Goal: Task Accomplishment & Management: Use online tool/utility

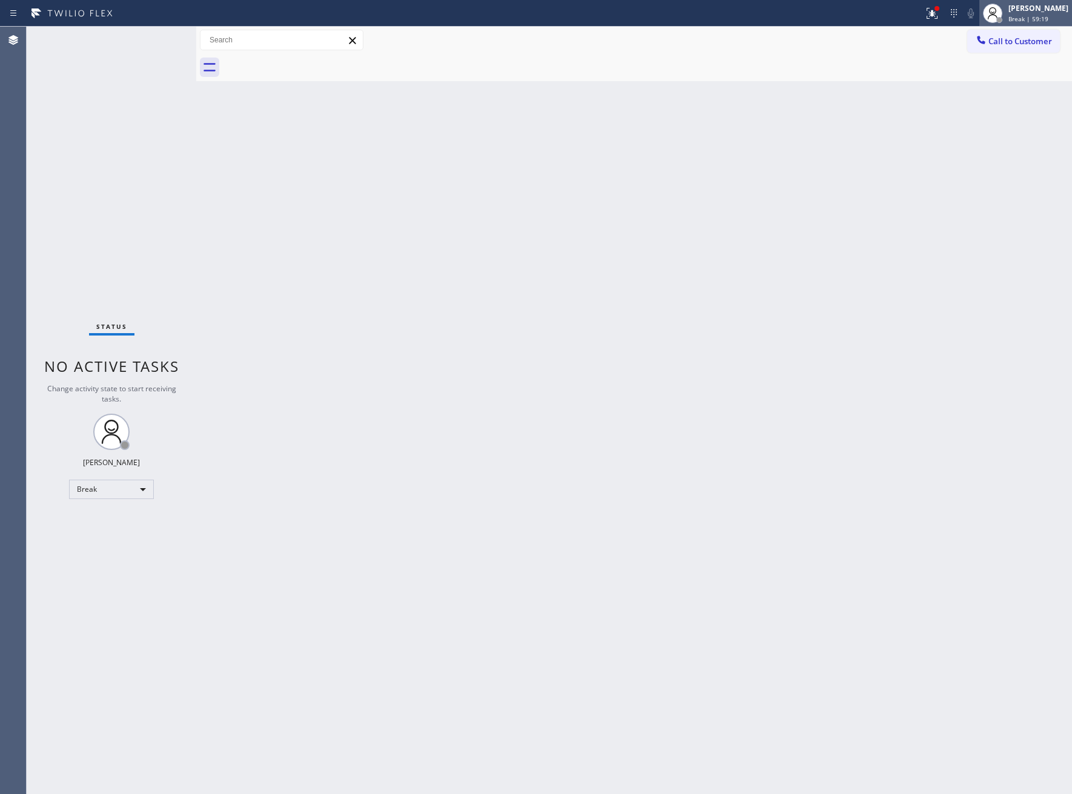
click at [1025, 19] on span "Break | 59:19" at bounding box center [1028, 19] width 40 height 8
click at [981, 73] on button "Unavailable" at bounding box center [1011, 80] width 121 height 16
click at [31, 255] on div "Status No active tasks Change activity state to start receiving tasks. JOHN FEL…" at bounding box center [112, 410] width 170 height 767
click at [1014, 7] on div "[PERSON_NAME]" at bounding box center [1038, 8] width 60 height 10
click at [962, 62] on button "Available" at bounding box center [1011, 64] width 121 height 16
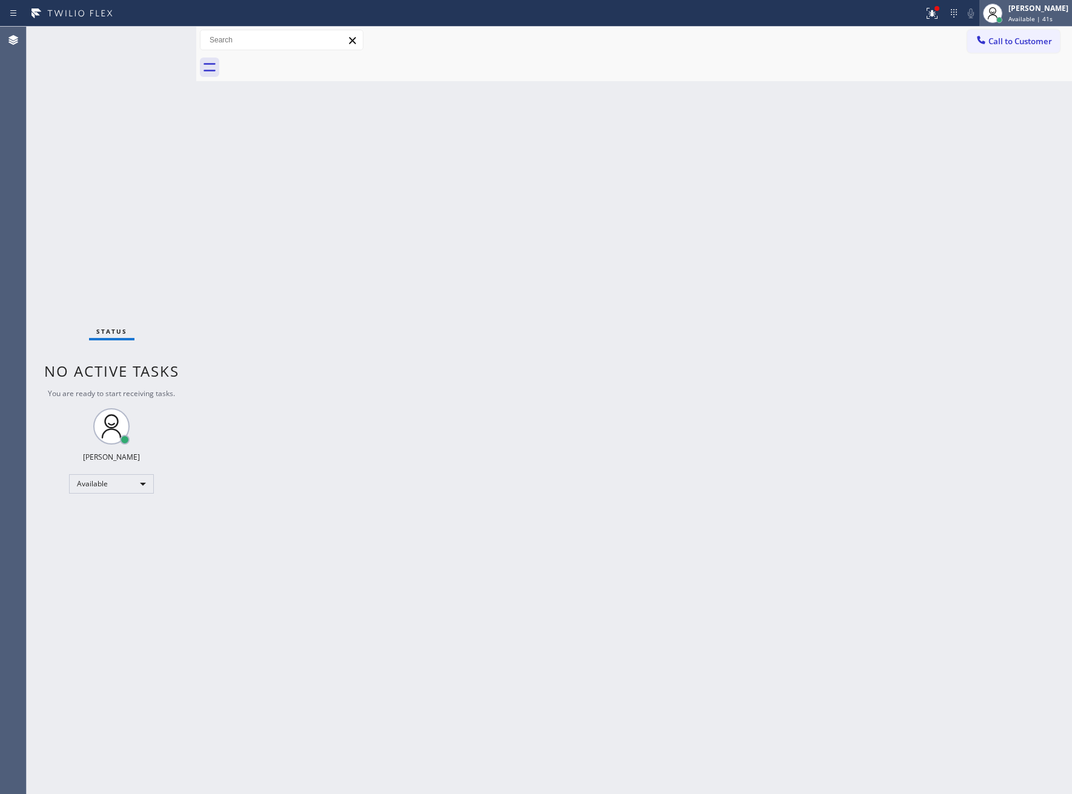
click at [1041, 20] on span "Available | 41s" at bounding box center [1030, 19] width 44 height 8
click at [1007, 77] on button "Unavailable" at bounding box center [1011, 80] width 121 height 16
click at [1022, 15] on span "Unavailable | 10:50" at bounding box center [1037, 19] width 58 height 8
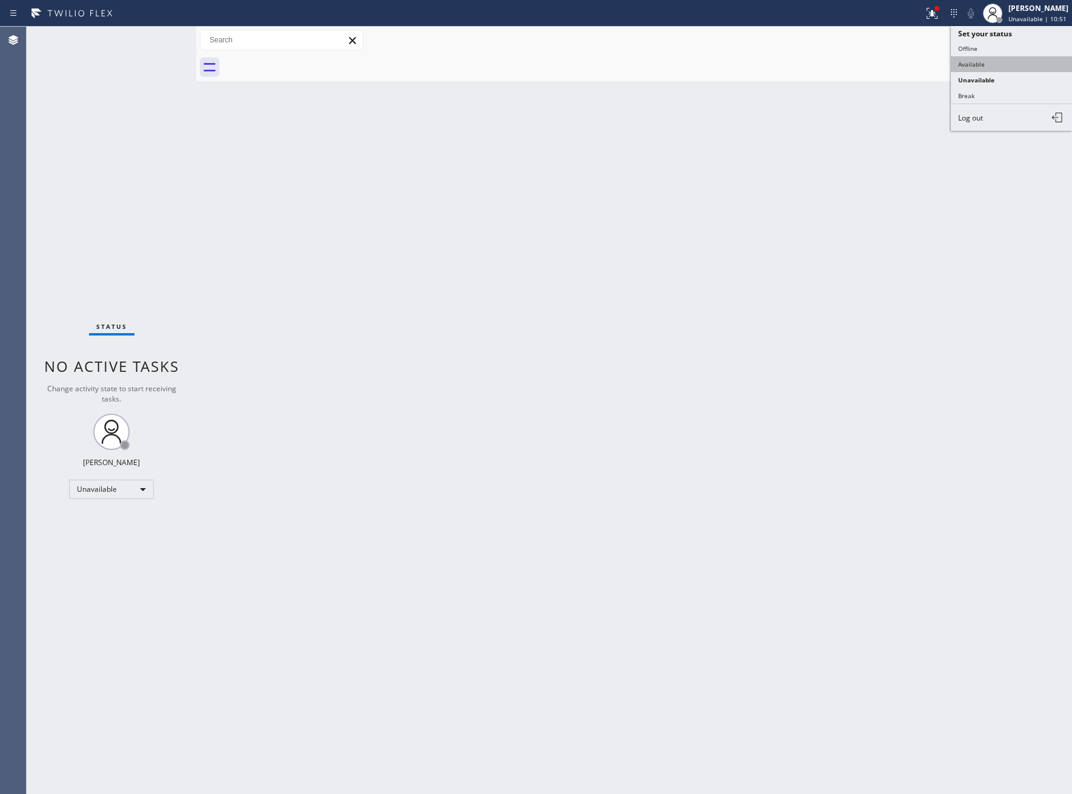
click at [1014, 60] on button "Available" at bounding box center [1011, 64] width 121 height 16
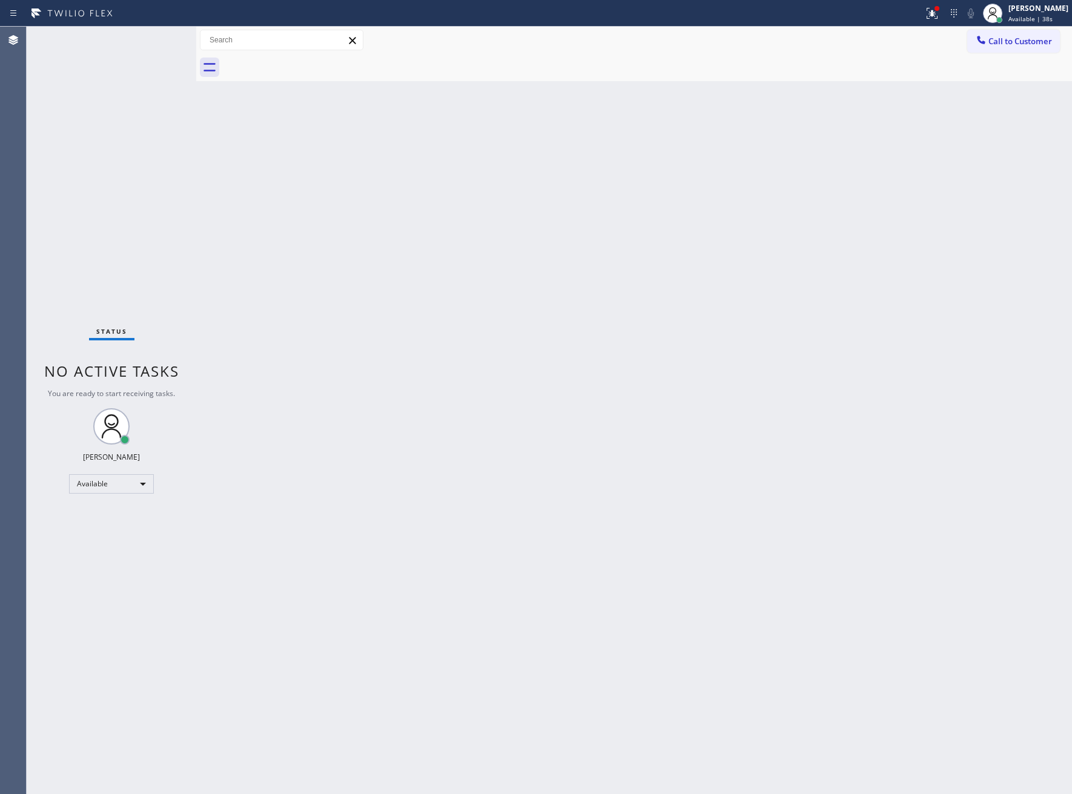
drag, startPoint x: 62, startPoint y: 266, endPoint x: 745, endPoint y: 607, distance: 763.4
click at [68, 271] on div "Status No active tasks You are ready to start receiving tasks. [PERSON_NAME] Av…" at bounding box center [112, 410] width 170 height 767
click at [80, 148] on div "Status No active tasks You are ready to start receiving tasks. [PERSON_NAME] Av…" at bounding box center [112, 410] width 170 height 767
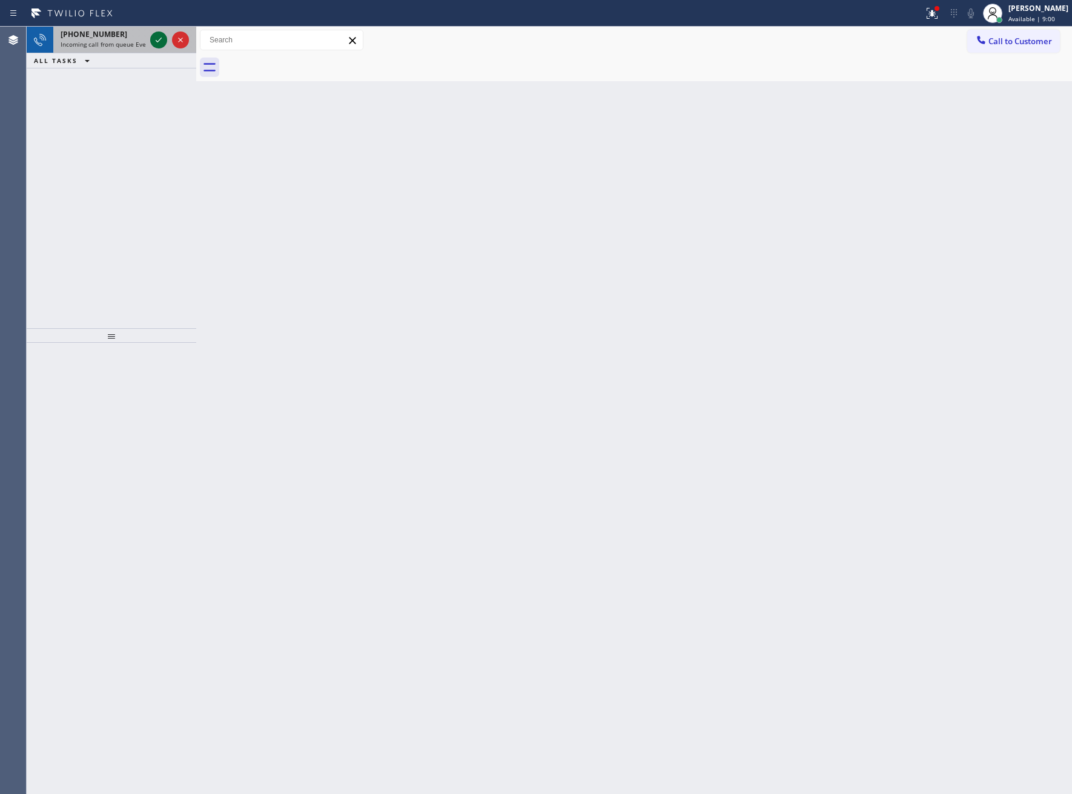
click at [158, 41] on icon at bounding box center [158, 40] width 15 height 15
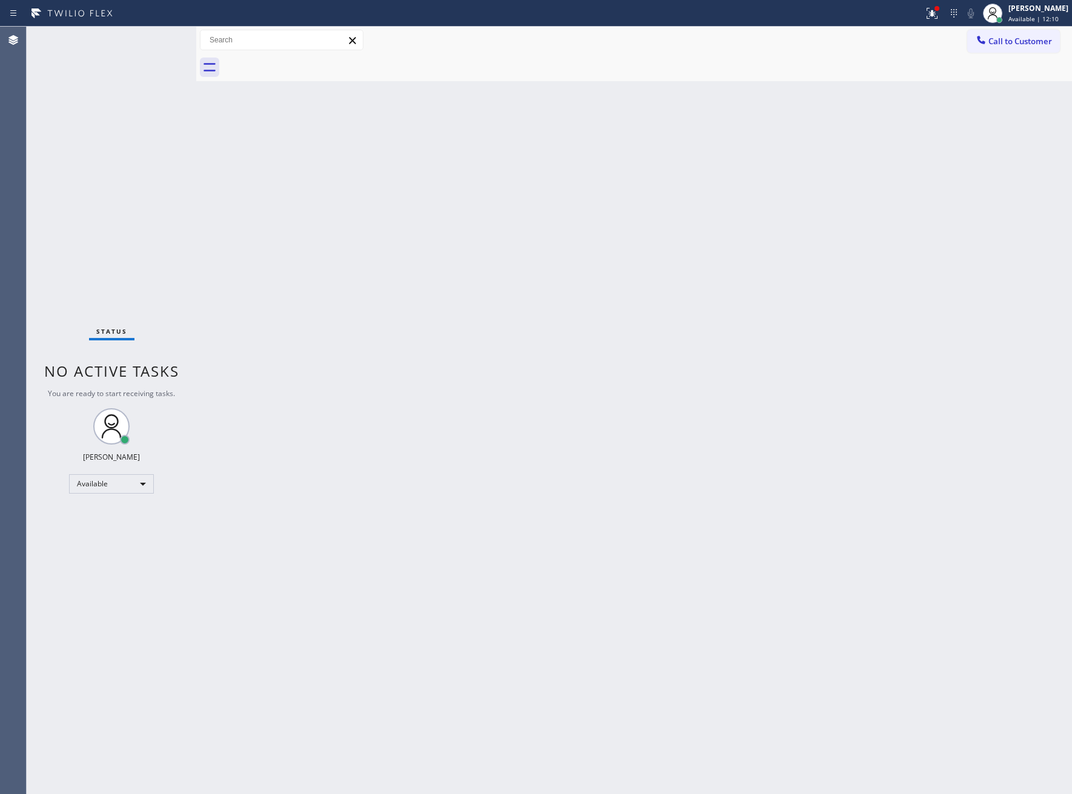
click at [153, 36] on div "Status No active tasks You are ready to start receiving tasks. [PERSON_NAME] Av…" at bounding box center [112, 410] width 170 height 767
click at [1003, 35] on button "Call to Customer" at bounding box center [1013, 41] width 93 height 23
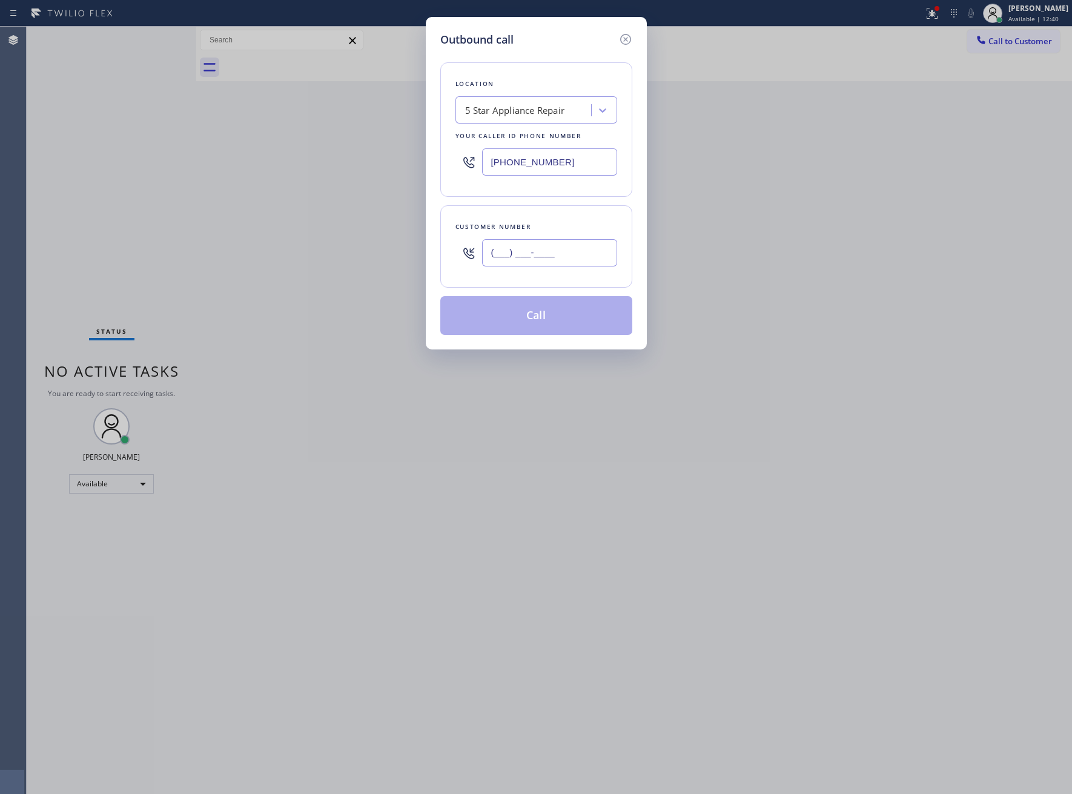
drag, startPoint x: 565, startPoint y: 249, endPoint x: 943, endPoint y: 2, distance: 451.6
click at [576, 242] on input "(___) ___-____" at bounding box center [549, 252] width 135 height 27
paste input "480) 886-9661"
type input "(480) 886-9661"
click at [540, 173] on input "[PHONE_NUMBER]" at bounding box center [549, 161] width 135 height 27
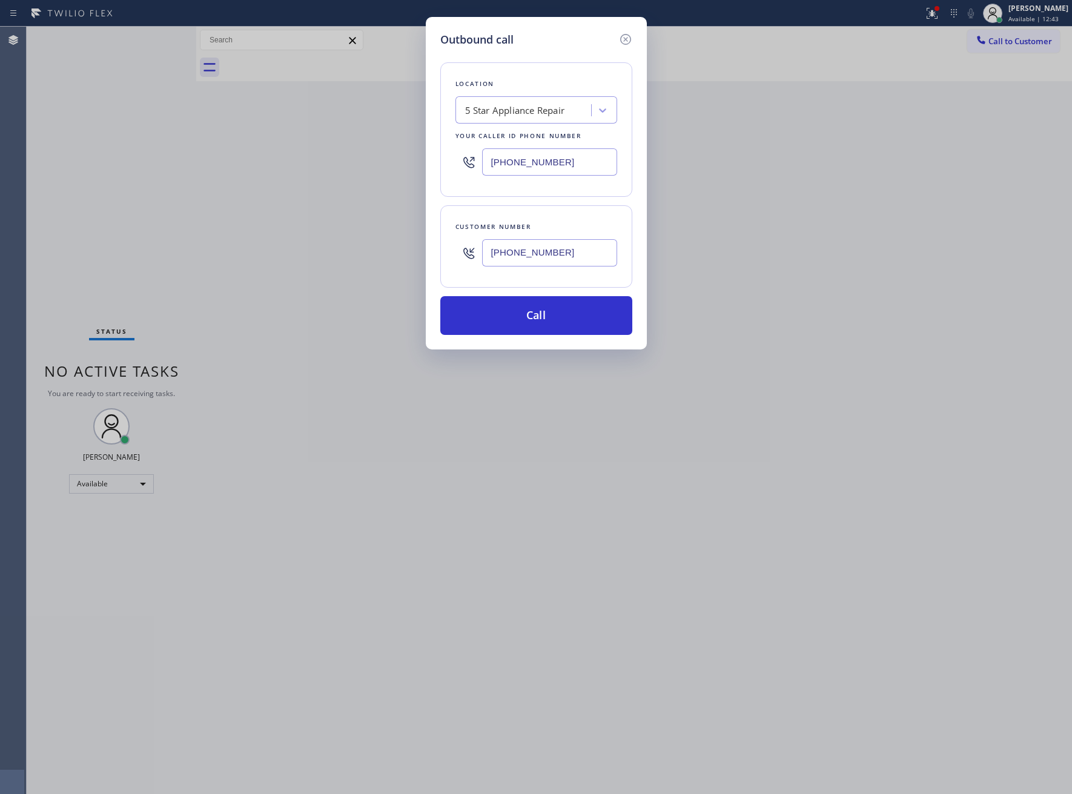
paste input "602) 663-9529"
type input "(602) 663-9529"
click at [543, 317] on button "Call" at bounding box center [536, 315] width 192 height 39
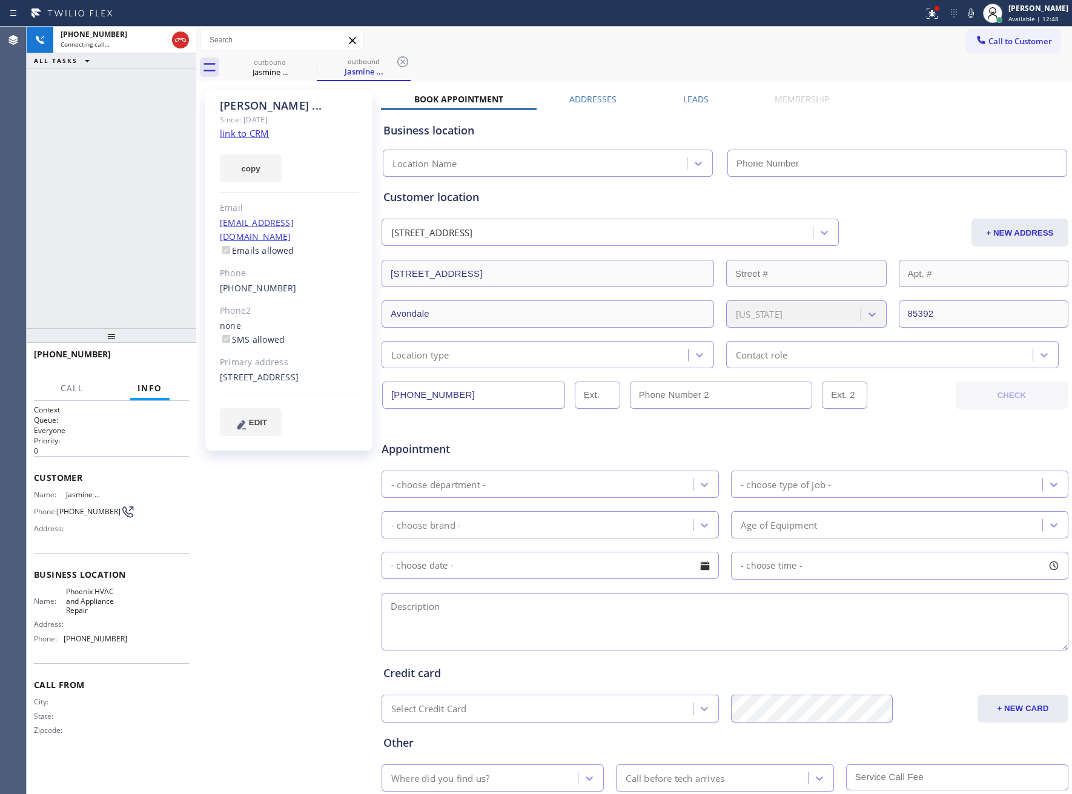
type input "(602) 663-9529"
click at [134, 213] on div "+14808869661 Connecting call… ALL TASKS ALL TASKS ACTIVE TASKS TASKS IN WRAP UP" at bounding box center [112, 178] width 170 height 302
click at [921, 2] on button at bounding box center [932, 13] width 27 height 27
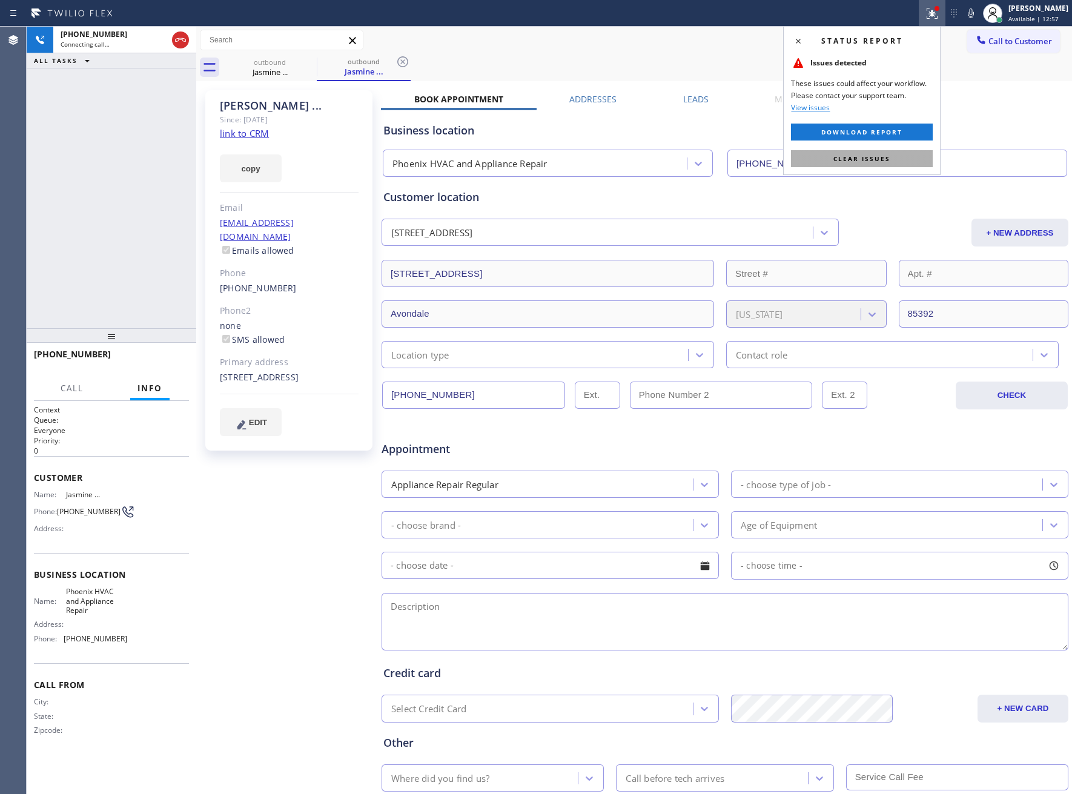
click at [872, 154] on span "Clear issues" at bounding box center [861, 158] width 57 height 8
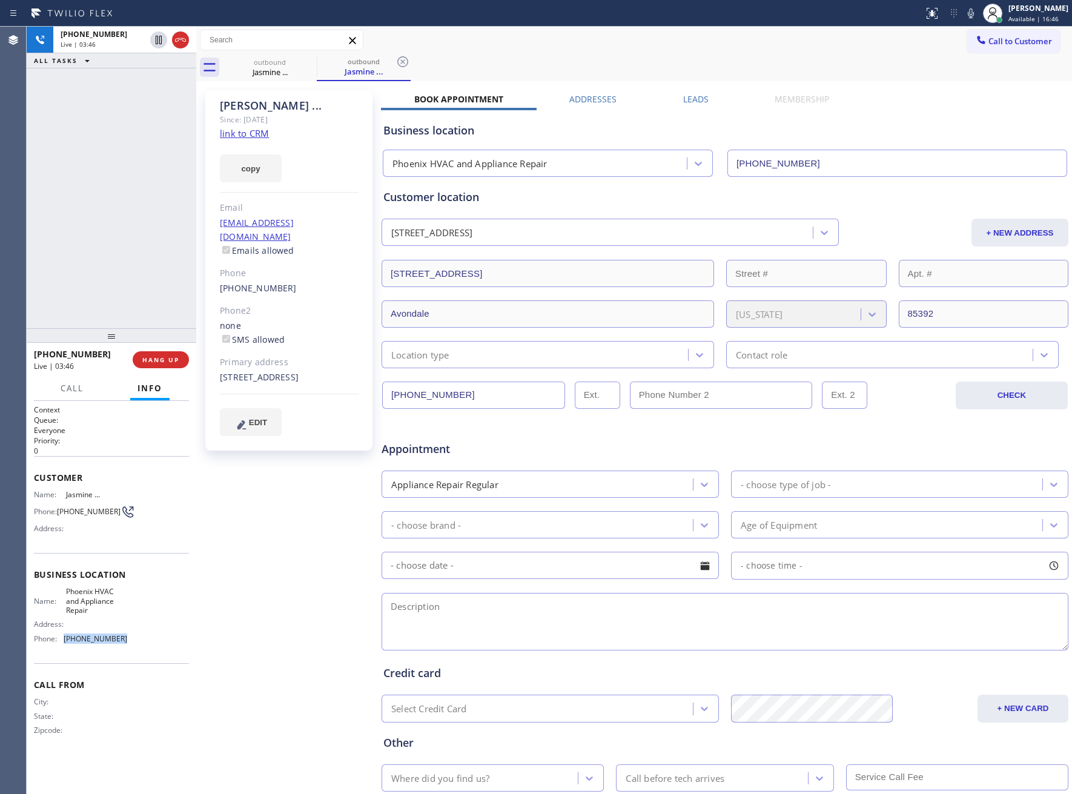
drag, startPoint x: 131, startPoint y: 639, endPoint x: 67, endPoint y: 638, distance: 64.2
click at [67, 638] on div "Name: Phoenix HVAC and Appliance Repair Address: Phone: (602) 663-9529" at bounding box center [111, 617] width 155 height 61
click at [75, 623] on div "Address:" at bounding box center [80, 623] width 93 height 9
drag, startPoint x: 117, startPoint y: 639, endPoint x: 62, endPoint y: 636, distance: 55.2
click at [62, 636] on div "Phone: (602) 663-9529" at bounding box center [80, 638] width 93 height 9
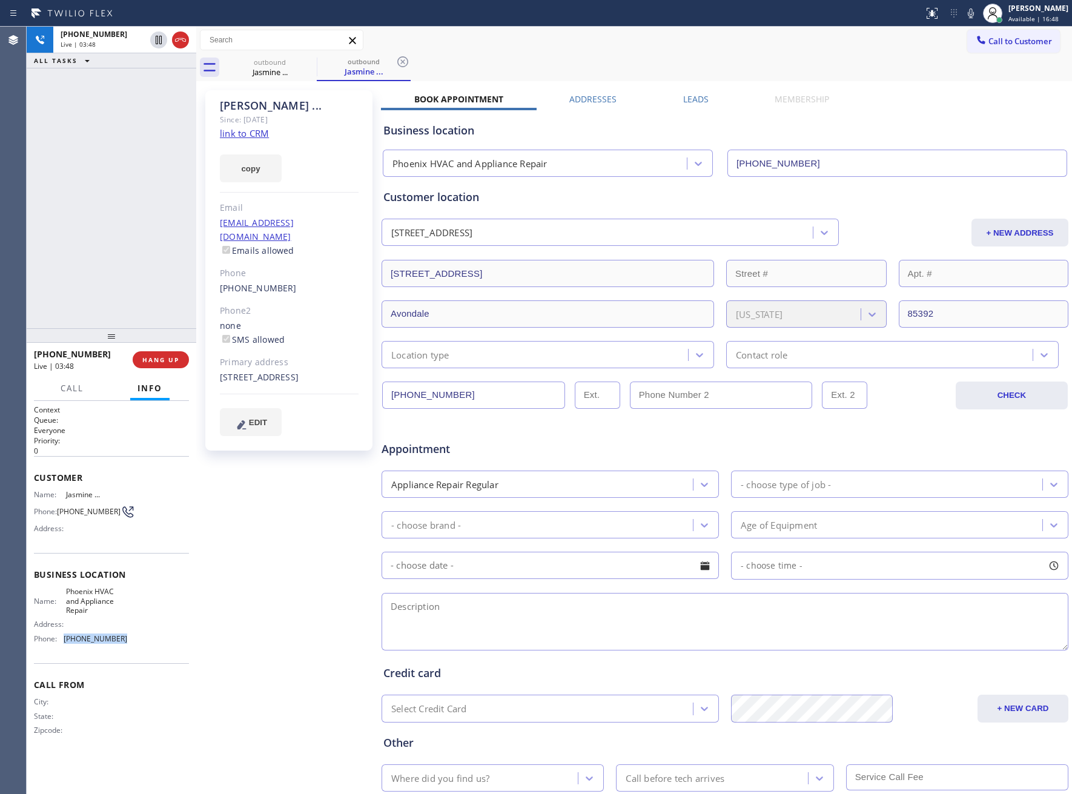
click at [120, 642] on span "(602) 663-9529" at bounding box center [96, 638] width 64 height 9
drag, startPoint x: 106, startPoint y: 636, endPoint x: 68, endPoint y: 640, distance: 38.3
click at [68, 640] on span "(602) 663-9529" at bounding box center [96, 638] width 64 height 9
click at [105, 618] on div "Name: Phoenix HVAC and Appliance Repair Address: Phone: (602) 663-9529" at bounding box center [80, 617] width 93 height 61
drag, startPoint x: 111, startPoint y: 635, endPoint x: 69, endPoint y: 638, distance: 41.9
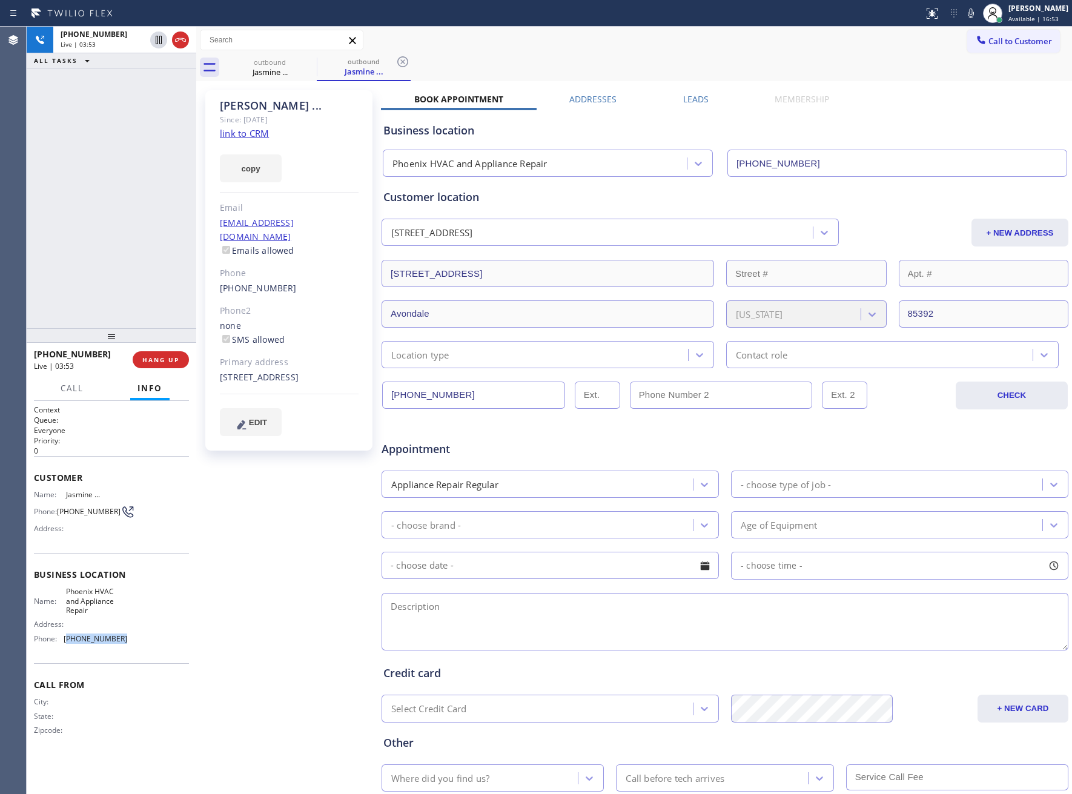
click at [69, 638] on div "Name: Phoenix HVAC and Appliance Repair Address: Phone: (602) 663-9529" at bounding box center [111, 617] width 155 height 61
click at [120, 619] on div "Address:" at bounding box center [80, 623] width 93 height 9
click at [146, 358] on span "HANG UP" at bounding box center [160, 359] width 37 height 8
copy div "(480) 886-9661"
drag, startPoint x: 71, startPoint y: 512, endPoint x: 115, endPoint y: 515, distance: 44.3
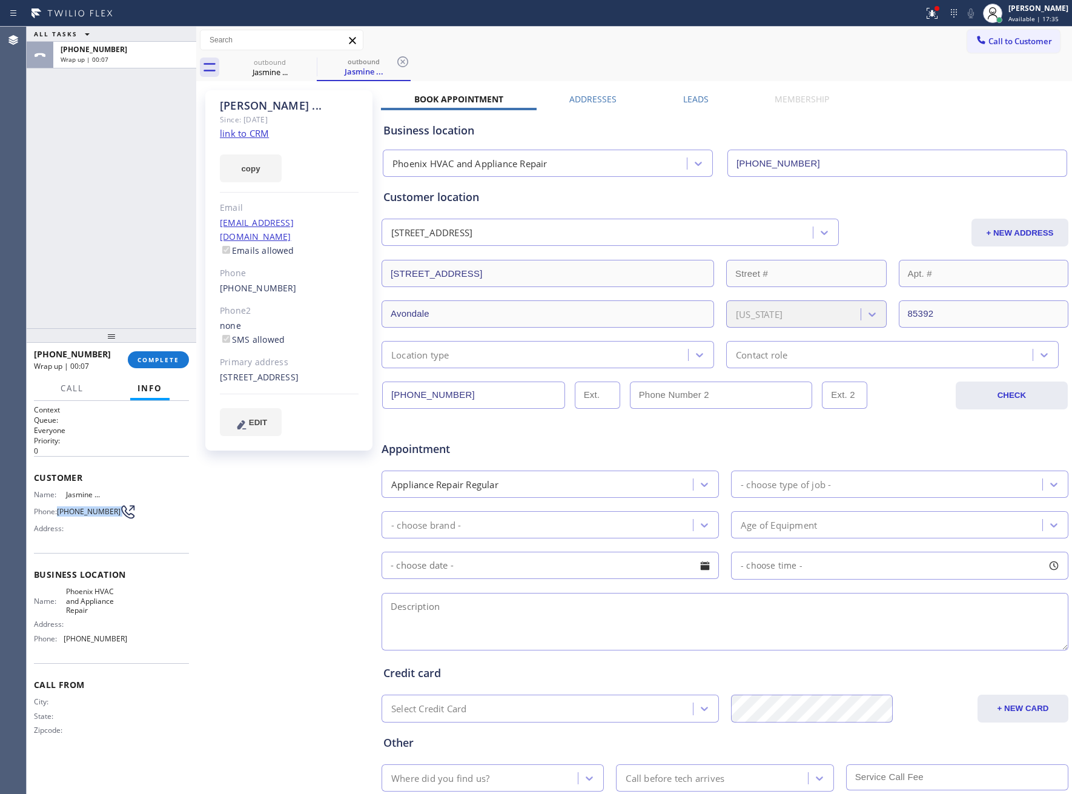
click at [115, 515] on div "Phone: (480) 886-9661" at bounding box center [80, 511] width 93 height 15
click at [1012, 44] on span "Call to Customer" at bounding box center [1020, 41] width 64 height 11
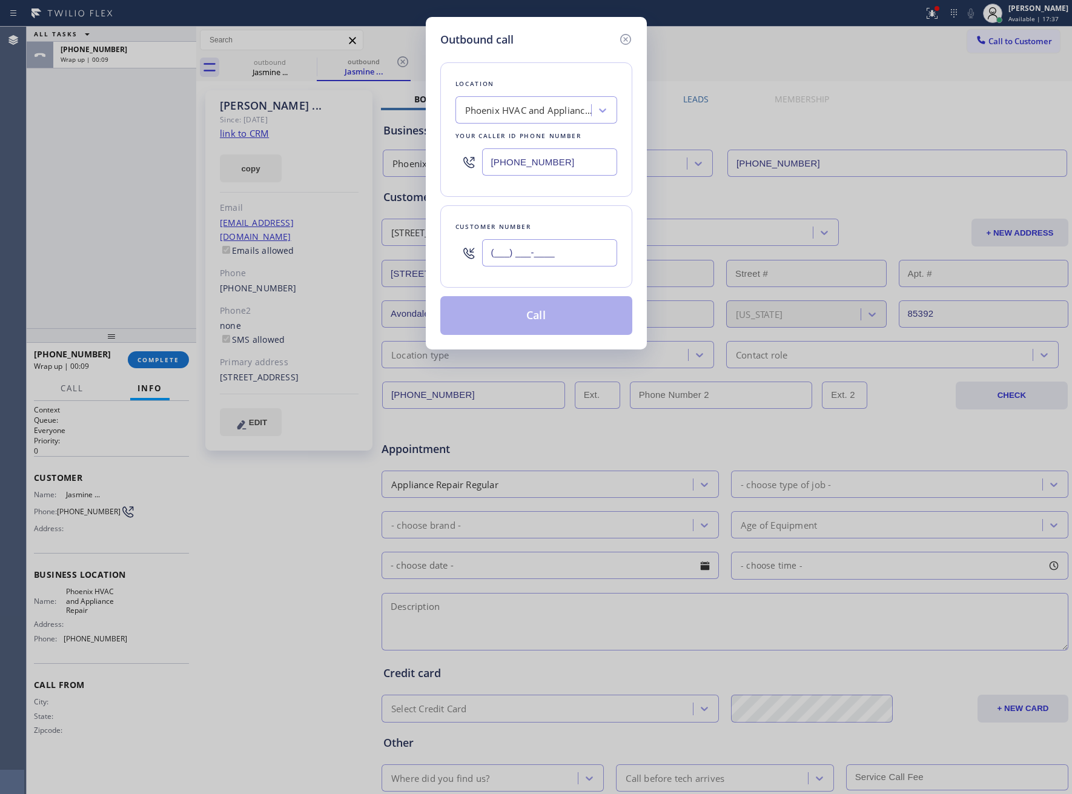
click at [525, 257] on input "(___) ___-____" at bounding box center [549, 252] width 135 height 27
paste input "480) 886-9661"
type input "(480) 886-9661"
click at [561, 320] on button "Call" at bounding box center [536, 315] width 192 height 39
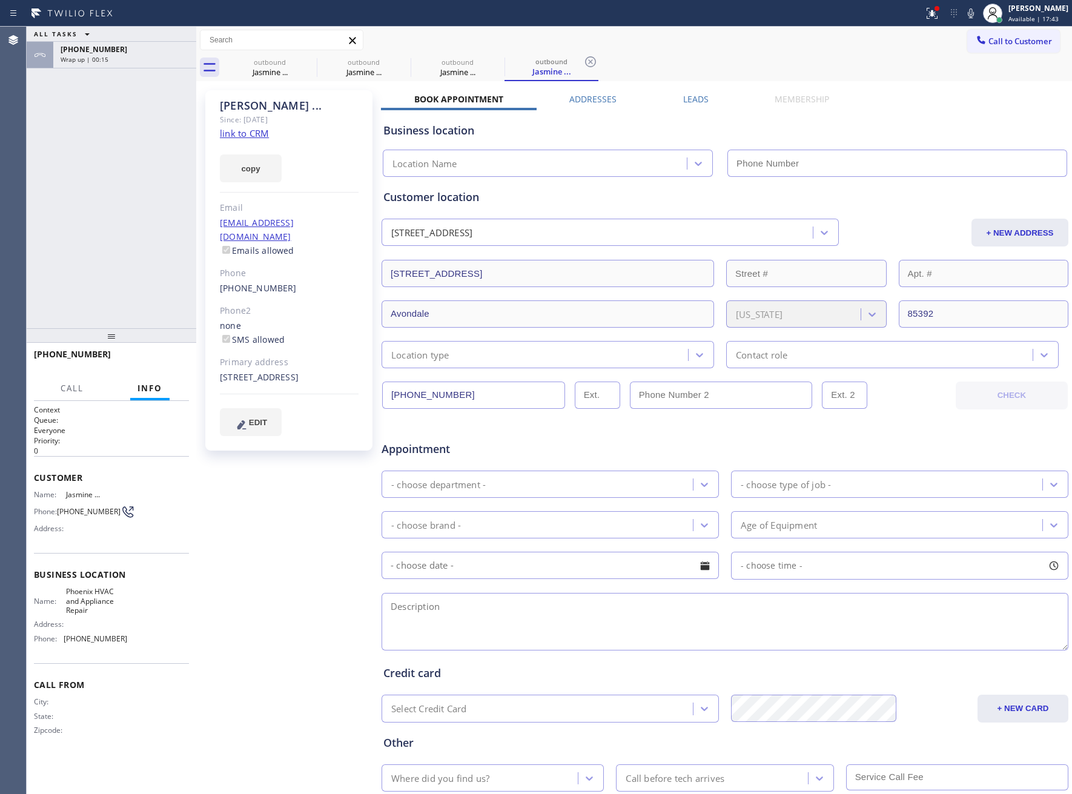
type input "(602) 663-9529"
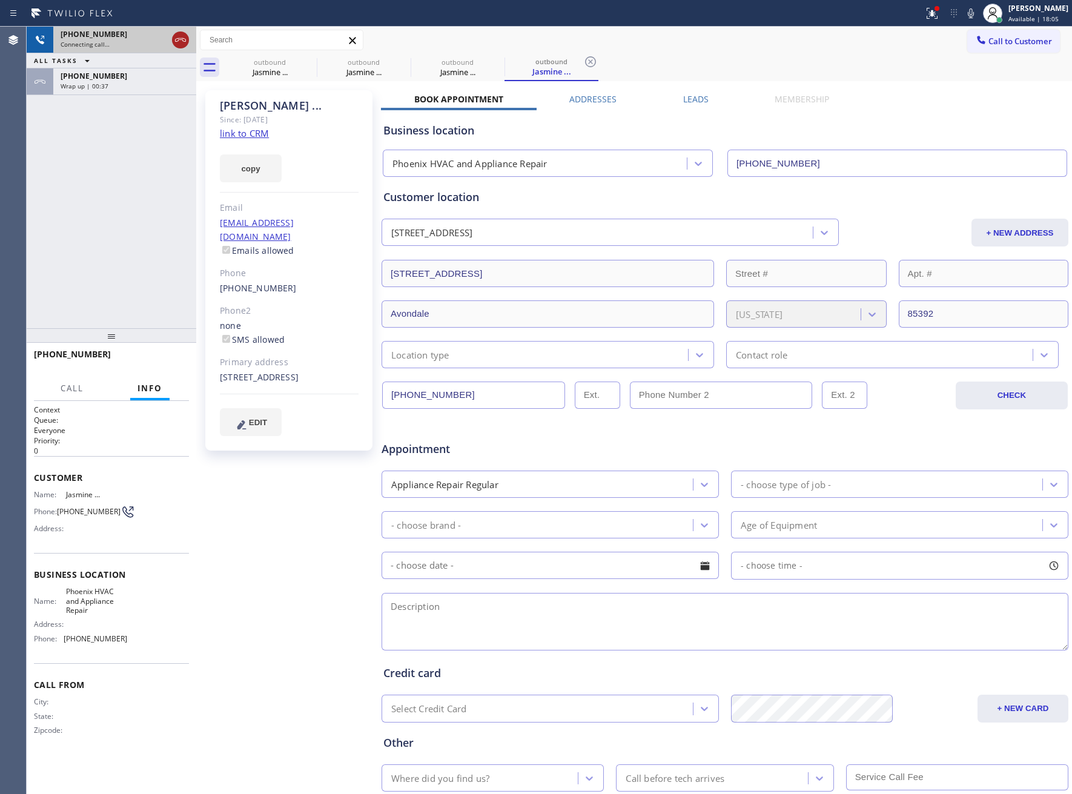
click at [187, 39] on icon at bounding box center [180, 40] width 15 height 15
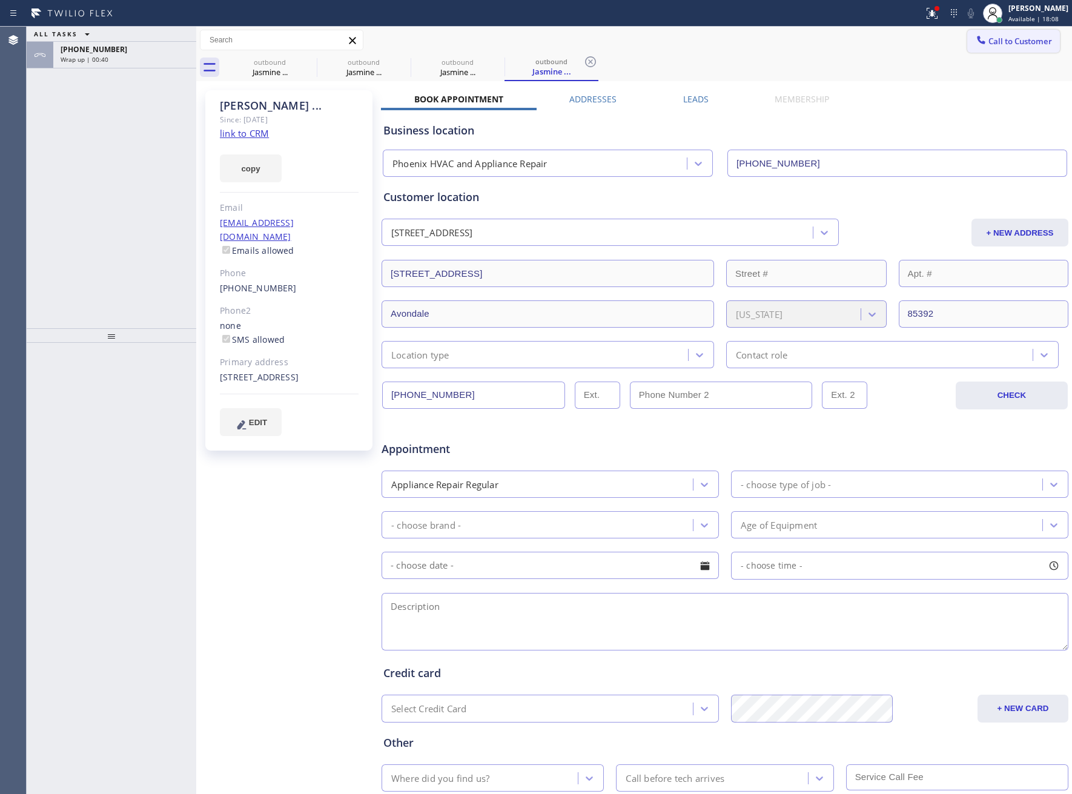
drag, startPoint x: 998, startPoint y: 40, endPoint x: 612, endPoint y: 249, distance: 438.7
click at [997, 40] on span "Call to Customer" at bounding box center [1020, 41] width 64 height 11
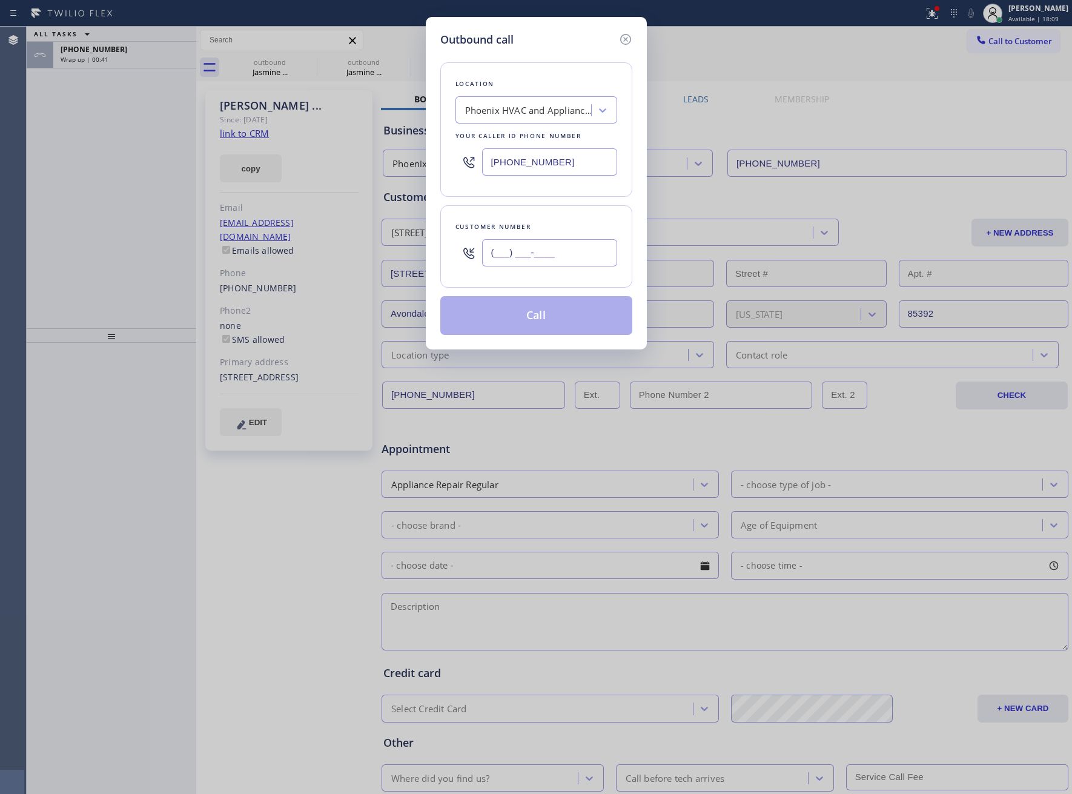
click at [527, 257] on input "(___) ___-____" at bounding box center [549, 252] width 135 height 27
paste input "480) 939-9274"
type input "(480) 939-9274"
click at [561, 313] on button "Call" at bounding box center [536, 315] width 192 height 39
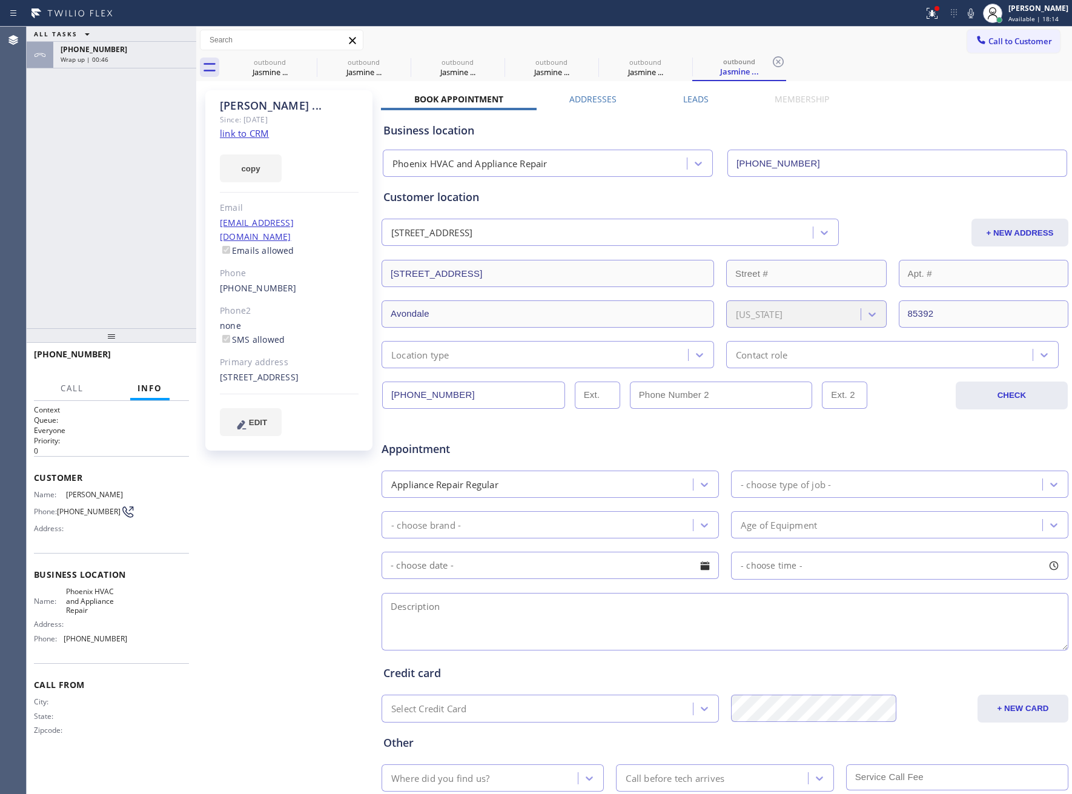
type input "(602) 663-9529"
click at [178, 36] on icon at bounding box center [180, 40] width 15 height 15
click at [1026, 40] on span "Call to Customer" at bounding box center [1020, 41] width 64 height 11
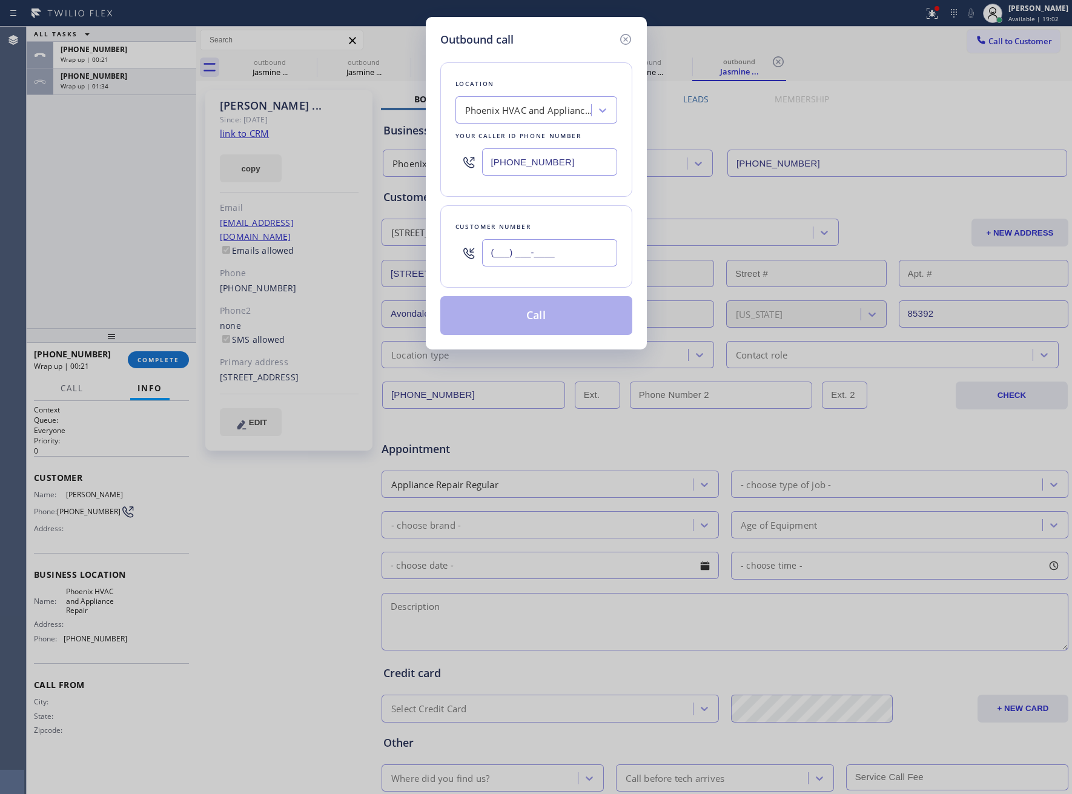
click at [549, 245] on input "(___) ___-____" at bounding box center [549, 252] width 135 height 27
paste input "480) 886-9661"
type input "(480) 886-9661"
click at [563, 320] on button "Call" at bounding box center [536, 315] width 192 height 39
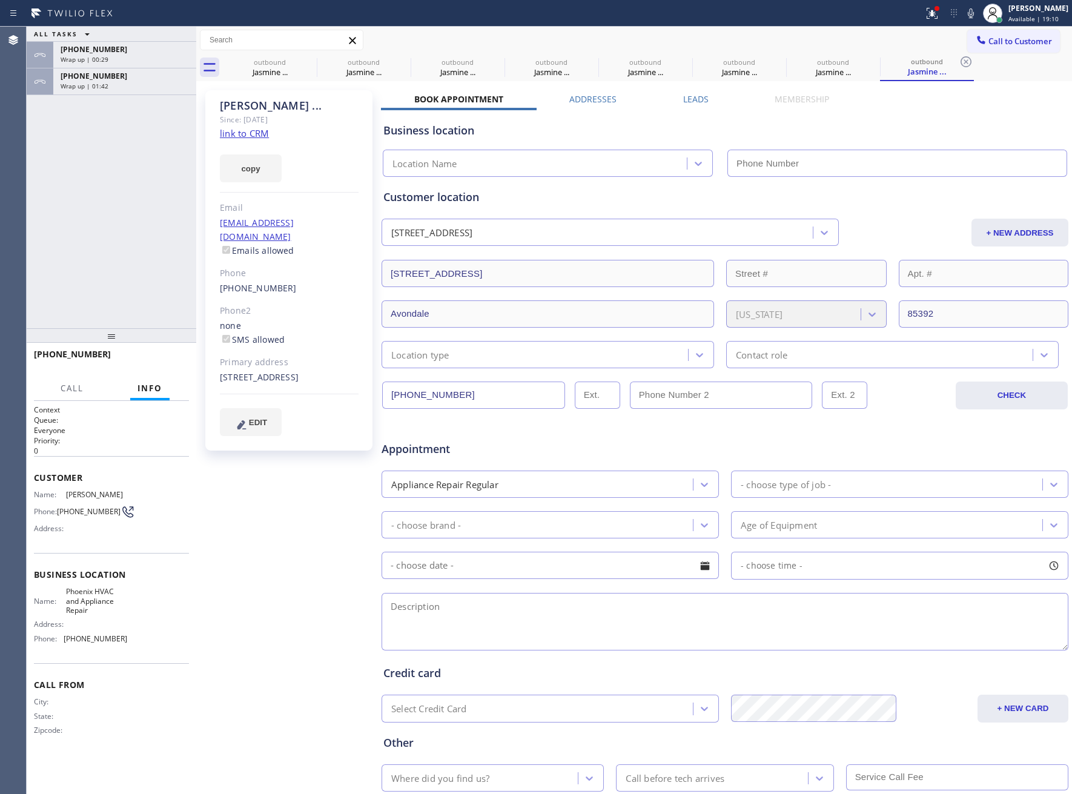
type input "(602) 663-9529"
click at [144, 364] on button "COMPLETE" at bounding box center [158, 359] width 61 height 17
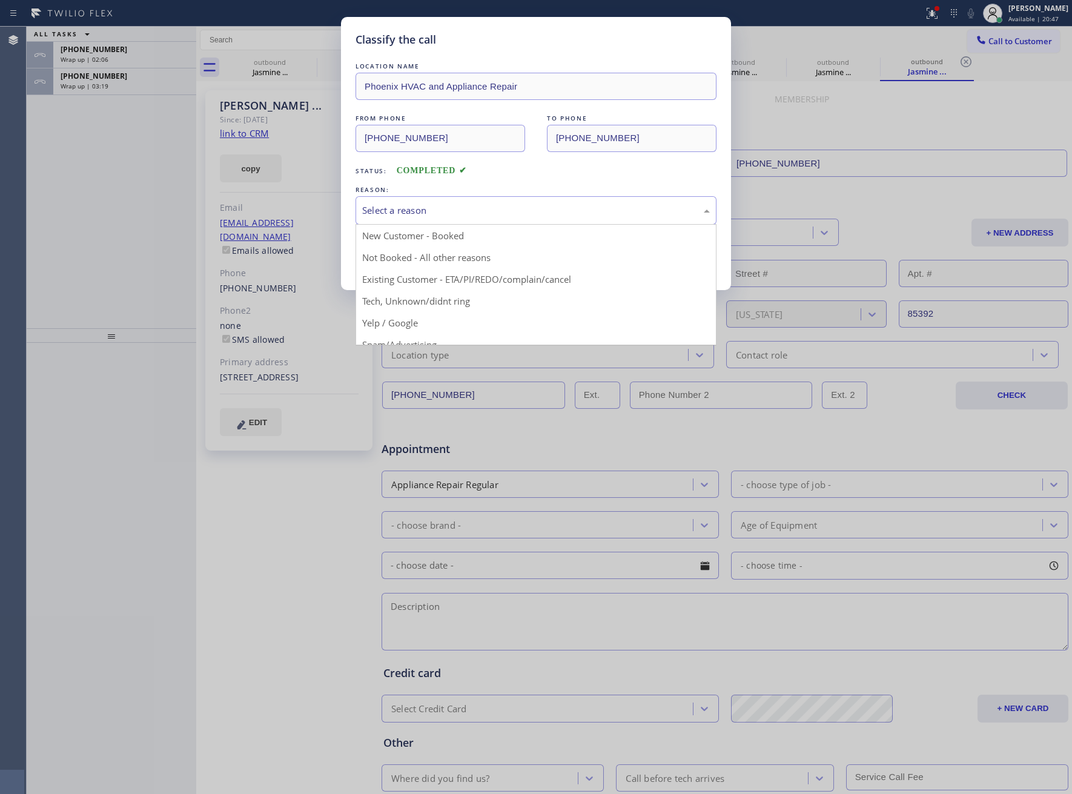
drag, startPoint x: 429, startPoint y: 213, endPoint x: 421, endPoint y: 233, distance: 21.8
click at [429, 217] on div "Select a reason" at bounding box center [536, 210] width 348 height 14
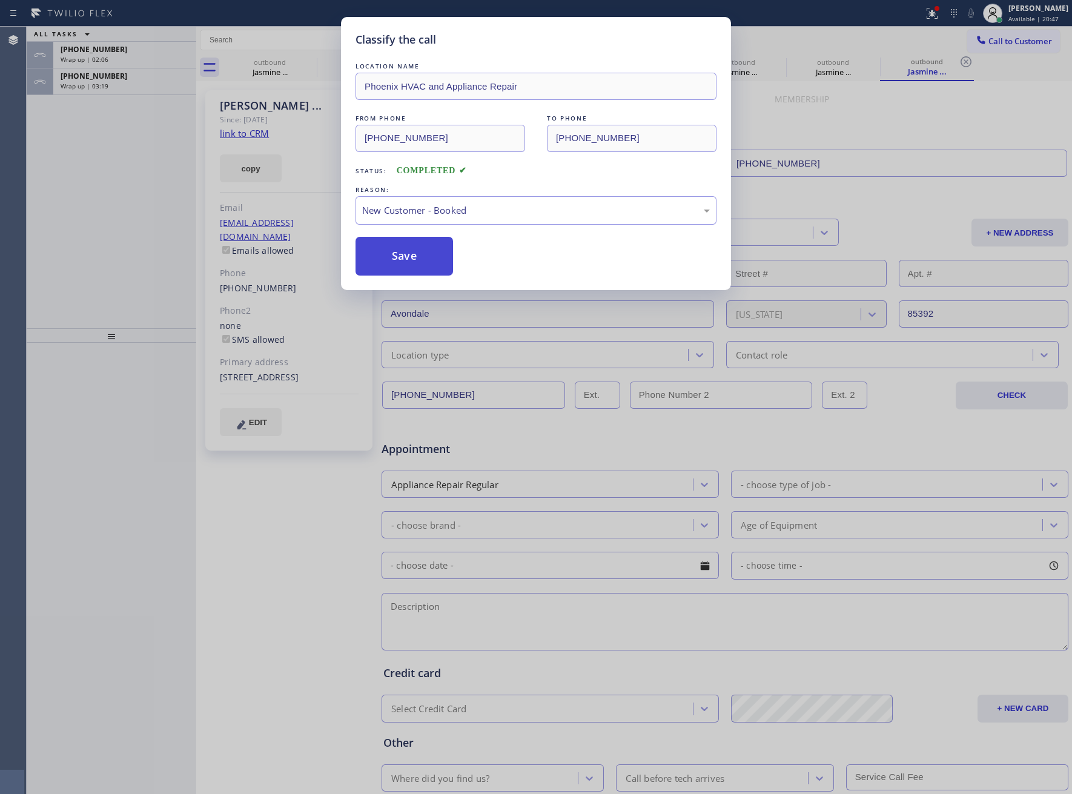
click at [396, 275] on button "Save" at bounding box center [403, 256] width 97 height 39
click at [407, 260] on button "Save" at bounding box center [403, 256] width 97 height 39
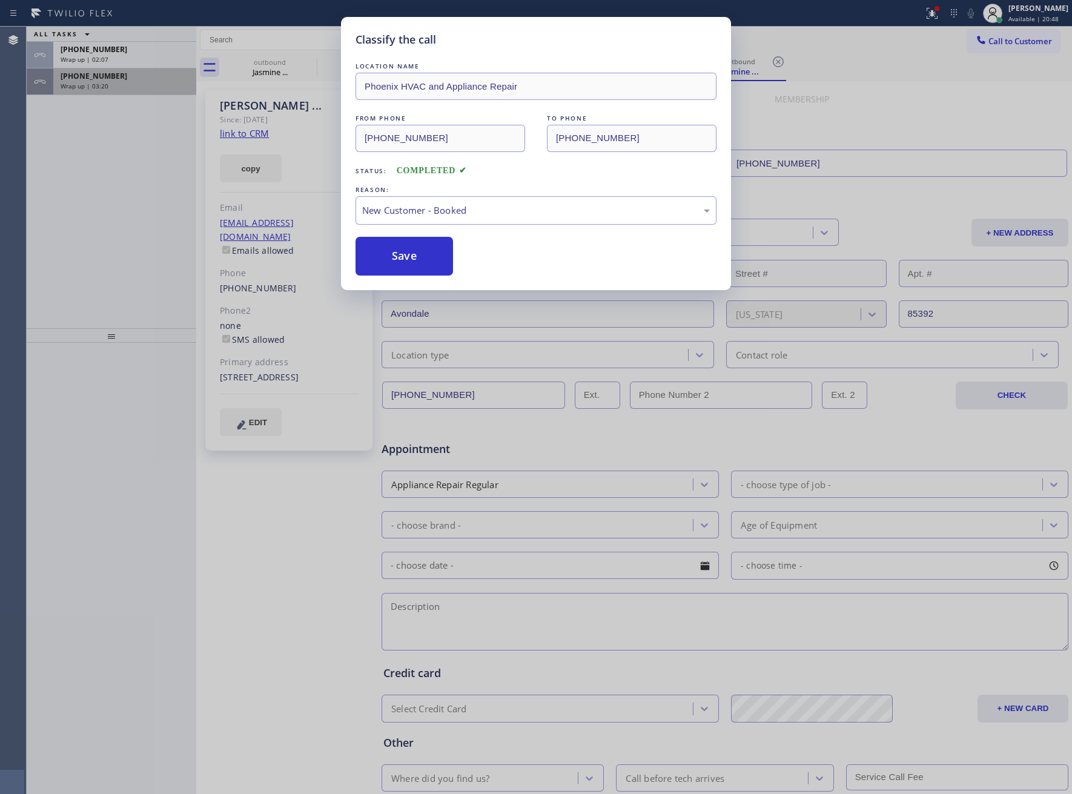
click at [113, 88] on div "Wrap up | 03:20" at bounding box center [125, 86] width 128 height 8
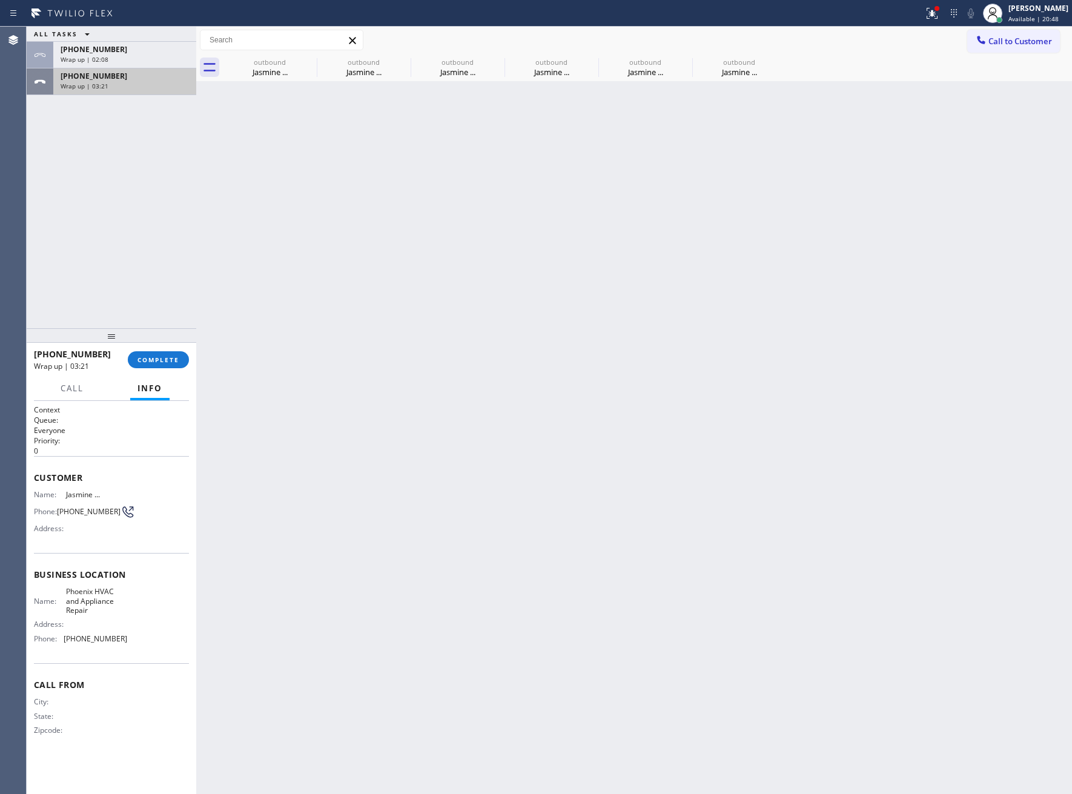
click at [113, 88] on div "Wrap up | 03:21" at bounding box center [125, 86] width 128 height 8
click at [162, 360] on span "COMPLETE" at bounding box center [158, 359] width 42 height 8
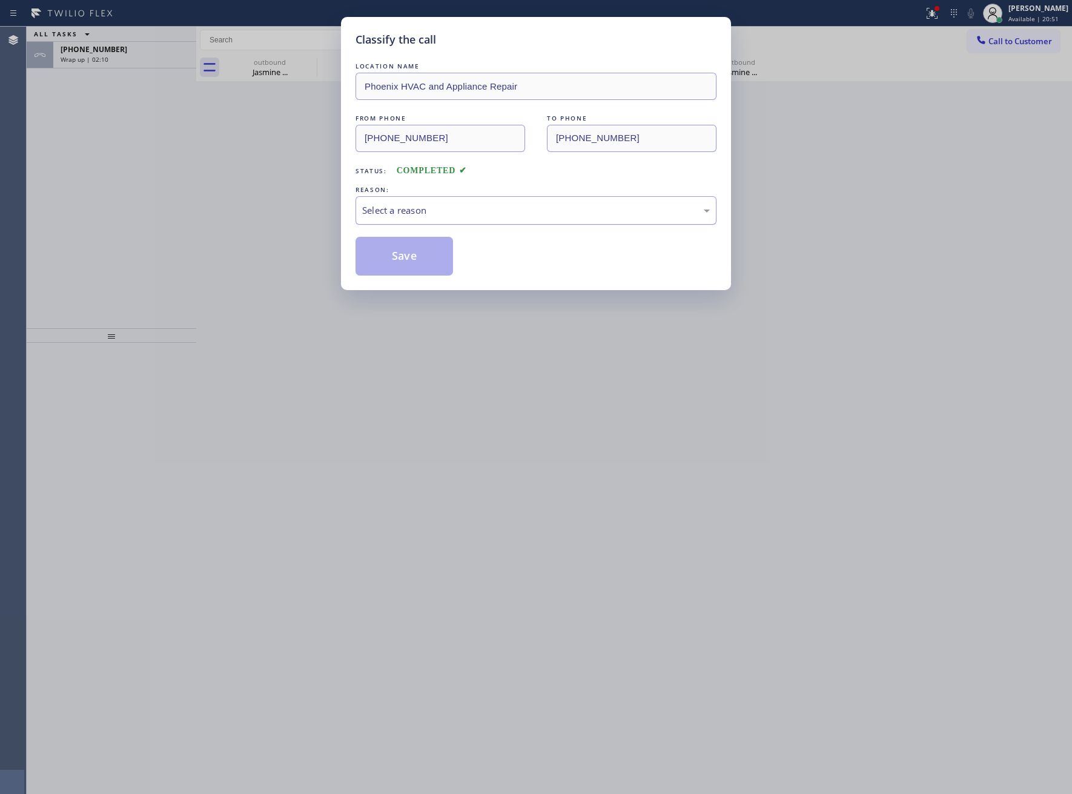
click at [417, 210] on div "Select a reason" at bounding box center [536, 210] width 348 height 14
drag, startPoint x: 423, startPoint y: 242, endPoint x: 814, endPoint y: 24, distance: 447.3
click at [420, 242] on button "Save" at bounding box center [403, 256] width 97 height 39
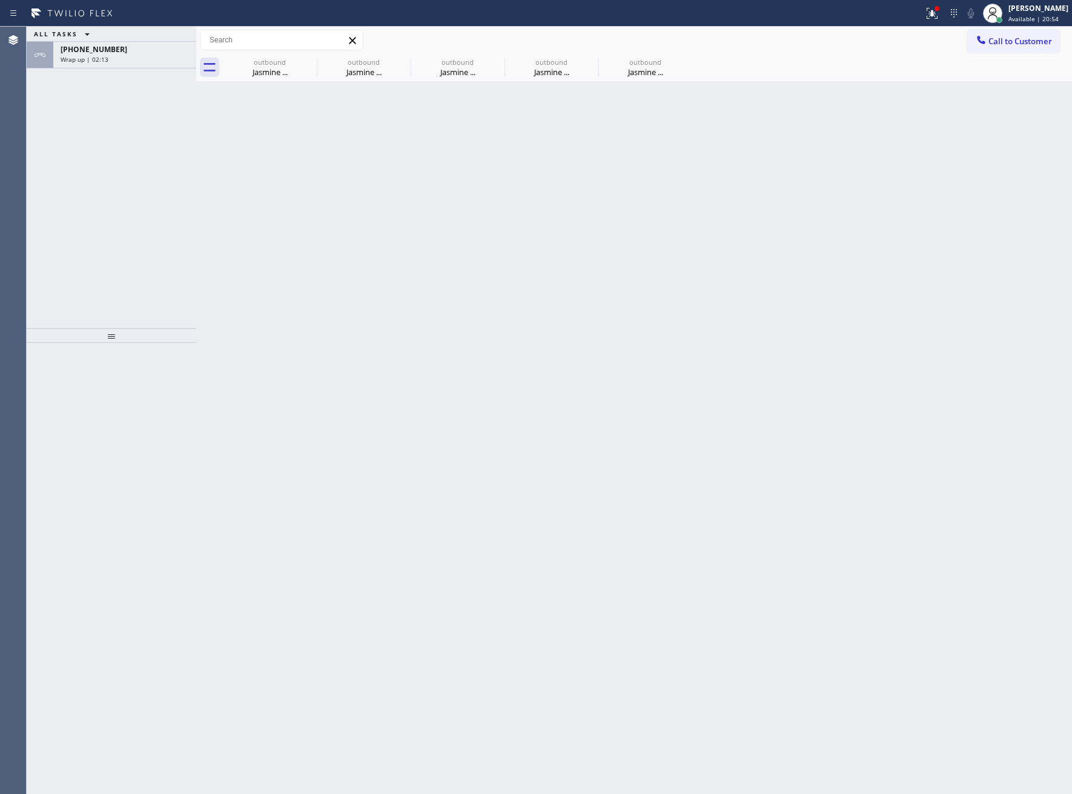
drag, startPoint x: 146, startPoint y: 53, endPoint x: 178, endPoint y: 111, distance: 66.4
click at [145, 53] on div "+14809399274" at bounding box center [125, 49] width 128 height 10
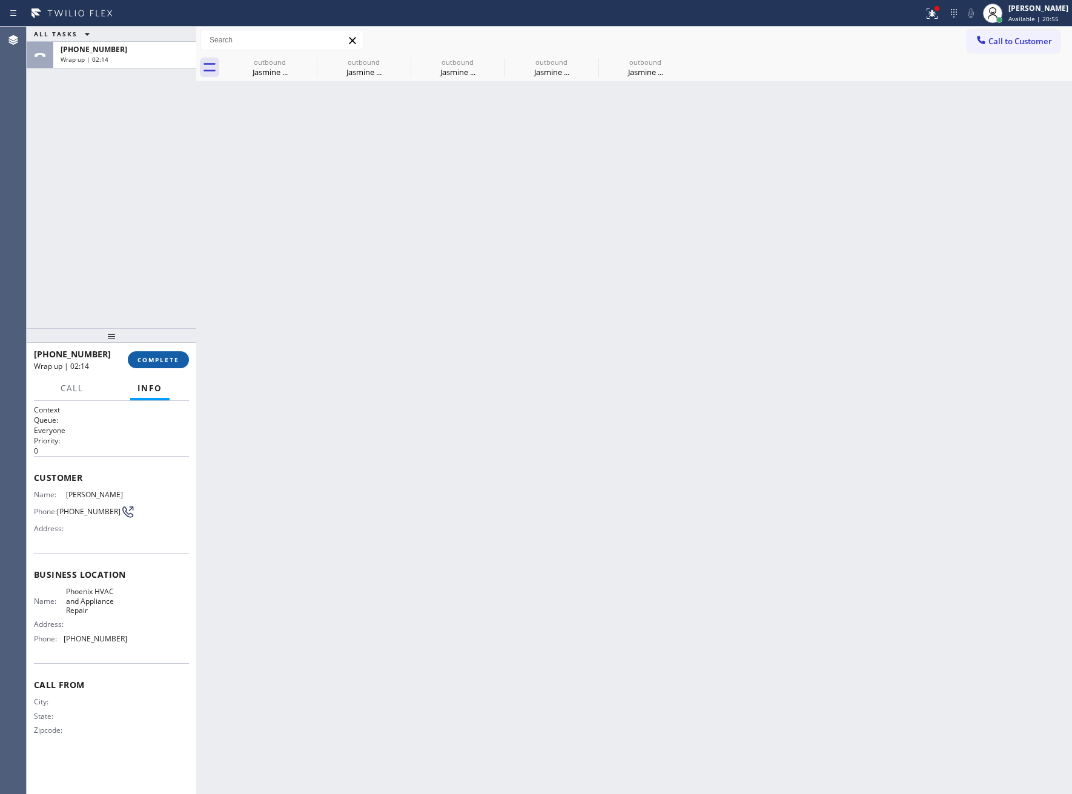
click at [151, 363] on span "COMPLETE" at bounding box center [158, 359] width 42 height 8
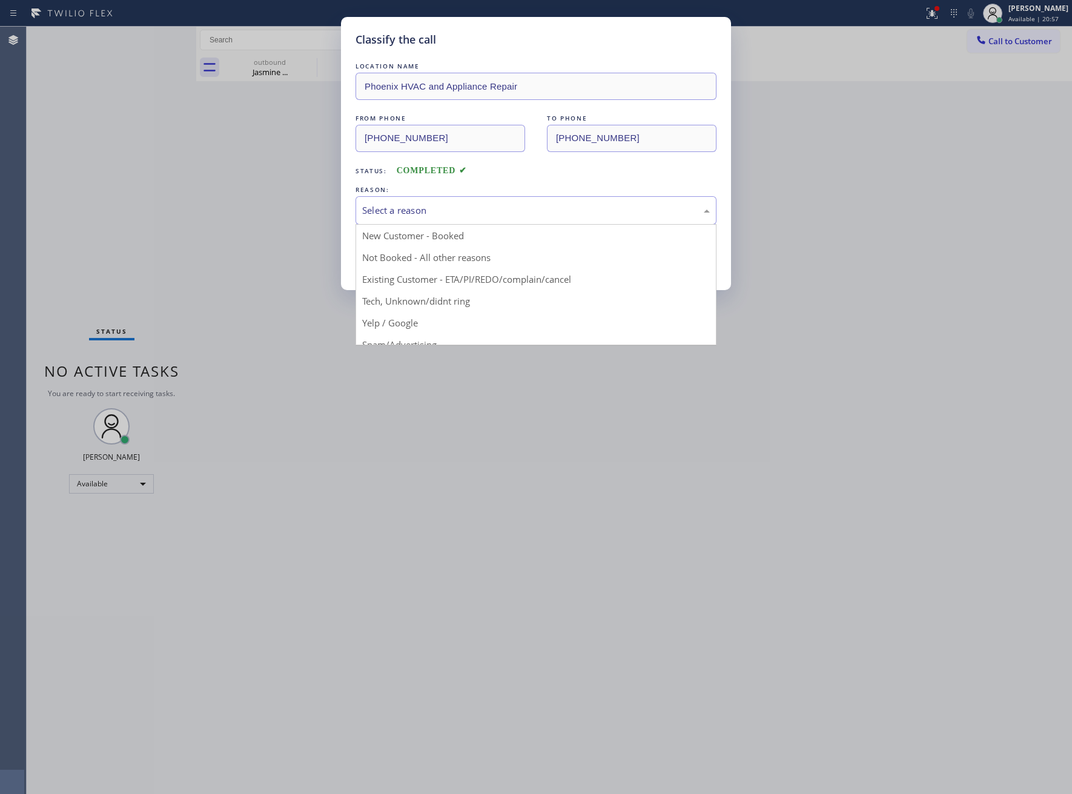
drag, startPoint x: 449, startPoint y: 206, endPoint x: 447, endPoint y: 215, distance: 9.2
click at [447, 209] on div "Select a reason" at bounding box center [535, 210] width 361 height 28
click at [420, 211] on div "Not Booked - All other reasons" at bounding box center [536, 210] width 348 height 14
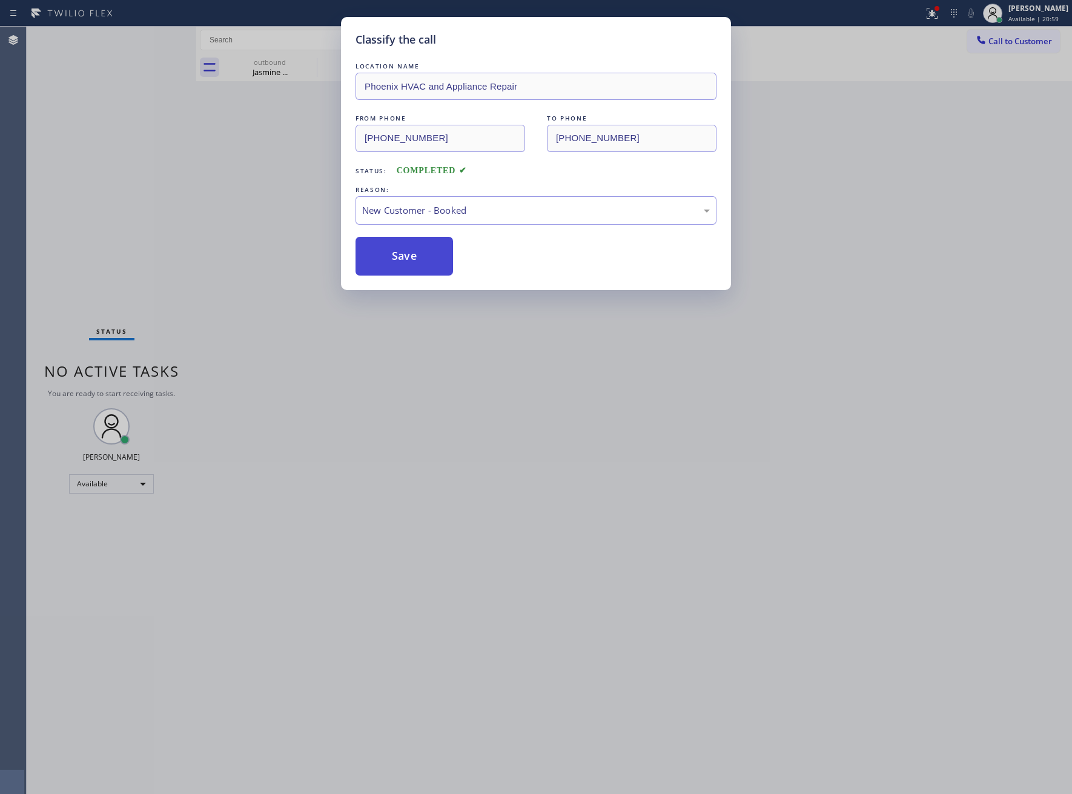
click at [411, 265] on button "Save" at bounding box center [403, 256] width 97 height 39
drag, startPoint x: 411, startPoint y: 265, endPoint x: 24, endPoint y: 355, distance: 397.2
click at [388, 267] on button "Save" at bounding box center [403, 256] width 97 height 39
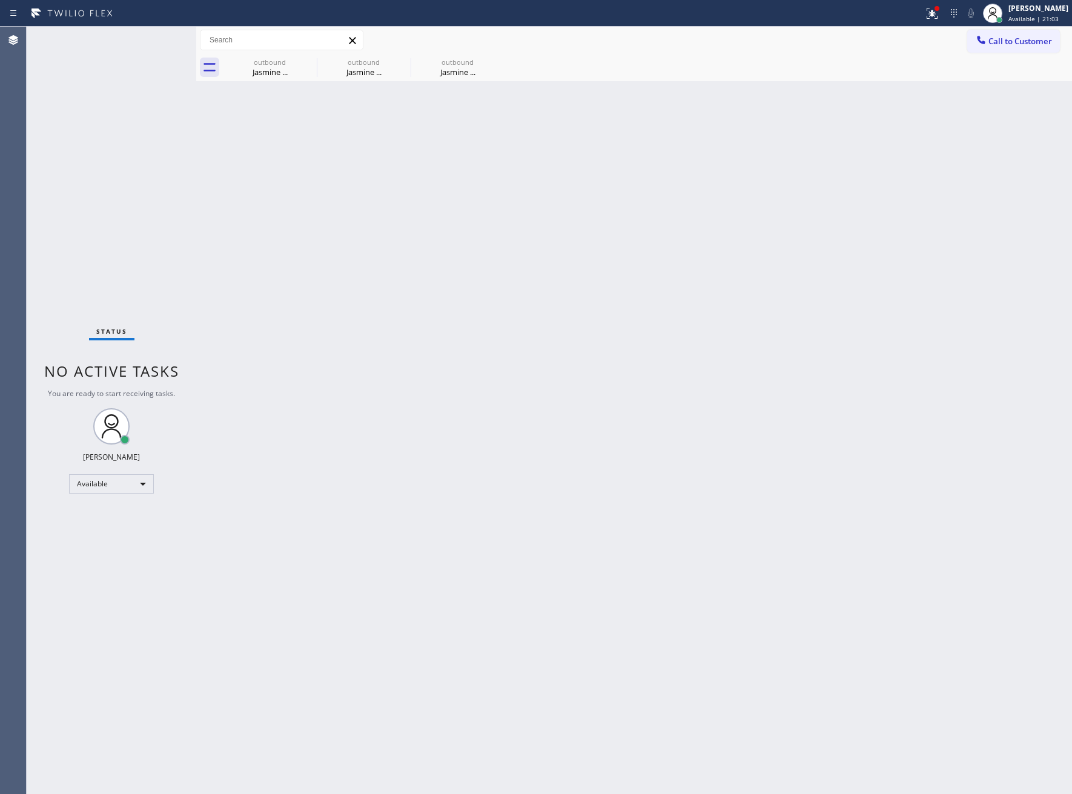
drag, startPoint x: 1016, startPoint y: 29, endPoint x: 903, endPoint y: 91, distance: 128.5
click at [1016, 30] on button "Call to Customer" at bounding box center [1013, 41] width 93 height 23
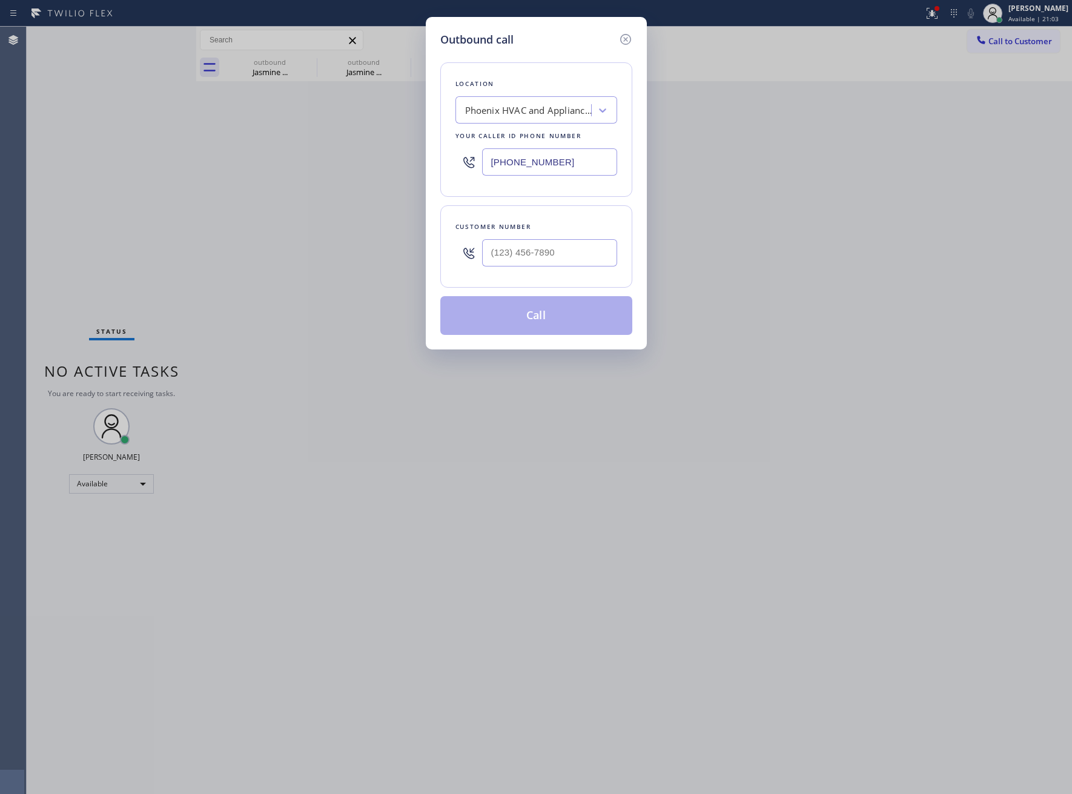
click at [550, 159] on input "(602) 663-9529" at bounding box center [549, 161] width 135 height 27
paste input "929) 203-9053"
type input "(929) 203-9053"
click at [509, 262] on input "(___) ___-____" at bounding box center [549, 252] width 135 height 27
paste input "516) 526-7235"
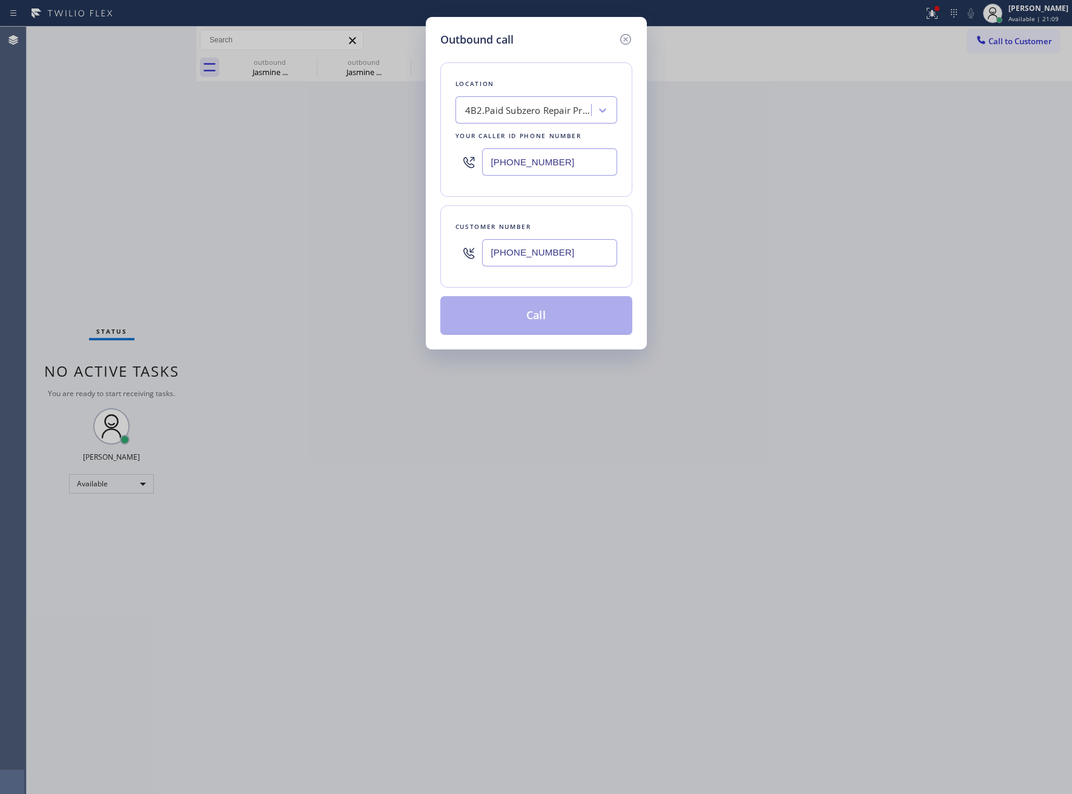
type input "(516) 526-7235"
click at [566, 322] on button "Call" at bounding box center [536, 315] width 192 height 39
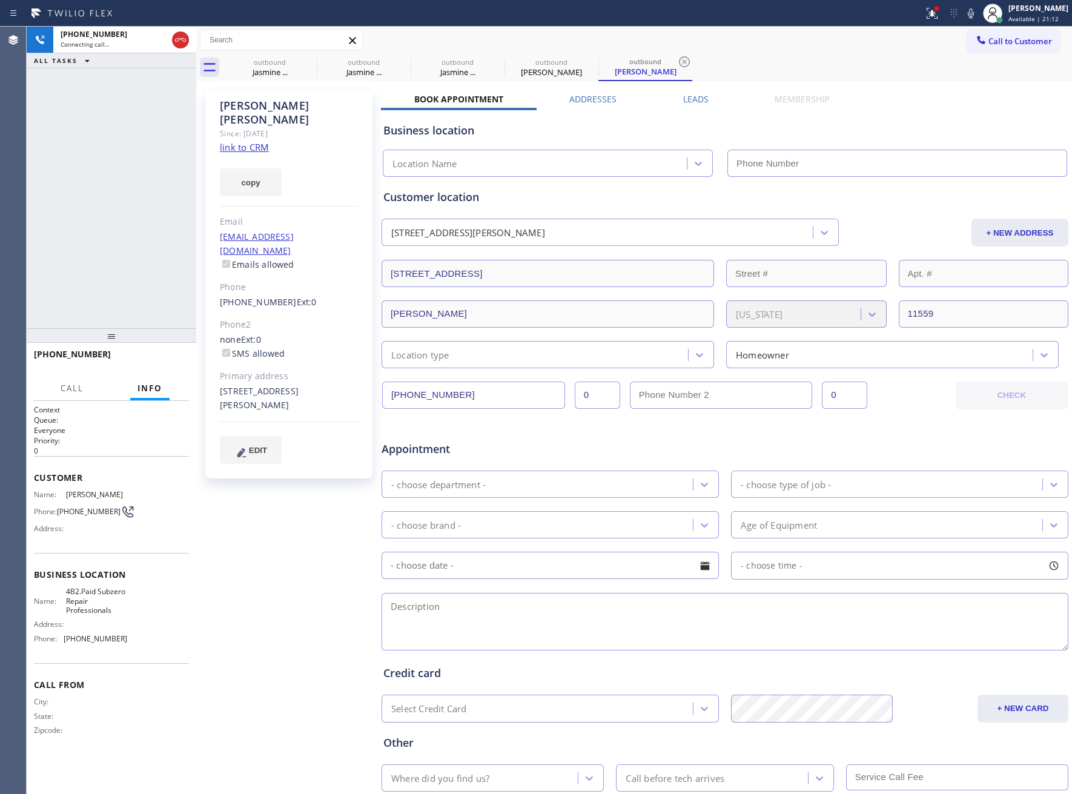
click at [242, 141] on link "link to CRM" at bounding box center [244, 147] width 49 height 12
click at [177, 38] on icon at bounding box center [180, 40] width 15 height 15
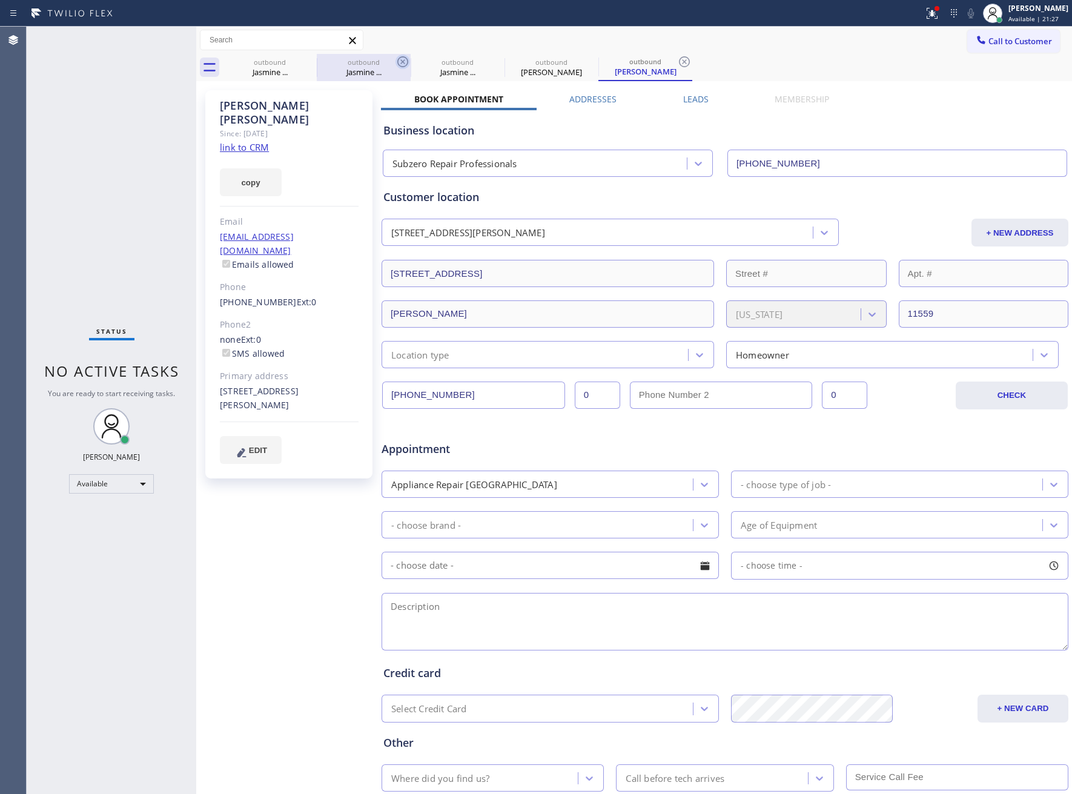
click at [0, 0] on icon at bounding box center [0, 0] width 0 height 0
click at [395, 62] on icon at bounding box center [402, 61] width 15 height 15
click at [0, 0] on icon at bounding box center [0, 0] width 0 height 0
type input "(929) 203-9053"
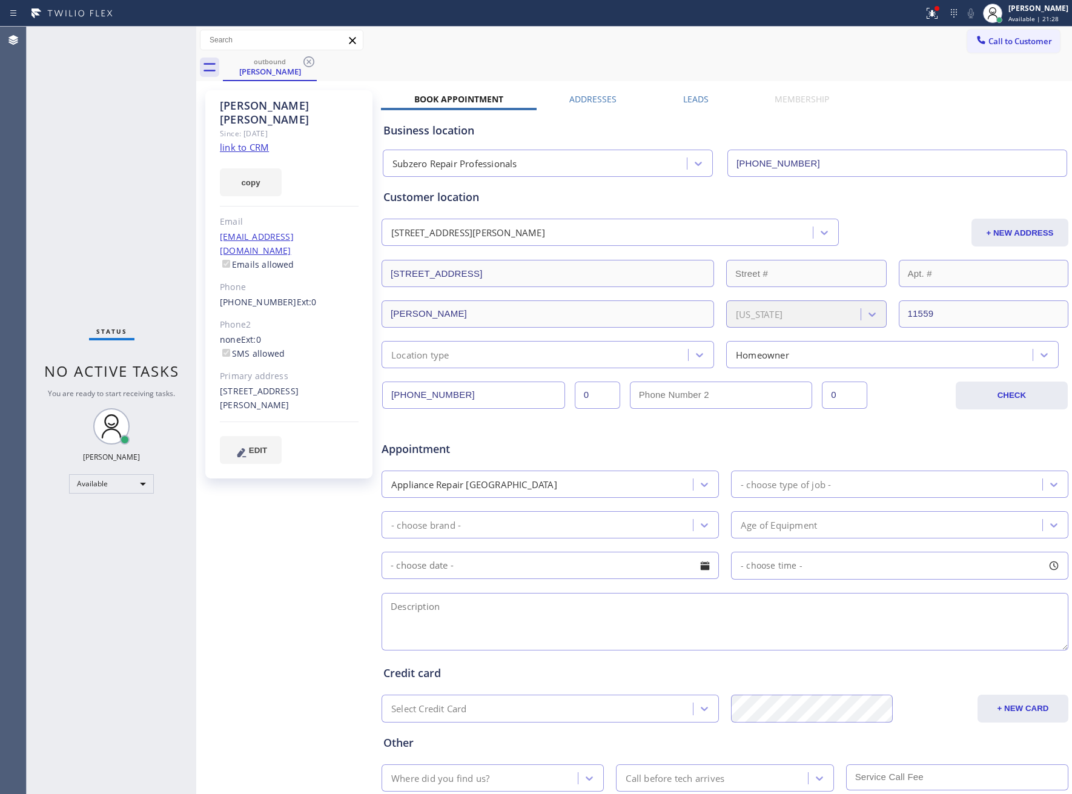
click at [305, 62] on icon at bounding box center [309, 61] width 15 height 15
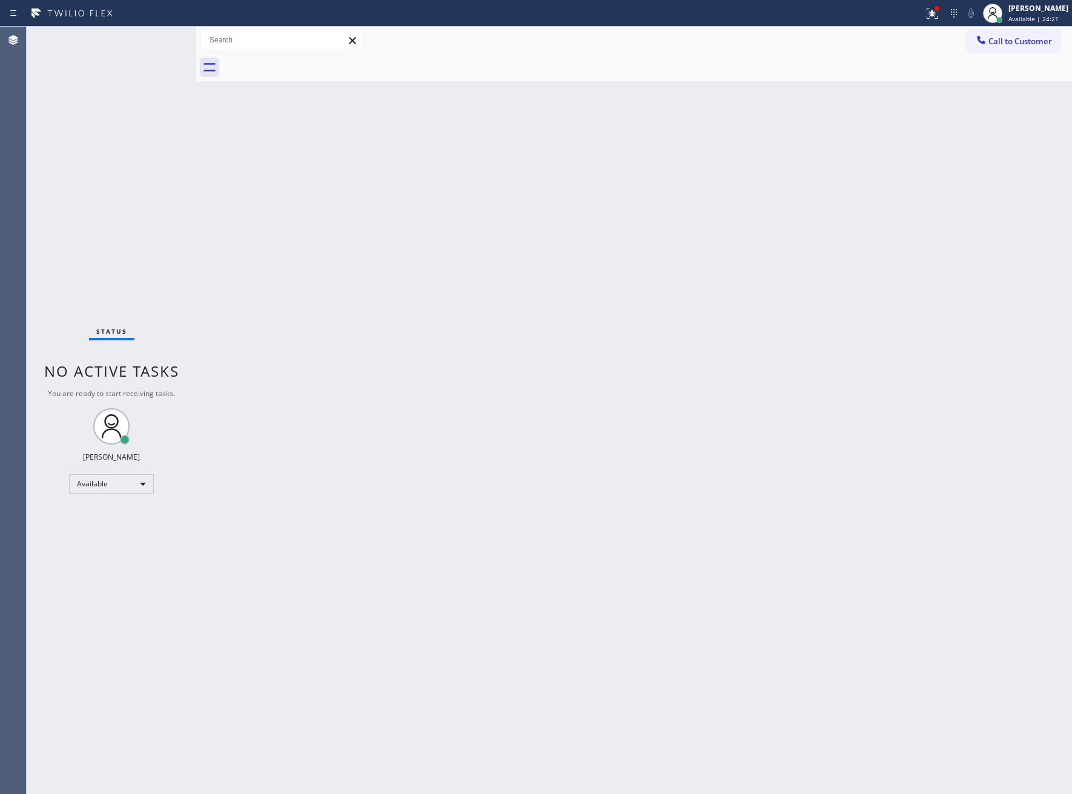
click at [64, 157] on div "Status No active tasks You are ready to start receiving tasks. [PERSON_NAME] Av…" at bounding box center [112, 410] width 170 height 767
click at [1032, 13] on div "[PERSON_NAME]" at bounding box center [1038, 8] width 60 height 10
click at [1008, 78] on button "Unavailable" at bounding box center [1011, 80] width 121 height 16
click at [1008, 8] on div "[PERSON_NAME]" at bounding box center [1038, 8] width 60 height 10
drag, startPoint x: 918, startPoint y: 59, endPoint x: 958, endPoint y: 42, distance: 43.4
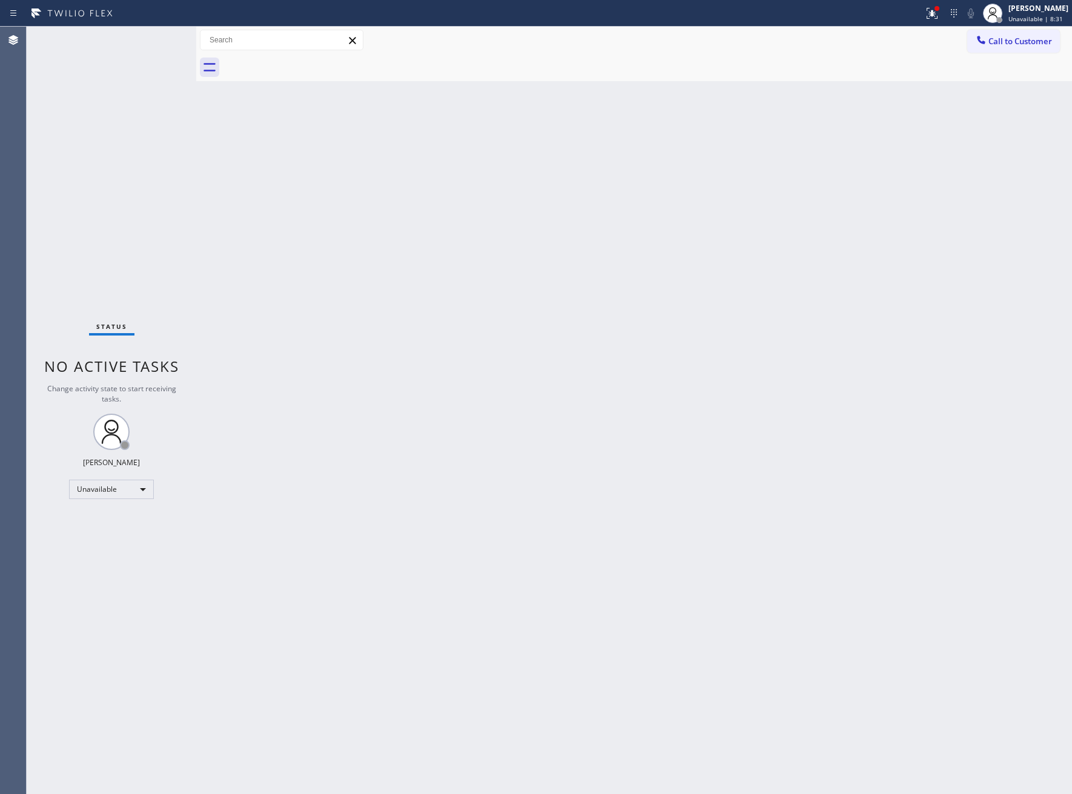
click at [918, 59] on div at bounding box center [647, 67] width 849 height 27
click at [1027, 6] on div "[PERSON_NAME]" at bounding box center [1038, 8] width 60 height 10
drag, startPoint x: 992, startPoint y: 64, endPoint x: 1007, endPoint y: 576, distance: 512.5
click at [994, 69] on button "Available" at bounding box center [1011, 64] width 121 height 16
click at [115, 259] on div "Status No active tasks You are ready to start receiving tasks. [PERSON_NAME] Av…" at bounding box center [112, 410] width 170 height 767
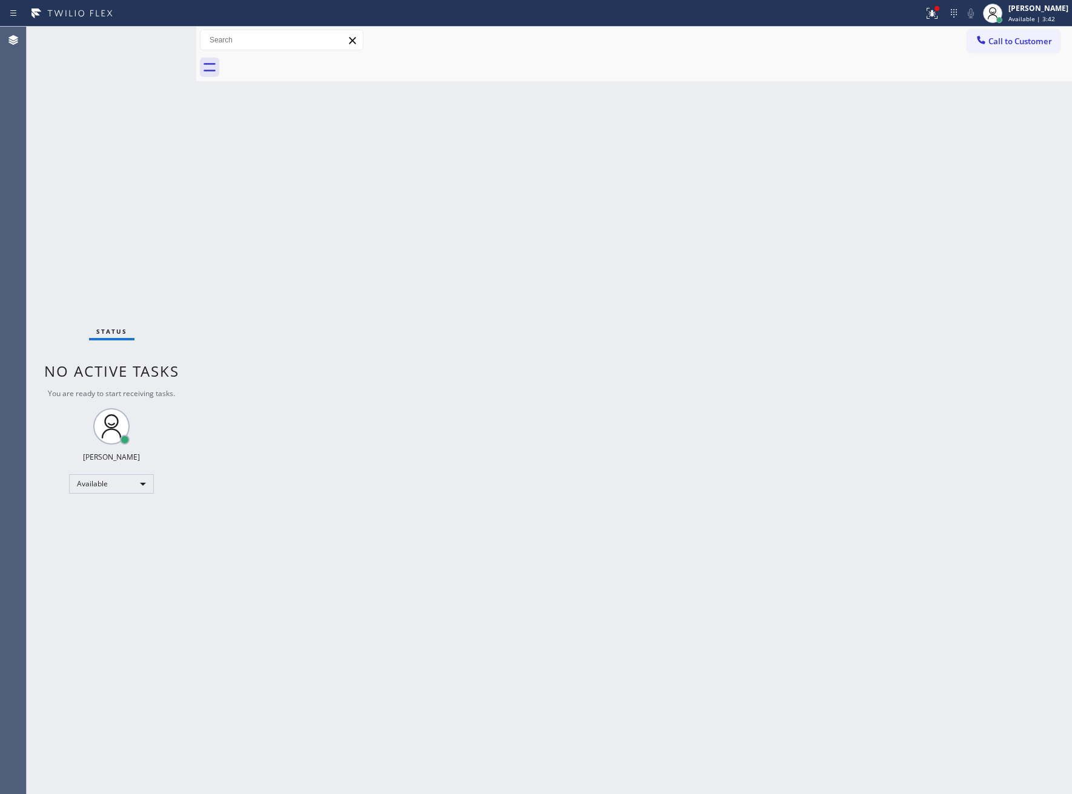
click at [107, 262] on div "Status No active tasks You are ready to start receiving tasks. [PERSON_NAME] Av…" at bounding box center [112, 410] width 170 height 767
drag, startPoint x: 772, startPoint y: 604, endPoint x: 469, endPoint y: 491, distance: 323.6
click at [767, 585] on div "Back to Dashboard Change Sender ID Customers Technicians Select a contact Outbo…" at bounding box center [634, 410] width 876 height 767
click at [155, 46] on div "Status No active tasks You are ready to start receiving tasks. [PERSON_NAME] Av…" at bounding box center [112, 410] width 170 height 767
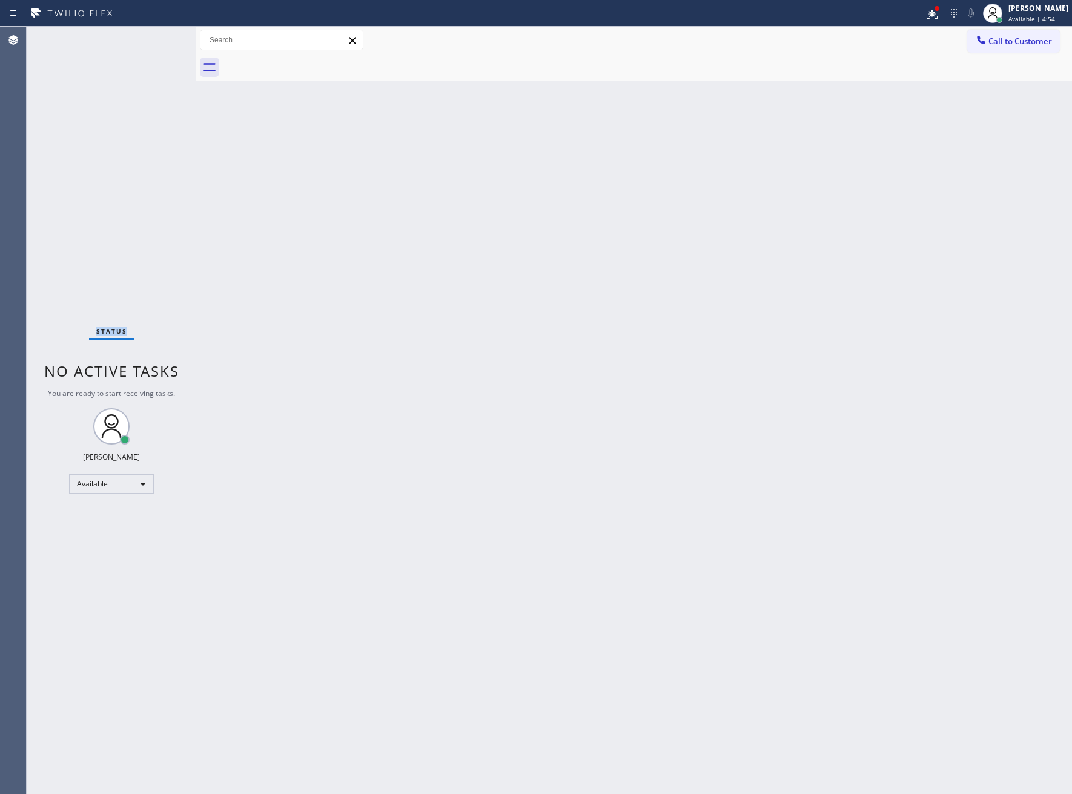
click at [155, 46] on div "Status No active tasks You are ready to start receiving tasks. [PERSON_NAME] Av…" at bounding box center [112, 410] width 170 height 767
click at [936, 17] on div at bounding box center [932, 13] width 27 height 15
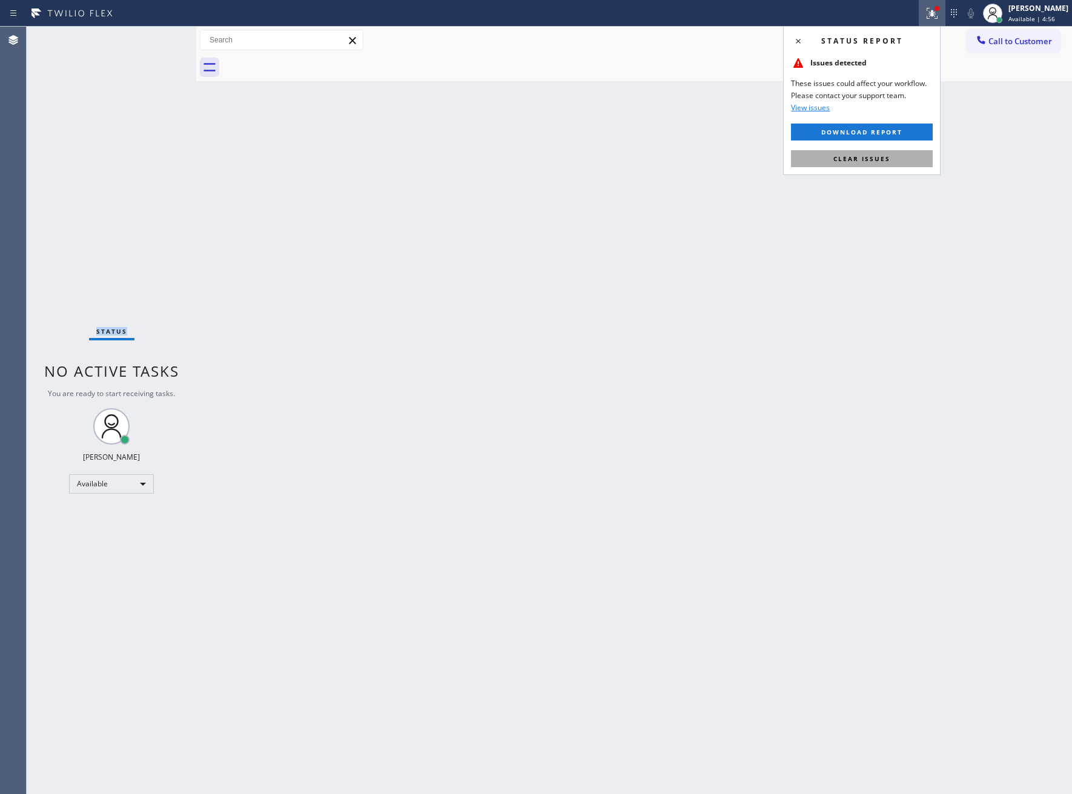
click at [916, 162] on button "Clear issues" at bounding box center [862, 158] width 142 height 17
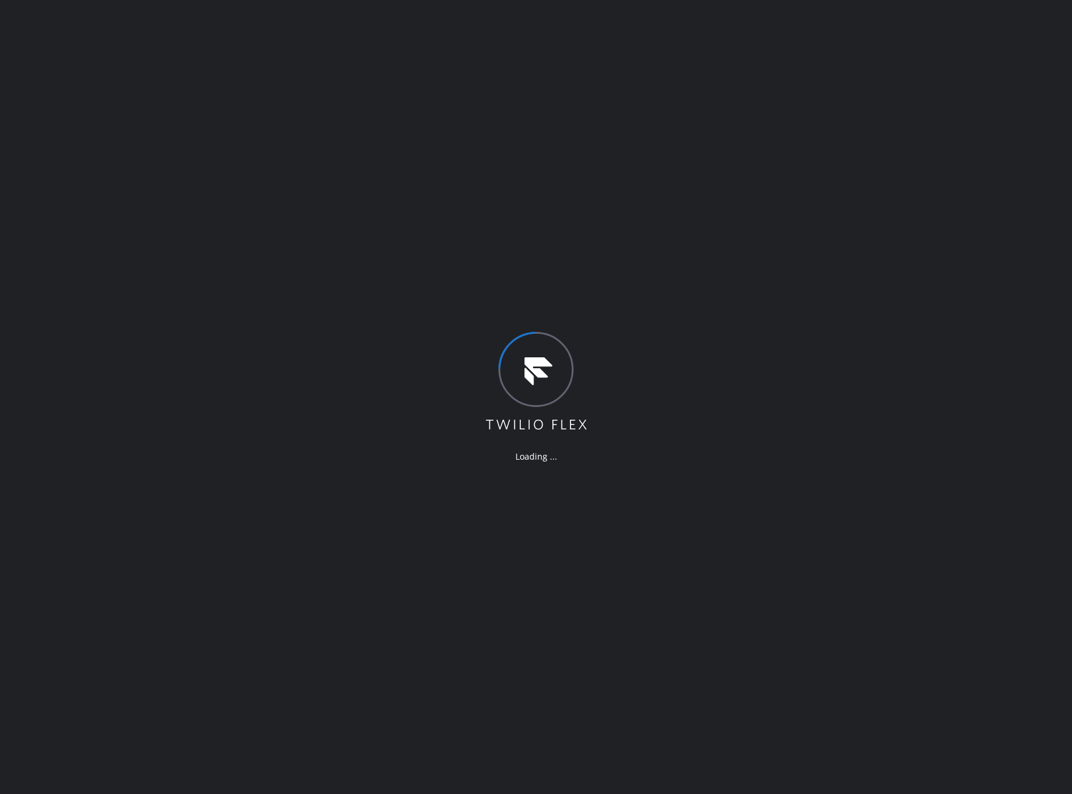
click at [714, 791] on div "Loading ..." at bounding box center [536, 397] width 1072 height 794
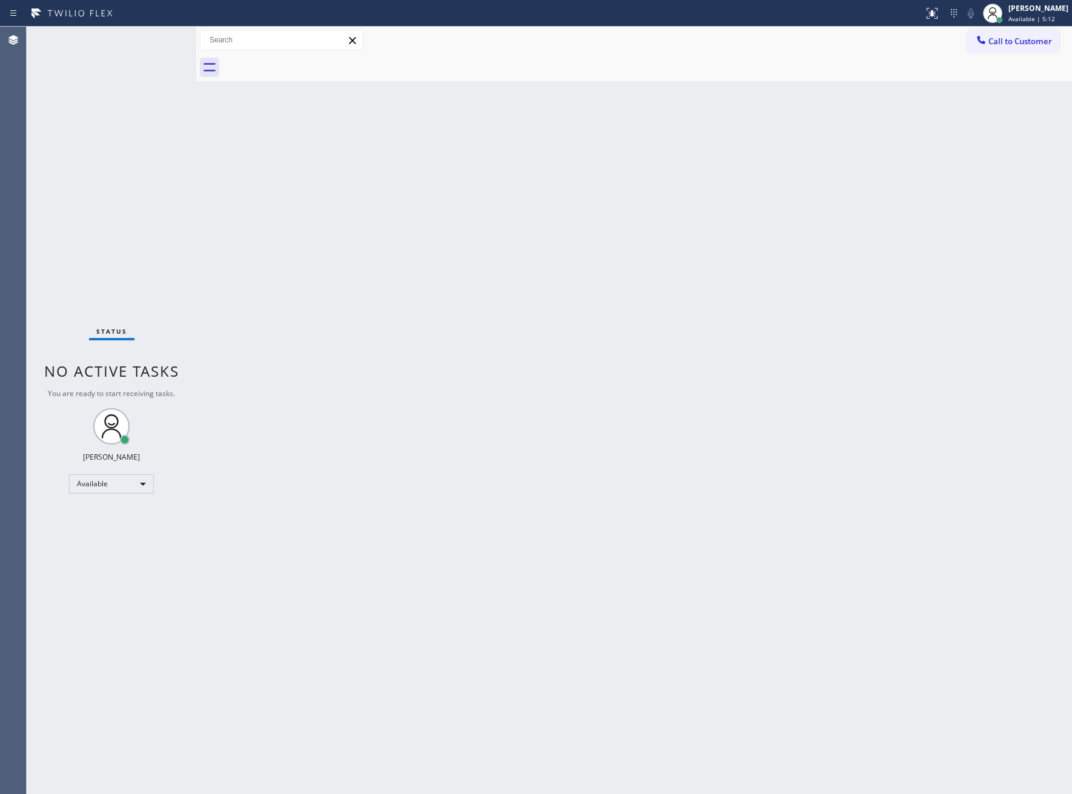
click at [196, 171] on div at bounding box center [196, 410] width 0 height 767
click at [149, 307] on div "Status No active tasks You are ready to start receiving tasks. [PERSON_NAME] Av…" at bounding box center [112, 410] width 170 height 767
click at [147, 37] on div "Status No active tasks You are ready to start receiving tasks. [PERSON_NAME] Av…" at bounding box center [112, 410] width 170 height 767
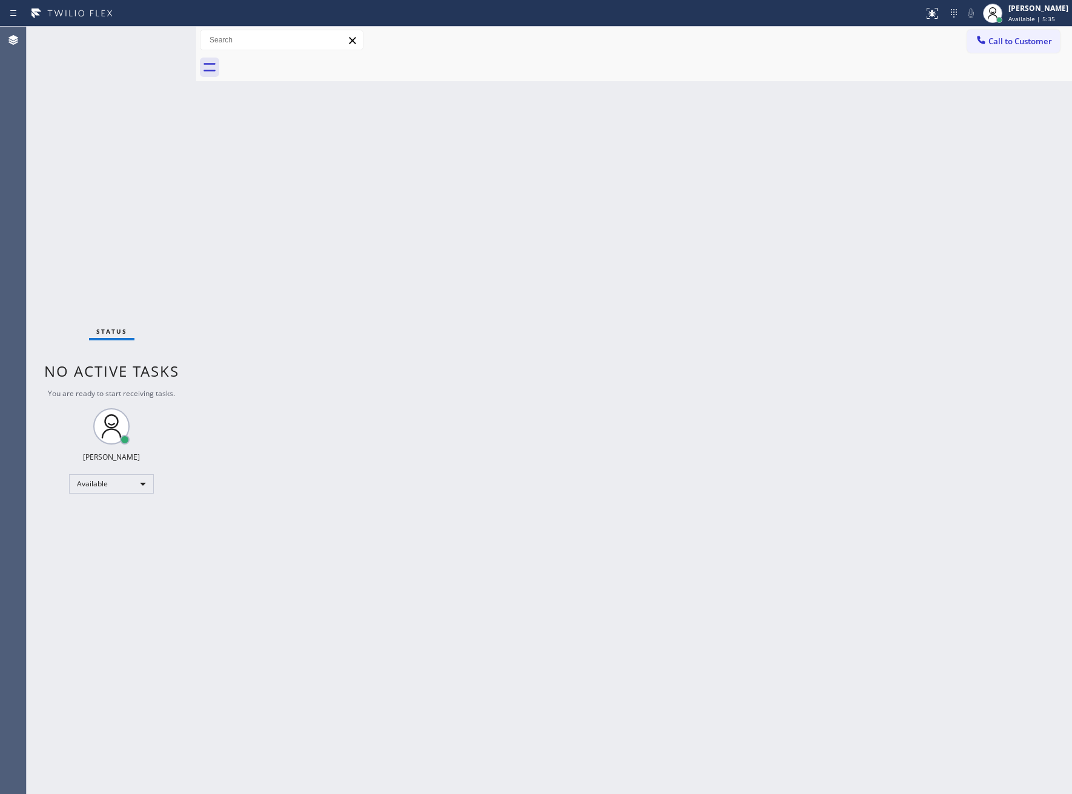
click at [139, 37] on div "Status No active tasks You are ready to start receiving tasks. [PERSON_NAME] Av…" at bounding box center [112, 410] width 170 height 767
click at [144, 42] on div "Status No active tasks You are ready to start receiving tasks. [PERSON_NAME] Av…" at bounding box center [112, 410] width 170 height 767
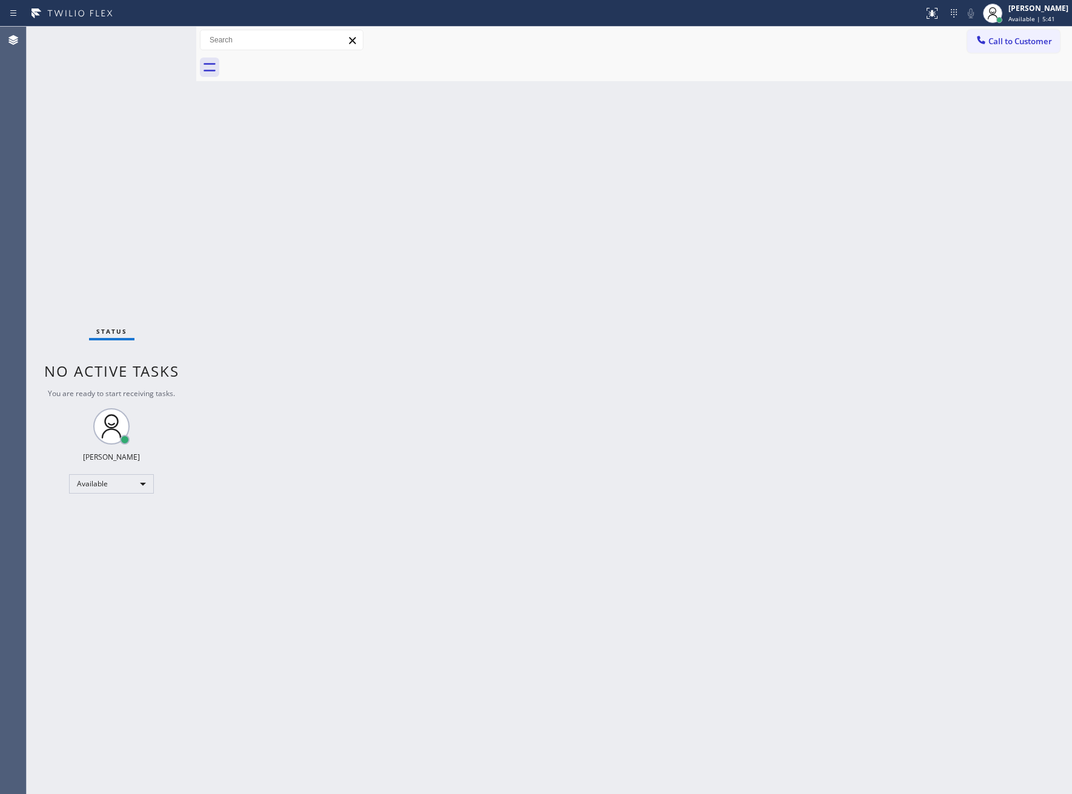
click at [144, 42] on div "Status No active tasks You are ready to start receiving tasks. [PERSON_NAME] Av…" at bounding box center [112, 410] width 170 height 767
click at [154, 56] on div "Status No active tasks You are ready to start receiving tasks. [PERSON_NAME] Av…" at bounding box center [112, 410] width 170 height 767
click at [509, 636] on div "Back to Dashboard Change Sender ID Customers Technicians Select a contact Outbo…" at bounding box center [634, 410] width 876 height 767
click at [265, 505] on div "Back to Dashboard Change Sender ID Customers Technicians Select a contact Outbo…" at bounding box center [634, 410] width 876 height 767
click at [206, 291] on div "Back to Dashboard Change Sender ID Customers Technicians Select a contact Outbo…" at bounding box center [634, 410] width 876 height 767
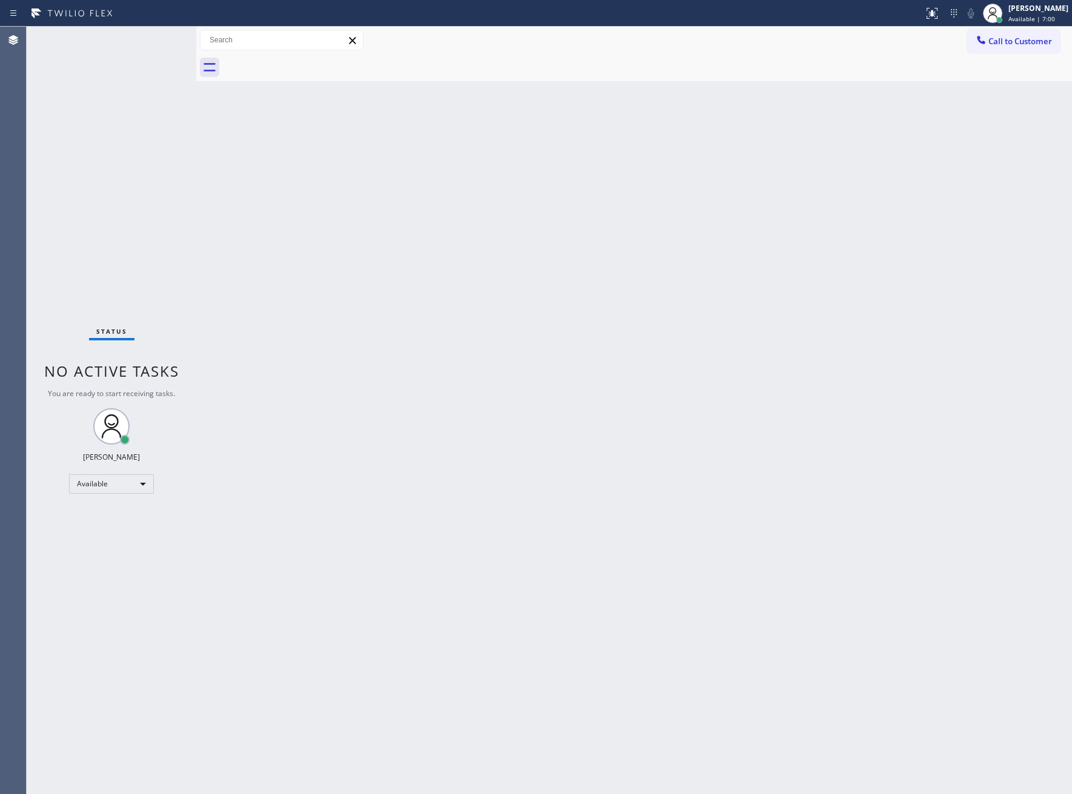
drag, startPoint x: 153, startPoint y: 200, endPoint x: 153, endPoint y: 191, distance: 8.5
click at [153, 200] on div "Status No active tasks You are ready to start receiving tasks. [PERSON_NAME] Av…" at bounding box center [112, 410] width 170 height 767
click at [151, 45] on div "Status No active tasks You are ready to start receiving tasks. [PERSON_NAME] Av…" at bounding box center [112, 410] width 170 height 767
click at [153, 44] on div "Status No active tasks You are ready to start receiving tasks. [PERSON_NAME] Av…" at bounding box center [112, 410] width 170 height 767
click at [155, 41] on div "Status No active tasks You are ready to start receiving tasks. [PERSON_NAME] Av…" at bounding box center [112, 410] width 170 height 767
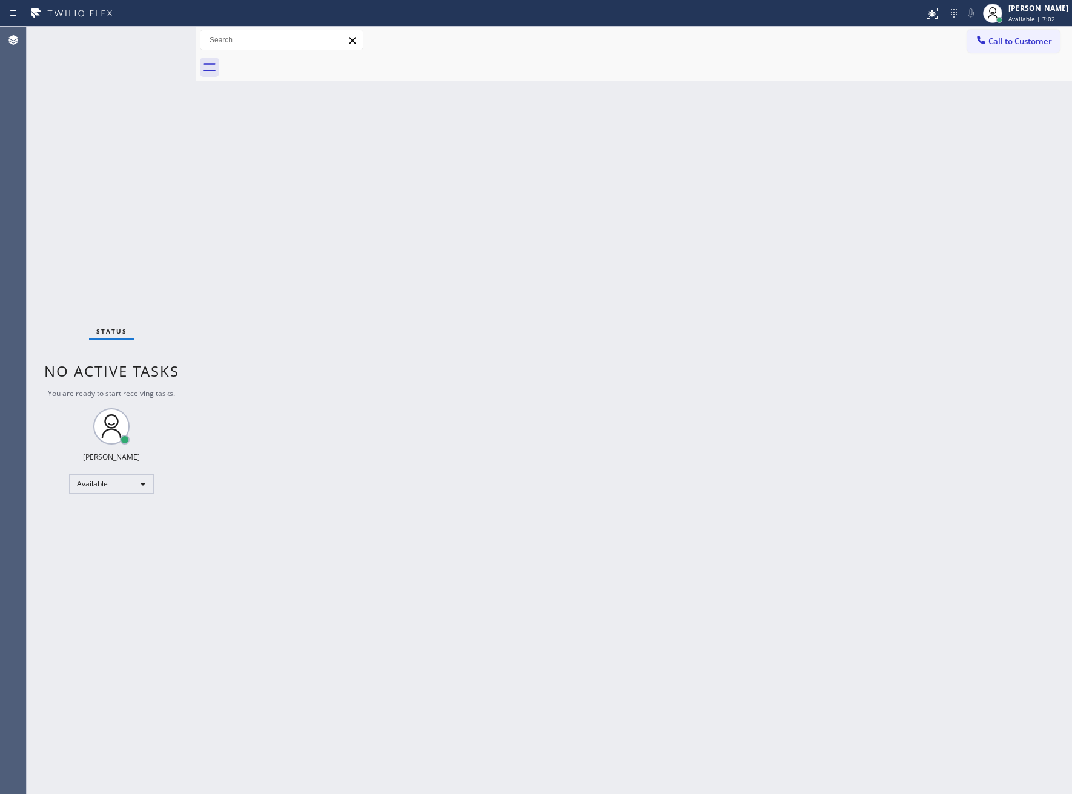
click at [155, 41] on div "Status No active tasks You are ready to start receiving tasks. [PERSON_NAME] Av…" at bounding box center [112, 410] width 170 height 767
click at [151, 39] on div "Status No active tasks You are ready to start receiving tasks. [PERSON_NAME] Av…" at bounding box center [112, 410] width 170 height 767
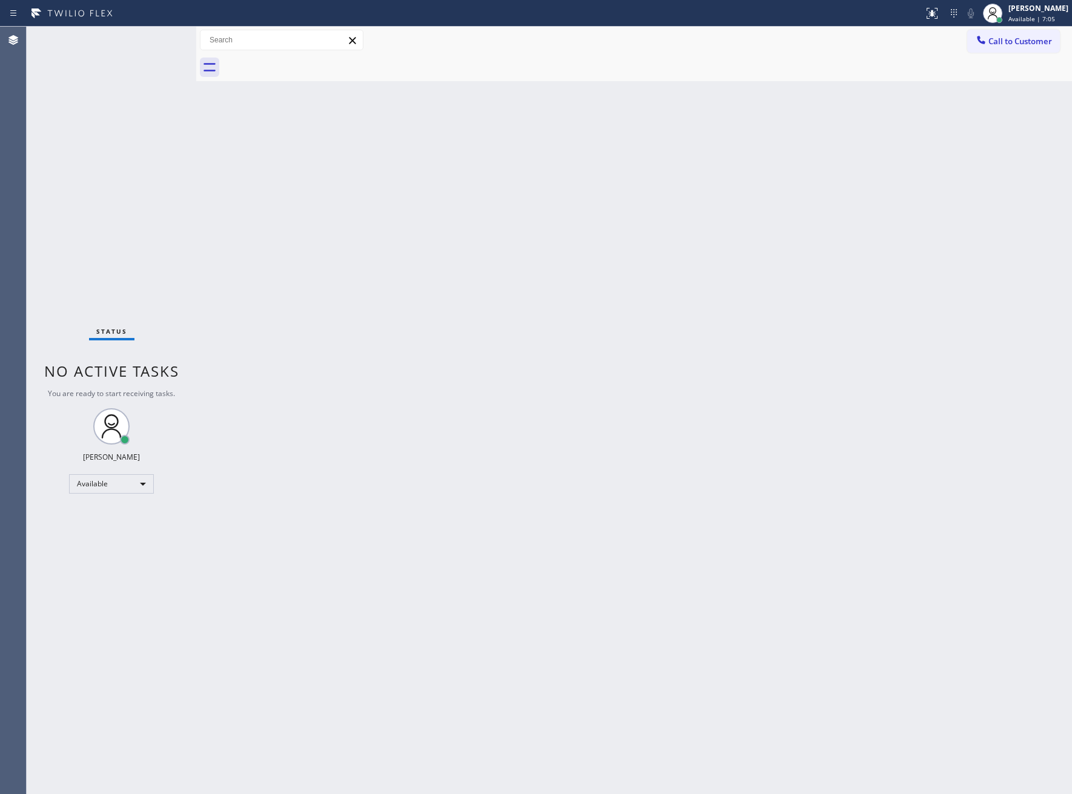
click at [151, 39] on div "Status No active tasks You are ready to start receiving tasks. [PERSON_NAME] Av…" at bounding box center [112, 410] width 170 height 767
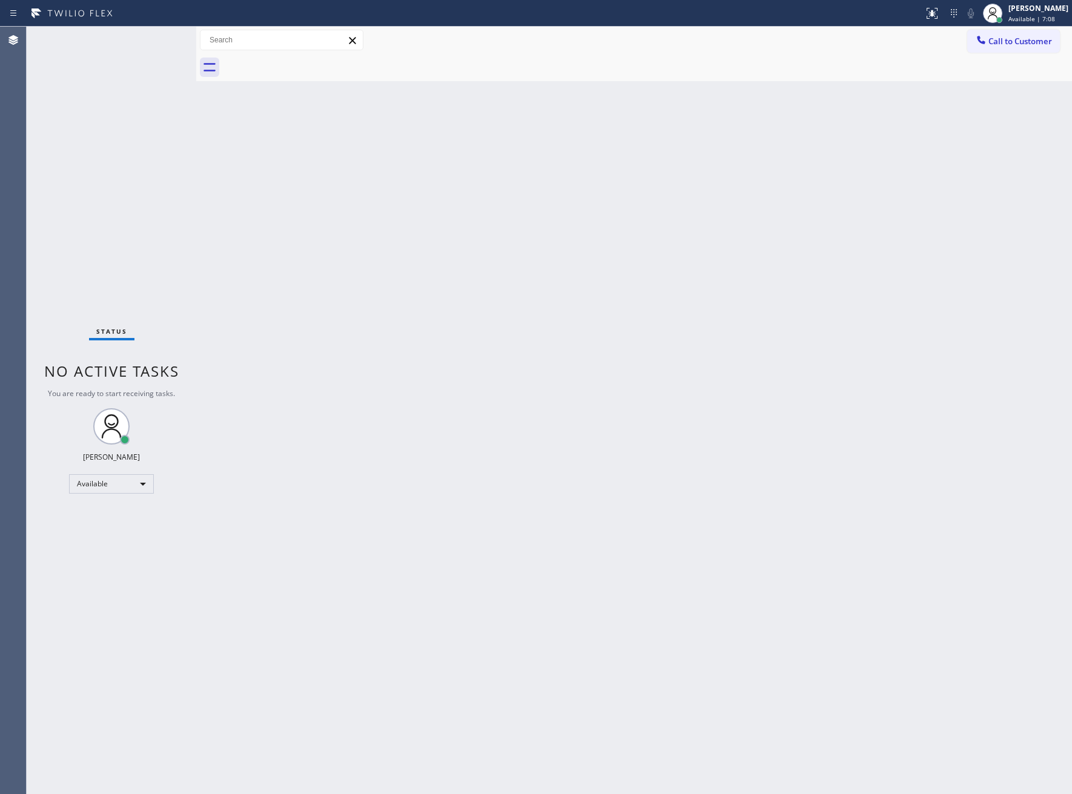
click at [151, 39] on div "Status No active tasks You are ready to start receiving tasks. [PERSON_NAME] Av…" at bounding box center [112, 410] width 170 height 767
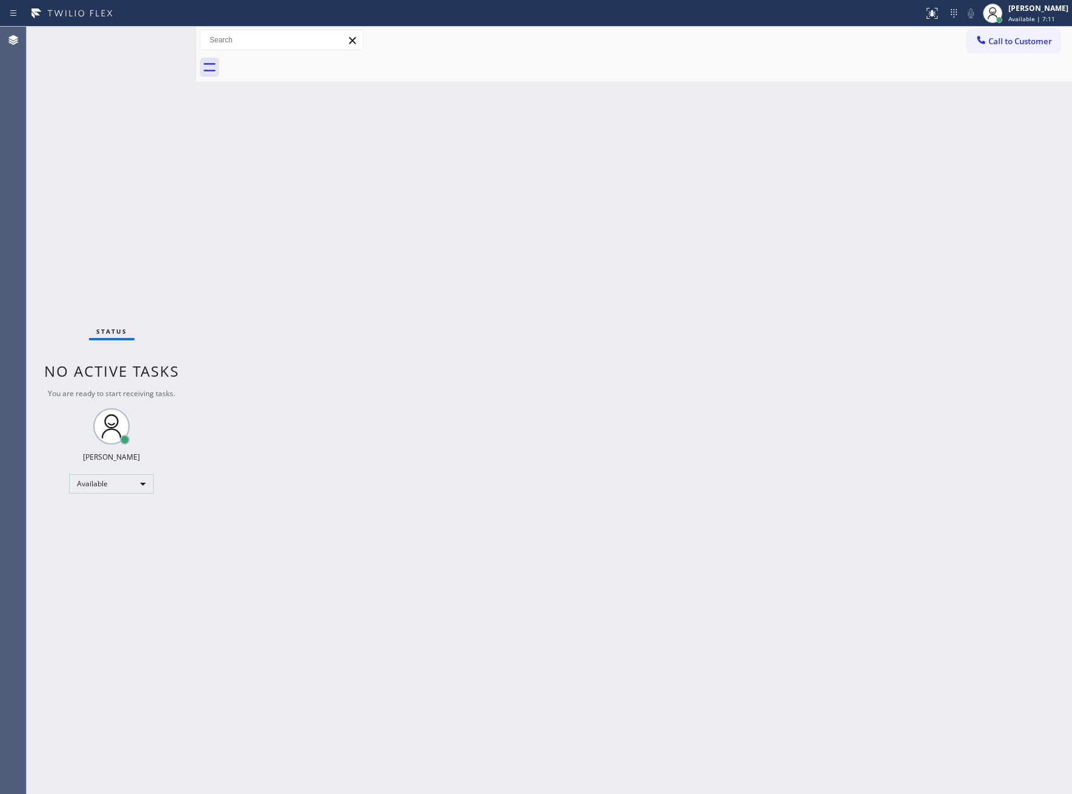
click at [151, 39] on div "Status No active tasks You are ready to start receiving tasks. [PERSON_NAME] Av…" at bounding box center [112, 410] width 170 height 767
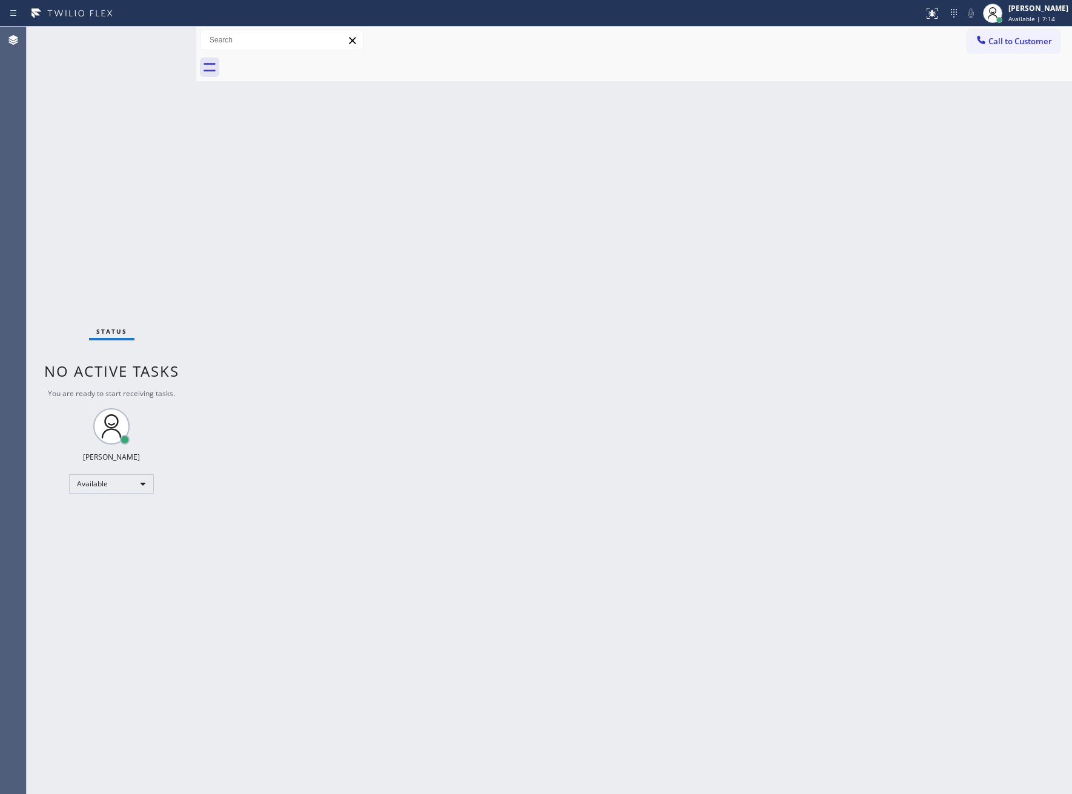
click at [151, 39] on div "Status No active tasks You are ready to start receiving tasks. [PERSON_NAME] Av…" at bounding box center [112, 410] width 170 height 767
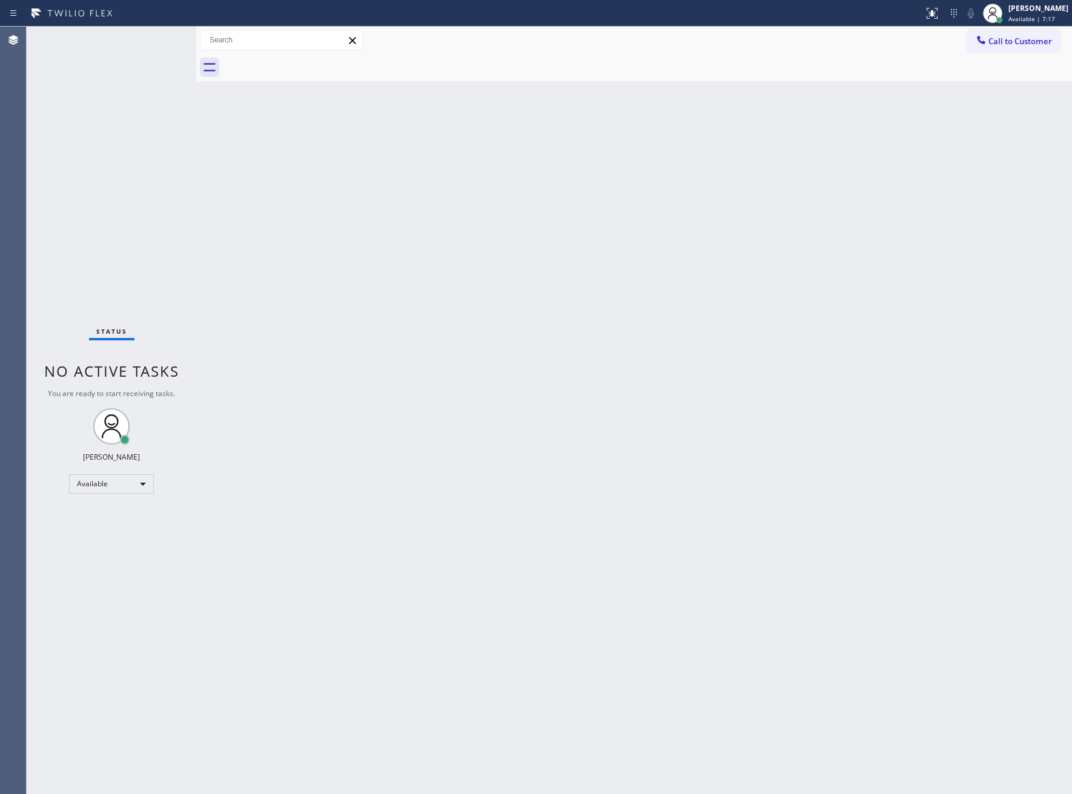
click at [151, 39] on div "Status No active tasks You are ready to start receiving tasks. [PERSON_NAME] Av…" at bounding box center [112, 410] width 170 height 767
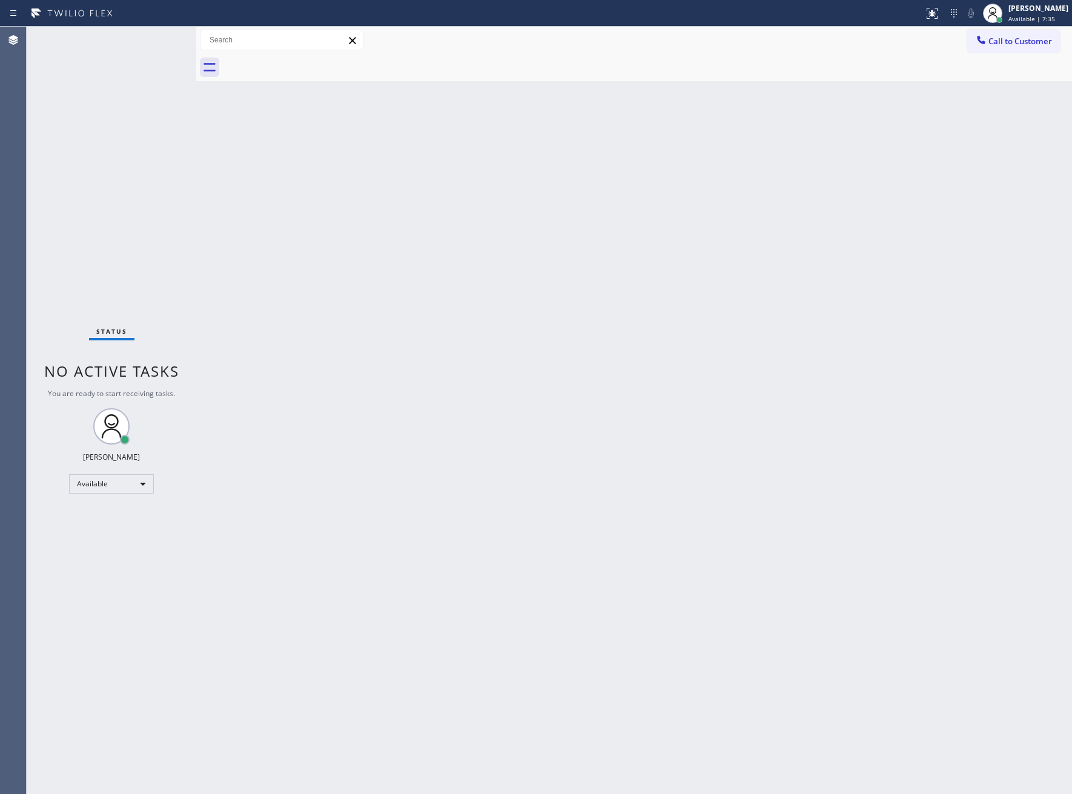
click at [151, 39] on div "Status No active tasks You are ready to start receiving tasks. [PERSON_NAME] Av…" at bounding box center [112, 410] width 170 height 767
click at [142, 39] on div "Status No active tasks You are ready to start receiving tasks. [PERSON_NAME] Av…" at bounding box center [112, 410] width 170 height 767
click at [144, 38] on div "Status No active tasks You are ready to start receiving tasks. [PERSON_NAME] Av…" at bounding box center [112, 410] width 170 height 767
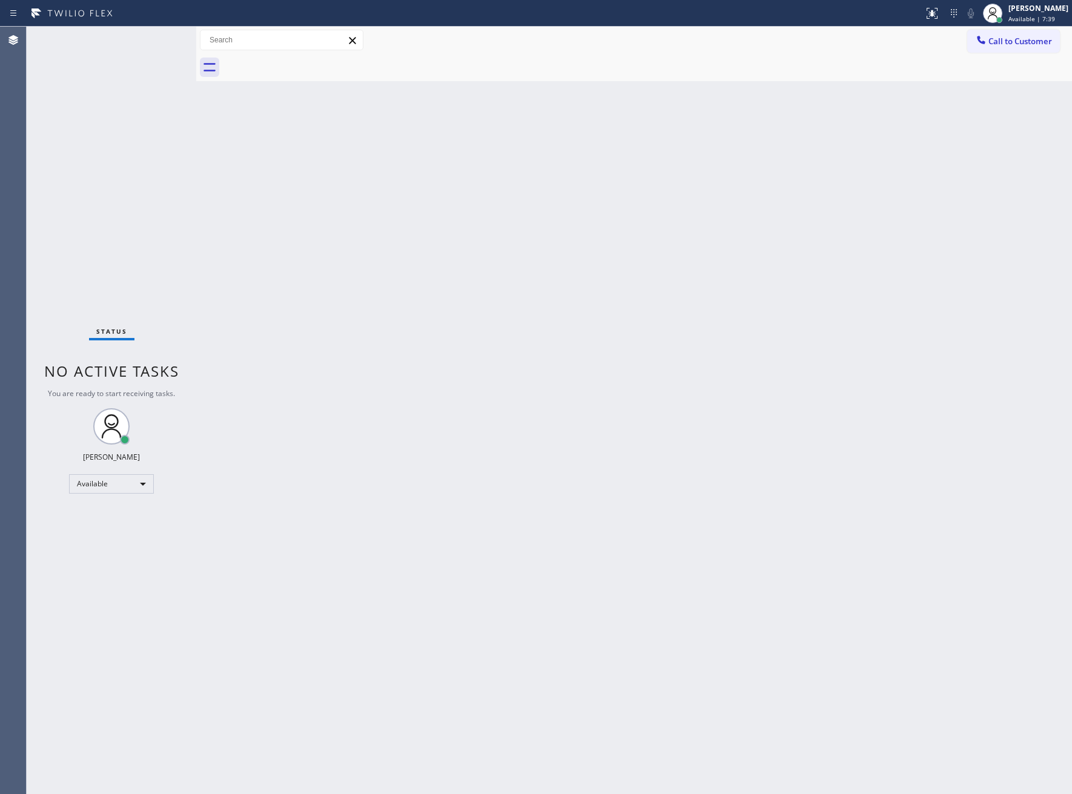
click at [151, 58] on div "Status No active tasks You are ready to start receiving tasks. [PERSON_NAME] Av…" at bounding box center [112, 410] width 170 height 767
drag, startPoint x: 160, startPoint y: 56, endPoint x: 160, endPoint y: 65, distance: 9.1
click at [160, 65] on div "Status No active tasks You are ready to start receiving tasks. [PERSON_NAME] Av…" at bounding box center [112, 410] width 170 height 767
click at [155, 60] on div "Status No active tasks You are ready to start receiving tasks. [PERSON_NAME] Av…" at bounding box center [112, 410] width 170 height 767
click at [153, 58] on div "Status No active tasks You are ready to start receiving tasks. [PERSON_NAME] Av…" at bounding box center [112, 410] width 170 height 767
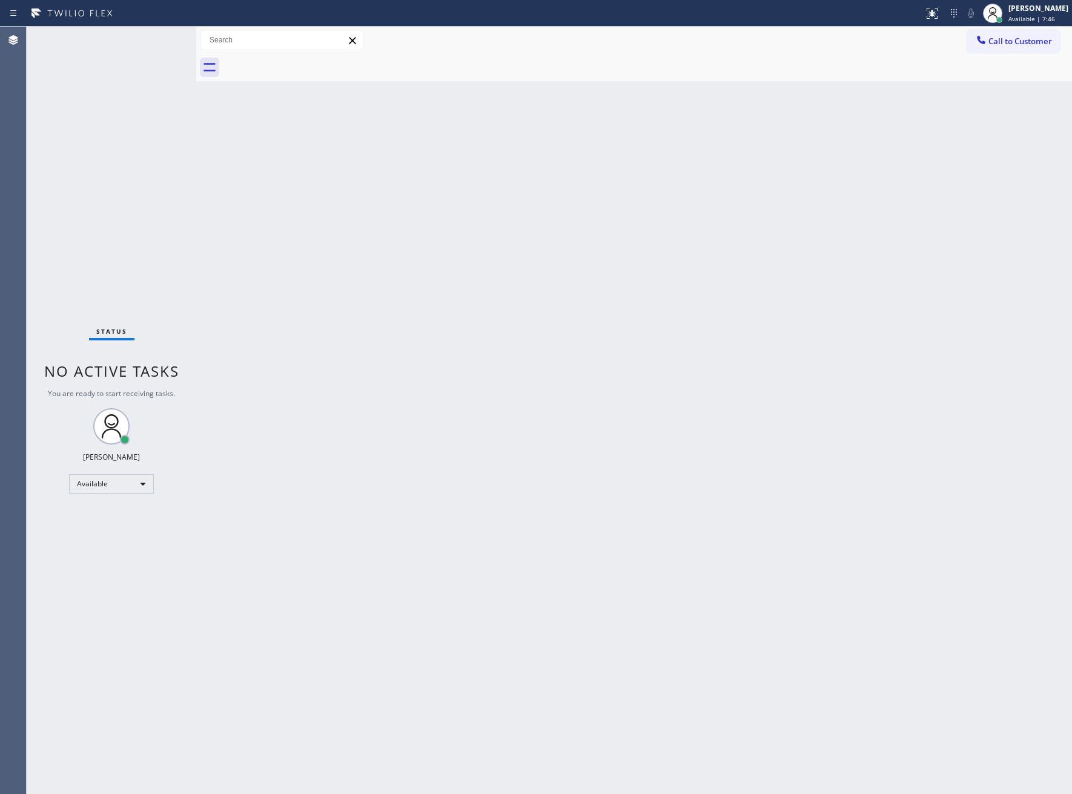
click at [153, 58] on div "Status No active tasks You are ready to start receiving tasks. [PERSON_NAME] Av…" at bounding box center [112, 410] width 170 height 767
click at [153, 53] on div "Status No active tasks You are ready to start receiving tasks. [PERSON_NAME] Av…" at bounding box center [112, 410] width 170 height 767
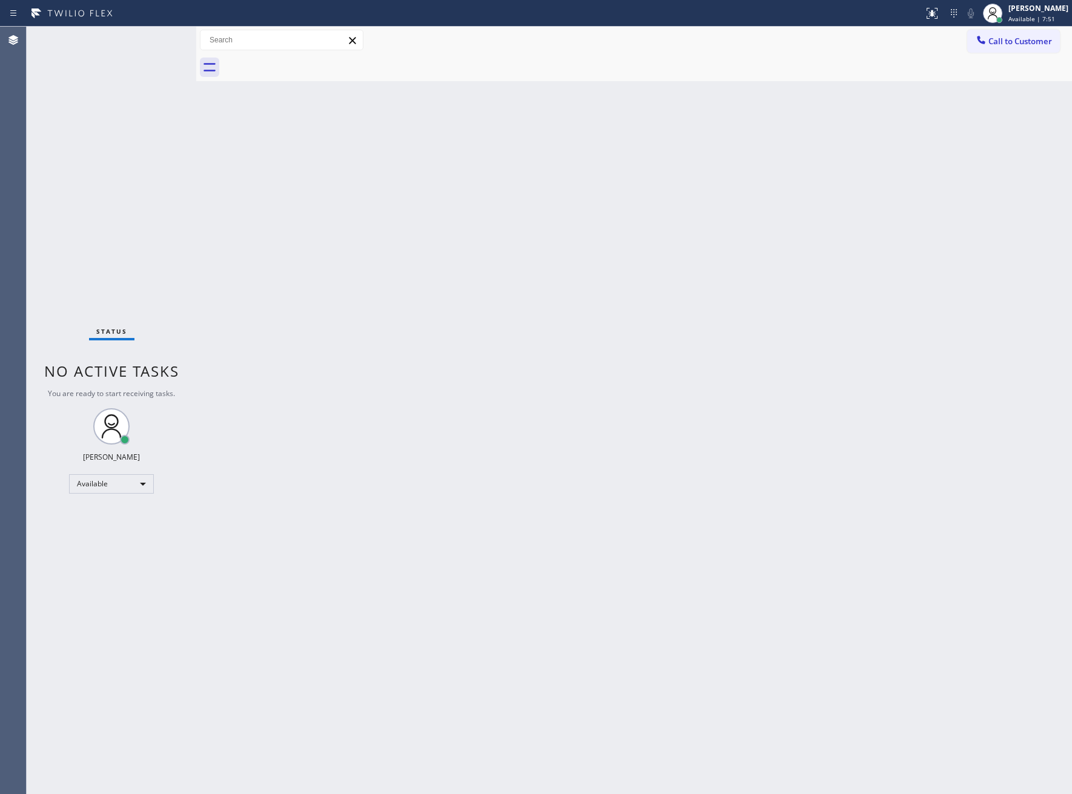
click at [153, 53] on div "Status No active tasks You are ready to start receiving tasks. [PERSON_NAME] Av…" at bounding box center [112, 410] width 170 height 767
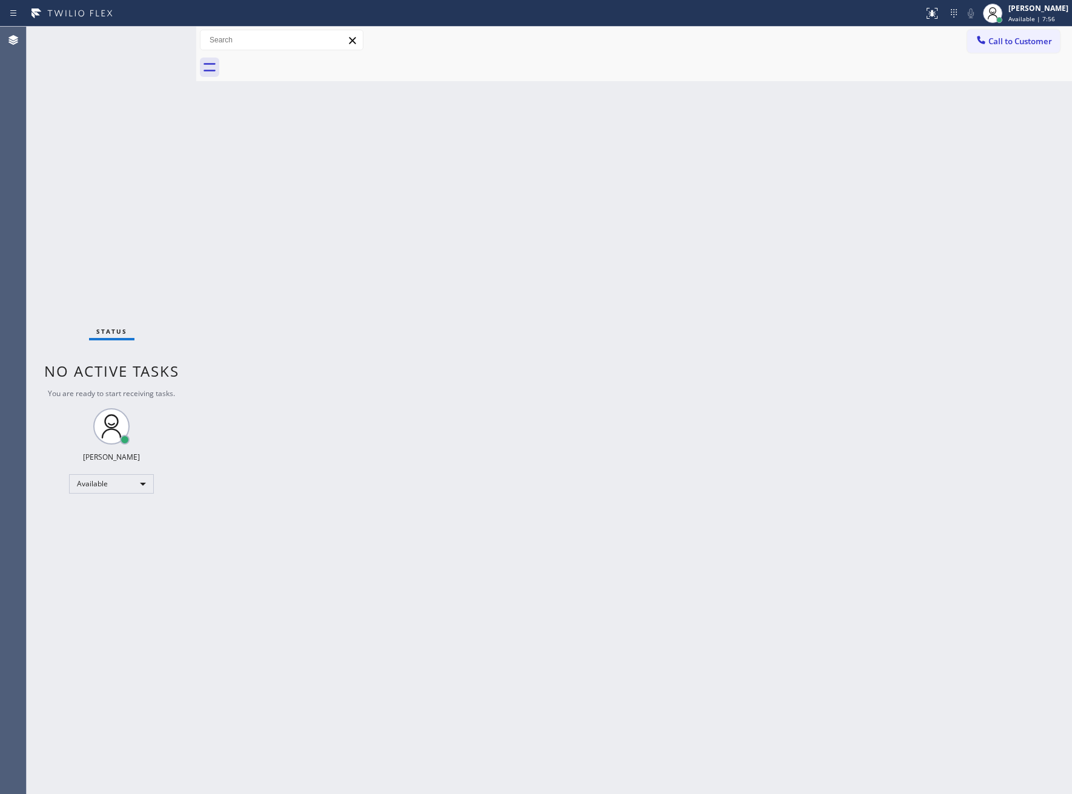
click at [153, 53] on div "Status No active tasks You are ready to start receiving tasks. [PERSON_NAME] Av…" at bounding box center [112, 410] width 170 height 767
click at [144, 41] on div "Status No active tasks You are ready to start receiving tasks. [PERSON_NAME] Av…" at bounding box center [112, 410] width 170 height 767
click at [140, 35] on div "Status No active tasks You are ready to start receiving tasks. [PERSON_NAME] Av…" at bounding box center [112, 410] width 170 height 767
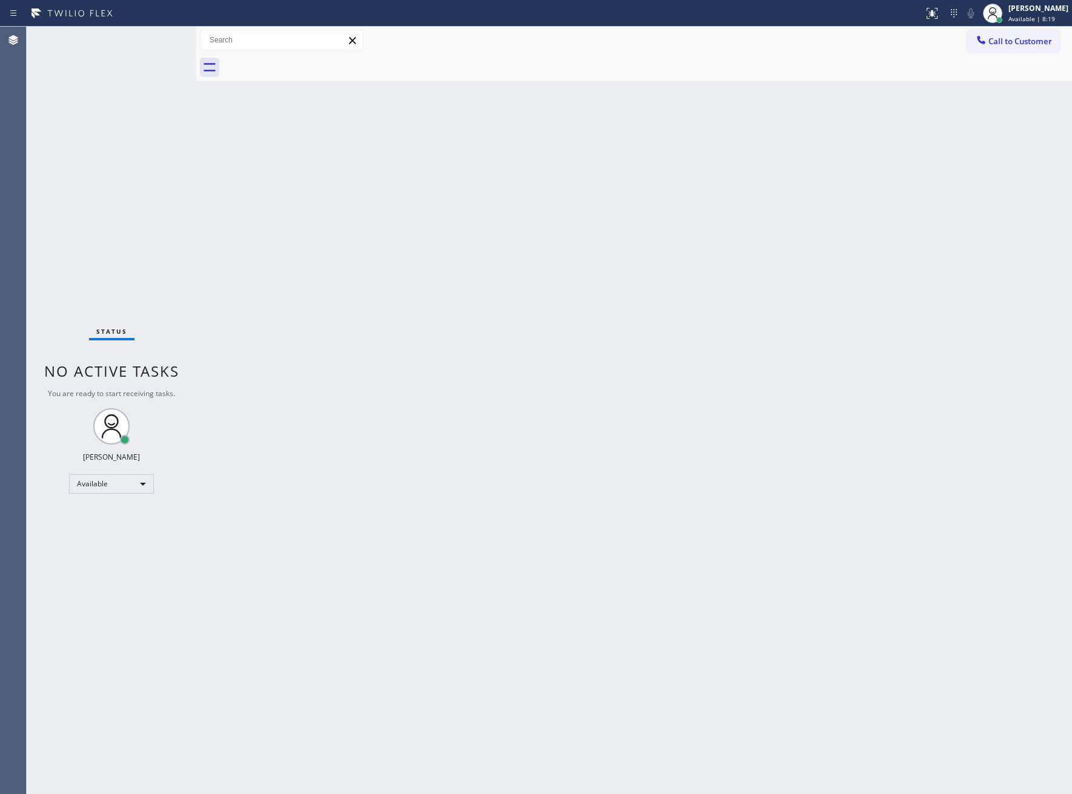
click at [146, 36] on div "Status No active tasks You are ready to start receiving tasks. [PERSON_NAME] Av…" at bounding box center [112, 410] width 170 height 767
click at [147, 40] on div "Status No active tasks You are ready to start receiving tasks. [PERSON_NAME] Av…" at bounding box center [112, 410] width 170 height 767
click at [147, 41] on div "Status No active tasks You are ready to start receiving tasks. [PERSON_NAME] Av…" at bounding box center [112, 410] width 170 height 767
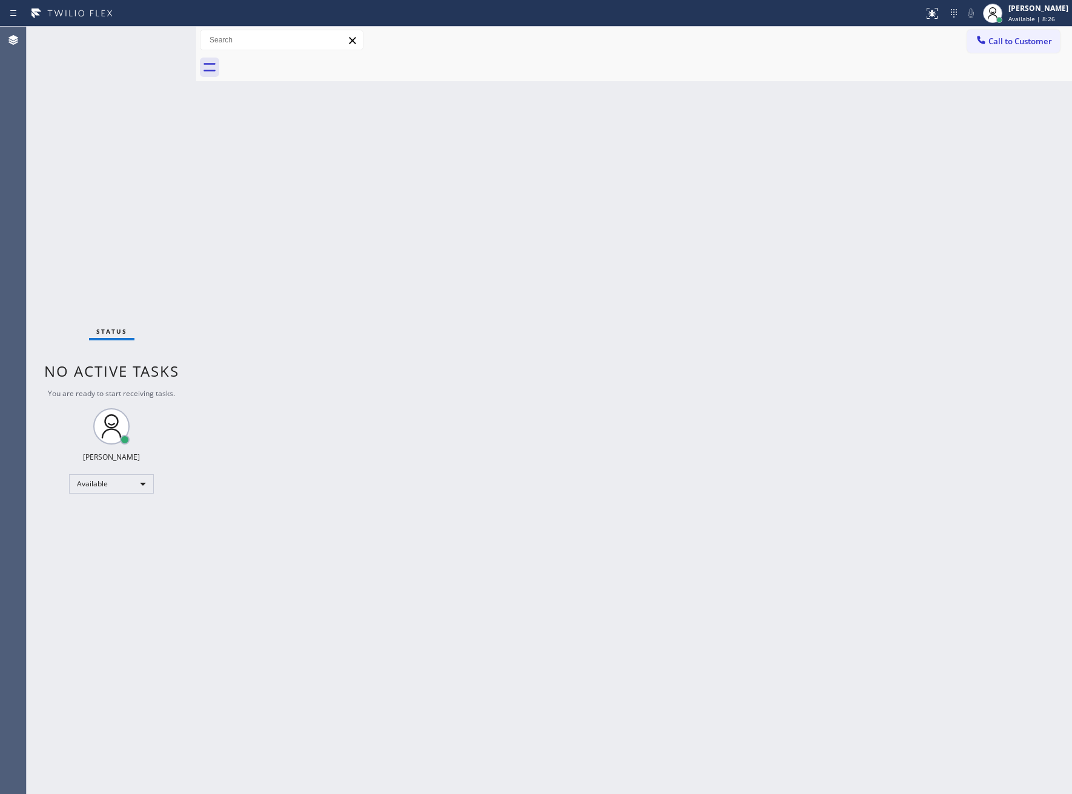
click at [147, 41] on div "Status No active tasks You are ready to start receiving tasks. [PERSON_NAME] Av…" at bounding box center [112, 410] width 170 height 767
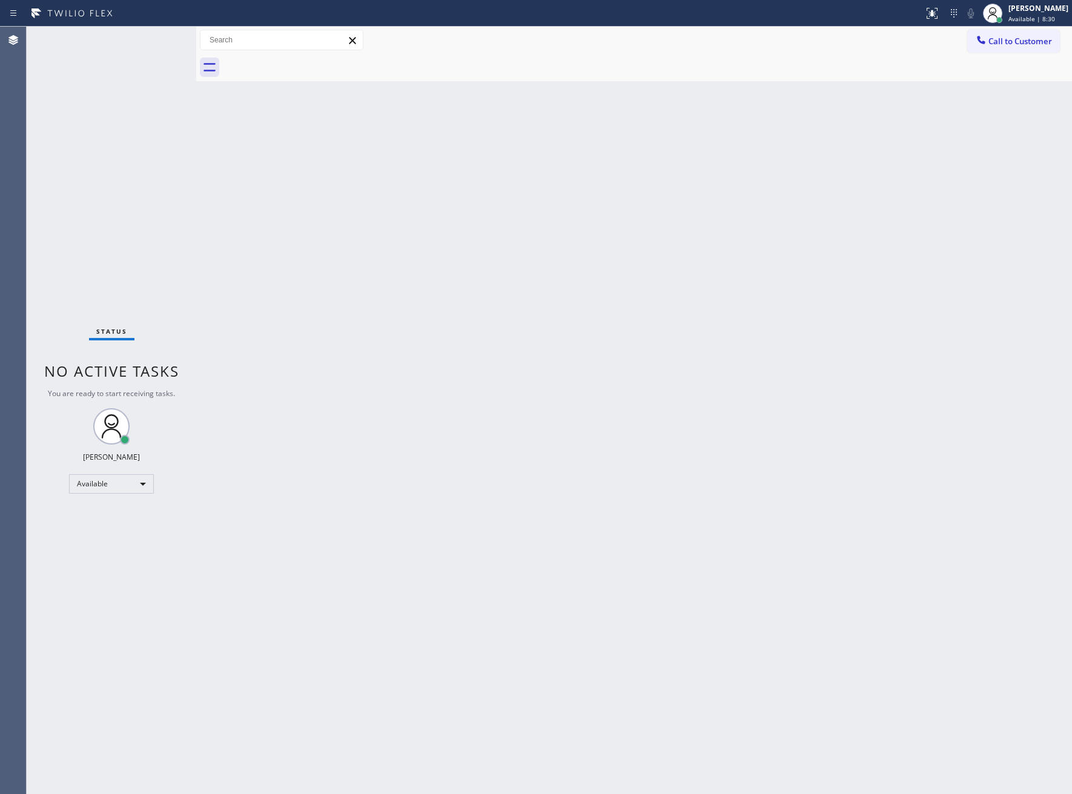
click at [147, 41] on div "Status No active tasks You are ready to start receiving tasks. [PERSON_NAME] Av…" at bounding box center [112, 410] width 170 height 767
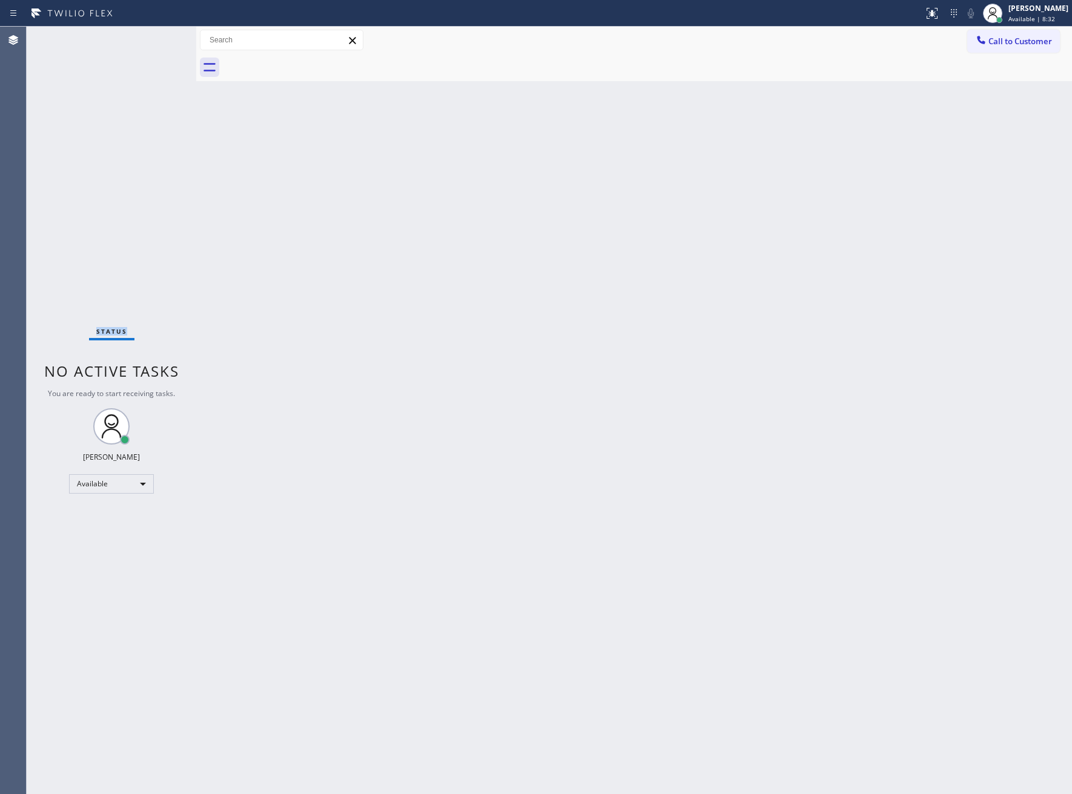
click at [147, 41] on div "Status No active tasks You are ready to start receiving tasks. [PERSON_NAME] Av…" at bounding box center [112, 410] width 170 height 767
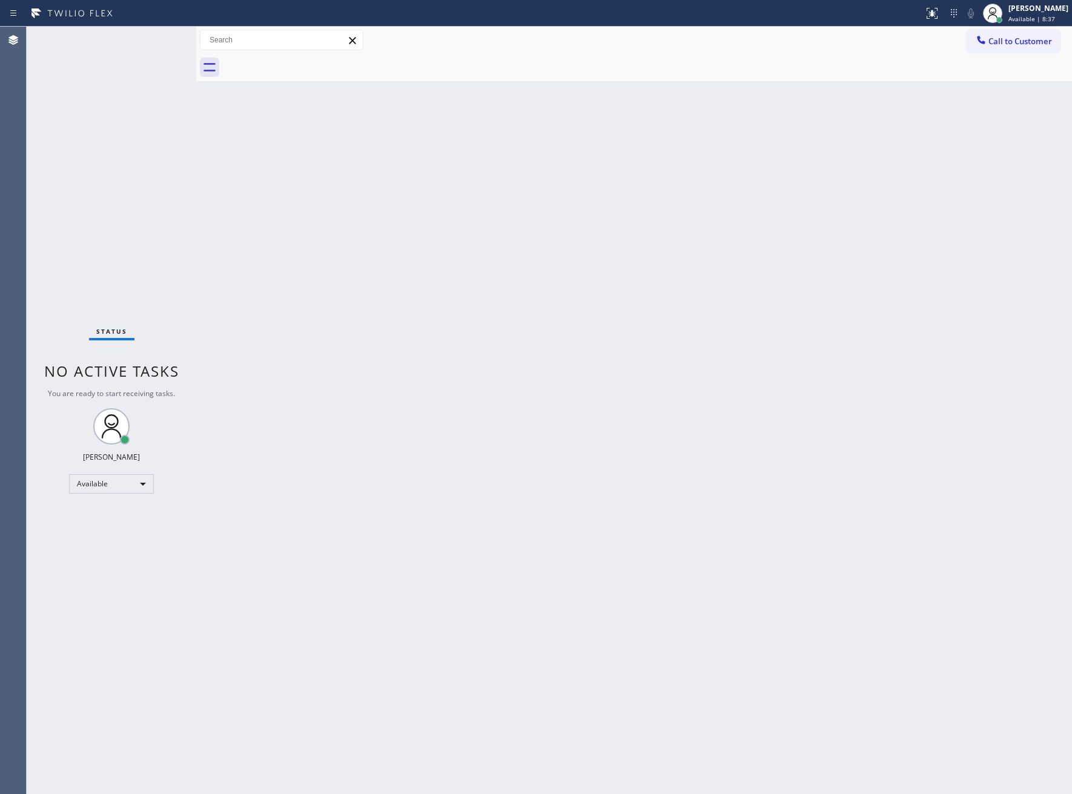
click at [147, 41] on div "Status No active tasks You are ready to start receiving tasks. [PERSON_NAME] Av…" at bounding box center [112, 410] width 170 height 767
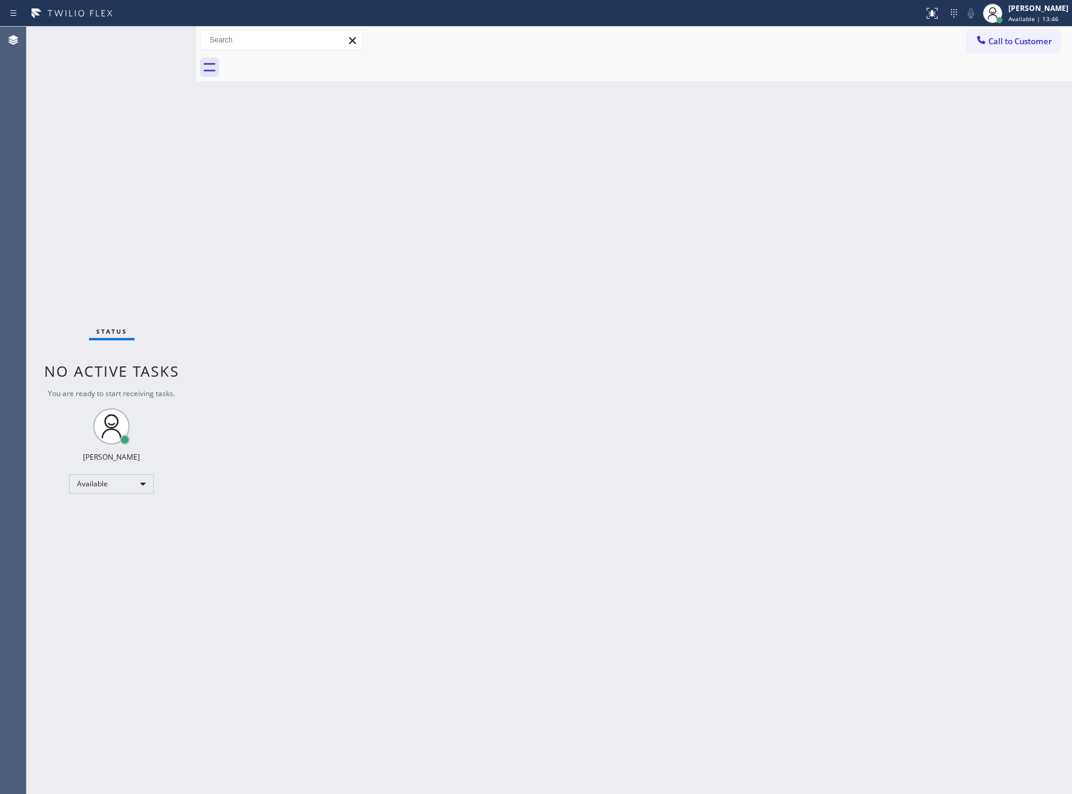
click at [170, 249] on div "Status No active tasks You are ready to start receiving tasks. [PERSON_NAME] Av…" at bounding box center [112, 410] width 170 height 767
drag, startPoint x: 137, startPoint y: 215, endPoint x: 754, endPoint y: 131, distance: 622.8
click at [139, 219] on div "Status No active tasks You are ready to start receiving tasks. [PERSON_NAME] Av…" at bounding box center [112, 410] width 170 height 767
click at [1041, 36] on span "Call to Customer" at bounding box center [1020, 41] width 64 height 11
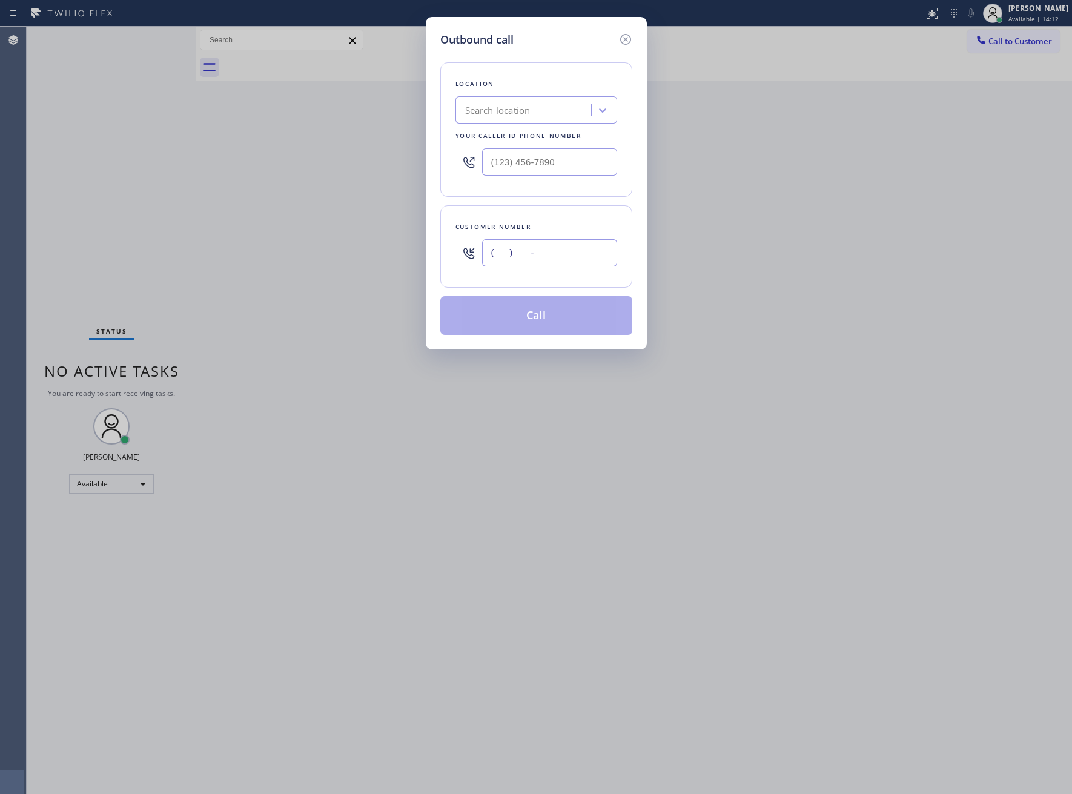
click at [563, 247] on input "(___) ___-____" at bounding box center [549, 252] width 135 height 27
paste input "469) 551-0306"
type input "[PHONE_NUMBER]"
click at [533, 105] on div "Search location" at bounding box center [536, 109] width 162 height 27
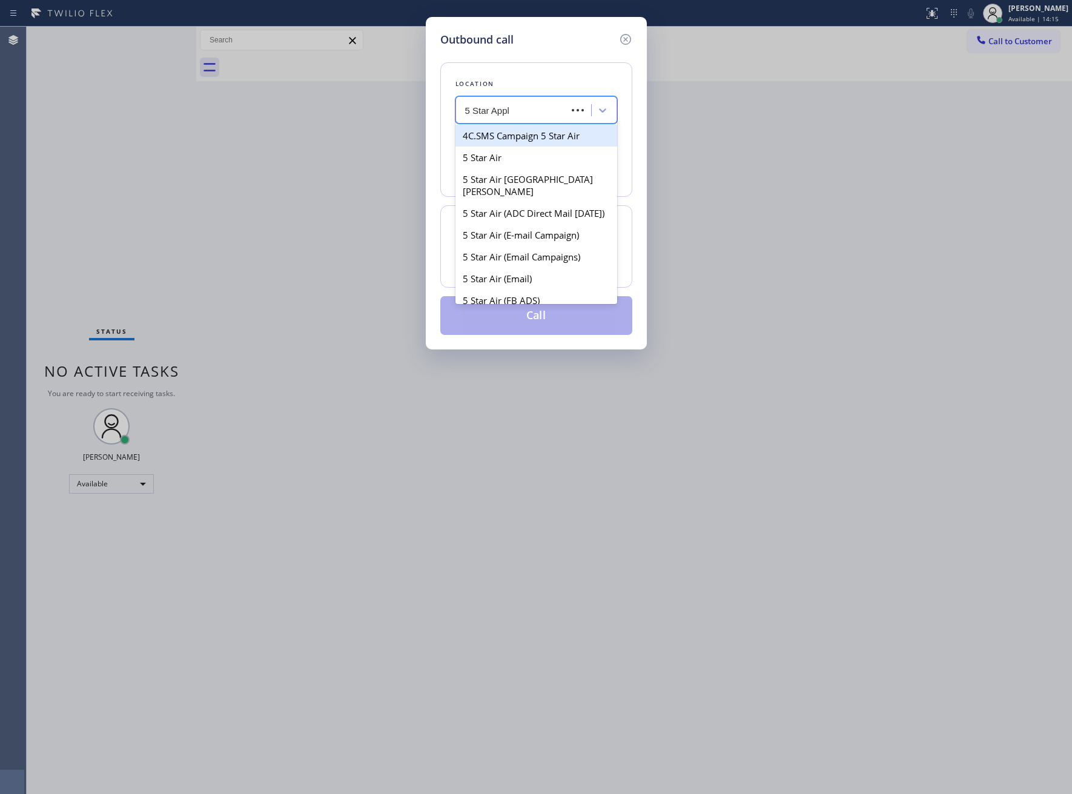
type input "5 Star Appli"
click at [540, 145] on div "5 star appliance" at bounding box center [536, 136] width 162 height 22
type input "[PHONE_NUMBER]"
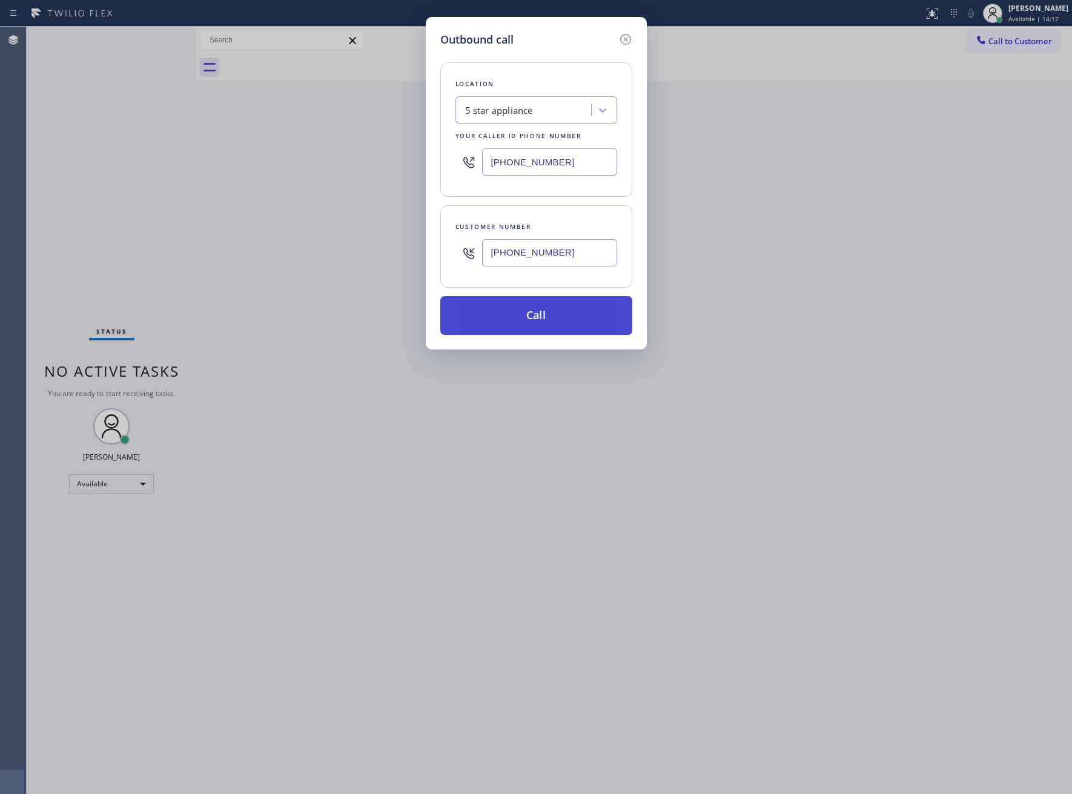
click at [589, 324] on button "Call" at bounding box center [536, 315] width 192 height 39
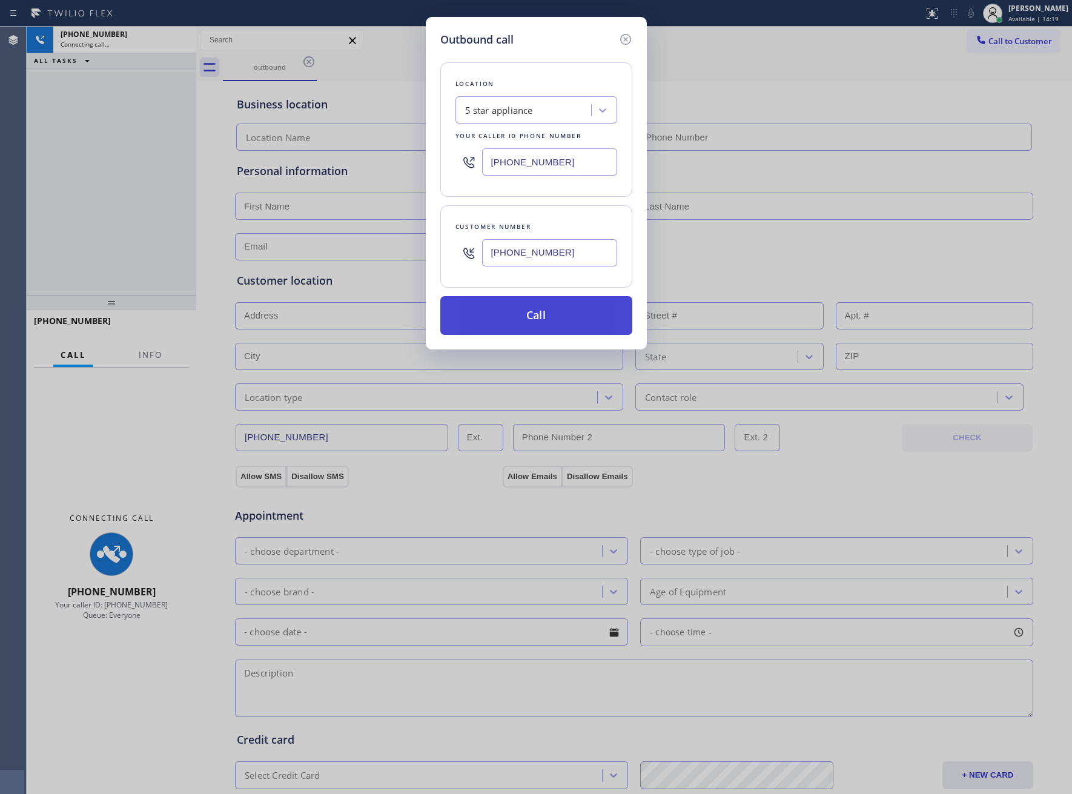
type input "[PHONE_NUMBER]"
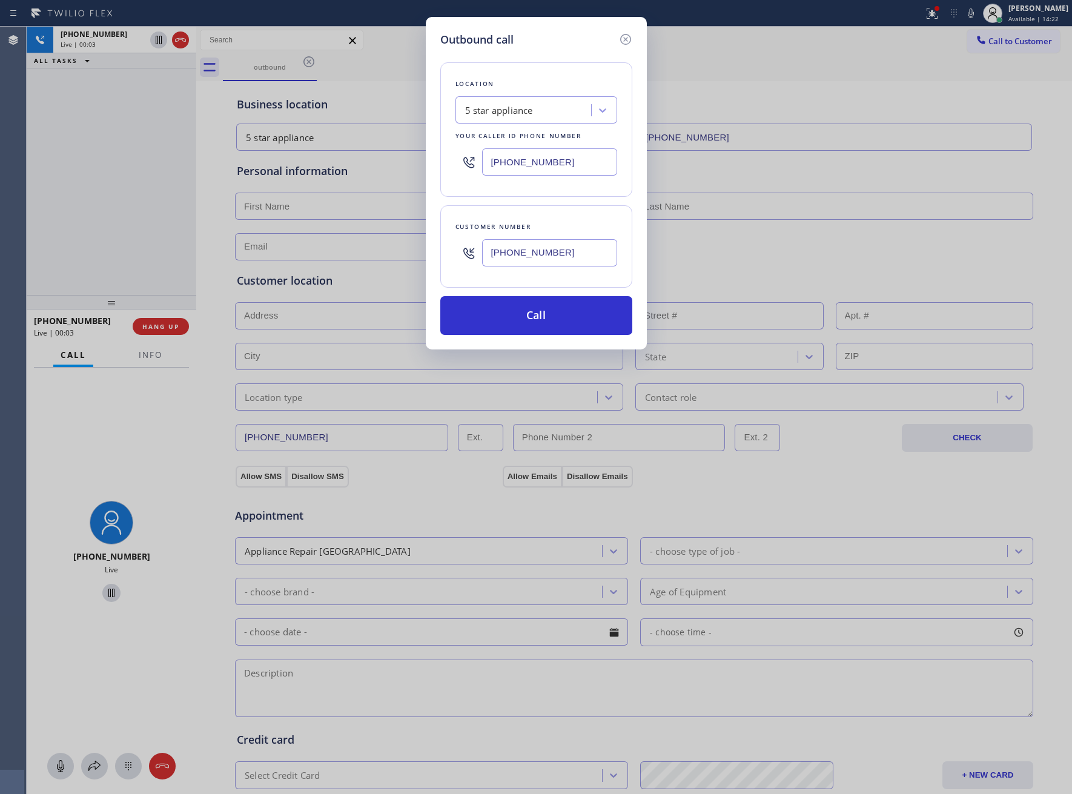
click at [440, 296] on button "Call" at bounding box center [536, 315] width 192 height 39
click at [632, 42] on div "Outbound call Location 5 star appliance Your caller id phone number [PHONE_NUMB…" at bounding box center [536, 183] width 221 height 332
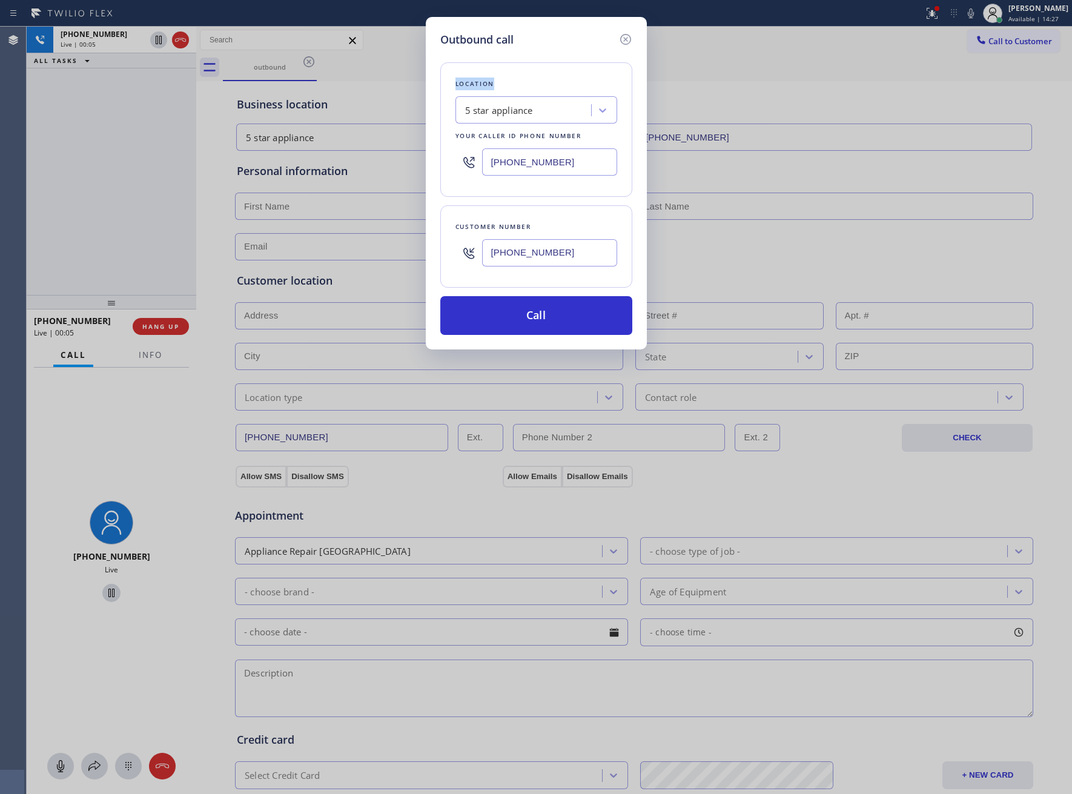
click at [630, 42] on icon at bounding box center [625, 39] width 15 height 15
click at [629, 42] on div "Call to Customer Outbound call Location 5 star appliance Your caller id phone n…" at bounding box center [634, 40] width 876 height 21
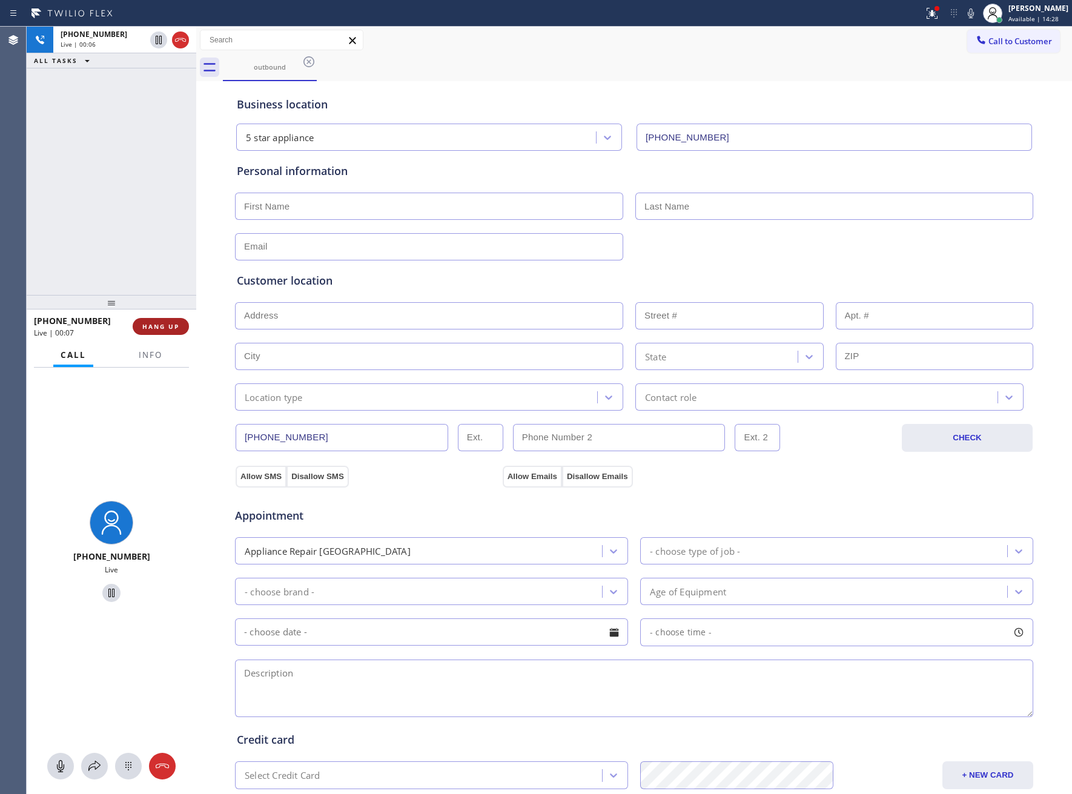
click at [160, 329] on span "HANG UP" at bounding box center [160, 326] width 37 height 8
drag, startPoint x: 140, startPoint y: 369, endPoint x: 144, endPoint y: 360, distance: 9.2
click at [140, 364] on div "Call Info [PHONE_NUMBER] Live Context Queue: Everyone Priority: 0 Customer Name…" at bounding box center [112, 568] width 170 height 451
click at [144, 360] on button "Info" at bounding box center [150, 355] width 38 height 24
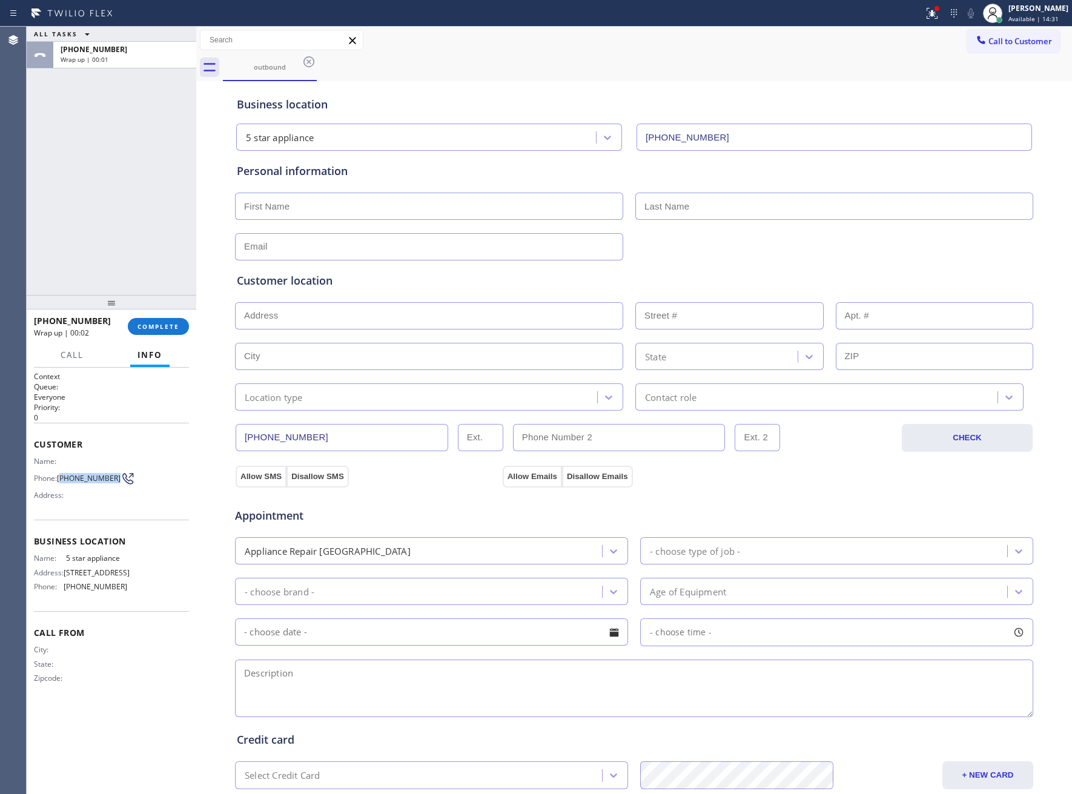
drag, startPoint x: 64, startPoint y: 478, endPoint x: 111, endPoint y: 478, distance: 47.2
click at [111, 478] on span "[PHONE_NUMBER]" at bounding box center [89, 478] width 64 height 9
copy span "469) 551-0306"
click at [996, 44] on span "Call to Customer" at bounding box center [1020, 41] width 64 height 11
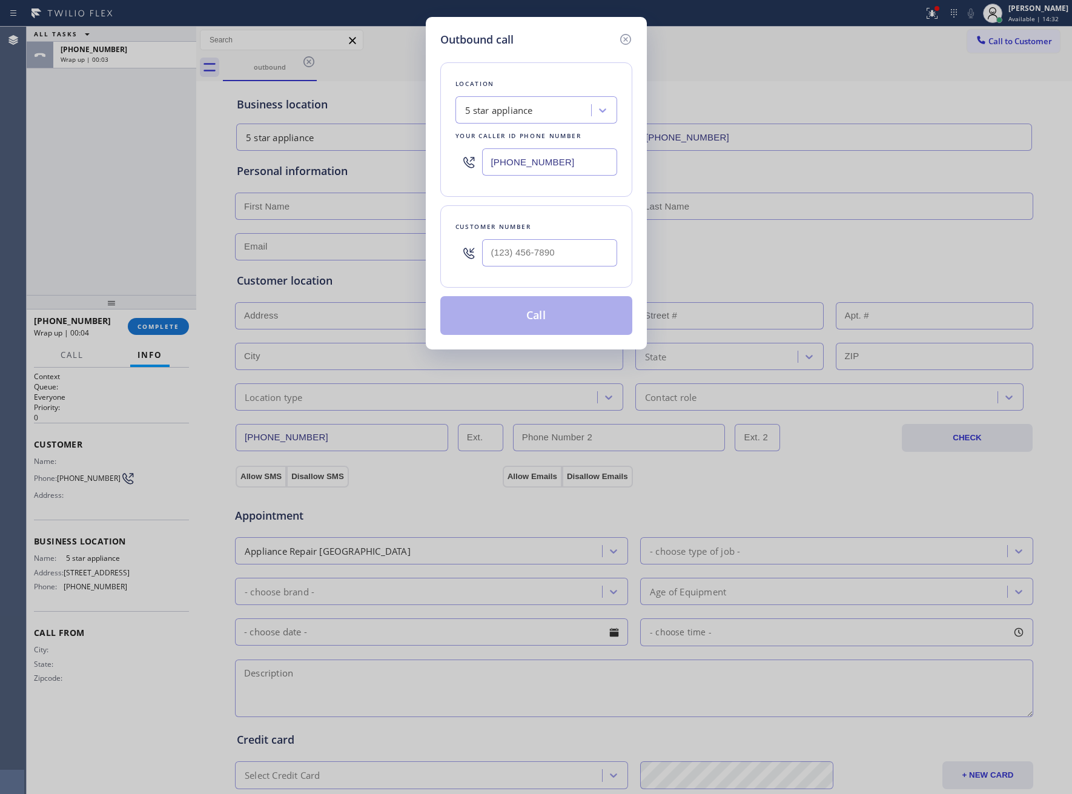
click at [569, 278] on div "Customer number" at bounding box center [536, 246] width 192 height 82
click at [569, 266] on input "(___) ___-____" at bounding box center [549, 252] width 135 height 27
paste input "469) 551-0306"
type input "[PHONE_NUMBER]"
click at [556, 315] on button "Call" at bounding box center [536, 315] width 192 height 39
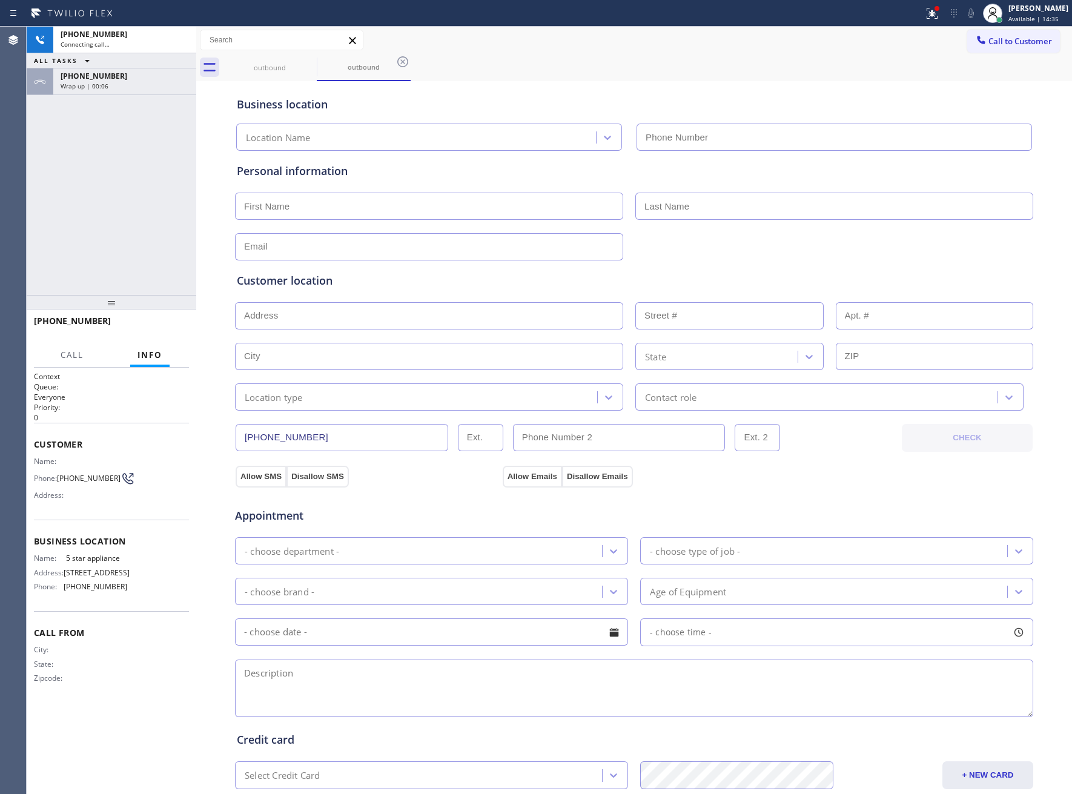
type input "[PHONE_NUMBER]"
drag, startPoint x: 165, startPoint y: 179, endPoint x: 207, endPoint y: 156, distance: 47.4
click at [168, 175] on div "[PHONE_NUMBER] Connecting call… ALL TASKS ALL TASKS ACTIVE TASKS TASKS IN WRAP …" at bounding box center [112, 161] width 170 height 268
click at [180, 38] on icon at bounding box center [180, 40] width 11 height 4
click at [988, 42] on span "Call to Customer" at bounding box center [1020, 41] width 64 height 11
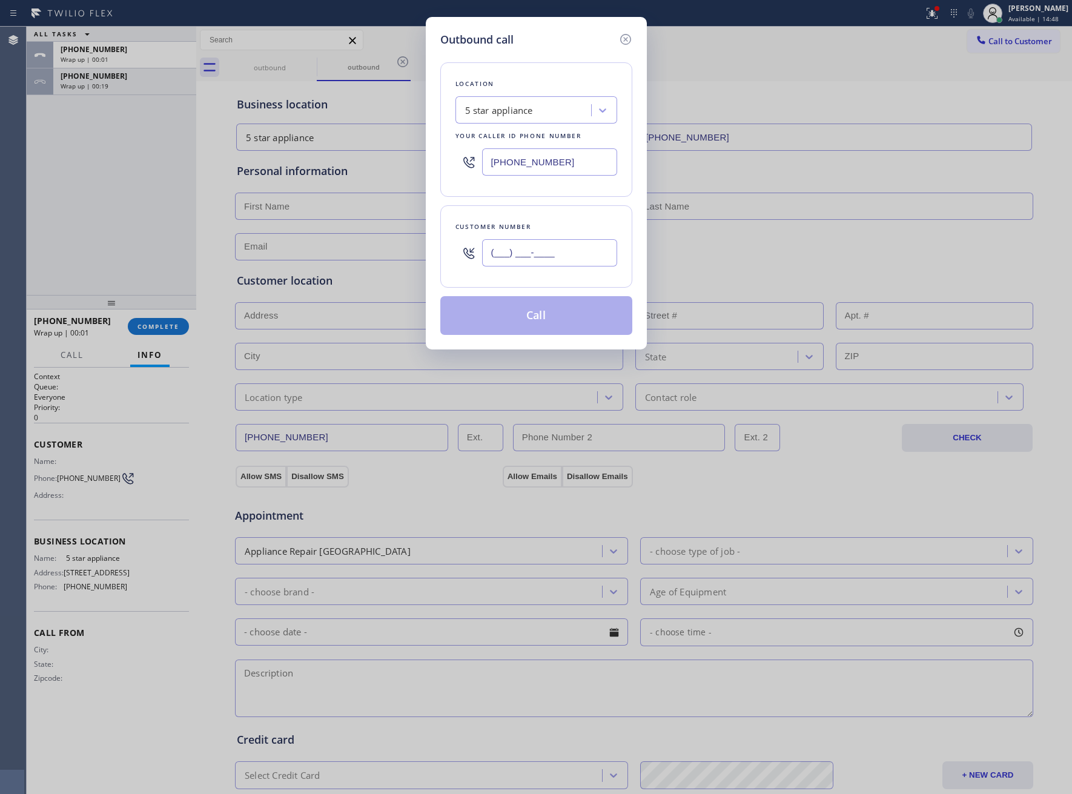
click at [540, 258] on input "(___) ___-____" at bounding box center [549, 252] width 135 height 27
paste input "469) 551-0306"
type input "[PHONE_NUMBER]"
click at [558, 331] on button "Call" at bounding box center [536, 315] width 192 height 39
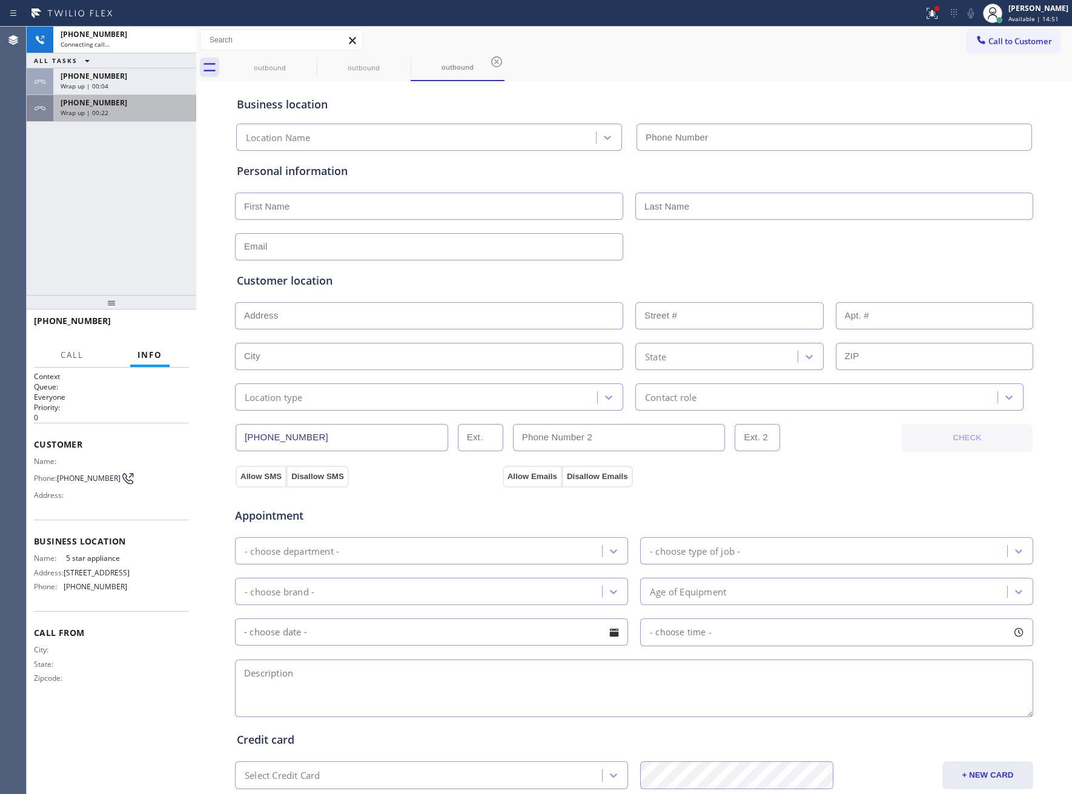
click at [102, 105] on span "[PHONE_NUMBER]" at bounding box center [94, 102] width 67 height 10
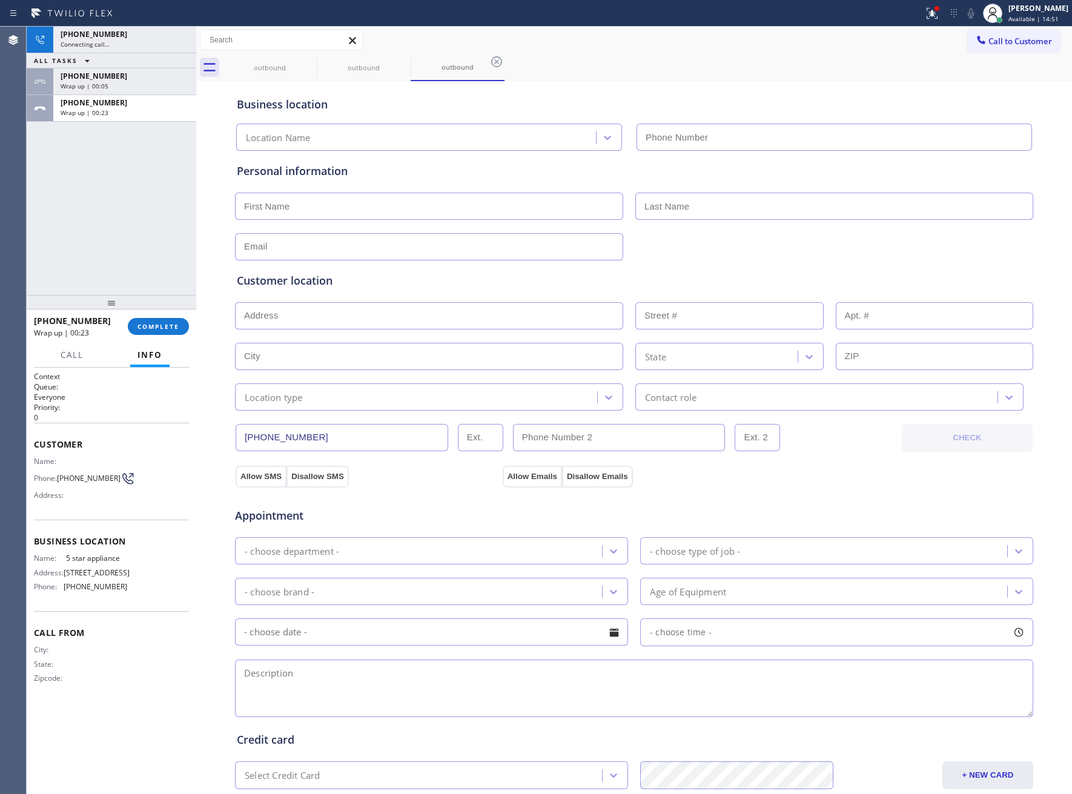
type input "[PHONE_NUMBER]"
click at [162, 325] on span "COMPLETE" at bounding box center [158, 326] width 42 height 8
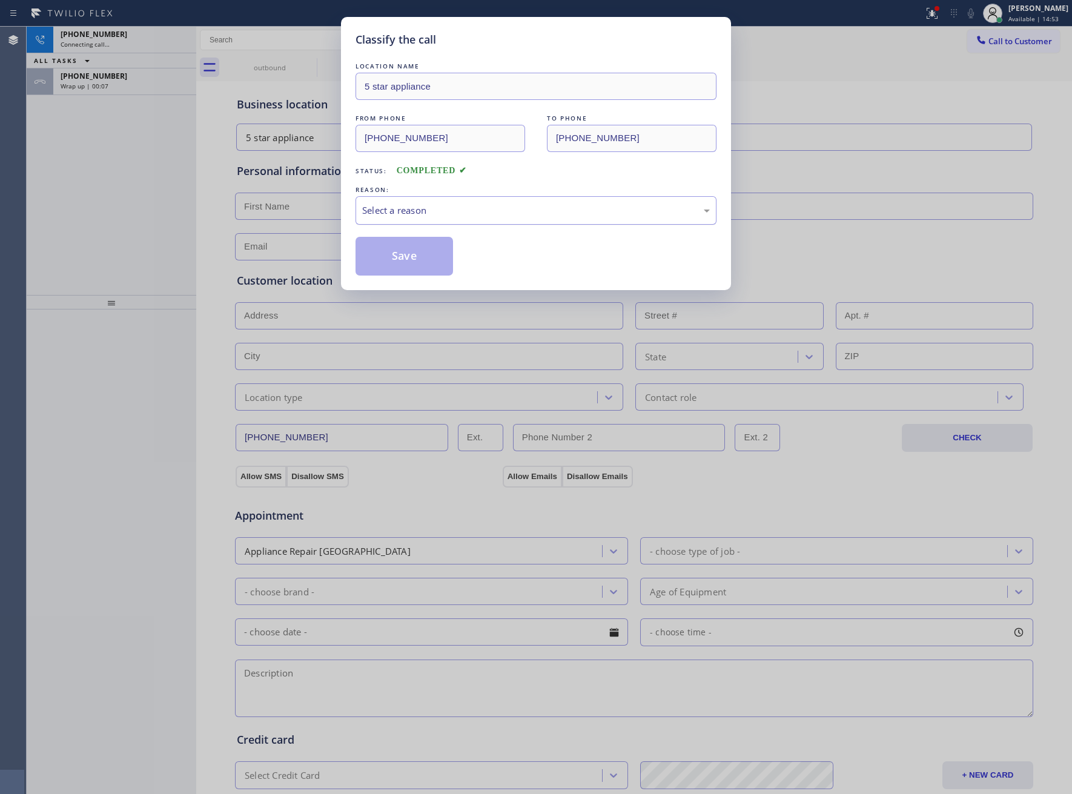
click at [406, 216] on div "Select a reason" at bounding box center [536, 210] width 348 height 14
click at [408, 253] on button "Save" at bounding box center [403, 256] width 97 height 39
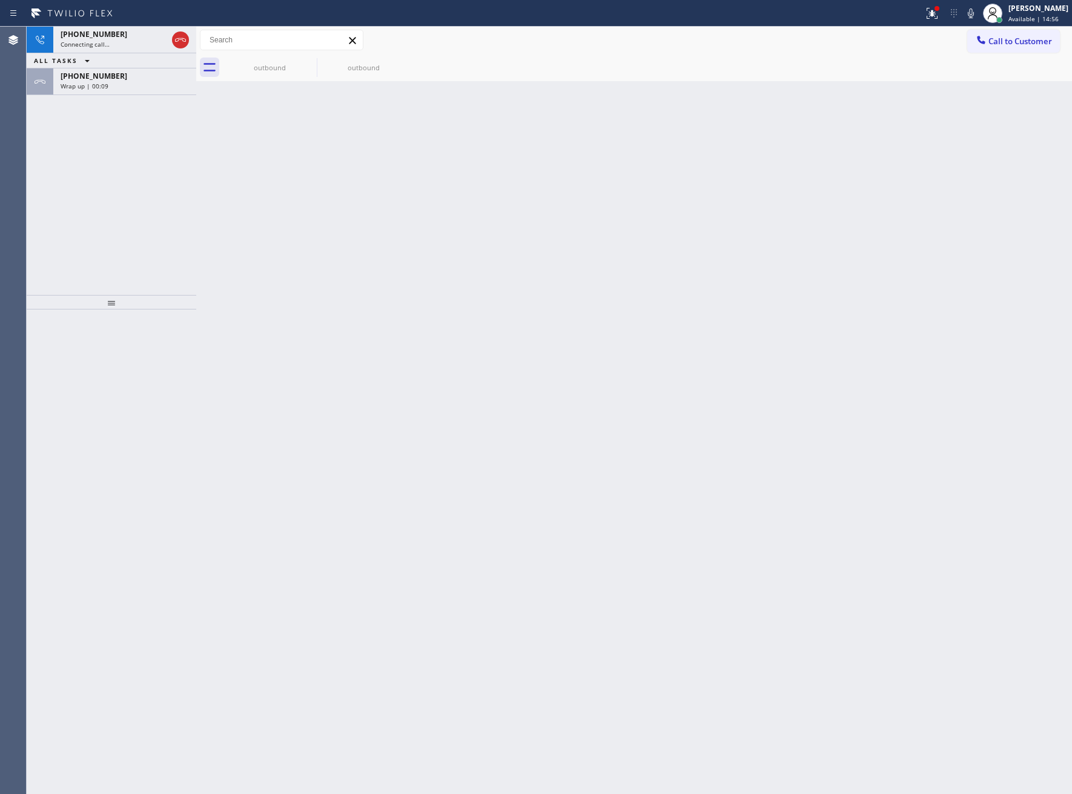
click at [225, 177] on div "Back to Dashboard Change Sender ID Customers Technicians Select a contact Outbo…" at bounding box center [634, 410] width 876 height 767
click at [135, 91] on div "[PHONE_NUMBER] Connecting call… ALL TASKS ALL TASKS ACTIVE TASKS TASKS IN WRAP …" at bounding box center [112, 161] width 170 height 268
click at [135, 82] on div "Wrap up | 00:10" at bounding box center [125, 86] width 128 height 8
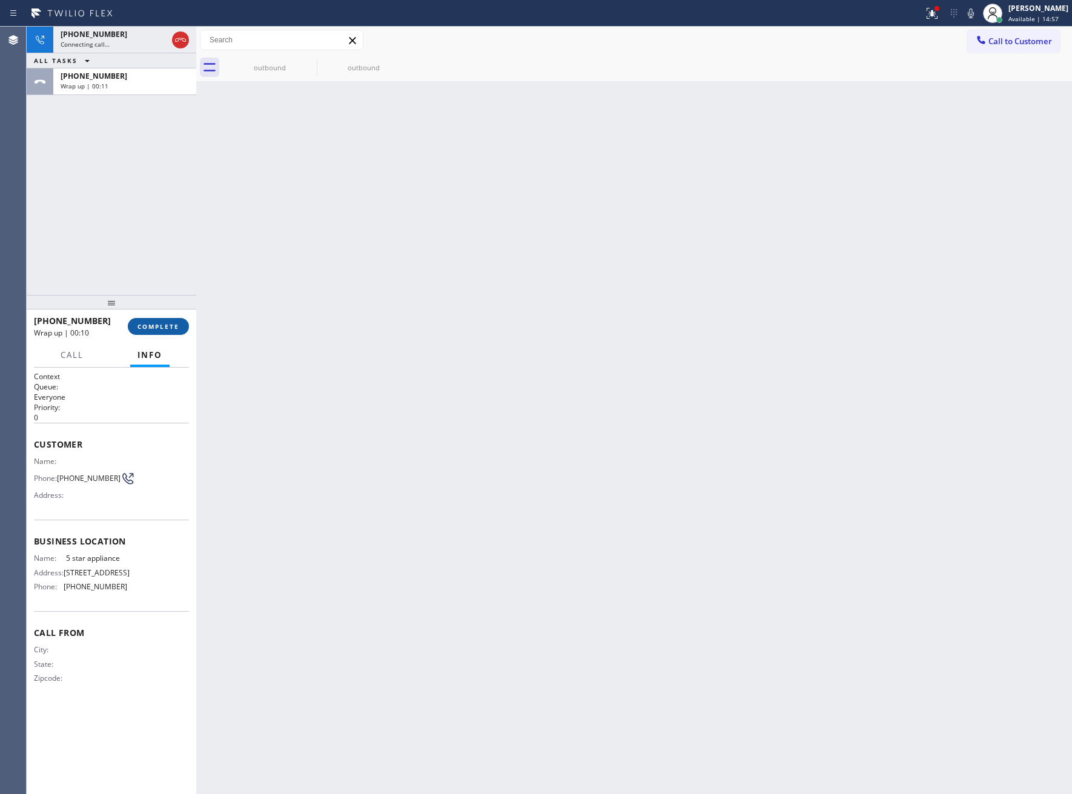
click at [153, 322] on span "COMPLETE" at bounding box center [158, 326] width 42 height 8
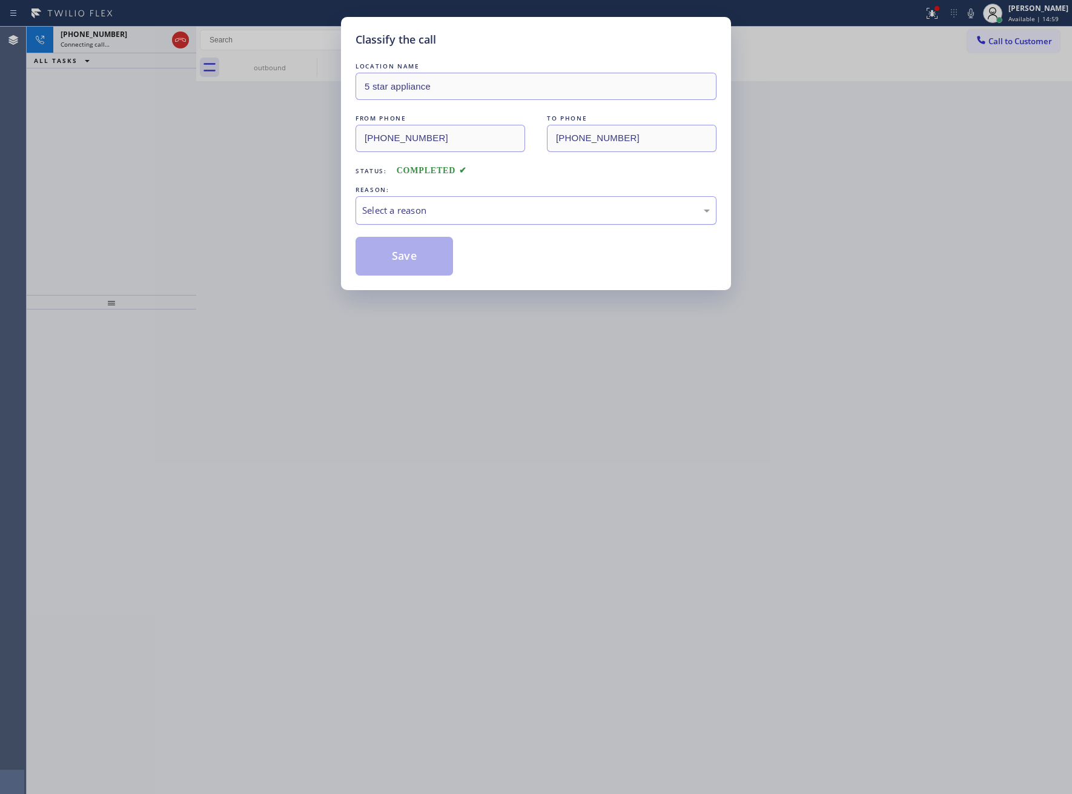
click at [407, 200] on div "Select a reason" at bounding box center [535, 210] width 361 height 28
click at [414, 253] on button "Save" at bounding box center [403, 256] width 97 height 39
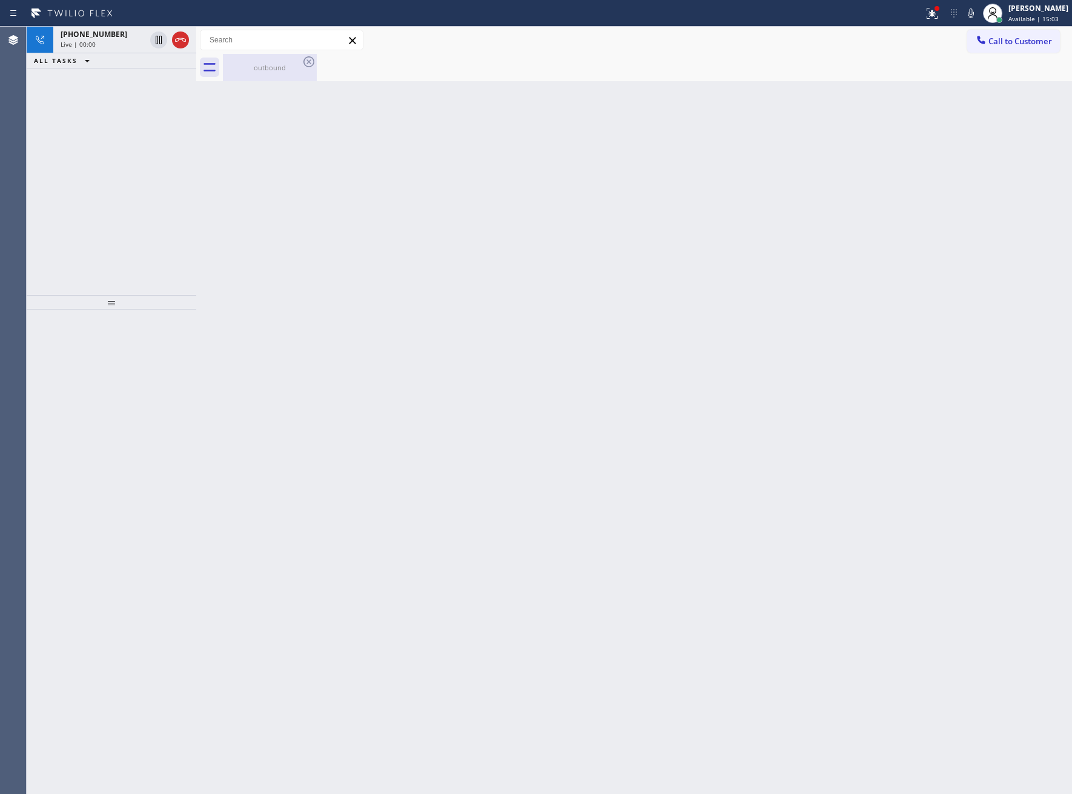
click at [271, 71] on div "outbound" at bounding box center [269, 67] width 91 height 9
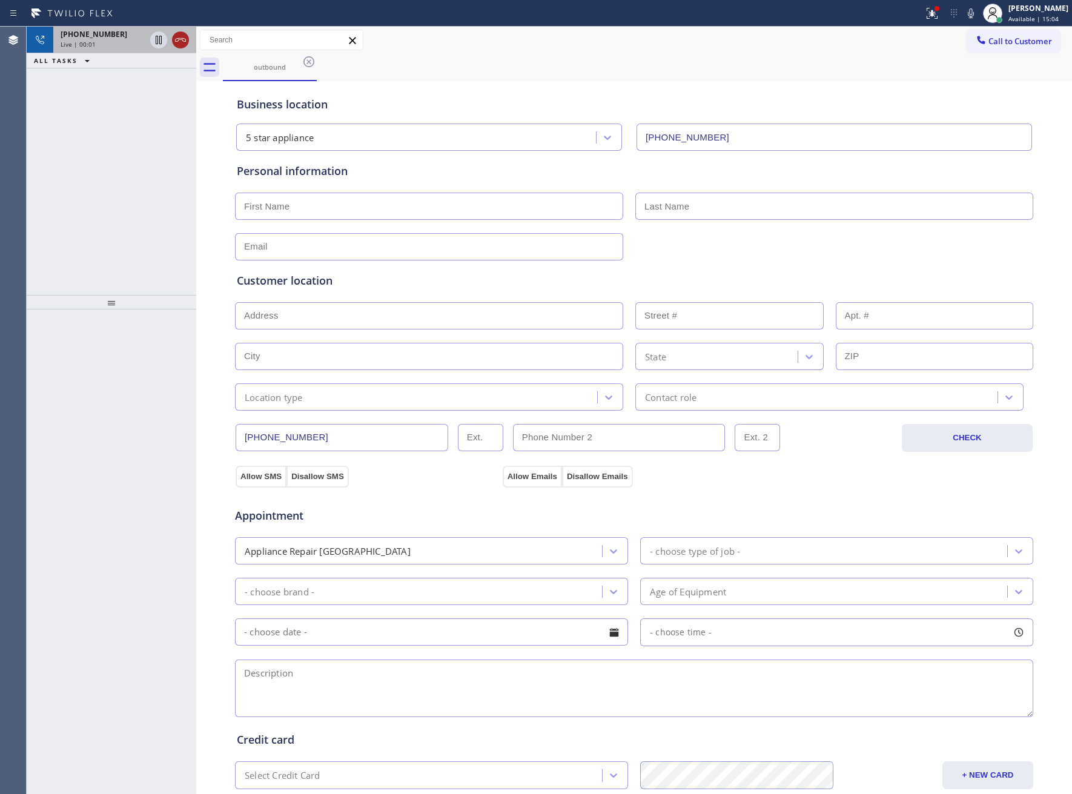
click at [183, 35] on icon at bounding box center [180, 40] width 15 height 15
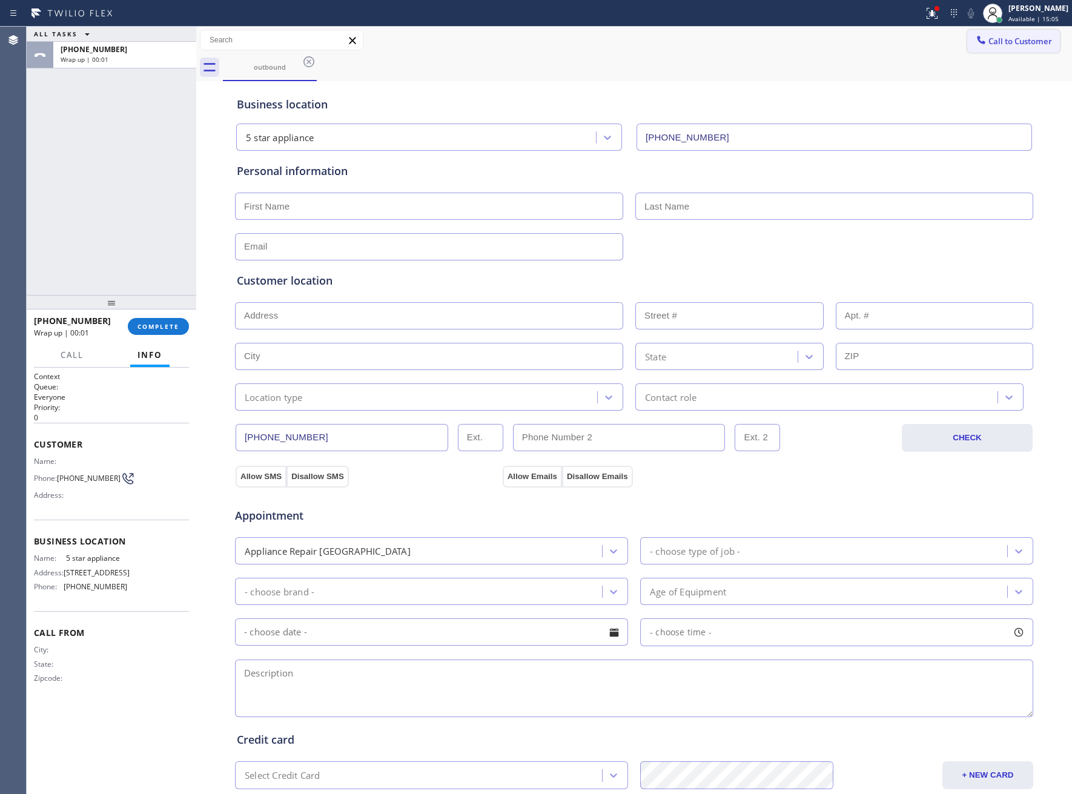
click at [977, 50] on button "Call to Customer" at bounding box center [1013, 41] width 93 height 23
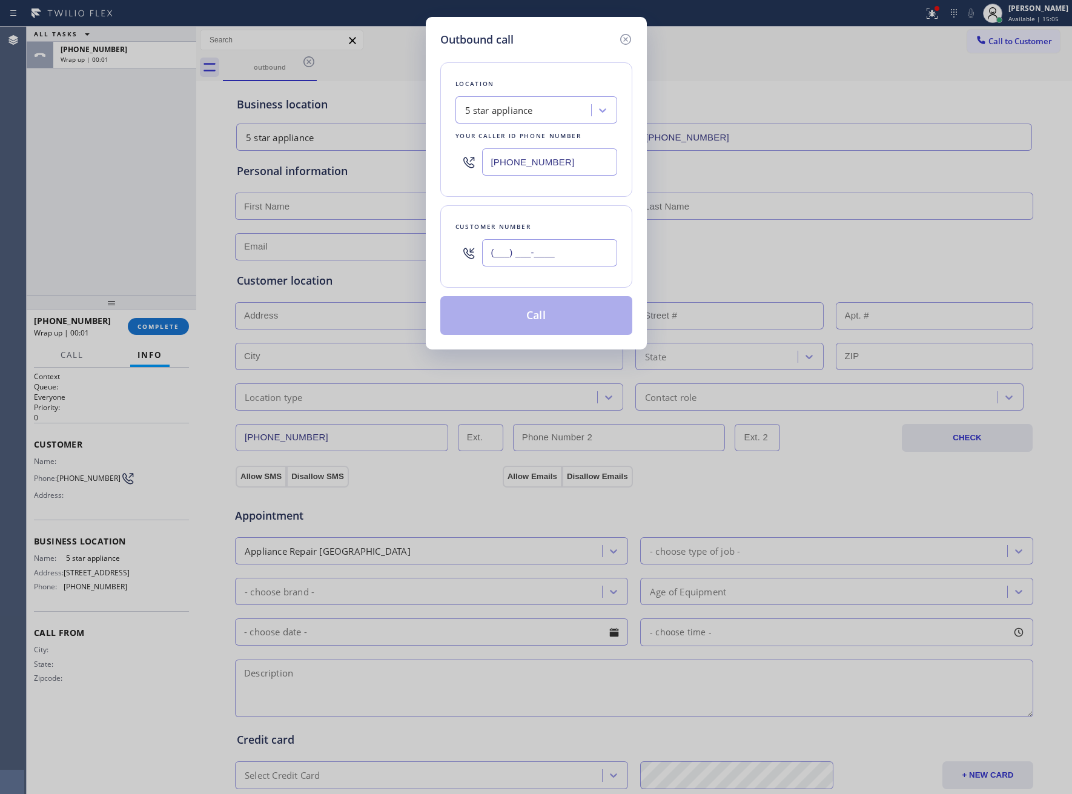
click at [497, 253] on input "(___) ___-____" at bounding box center [549, 252] width 135 height 27
paste input "469) 551-0306"
type input "[PHONE_NUMBER]"
click at [584, 323] on button "Call" at bounding box center [536, 315] width 192 height 39
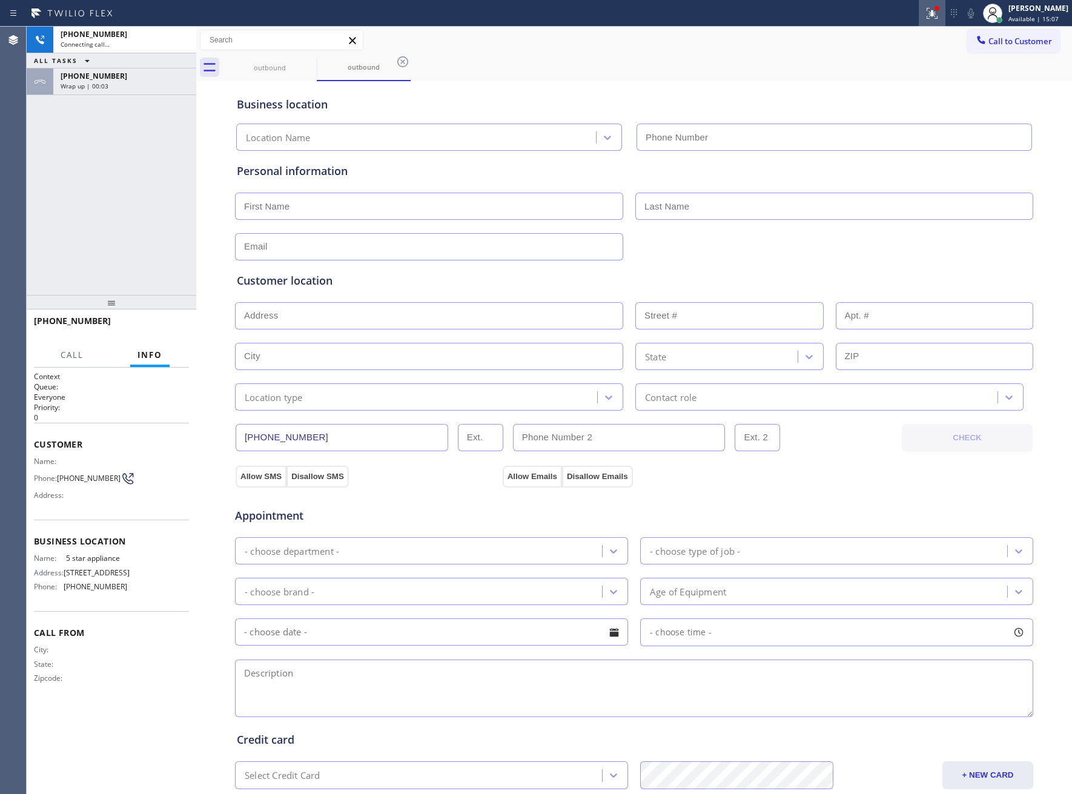
type input "[PHONE_NUMBER]"
click at [927, 13] on icon at bounding box center [929, 12] width 7 height 8
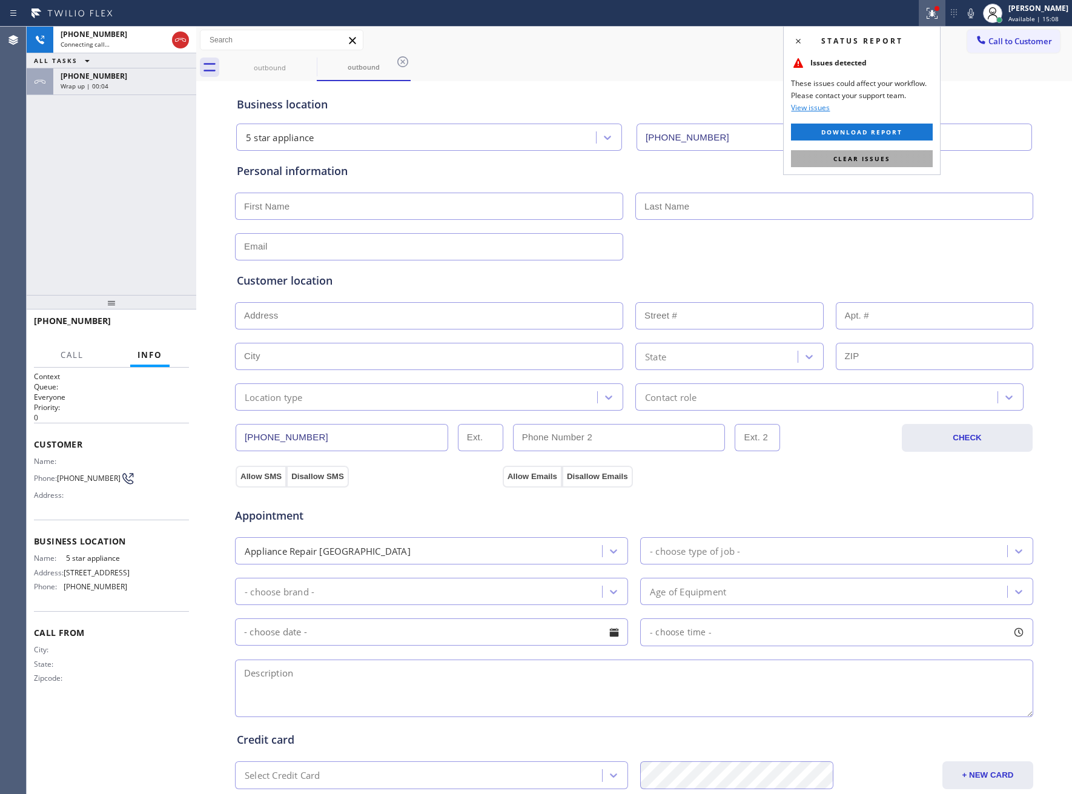
click at [890, 153] on button "Clear issues" at bounding box center [862, 158] width 142 height 17
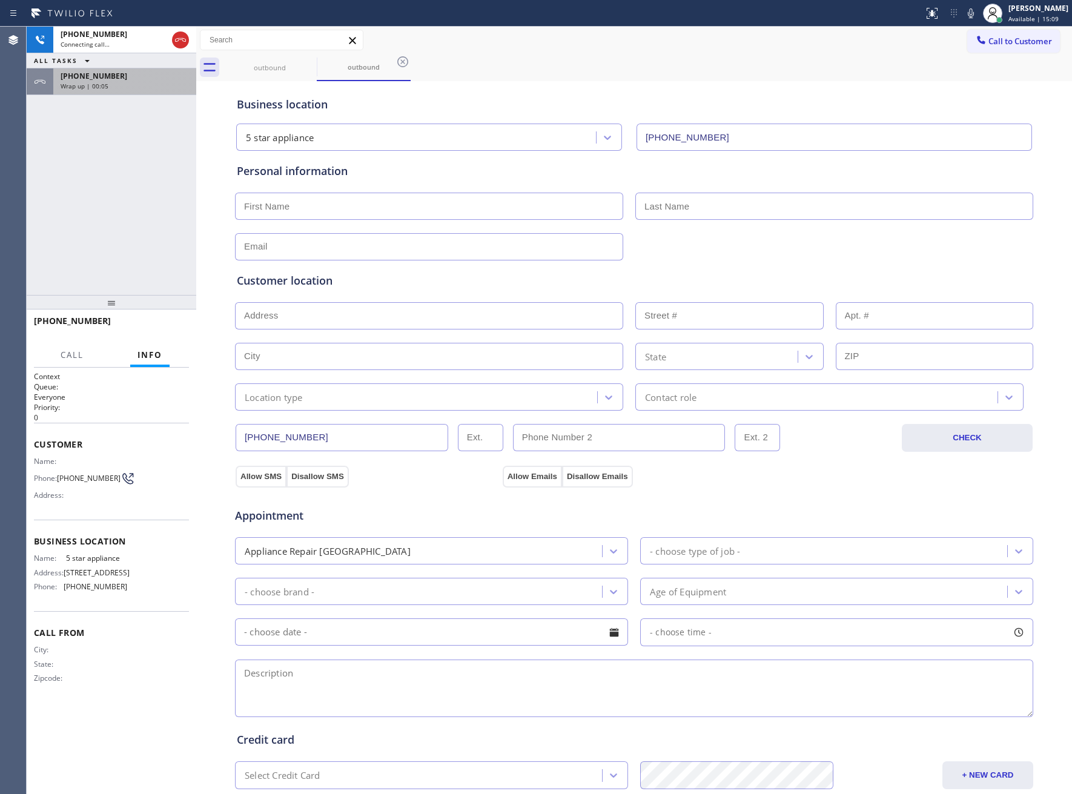
click at [118, 79] on div "[PHONE_NUMBER]" at bounding box center [125, 76] width 128 height 10
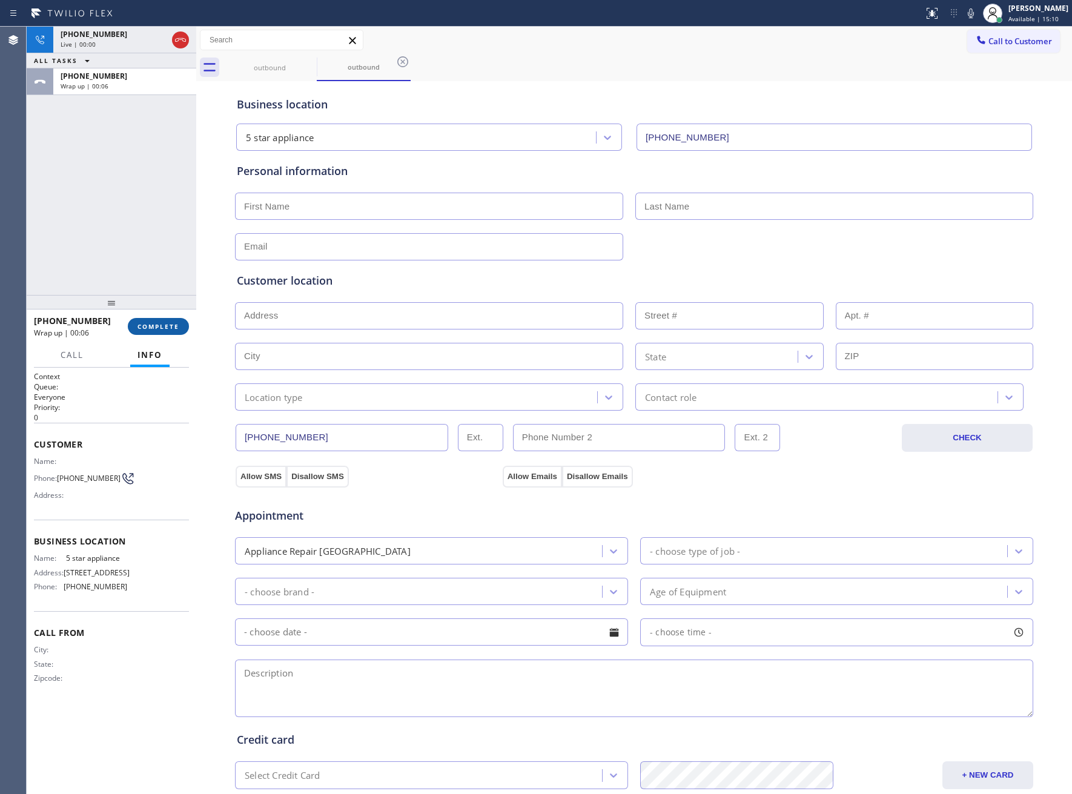
click at [170, 329] on span "COMPLETE" at bounding box center [158, 326] width 42 height 8
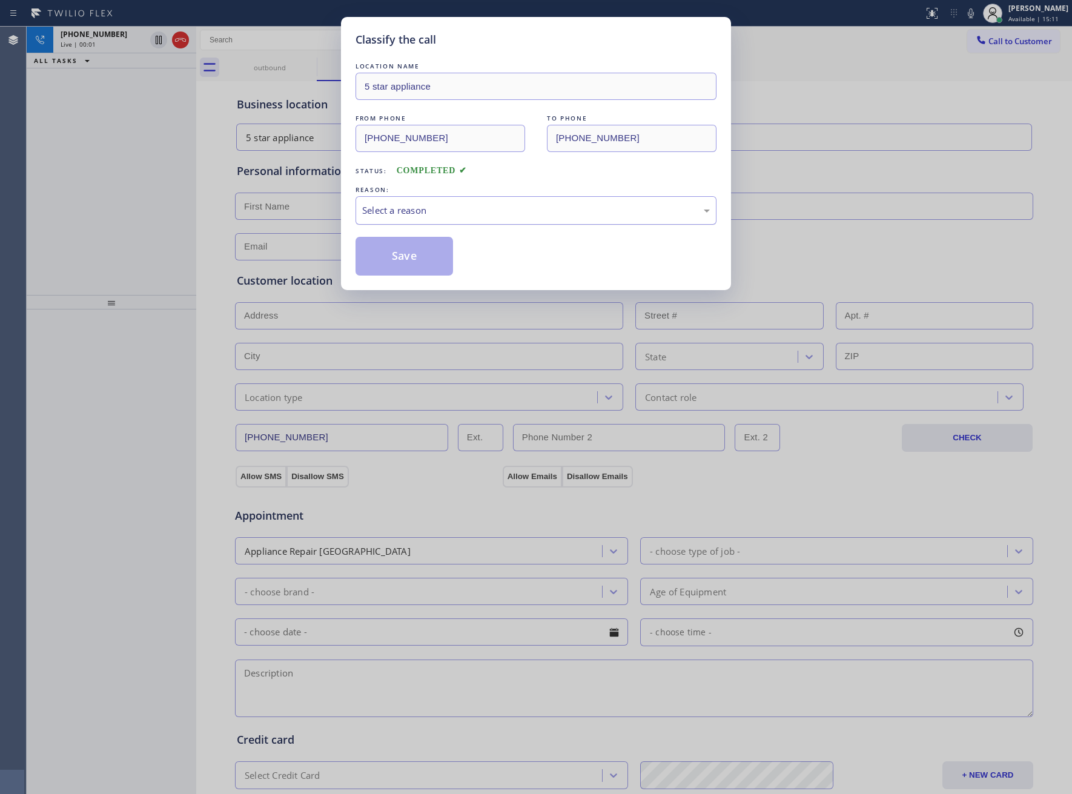
click at [446, 196] on div "Select a reason" at bounding box center [535, 210] width 361 height 28
click at [436, 251] on button "Save" at bounding box center [403, 256] width 97 height 39
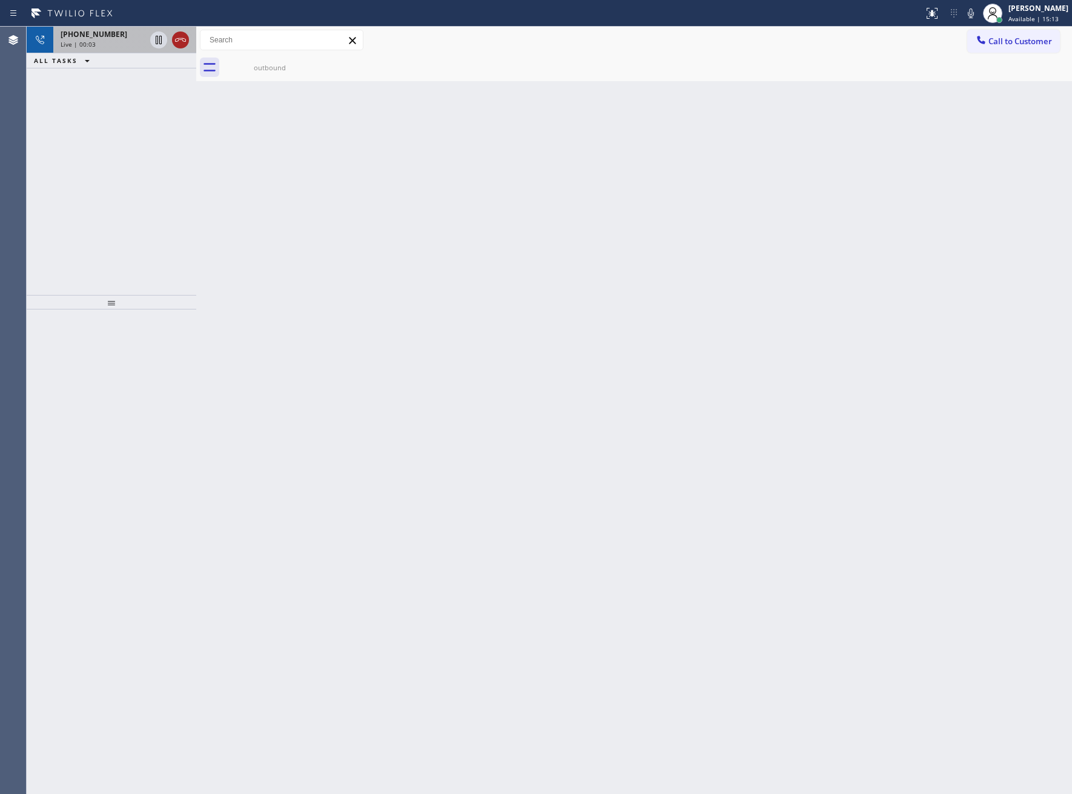
click at [186, 39] on icon at bounding box center [180, 40] width 15 height 15
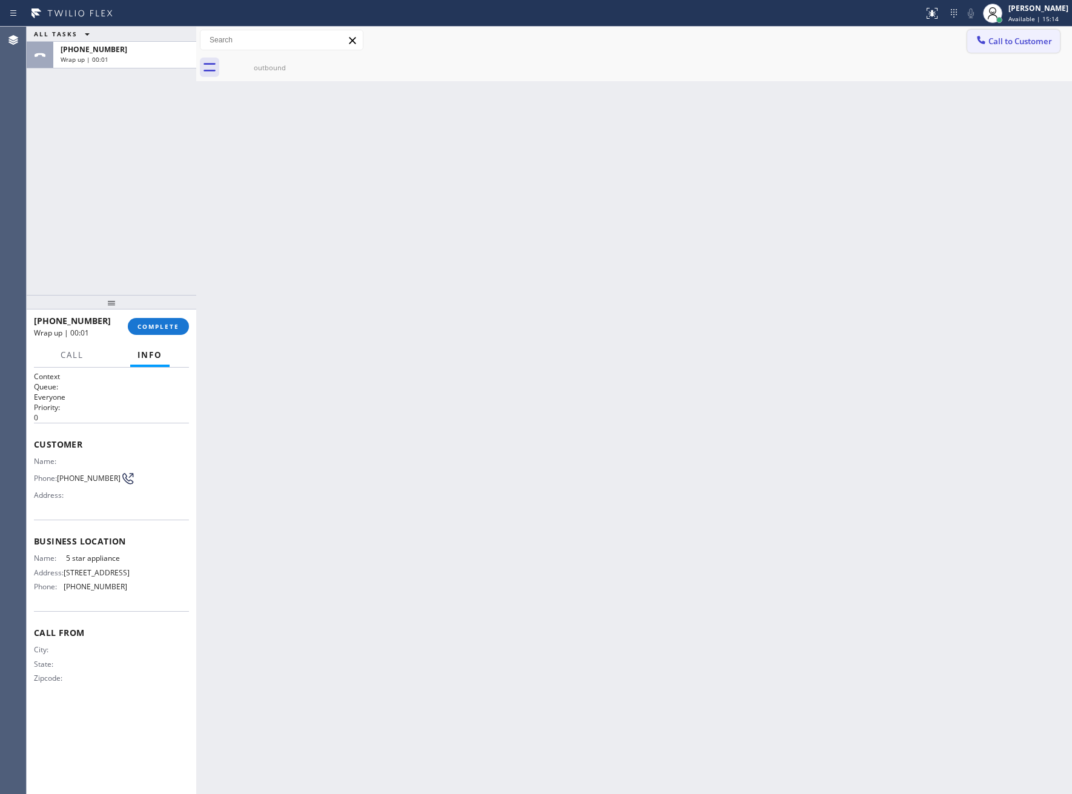
click at [990, 40] on span "Call to Customer" at bounding box center [1020, 41] width 64 height 11
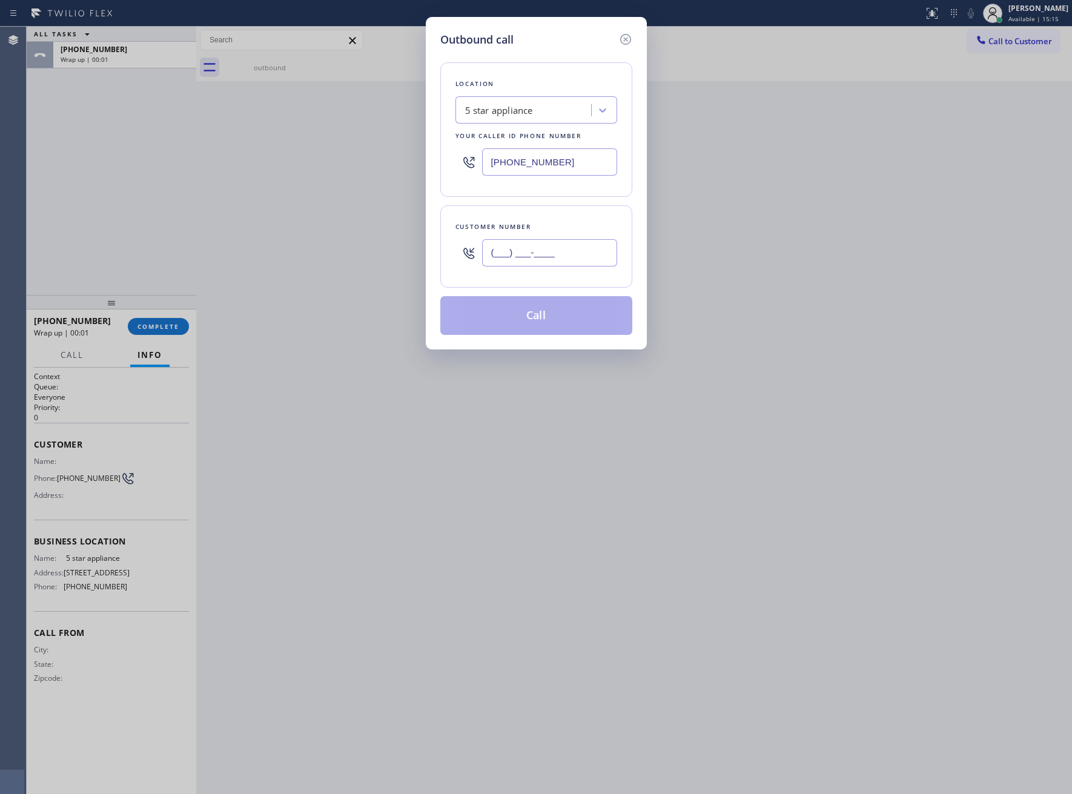
click at [569, 256] on input "(___) ___-____" at bounding box center [549, 252] width 135 height 27
paste input "469) 551-0306"
type input "[PHONE_NUMBER]"
click at [533, 313] on button "Call" at bounding box center [536, 315] width 192 height 39
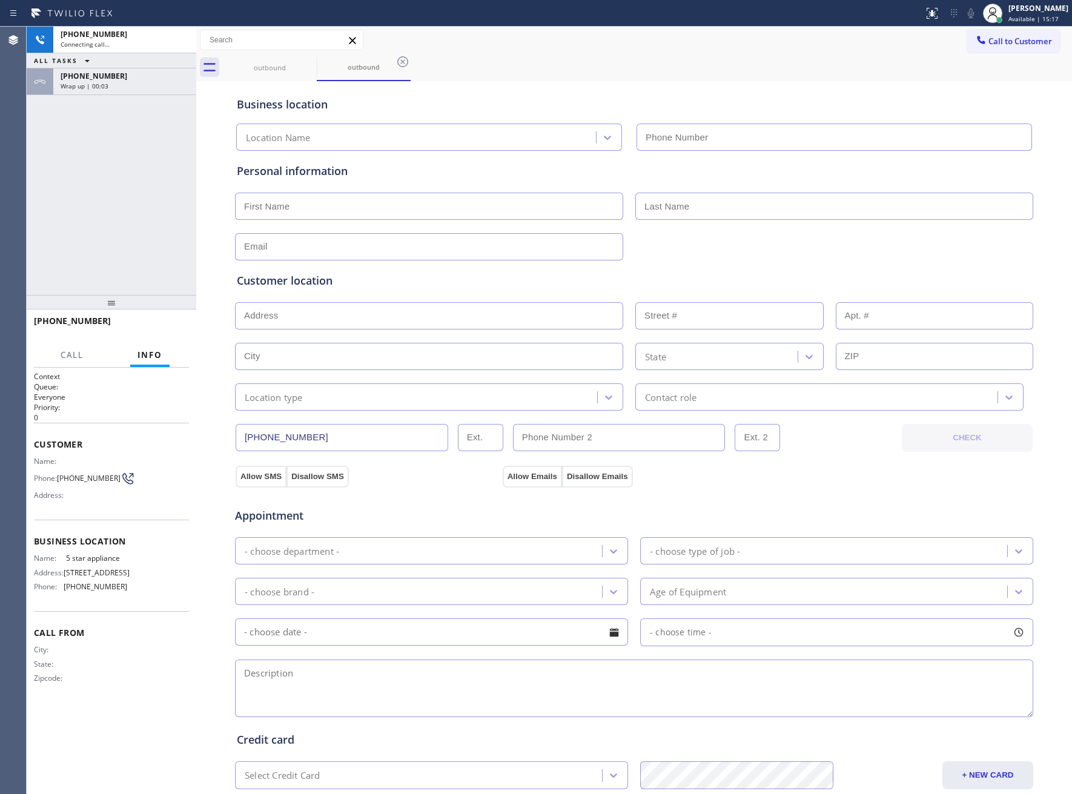
type input "[PHONE_NUMBER]"
click at [111, 95] on div "[PHONE_NUMBER] Connecting call… ALL TASKS ALL TASKS ACTIVE TASKS TASKS IN WRAP …" at bounding box center [112, 161] width 170 height 268
click at [111, 91] on div "[PHONE_NUMBER] Wrap up | 00:05" at bounding box center [122, 81] width 138 height 27
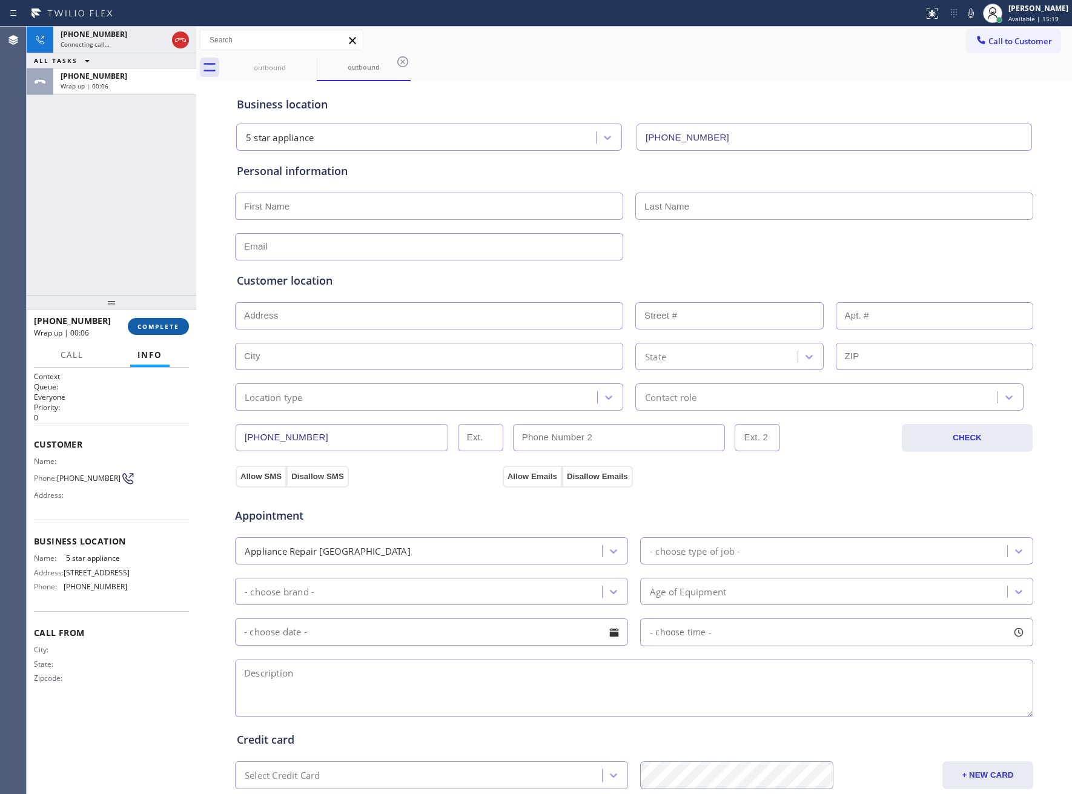
click at [159, 326] on span "COMPLETE" at bounding box center [158, 326] width 42 height 8
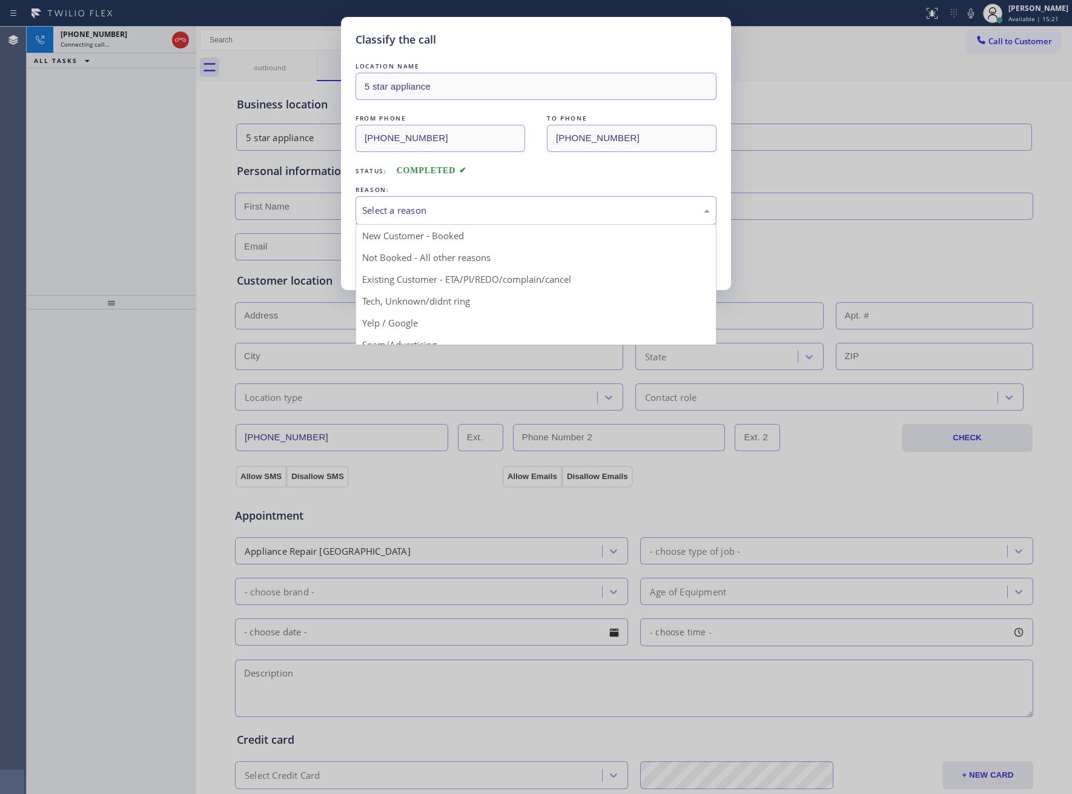
click at [421, 217] on div "Select a reason" at bounding box center [536, 210] width 348 height 14
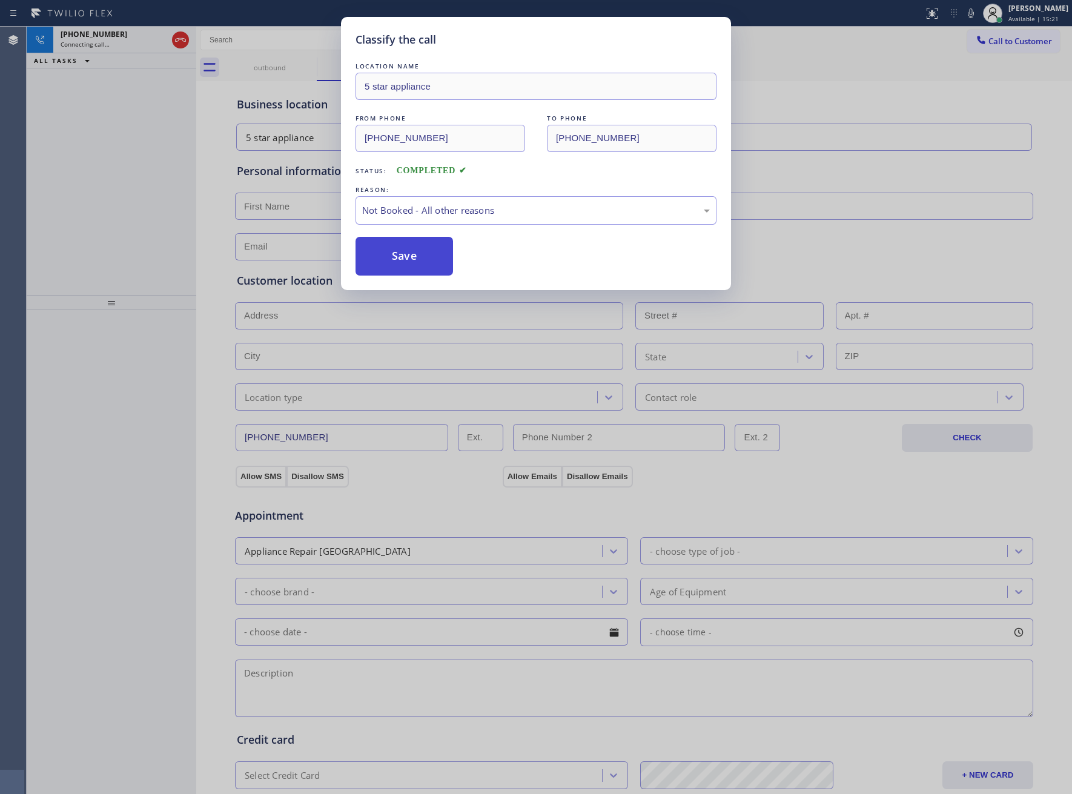
click at [415, 260] on button "Save" at bounding box center [403, 256] width 97 height 39
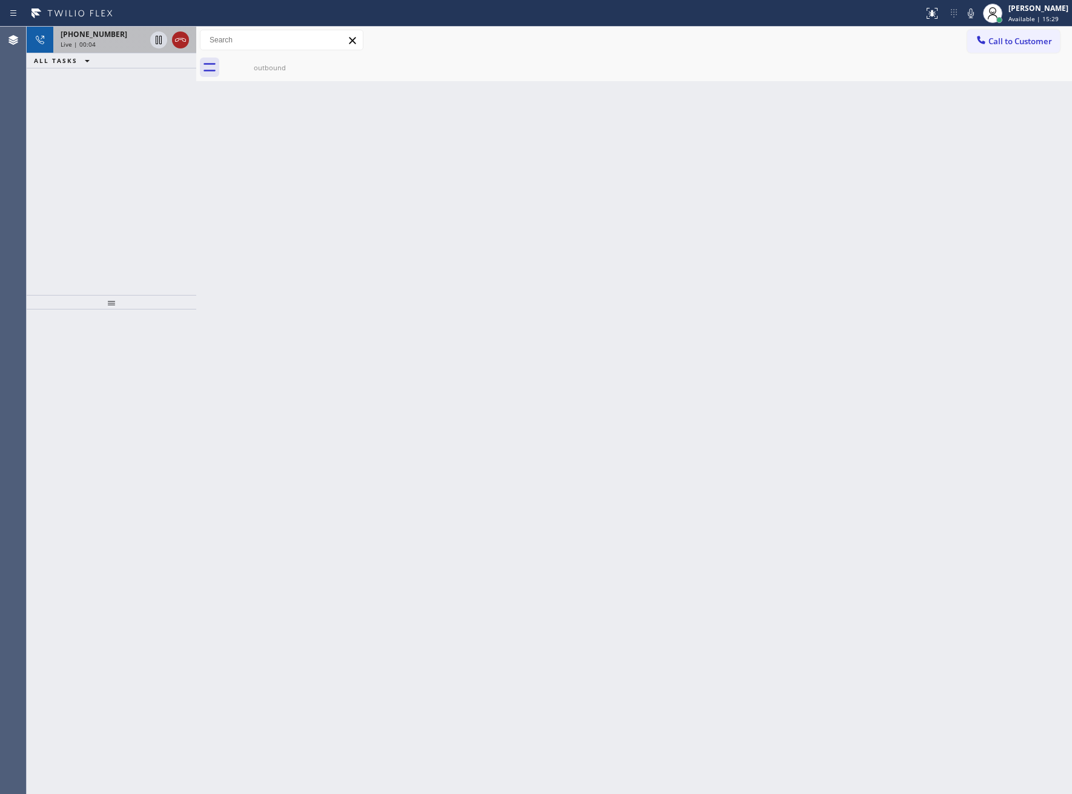
click at [184, 40] on icon at bounding box center [180, 40] width 15 height 15
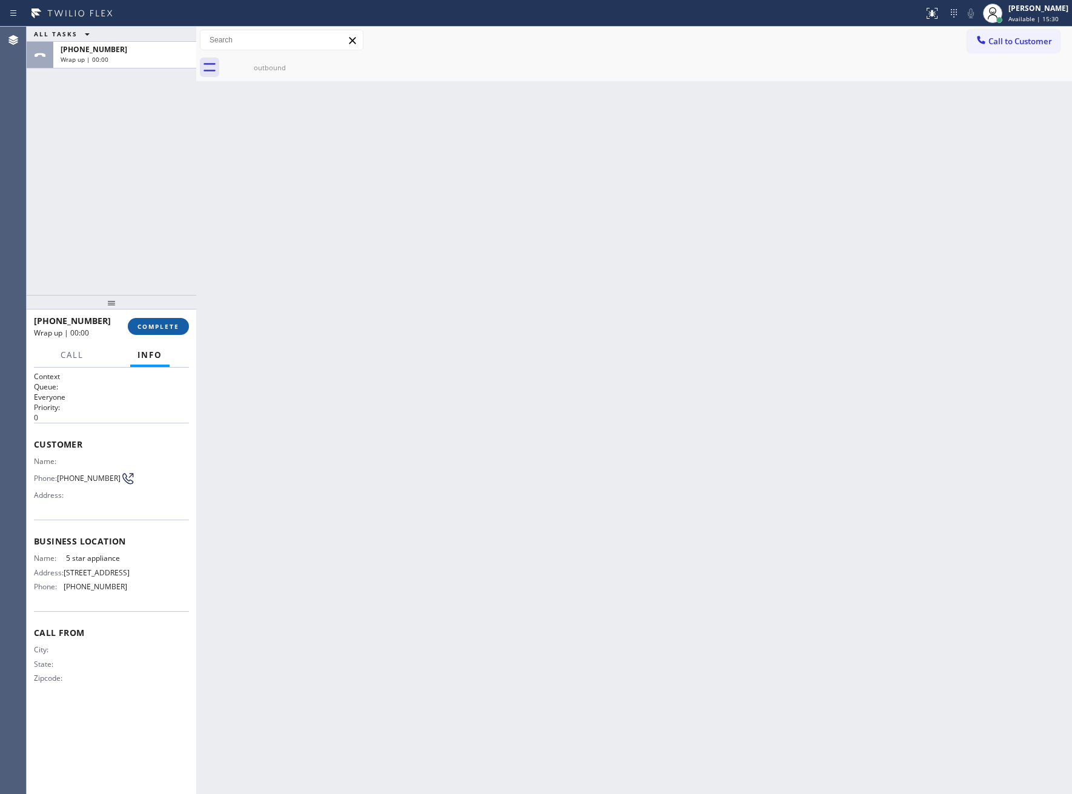
click at [178, 333] on button "COMPLETE" at bounding box center [158, 326] width 61 height 17
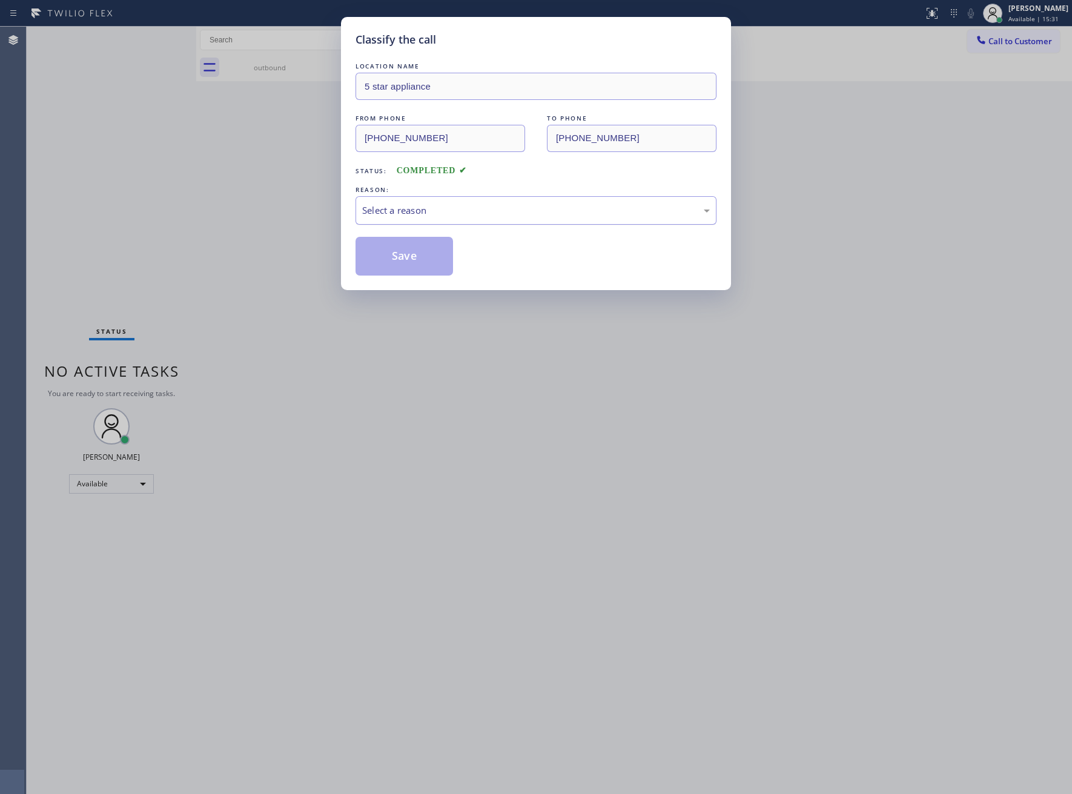
click at [425, 211] on div "Select a reason" at bounding box center [536, 210] width 348 height 14
click at [413, 259] on button "Save" at bounding box center [403, 256] width 97 height 39
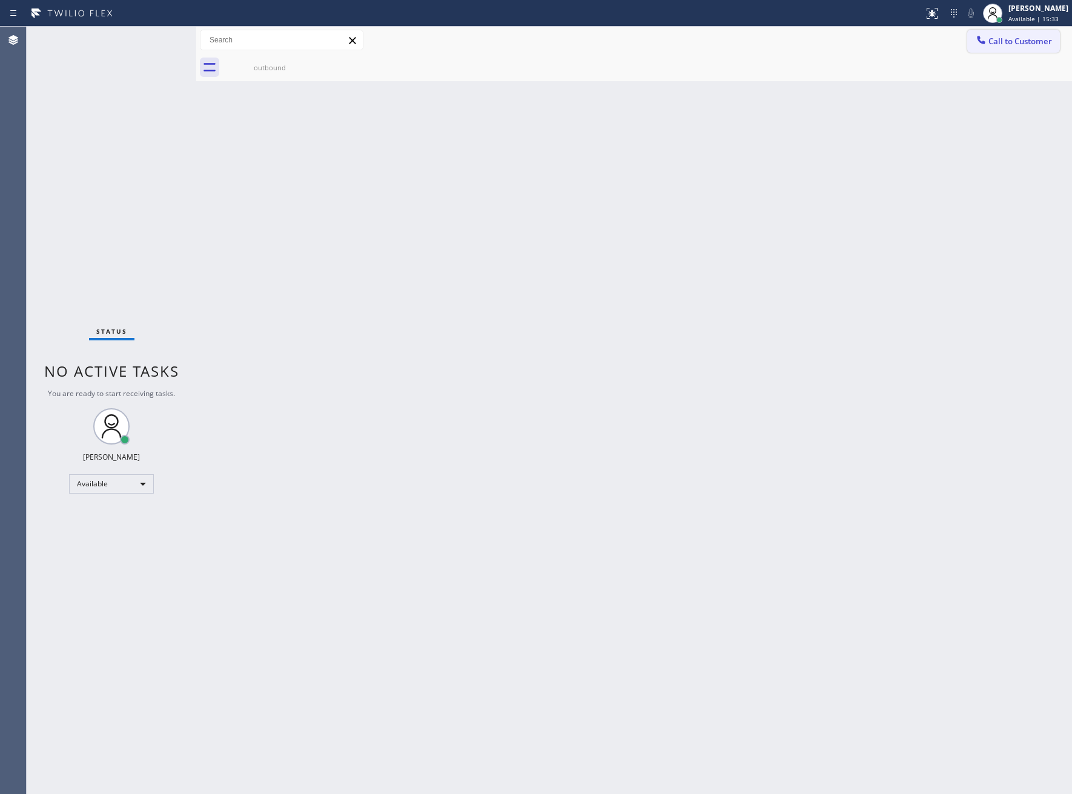
click at [997, 45] on span "Call to Customer" at bounding box center [1020, 41] width 64 height 11
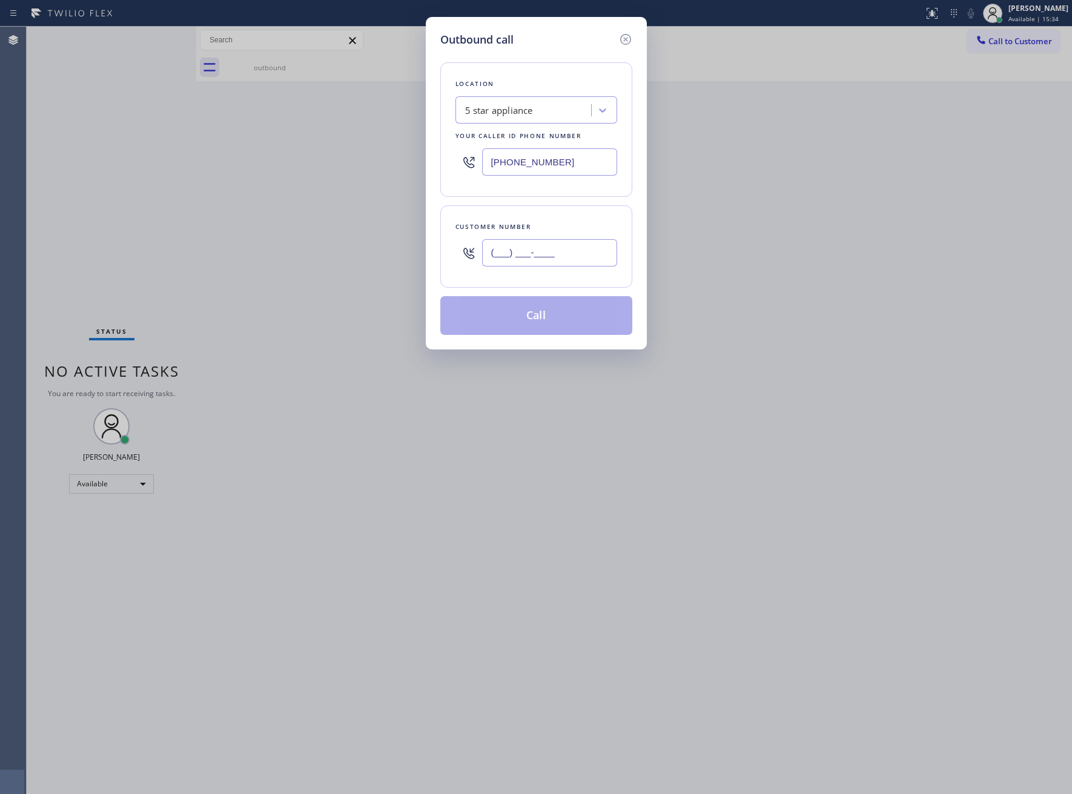
click at [540, 260] on input "(___) ___-____" at bounding box center [549, 252] width 135 height 27
paste input "469) 551-0306"
type input "[PHONE_NUMBER]"
click at [540, 331] on button "Call" at bounding box center [536, 315] width 192 height 39
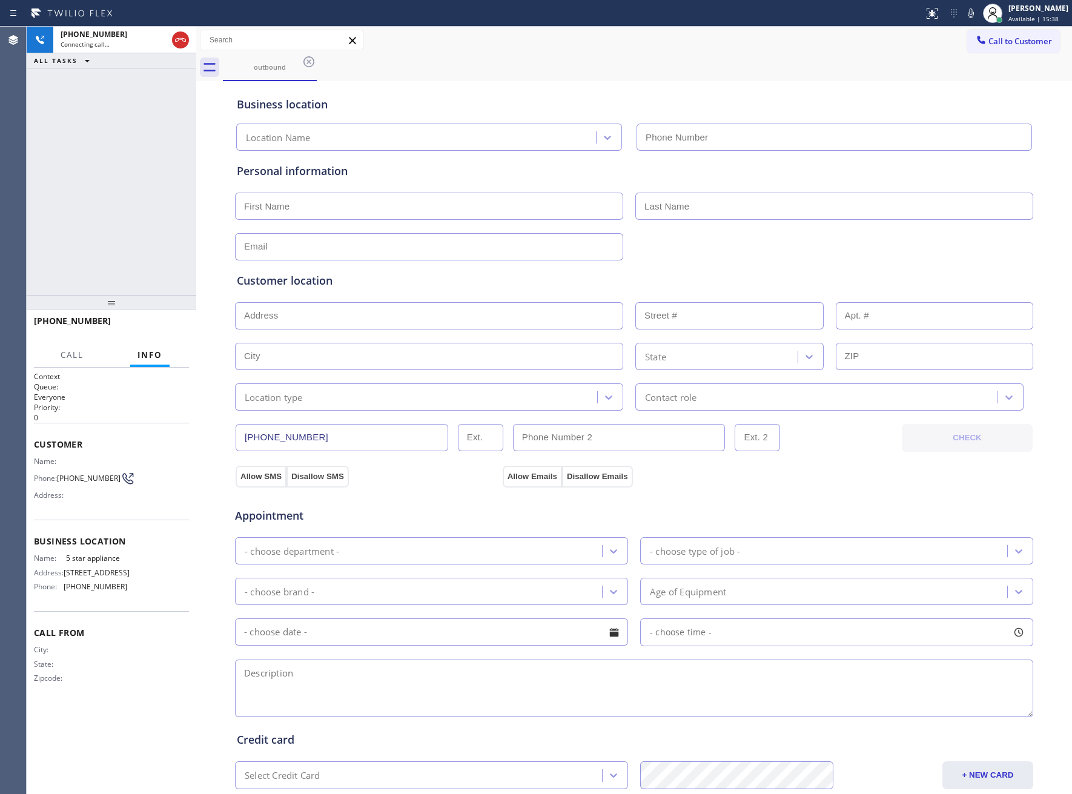
type input "[PHONE_NUMBER]"
click at [165, 331] on span "HANG UP" at bounding box center [160, 326] width 37 height 8
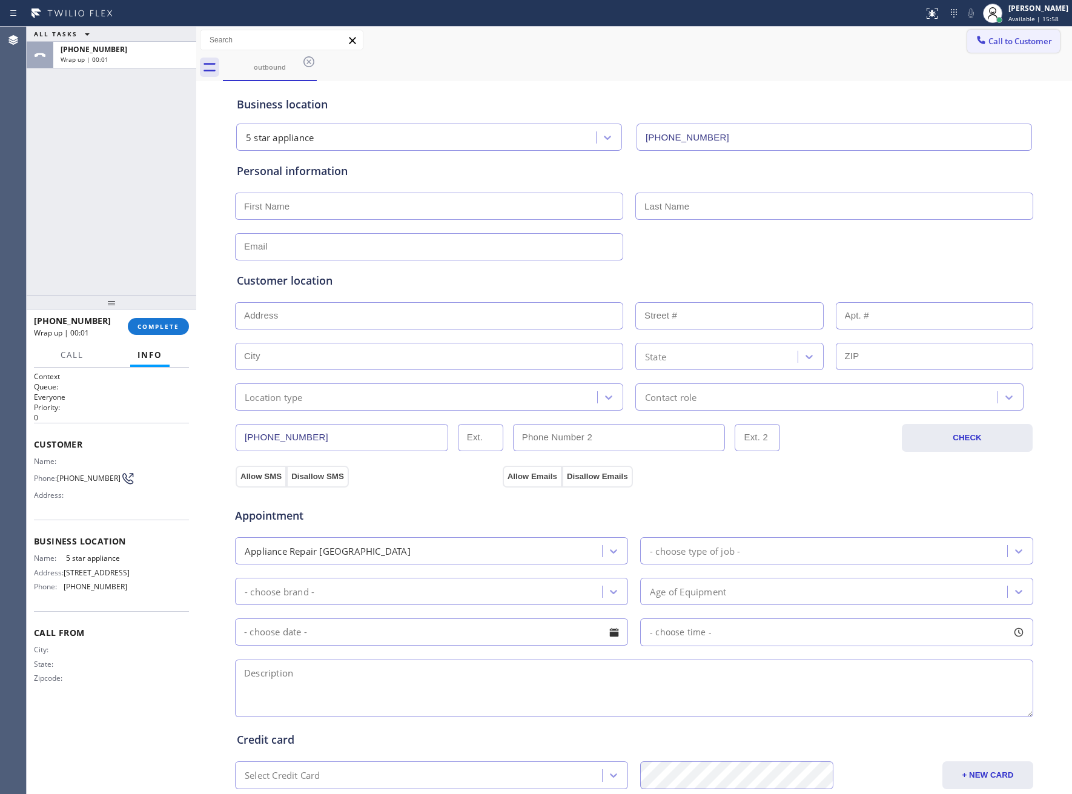
click at [980, 31] on button "Call to Customer" at bounding box center [1013, 41] width 93 height 23
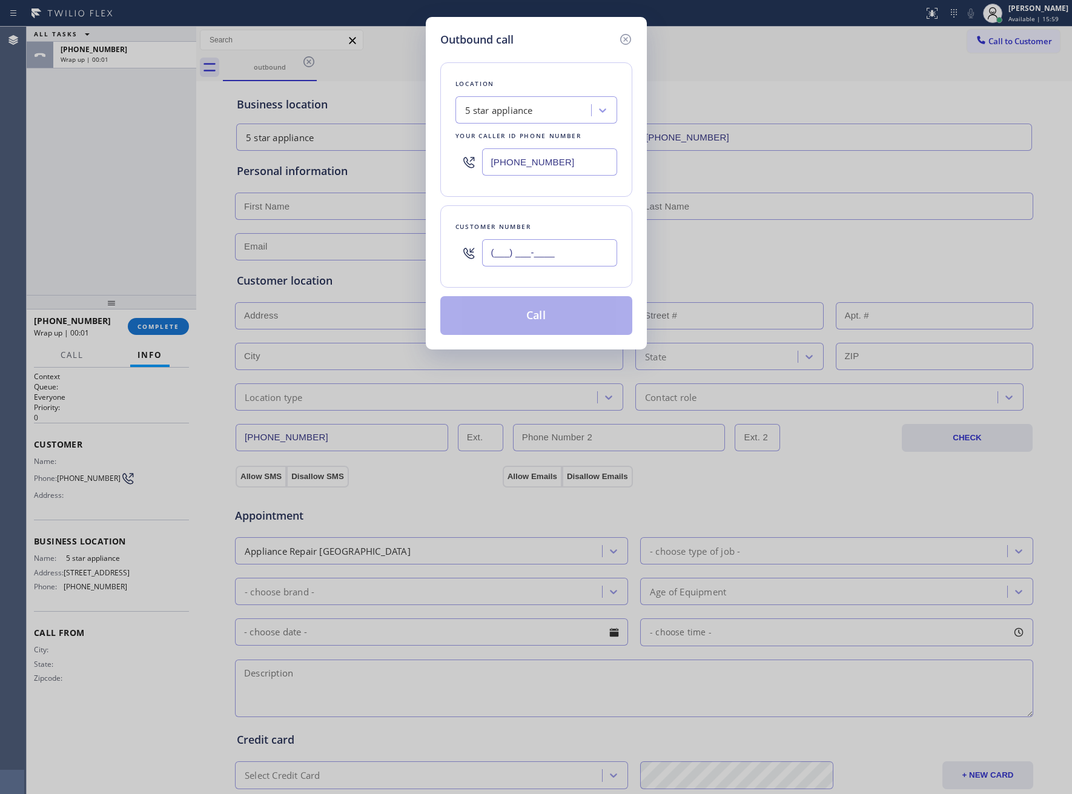
click at [509, 262] on input "(___) ___-____" at bounding box center [549, 252] width 135 height 27
paste input "469) 551-0306"
type input "[PHONE_NUMBER]"
click at [517, 323] on button "Call" at bounding box center [536, 315] width 192 height 39
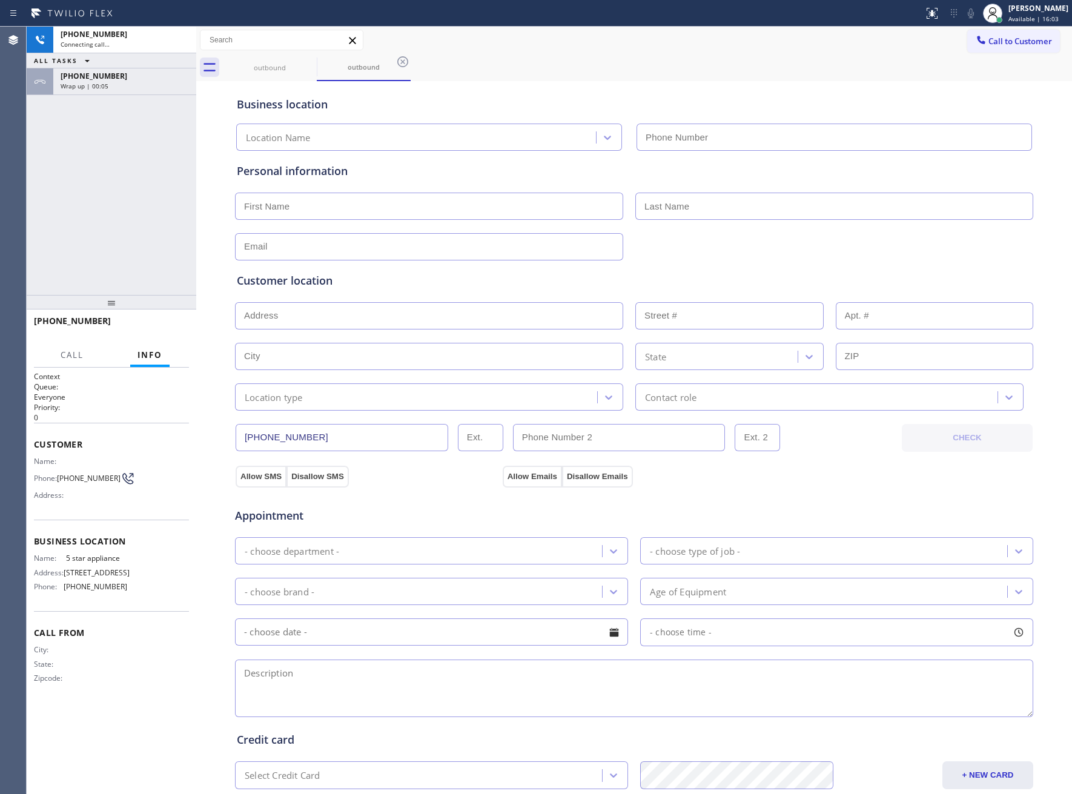
type input "[PHONE_NUMBER]"
click at [91, 91] on div "[PHONE_NUMBER] Wrap up | 00:07" at bounding box center [122, 81] width 138 height 27
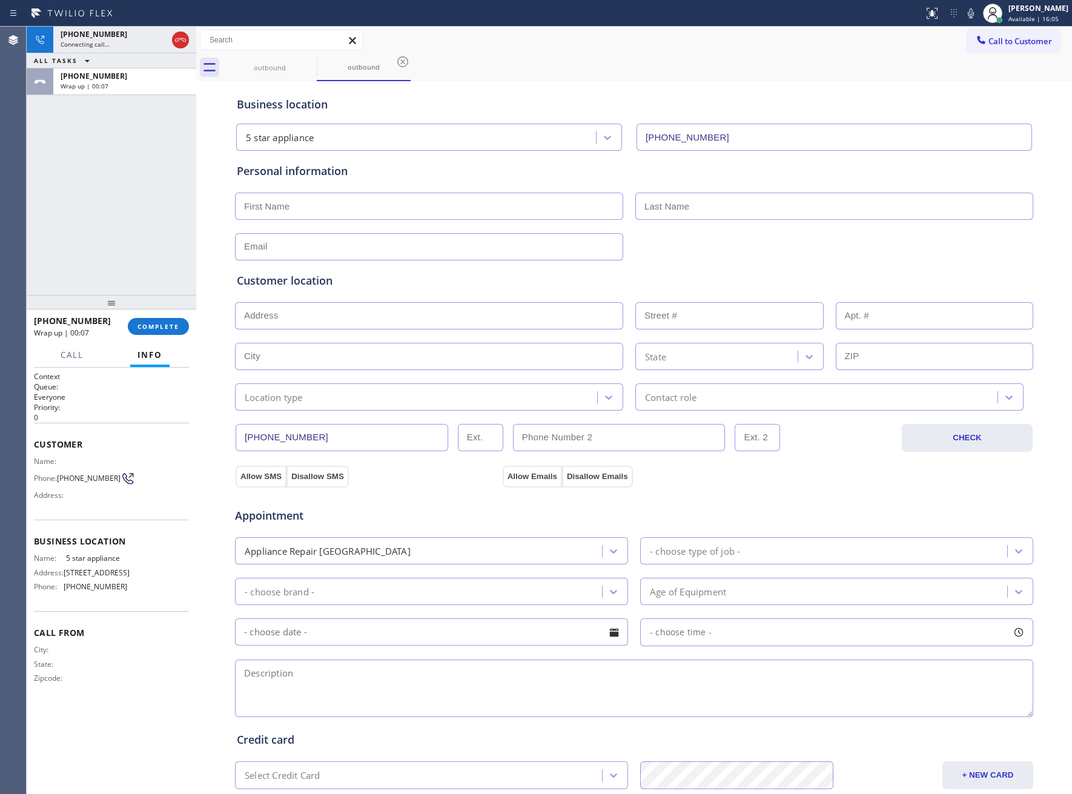
click at [165, 336] on div "[PHONE_NUMBER] Wrap up | 00:07 COMPLETE" at bounding box center [111, 326] width 155 height 31
click at [162, 328] on span "COMPLETE" at bounding box center [158, 326] width 42 height 8
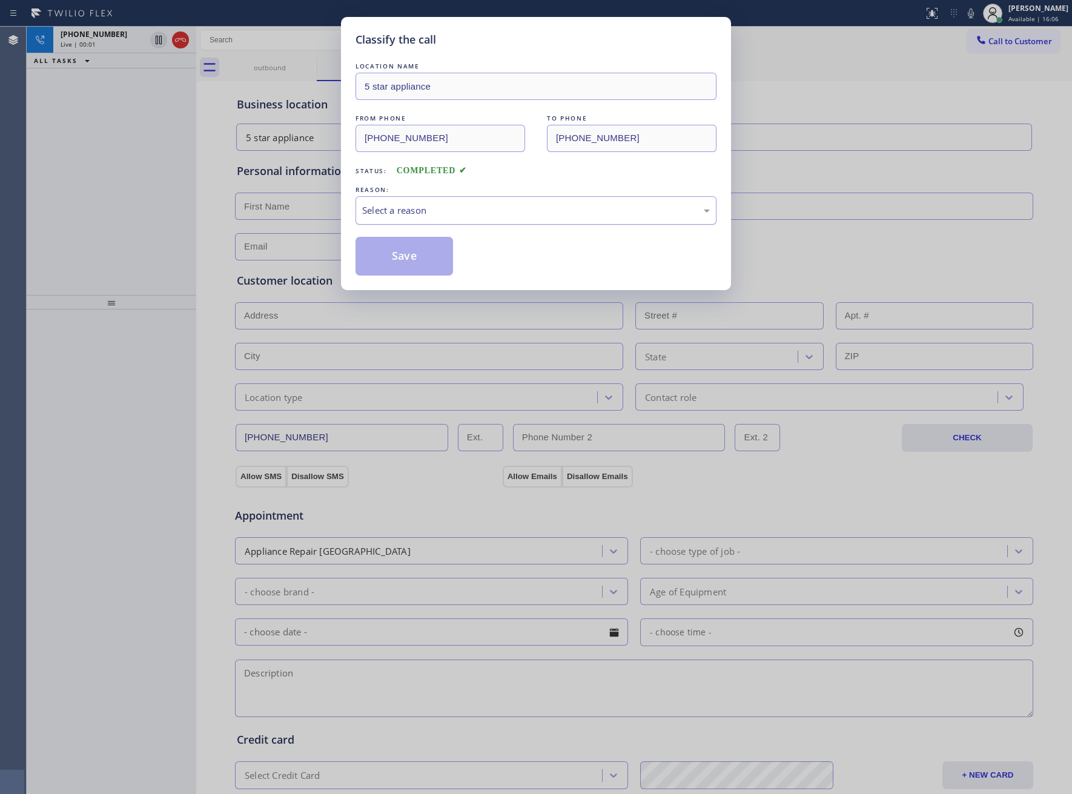
click at [420, 217] on div "Select a reason" at bounding box center [536, 210] width 348 height 14
click at [420, 260] on button "Save" at bounding box center [403, 256] width 97 height 39
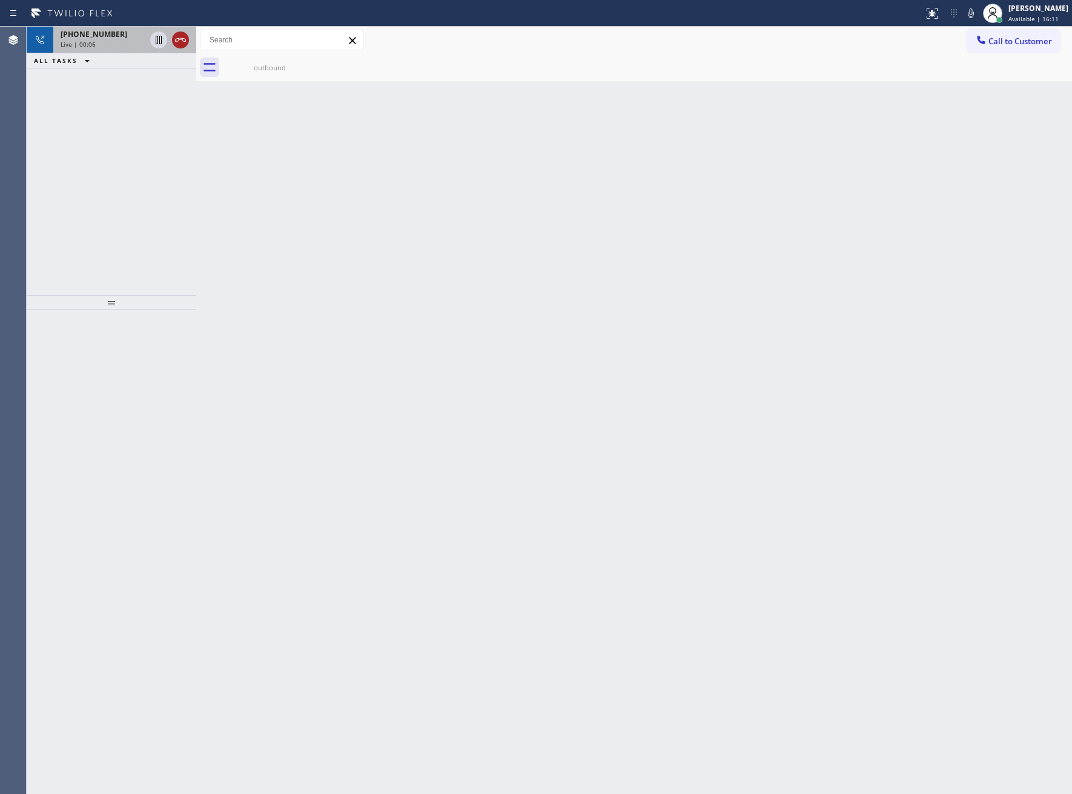
drag, startPoint x: 168, startPoint y: 35, endPoint x: 173, endPoint y: 41, distance: 8.1
click at [170, 37] on div at bounding box center [170, 40] width 44 height 27
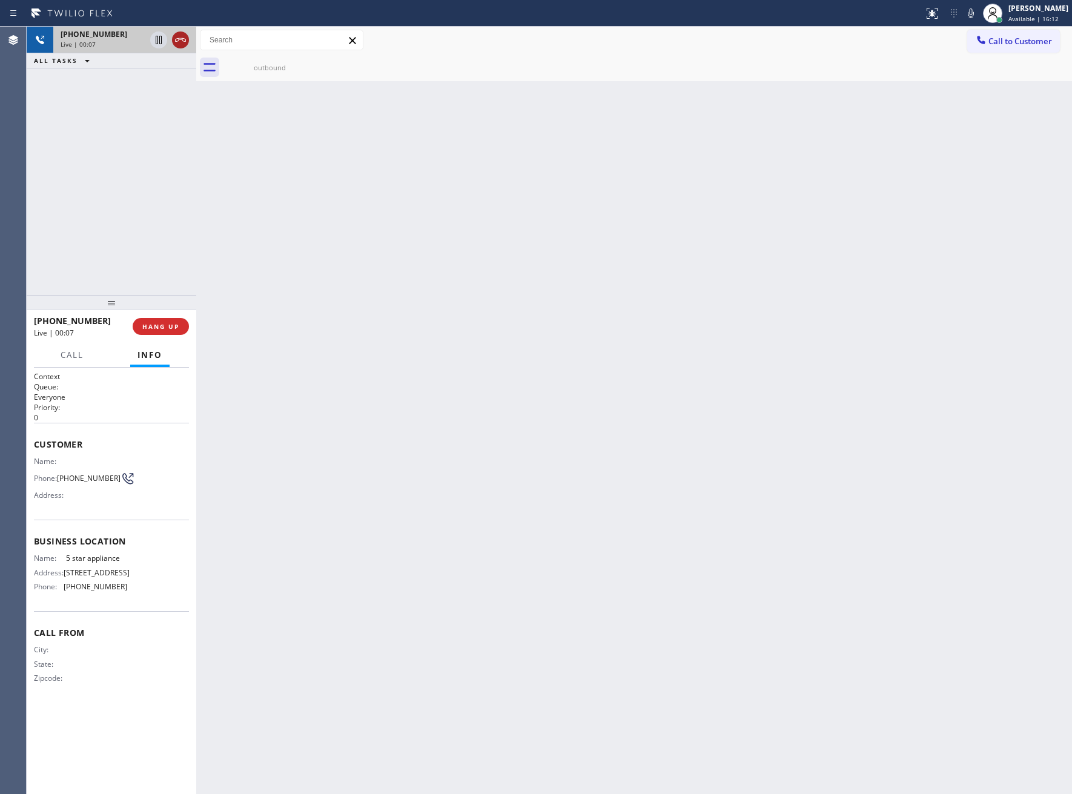
click at [176, 41] on icon at bounding box center [180, 40] width 15 height 15
click at [188, 332] on div "[PHONE_NUMBER] Live | 00:07 HANG UP" at bounding box center [112, 326] width 170 height 34
click at [185, 331] on button "COMPLETE" at bounding box center [158, 326] width 61 height 17
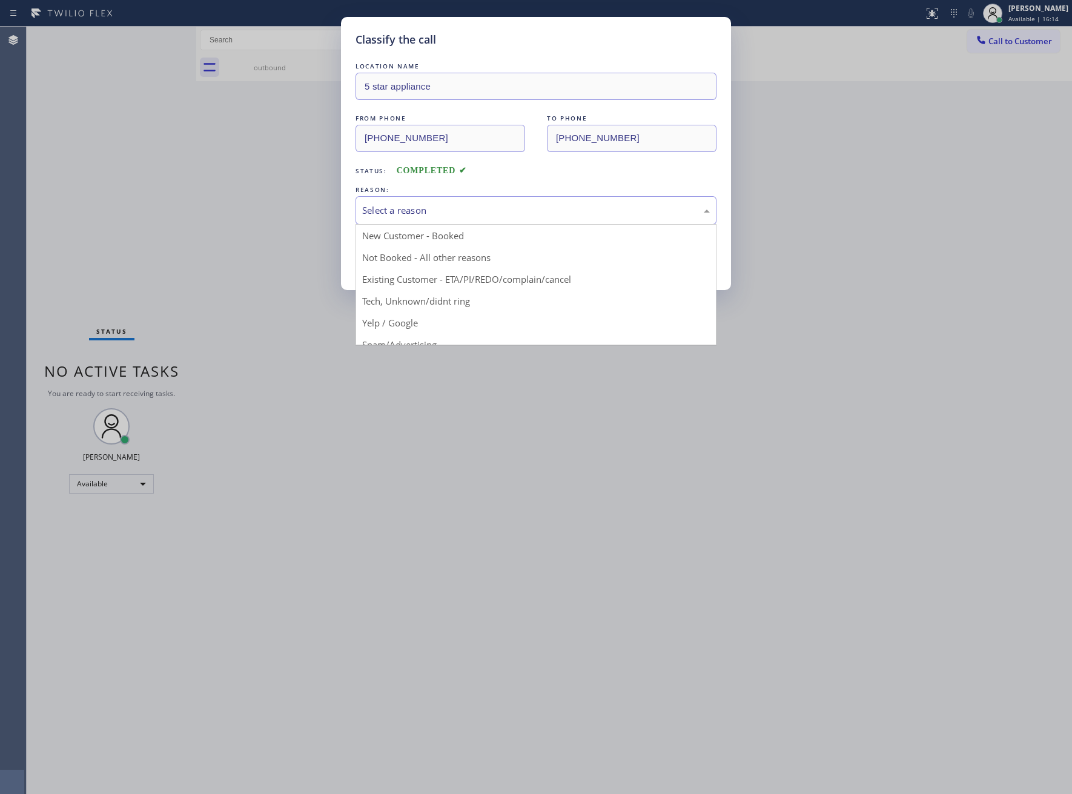
click at [518, 197] on div "Select a reason" at bounding box center [535, 210] width 361 height 28
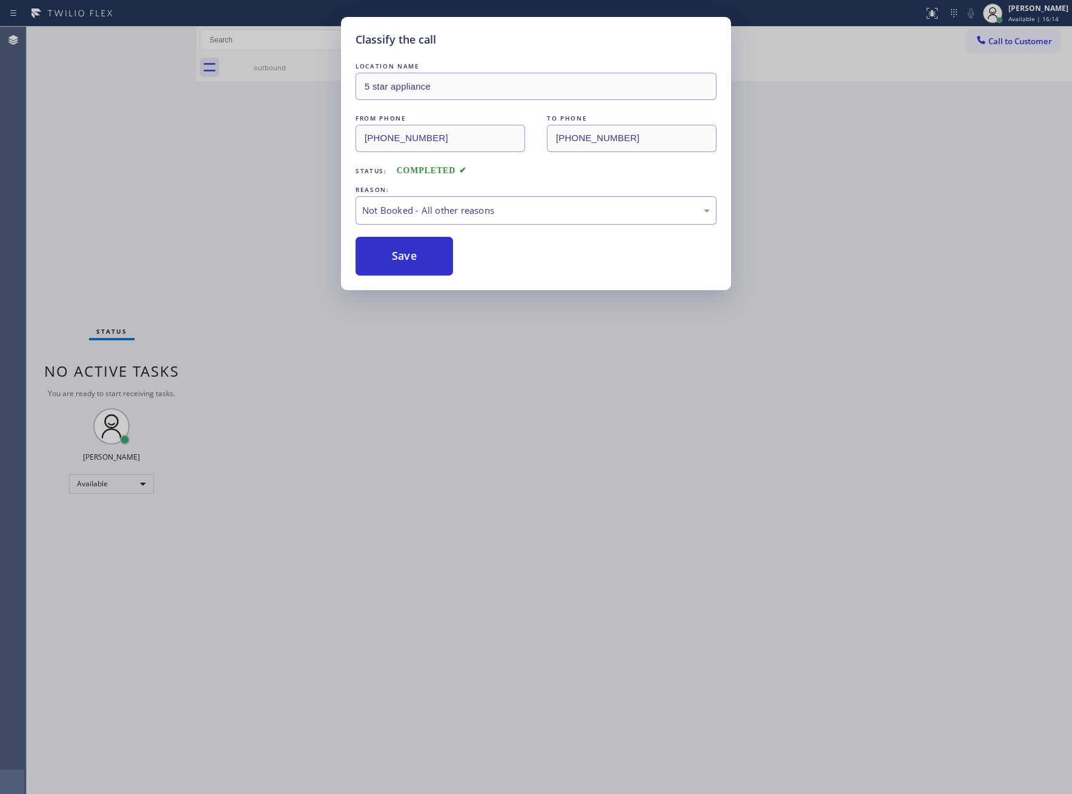
click at [422, 259] on button "Save" at bounding box center [403, 256] width 97 height 39
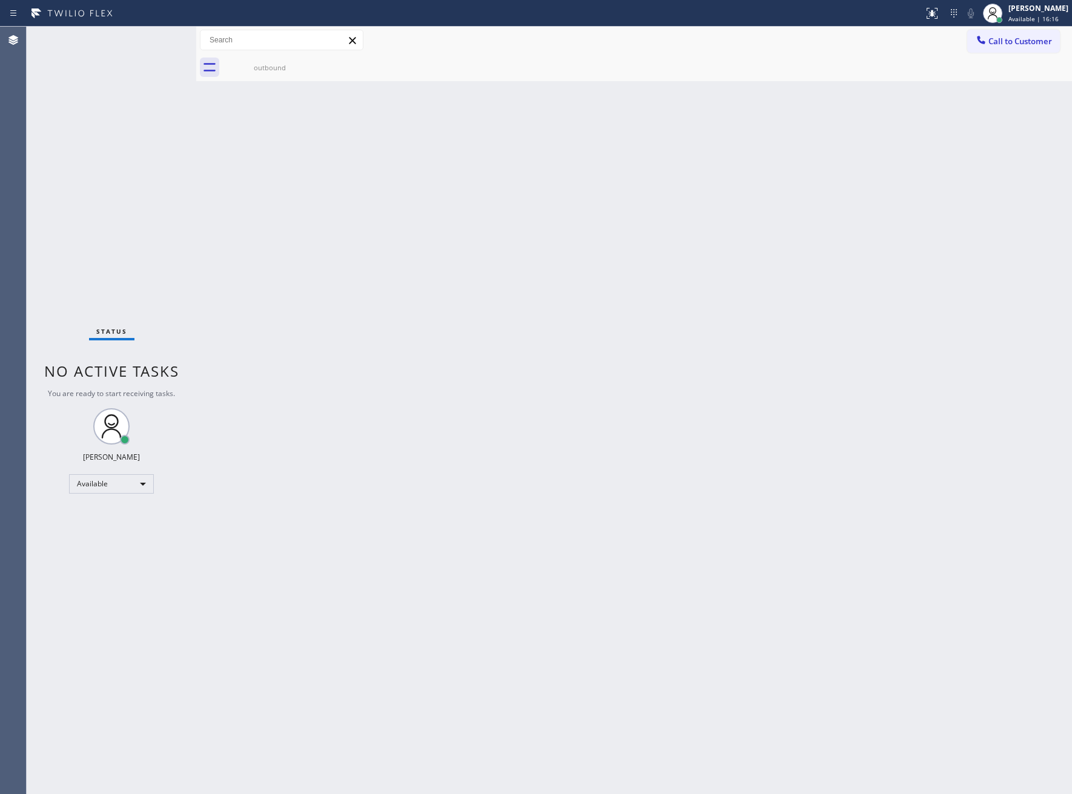
drag, startPoint x: 1006, startPoint y: 46, endPoint x: 767, endPoint y: 153, distance: 262.1
click at [1003, 51] on button "Call to Customer" at bounding box center [1013, 41] width 93 height 23
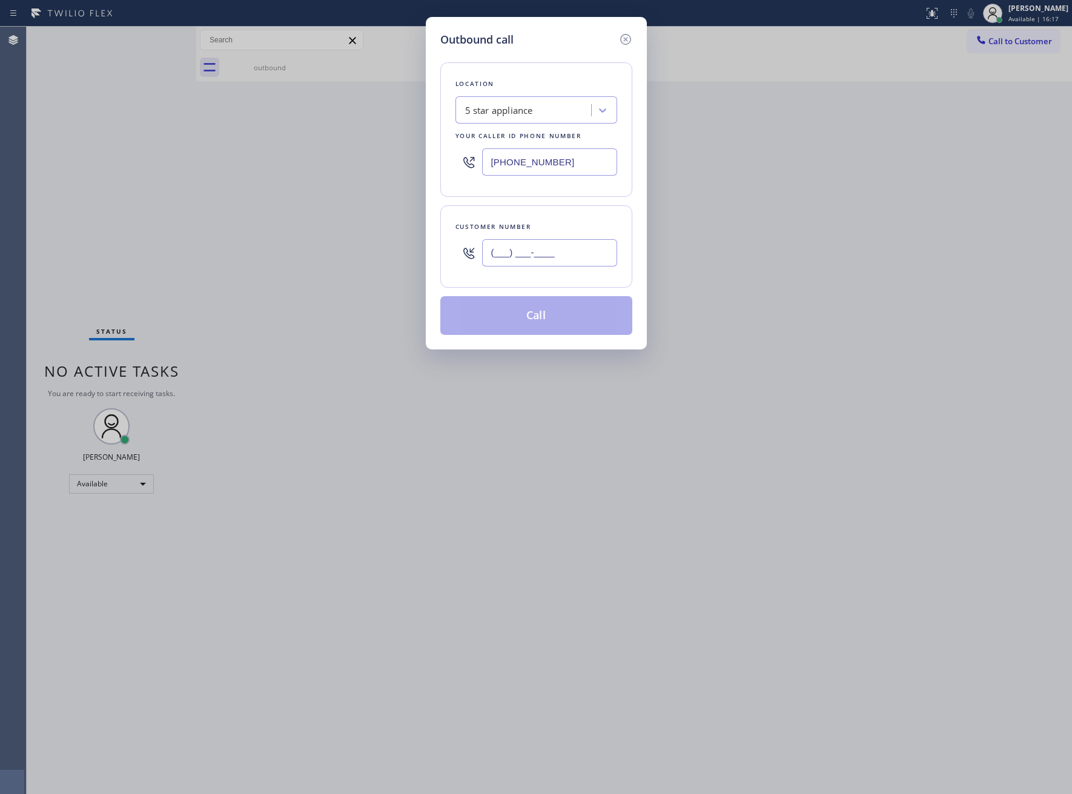
click at [562, 266] on input "(___) ___-____" at bounding box center [549, 252] width 135 height 27
paste input "469) 551-0306"
type input "[PHONE_NUMBER]"
click at [556, 317] on button "Call" at bounding box center [536, 315] width 192 height 39
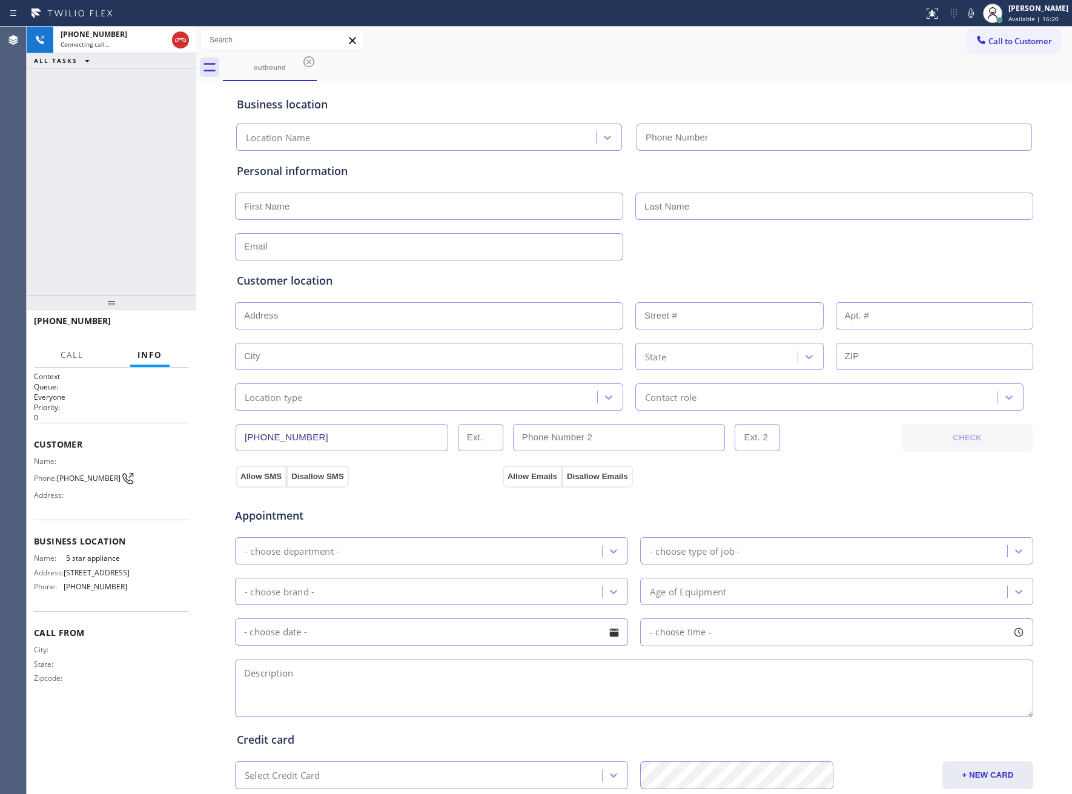
type input "[PHONE_NUMBER]"
click at [156, 326] on span "HANG UP" at bounding box center [160, 326] width 37 height 8
click at [991, 55] on div "outbound" at bounding box center [647, 67] width 849 height 27
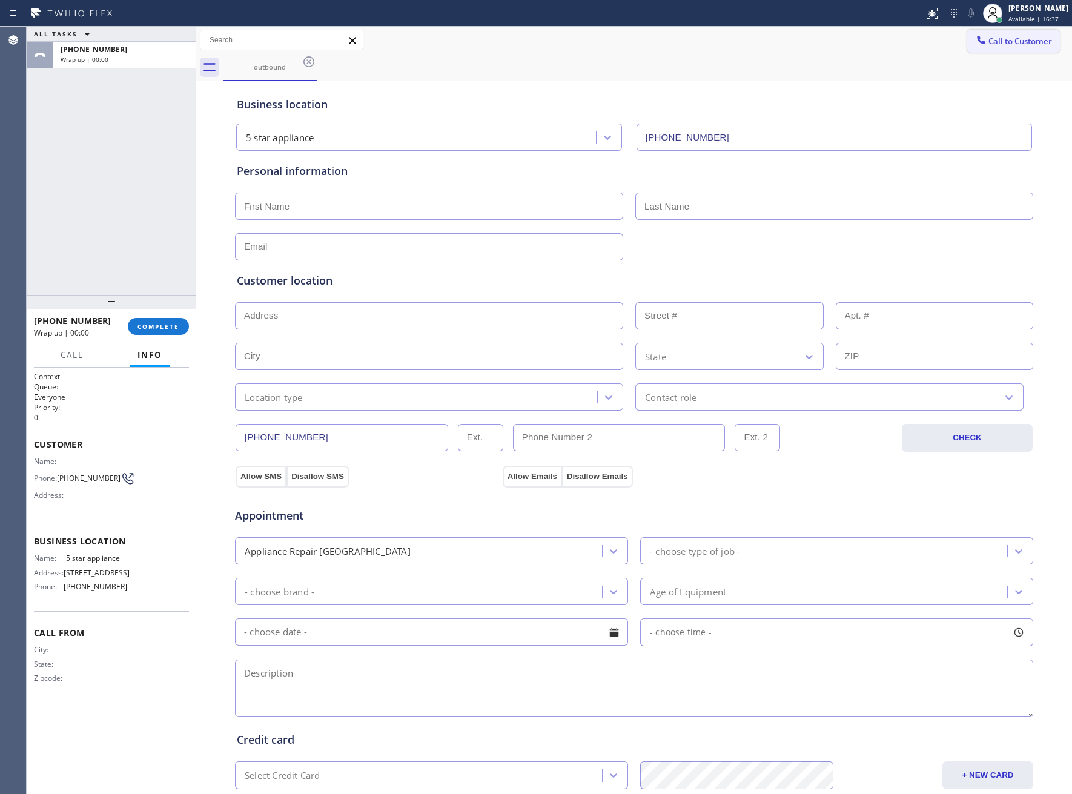
click at [991, 42] on span "Call to Customer" at bounding box center [1020, 41] width 64 height 11
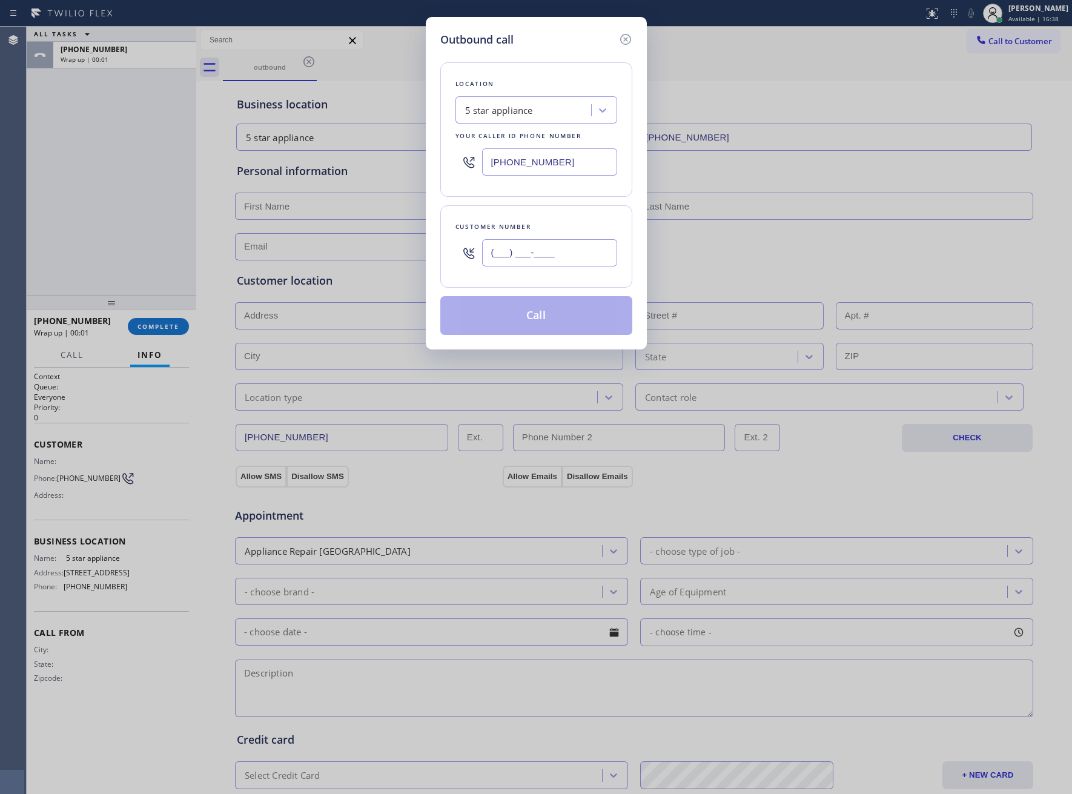
click at [525, 247] on input "(___) ___-____" at bounding box center [549, 252] width 135 height 27
paste input "469) 551-0306"
type input "[PHONE_NUMBER]"
click at [578, 322] on button "Call" at bounding box center [536, 315] width 192 height 39
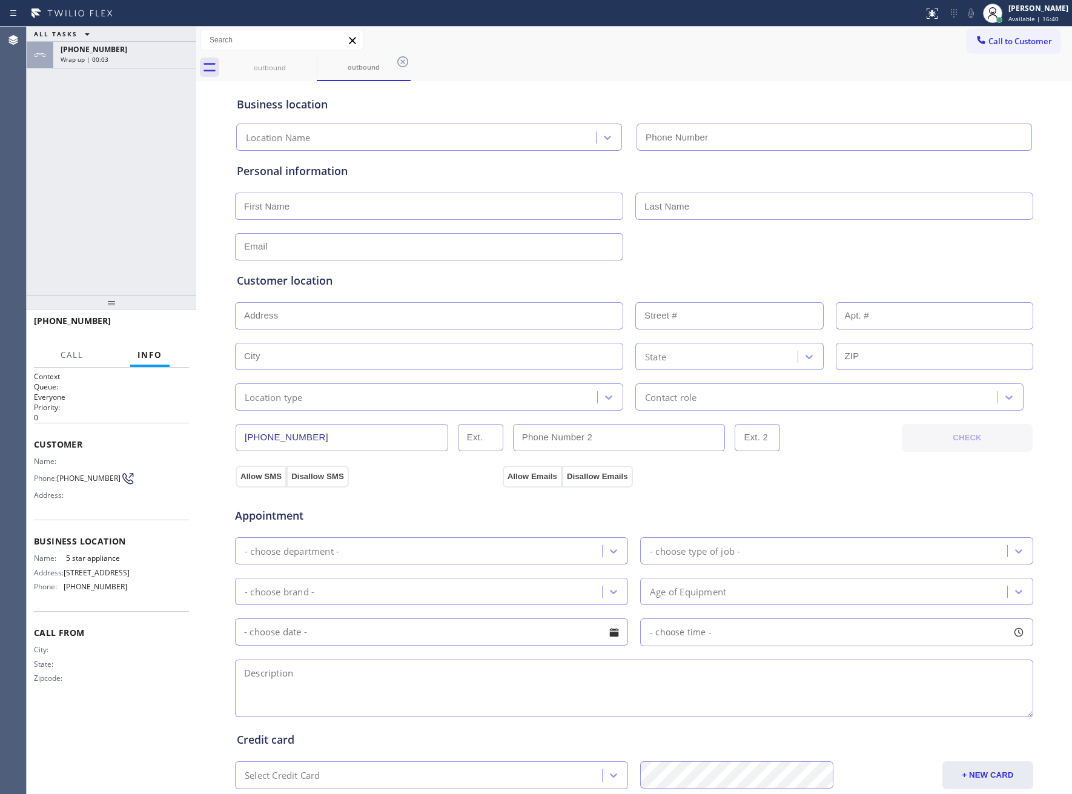
type input "[PHONE_NUMBER]"
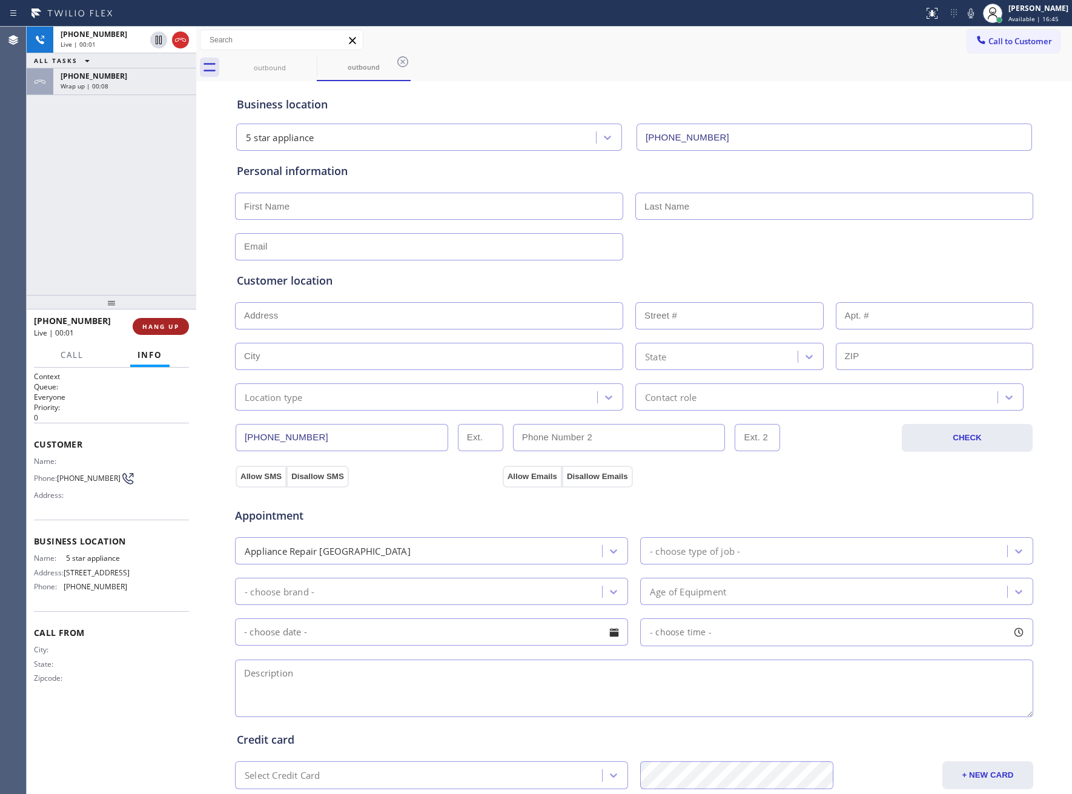
drag, startPoint x: 151, startPoint y: 320, endPoint x: 182, endPoint y: 320, distance: 31.5
click at [149, 320] on button "HANG UP" at bounding box center [161, 326] width 56 height 17
click at [1000, 44] on span "Call to Customer" at bounding box center [1020, 41] width 64 height 11
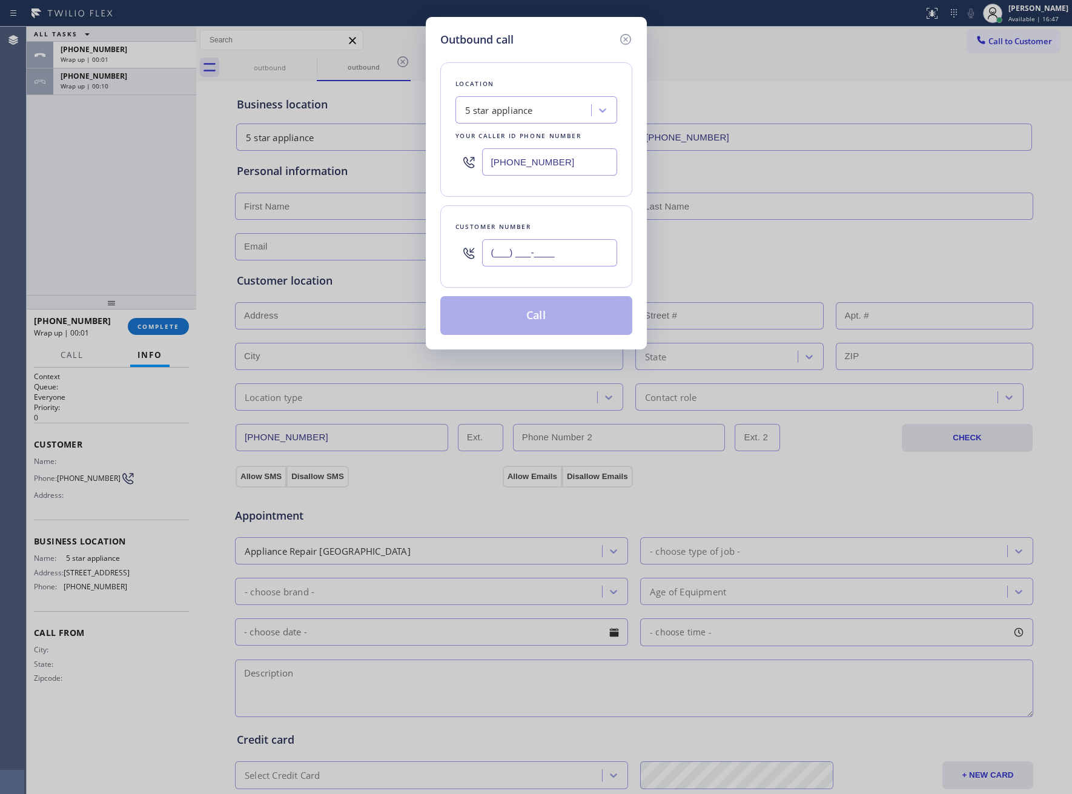
click at [510, 257] on input "(___) ___-____" at bounding box center [549, 252] width 135 height 27
paste input "469) 551-0306"
type input "[PHONE_NUMBER]"
click at [541, 324] on button "Call" at bounding box center [536, 315] width 192 height 39
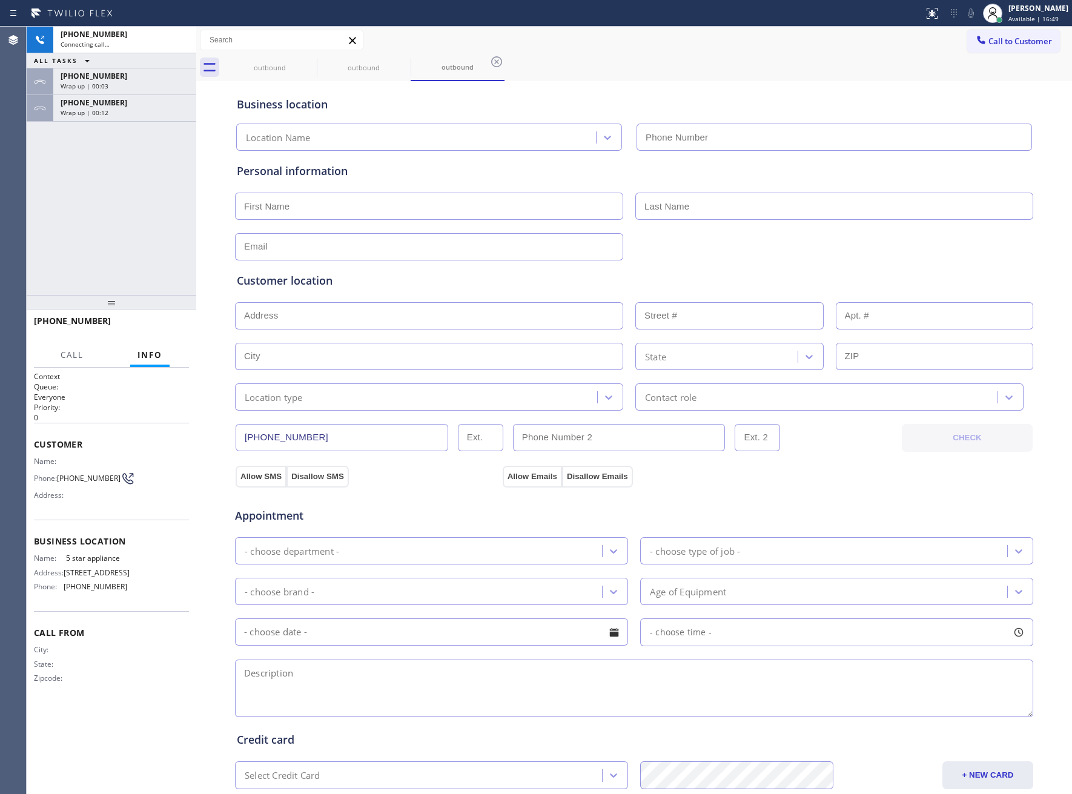
type input "[PHONE_NUMBER]"
click at [67, 82] on span "Wrap up | 00:04" at bounding box center [85, 86] width 48 height 8
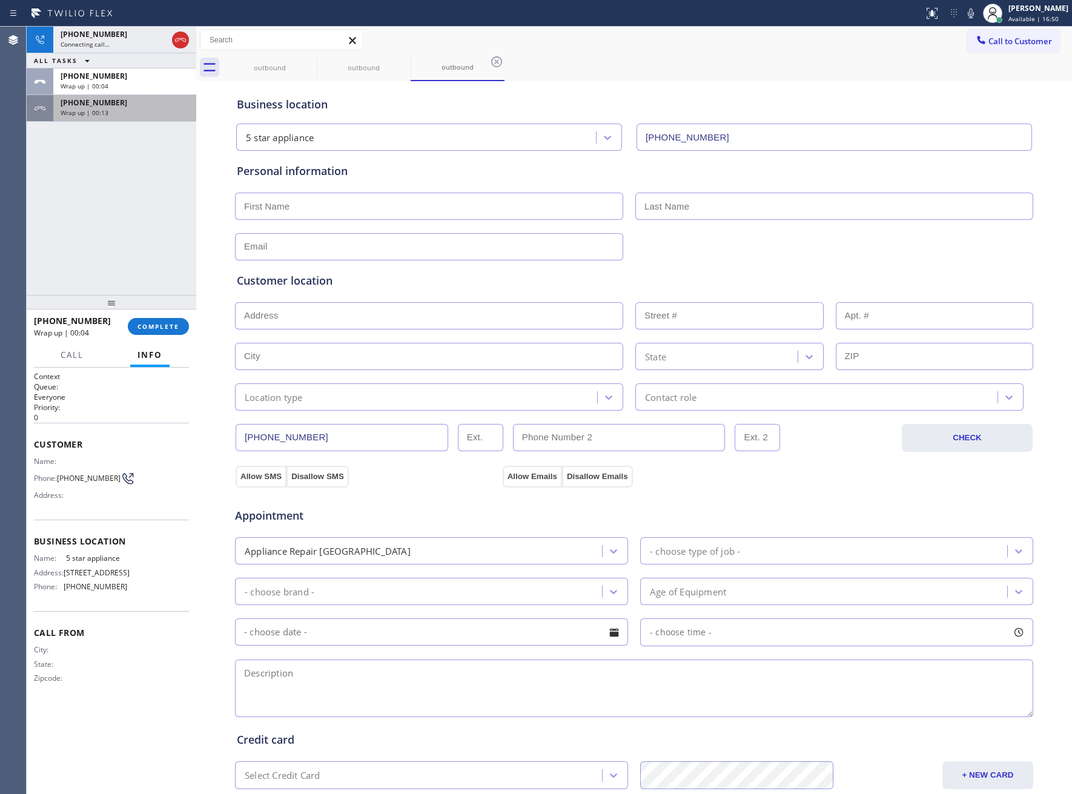
click at [93, 108] on span "Wrap up | 00:13" at bounding box center [85, 112] width 48 height 8
click at [162, 320] on button "COMPLETE" at bounding box center [158, 326] width 61 height 17
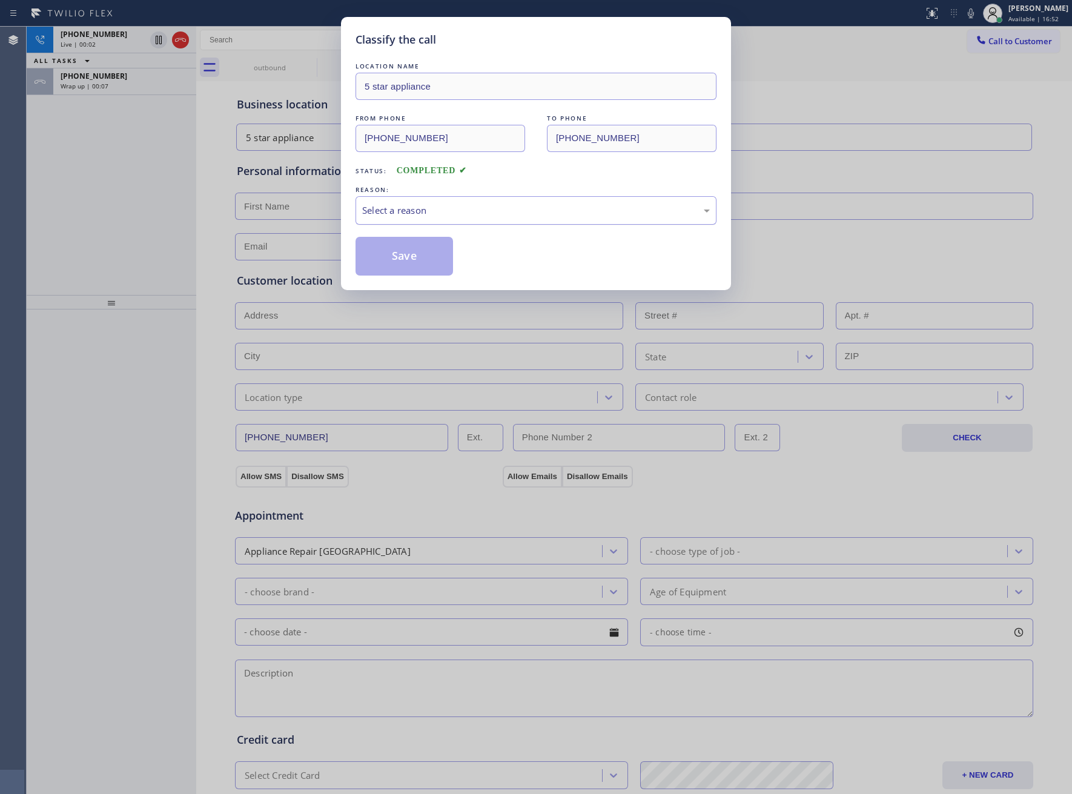
click at [409, 215] on div "Select a reason" at bounding box center [536, 210] width 348 height 14
click at [397, 260] on button "Save" at bounding box center [403, 256] width 97 height 39
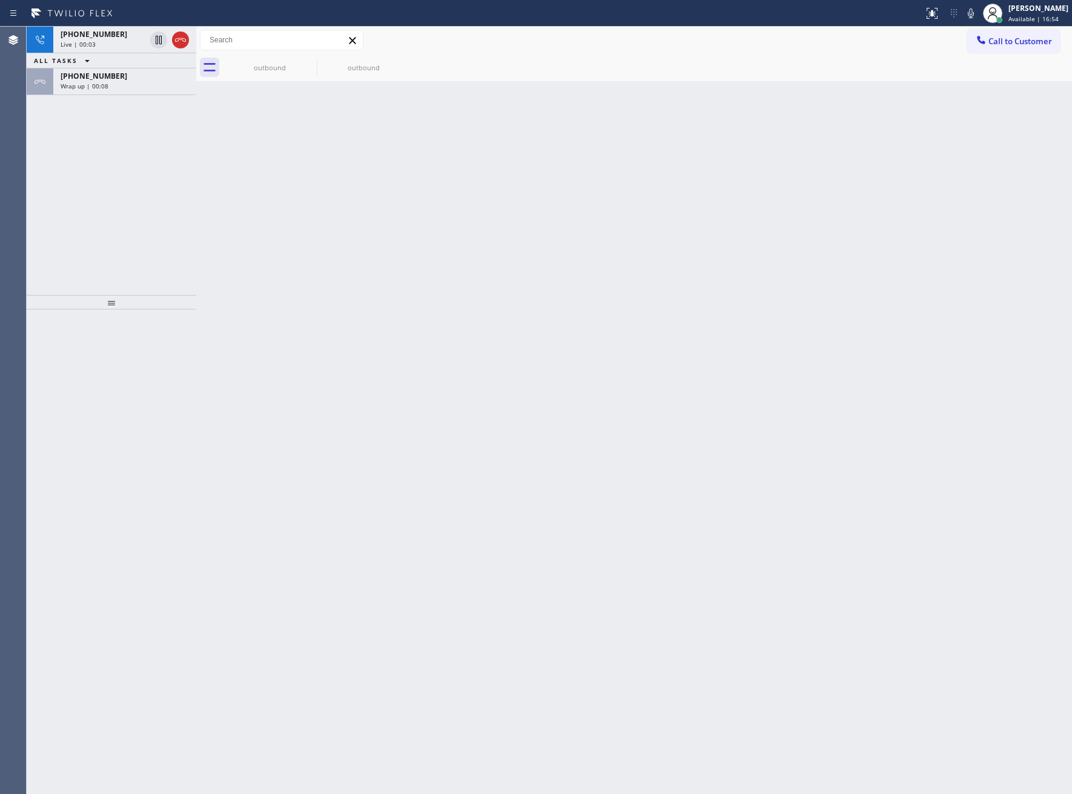
click at [179, 39] on icon at bounding box center [180, 40] width 15 height 15
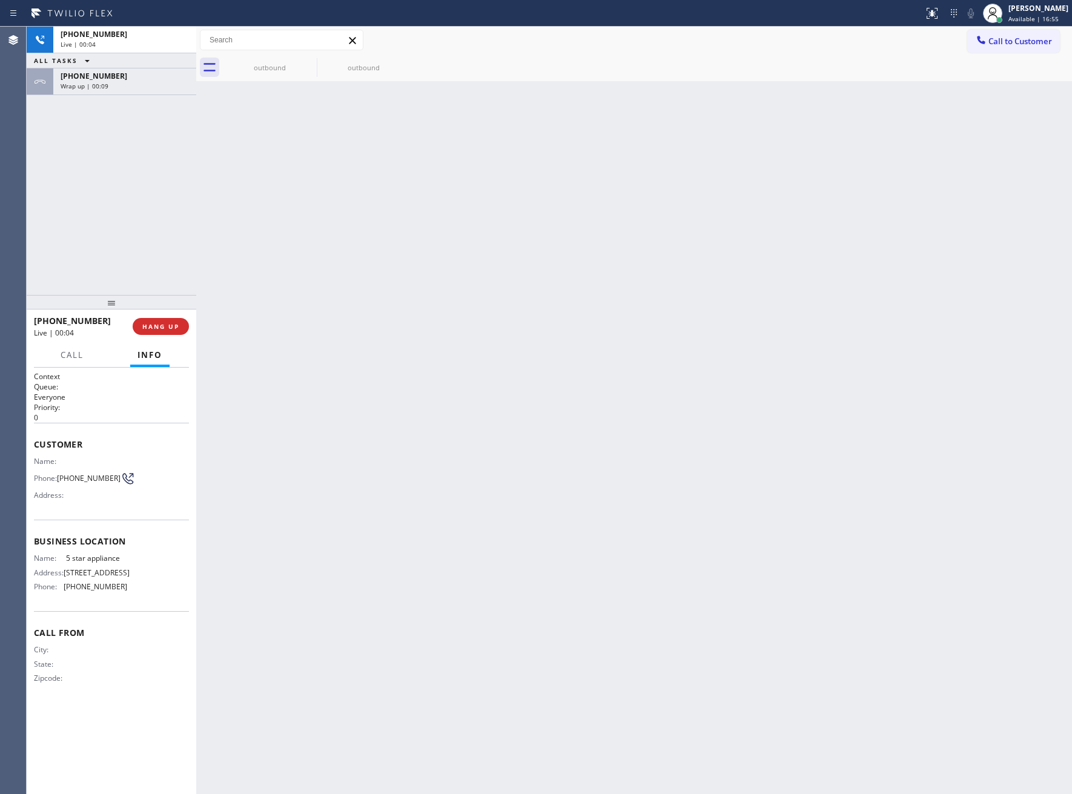
click at [1020, 49] on button "Call to Customer" at bounding box center [1013, 41] width 93 height 23
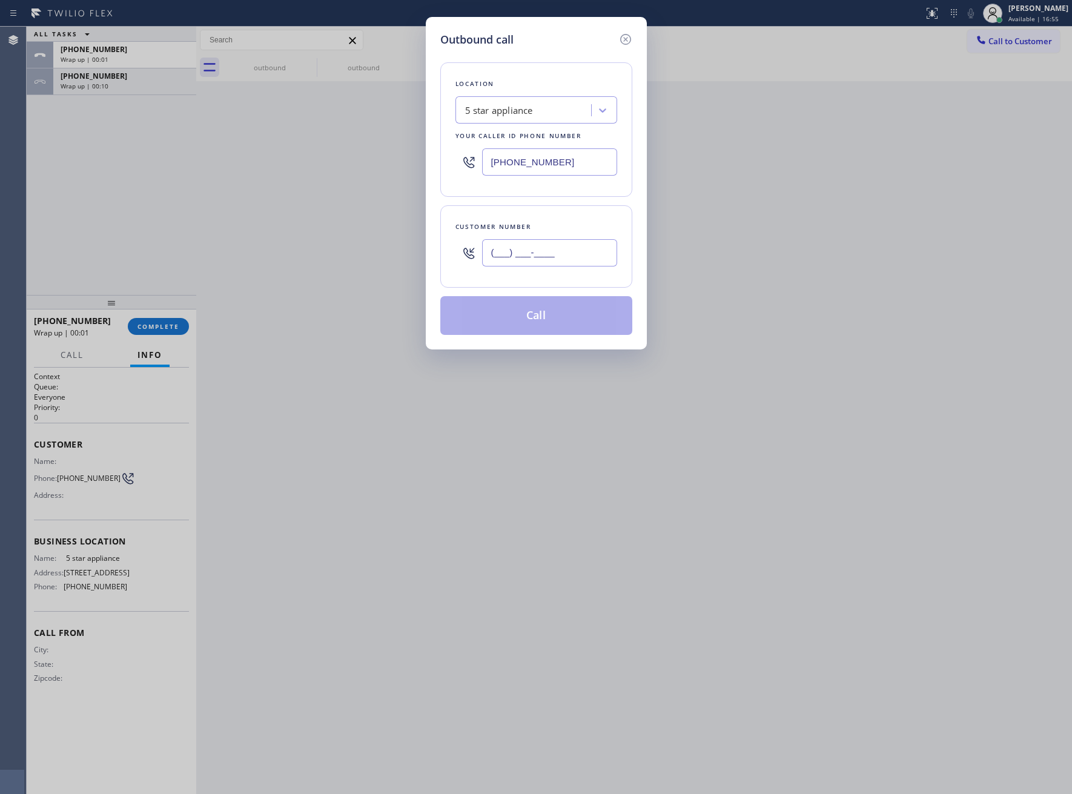
drag, startPoint x: 520, startPoint y: 253, endPoint x: 572, endPoint y: 304, distance: 73.2
click at [520, 253] on input "(___) ___-____" at bounding box center [549, 252] width 135 height 27
paste input "469) 551-0306"
type input "[PHONE_NUMBER]"
click at [552, 331] on button "Call" at bounding box center [536, 315] width 192 height 39
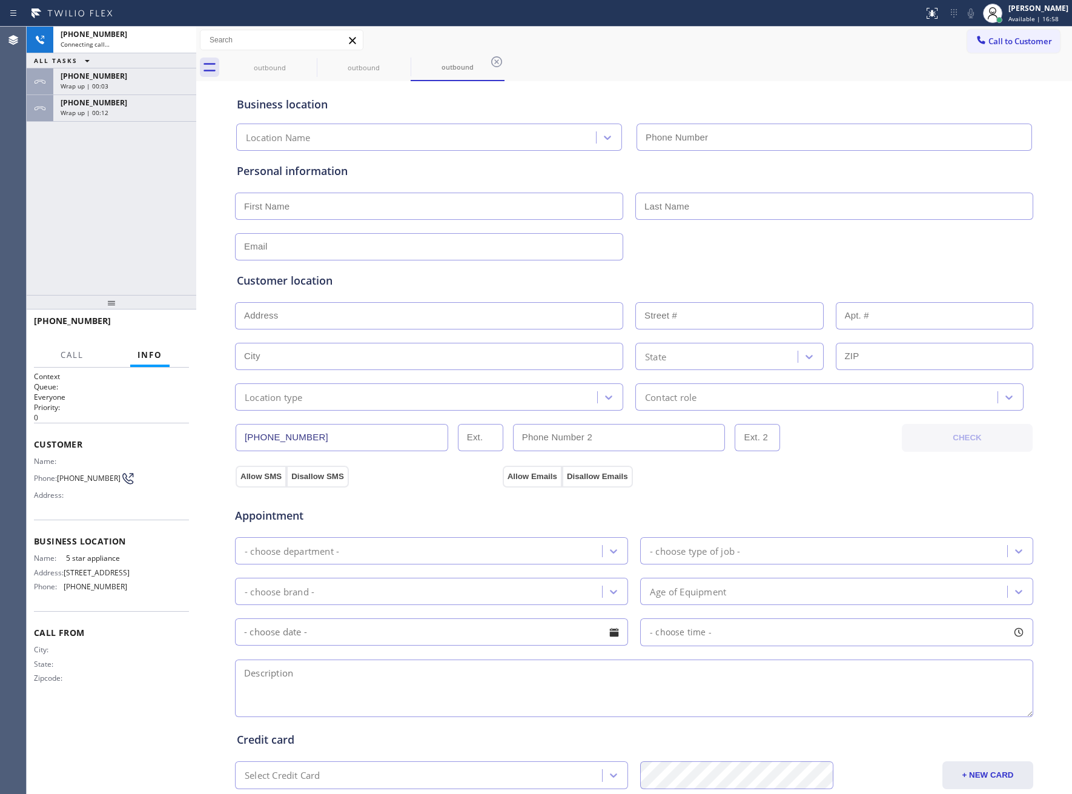
type input "[PHONE_NUMBER]"
click at [89, 110] on span "Wrap up | 00:12" at bounding box center [85, 112] width 48 height 8
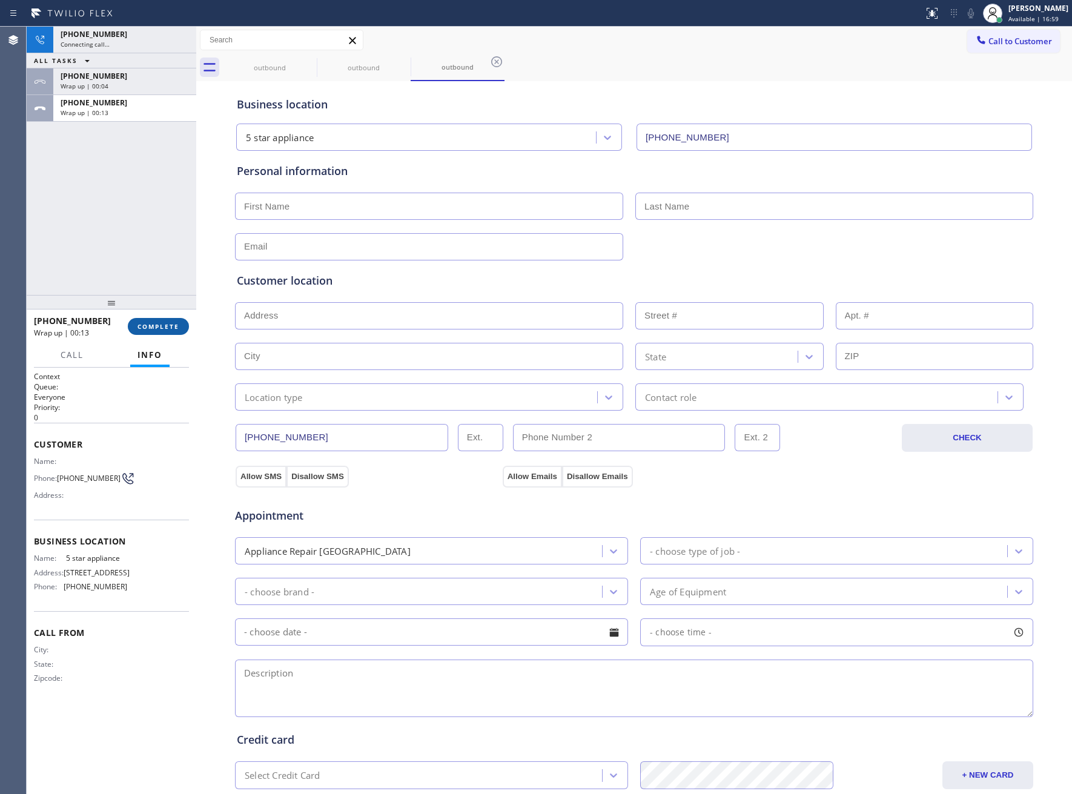
click at [153, 318] on button "COMPLETE" at bounding box center [158, 326] width 61 height 17
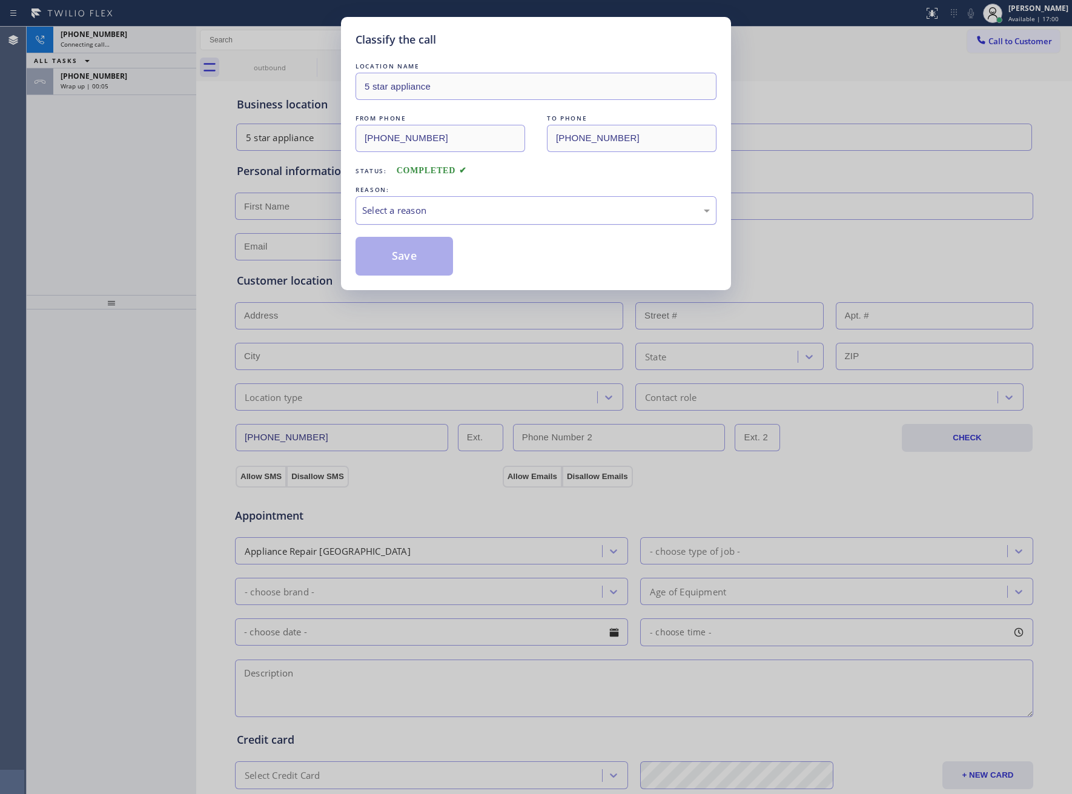
click at [427, 225] on div "Select a reason" at bounding box center [535, 210] width 361 height 28
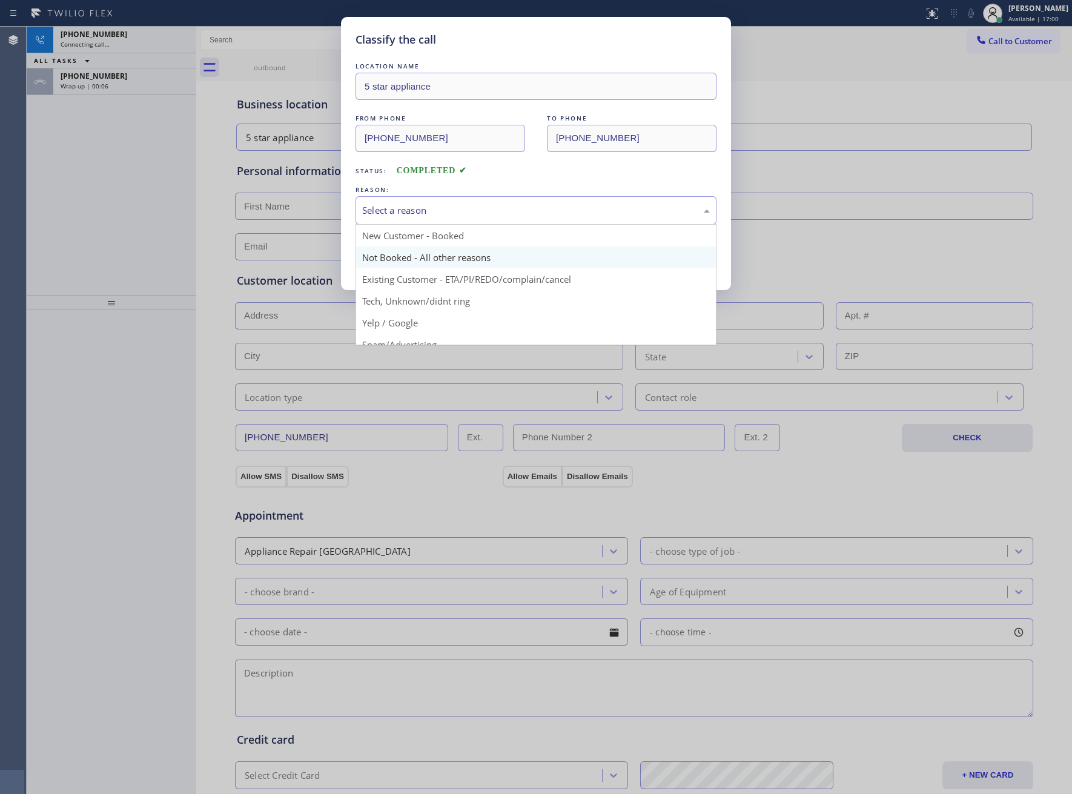
click at [412, 260] on button "Save" at bounding box center [403, 256] width 97 height 39
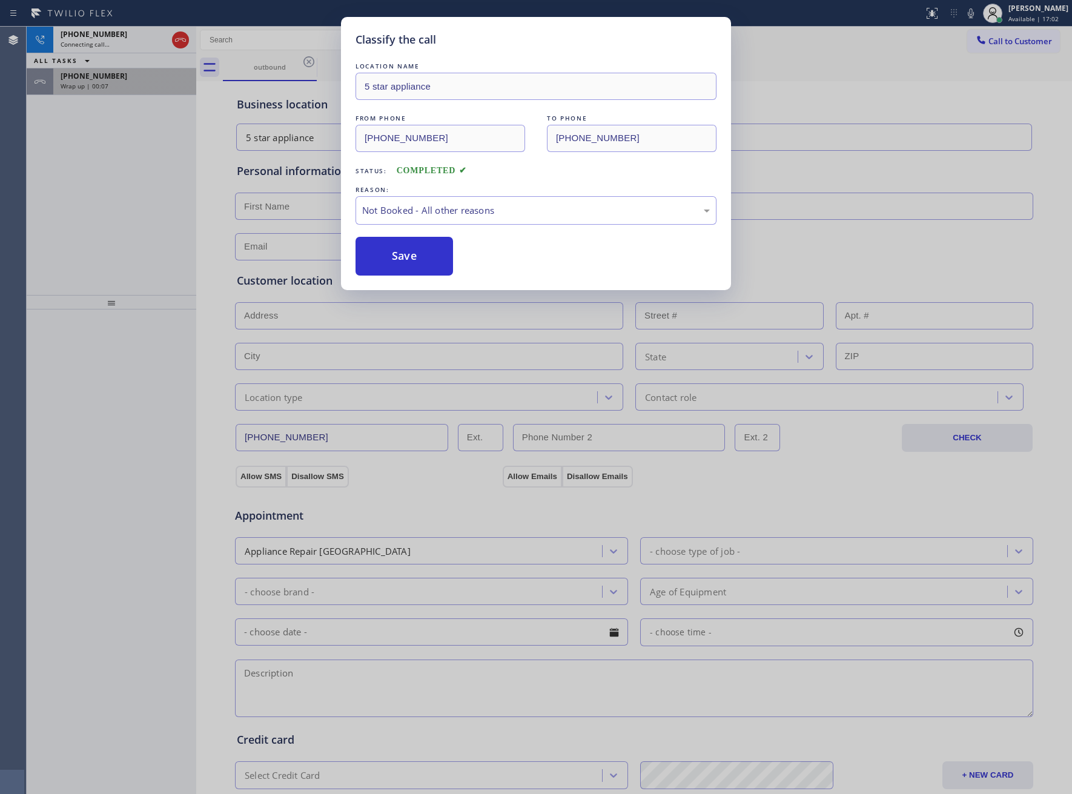
click at [106, 91] on div "[PHONE_NUMBER] Wrap up | 00:07" at bounding box center [122, 81] width 138 height 27
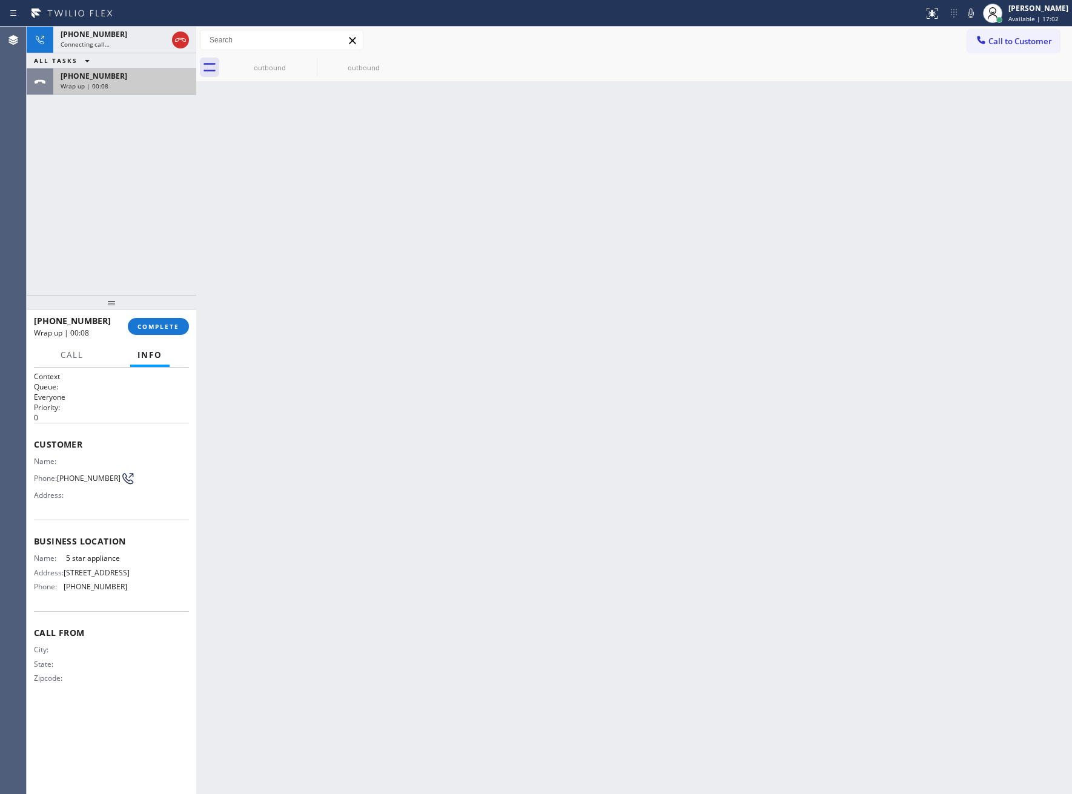
click at [106, 91] on div "[PHONE_NUMBER] Wrap up | 00:08" at bounding box center [122, 81] width 138 height 27
click at [159, 319] on button "COMPLETE" at bounding box center [158, 326] width 61 height 17
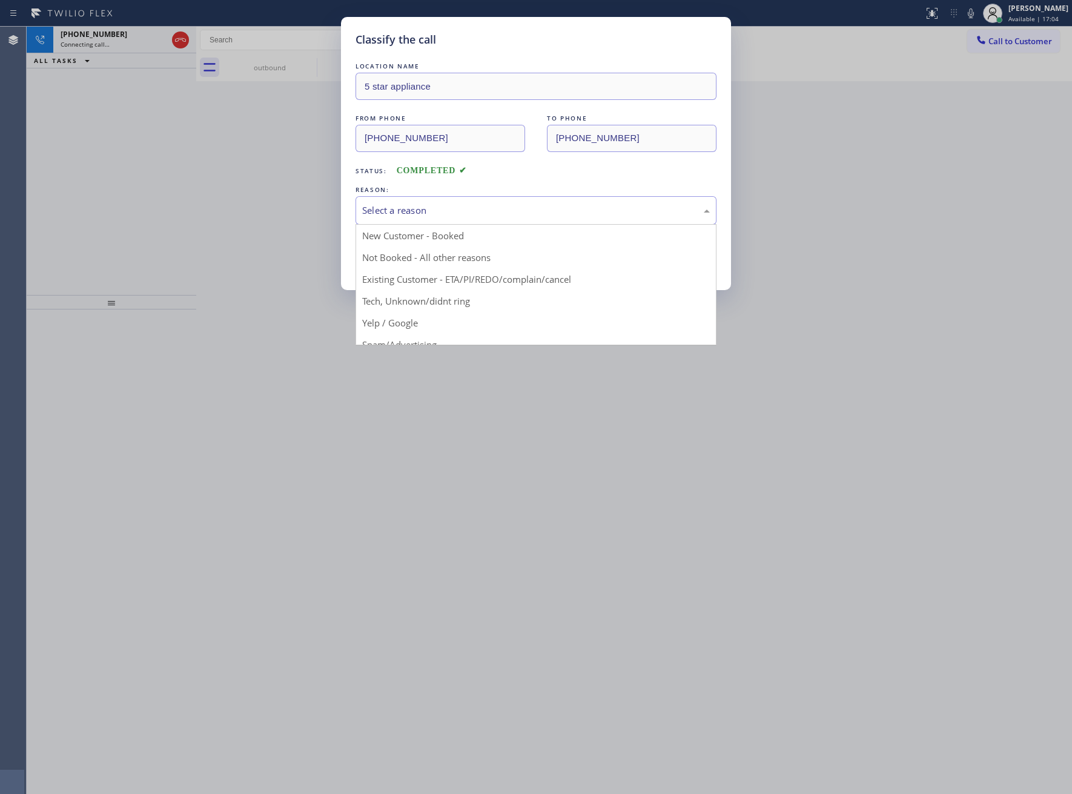
click at [444, 206] on div "Select a reason" at bounding box center [536, 210] width 348 height 14
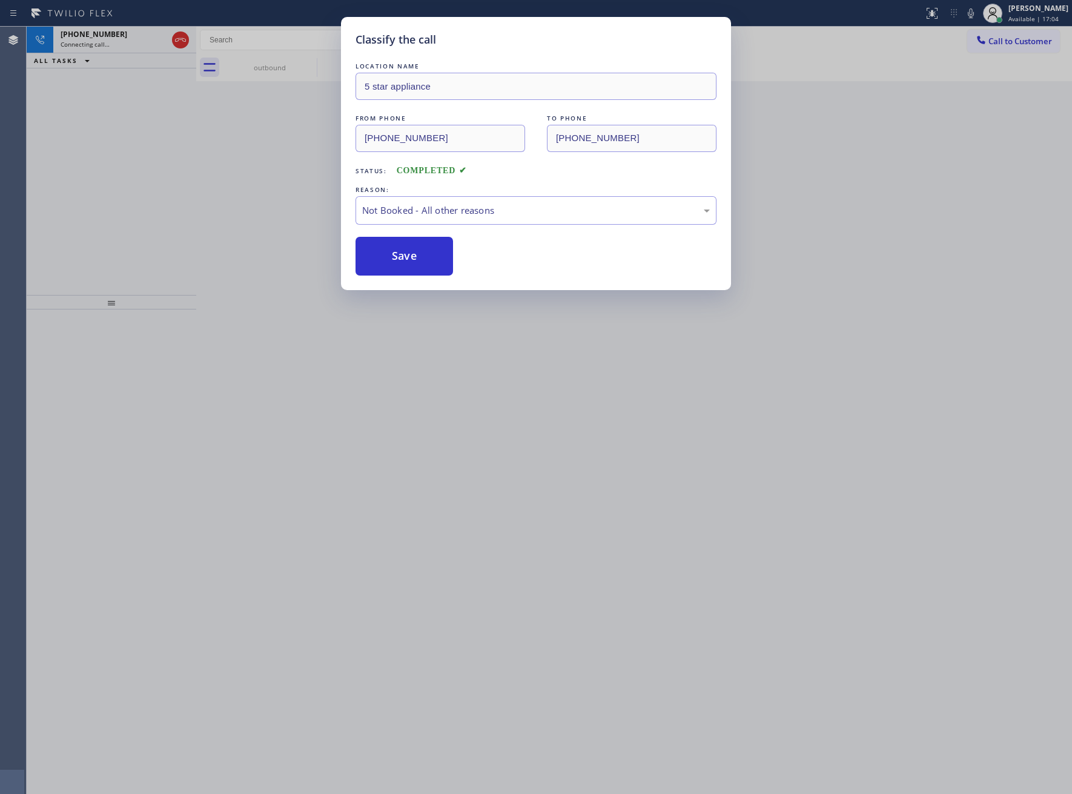
click at [392, 269] on button "Save" at bounding box center [403, 256] width 97 height 39
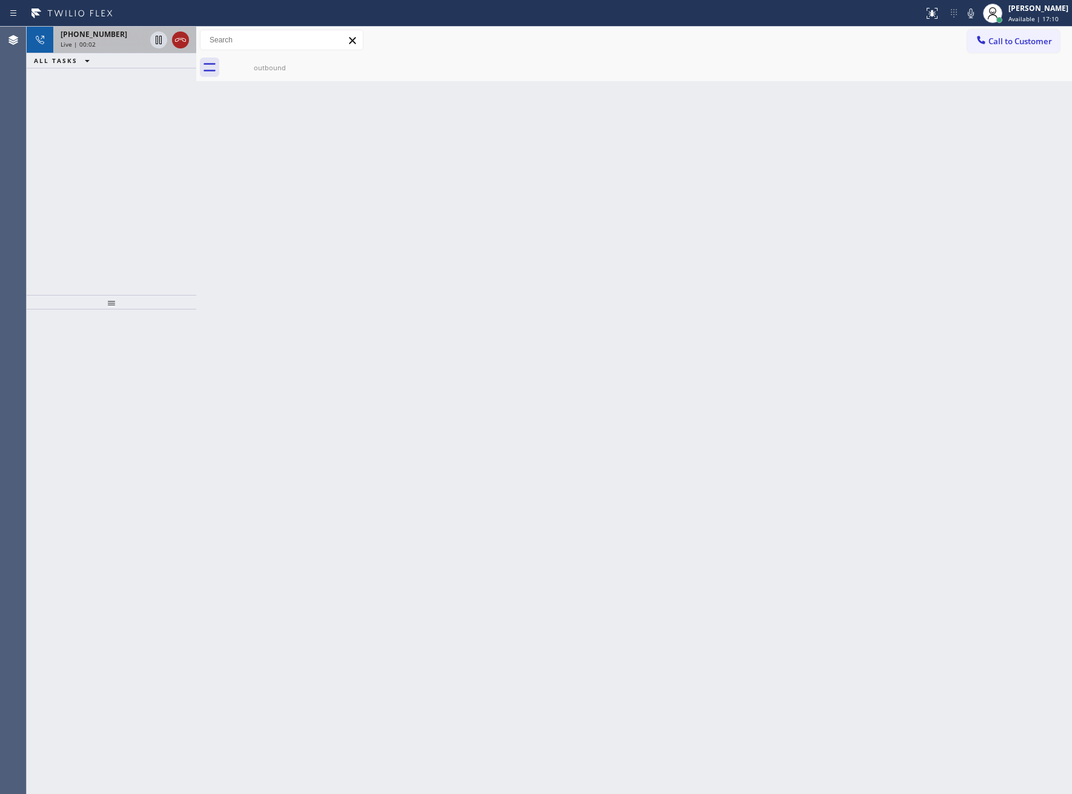
click at [179, 35] on icon at bounding box center [180, 40] width 15 height 15
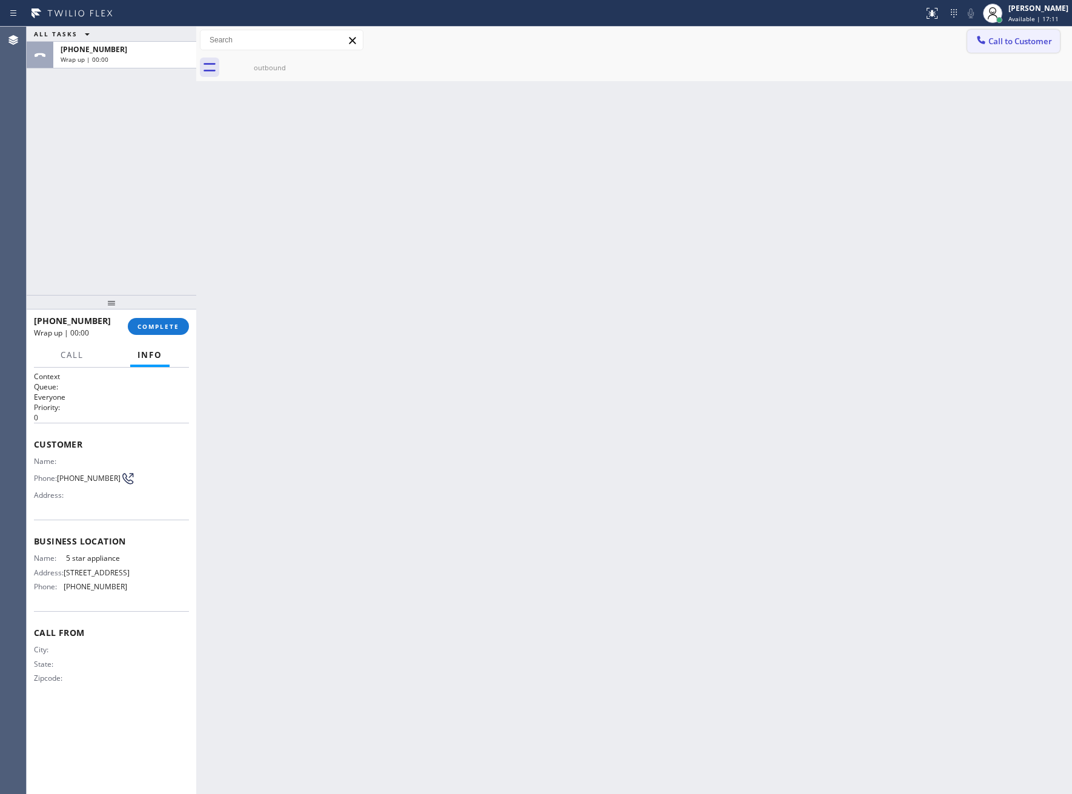
click at [988, 45] on span "Call to Customer" at bounding box center [1020, 41] width 64 height 11
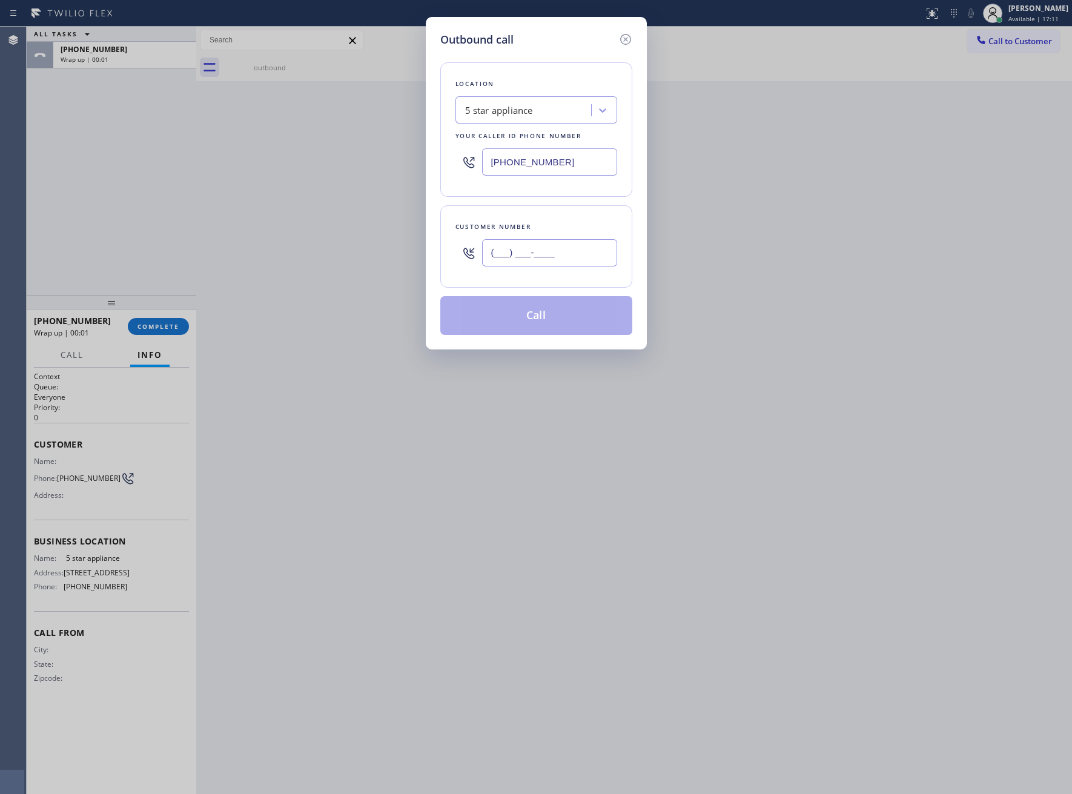
click at [524, 255] on input "(___) ___-____" at bounding box center [549, 252] width 135 height 27
paste input "469) 551-0306"
type input "[PHONE_NUMBER]"
click at [547, 314] on button "Call" at bounding box center [536, 315] width 192 height 39
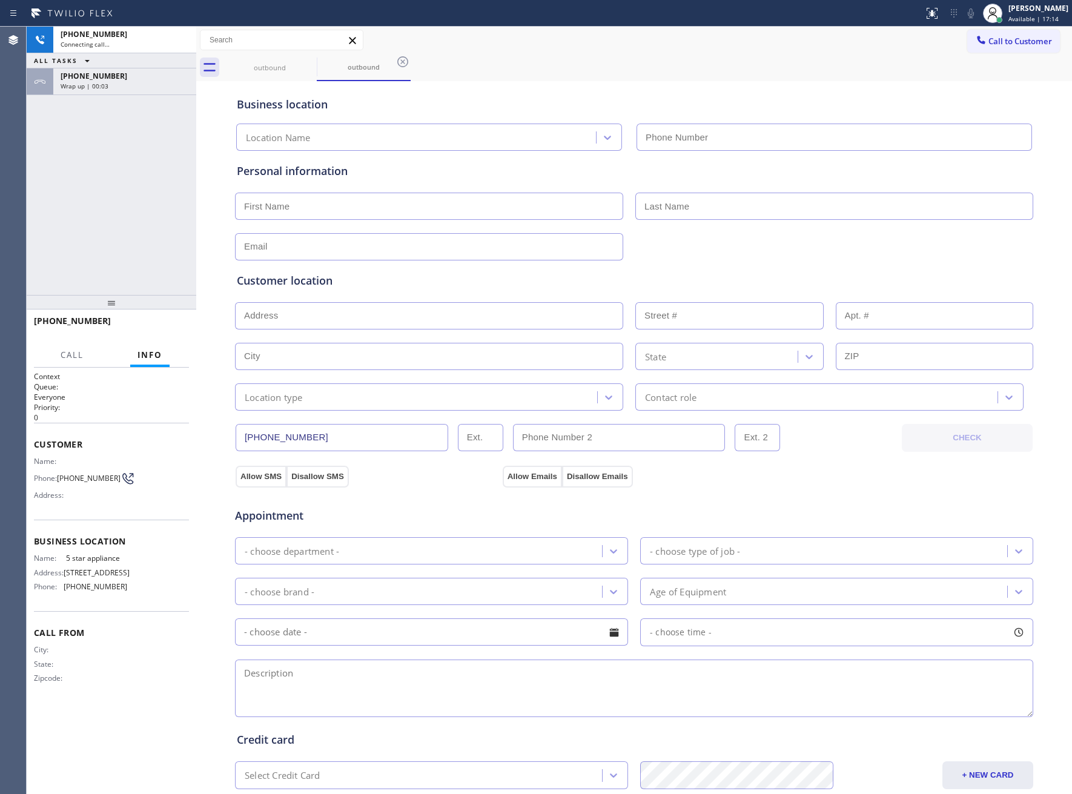
type input "[PHONE_NUMBER]"
drag, startPoint x: 189, startPoint y: 304, endPoint x: 174, endPoint y: 319, distance: 20.6
click at [177, 309] on div at bounding box center [112, 302] width 170 height 15
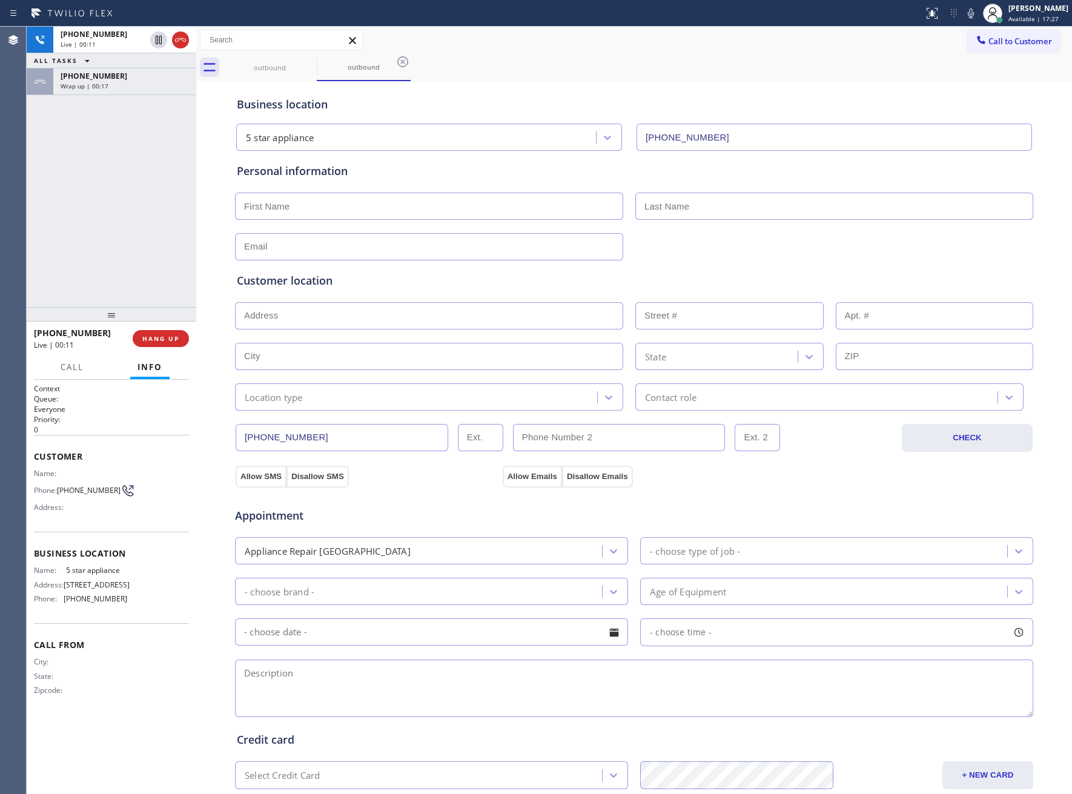
click at [173, 320] on div at bounding box center [112, 314] width 170 height 15
click at [171, 331] on button "HANG UP" at bounding box center [161, 338] width 56 height 17
click at [988, 41] on span "Call to Customer" at bounding box center [1020, 41] width 64 height 11
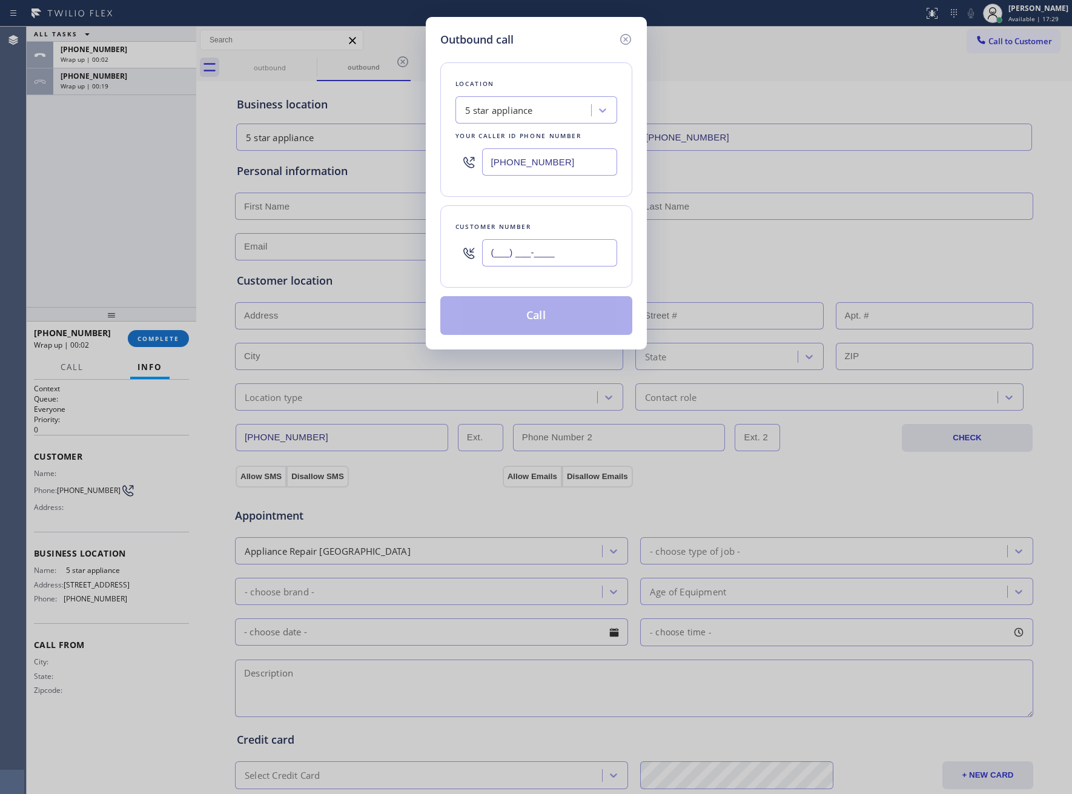
click at [504, 258] on input "(___) ___-____" at bounding box center [549, 252] width 135 height 27
paste input "469) 551-0306"
type input "[PHONE_NUMBER]"
click at [560, 325] on button "Call" at bounding box center [536, 315] width 192 height 39
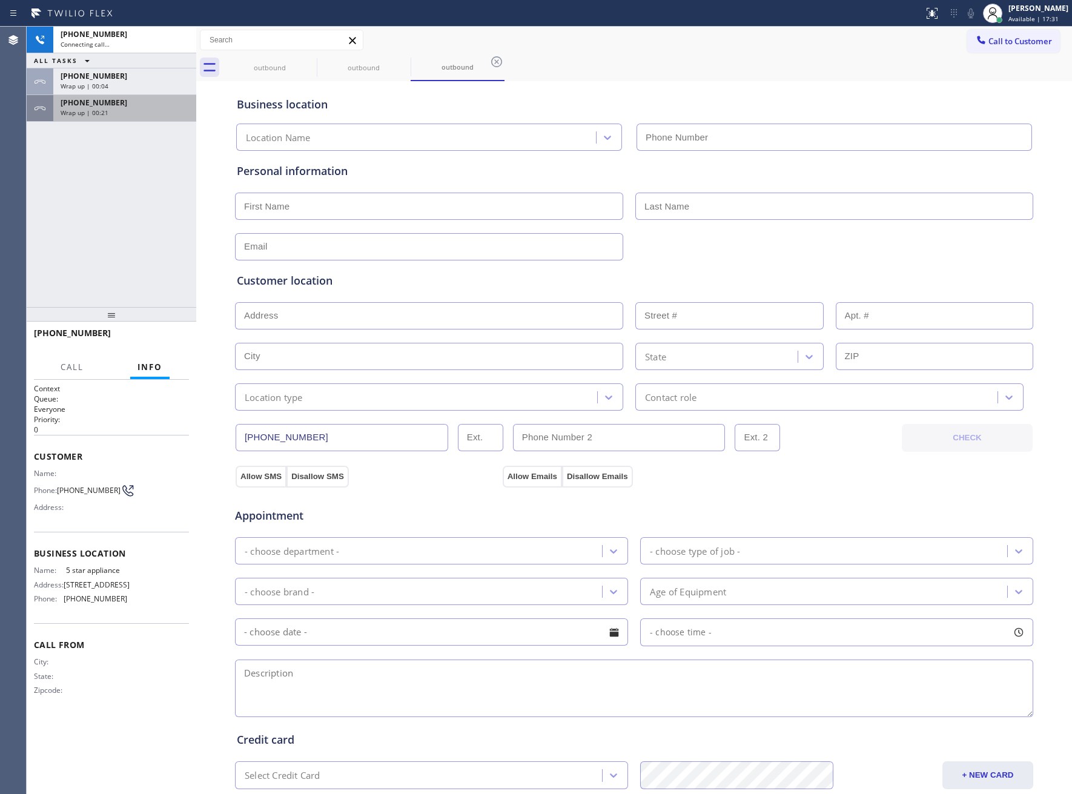
type input "[PHONE_NUMBER]"
click at [115, 106] on div "[PHONE_NUMBER]" at bounding box center [125, 102] width 128 height 10
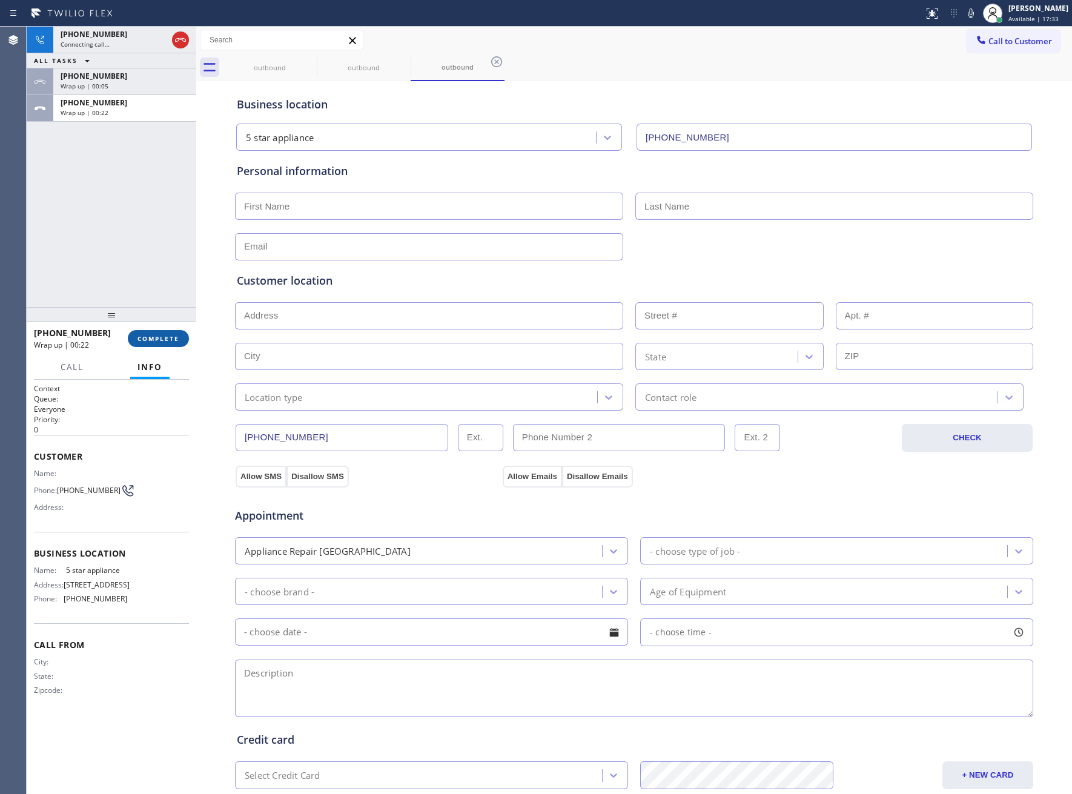
click at [169, 337] on span "COMPLETE" at bounding box center [158, 338] width 42 height 8
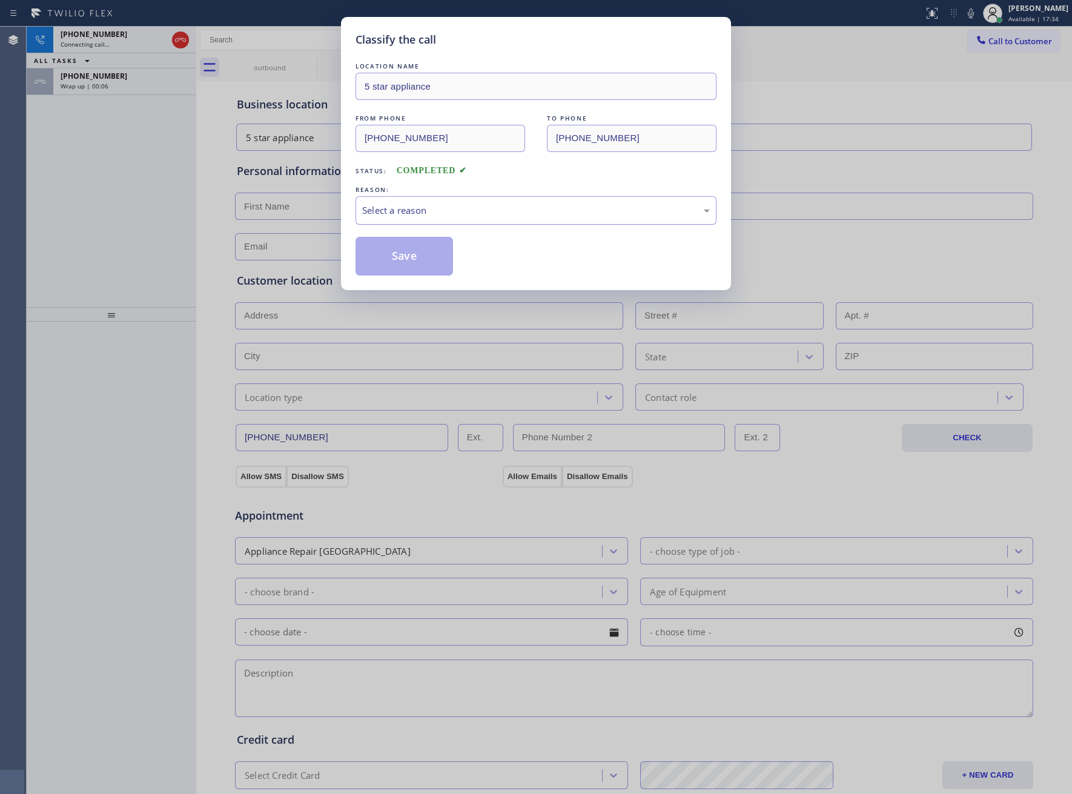
click at [447, 202] on div "Select a reason" at bounding box center [535, 210] width 361 height 28
click at [405, 258] on button "Save" at bounding box center [403, 256] width 97 height 39
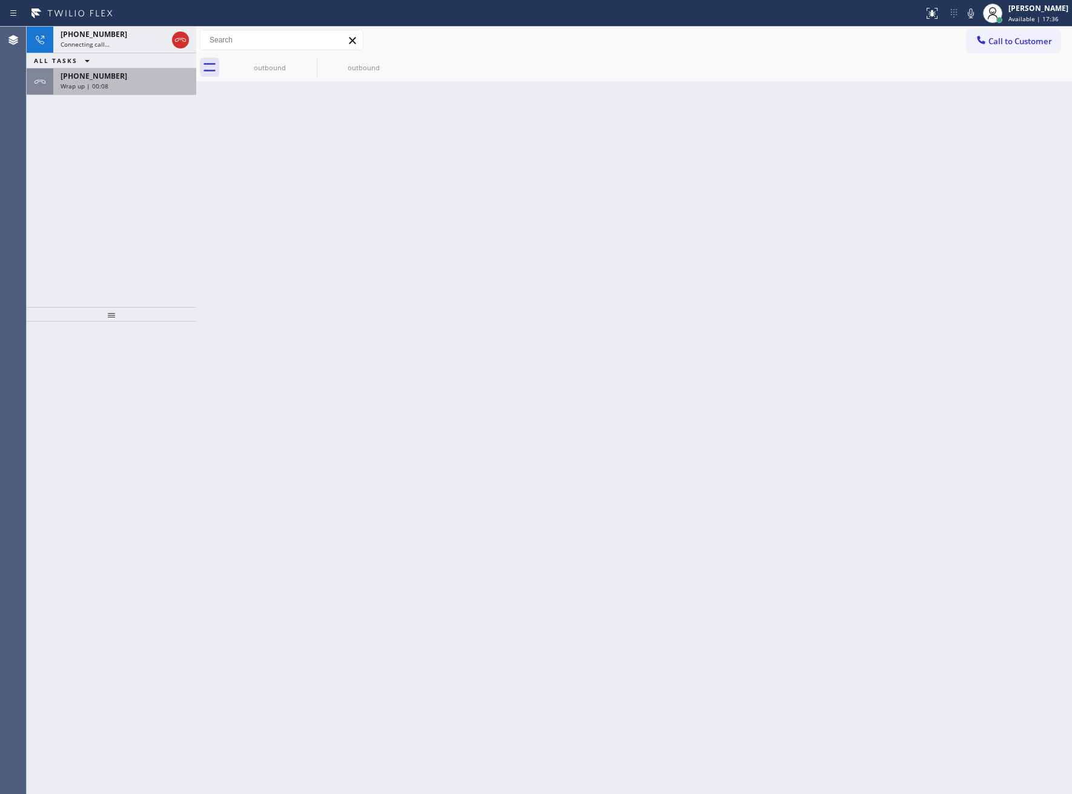
click at [107, 82] on div "Wrap up | 00:08" at bounding box center [125, 86] width 128 height 8
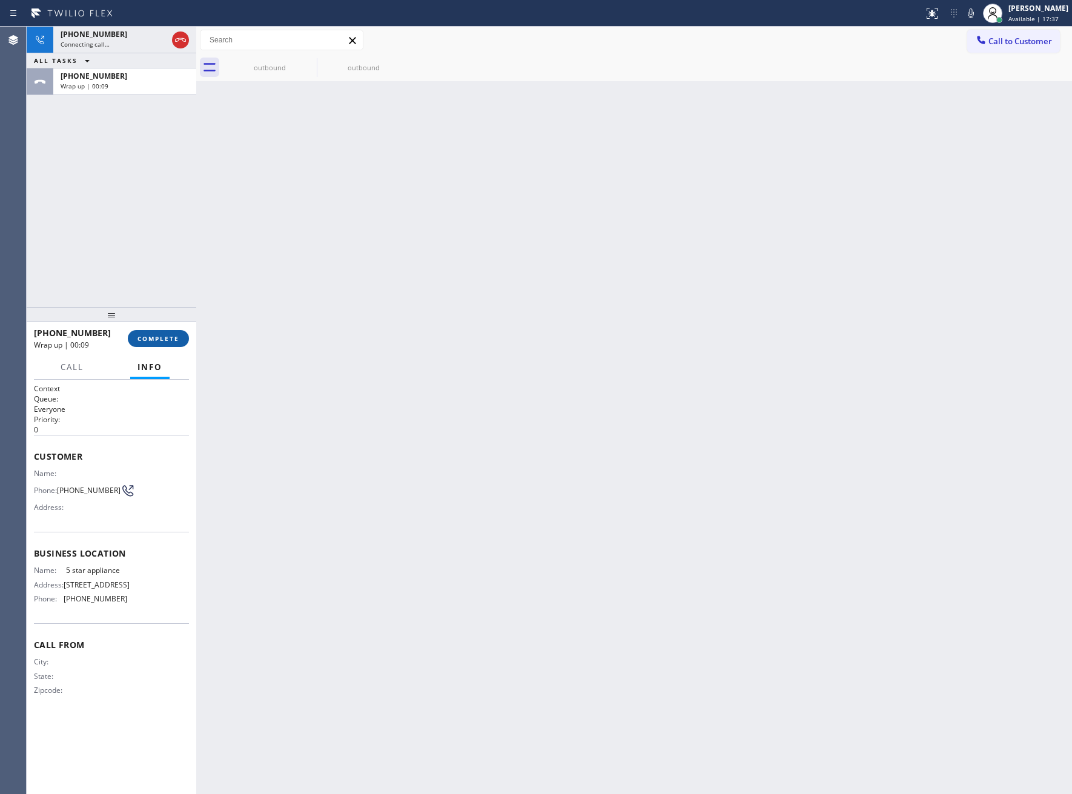
click at [163, 340] on span "COMPLETE" at bounding box center [158, 338] width 42 height 8
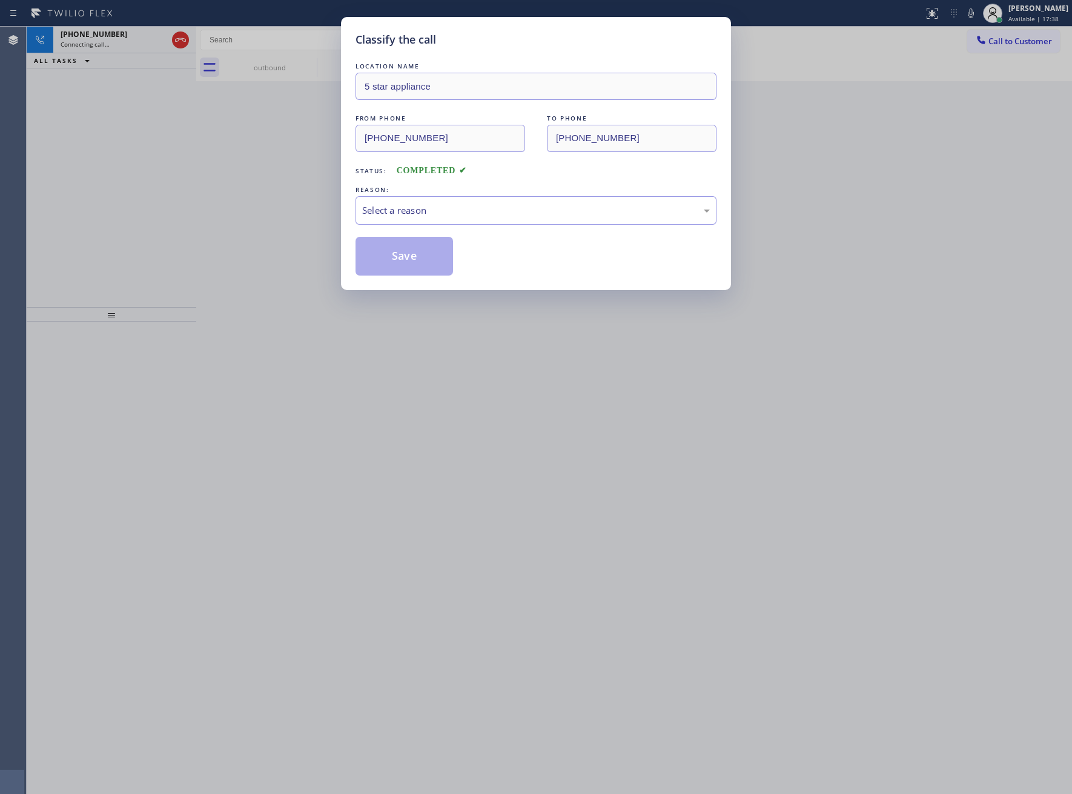
click at [428, 191] on div "REASON:" at bounding box center [535, 189] width 361 height 13
click at [428, 211] on div "Select a reason" at bounding box center [536, 210] width 348 height 14
click at [409, 249] on button "Save" at bounding box center [403, 256] width 97 height 39
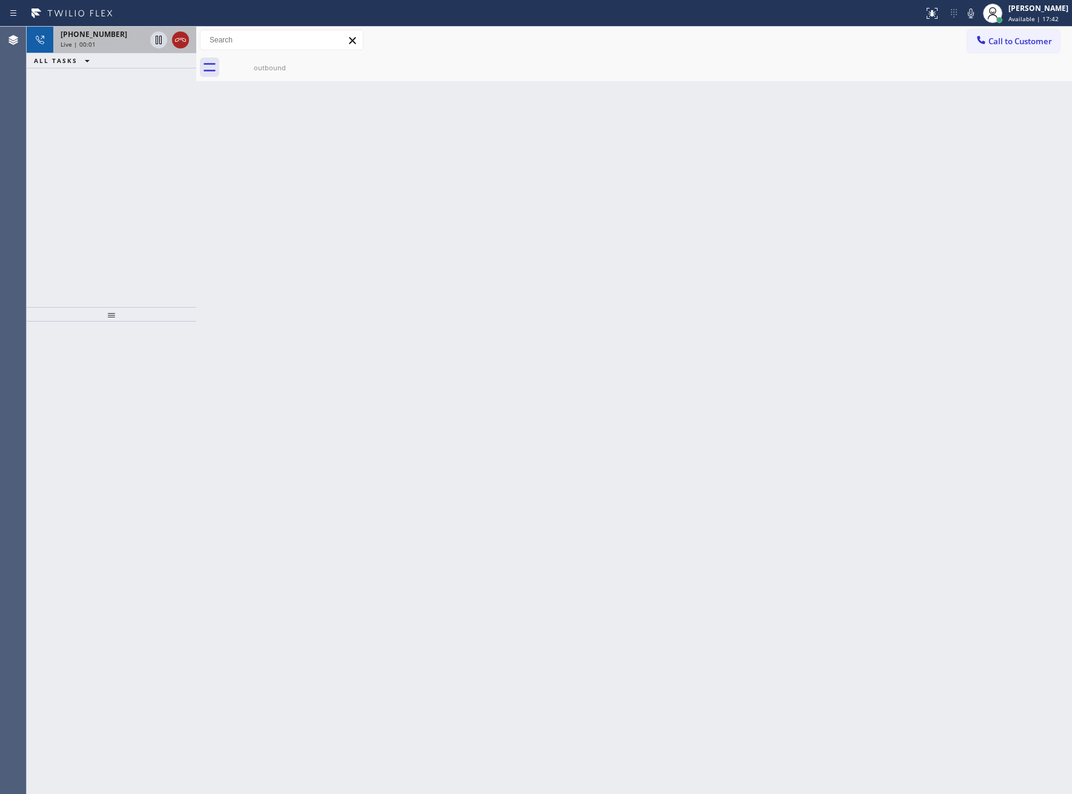
click at [176, 42] on icon at bounding box center [180, 40] width 15 height 15
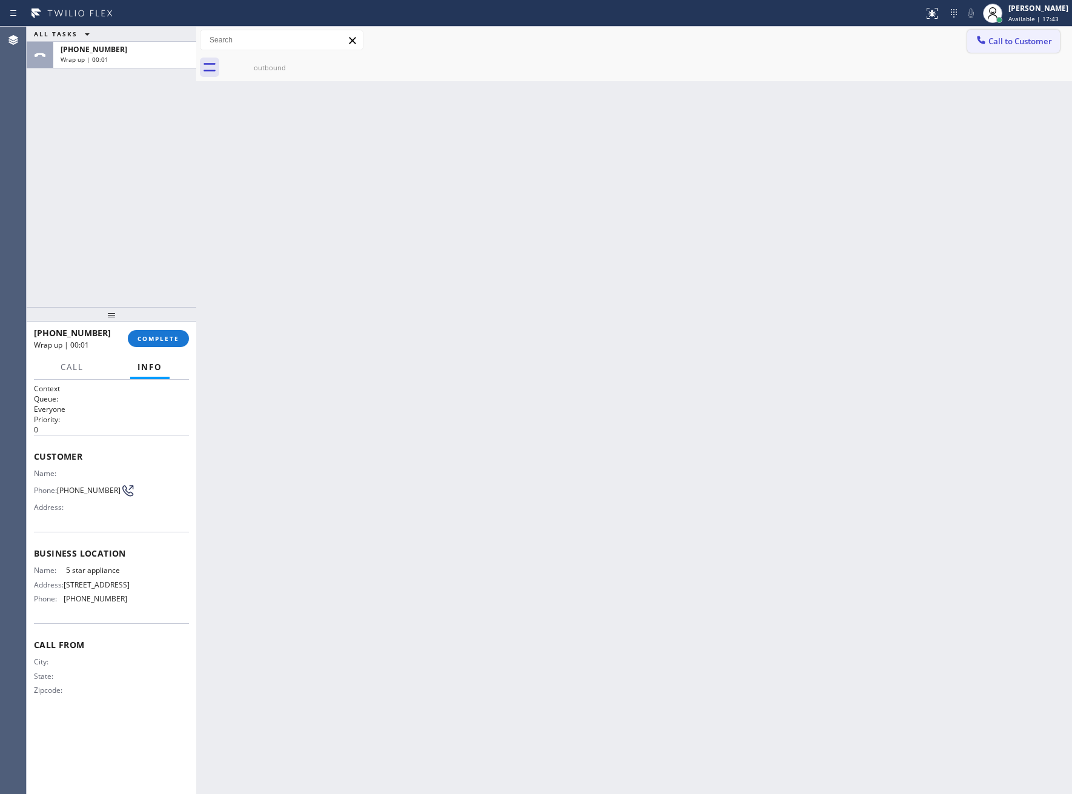
click at [997, 42] on span "Call to Customer" at bounding box center [1020, 41] width 64 height 11
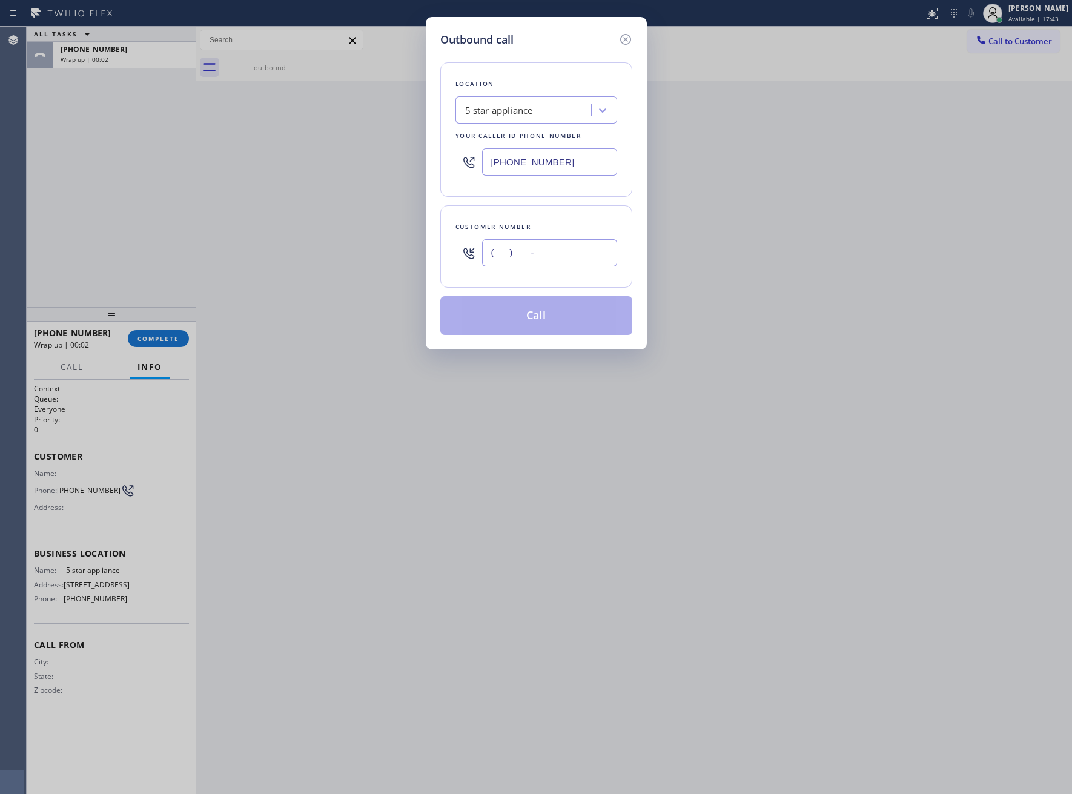
click at [524, 258] on input "(___) ___-____" at bounding box center [549, 252] width 135 height 27
paste input "469) 551-0306"
type input "[PHONE_NUMBER]"
click at [521, 320] on button "Call" at bounding box center [536, 315] width 192 height 39
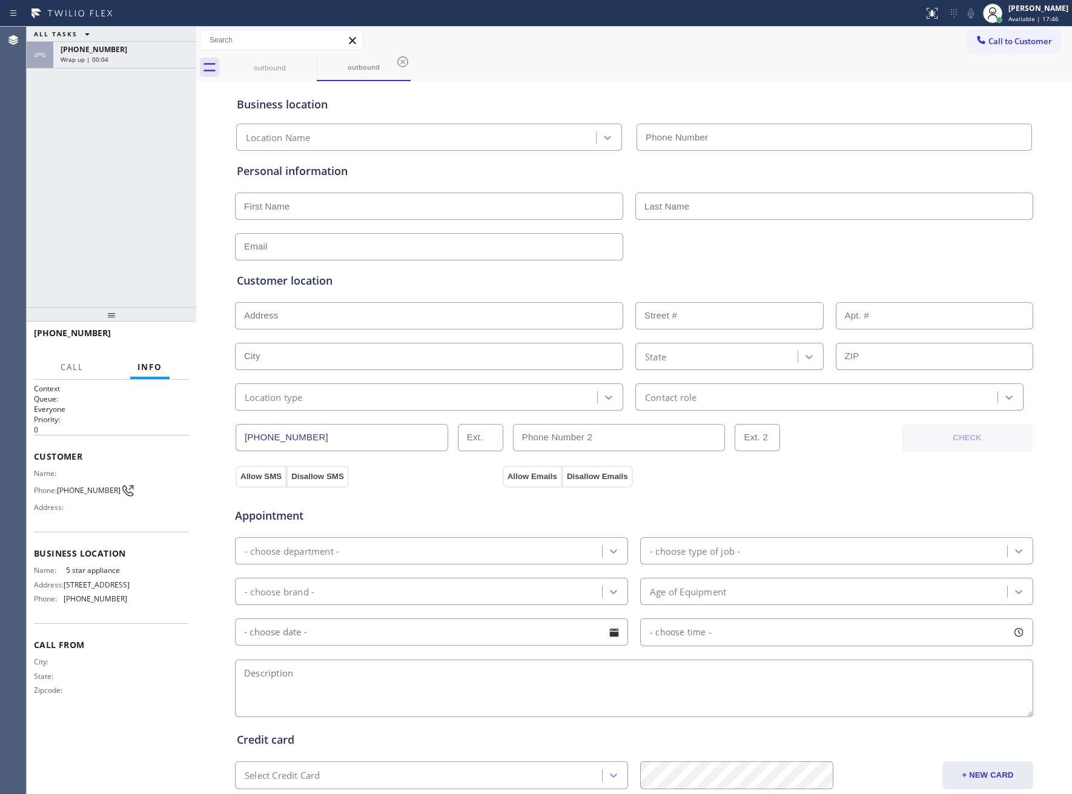
type input "[PHONE_NUMBER]"
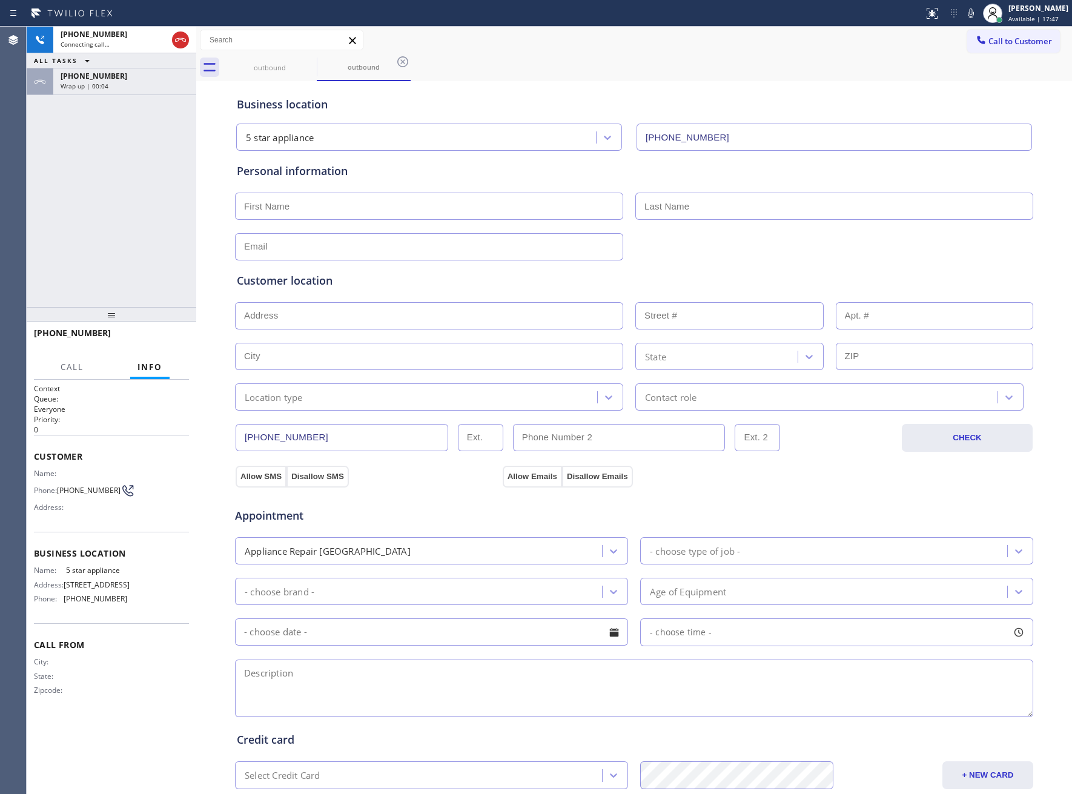
click at [98, 85] on span "Wrap up | 00:04" at bounding box center [85, 86] width 48 height 8
click at [162, 343] on button "COMPLETE" at bounding box center [158, 338] width 61 height 17
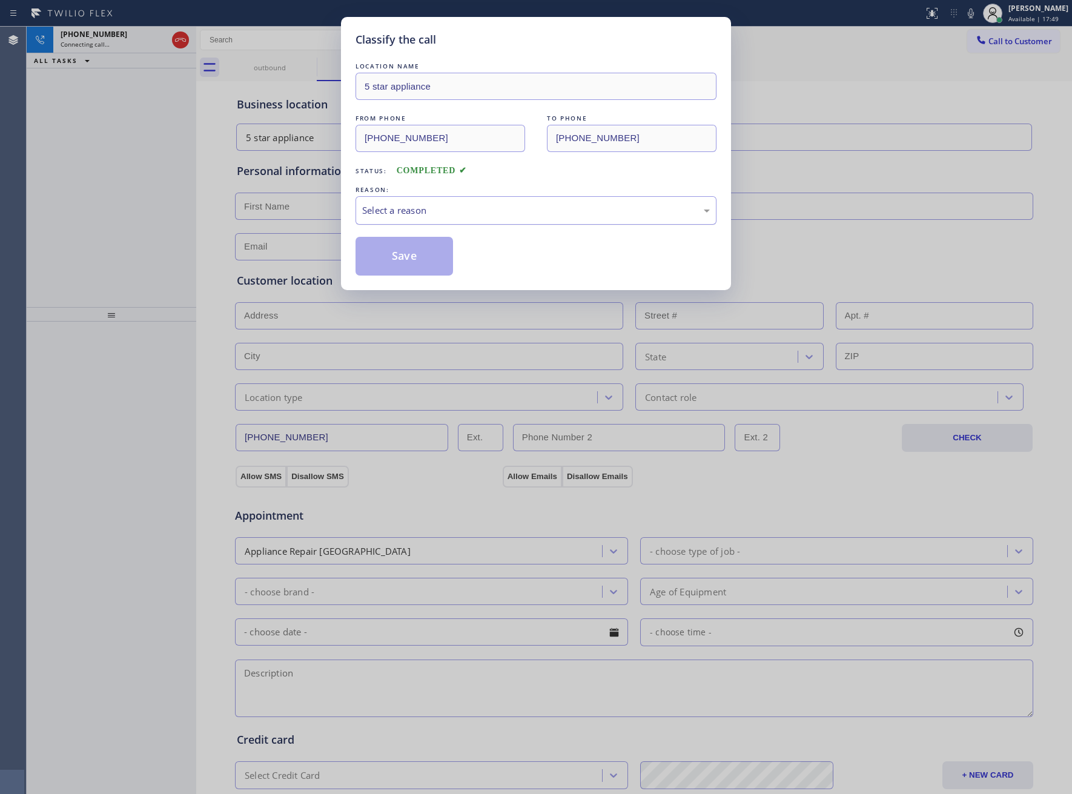
click at [427, 206] on div "Select a reason" at bounding box center [536, 210] width 348 height 14
click at [421, 260] on button "Save" at bounding box center [403, 256] width 97 height 39
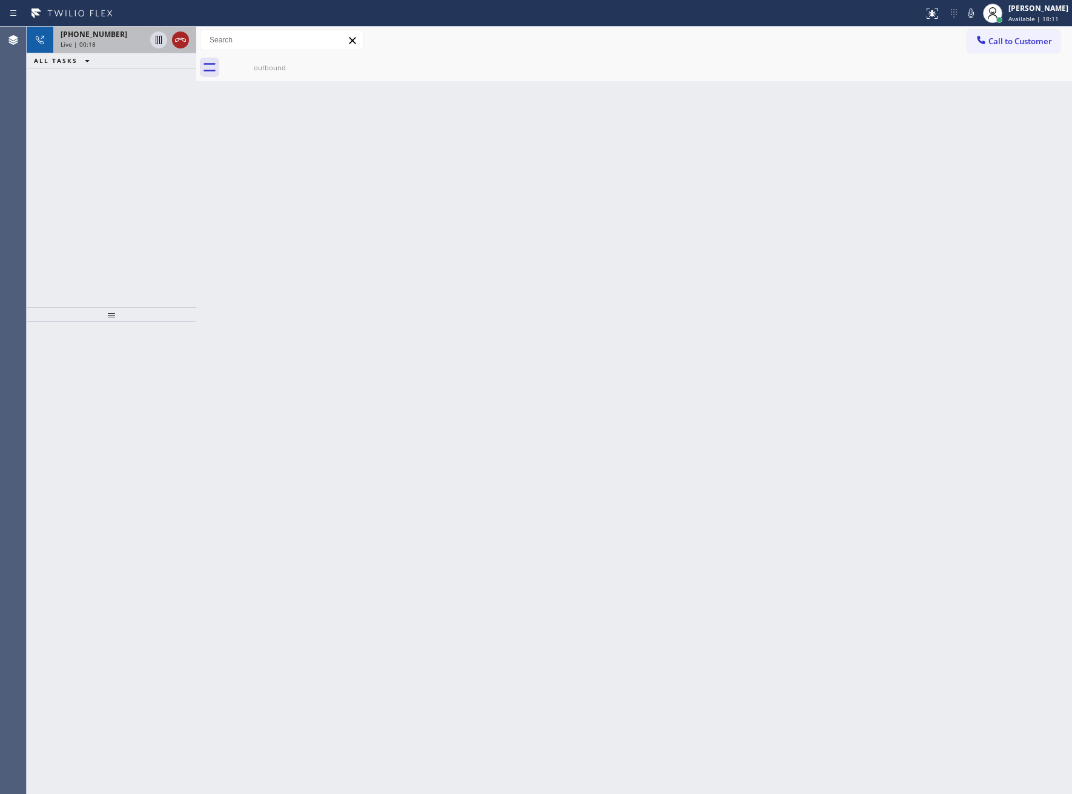
click at [174, 35] on icon at bounding box center [180, 40] width 15 height 15
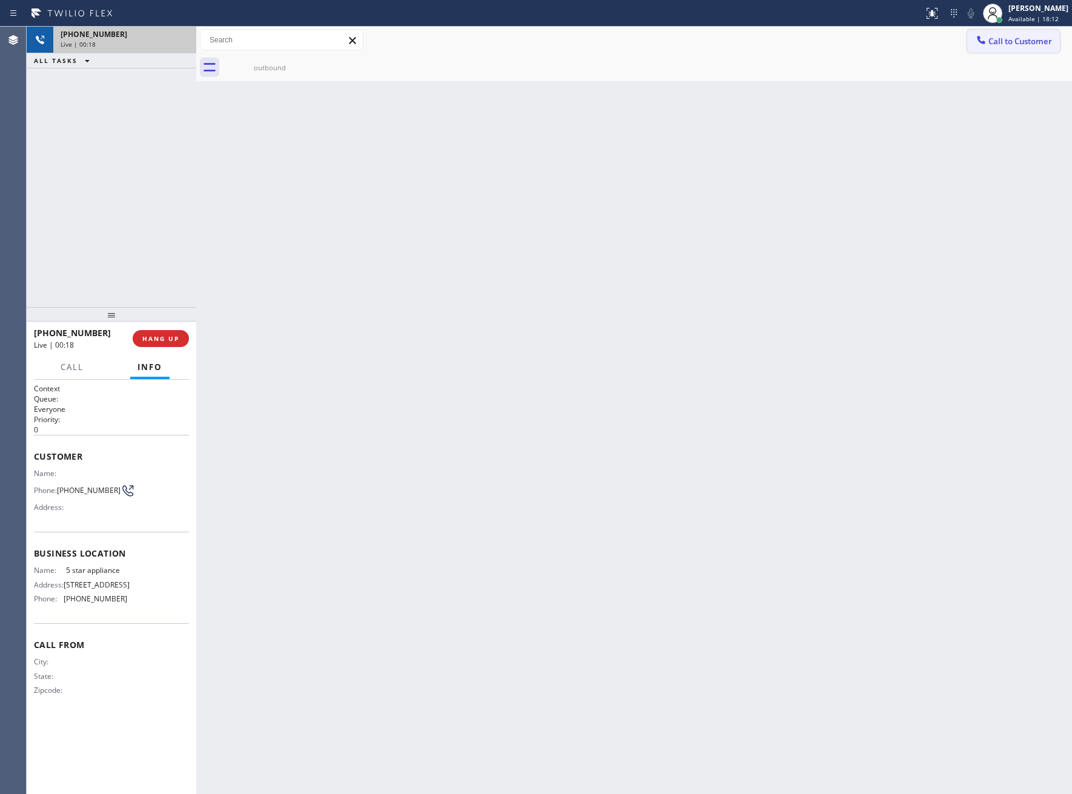
click at [988, 51] on button "Call to Customer" at bounding box center [1013, 41] width 93 height 23
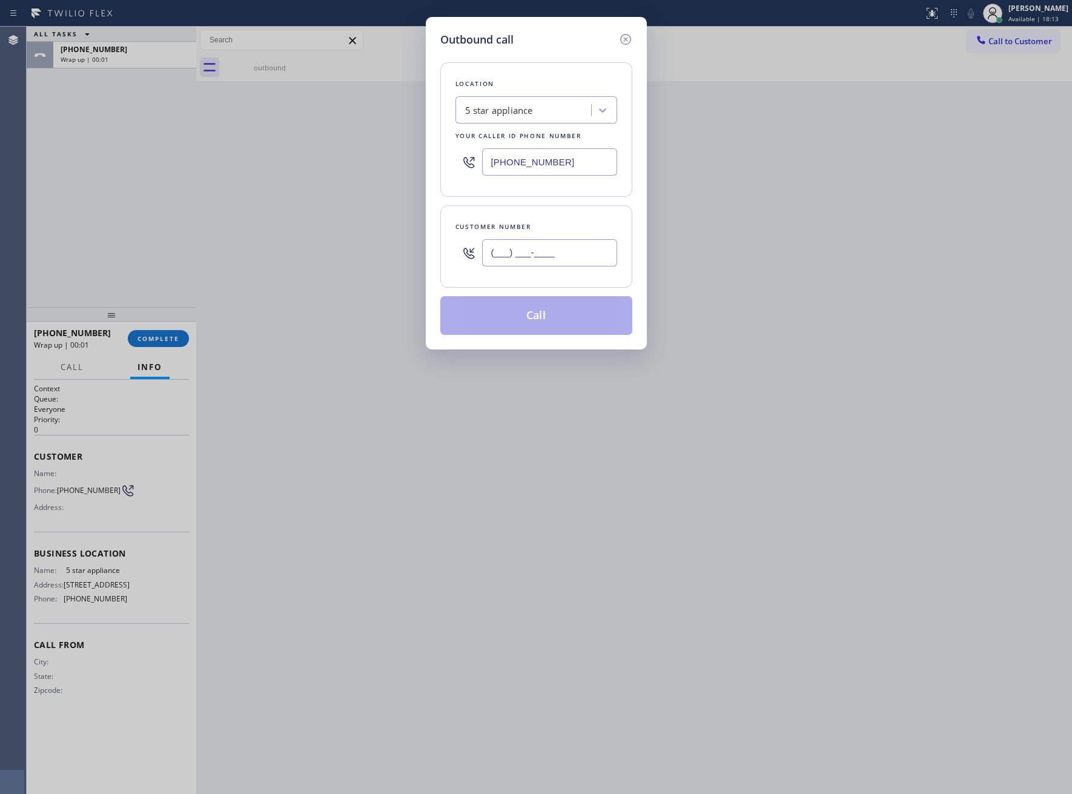
click at [561, 259] on input "(___) ___-____" at bounding box center [549, 252] width 135 height 27
paste input "469) 551-0306"
type input "[PHONE_NUMBER]"
click at [586, 325] on button "Call" at bounding box center [536, 315] width 192 height 39
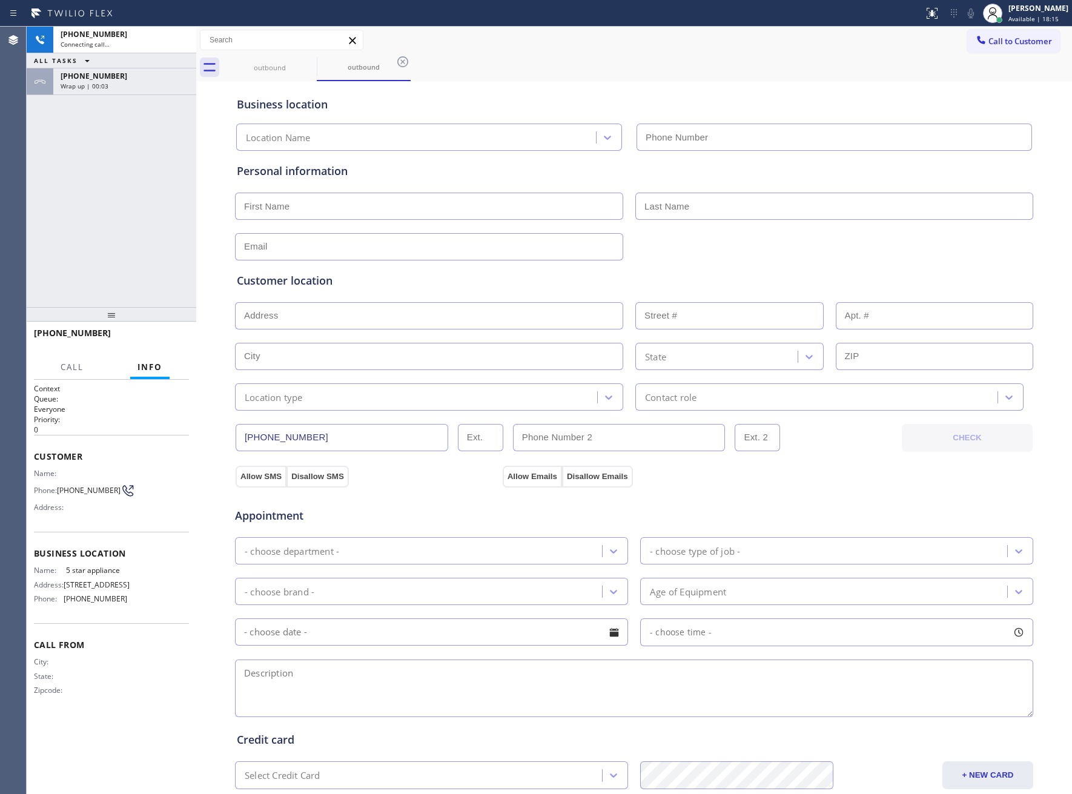
type input "[PHONE_NUMBER]"
click at [136, 69] on div "[PHONE_NUMBER] Connecting call… ALL TASKS ALL TASKS ACTIVE TASKS TASKS IN WRAP …" at bounding box center [112, 61] width 170 height 68
click at [133, 82] on div "Wrap up | 00:06" at bounding box center [125, 86] width 128 height 8
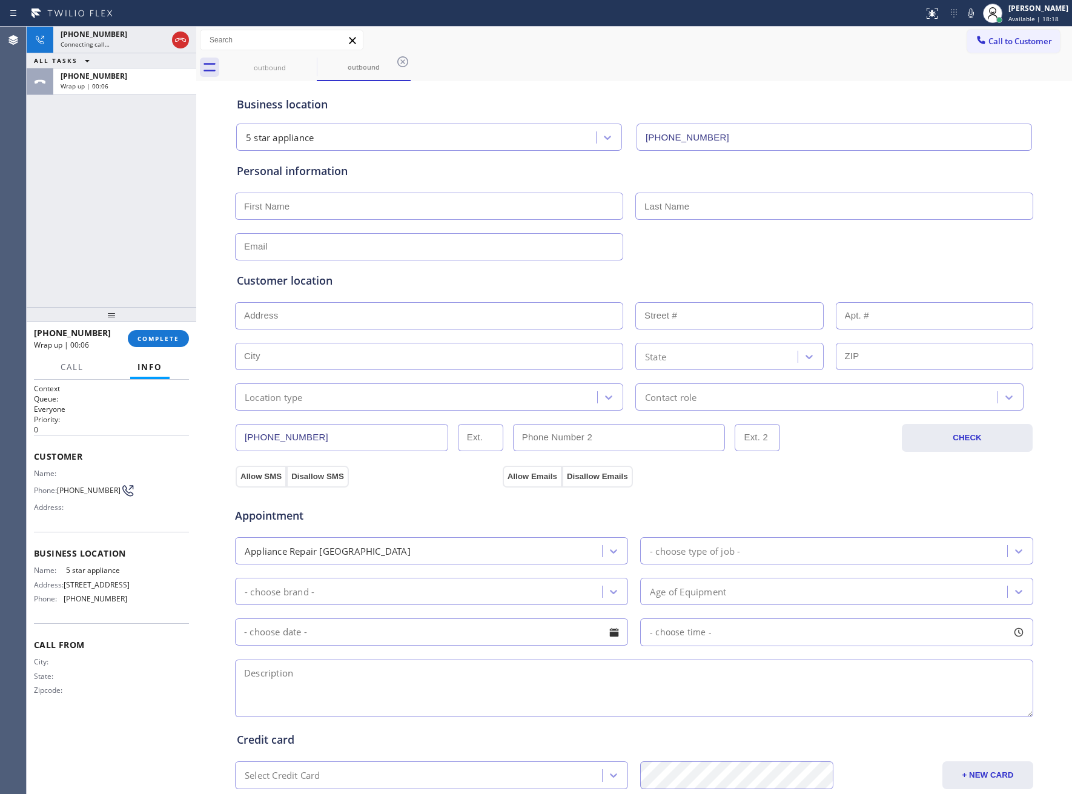
click at [166, 351] on div "[PHONE_NUMBER] Wrap up | 00:06 COMPLETE" at bounding box center [111, 338] width 155 height 31
click at [168, 331] on button "COMPLETE" at bounding box center [158, 338] width 61 height 17
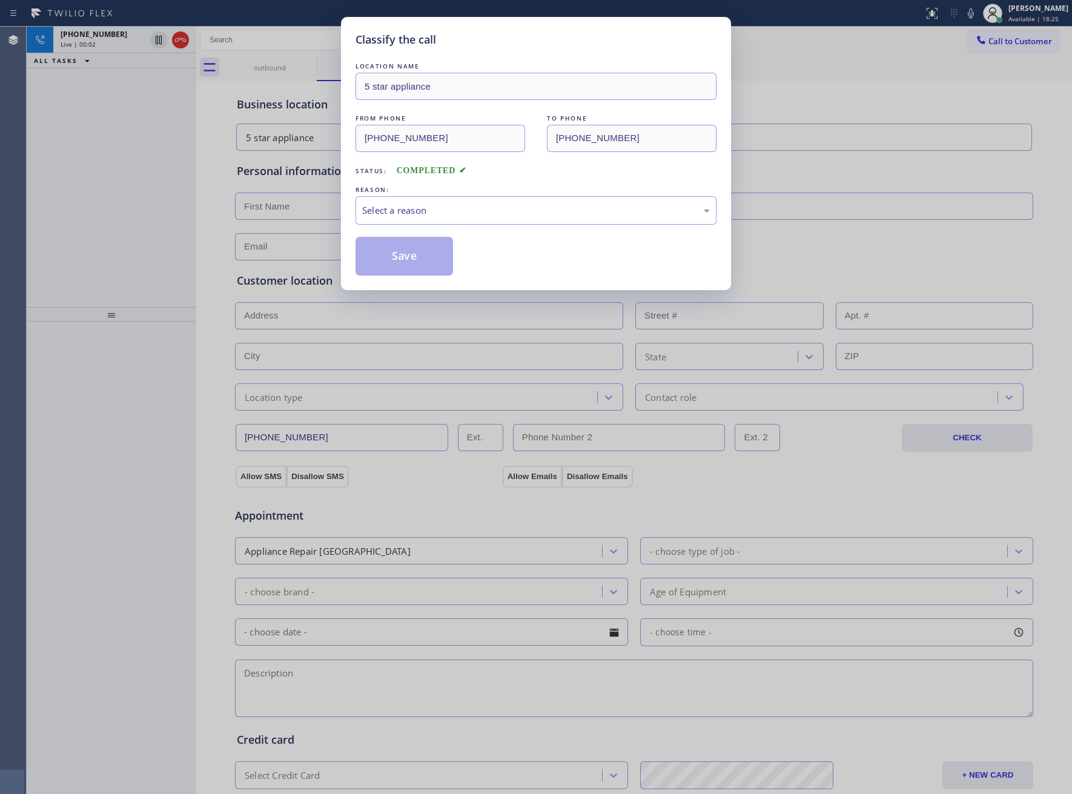
click at [395, 231] on div "LOCATION NAME 5 star appliance FROM PHONE [PHONE_NUMBER] TO PHONE [PHONE_NUMBER…" at bounding box center [535, 168] width 361 height 216
click at [397, 216] on div "Select a reason" at bounding box center [536, 210] width 348 height 14
click at [391, 251] on button "Save" at bounding box center [403, 256] width 97 height 39
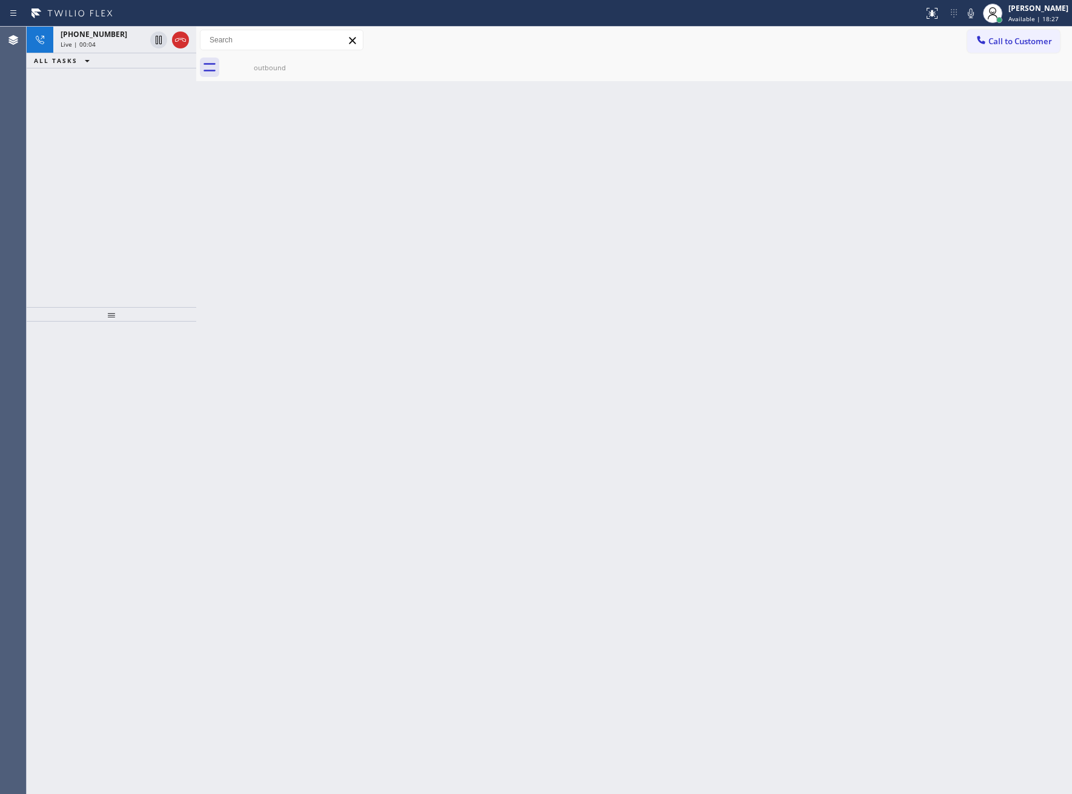
click at [187, 35] on icon at bounding box center [180, 40] width 15 height 15
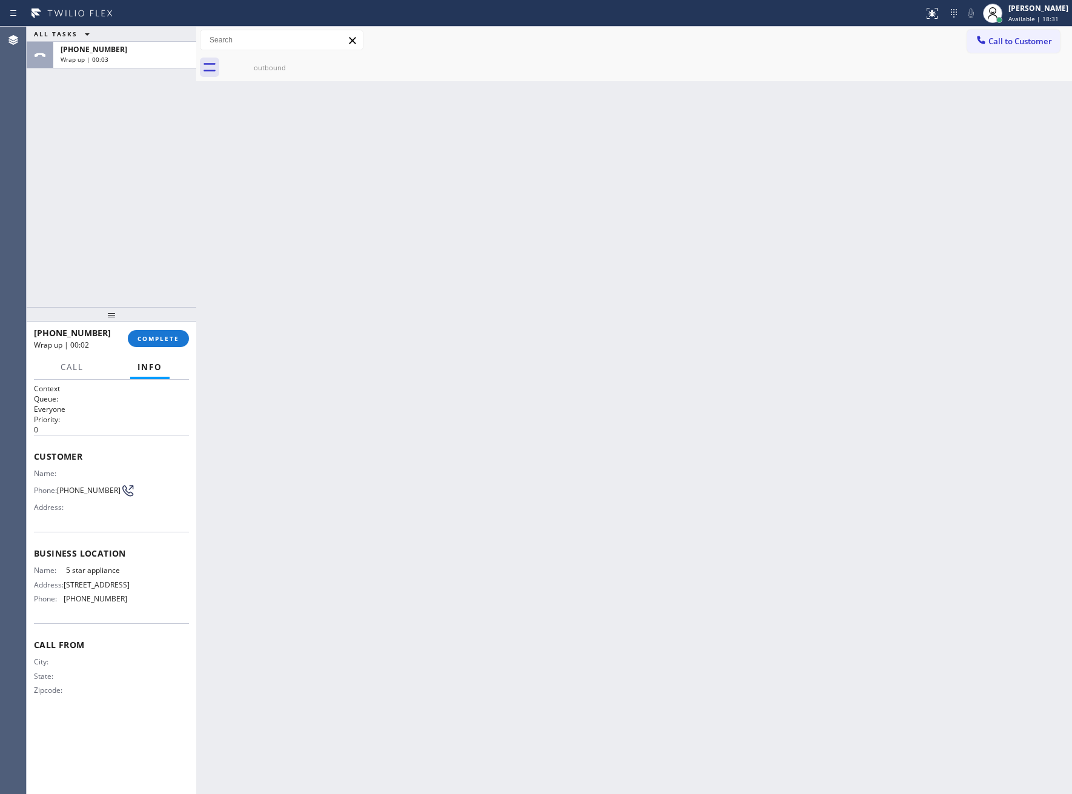
click at [589, 283] on div "Back to Dashboard Change Sender ID Customers Technicians Select a contact Outbo…" at bounding box center [634, 410] width 876 height 767
drag, startPoint x: 1003, startPoint y: 48, endPoint x: 903, endPoint y: 94, distance: 110.3
click at [1002, 47] on button "Call to Customer" at bounding box center [1013, 41] width 93 height 23
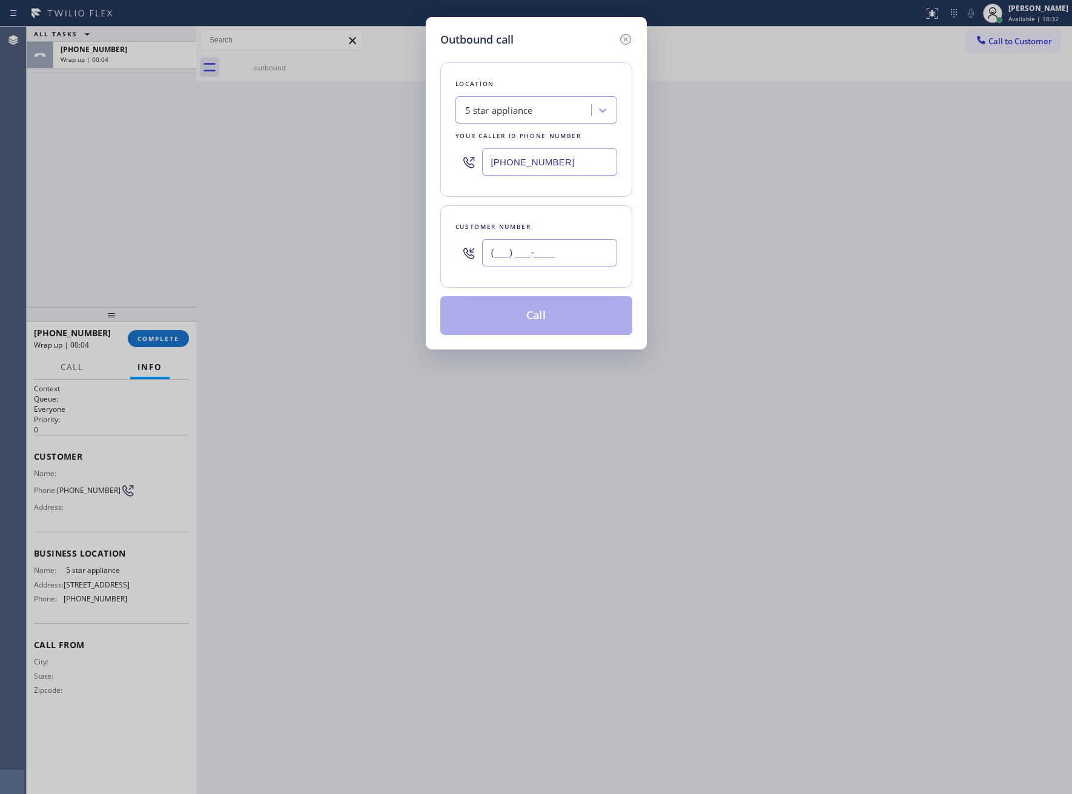
click at [534, 263] on input "(___) ___-____" at bounding box center [549, 252] width 135 height 27
paste input "326) 333-3427"
type input "[PHONE_NUMBER]"
click at [547, 314] on button "Call" at bounding box center [536, 315] width 192 height 39
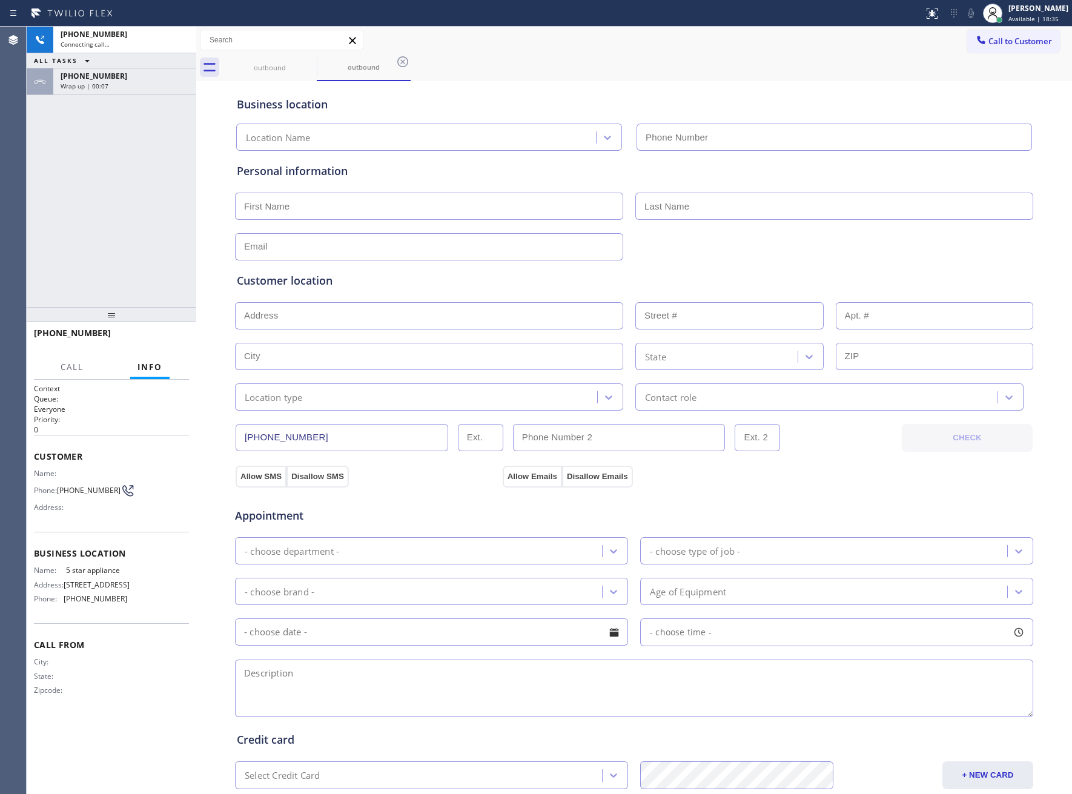
type input "[PHONE_NUMBER]"
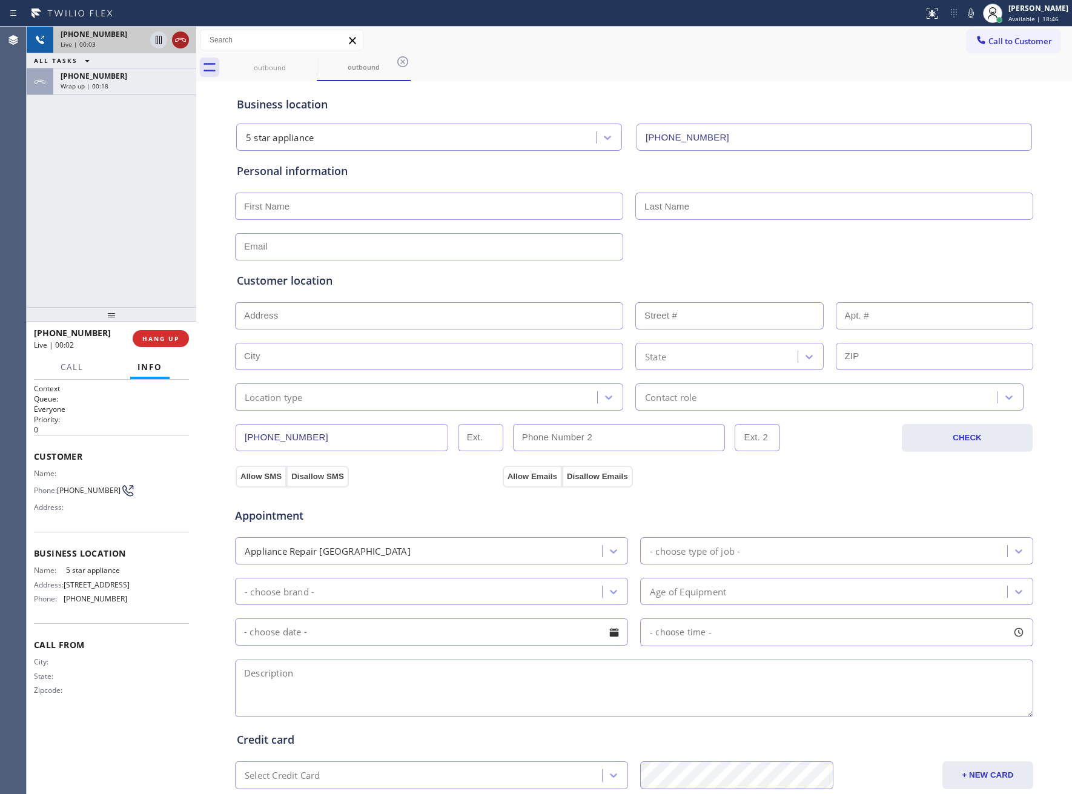
click at [179, 39] on icon at bounding box center [180, 40] width 15 height 15
click at [1031, 49] on button "Call to Customer" at bounding box center [1013, 41] width 93 height 23
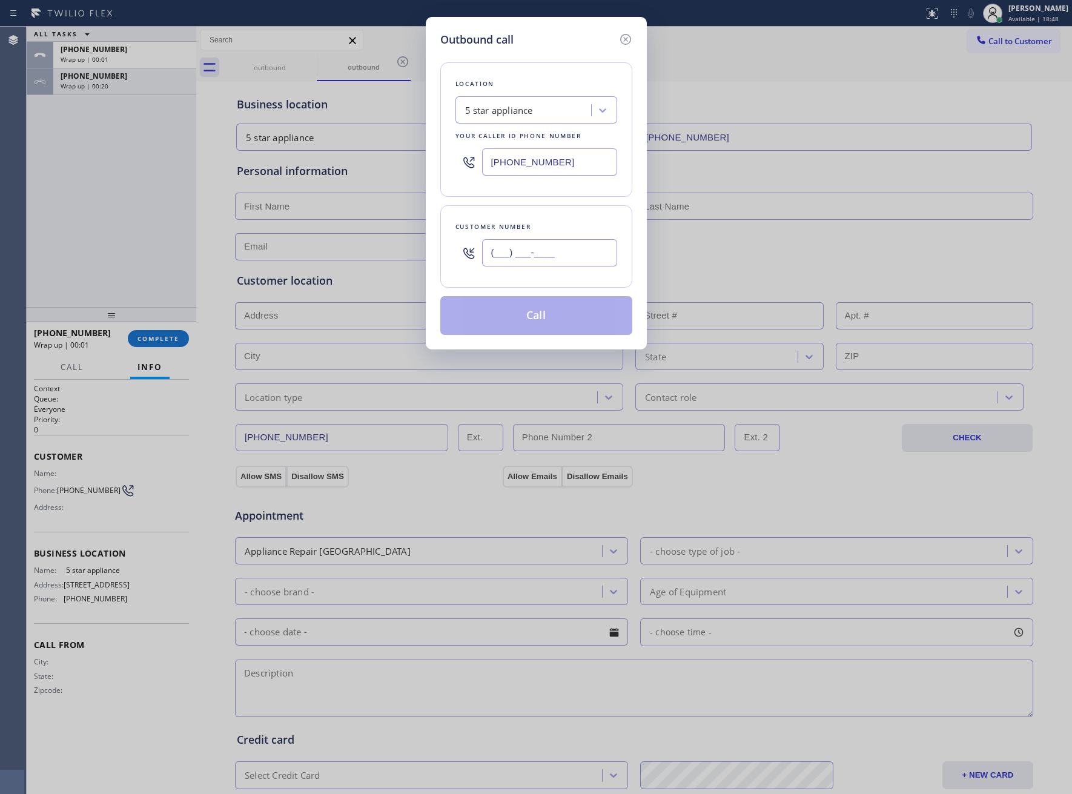
click at [572, 257] on input "(___) ___-____" at bounding box center [549, 252] width 135 height 27
paste input "326) 333-3427"
type input "[PHONE_NUMBER]"
click at [580, 320] on button "Call" at bounding box center [536, 315] width 192 height 39
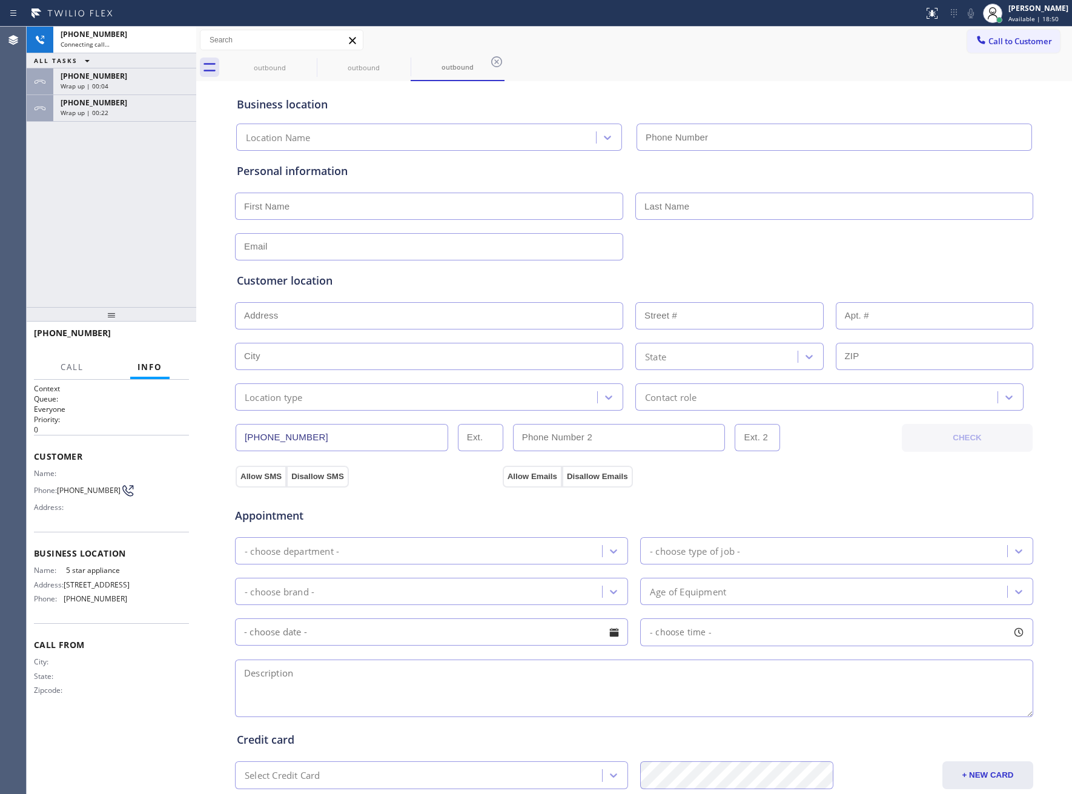
type input "[PHONE_NUMBER]"
click at [159, 342] on span "HANG UP" at bounding box center [160, 338] width 37 height 8
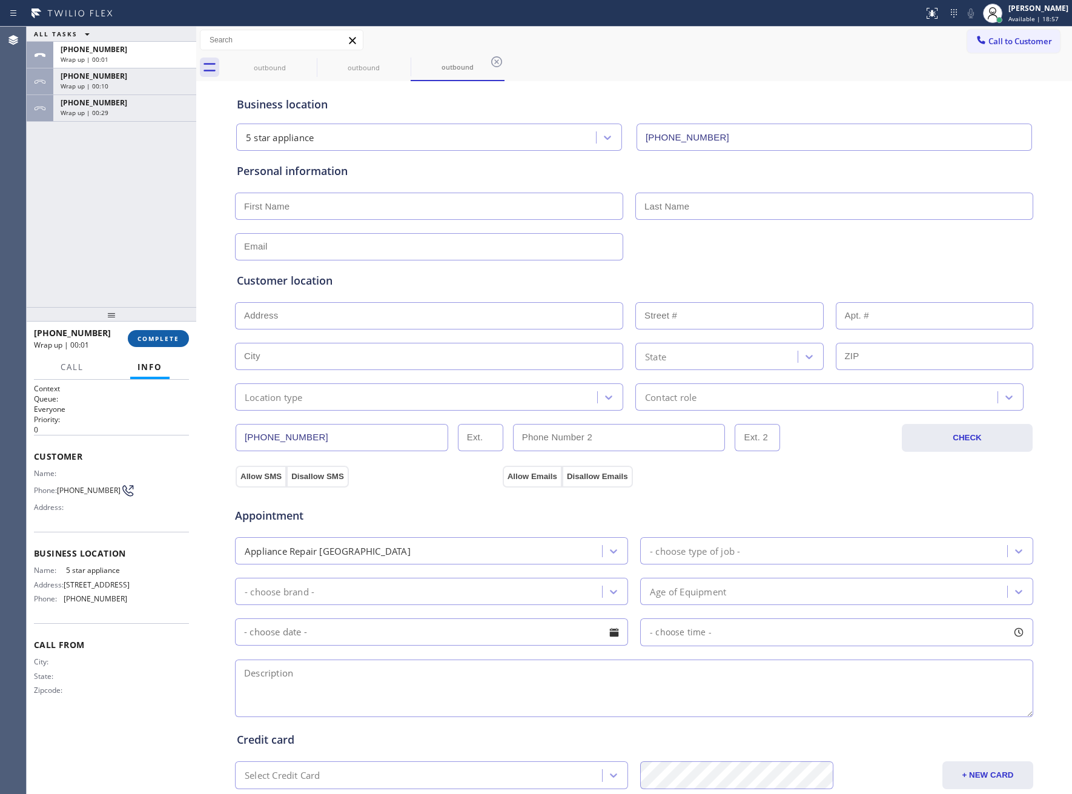
click at [159, 342] on span "COMPLETE" at bounding box center [158, 338] width 42 height 8
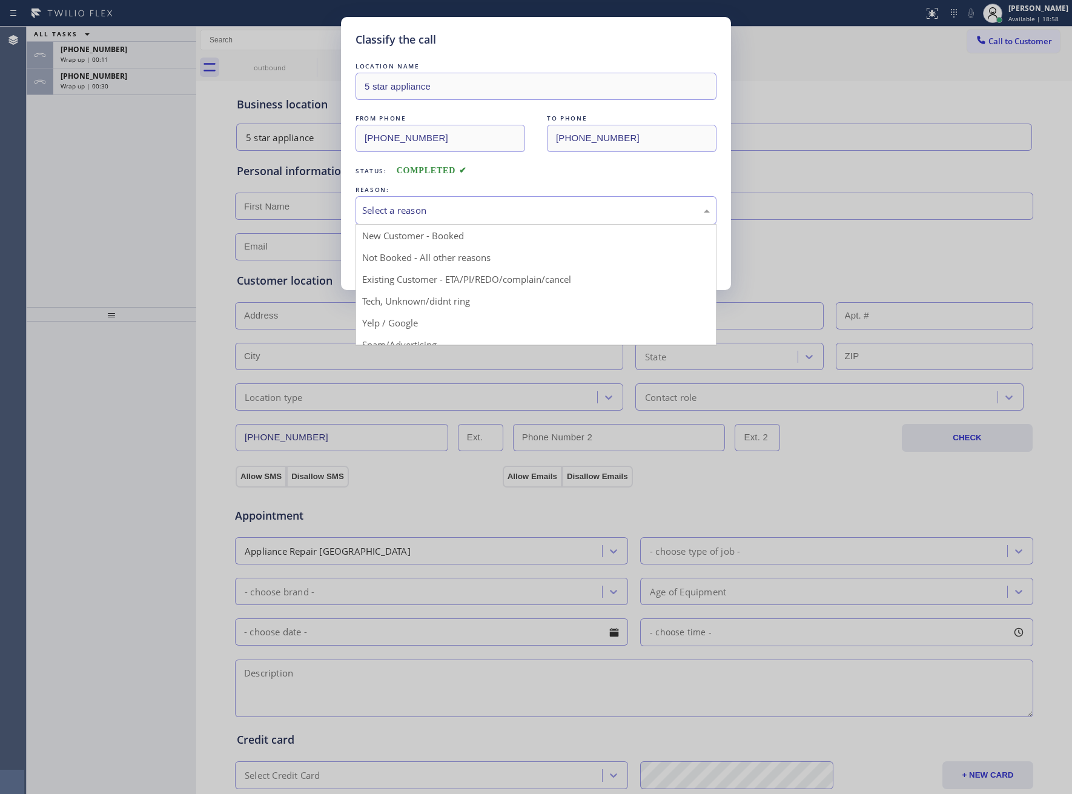
click at [409, 211] on div "Select a reason" at bounding box center [536, 210] width 348 height 14
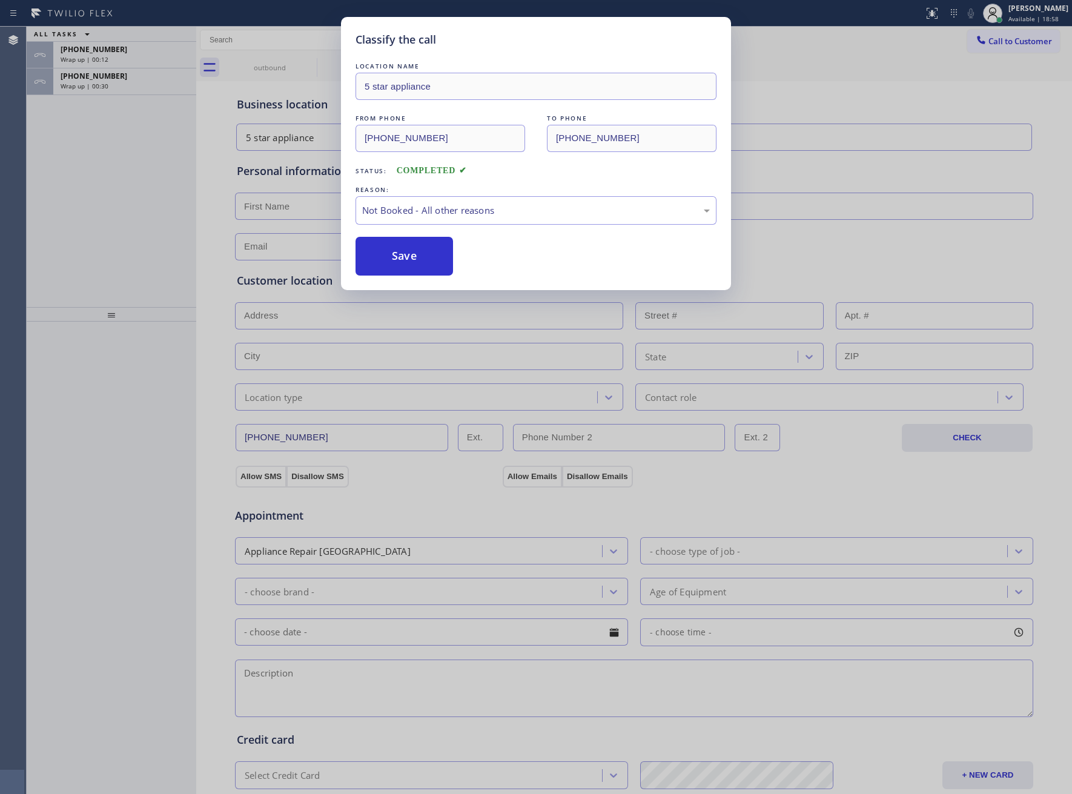
click at [409, 260] on button "Save" at bounding box center [403, 256] width 97 height 39
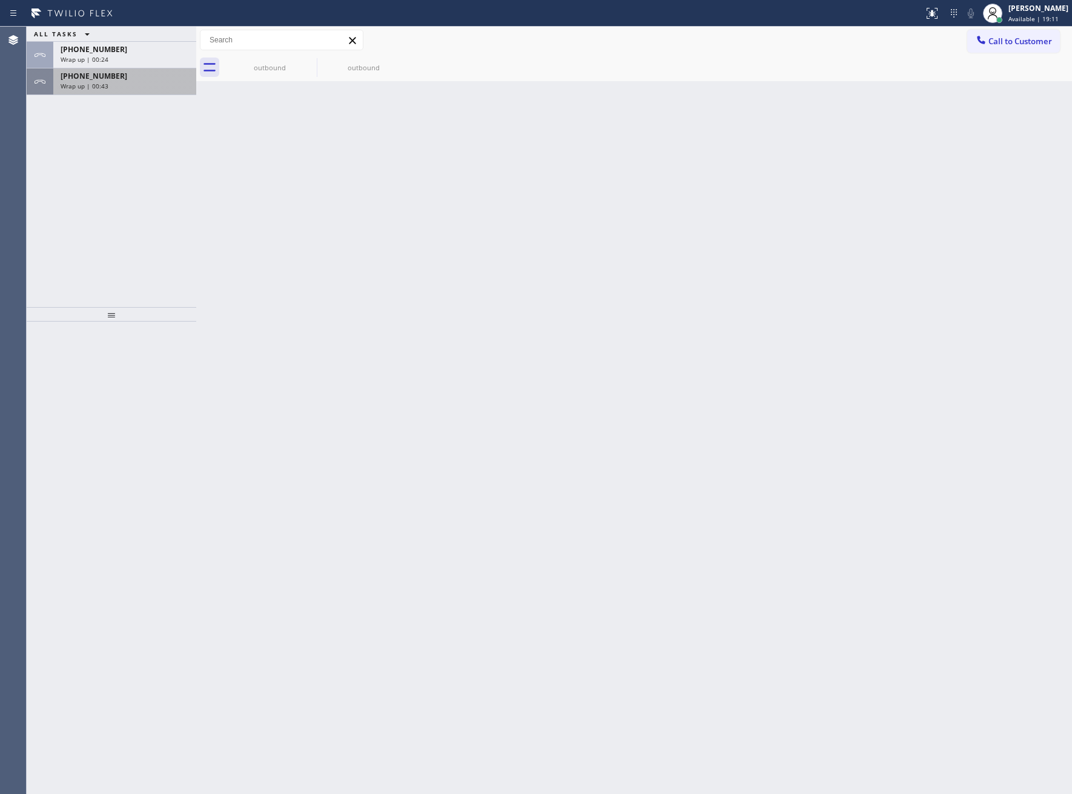
click at [116, 93] on div "[PHONE_NUMBER] Wrap up | 00:43" at bounding box center [122, 81] width 138 height 27
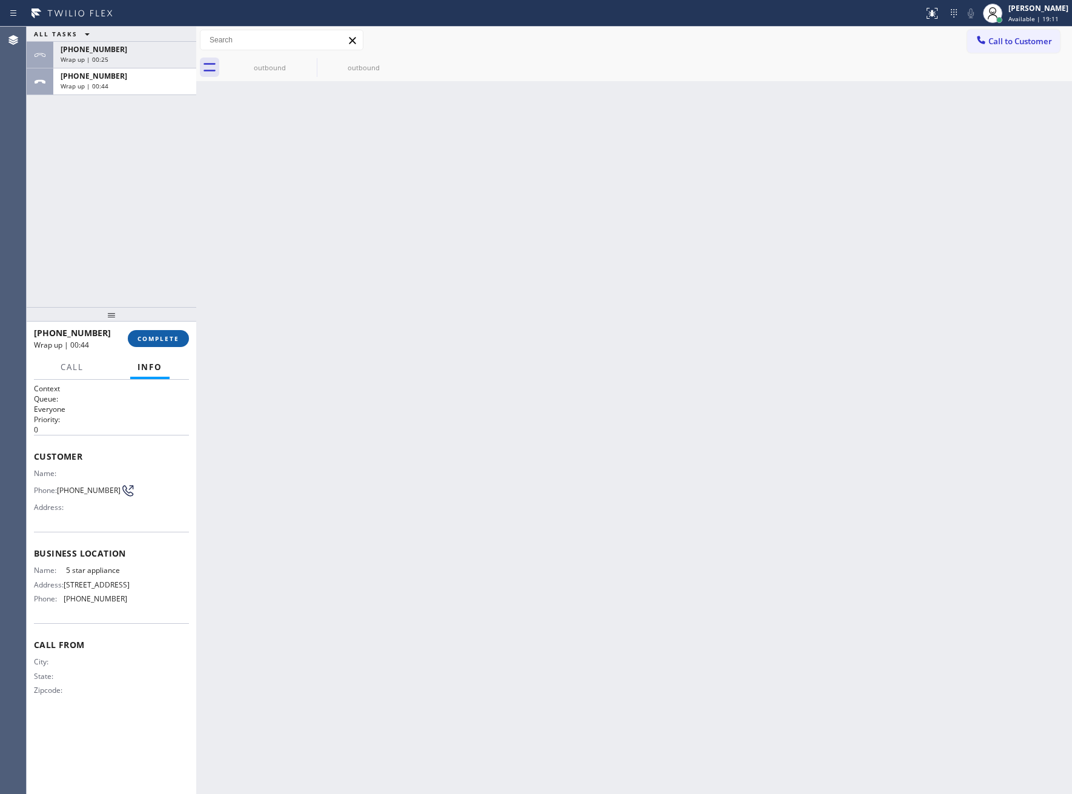
click at [174, 340] on span "COMPLETE" at bounding box center [158, 338] width 42 height 8
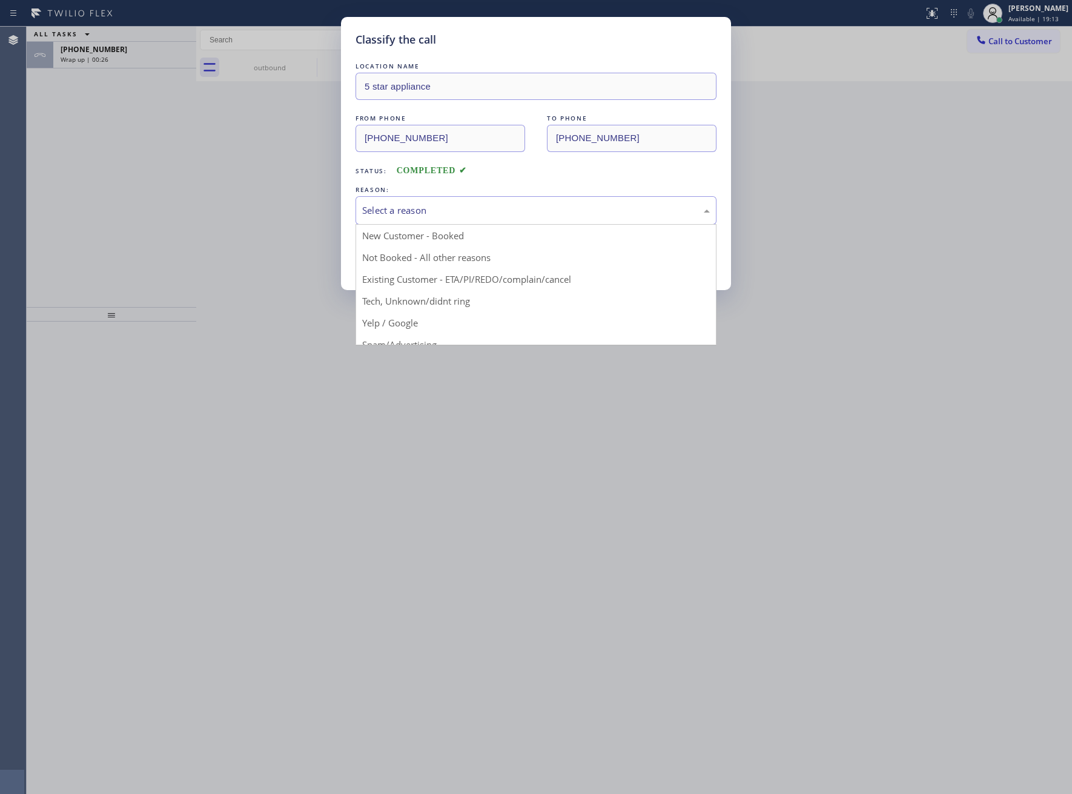
click at [440, 223] on div "Select a reason" at bounding box center [535, 210] width 361 height 28
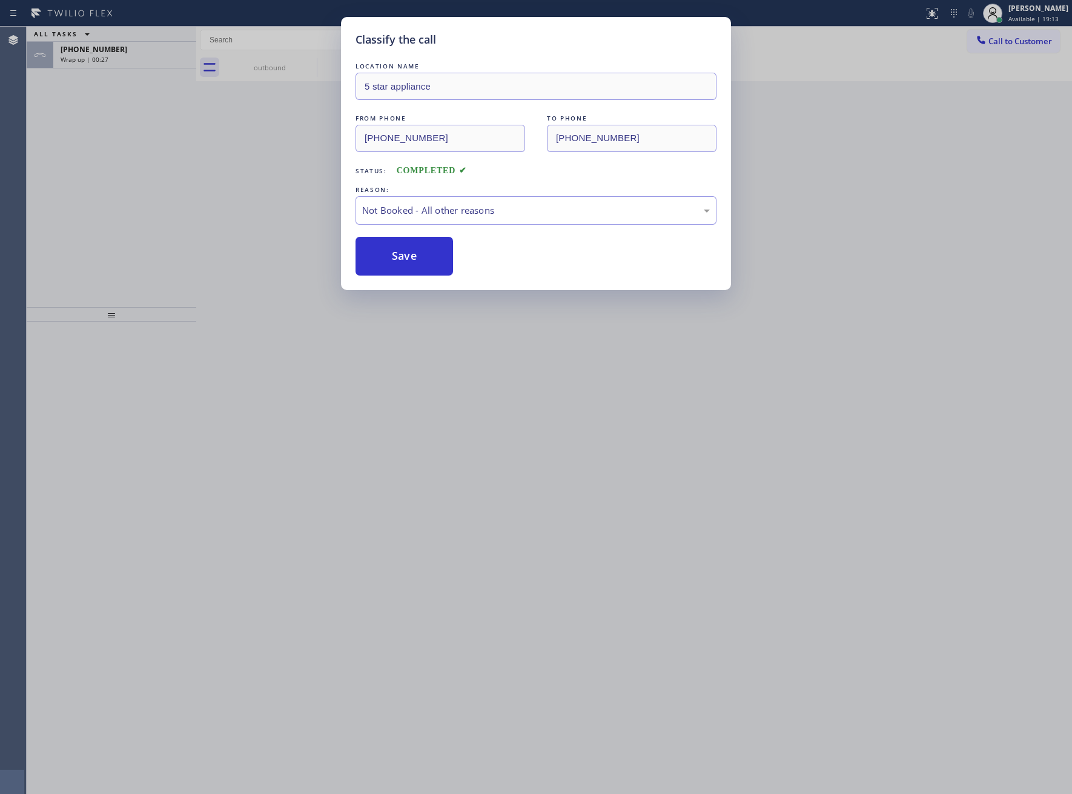
click at [425, 254] on button "Save" at bounding box center [403, 256] width 97 height 39
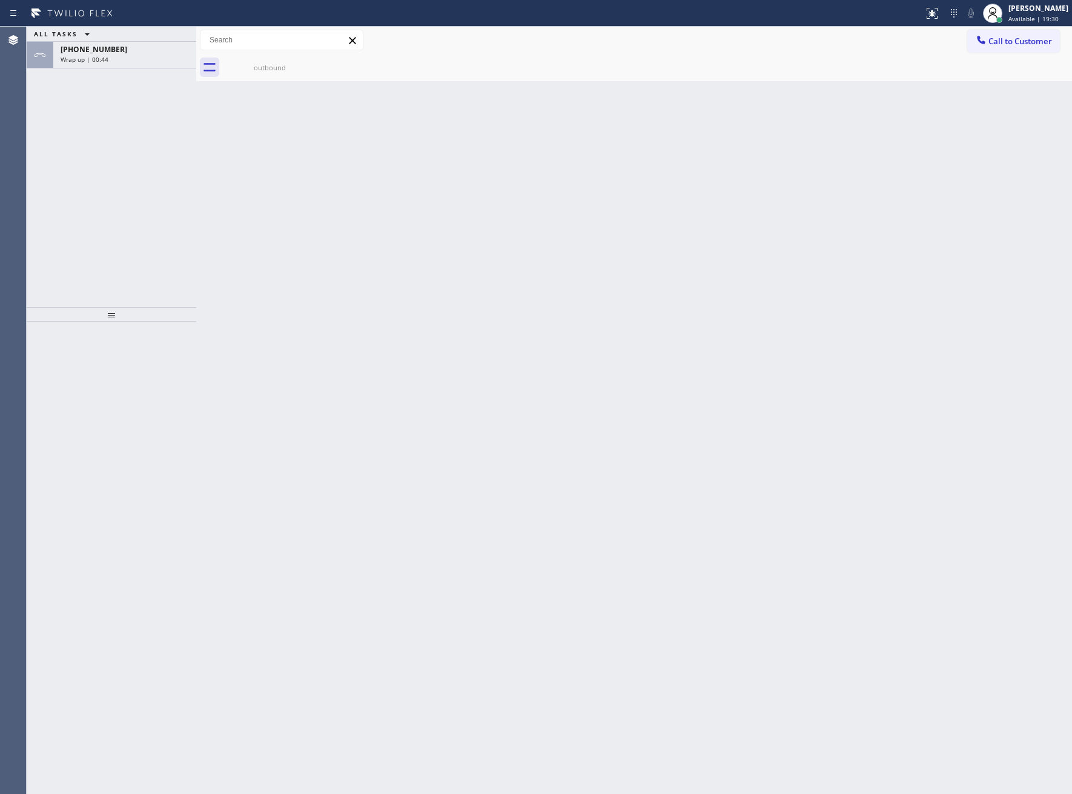
click at [202, 88] on div "Back to Dashboard Change Sender ID Customers Technicians Select a contact Outbo…" at bounding box center [634, 410] width 876 height 767
click at [111, 59] on div "Wrap up | 00:44" at bounding box center [125, 59] width 128 height 8
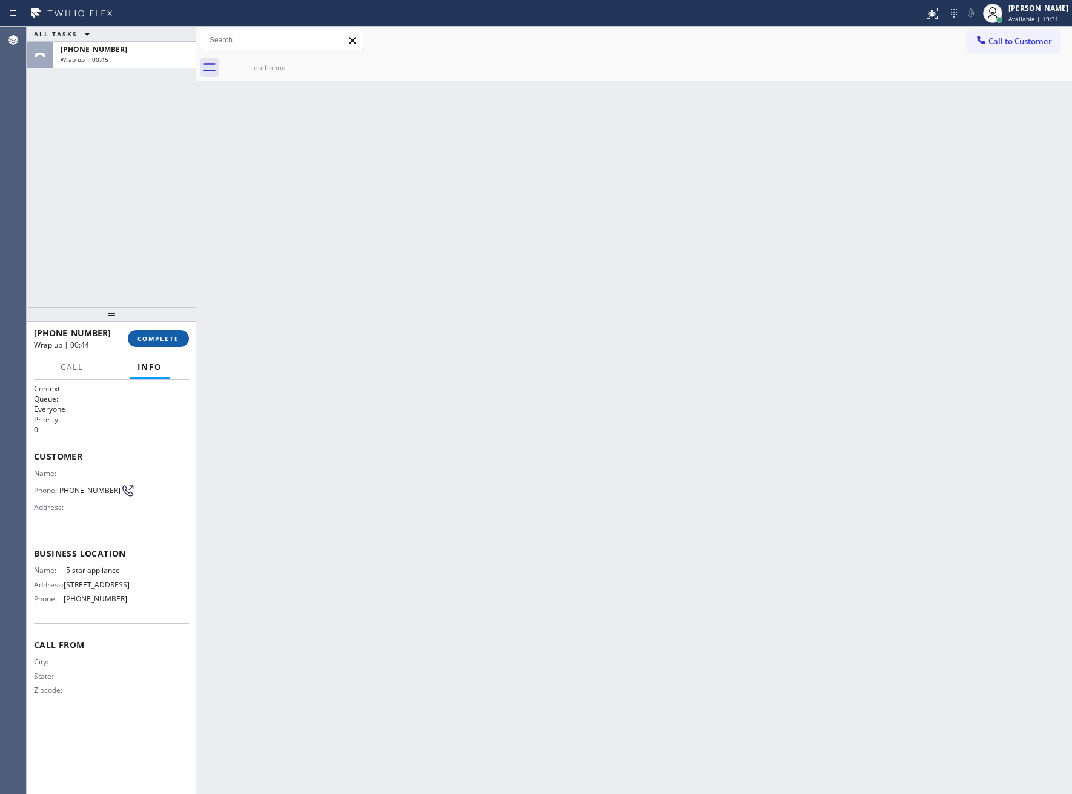
click at [153, 339] on span "COMPLETE" at bounding box center [158, 338] width 42 height 8
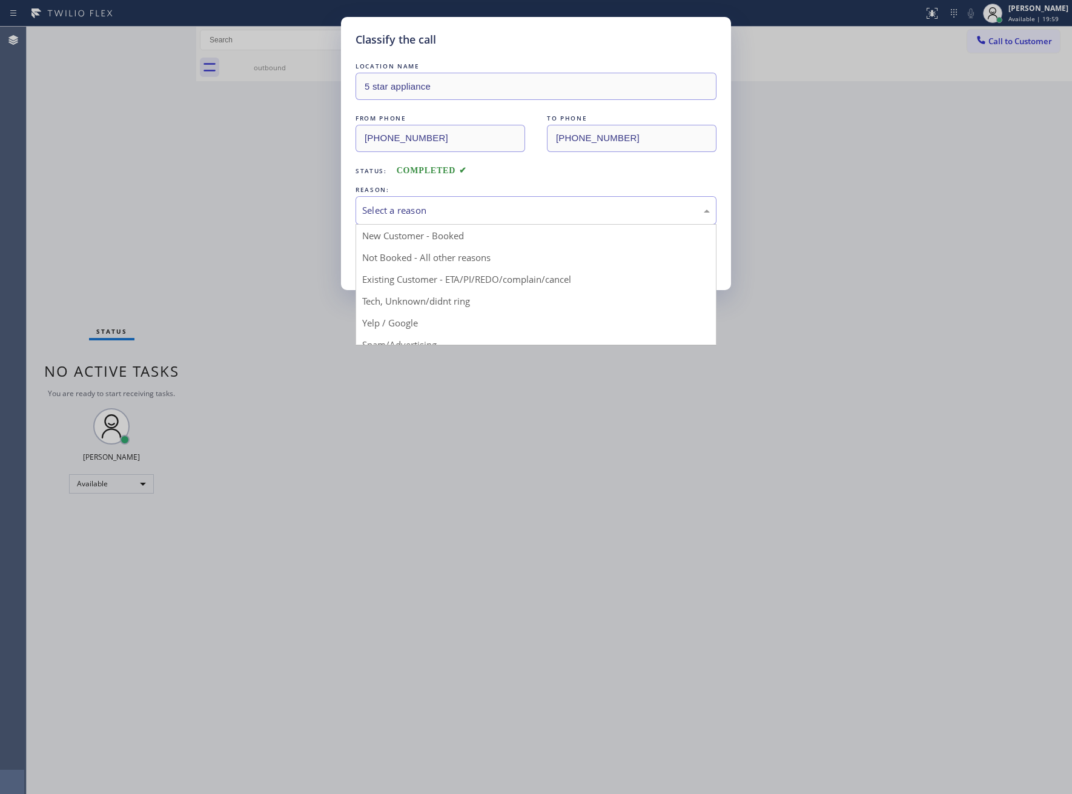
click at [486, 217] on div "Select a reason" at bounding box center [536, 210] width 348 height 14
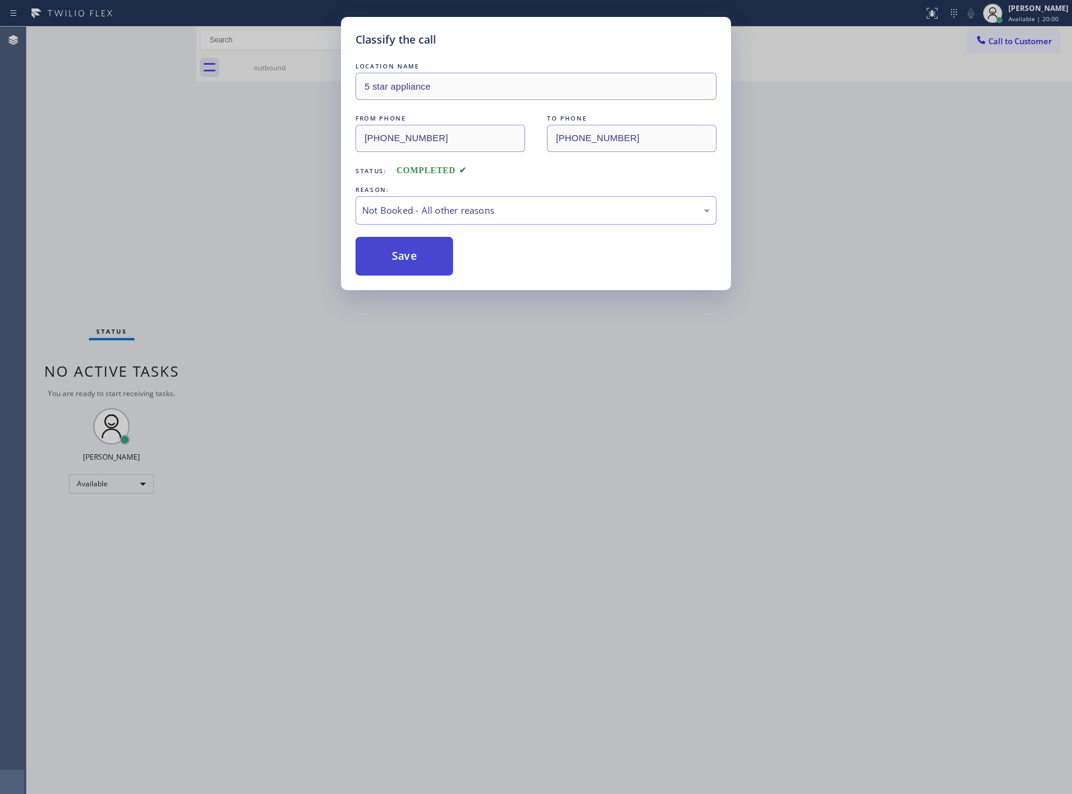
click at [433, 259] on button "Save" at bounding box center [403, 256] width 97 height 39
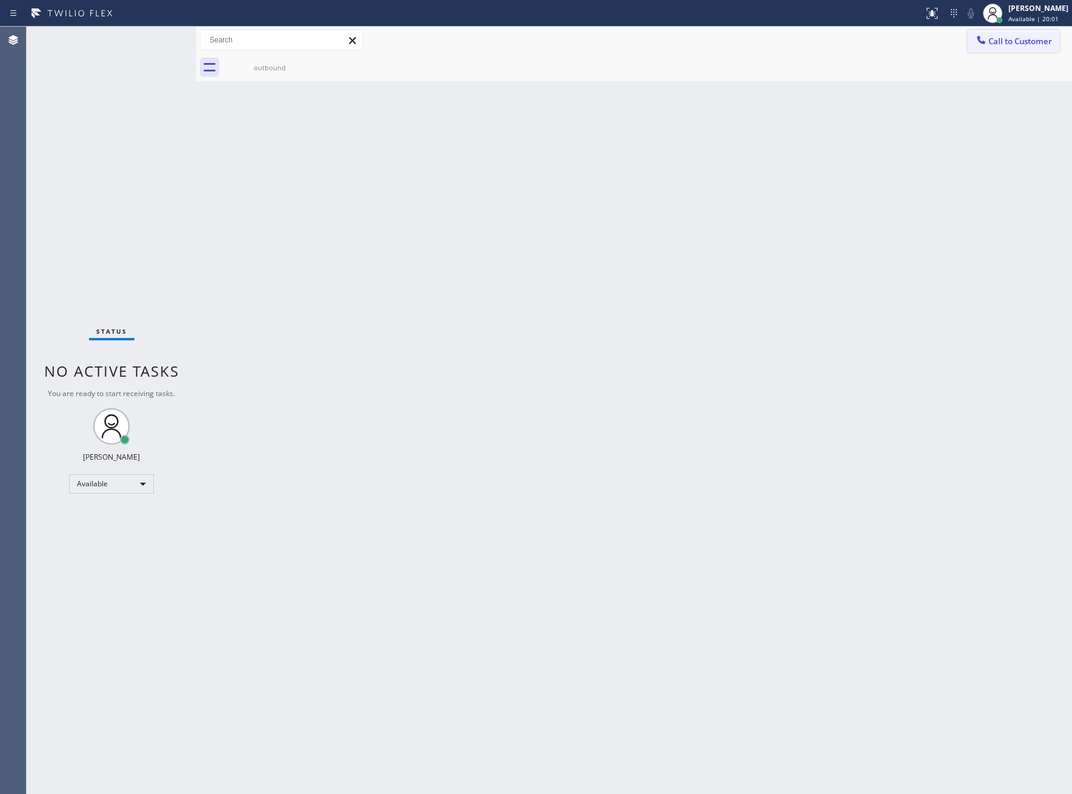
click at [1014, 42] on span "Call to Customer" at bounding box center [1020, 41] width 64 height 11
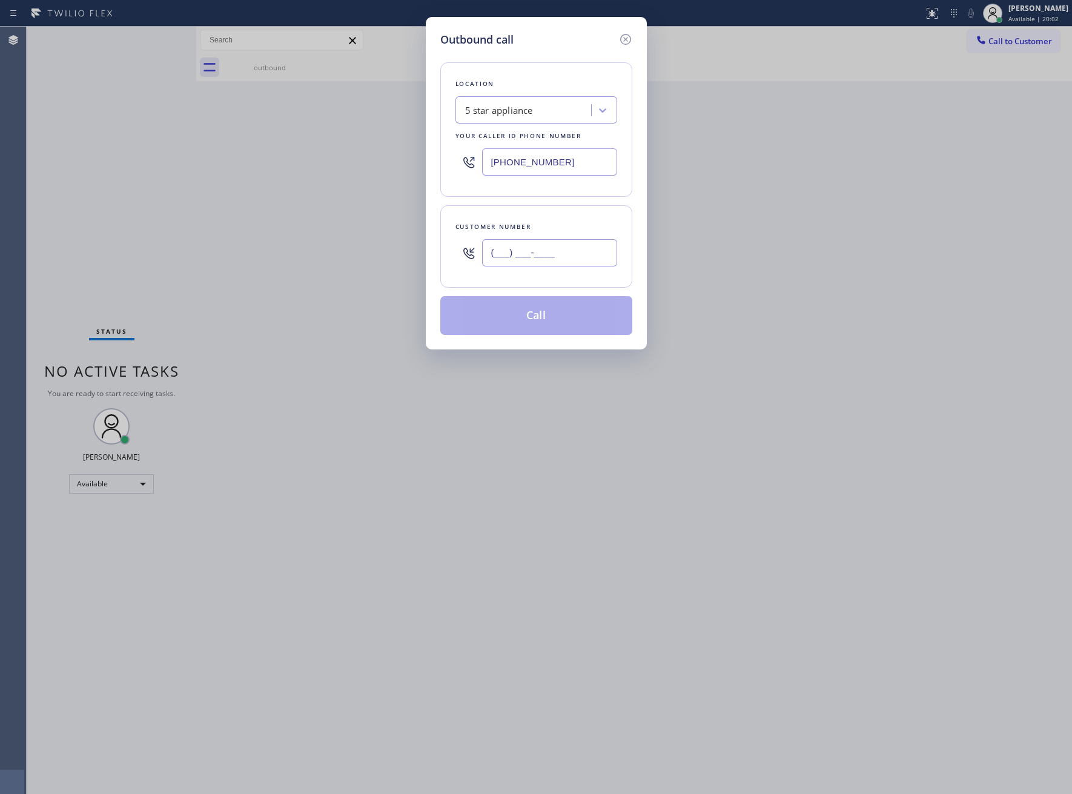
click at [558, 264] on input "(___) ___-____" at bounding box center [549, 252] width 135 height 27
paste input "326) 333-3427"
type input "[PHONE_NUMBER]"
click at [545, 314] on button "Call" at bounding box center [536, 315] width 192 height 39
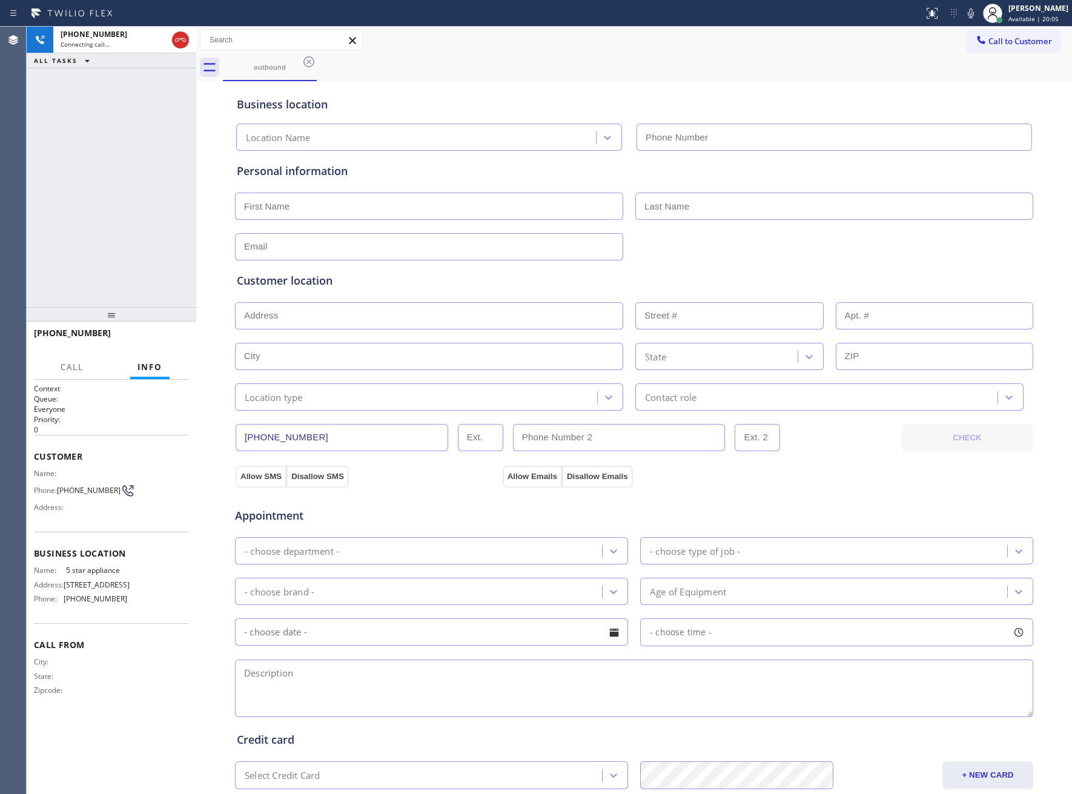
type input "[PHONE_NUMBER]"
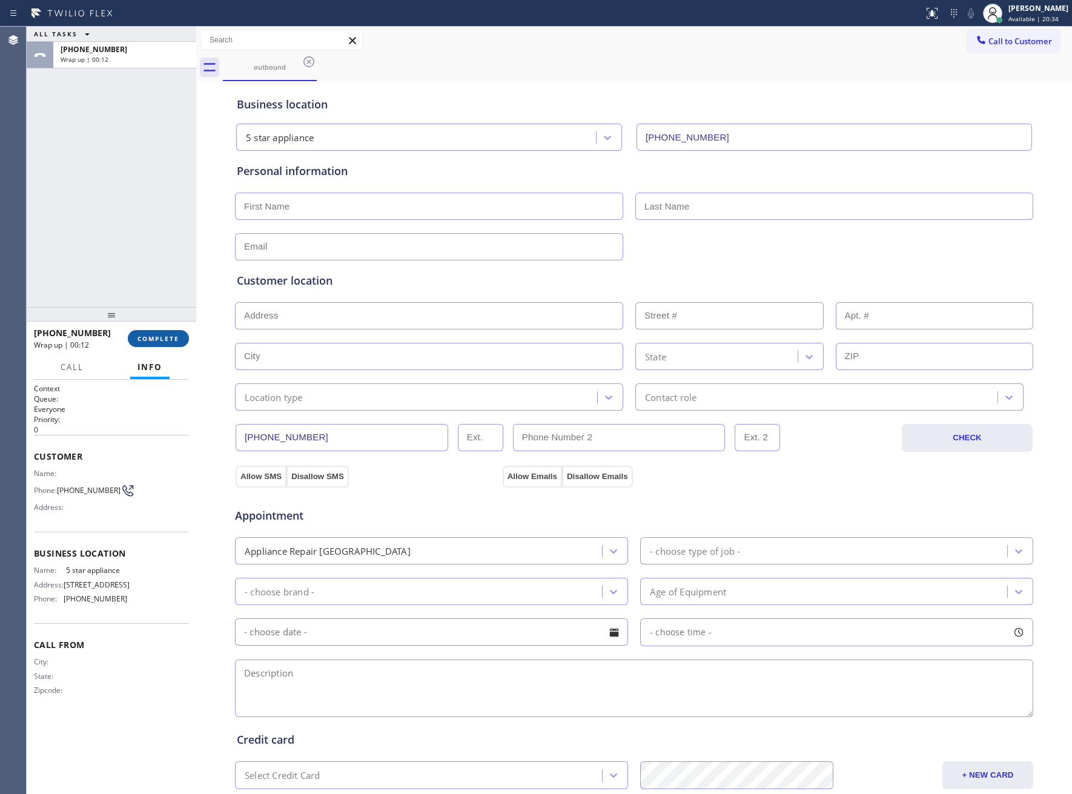
click at [171, 338] on span "COMPLETE" at bounding box center [158, 338] width 42 height 8
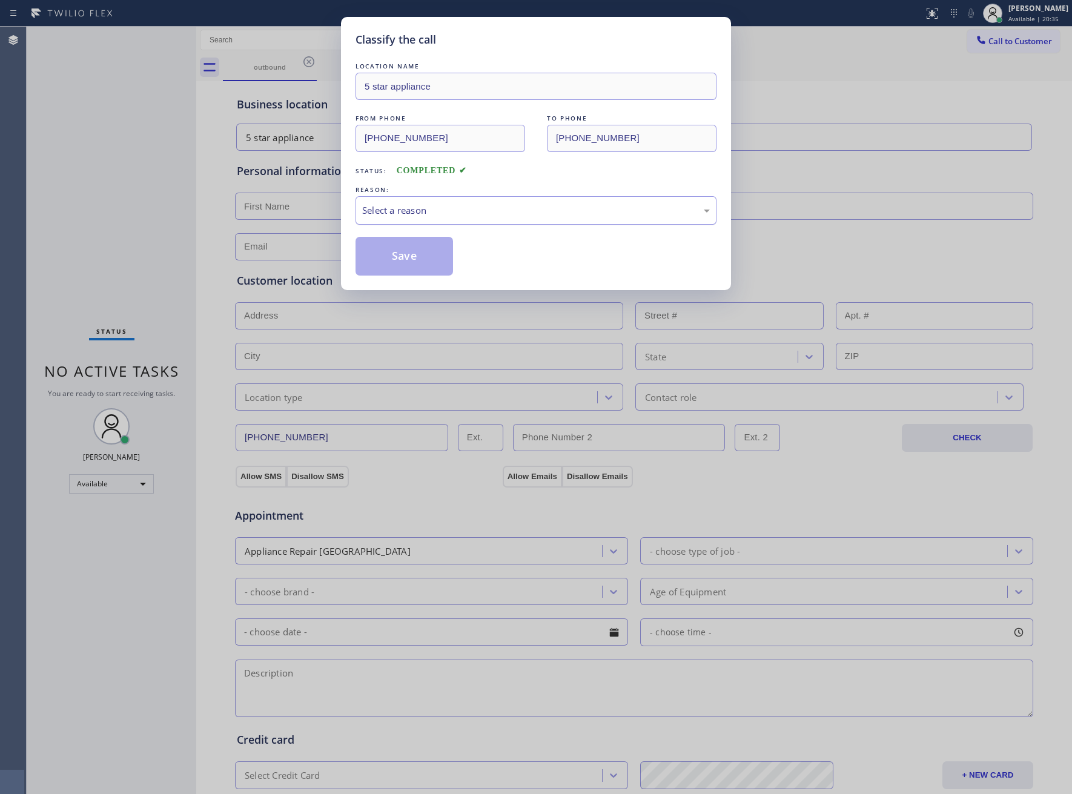
click at [440, 214] on div "Select a reason" at bounding box center [536, 210] width 348 height 14
click at [414, 264] on button "Save" at bounding box center [403, 256] width 97 height 39
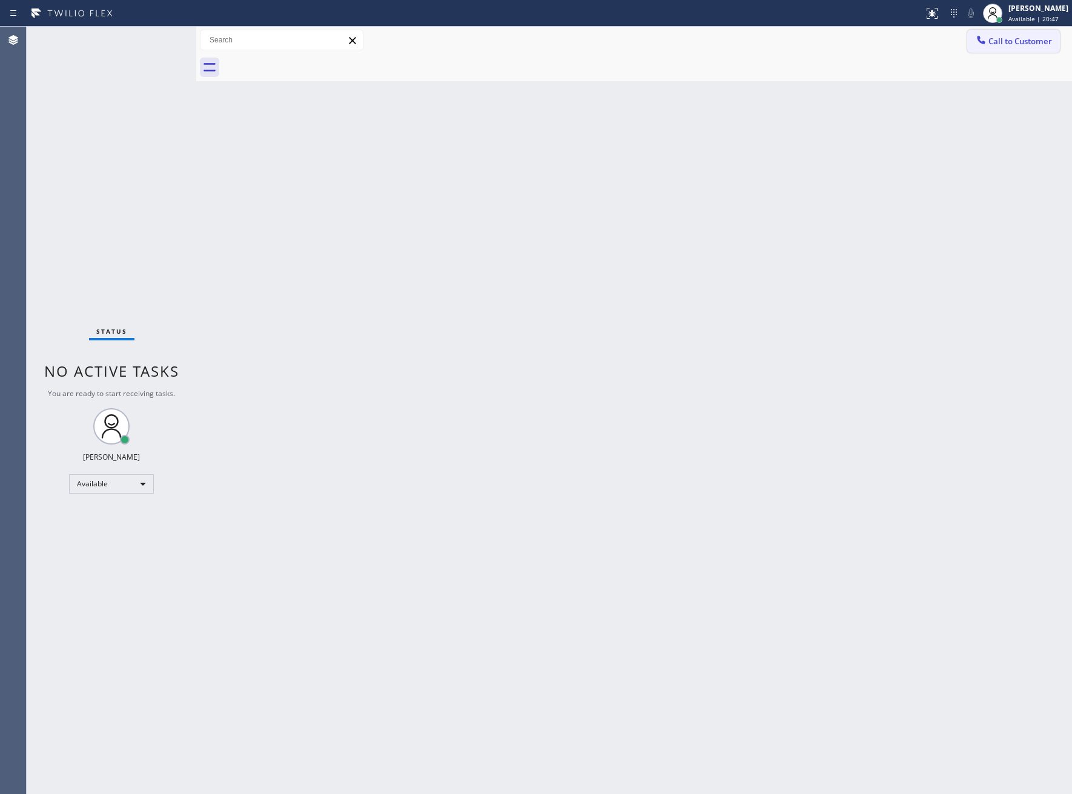
click at [1016, 40] on span "Call to Customer" at bounding box center [1020, 41] width 64 height 11
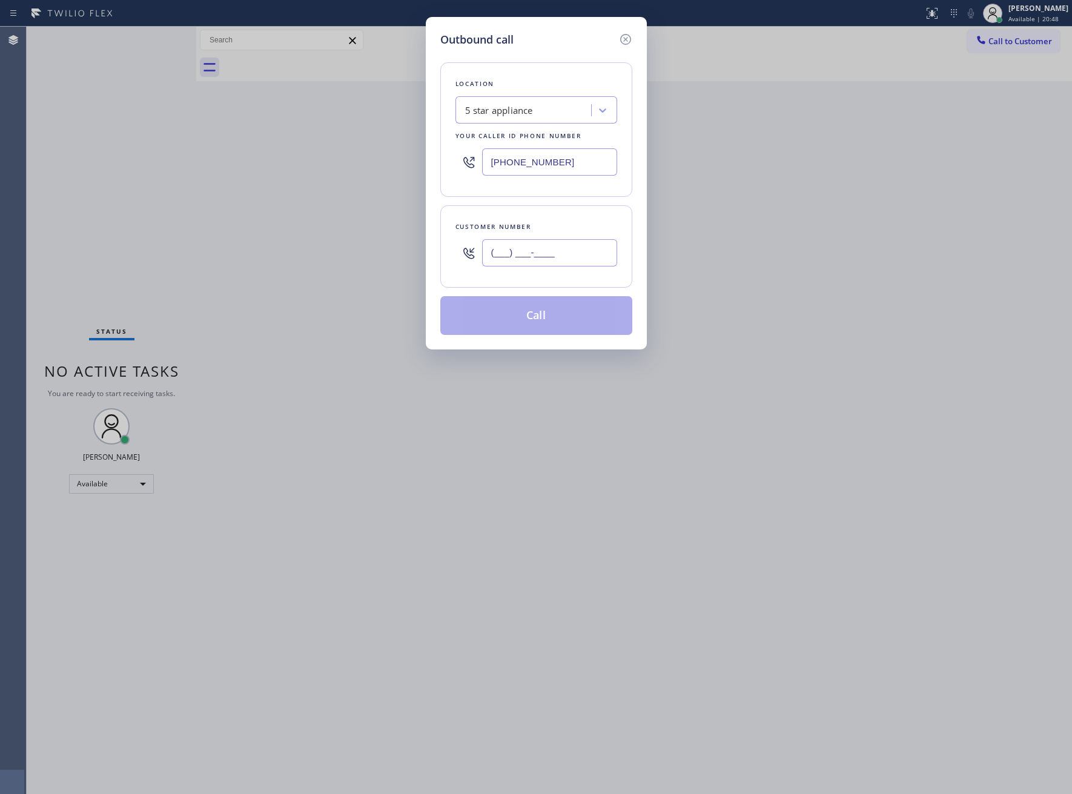
click at [547, 253] on input "(___) ___-____" at bounding box center [549, 252] width 135 height 27
paste input "326) 333-3427"
type input "[PHONE_NUMBER]"
click at [564, 318] on button "Call" at bounding box center [536, 315] width 192 height 39
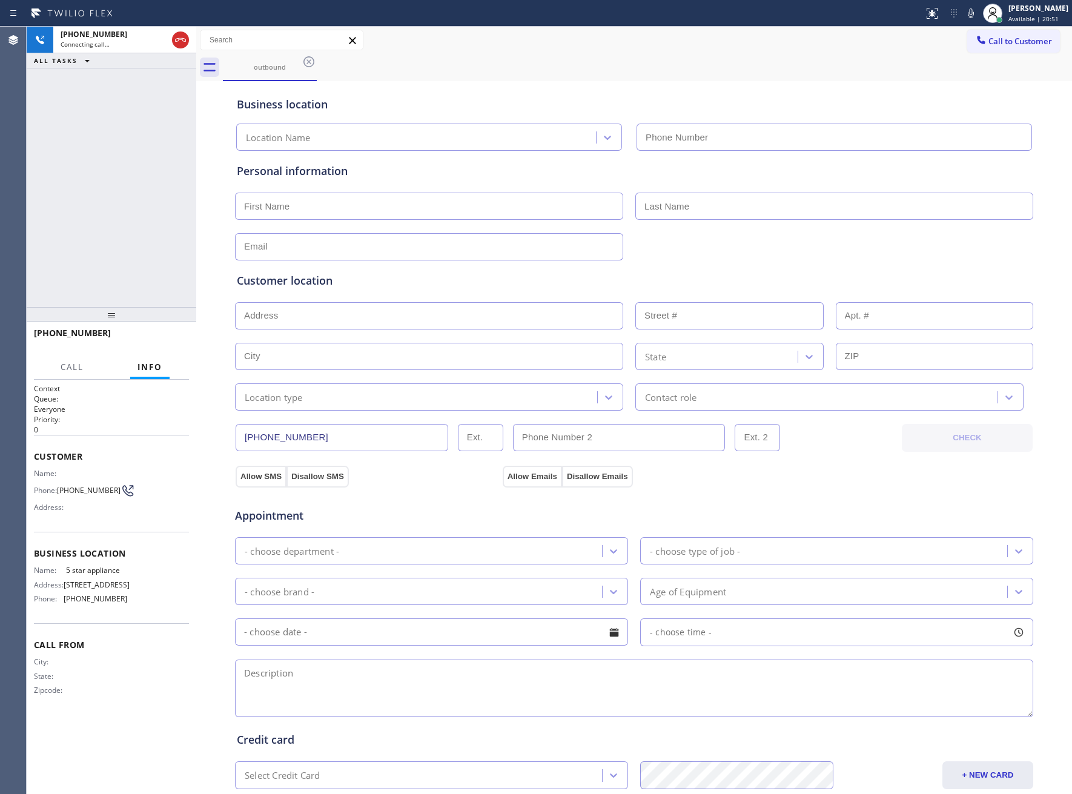
type input "[PHONE_NUMBER]"
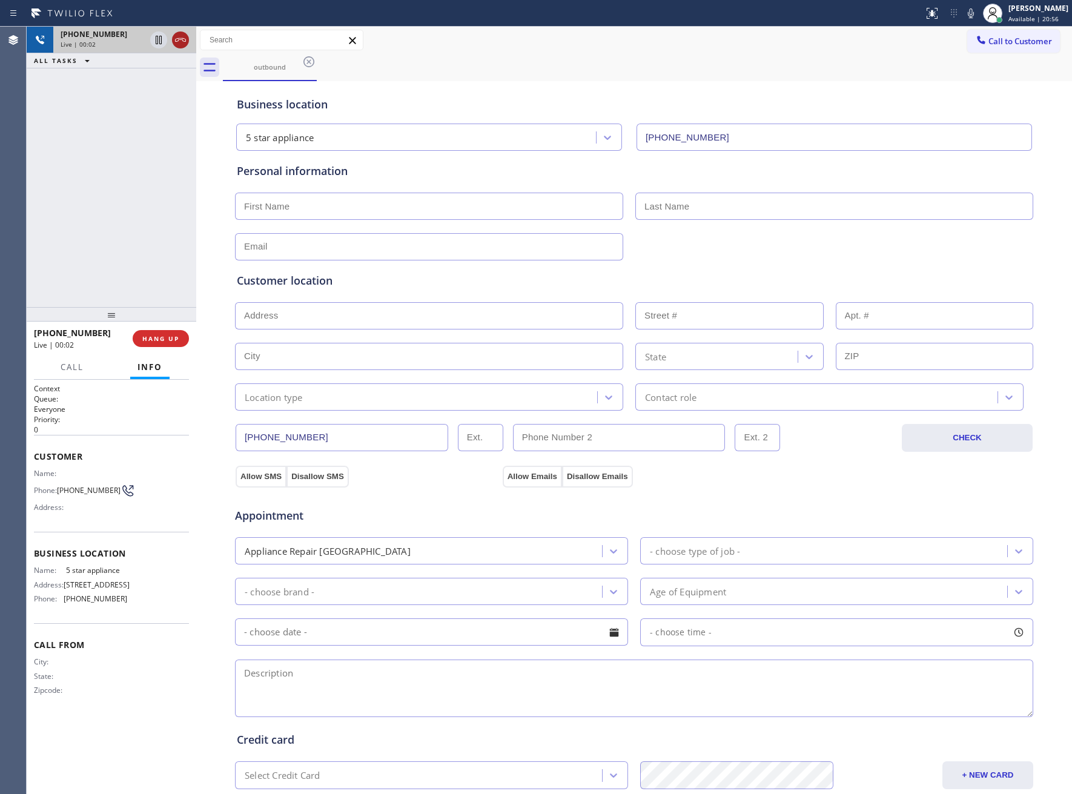
click at [179, 45] on icon at bounding box center [180, 40] width 15 height 15
click at [1005, 42] on span "Call to Customer" at bounding box center [1020, 41] width 64 height 11
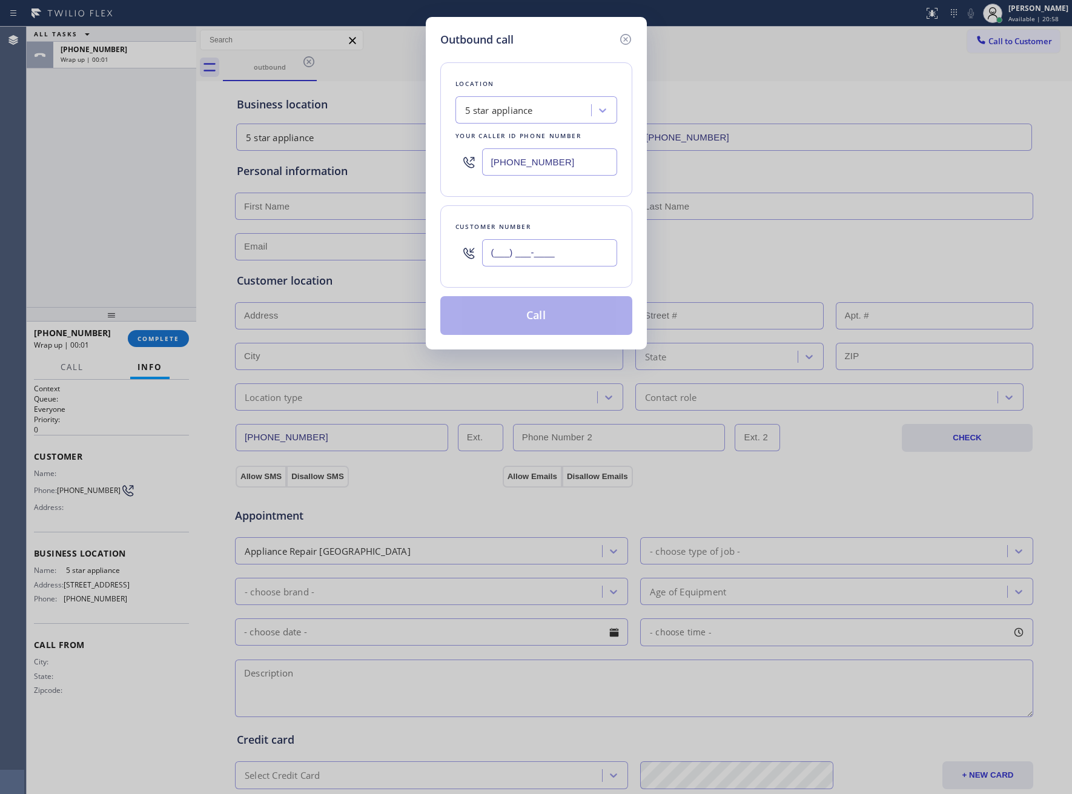
drag, startPoint x: 523, startPoint y: 265, endPoint x: 547, endPoint y: 315, distance: 55.0
click at [521, 265] on input "(___) ___-____" at bounding box center [549, 252] width 135 height 27
paste input "326) 333-3427"
type input "[PHONE_NUMBER]"
click at [550, 323] on button "Call" at bounding box center [536, 315] width 192 height 39
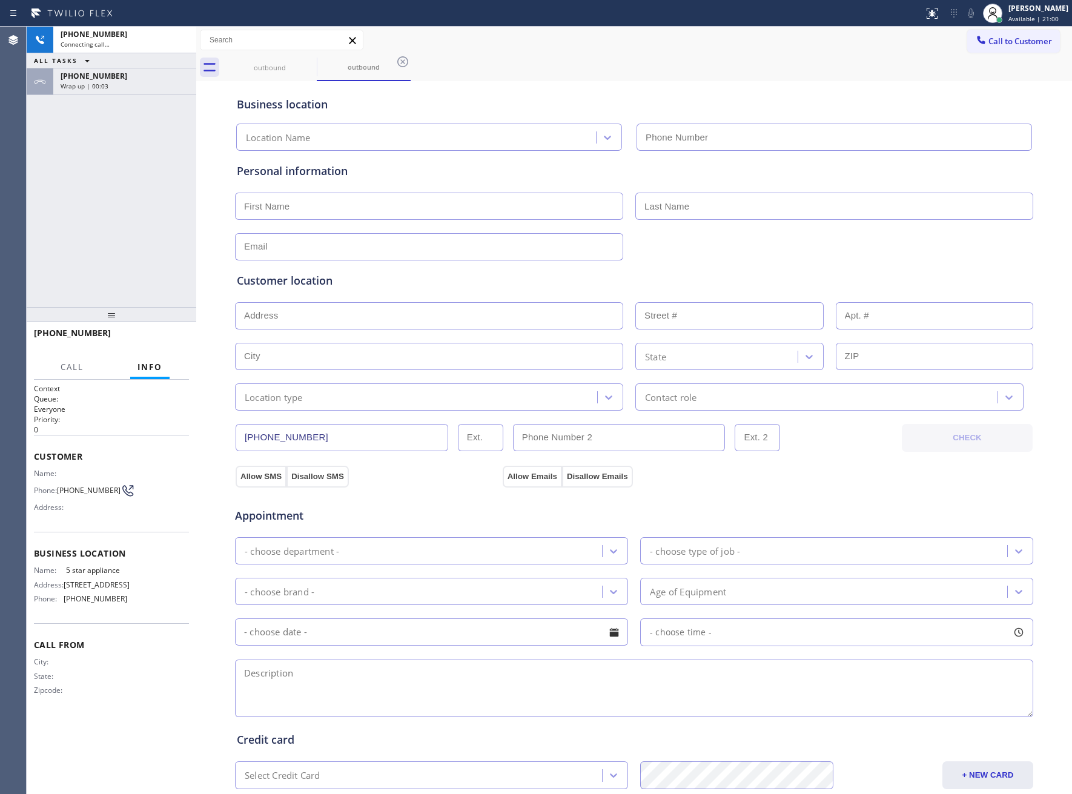
type input "[PHONE_NUMBER]"
click at [173, 333] on button "HANG UP" at bounding box center [161, 338] width 56 height 17
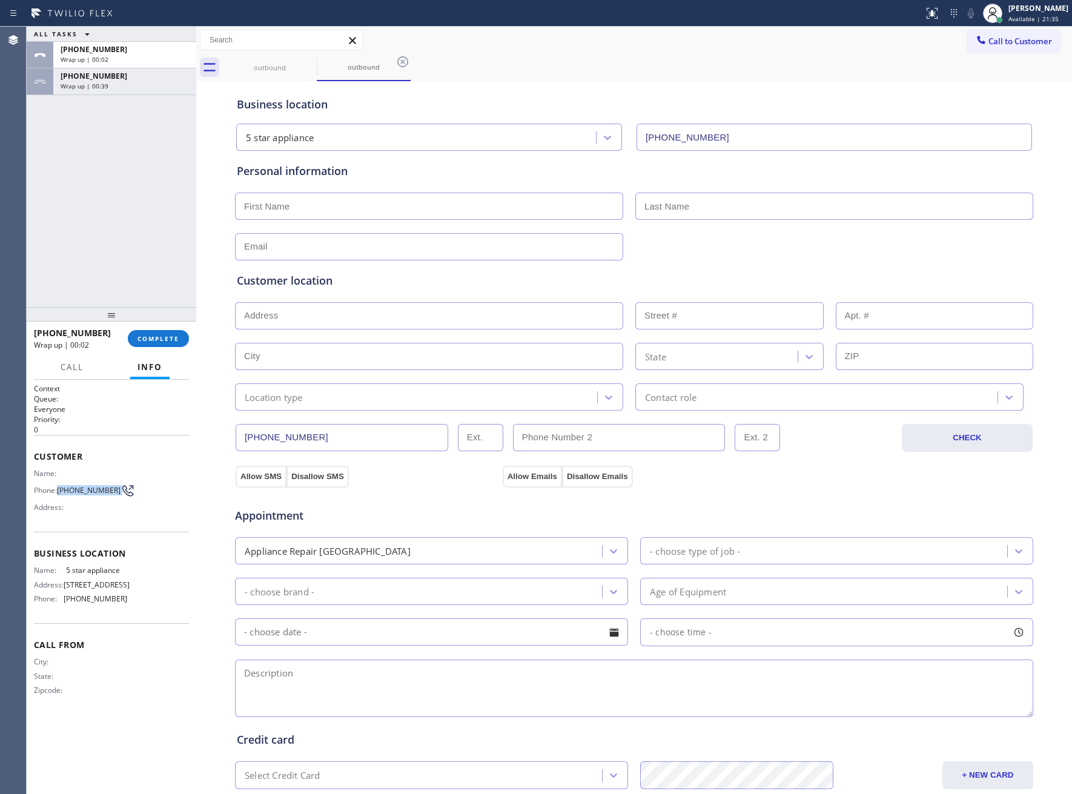
drag, startPoint x: 65, startPoint y: 496, endPoint x: 113, endPoint y: 498, distance: 47.9
click at [113, 498] on div "Name: Phone: [PHONE_NUMBER] Address:" at bounding box center [80, 493] width 93 height 48
copy div "[PHONE_NUMBER]"
click at [1025, 36] on span "Call to Customer" at bounding box center [1020, 41] width 64 height 11
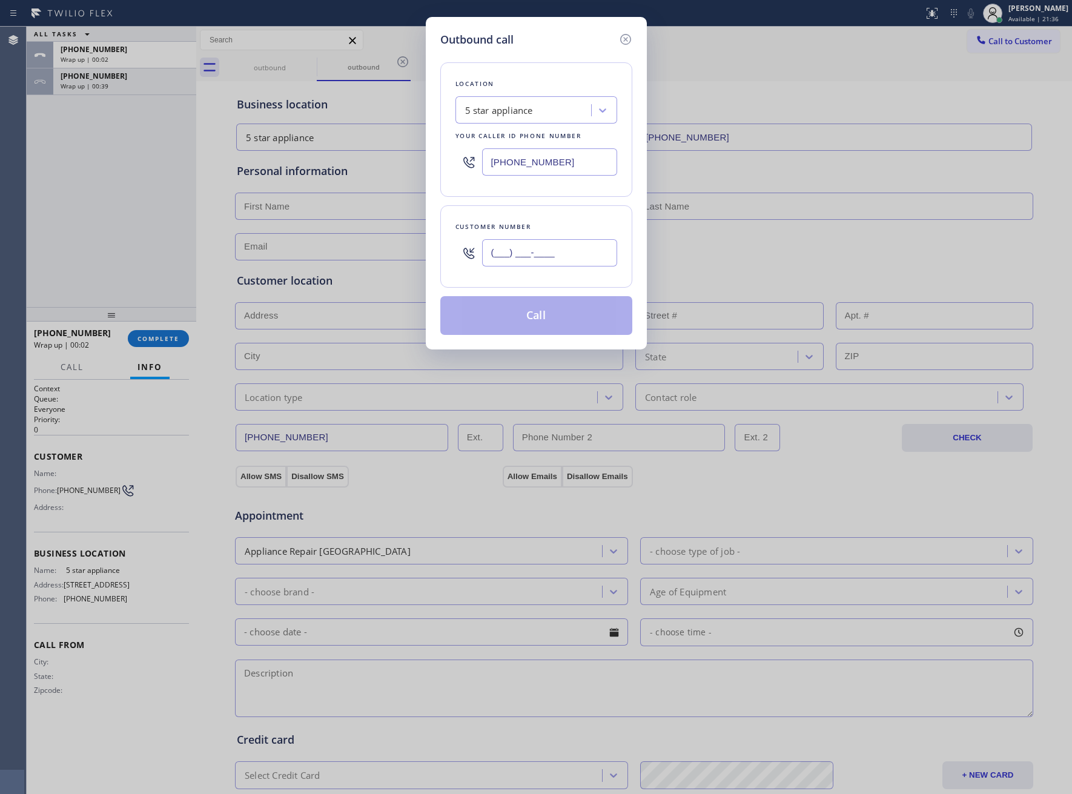
click at [549, 251] on input "(___) ___-____" at bounding box center [549, 252] width 135 height 27
paste input "326) 333-3427"
type input "[PHONE_NUMBER]"
click at [549, 324] on button "Call" at bounding box center [536, 315] width 192 height 39
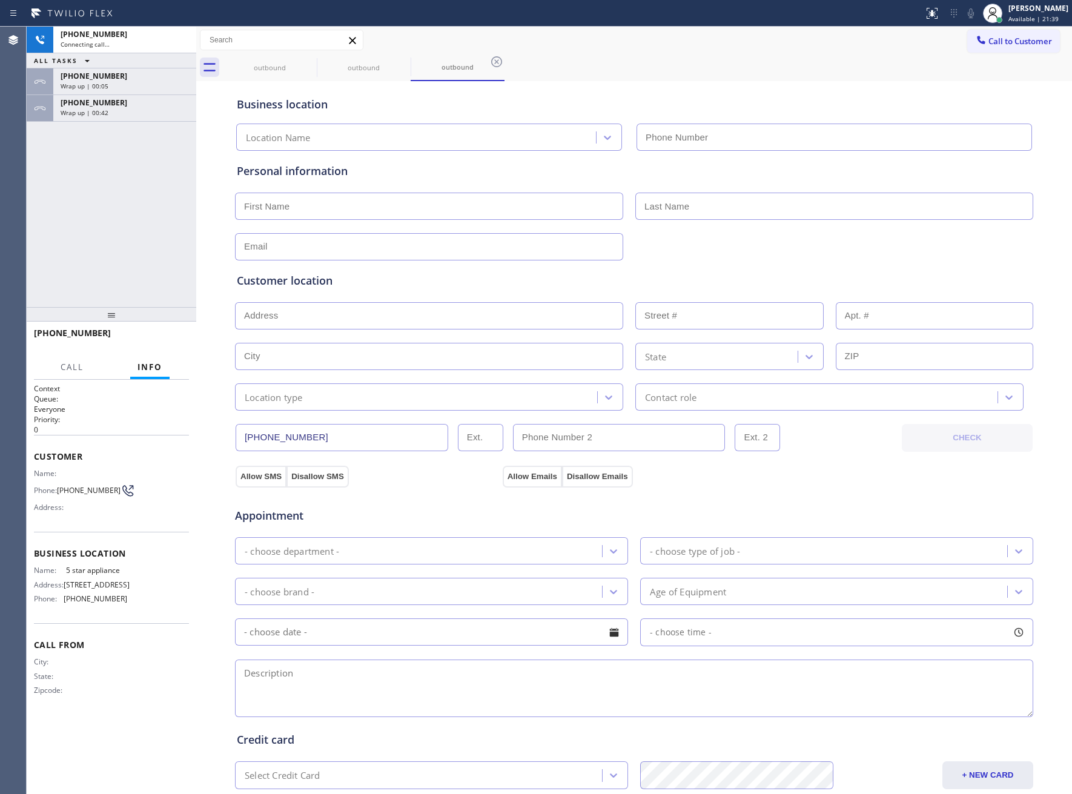
type input "[PHONE_NUMBER]"
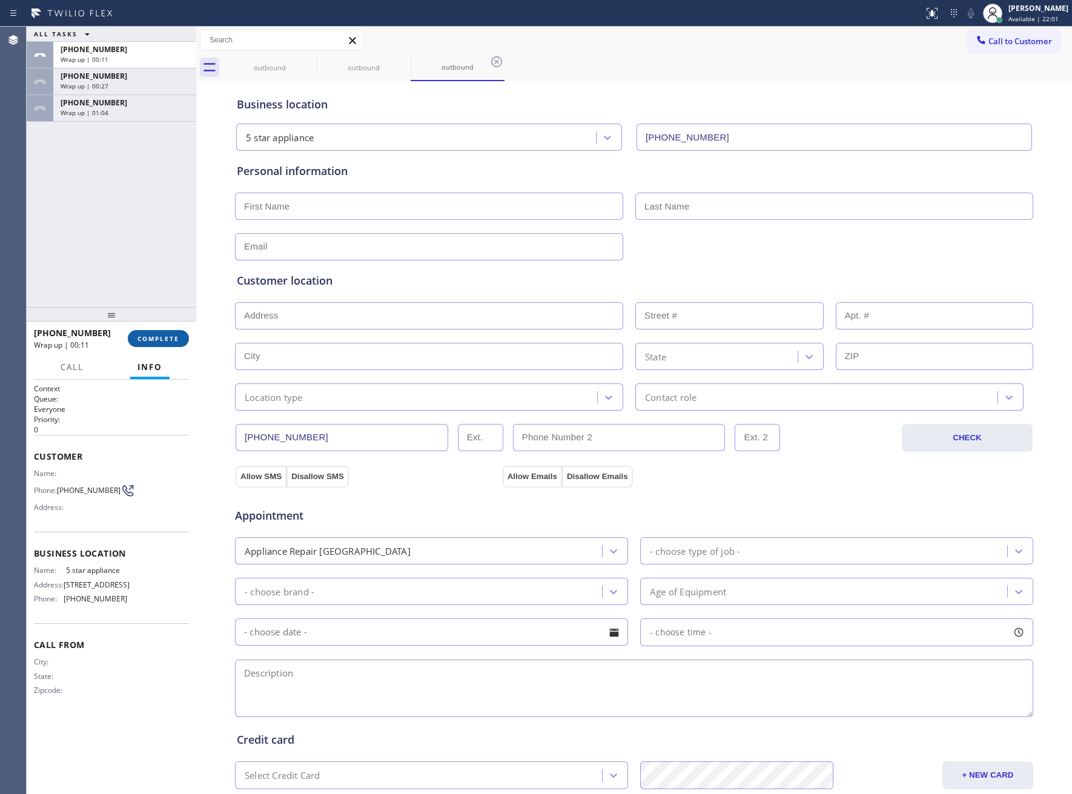
click at [160, 334] on span "COMPLETE" at bounding box center [158, 338] width 42 height 8
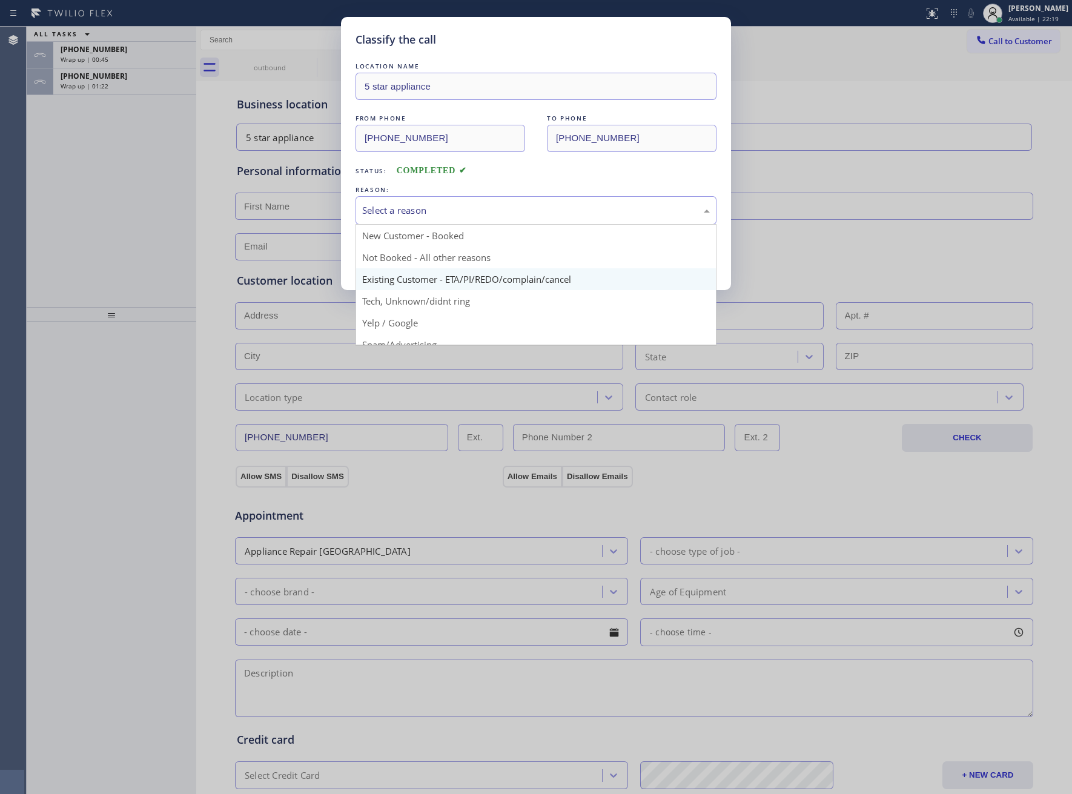
drag, startPoint x: 418, startPoint y: 202, endPoint x: 423, endPoint y: 271, distance: 69.2
click at [421, 207] on div "Select a reason" at bounding box center [535, 210] width 361 height 28
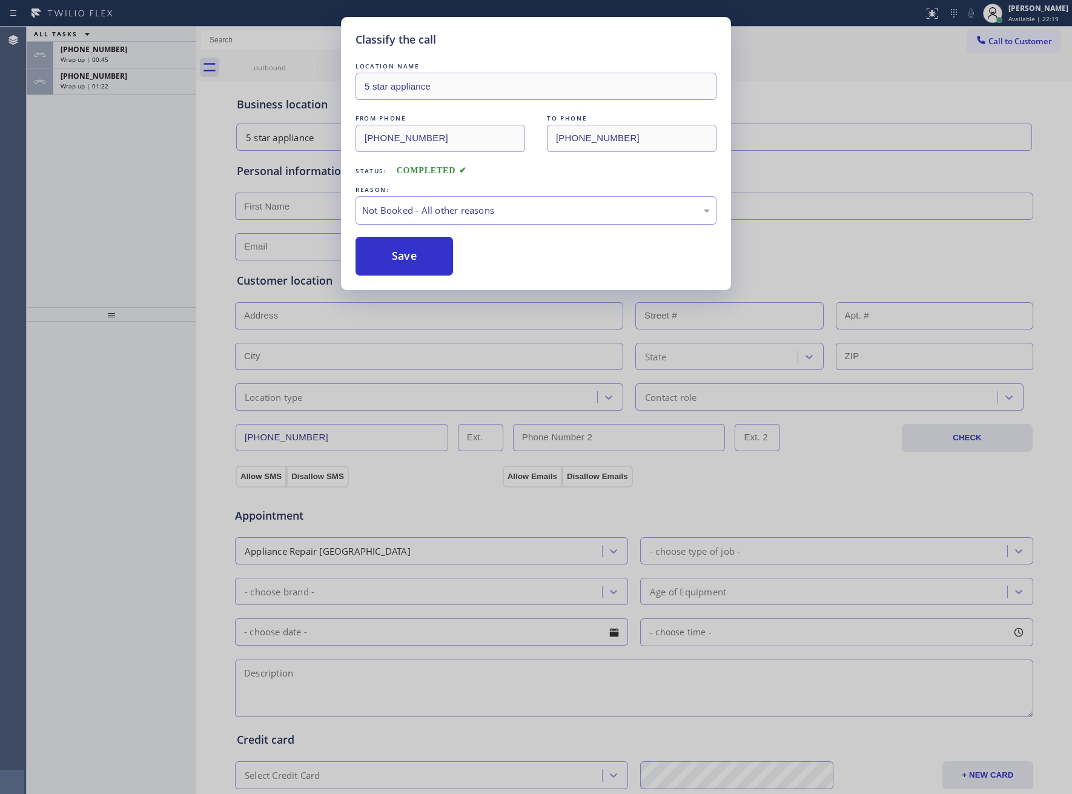
click at [405, 260] on button "Save" at bounding box center [403, 256] width 97 height 39
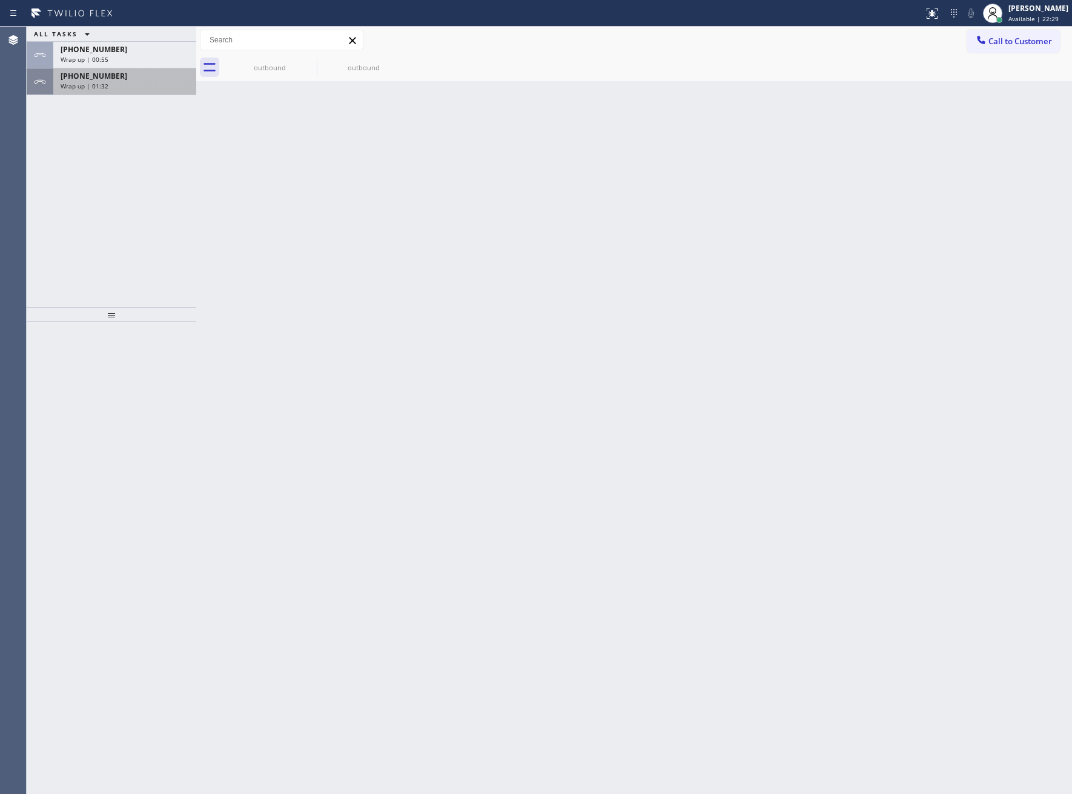
click at [164, 93] on div "[PHONE_NUMBER] Wrap up | 01:32" at bounding box center [122, 81] width 138 height 27
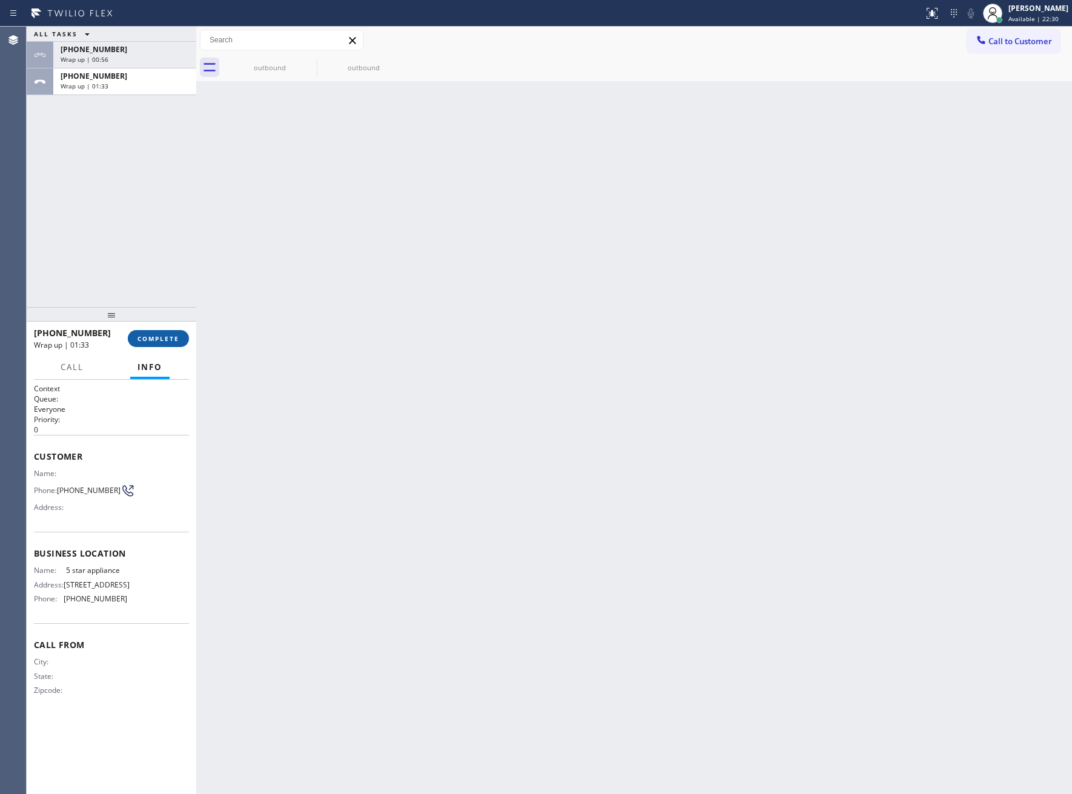
click at [160, 335] on span "COMPLETE" at bounding box center [158, 338] width 42 height 8
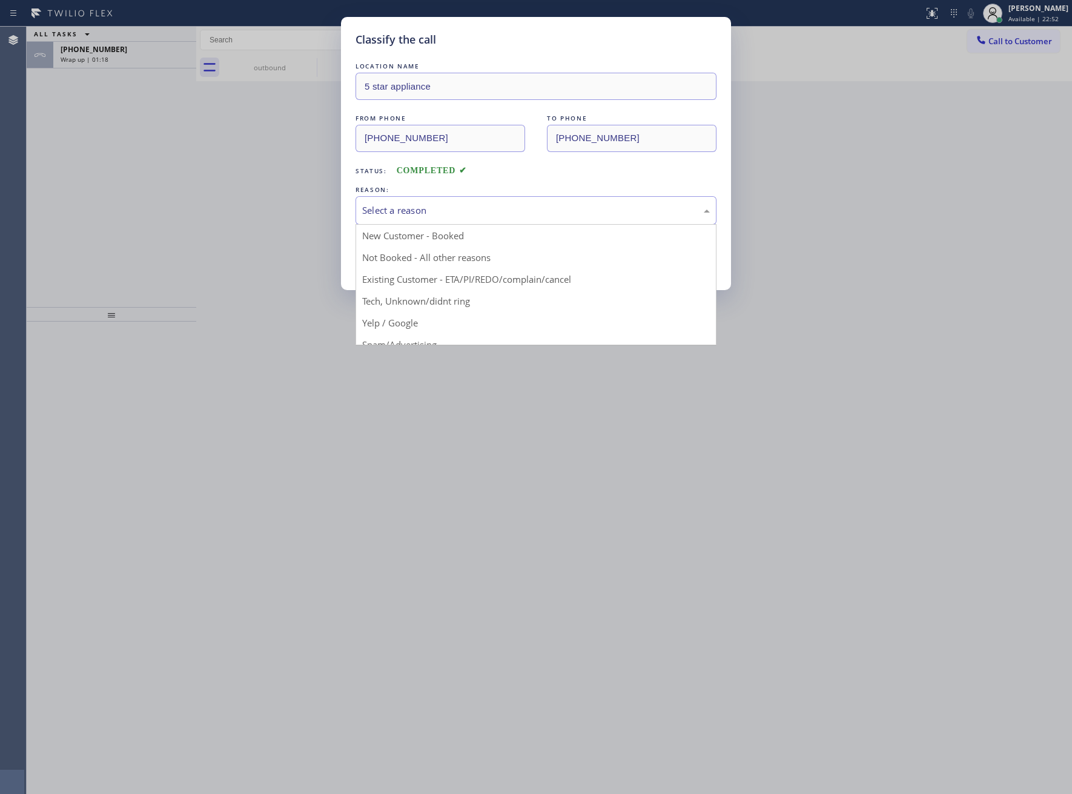
click at [460, 215] on div "Select a reason" at bounding box center [536, 210] width 348 height 14
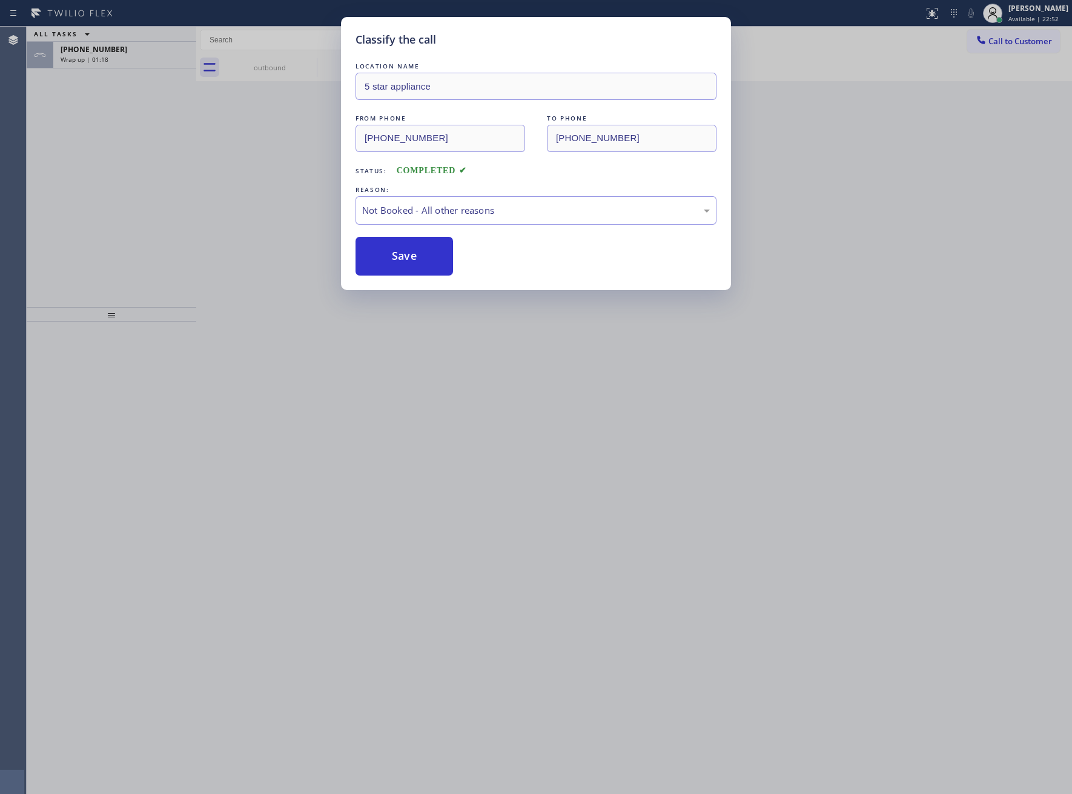
click at [420, 258] on button "Save" at bounding box center [403, 256] width 97 height 39
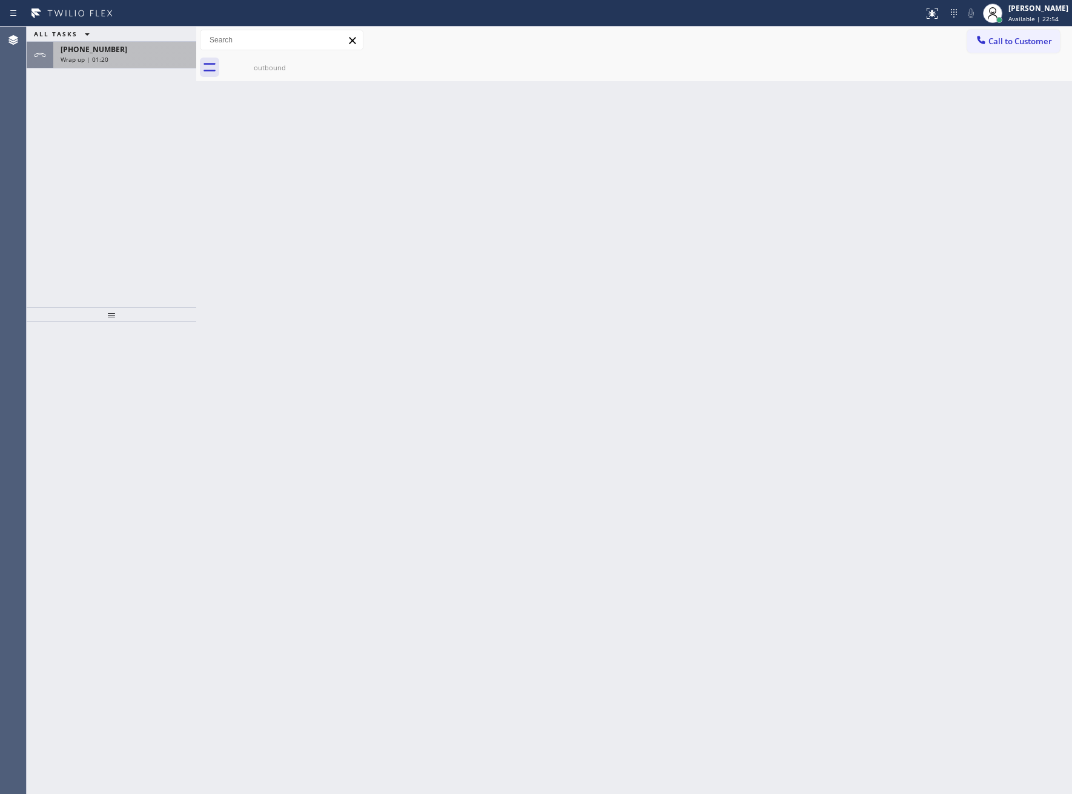
click at [102, 61] on span "Wrap up | 01:20" at bounding box center [85, 59] width 48 height 8
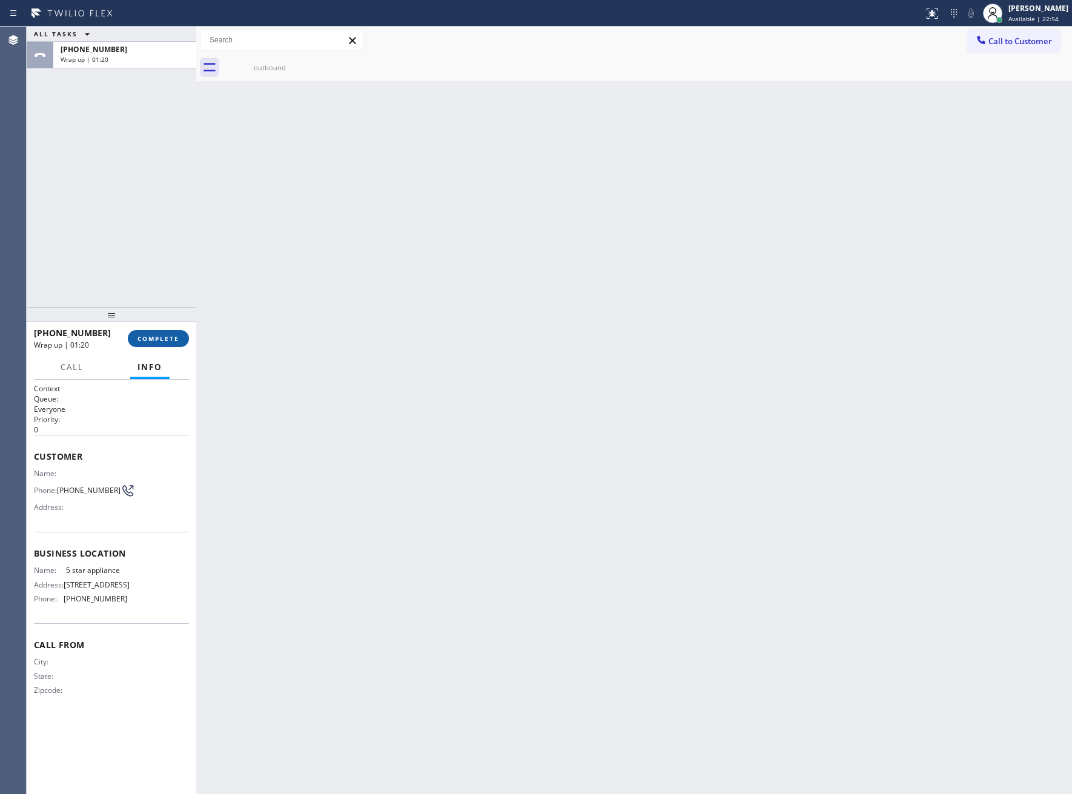
click at [146, 338] on span "COMPLETE" at bounding box center [158, 338] width 42 height 8
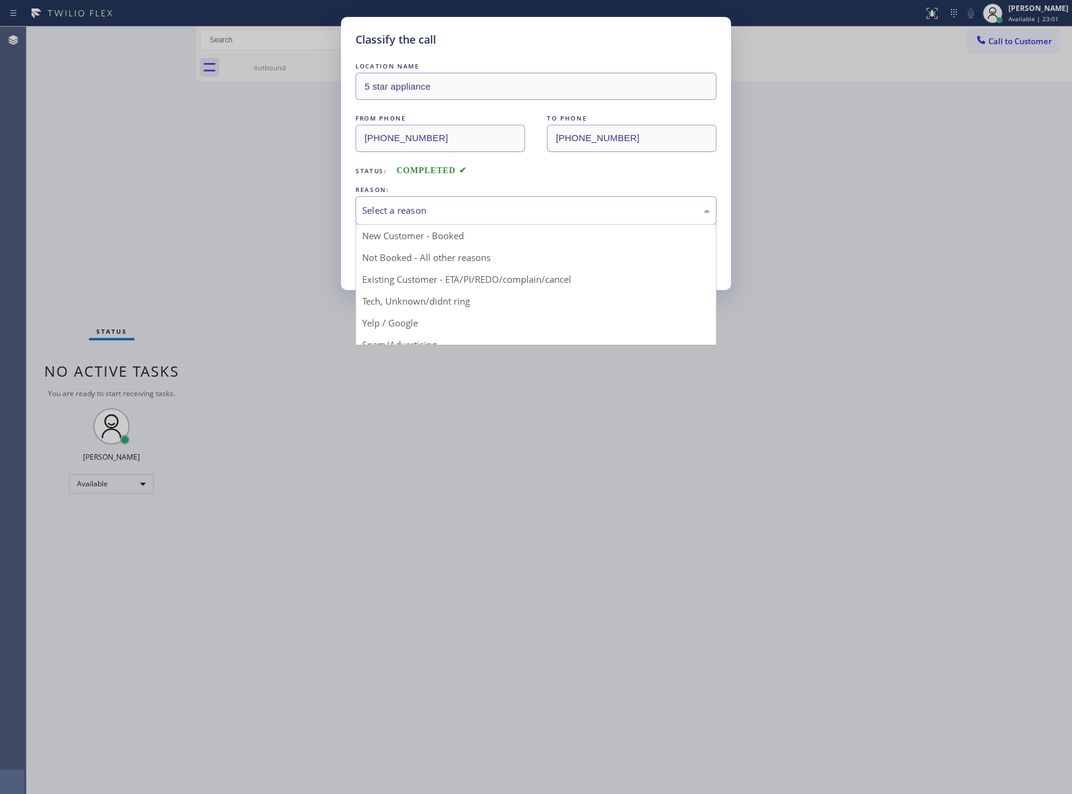
click at [505, 219] on div "Select a reason" at bounding box center [535, 210] width 361 height 28
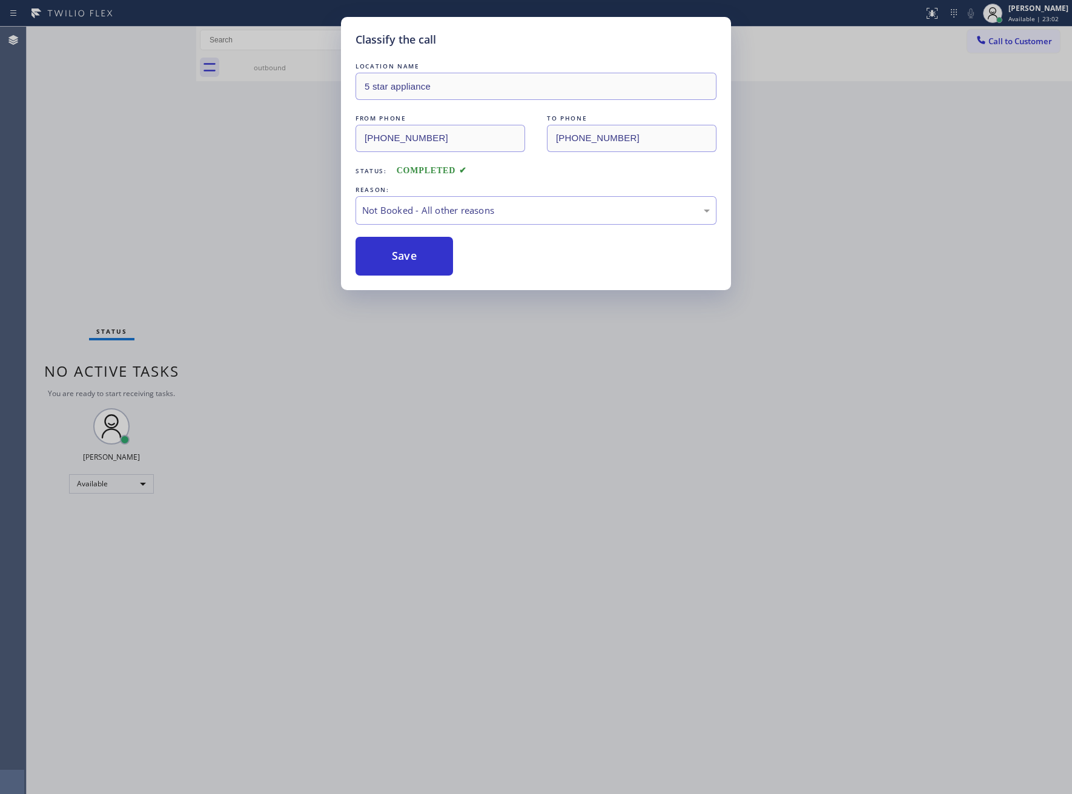
click at [465, 257] on div "Save" at bounding box center [535, 256] width 361 height 39
click at [407, 255] on button "Save" at bounding box center [403, 256] width 97 height 39
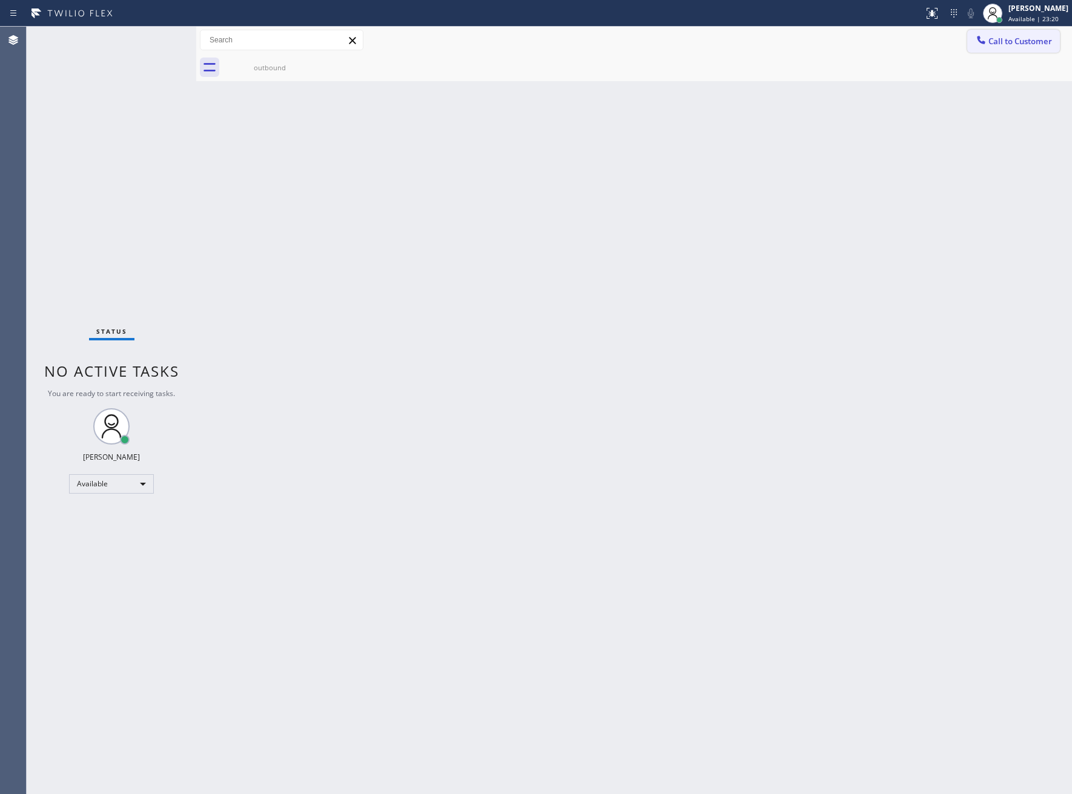
click at [1007, 46] on span "Call to Customer" at bounding box center [1020, 41] width 64 height 11
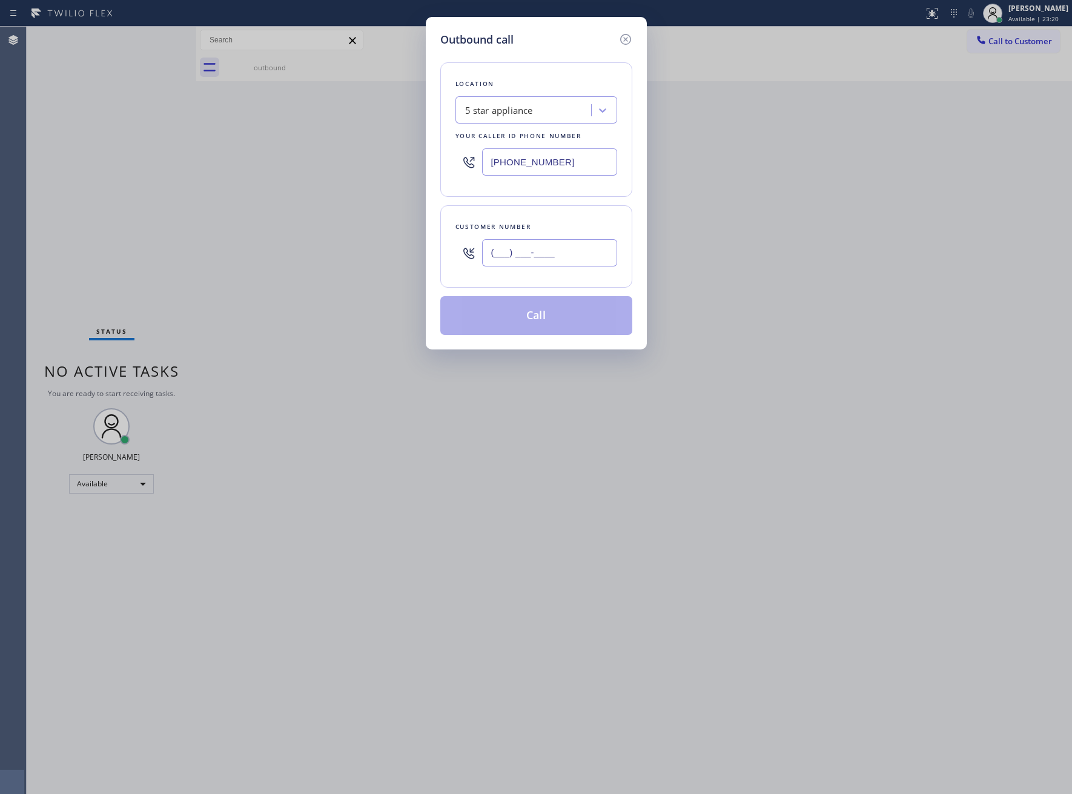
click at [569, 243] on input "(___) ___-____" at bounding box center [549, 252] width 135 height 27
paste input "326) 333-3427"
type input "[PHONE_NUMBER]"
click at [567, 319] on button "Call" at bounding box center [536, 315] width 192 height 39
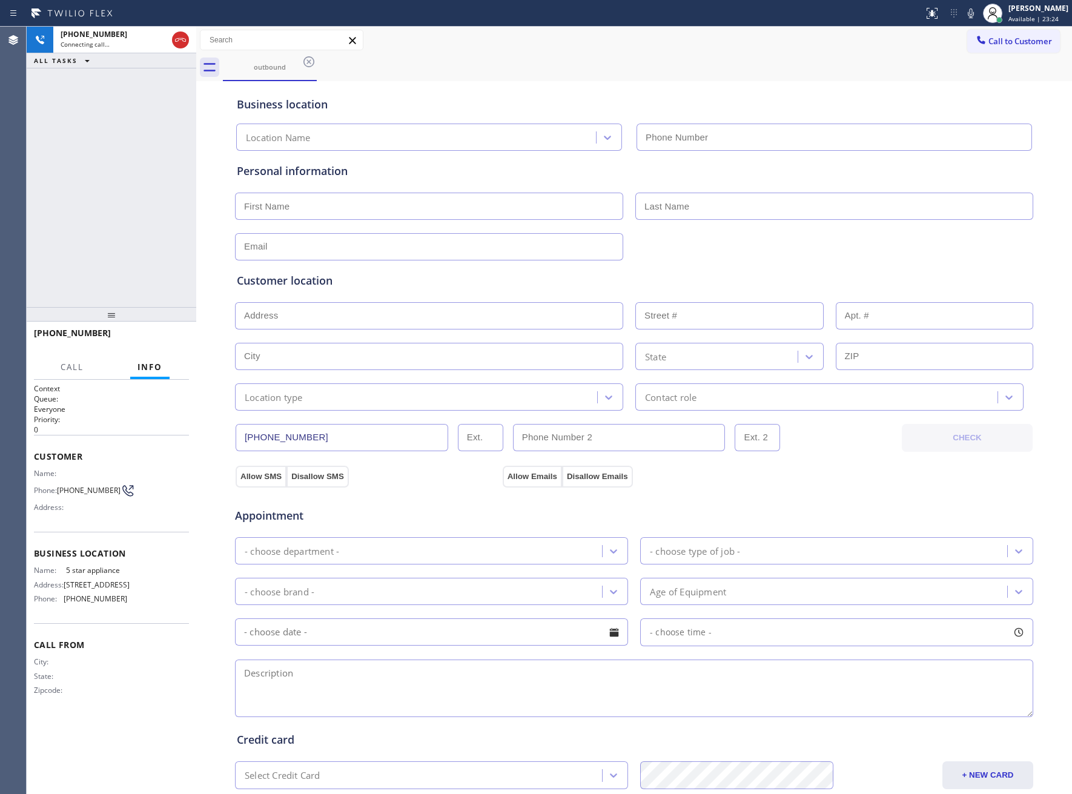
click at [196, 171] on div at bounding box center [196, 410] width 0 height 767
type input "[PHONE_NUMBER]"
click at [170, 340] on span "HANG UP" at bounding box center [160, 338] width 37 height 8
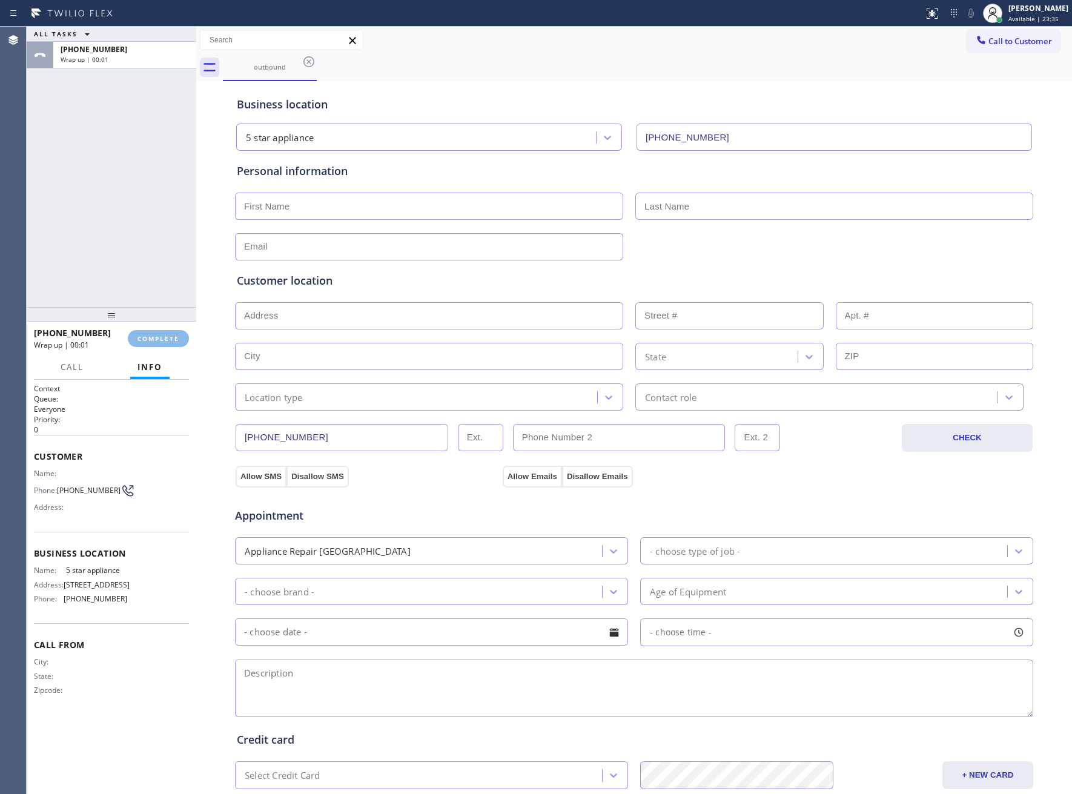
click at [976, 54] on div "outbound" at bounding box center [647, 67] width 849 height 27
click at [983, 47] on button "Call to Customer" at bounding box center [1013, 41] width 93 height 23
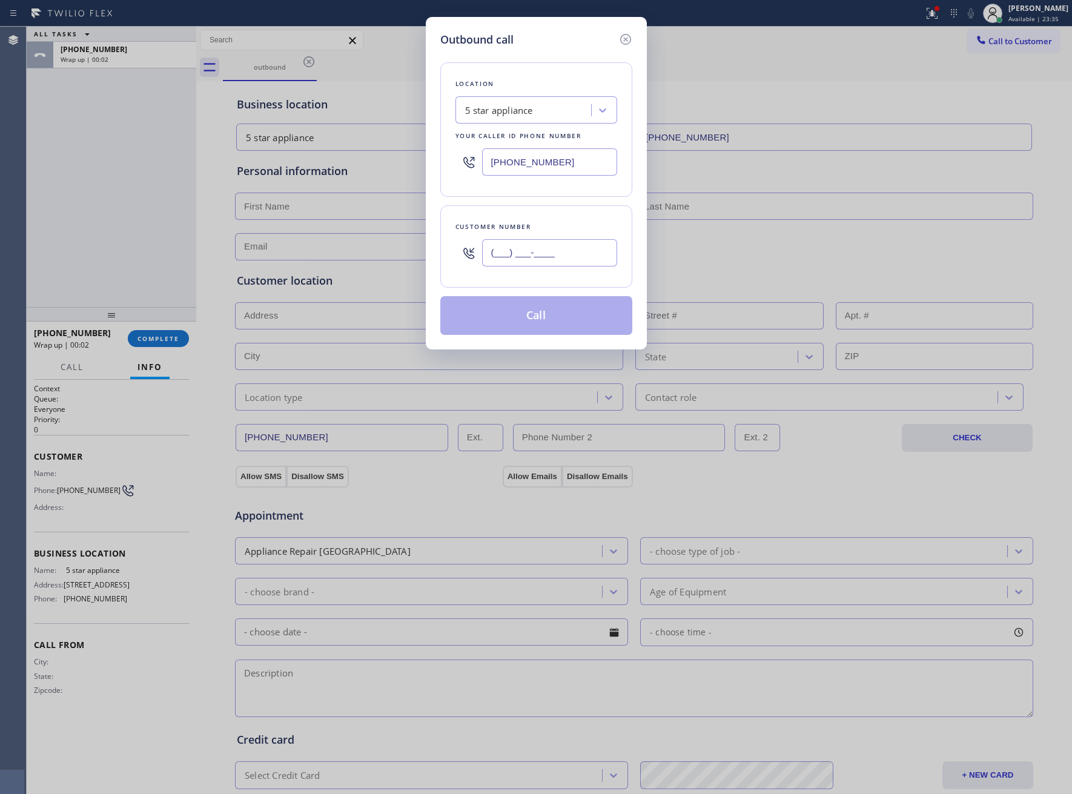
click at [556, 263] on input "(___) ___-____" at bounding box center [549, 252] width 135 height 27
paste input "326) 333-3427"
type input "[PHONE_NUMBER]"
click at [551, 315] on button "Call" at bounding box center [536, 315] width 192 height 39
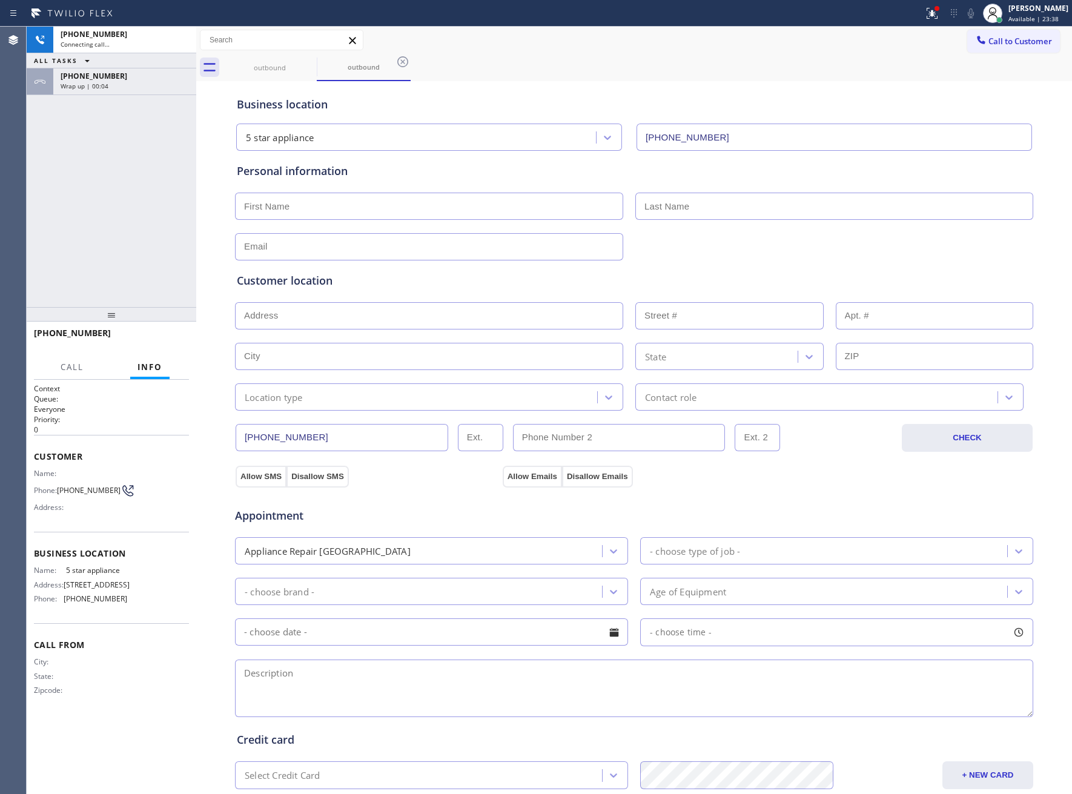
type input "[PHONE_NUMBER]"
click at [174, 340] on span "HANG UP" at bounding box center [160, 338] width 37 height 8
click at [1016, 42] on span "Call to Customer" at bounding box center [1020, 41] width 64 height 11
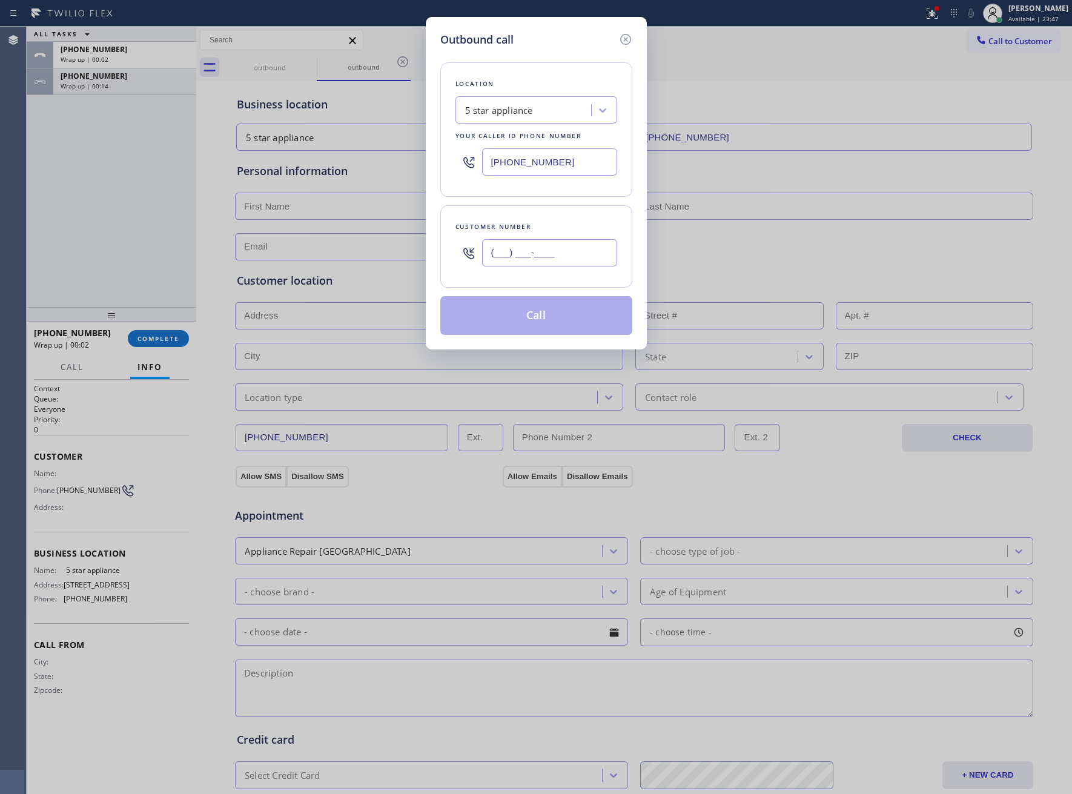
click at [574, 262] on input "(___) ___-____" at bounding box center [549, 252] width 135 height 27
paste input "326) 333-3427"
type input "[PHONE_NUMBER]"
click at [551, 326] on button "Call" at bounding box center [536, 315] width 192 height 39
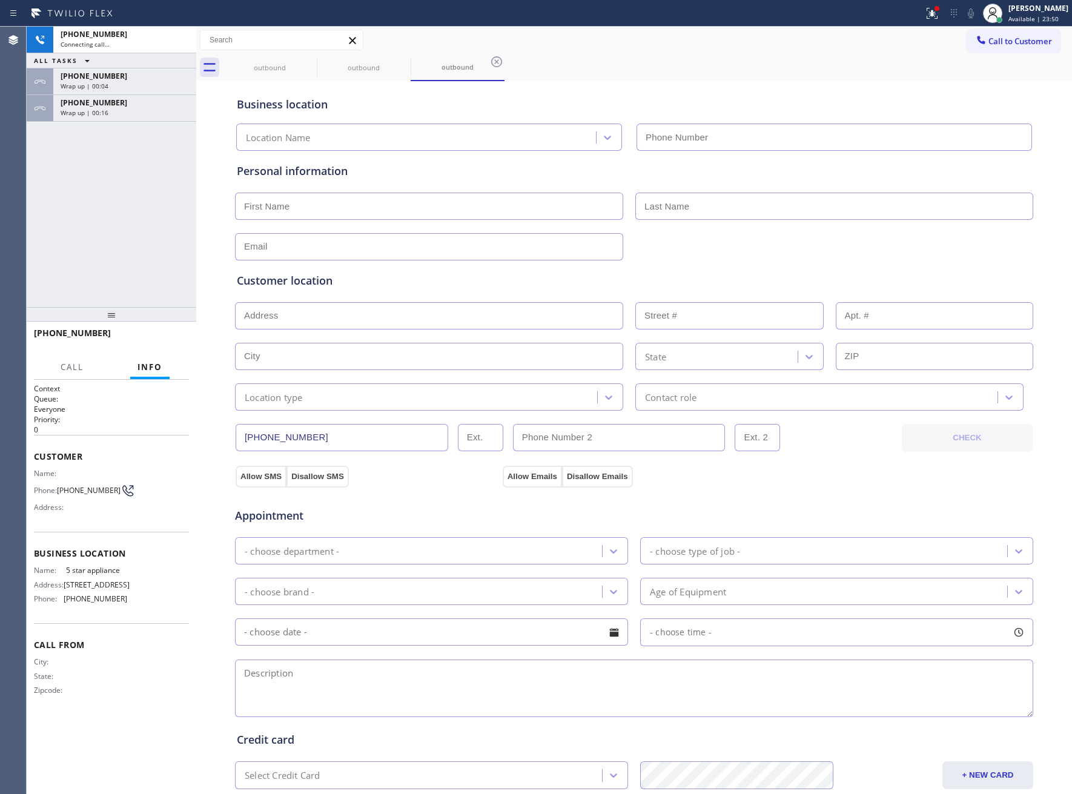
type input "[PHONE_NUMBER]"
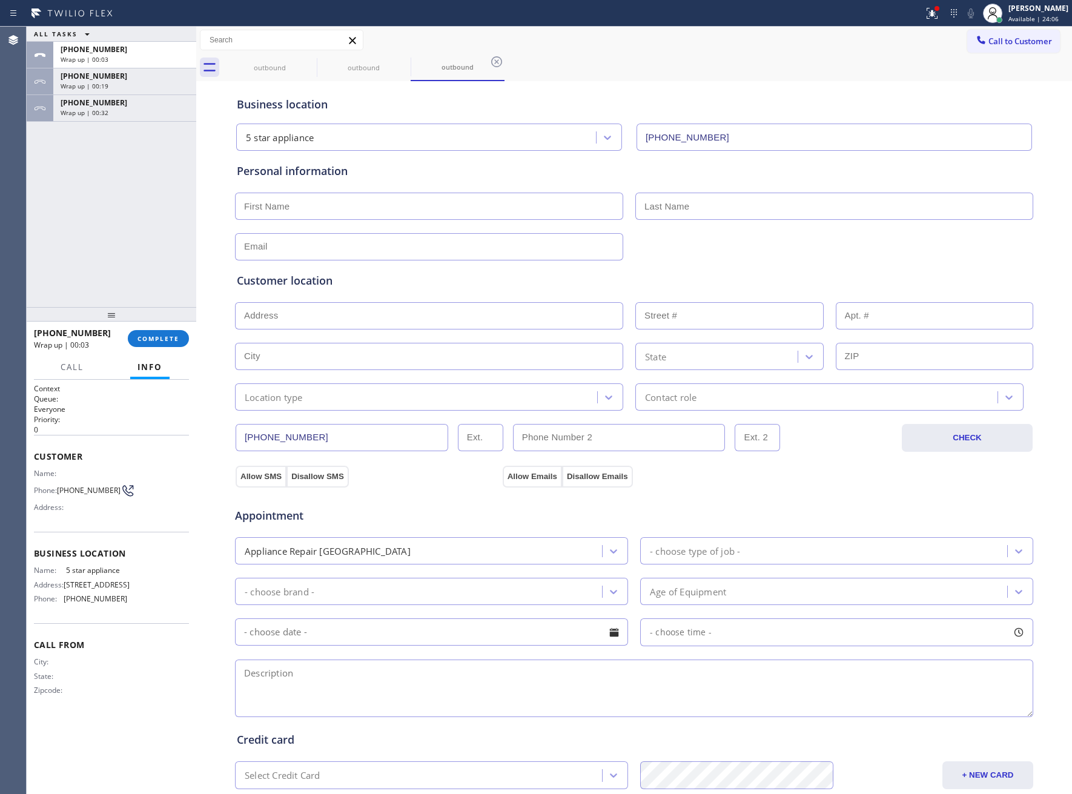
click at [145, 269] on div "ALL TASKS ALL TASKS ACTIVE TASKS TASKS IN WRAP UP [PHONE_NUMBER] Wrap up | 00:0…" at bounding box center [112, 167] width 170 height 280
click at [1003, 35] on button "Call to Customer" at bounding box center [1013, 41] width 93 height 23
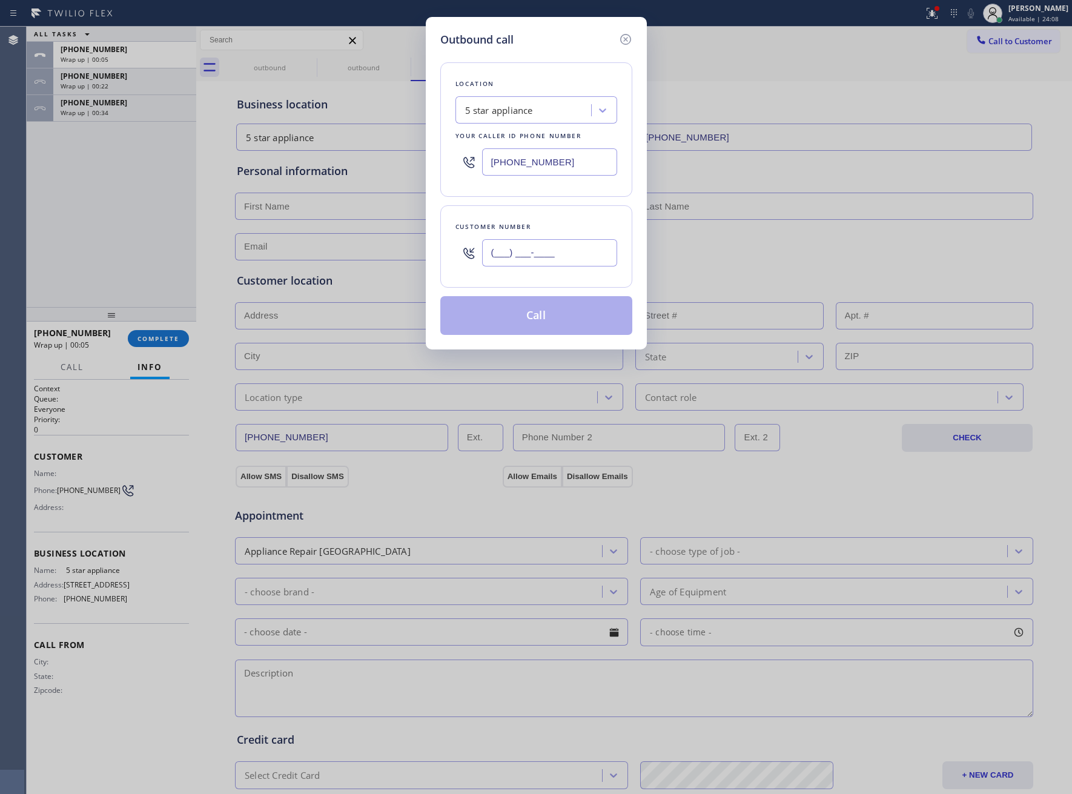
click at [541, 263] on input "(___) ___-____" at bounding box center [549, 252] width 135 height 27
paste input "469) 551-0306"
type input "[PHONE_NUMBER]"
click at [552, 309] on button "Call" at bounding box center [536, 315] width 192 height 39
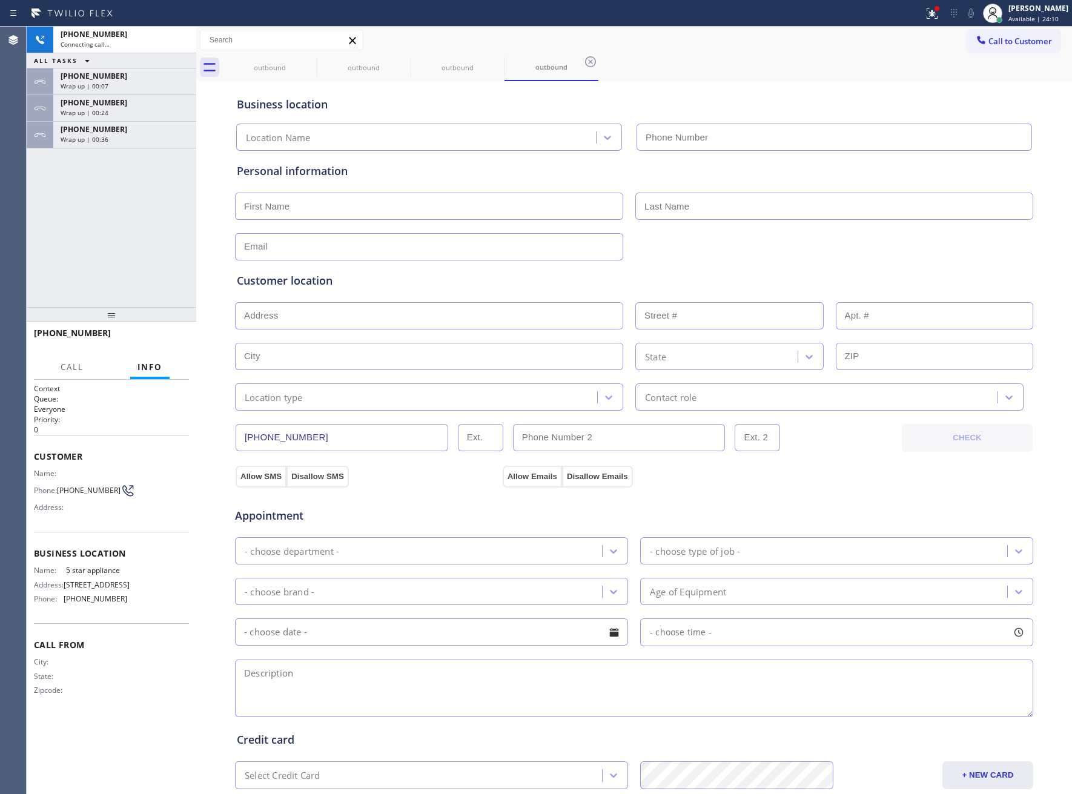
type input "[PHONE_NUMBER]"
click at [50, 144] on div at bounding box center [40, 135] width 27 height 27
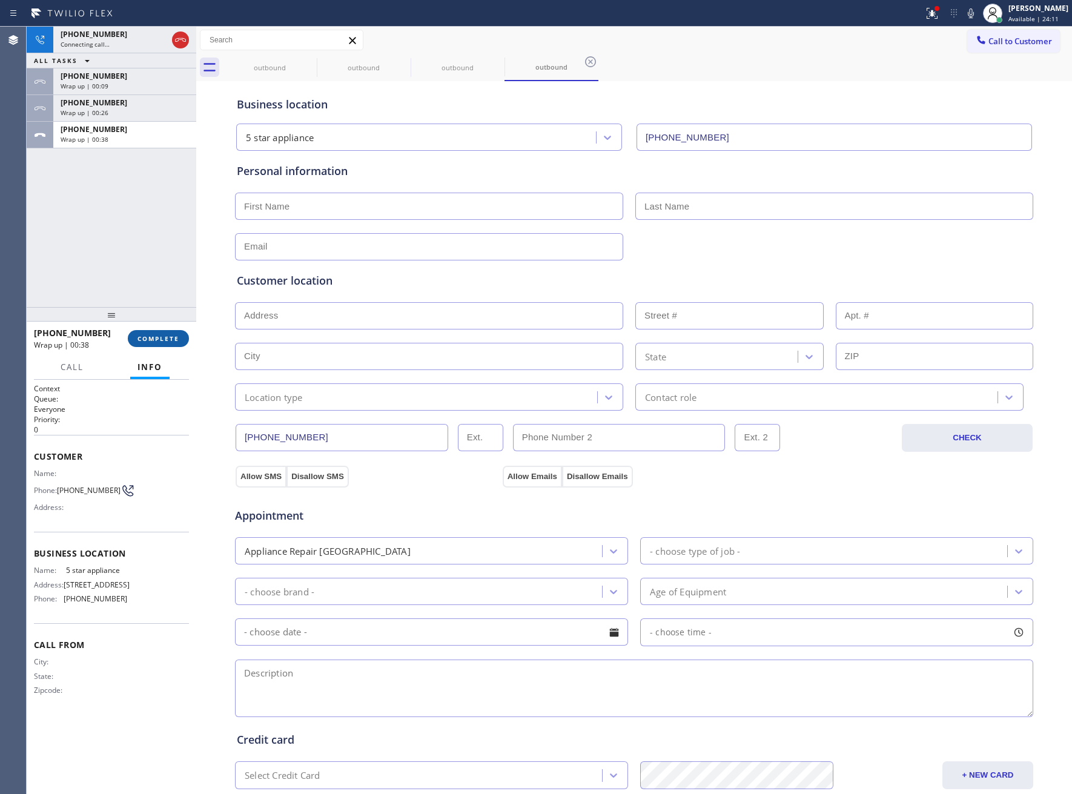
click at [170, 345] on button "COMPLETE" at bounding box center [158, 338] width 61 height 17
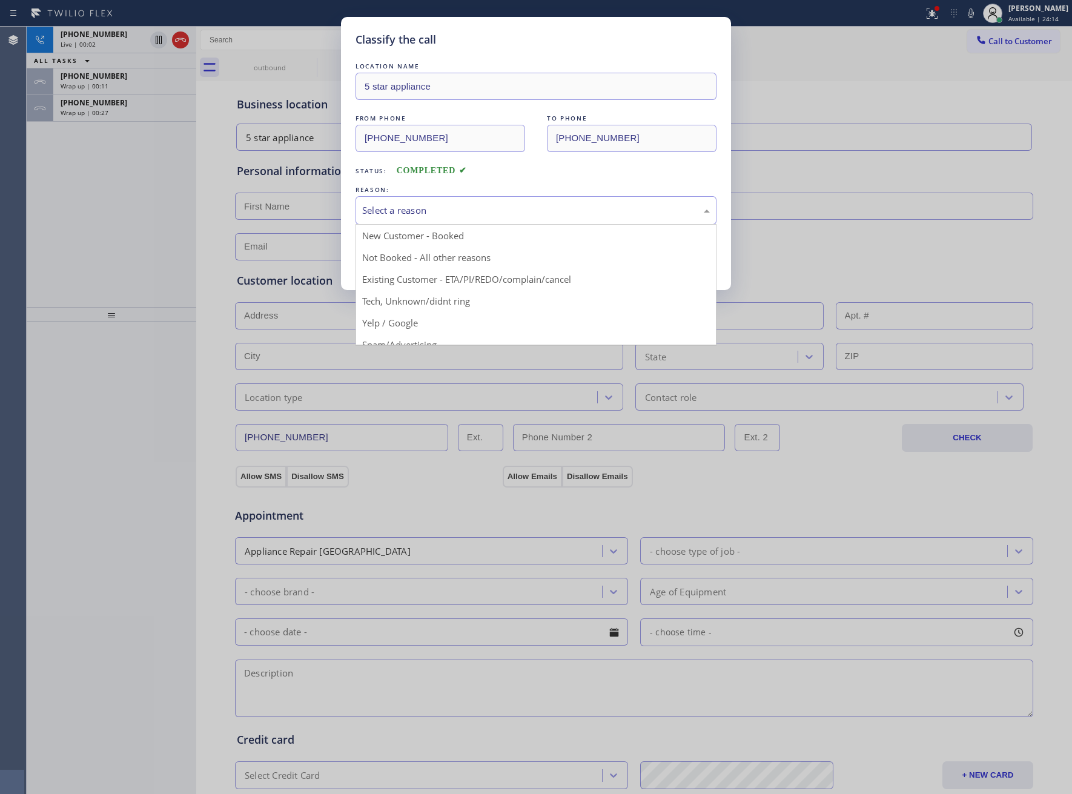
click at [447, 202] on div "Select a reason" at bounding box center [535, 210] width 361 height 28
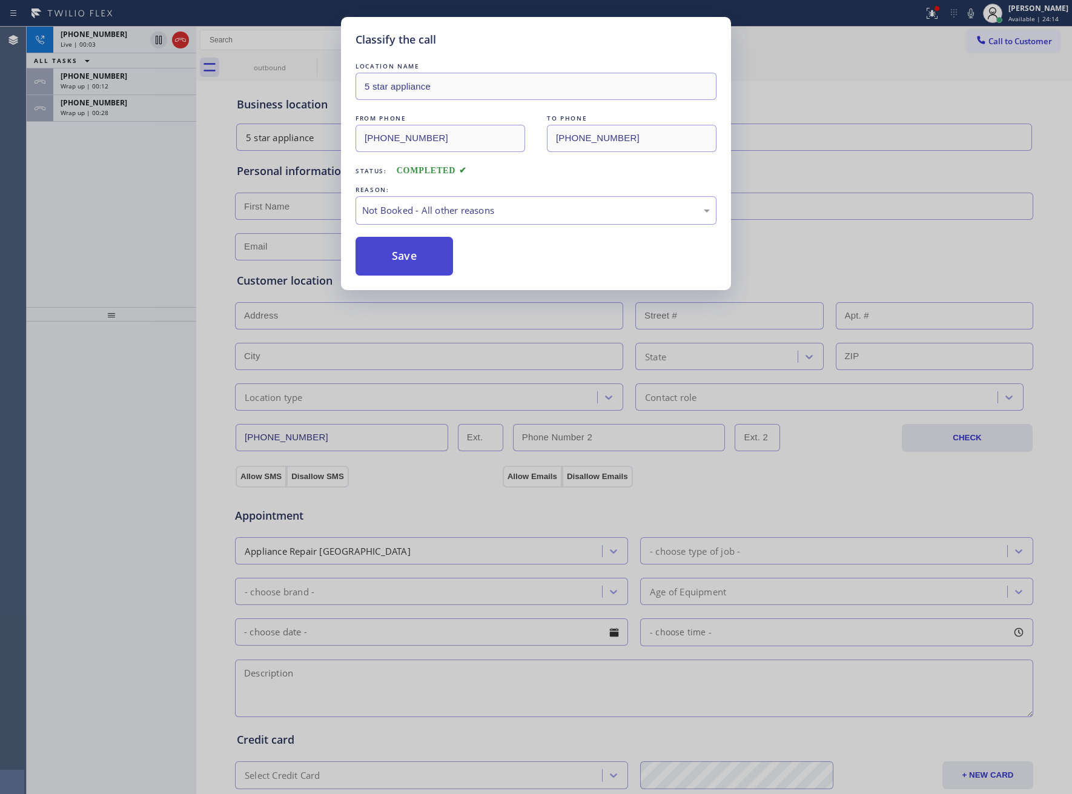
click at [398, 256] on button "Save" at bounding box center [403, 256] width 97 height 39
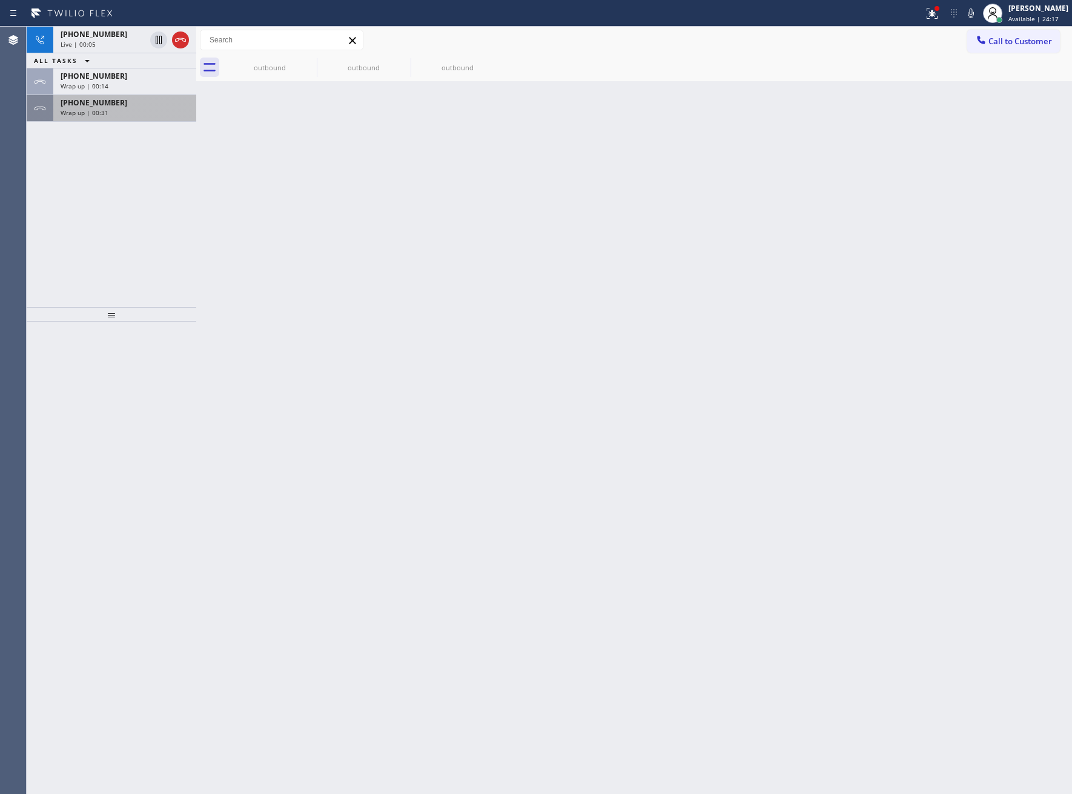
drag, startPoint x: 91, startPoint y: 100, endPoint x: 102, endPoint y: 108, distance: 13.0
click at [91, 102] on span "[PHONE_NUMBER]" at bounding box center [94, 102] width 67 height 10
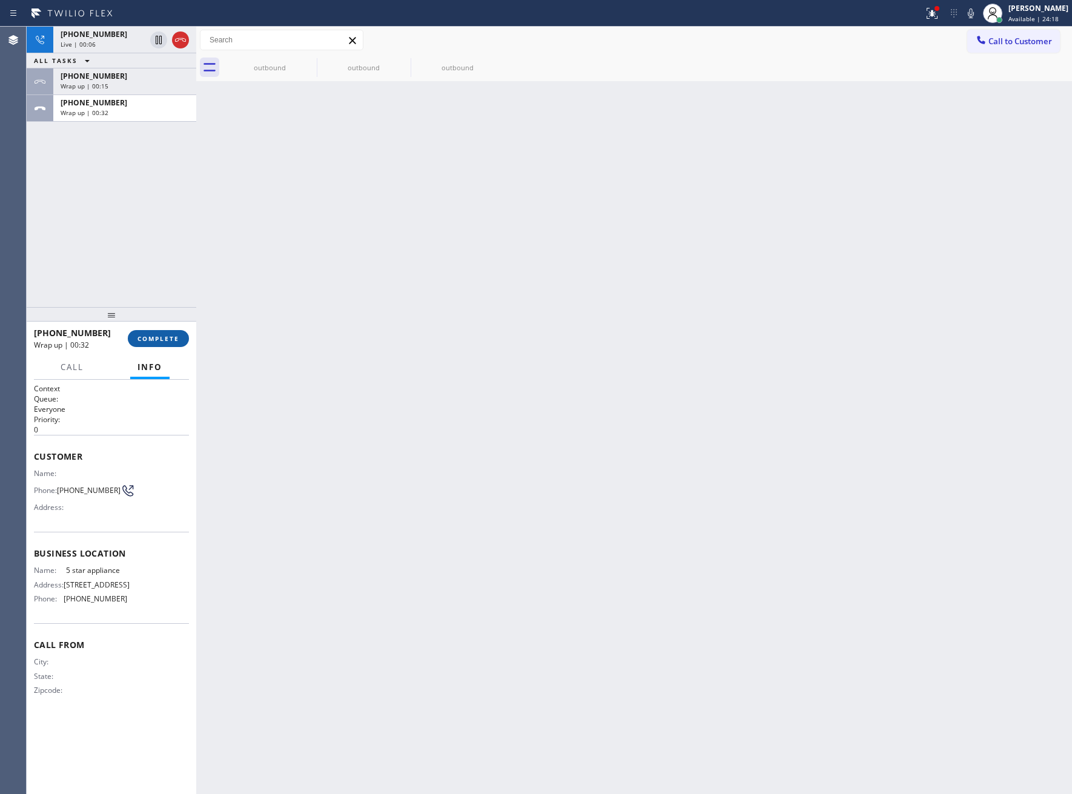
click at [150, 336] on span "COMPLETE" at bounding box center [158, 338] width 42 height 8
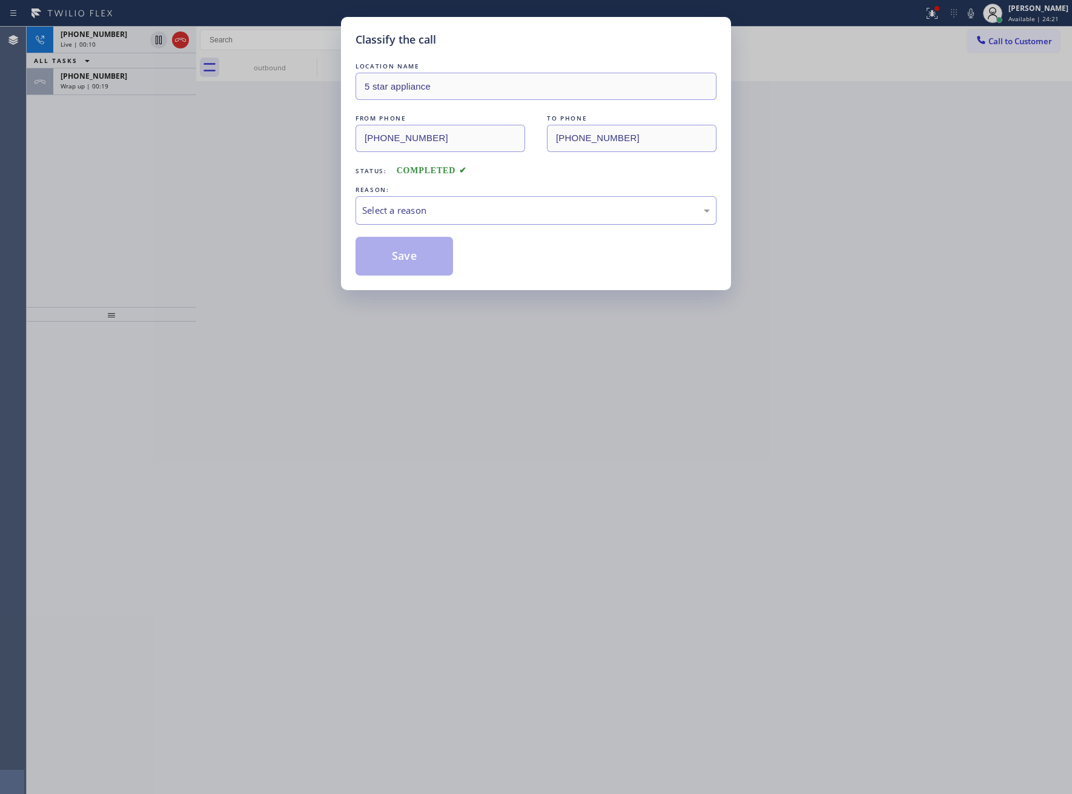
click at [504, 223] on div "Select a reason" at bounding box center [535, 210] width 361 height 28
click at [460, 257] on div "Save" at bounding box center [535, 256] width 361 height 39
click at [440, 254] on button "Save" at bounding box center [403, 256] width 97 height 39
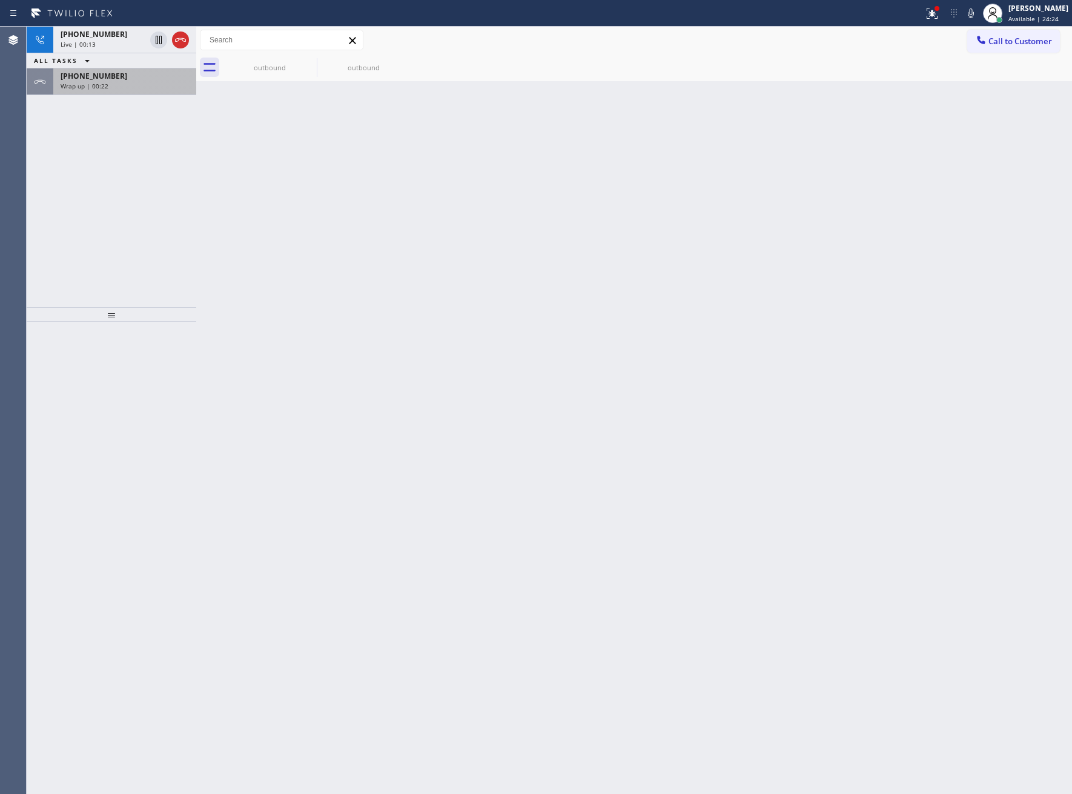
click at [100, 88] on span "Wrap up | 00:22" at bounding box center [85, 86] width 48 height 8
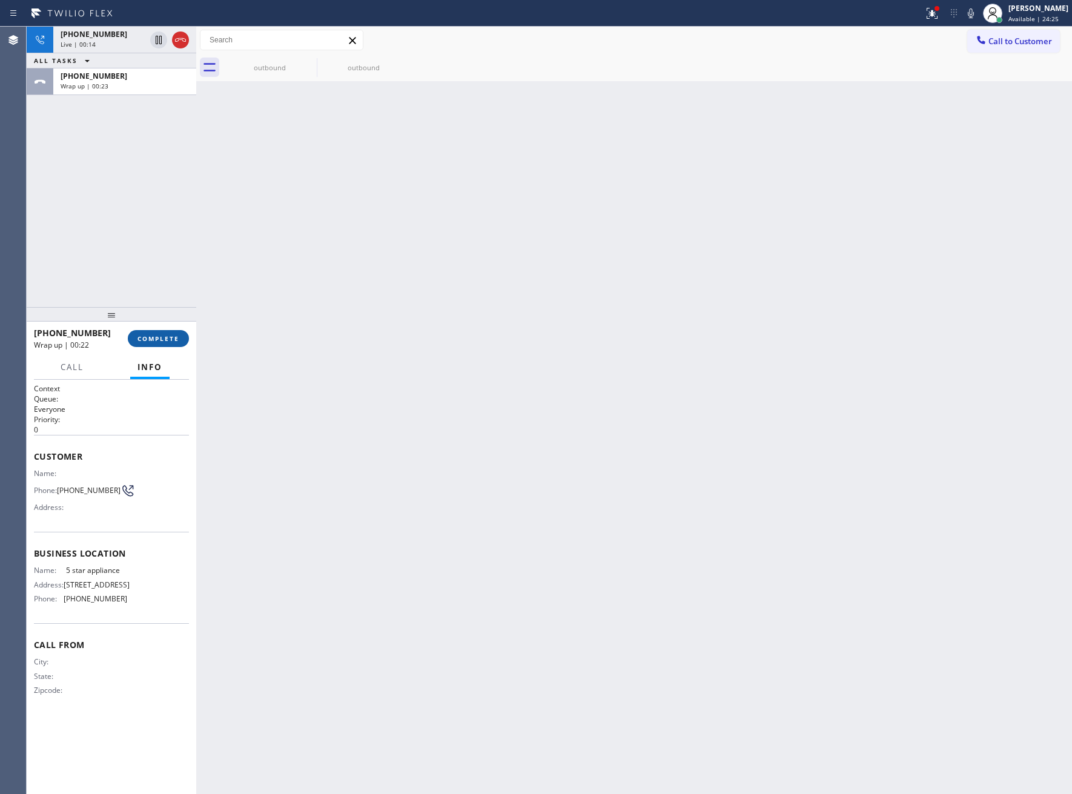
click at [160, 334] on button "COMPLETE" at bounding box center [158, 338] width 61 height 17
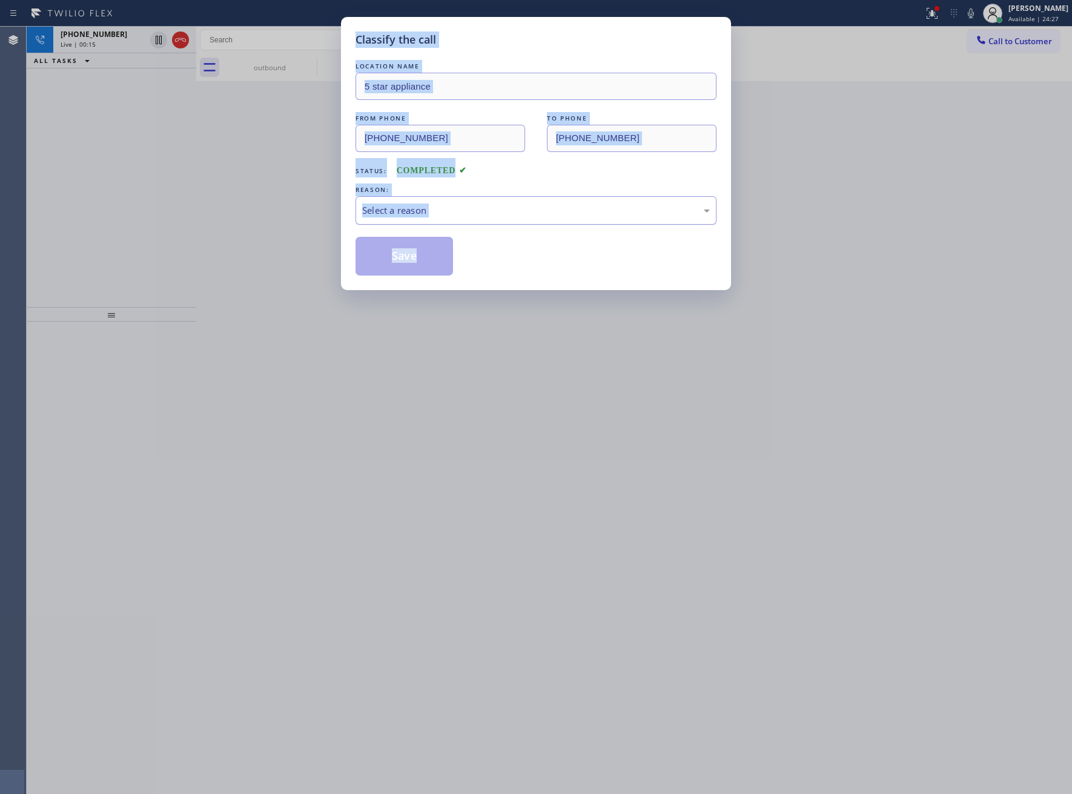
click at [451, 222] on div "Select a reason" at bounding box center [535, 210] width 361 height 28
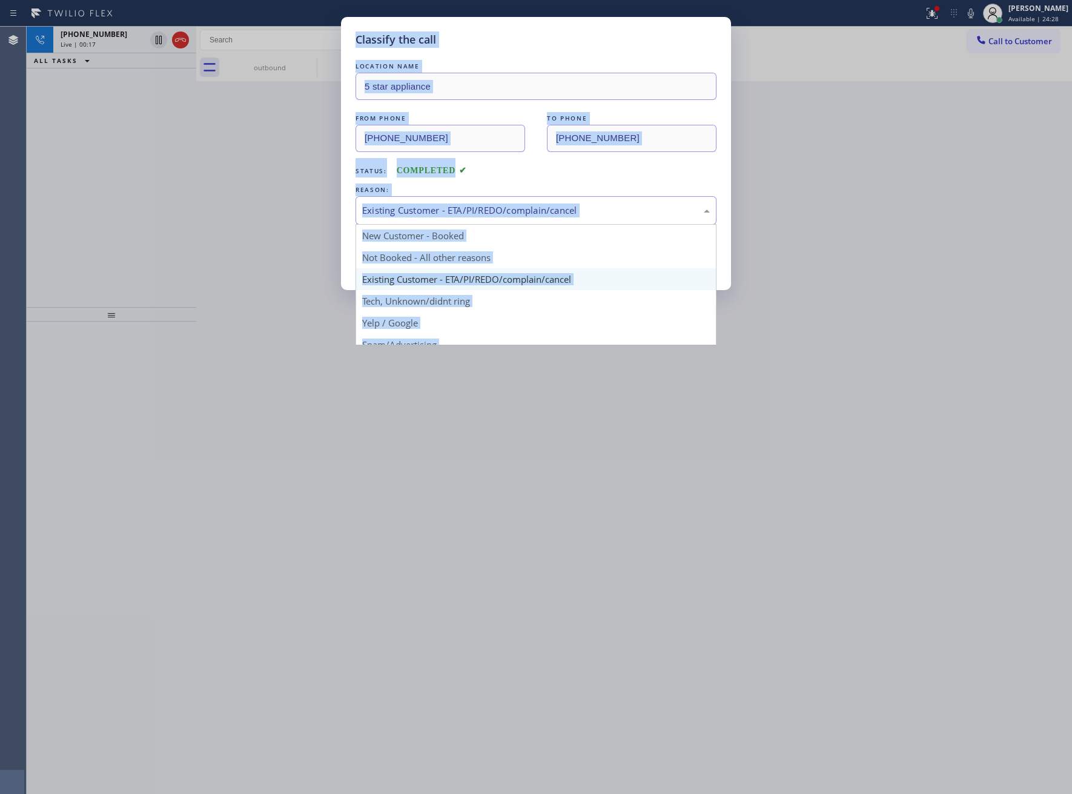
click at [414, 209] on div "Existing Customer - ETA/PI/REDO/complain/cancel" at bounding box center [536, 210] width 348 height 14
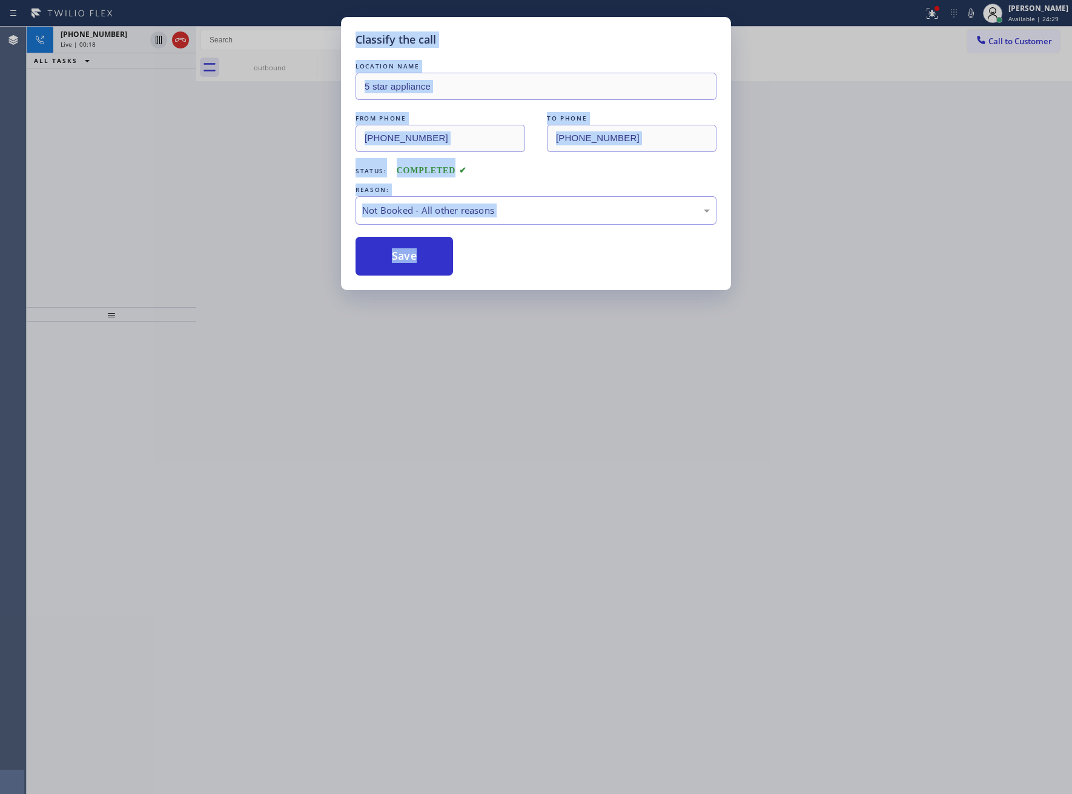
click at [394, 279] on div "Classify the call LOCATION NAME 5 star appliance FROM PHONE [PHONE_NUMBER] TO P…" at bounding box center [536, 153] width 390 height 273
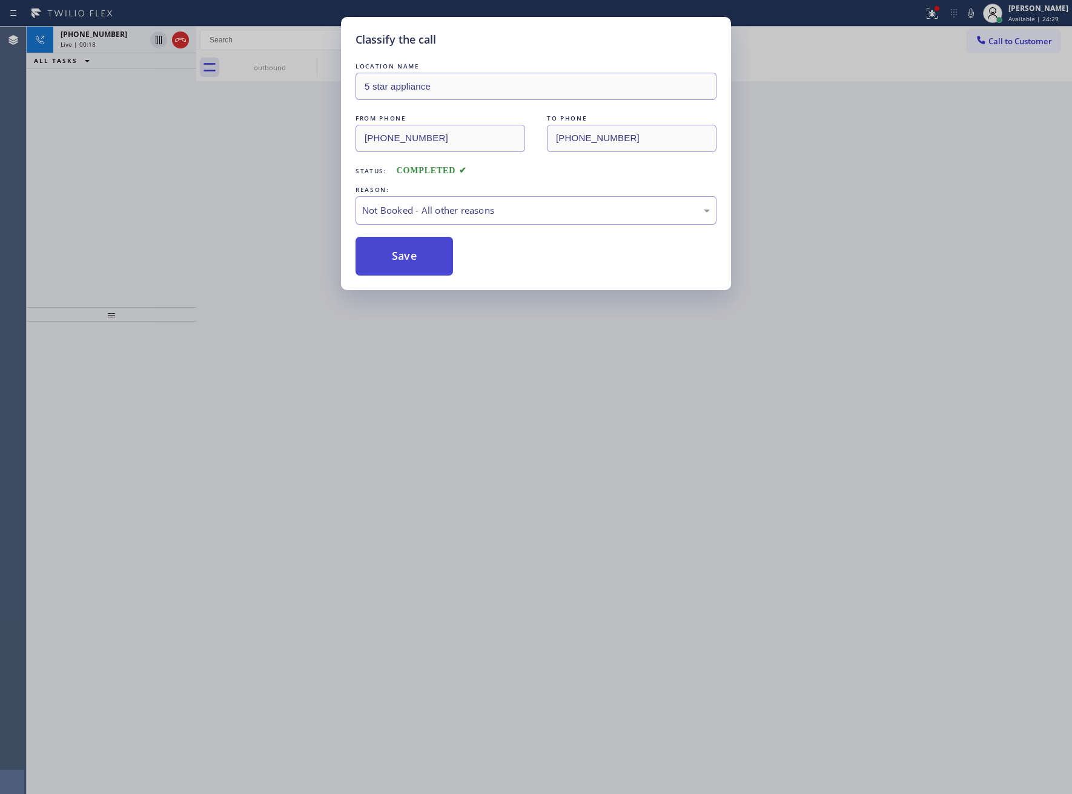
click at [398, 262] on button "Save" at bounding box center [403, 256] width 97 height 39
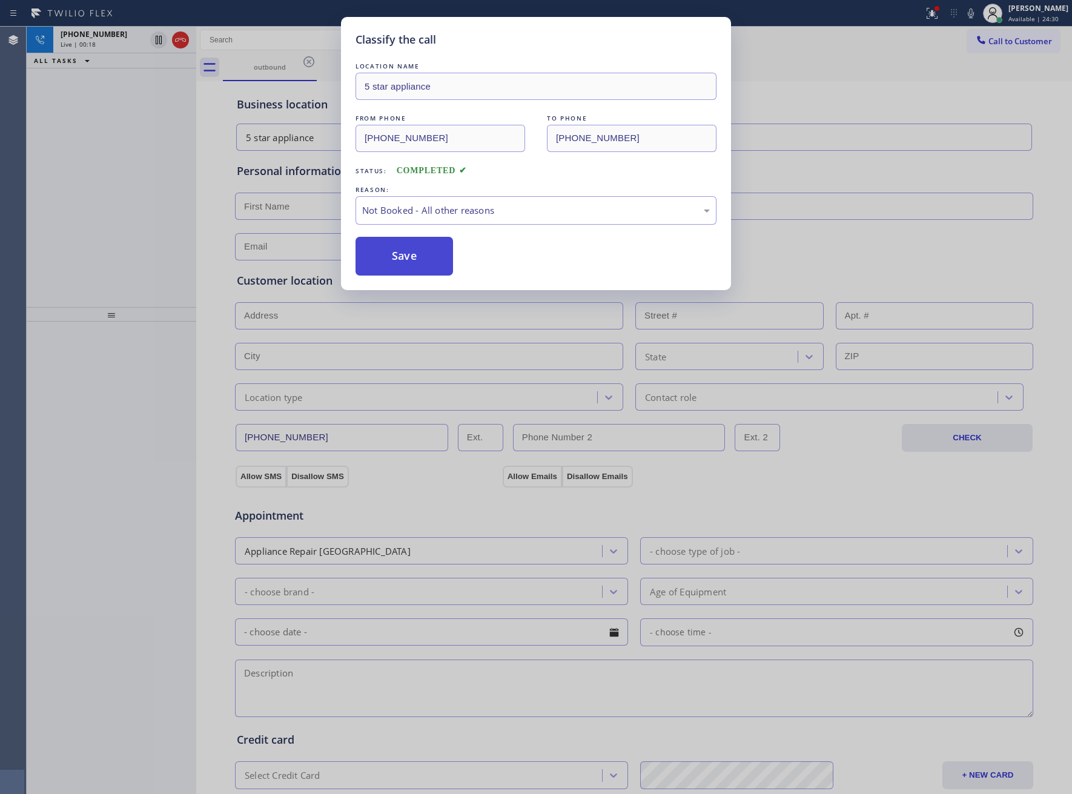
click at [398, 262] on button "Save" at bounding box center [403, 256] width 97 height 39
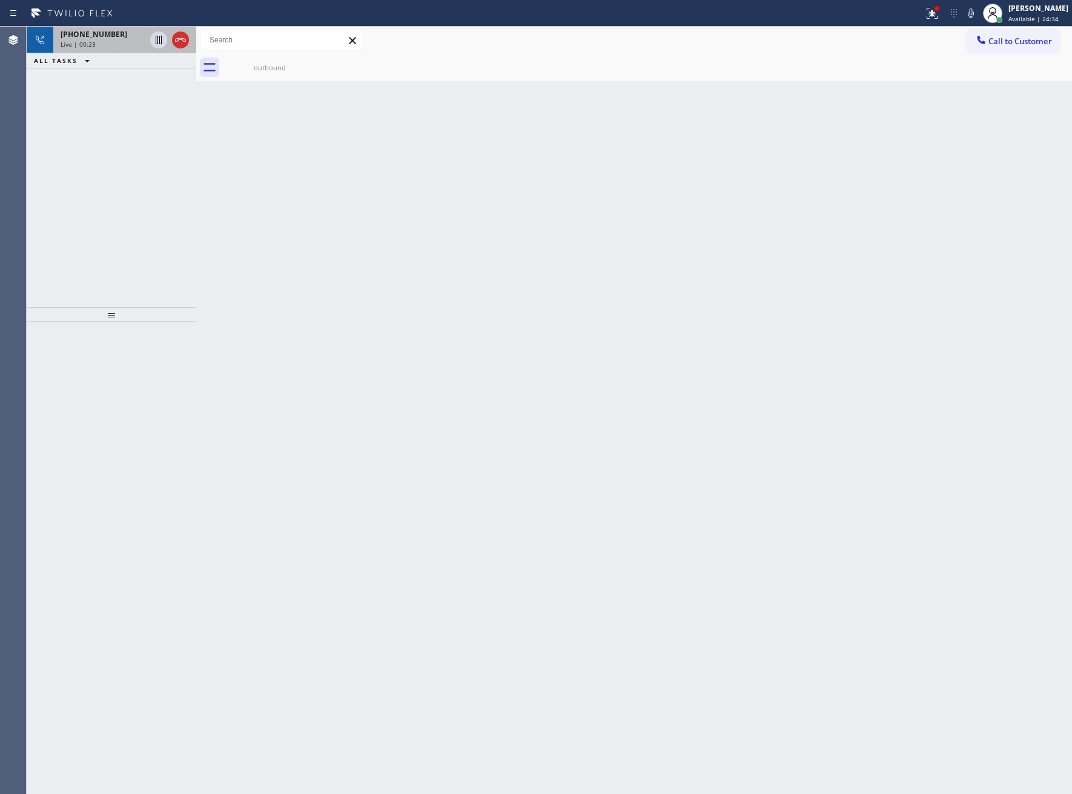
click at [177, 37] on icon at bounding box center [180, 40] width 15 height 15
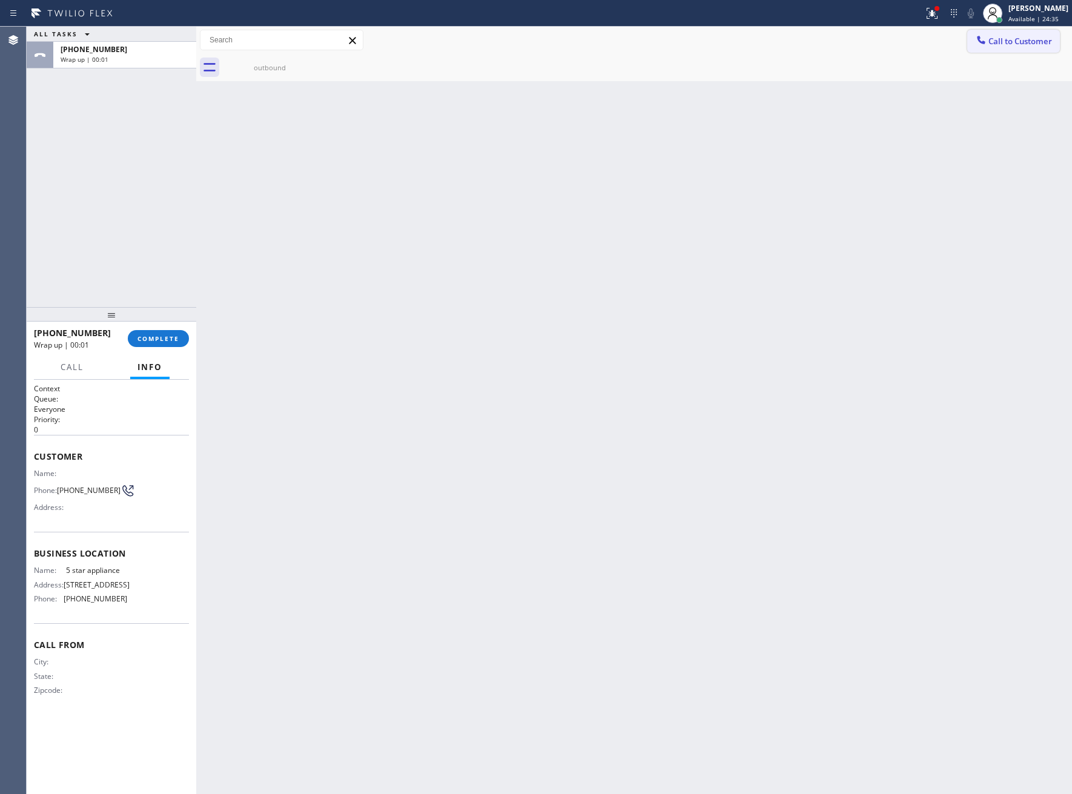
click at [1016, 44] on span "Call to Customer" at bounding box center [1020, 41] width 64 height 11
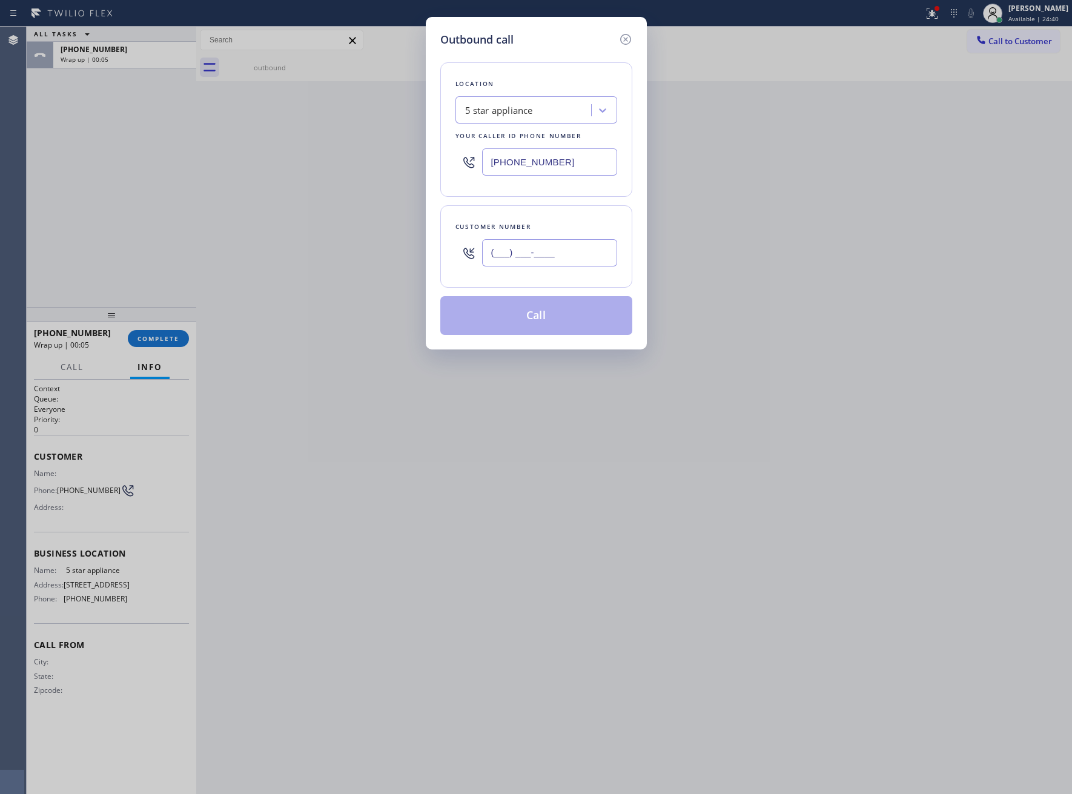
click at [578, 258] on input "(___) ___-____" at bounding box center [549, 252] width 135 height 27
paste input "469) 551-0306"
type input "[PHONE_NUMBER]"
click at [556, 322] on button "Call" at bounding box center [536, 315] width 192 height 39
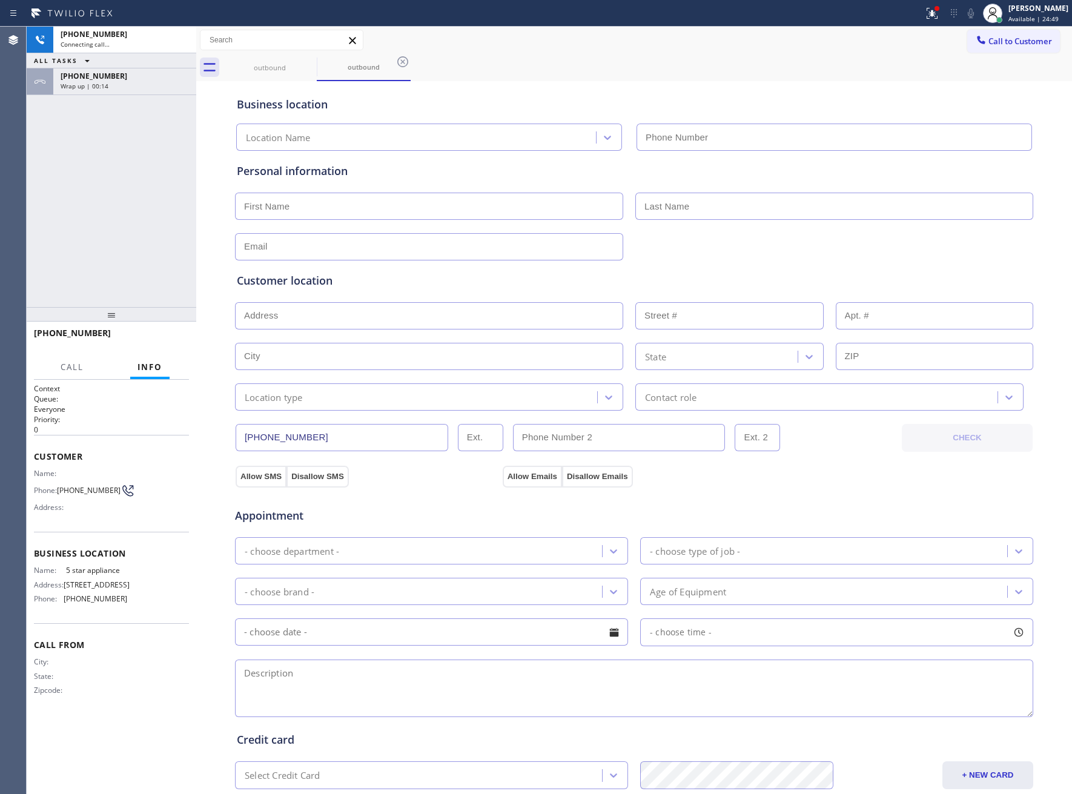
type input "[PHONE_NUMBER]"
click at [173, 345] on div "[PHONE_NUMBER] Live | 00:26 HANG UP" at bounding box center [111, 338] width 155 height 31
click at [158, 342] on span "HANG UP" at bounding box center [160, 338] width 37 height 8
click at [1018, 37] on button "Call to Customer" at bounding box center [1013, 41] width 93 height 23
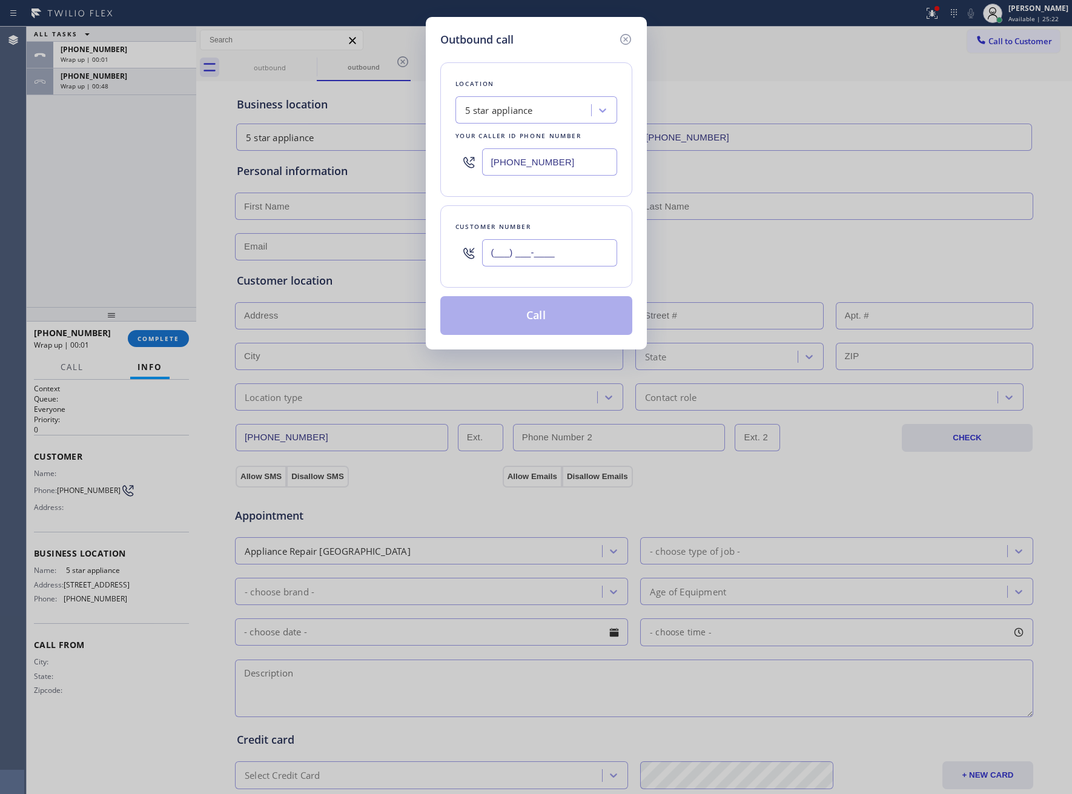
click at [520, 262] on input "(___) ___-____" at bounding box center [549, 252] width 135 height 27
paste input "469) 551-0306"
type input "[PHONE_NUMBER]"
click at [547, 311] on button "Call" at bounding box center [536, 315] width 192 height 39
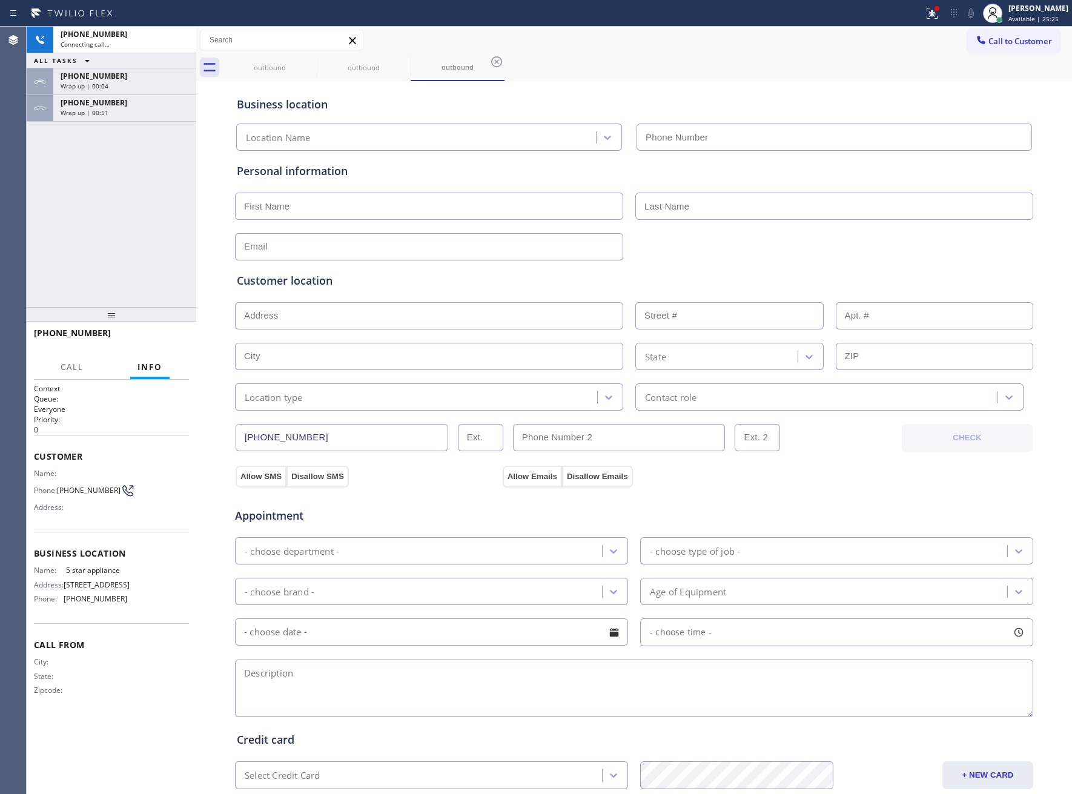
type input "[PHONE_NUMBER]"
click at [168, 340] on span "HANG UP" at bounding box center [160, 338] width 37 height 8
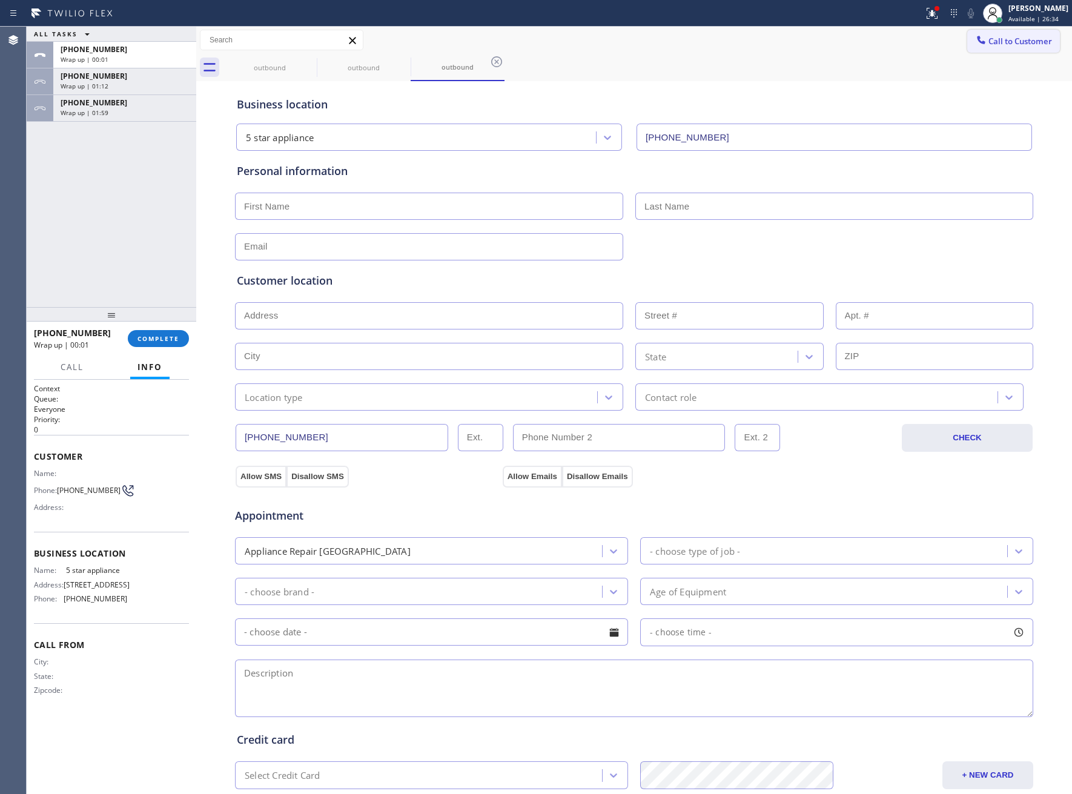
click at [1005, 40] on span "Call to Customer" at bounding box center [1020, 41] width 64 height 11
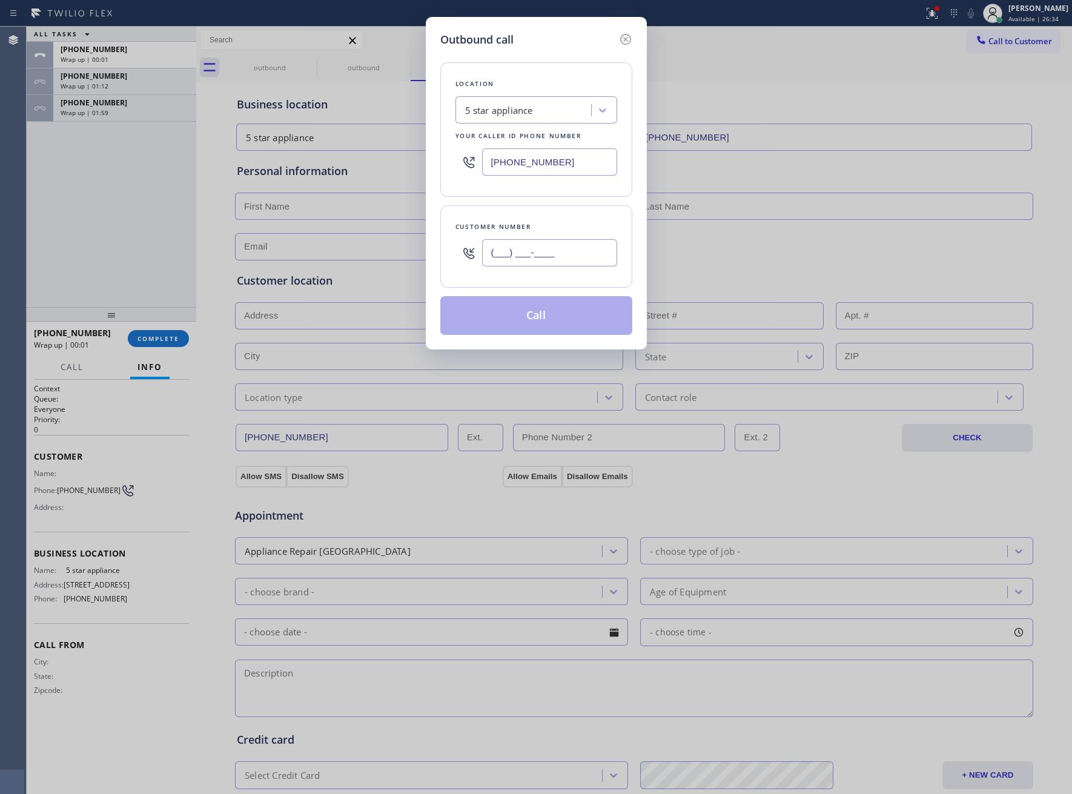
click at [554, 257] on input "(___) ___-____" at bounding box center [549, 252] width 135 height 27
paste input "469) 551-0306"
type input "[PHONE_NUMBER]"
click at [544, 314] on button "Call" at bounding box center [536, 315] width 192 height 39
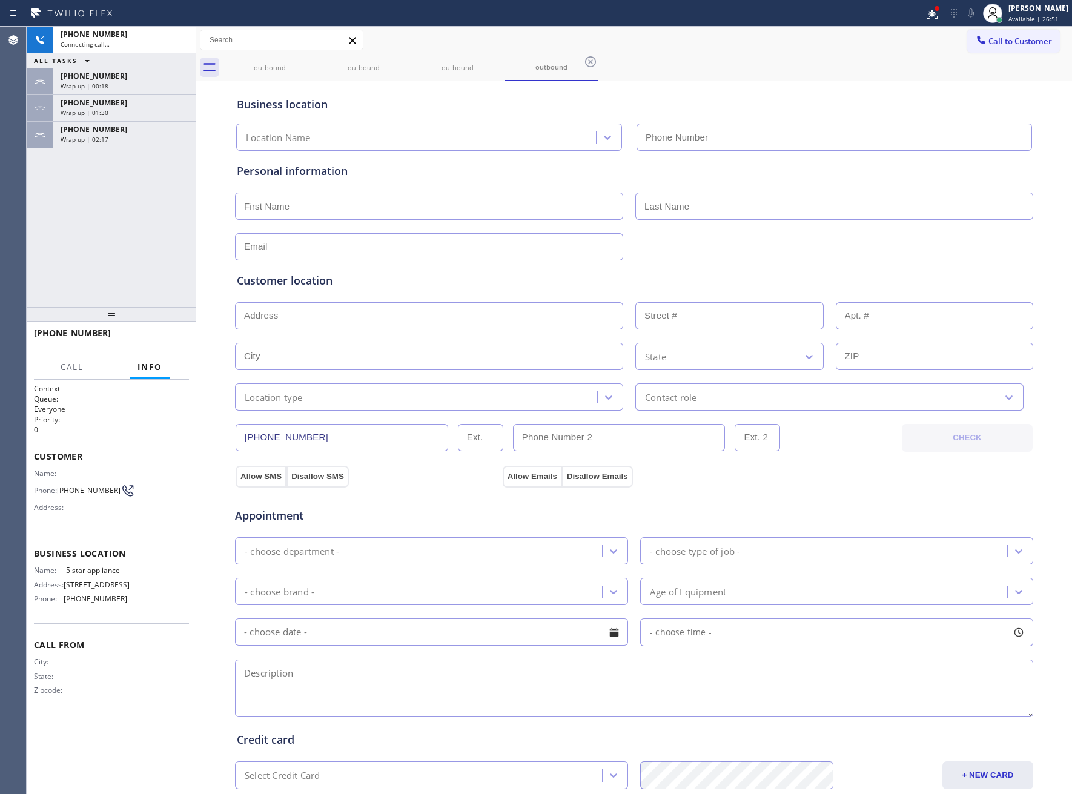
type input "[PHONE_NUMBER]"
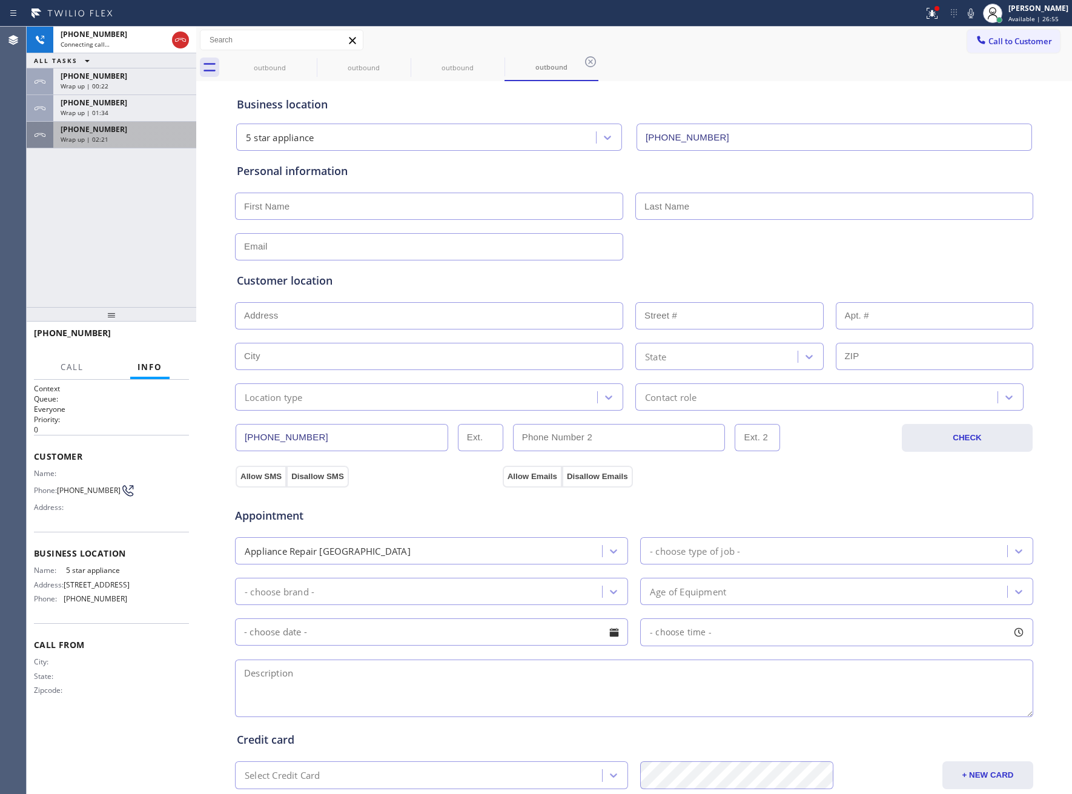
click at [109, 146] on div "[PHONE_NUMBER] Wrap up | 02:21" at bounding box center [122, 135] width 138 height 27
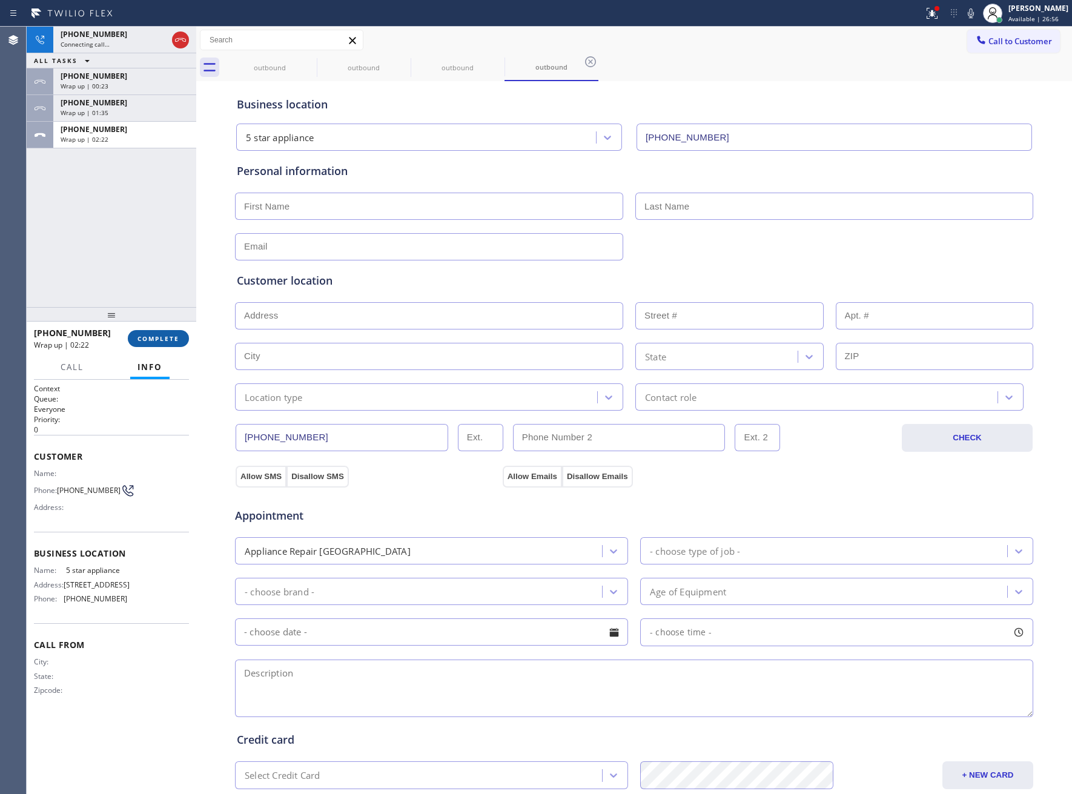
click at [144, 340] on span "COMPLETE" at bounding box center [158, 338] width 42 height 8
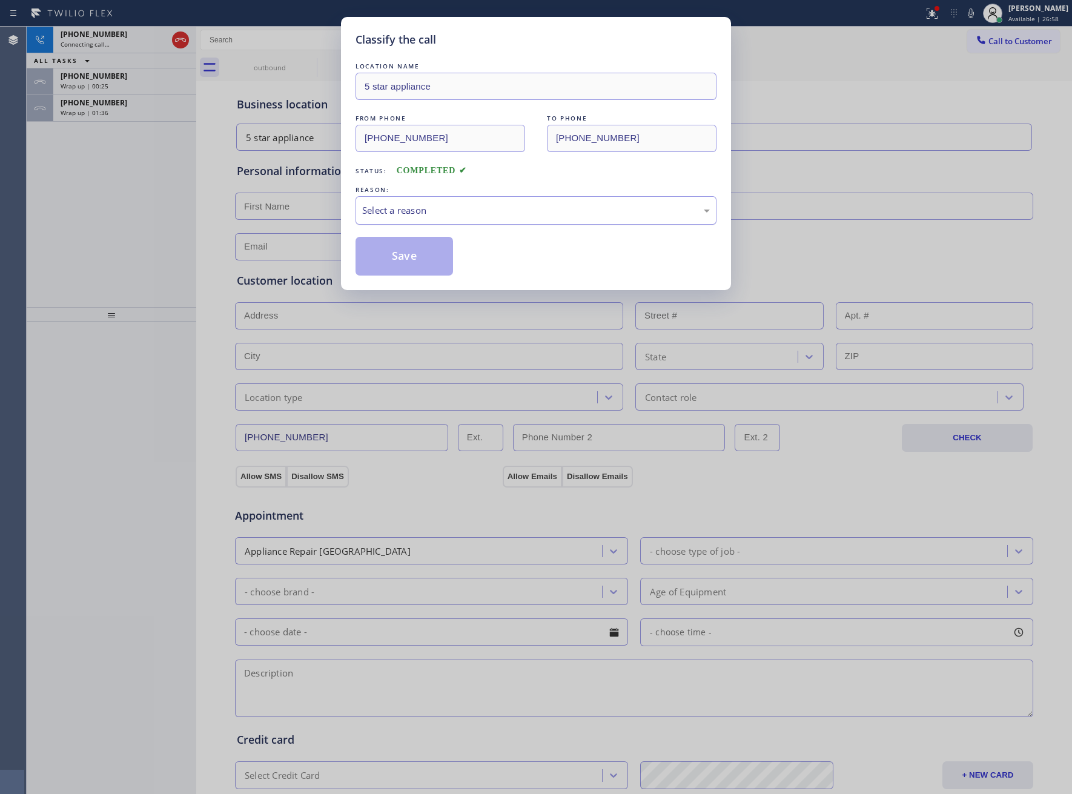
click at [434, 216] on div "Select a reason" at bounding box center [536, 210] width 348 height 14
click at [412, 254] on button "Save" at bounding box center [403, 256] width 97 height 39
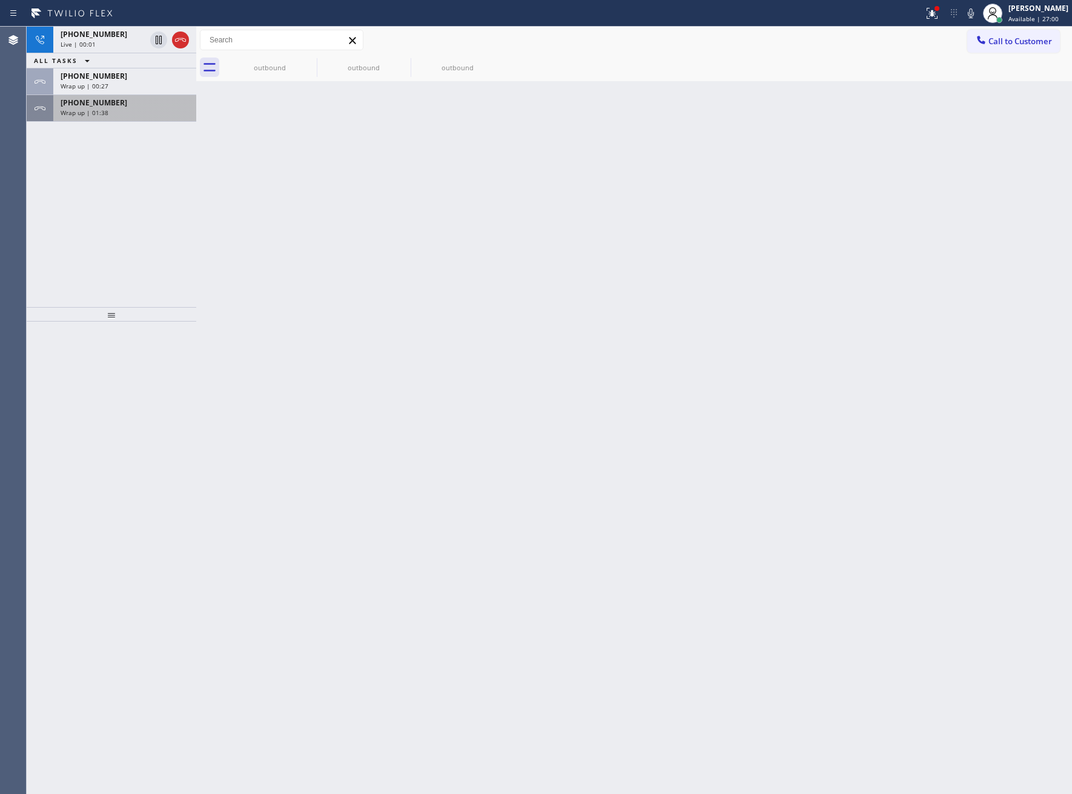
click at [133, 113] on div "Wrap up | 01:38" at bounding box center [125, 112] width 128 height 8
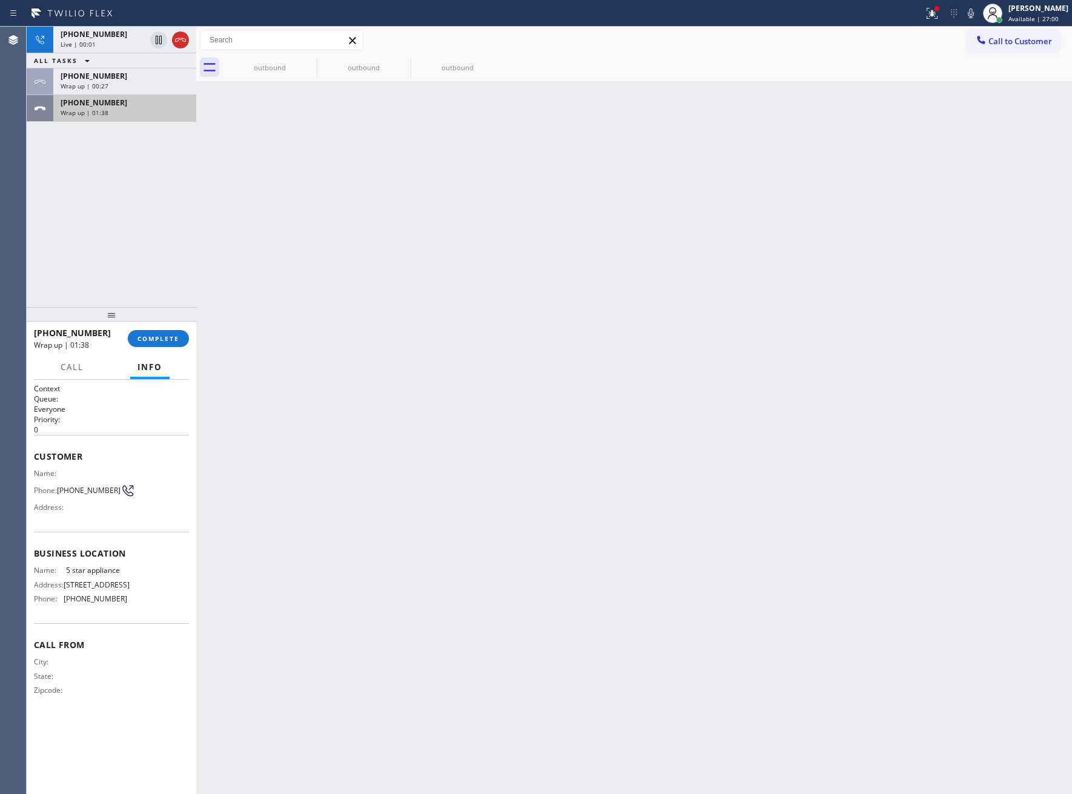
click at [133, 113] on div "Wrap up | 01:38" at bounding box center [125, 112] width 128 height 8
click at [183, 38] on icon at bounding box center [180, 40] width 15 height 15
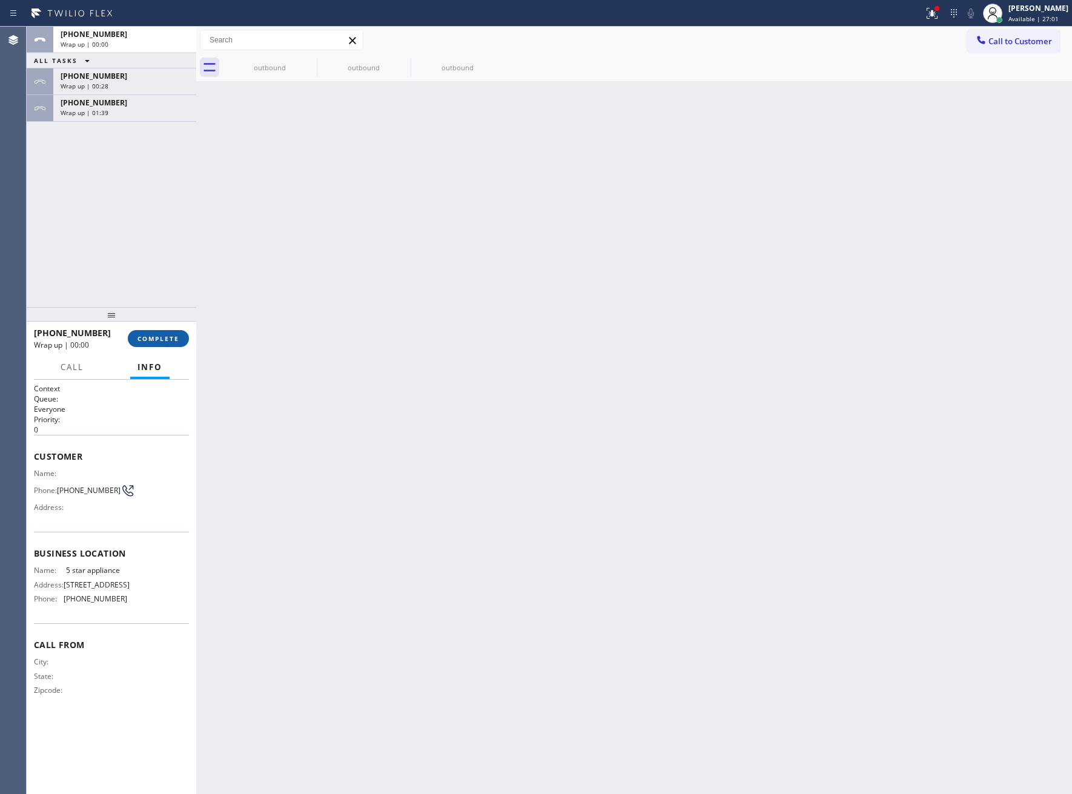
drag, startPoint x: 163, startPoint y: 328, endPoint x: 163, endPoint y: 336, distance: 8.5
click at [163, 331] on div "[PHONE_NUMBER] Wrap up | 00:00 COMPLETE" at bounding box center [111, 338] width 155 height 31
click at [163, 336] on span "COMPLETE" at bounding box center [158, 338] width 42 height 8
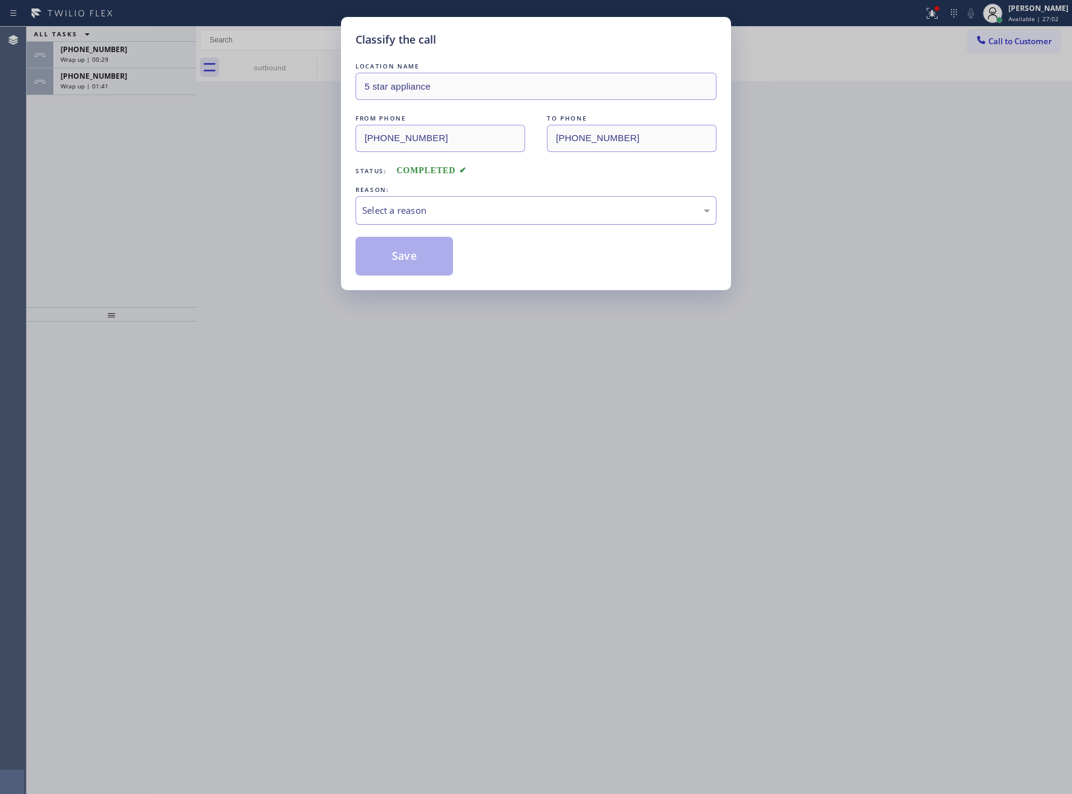
drag, startPoint x: 400, startPoint y: 207, endPoint x: 411, endPoint y: 222, distance: 18.5
click at [401, 207] on div "Select a reason" at bounding box center [536, 210] width 348 height 14
click at [406, 269] on button "Save" at bounding box center [403, 256] width 97 height 39
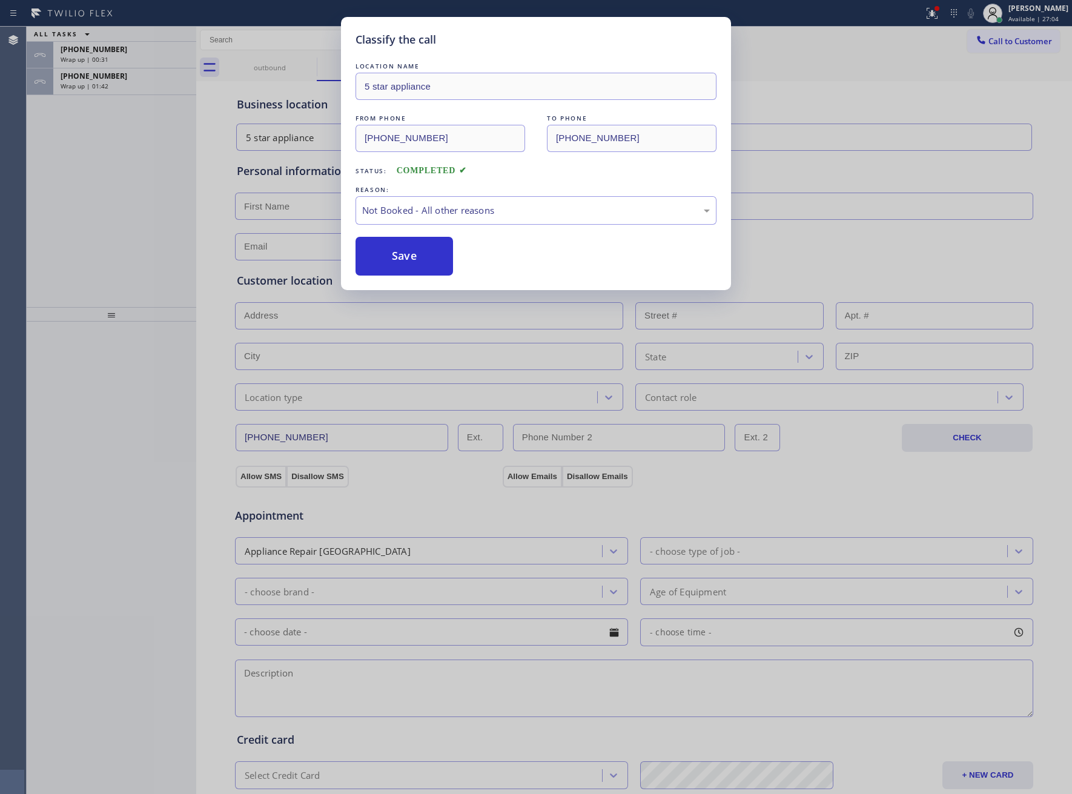
click at [118, 91] on div "Classify the call LOCATION NAME 5 star appliance FROM PHONE [PHONE_NUMBER] TO P…" at bounding box center [549, 410] width 1045 height 767
click at [118, 91] on div "[PHONE_NUMBER] Wrap up | 01:42" at bounding box center [122, 81] width 138 height 27
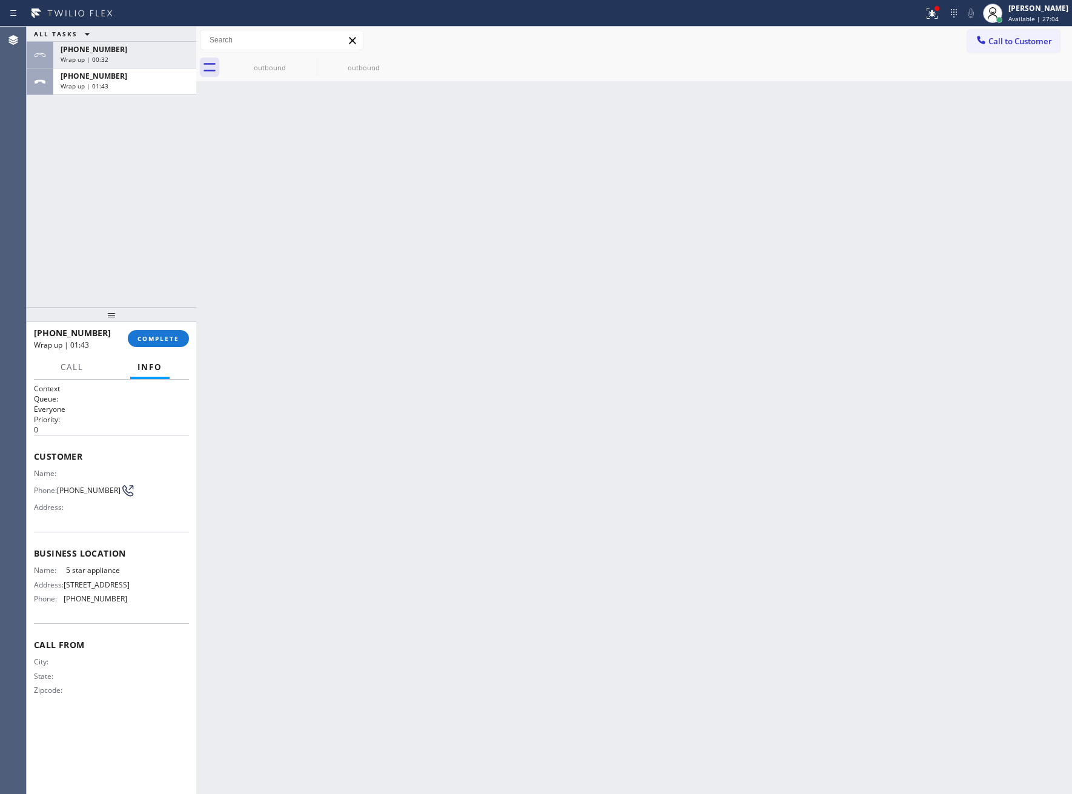
click at [118, 91] on div "[PHONE_NUMBER] Wrap up | 01:43" at bounding box center [122, 81] width 138 height 27
drag, startPoint x: 118, startPoint y: 91, endPoint x: 190, endPoint y: 360, distance: 278.8
click at [128, 102] on div "ALL TASKS ALL TASKS ACTIVE TASKS TASKS IN WRAP UP [PHONE_NUMBER] Wrap up | 00:3…" at bounding box center [112, 167] width 170 height 280
click at [158, 351] on div "[PHONE_NUMBER] Wrap up | 01:44 COMPLETE" at bounding box center [111, 338] width 155 height 31
click at [155, 344] on button "COMPLETE" at bounding box center [158, 338] width 61 height 17
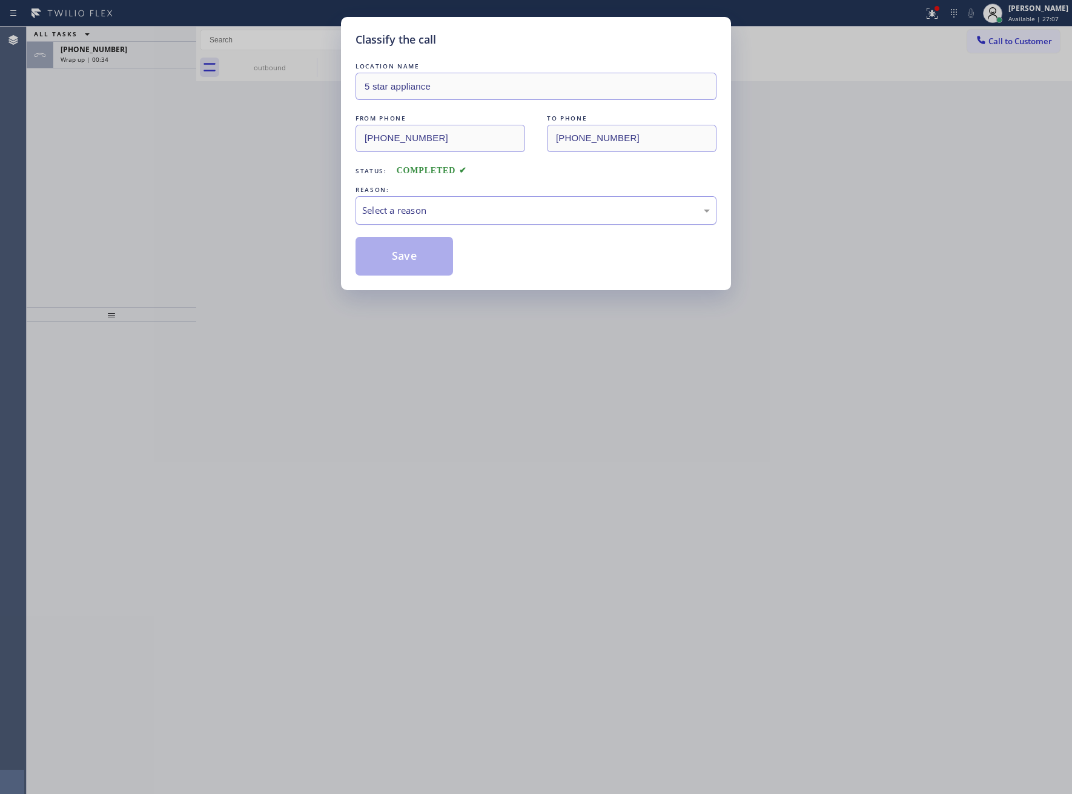
click at [472, 206] on div "Select a reason" at bounding box center [536, 210] width 348 height 14
click at [422, 262] on button "Save" at bounding box center [403, 256] width 97 height 39
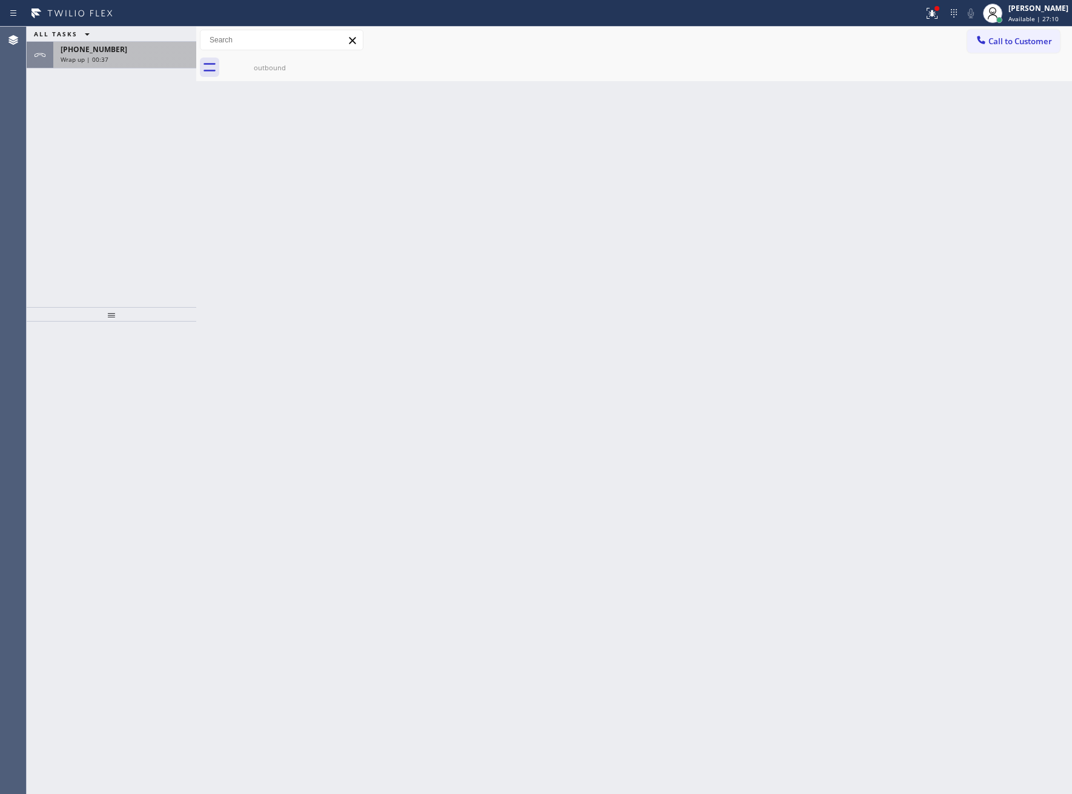
click at [104, 57] on span "Wrap up | 00:37" at bounding box center [85, 59] width 48 height 8
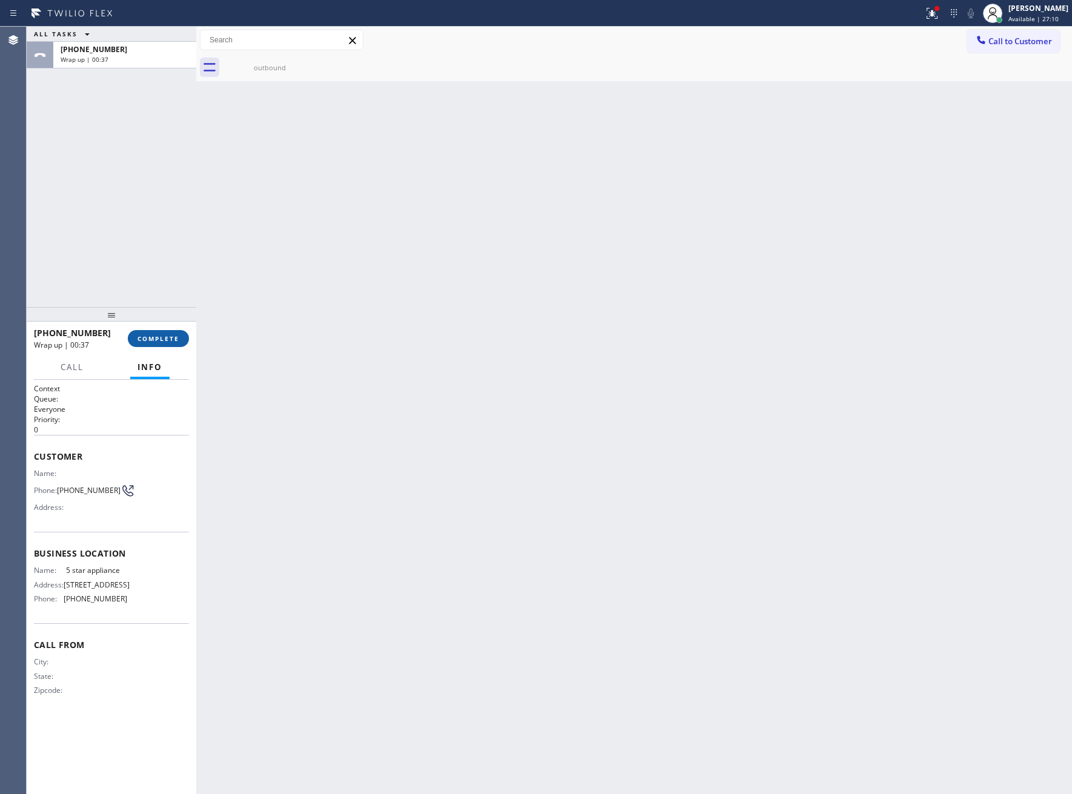
click at [167, 340] on span "COMPLETE" at bounding box center [158, 338] width 42 height 8
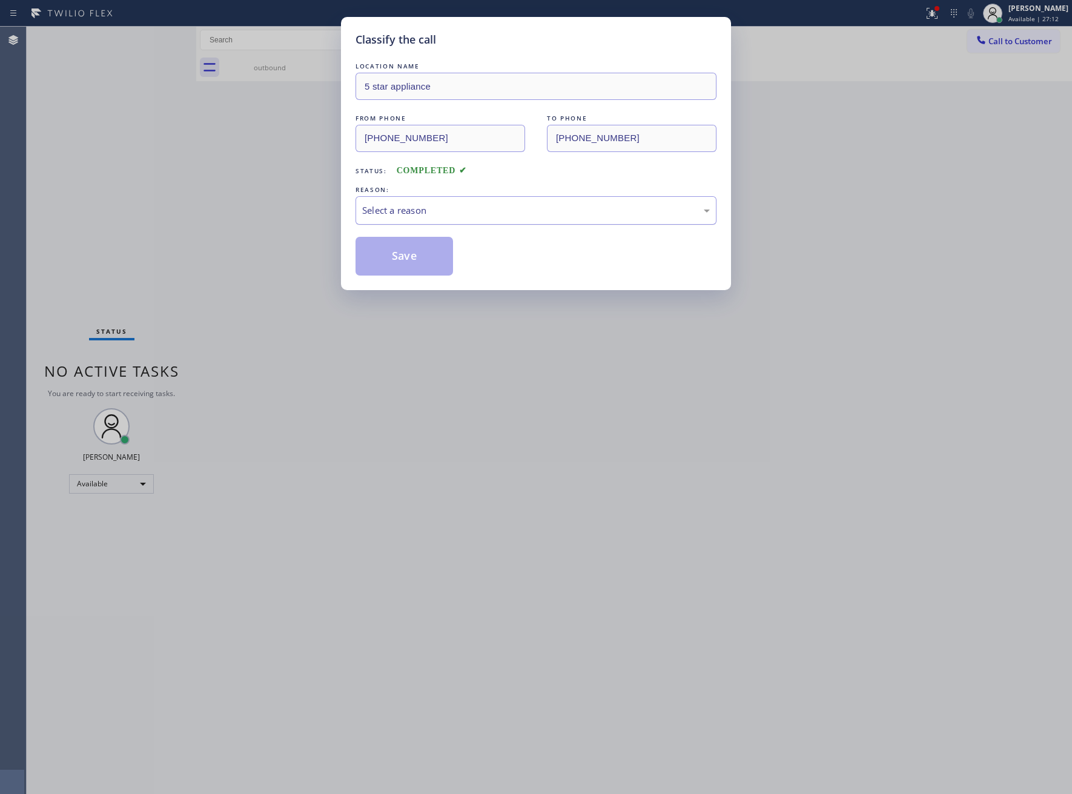
drag, startPoint x: 442, startPoint y: 208, endPoint x: 449, endPoint y: 222, distance: 16.0
click at [446, 213] on div "Select a reason" at bounding box center [536, 210] width 348 height 14
drag, startPoint x: 428, startPoint y: 254, endPoint x: 432, endPoint y: 269, distance: 15.3
click at [428, 255] on button "Save" at bounding box center [403, 256] width 97 height 39
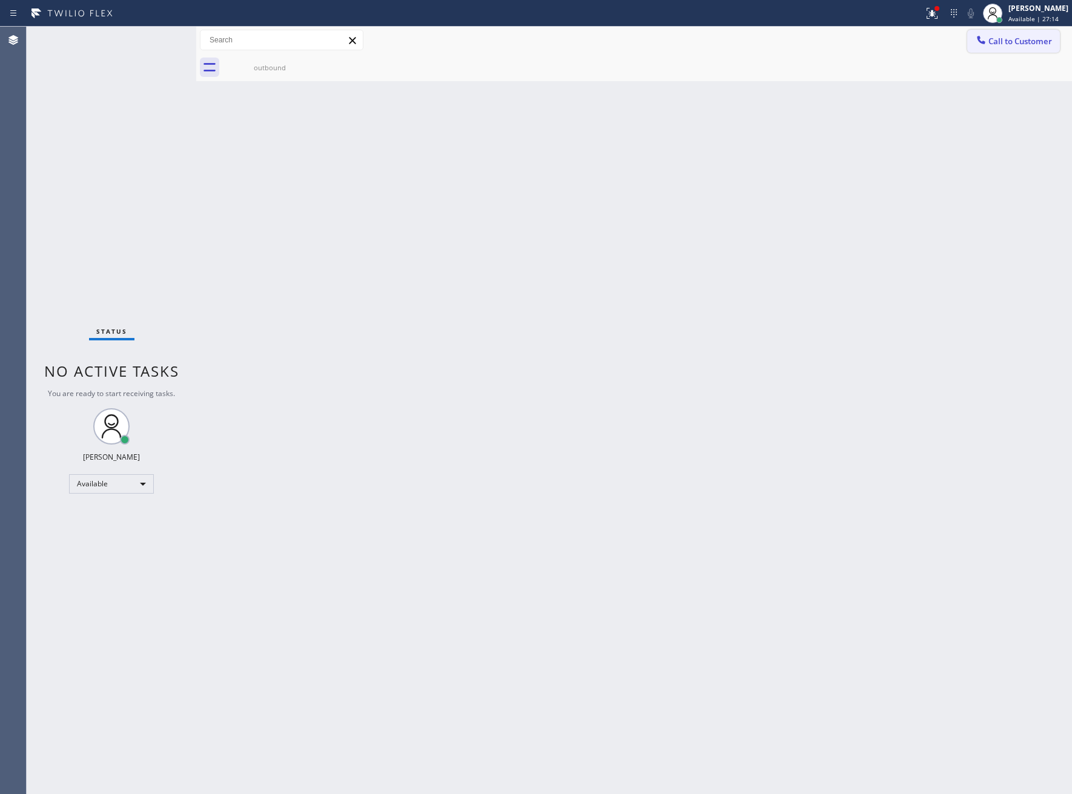
click at [1003, 44] on span "Call to Customer" at bounding box center [1020, 41] width 64 height 11
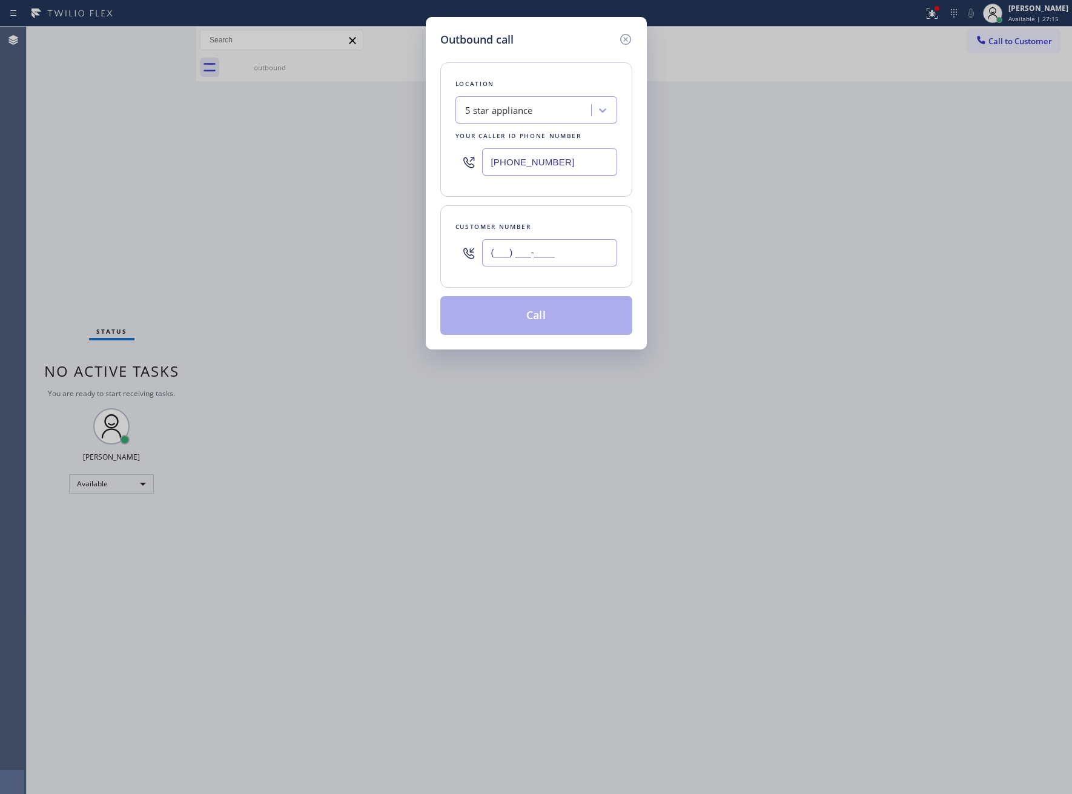
click at [558, 256] on input "(___) ___-____" at bounding box center [549, 252] width 135 height 27
paste input "469) 551-0306"
type input "[PHONE_NUMBER]"
click at [529, 320] on button "Call" at bounding box center [536, 315] width 192 height 39
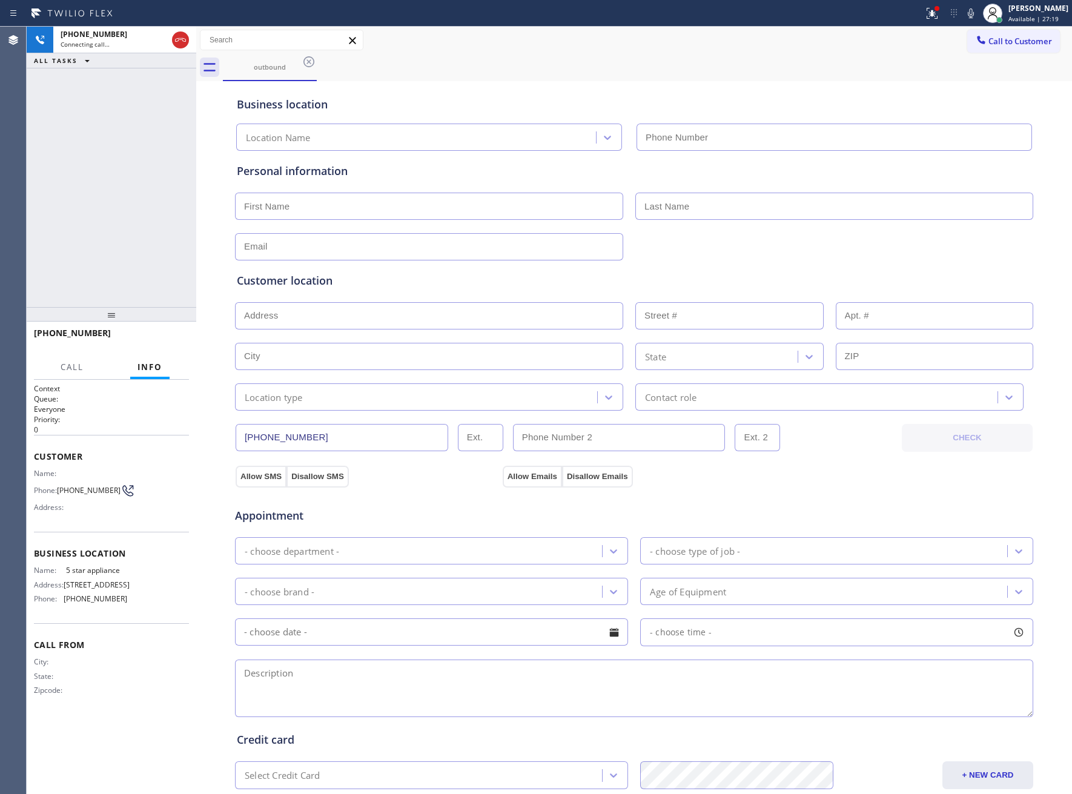
type input "[PHONE_NUMBER]"
click at [166, 342] on span "HANG UP" at bounding box center [160, 338] width 37 height 8
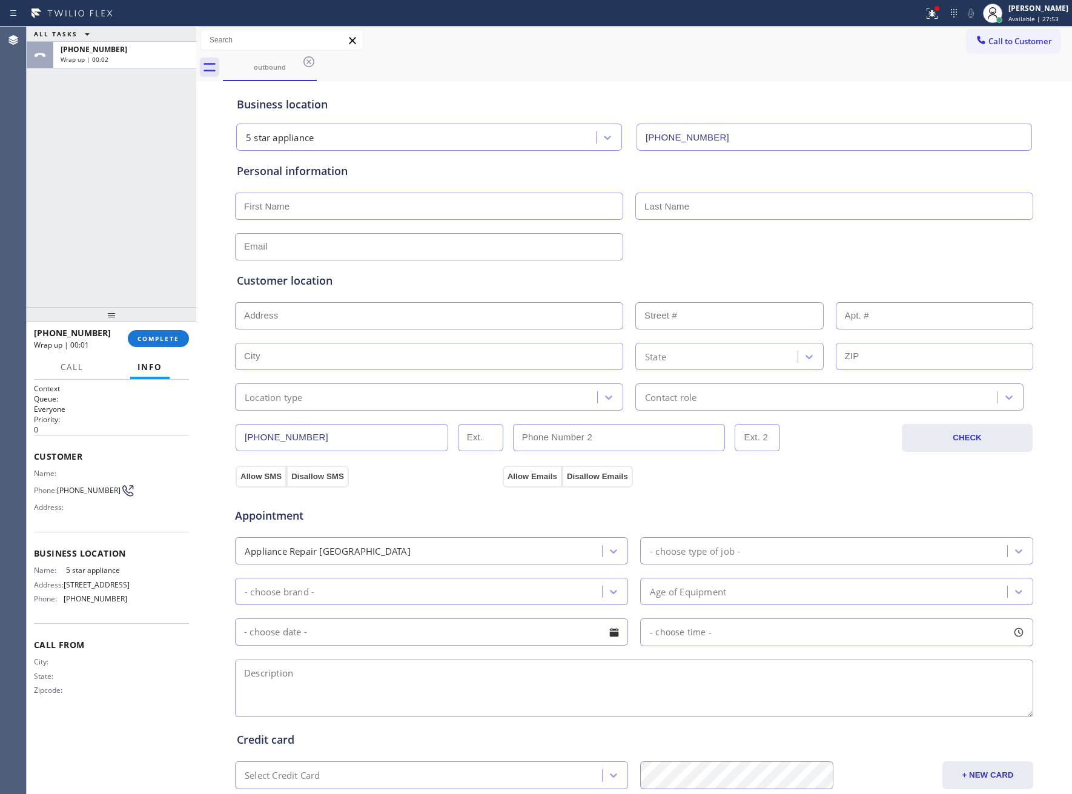
click at [111, 255] on div "ALL TASKS ALL TASKS ACTIVE TASKS TASKS IN WRAP UP [PHONE_NUMBER] Wrap up | 00:02" at bounding box center [112, 167] width 170 height 280
click at [170, 334] on button "COMPLETE" at bounding box center [158, 338] width 61 height 17
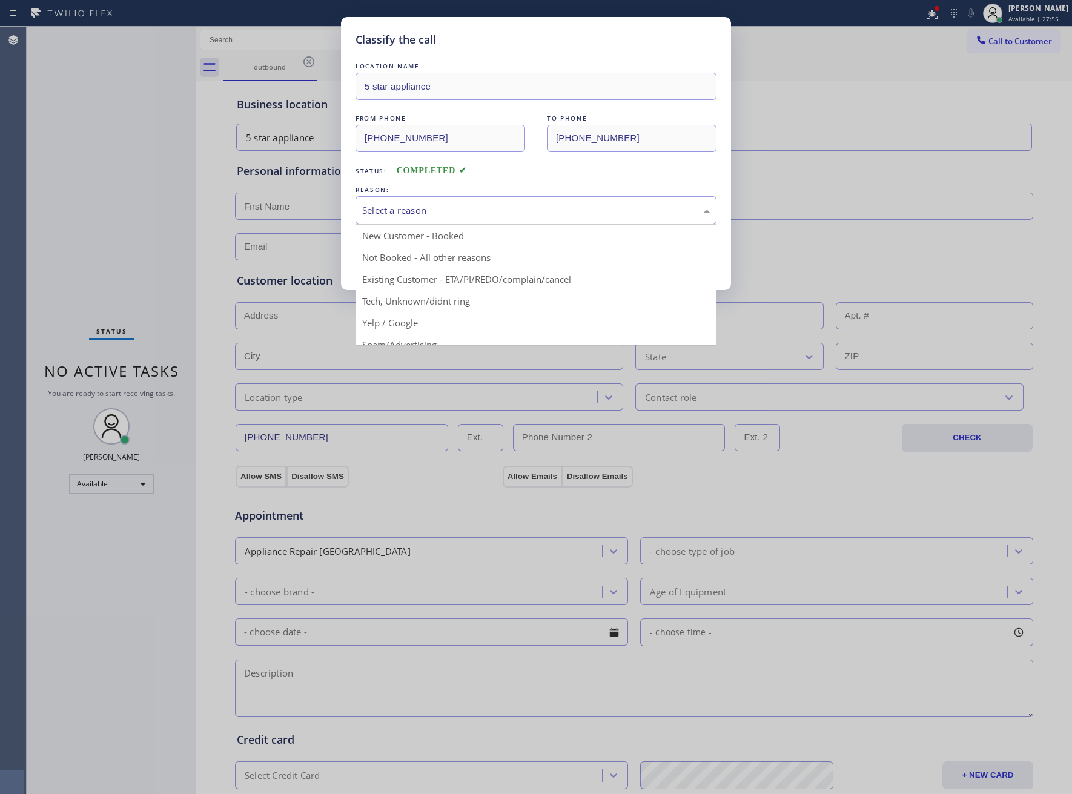
click at [486, 213] on div "Select a reason" at bounding box center [536, 210] width 348 height 14
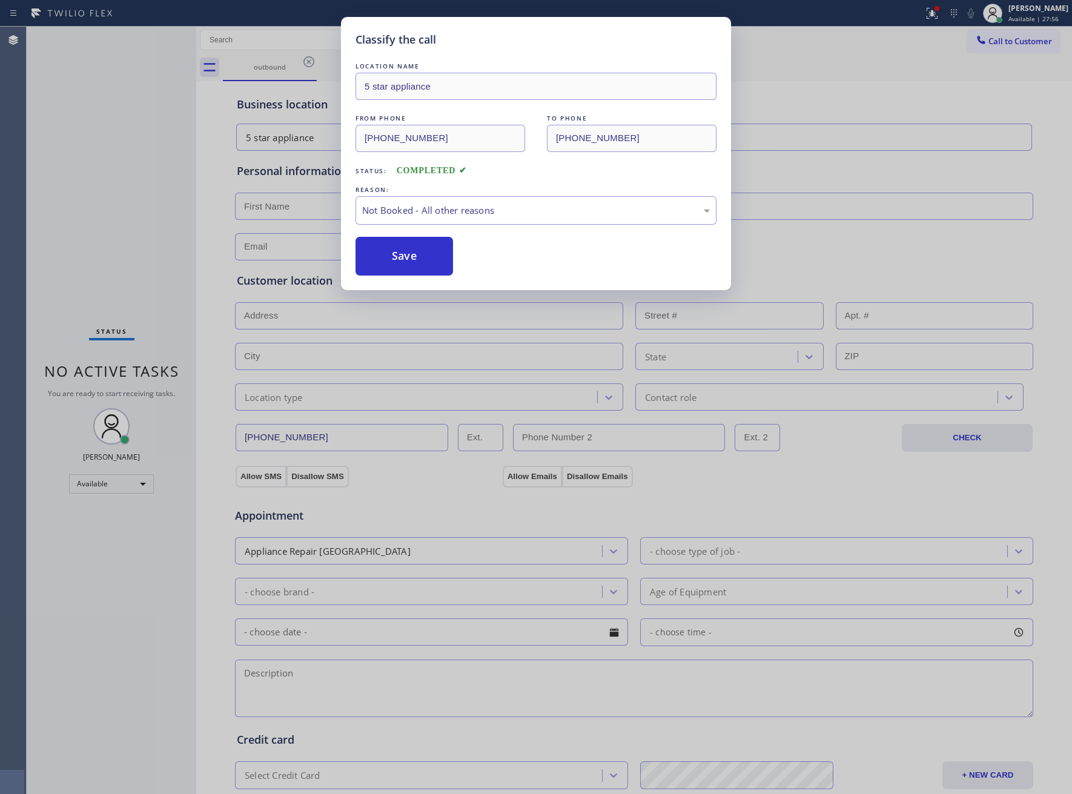
click at [438, 260] on button "Save" at bounding box center [403, 256] width 97 height 39
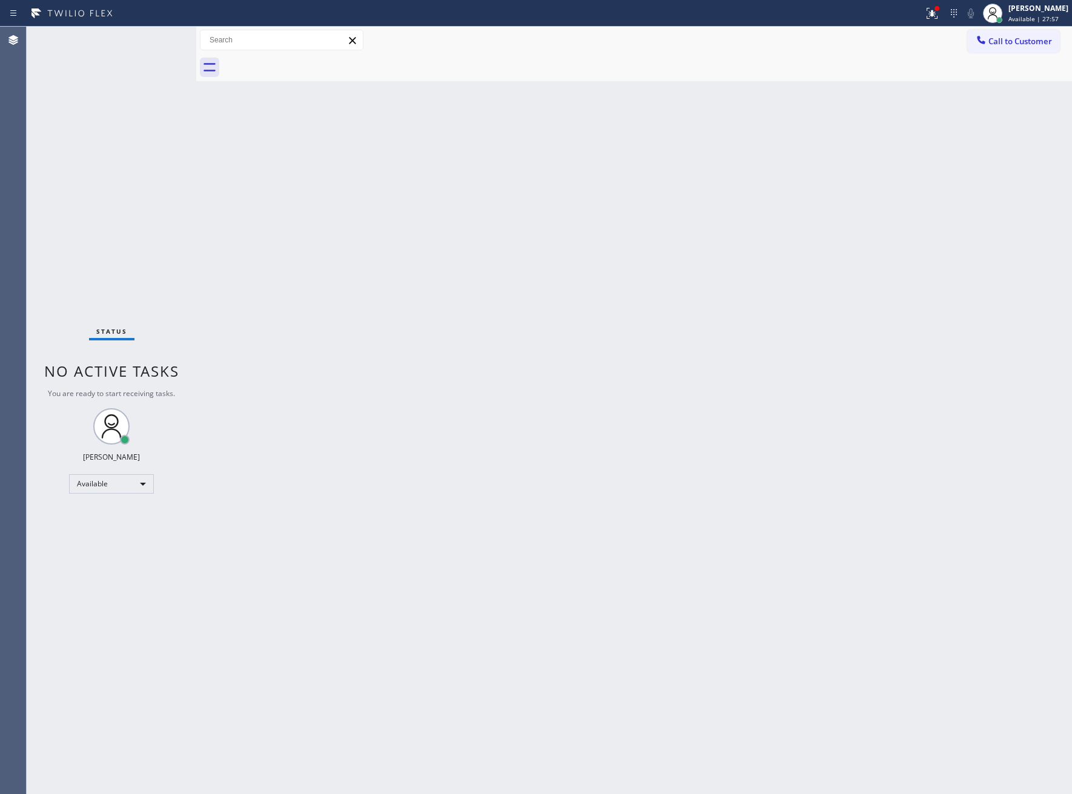
click at [1016, 41] on span "Call to Customer" at bounding box center [1020, 41] width 64 height 11
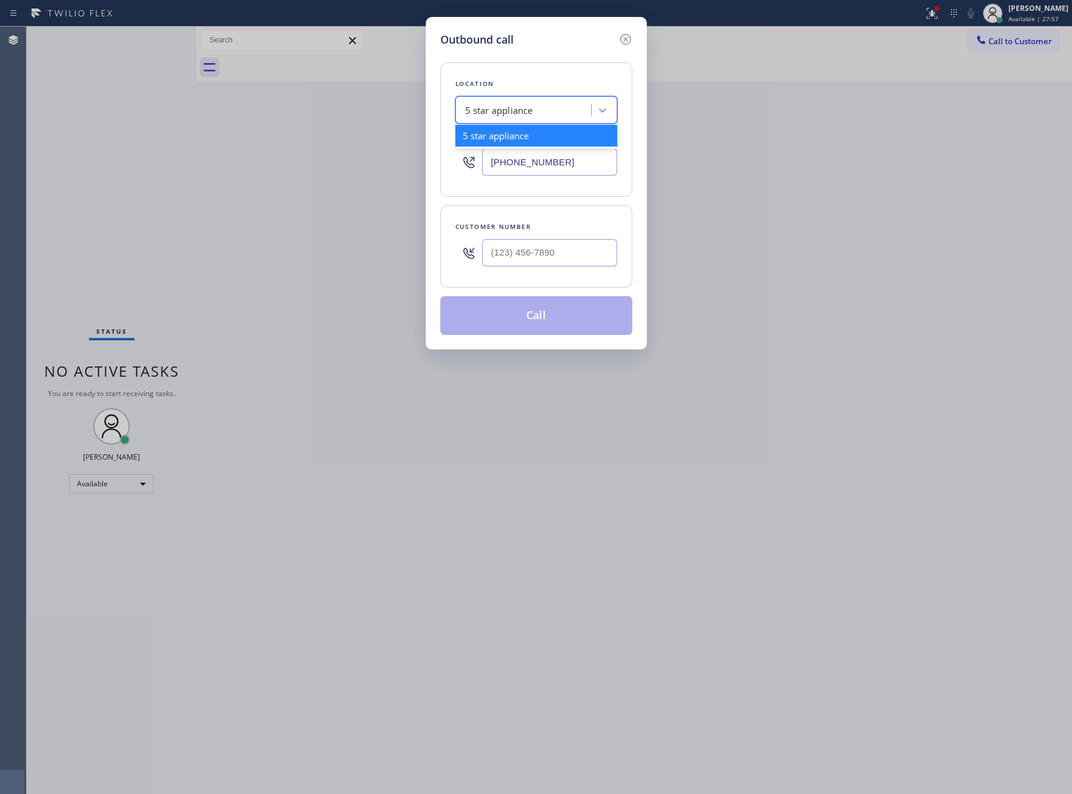
click at [538, 104] on div "5 star appliance" at bounding box center [525, 110] width 132 height 21
type input "5 Star Appliance Re"
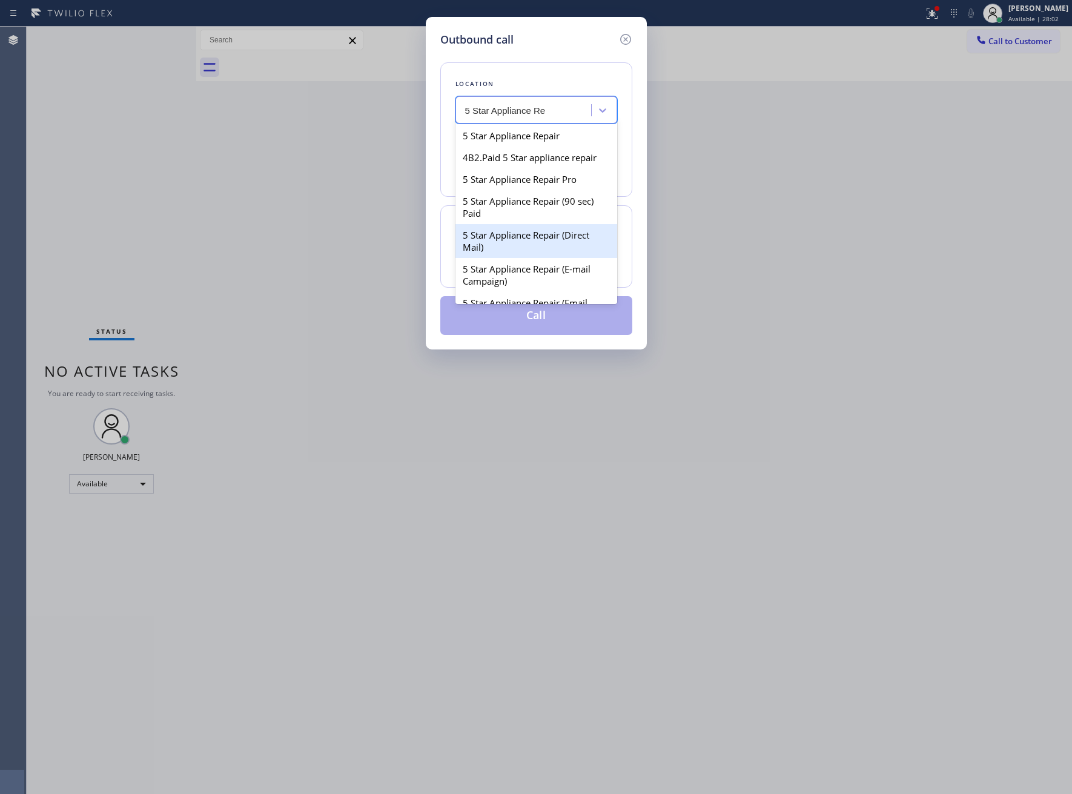
click at [552, 280] on div "5 Star Appliance Repair (E-mail Campaign)" at bounding box center [536, 275] width 162 height 34
type input "[PHONE_NUMBER]"
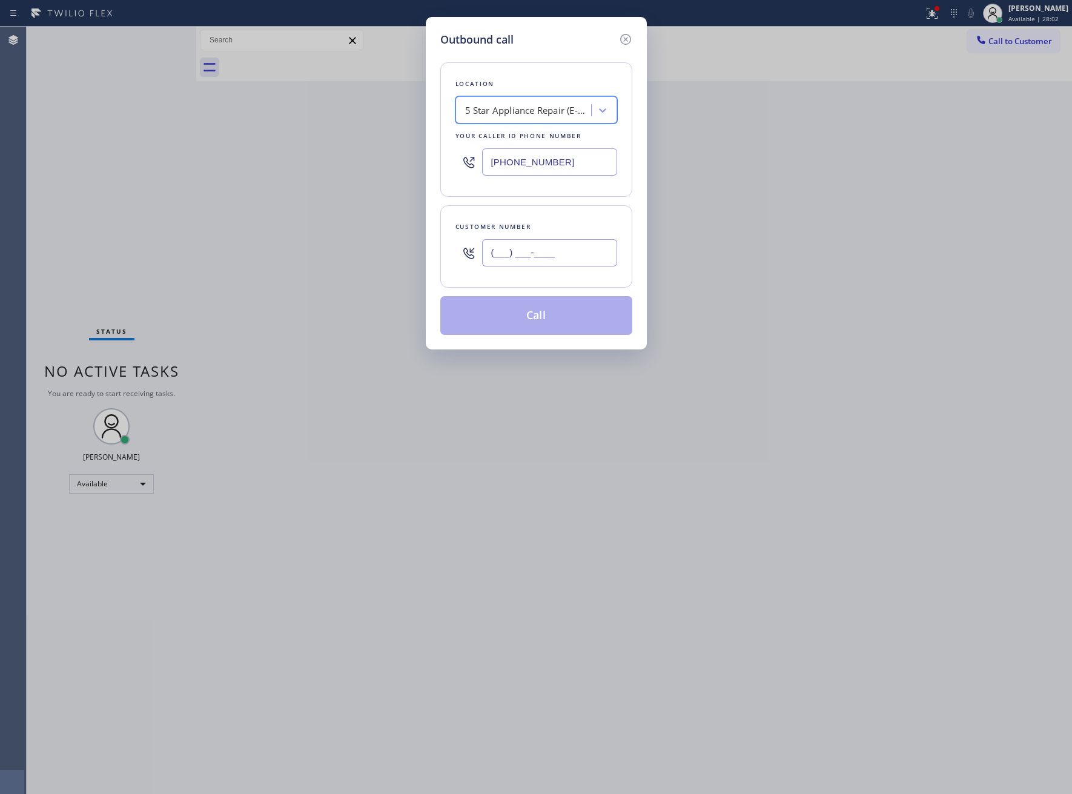
click at [538, 254] on input "(___) ___-____" at bounding box center [549, 252] width 135 height 27
paste input "363) 201-8087"
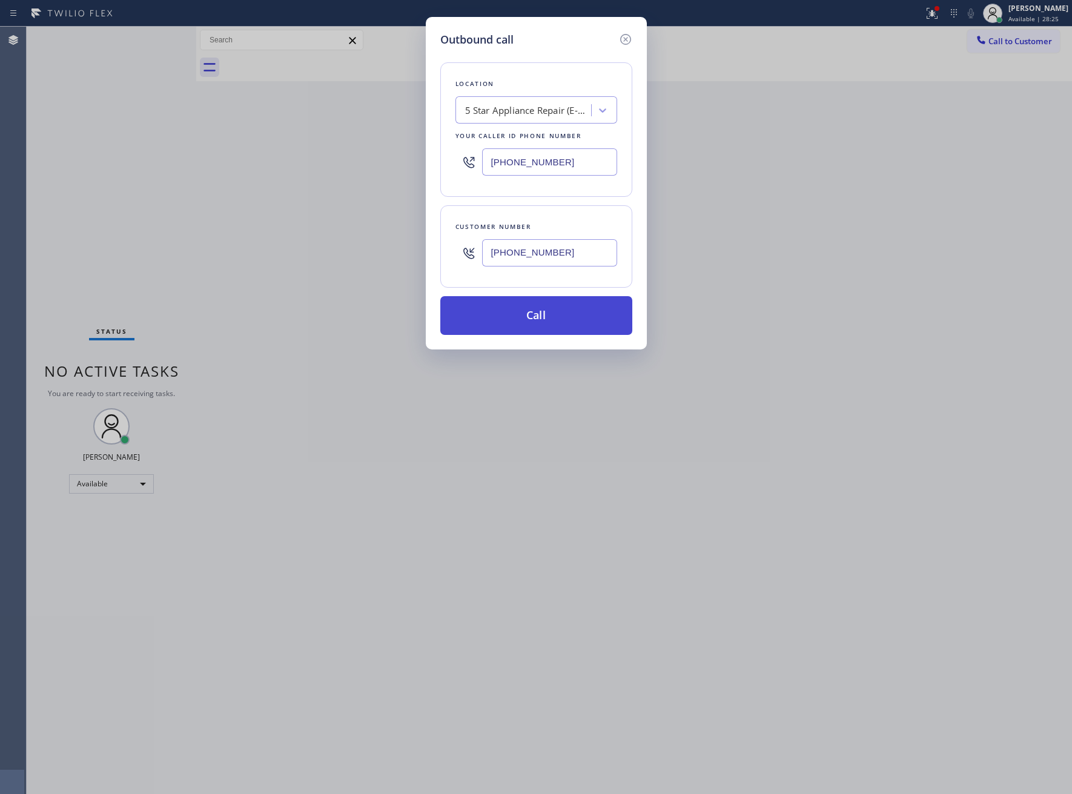
type input "[PHONE_NUMBER]"
click at [541, 306] on button "Call" at bounding box center [536, 315] width 192 height 39
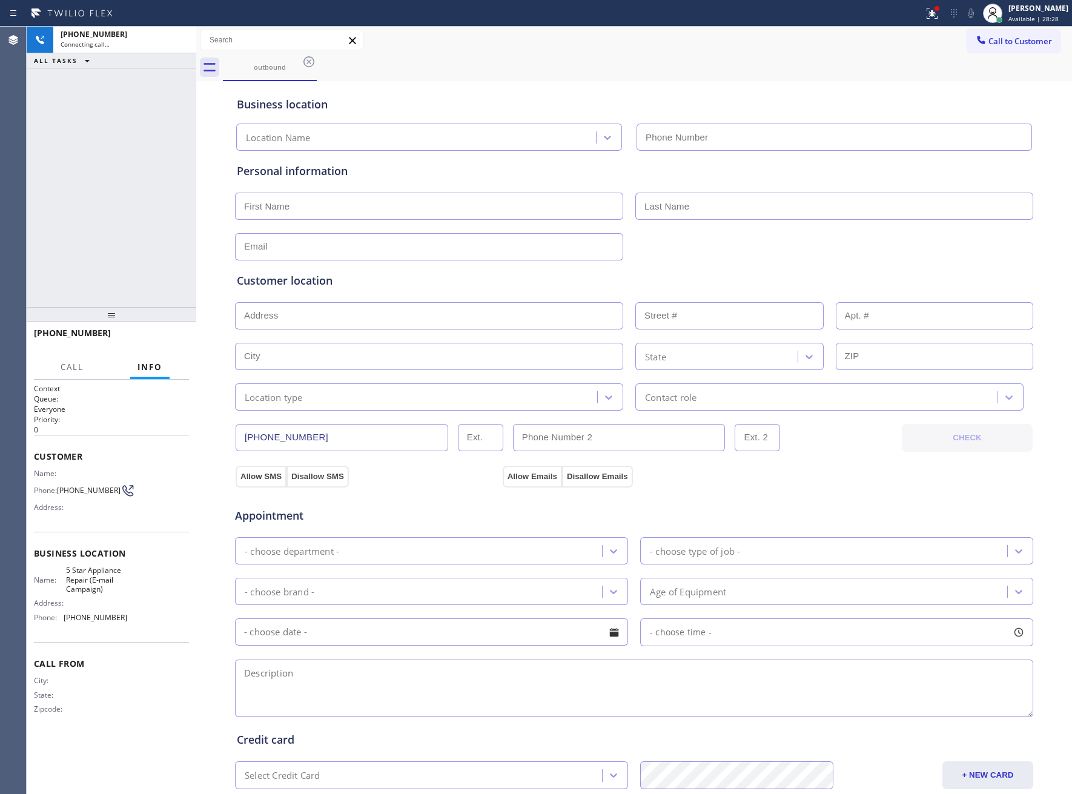
type input "[PHONE_NUMBER]"
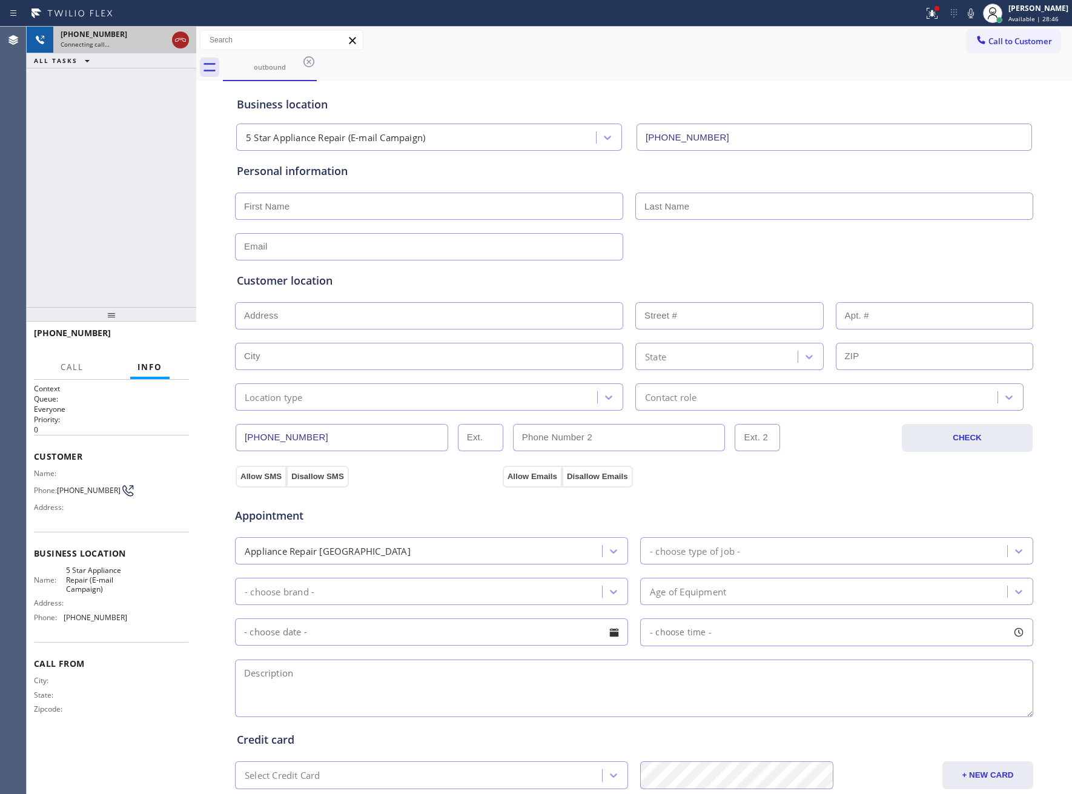
click at [180, 38] on icon at bounding box center [180, 40] width 11 height 4
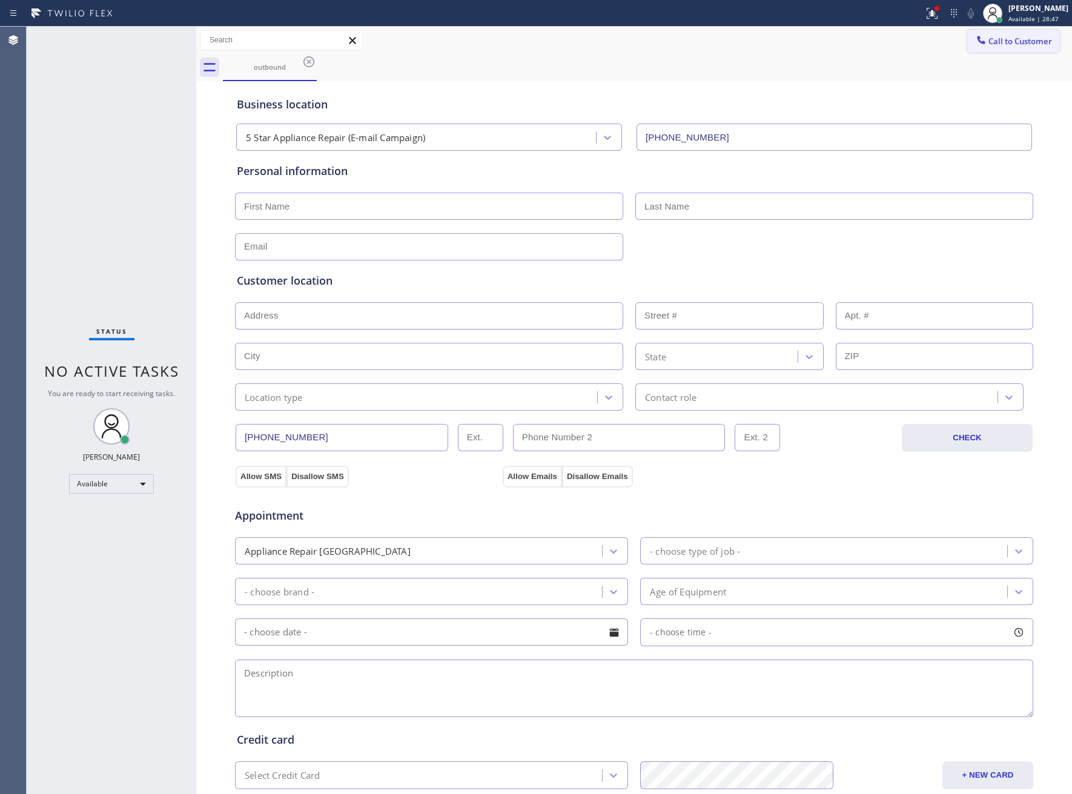
click at [992, 42] on span "Call to Customer" at bounding box center [1020, 41] width 64 height 11
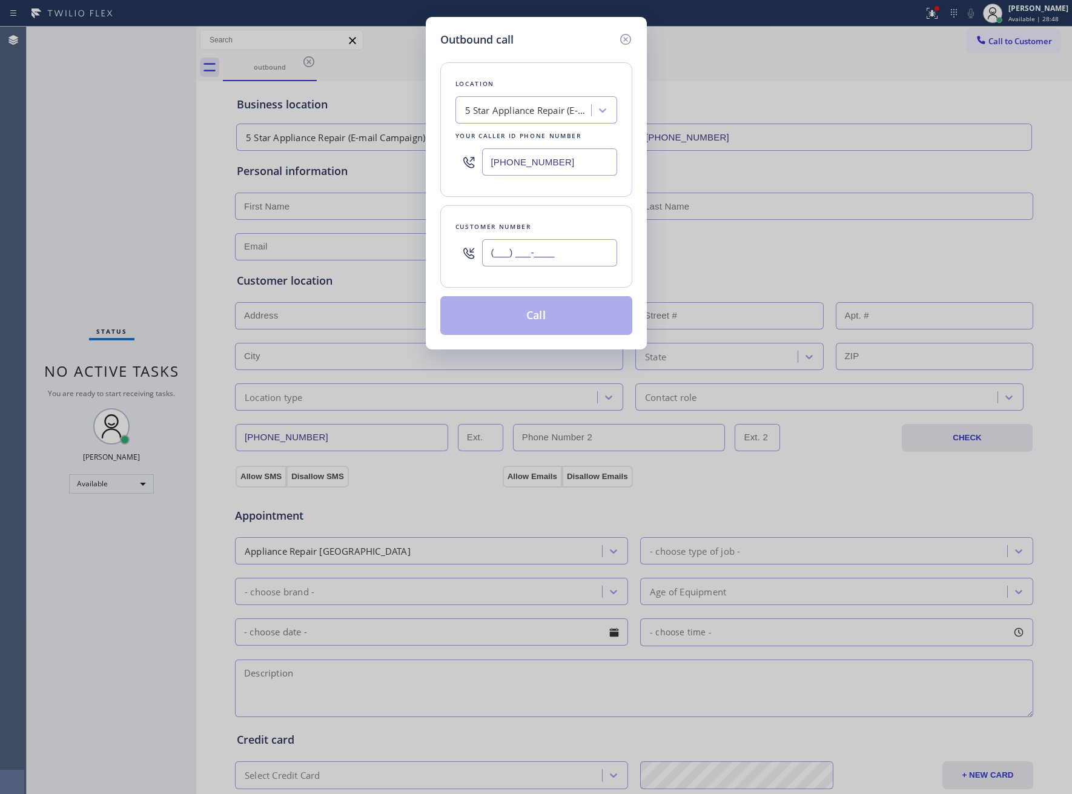
click at [567, 264] on input "(___) ___-____" at bounding box center [549, 252] width 135 height 27
paste input "363) 201-8087"
type input "[PHONE_NUMBER]"
click at [550, 319] on button "Call" at bounding box center [536, 315] width 192 height 39
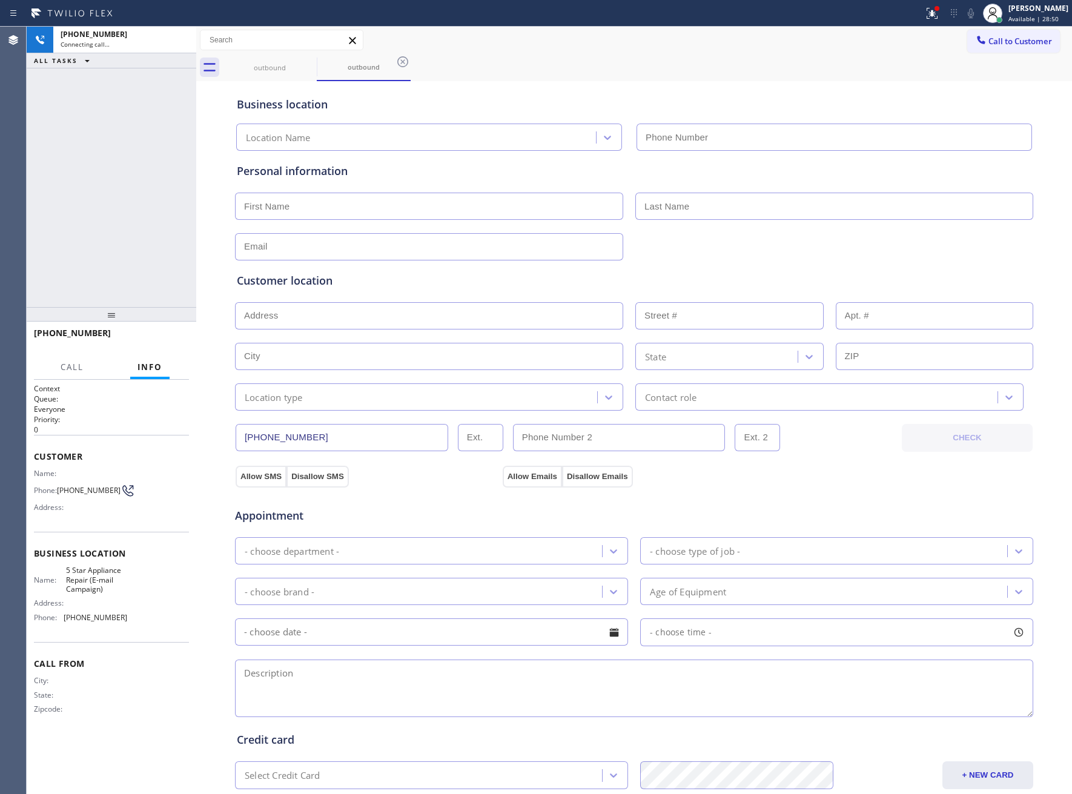
type input "[PHONE_NUMBER]"
click at [307, 60] on icon at bounding box center [308, 61] width 11 height 11
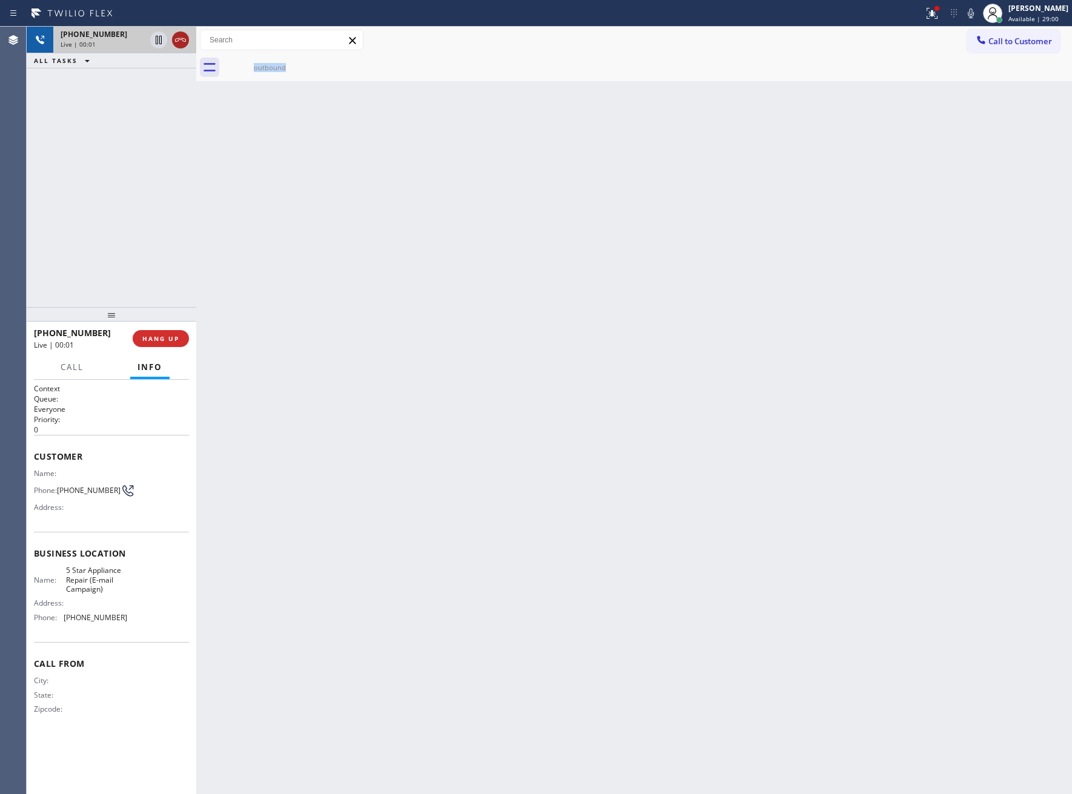
click at [185, 39] on icon at bounding box center [180, 40] width 11 height 4
click at [167, 334] on button "COMPLETE" at bounding box center [158, 338] width 61 height 17
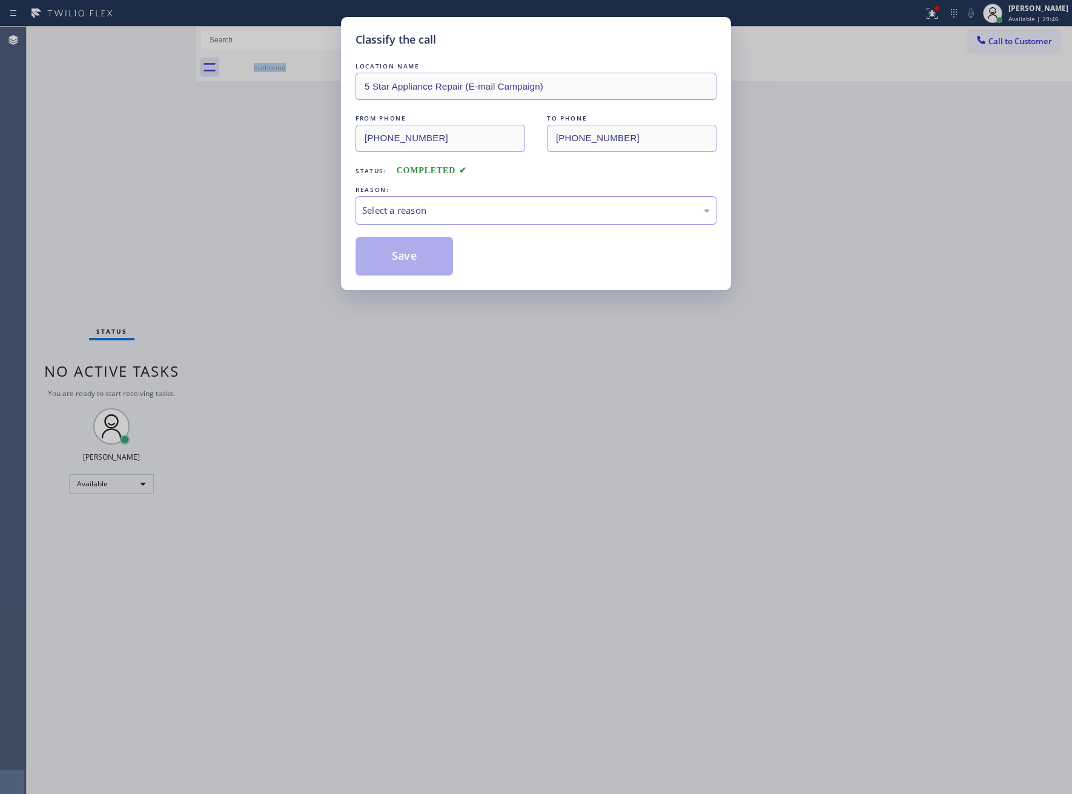
click at [417, 220] on div "Select a reason" at bounding box center [535, 210] width 361 height 28
click at [405, 262] on button "Save" at bounding box center [403, 256] width 97 height 39
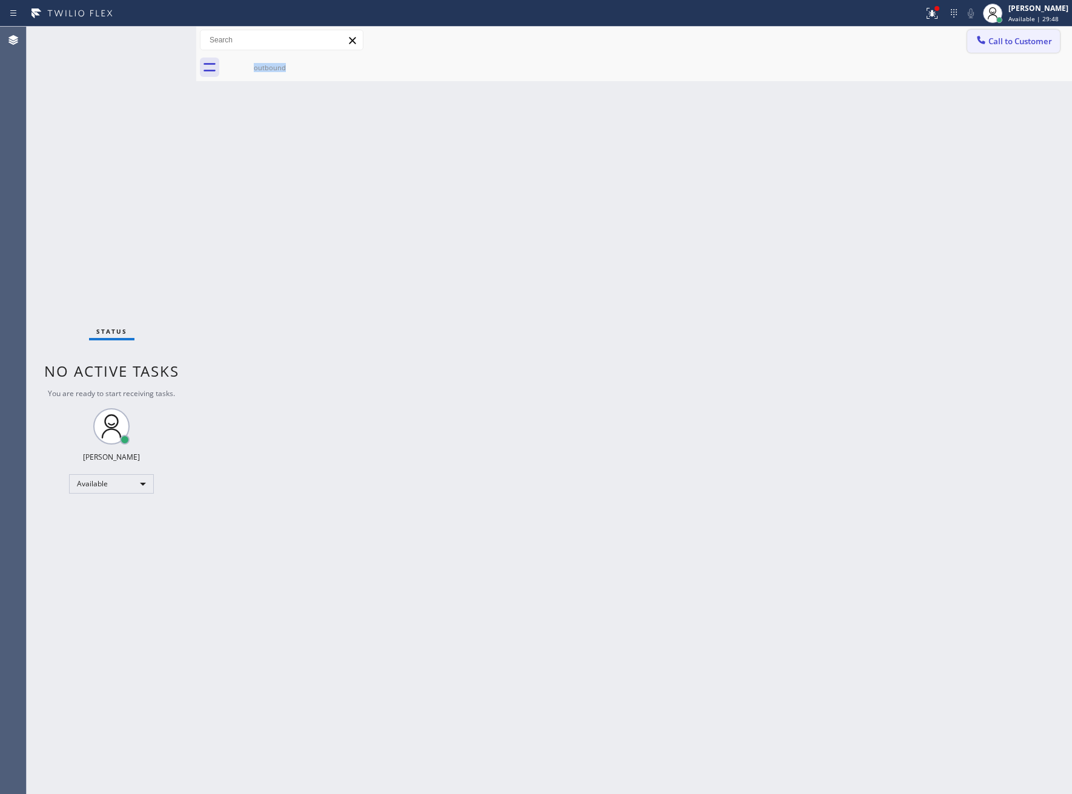
click at [1019, 42] on span "Call to Customer" at bounding box center [1020, 41] width 64 height 11
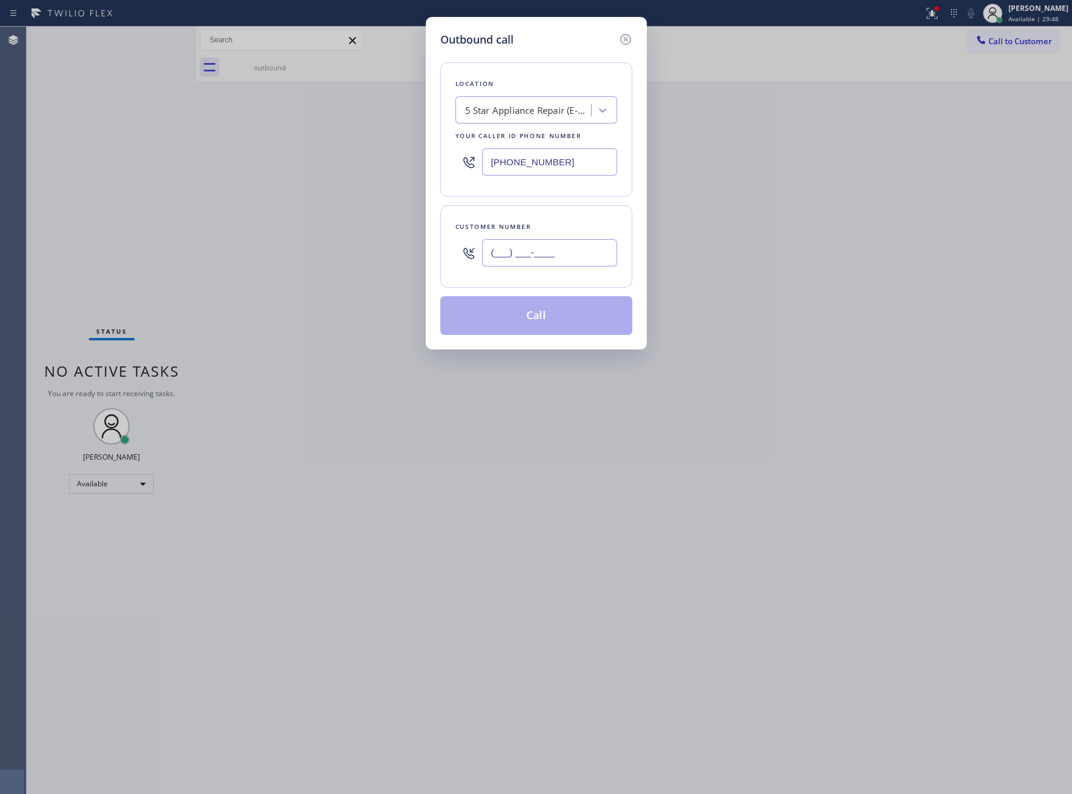
drag, startPoint x: 599, startPoint y: 251, endPoint x: 603, endPoint y: 274, distance: 23.9
click at [598, 251] on input "(___) ___-____" at bounding box center [549, 252] width 135 height 27
paste input "363) 201-8087"
type input "[PHONE_NUMBER]"
click at [576, 331] on button "Call" at bounding box center [536, 315] width 192 height 39
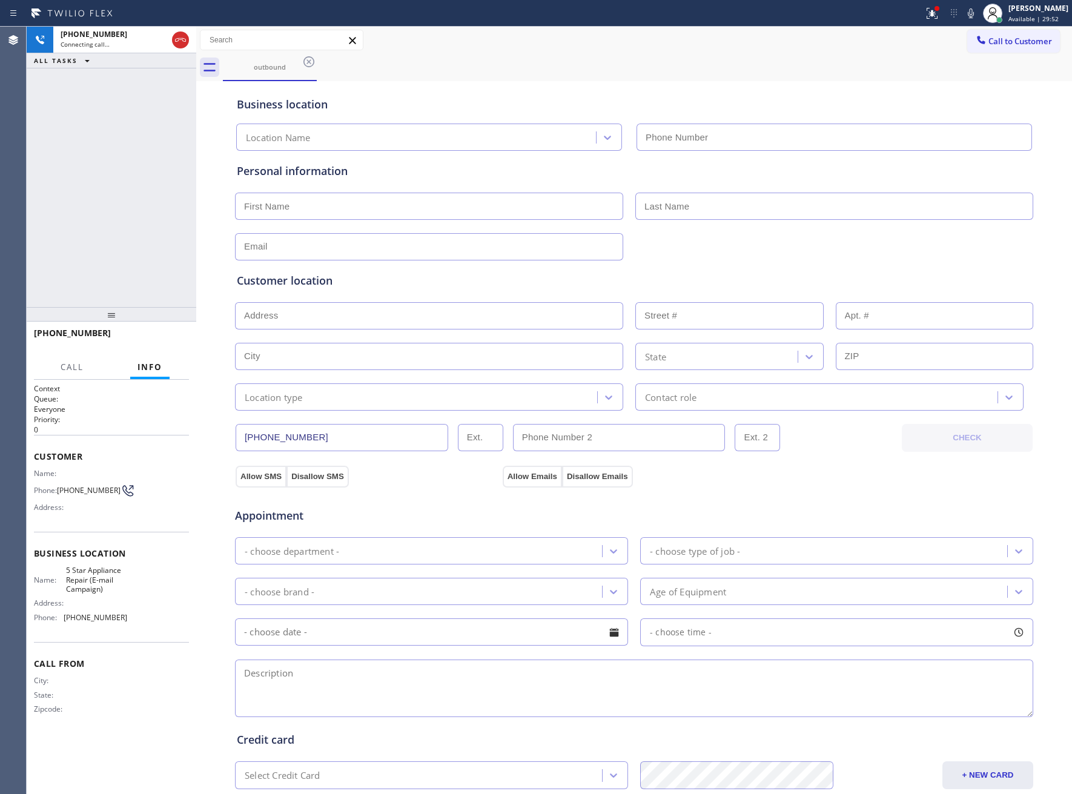
type input "[PHONE_NUMBER]"
click at [173, 338] on span "HANG UP" at bounding box center [160, 338] width 37 height 8
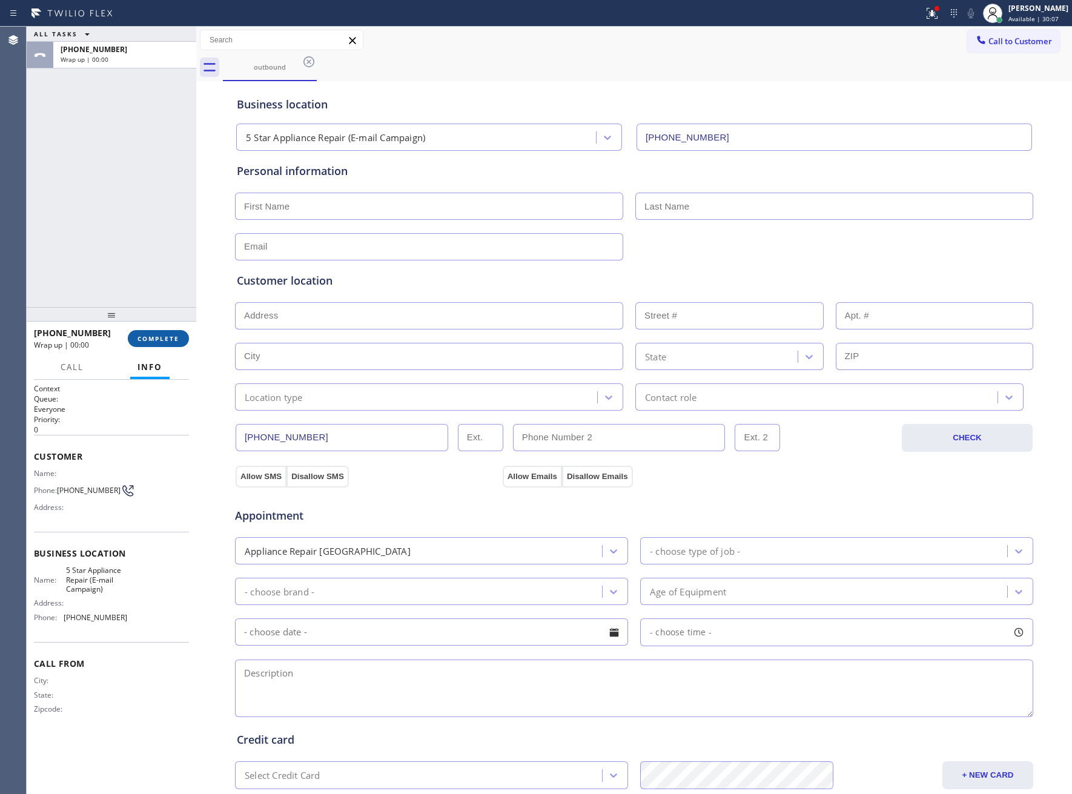
click at [170, 333] on button "COMPLETE" at bounding box center [158, 338] width 61 height 17
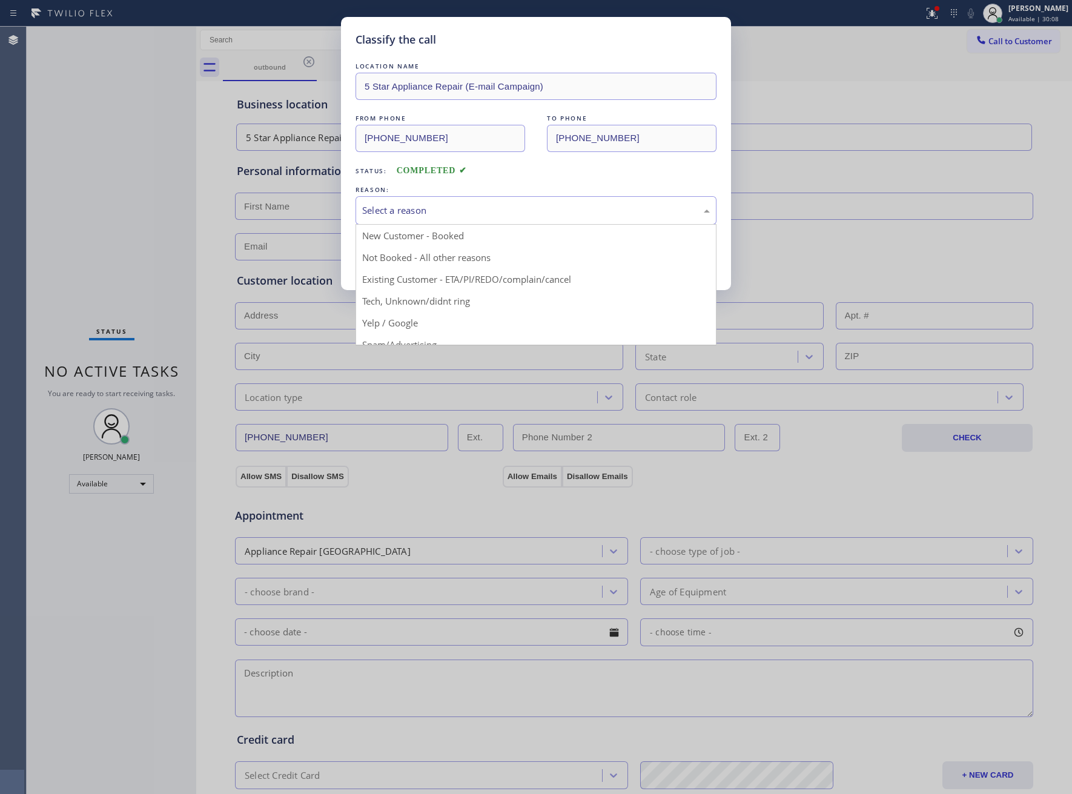
click at [465, 200] on div "Select a reason" at bounding box center [535, 210] width 361 height 28
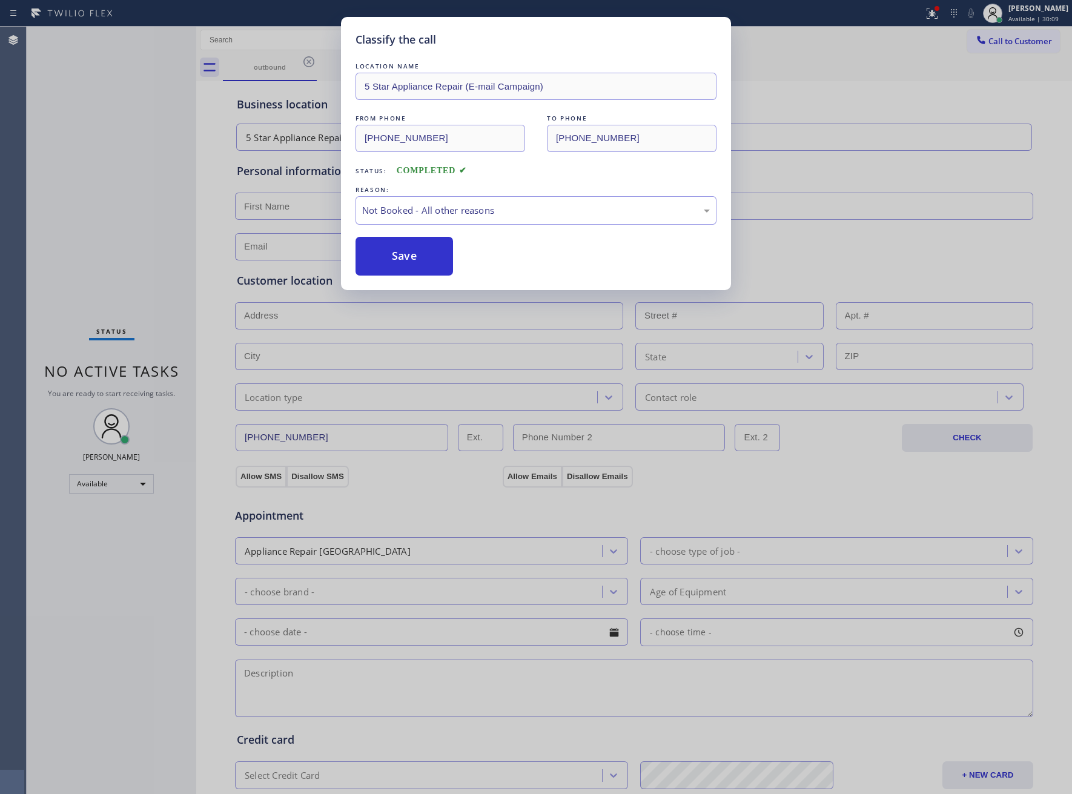
click at [413, 254] on button "Save" at bounding box center [403, 256] width 97 height 39
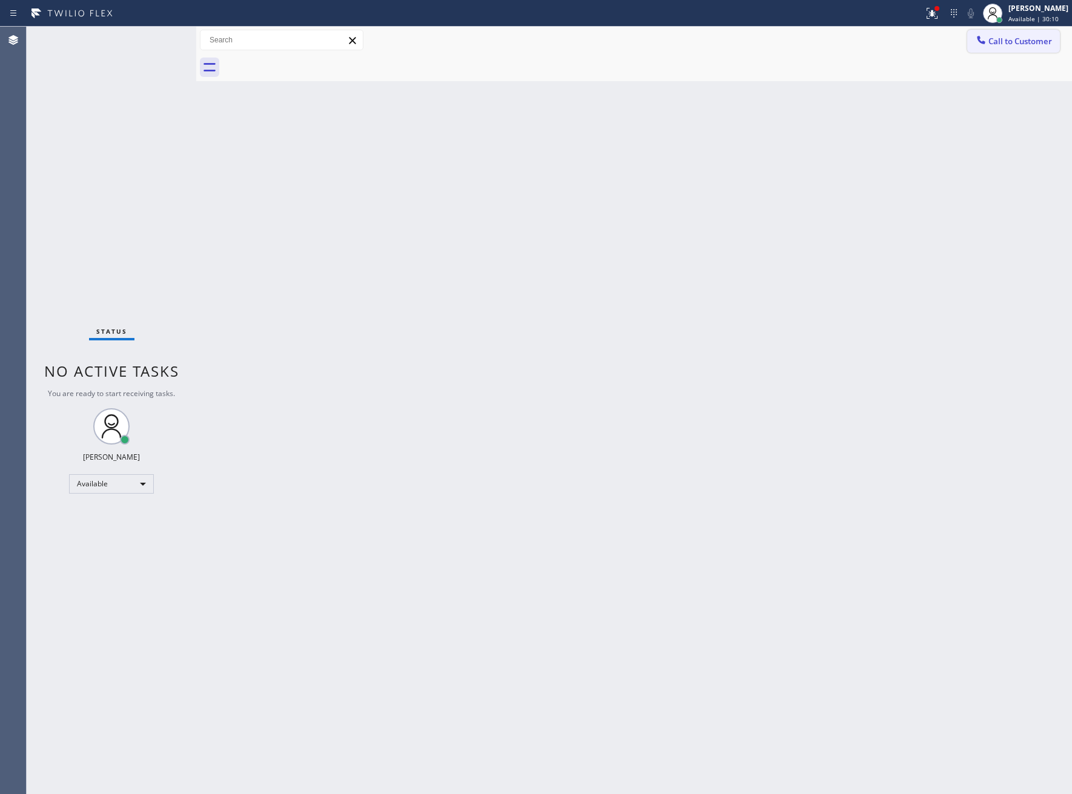
click at [1025, 48] on button "Call to Customer" at bounding box center [1013, 41] width 93 height 23
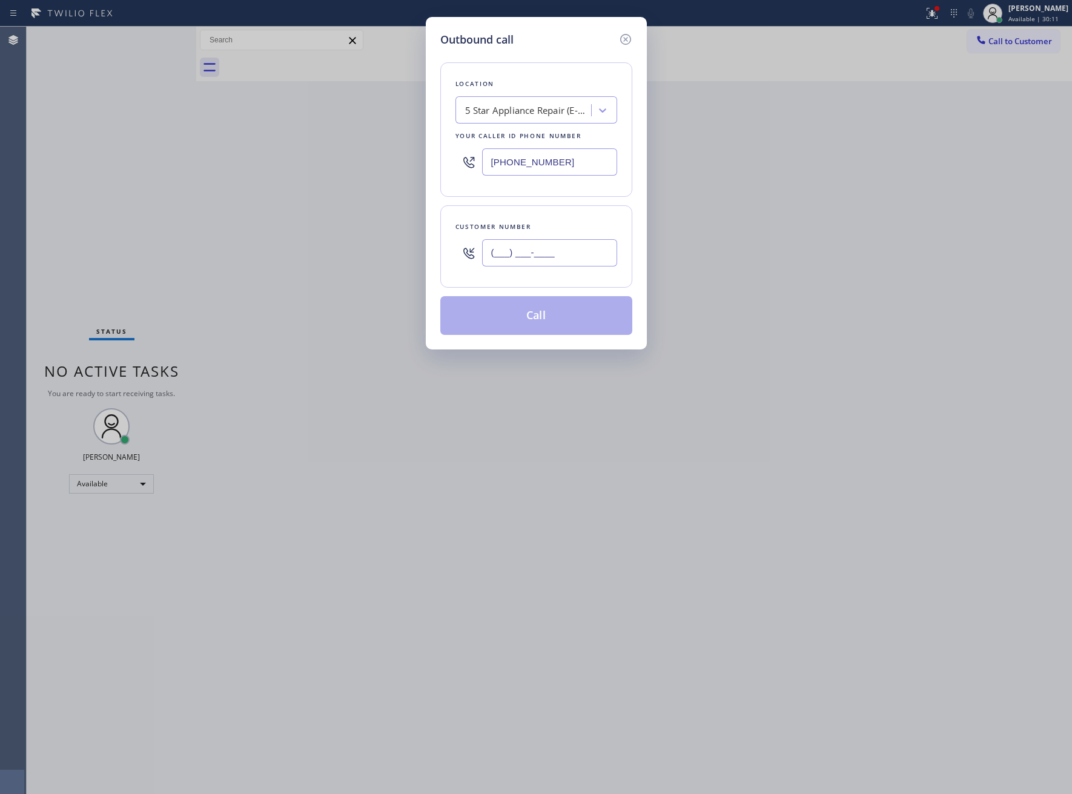
click at [556, 247] on input "(___) ___-____" at bounding box center [549, 252] width 135 height 27
paste input "363) 201-8087"
type input "[PHONE_NUMBER]"
click at [560, 319] on button "Call" at bounding box center [536, 315] width 192 height 39
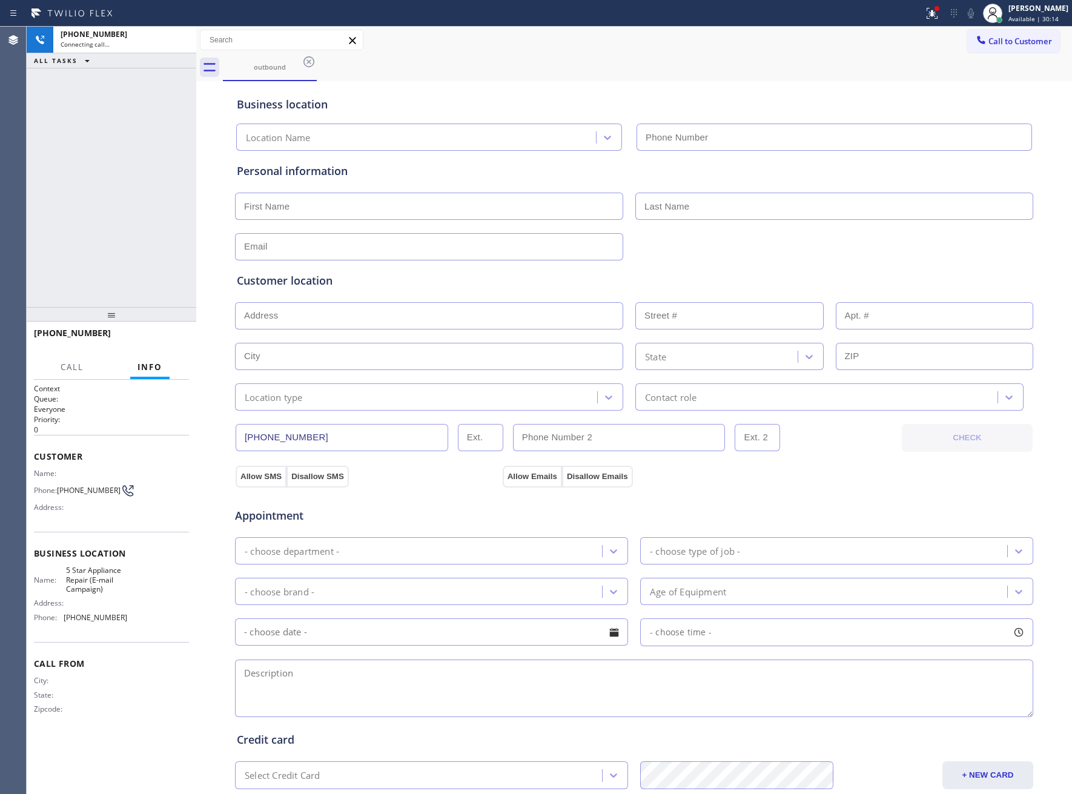
type input "[PHONE_NUMBER]"
click at [116, 209] on div "[PHONE_NUMBER] Connecting call… ALL TASKS ALL TASKS ACTIVE TASKS TASKS IN WRAP …" at bounding box center [112, 167] width 170 height 280
click at [178, 331] on button "HANG UP" at bounding box center [161, 338] width 56 height 17
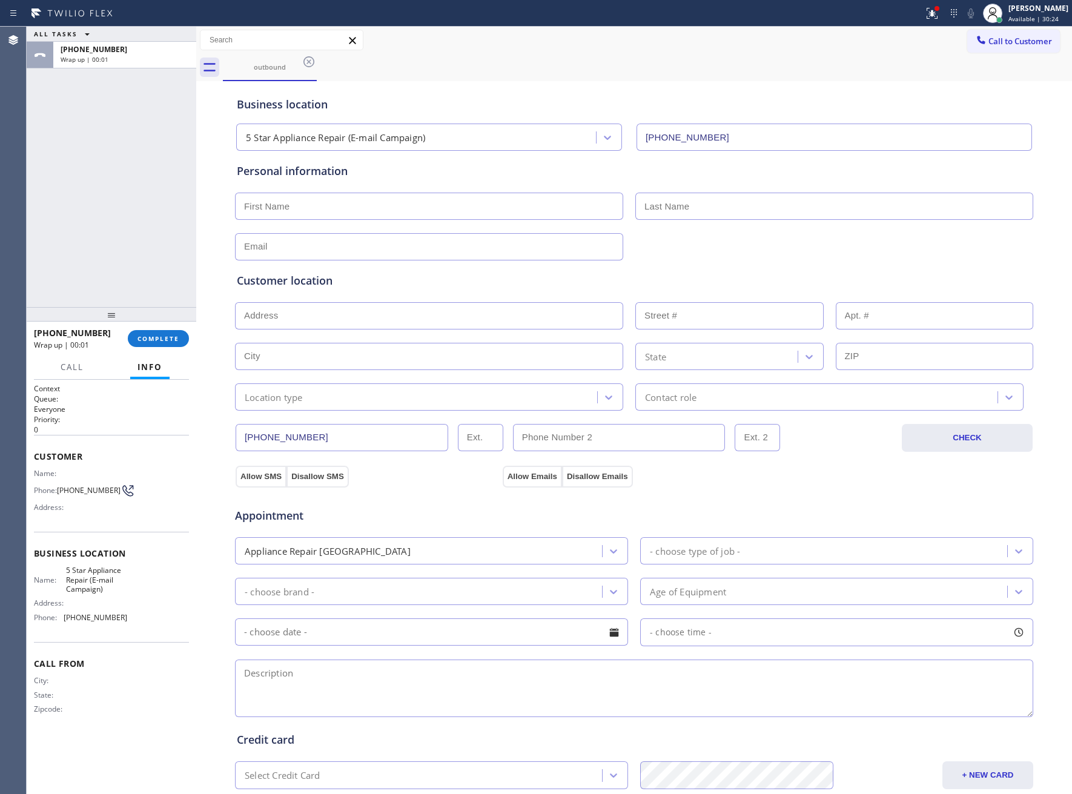
drag, startPoint x: 1003, startPoint y: 40, endPoint x: 816, endPoint y: 150, distance: 217.4
click at [1003, 40] on span "Call to Customer" at bounding box center [1020, 41] width 64 height 11
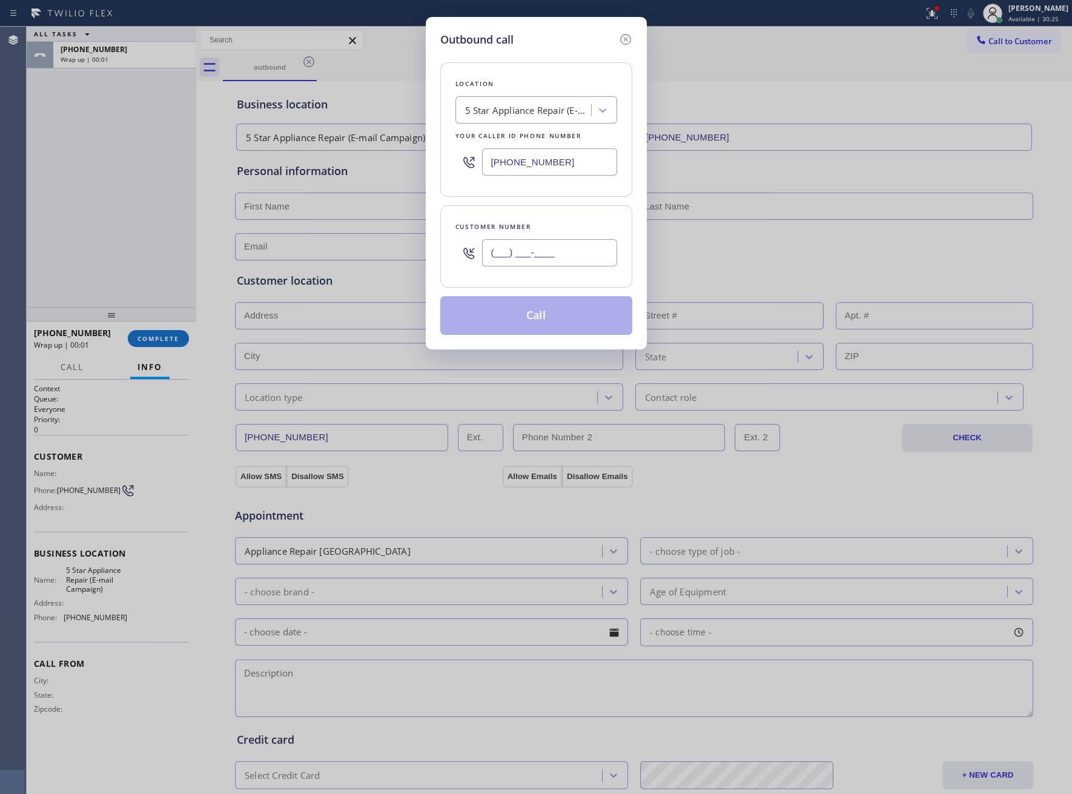
click at [587, 255] on input "(___) ___-____" at bounding box center [549, 252] width 135 height 27
paste input "363) 201-8087"
type input "[PHONE_NUMBER]"
click at [562, 329] on button "Call" at bounding box center [536, 315] width 192 height 39
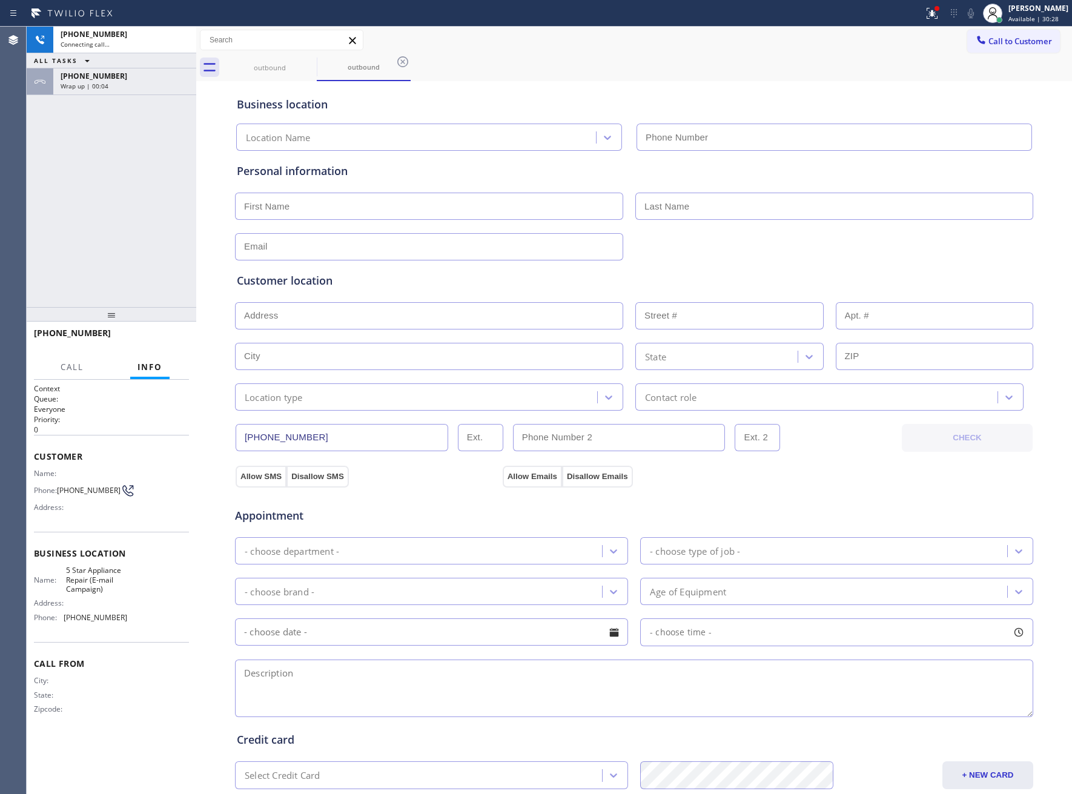
type input "[PHONE_NUMBER]"
click at [174, 342] on span "HANG UP" at bounding box center [160, 338] width 37 height 8
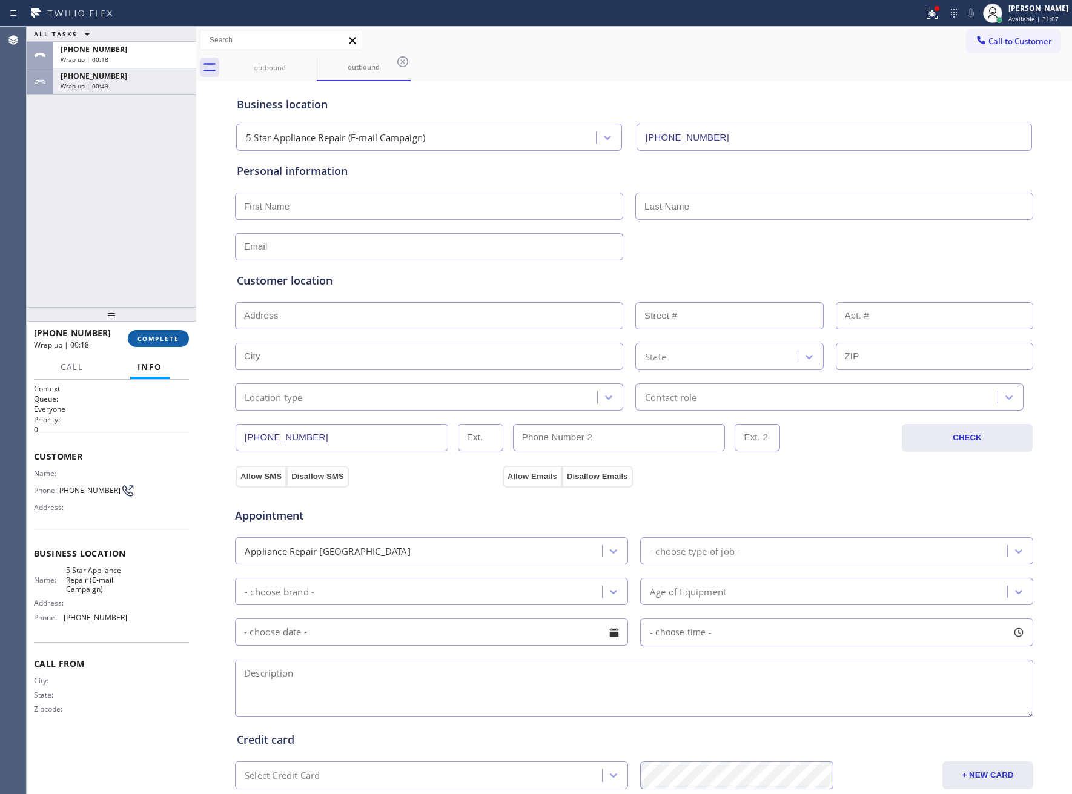
click at [149, 345] on button "COMPLETE" at bounding box center [158, 338] width 61 height 17
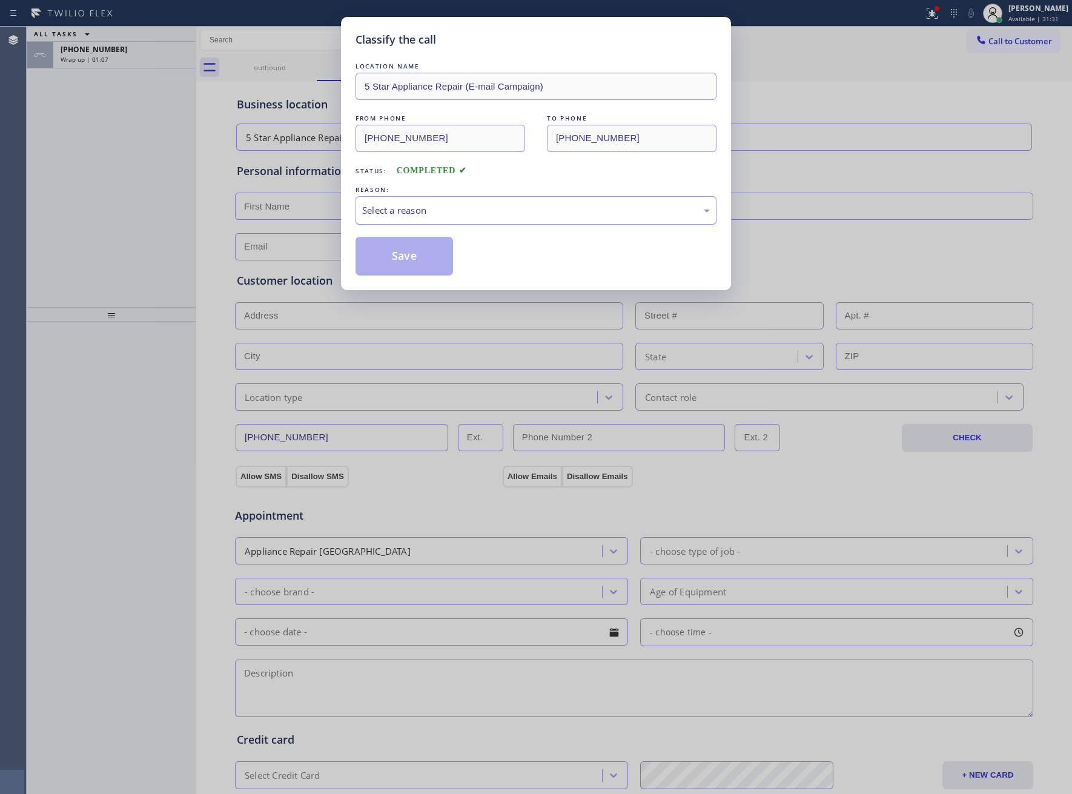
click at [449, 202] on div "Select a reason" at bounding box center [535, 210] width 361 height 28
click at [431, 256] on button "Save" at bounding box center [403, 256] width 97 height 39
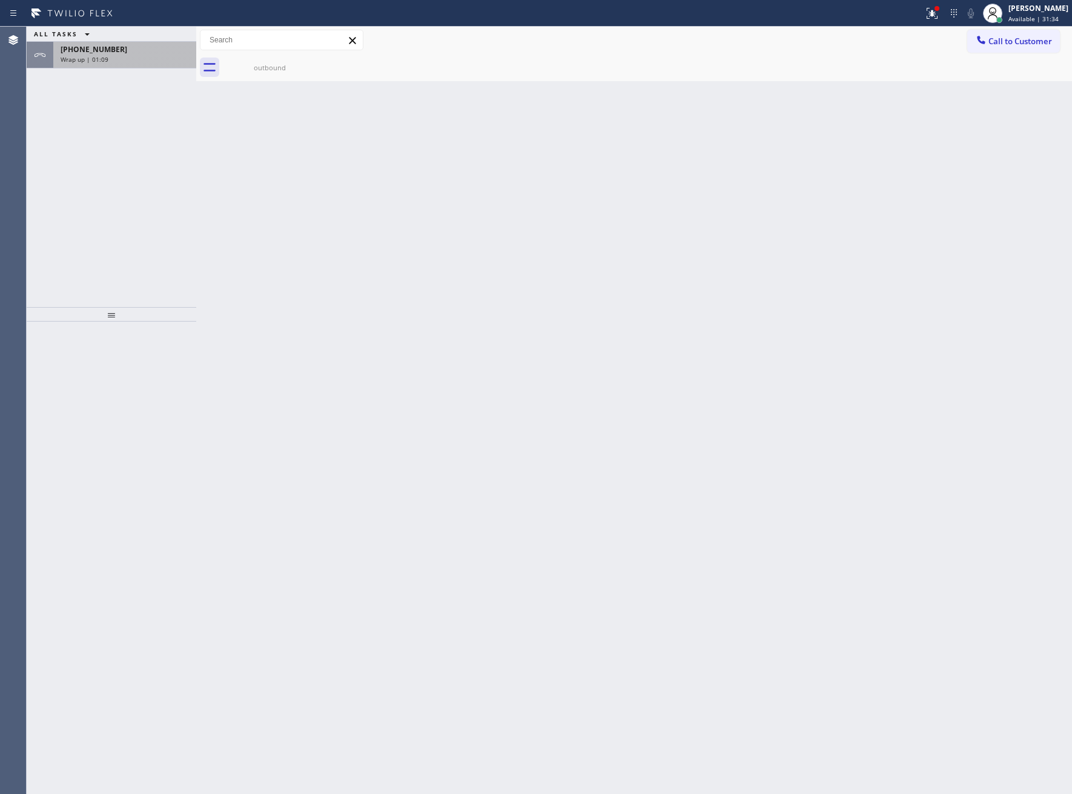
click at [122, 51] on div "[PHONE_NUMBER]" at bounding box center [125, 49] width 128 height 10
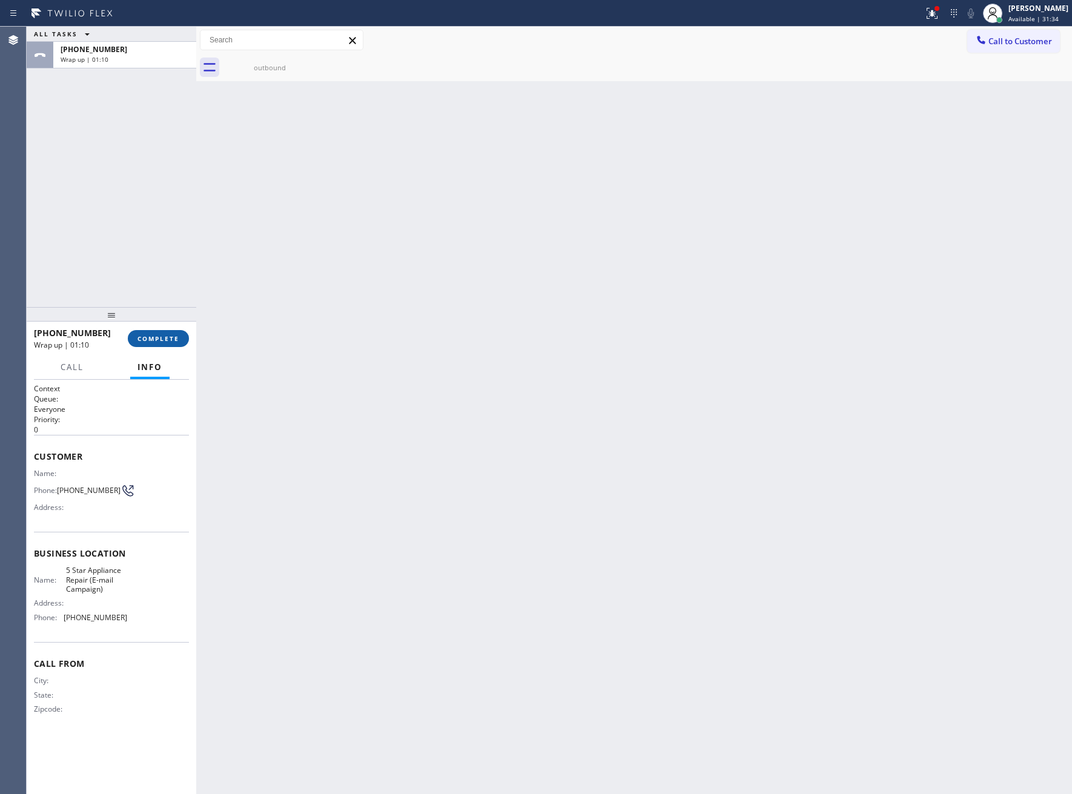
click at [153, 329] on div "[PHONE_NUMBER] Wrap up | 01:10 COMPLETE" at bounding box center [111, 338] width 155 height 31
click at [153, 334] on span "COMPLETE" at bounding box center [158, 338] width 42 height 8
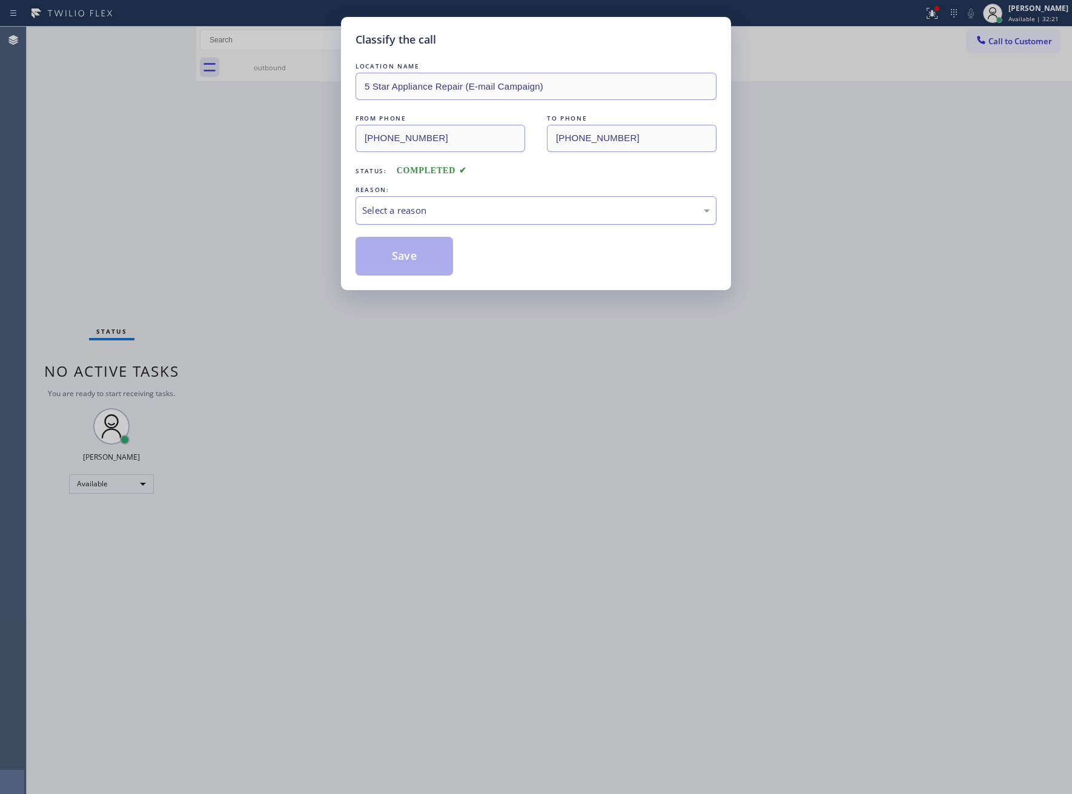
drag, startPoint x: 444, startPoint y: 209, endPoint x: 442, endPoint y: 220, distance: 11.6
click at [444, 211] on div "Select a reason" at bounding box center [536, 210] width 348 height 14
click at [414, 263] on button "Save" at bounding box center [403, 256] width 97 height 39
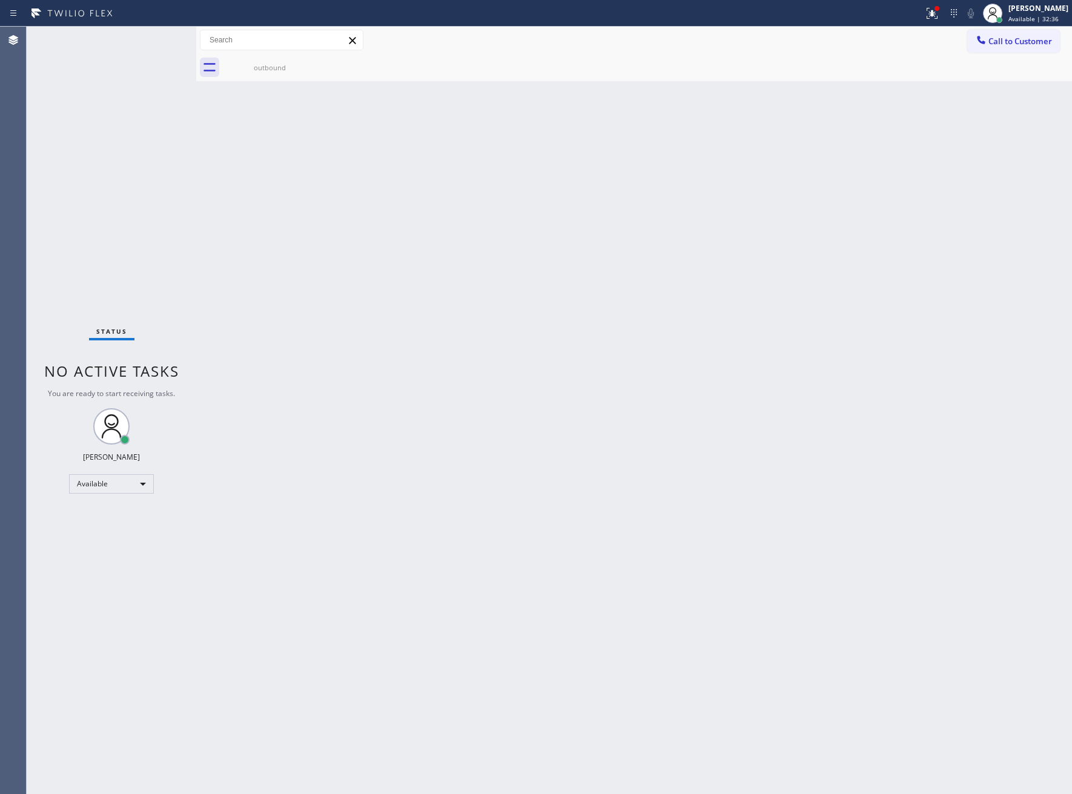
click at [972, 47] on button "Call to Customer" at bounding box center [1013, 41] width 93 height 23
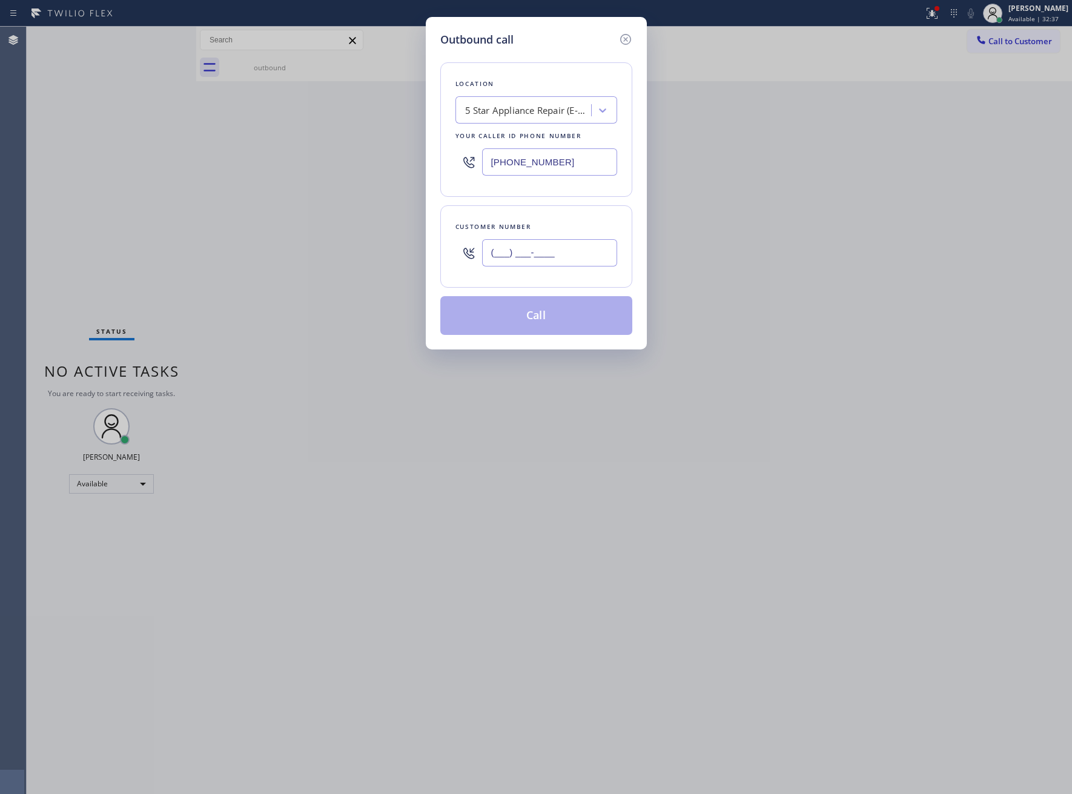
click at [556, 244] on input "(___) ___-____" at bounding box center [549, 252] width 135 height 27
paste input "363) 201-8087"
type input "[PHONE_NUMBER]"
click at [540, 319] on button "Call" at bounding box center [536, 315] width 192 height 39
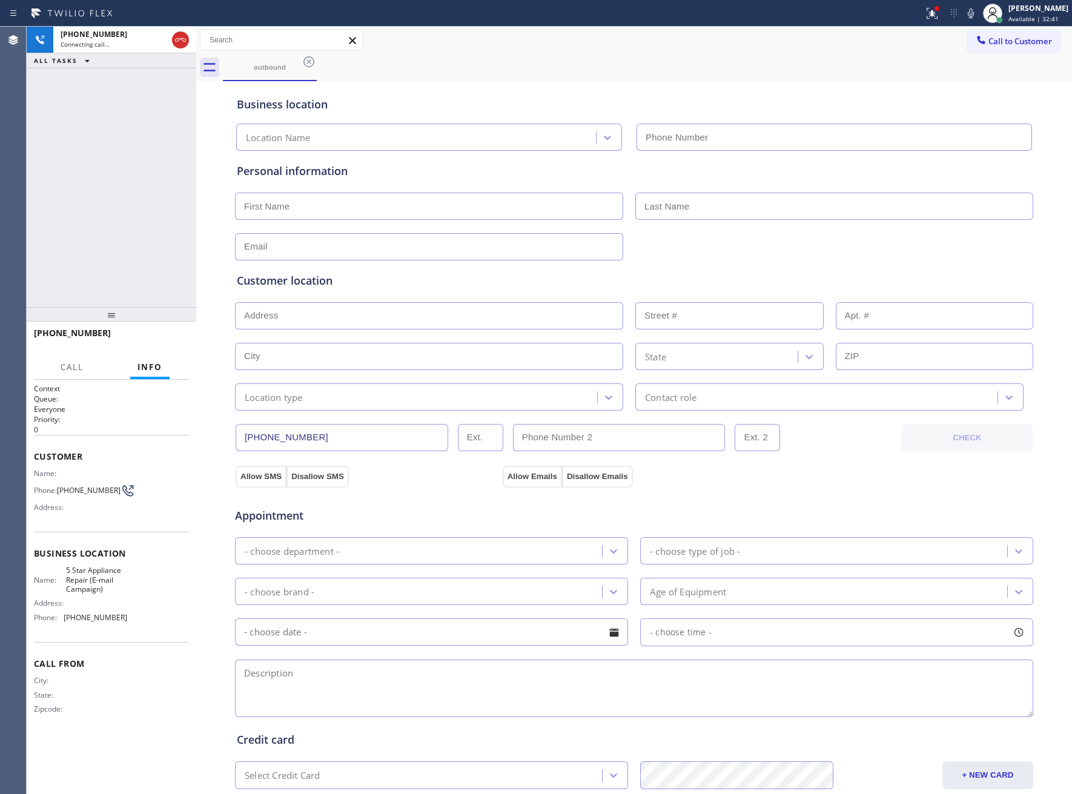
type input "[PHONE_NUMBER]"
click at [104, 151] on div "[PHONE_NUMBER] Connecting call… ALL TASKS ALL TASKS ACTIVE TASKS TASKS IN WRAP …" at bounding box center [112, 167] width 170 height 280
click at [151, 333] on button "HANG UP" at bounding box center [161, 338] width 56 height 17
click at [150, 333] on button "HANG UP" at bounding box center [161, 338] width 56 height 17
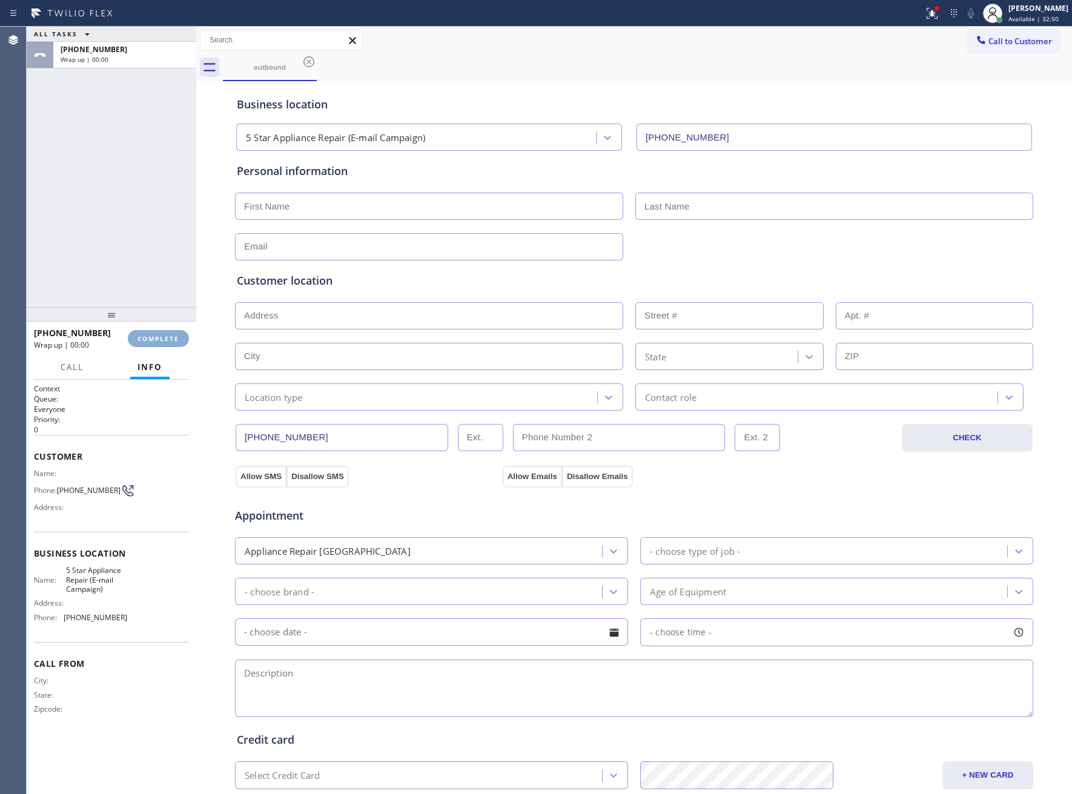
click at [150, 333] on button "COMPLETE" at bounding box center [158, 338] width 61 height 17
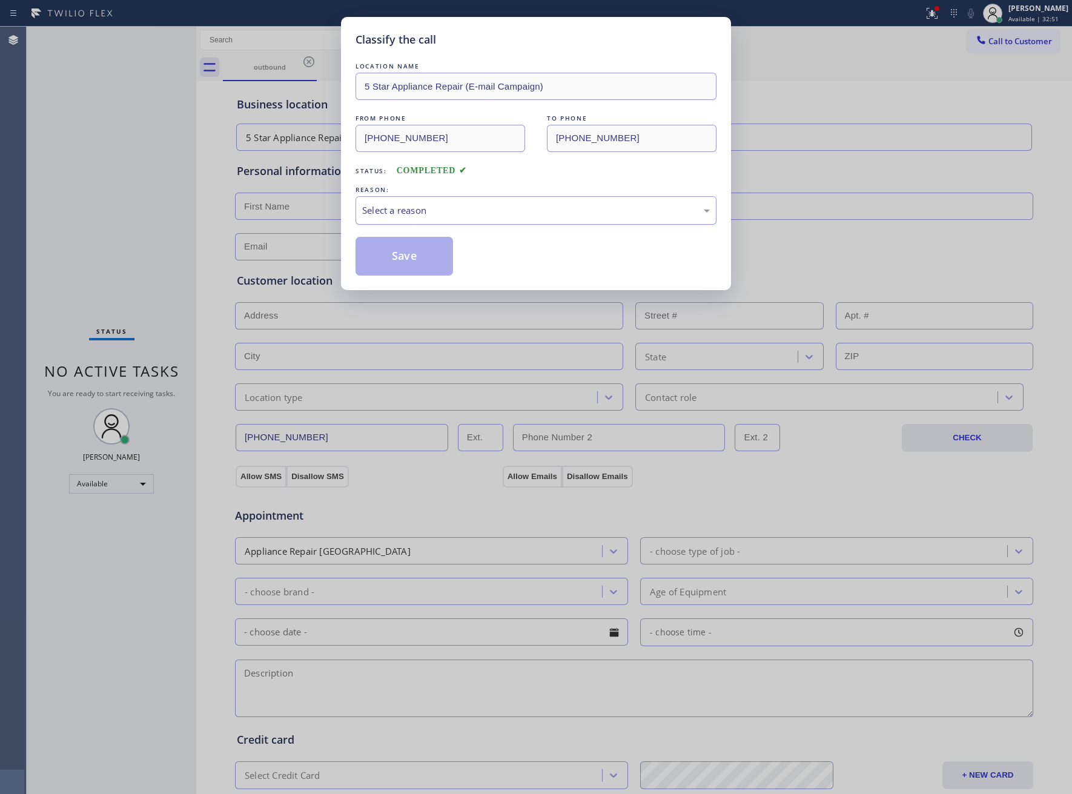
click at [480, 202] on div "Select a reason" at bounding box center [535, 210] width 361 height 28
click at [432, 251] on button "Save" at bounding box center [403, 256] width 97 height 39
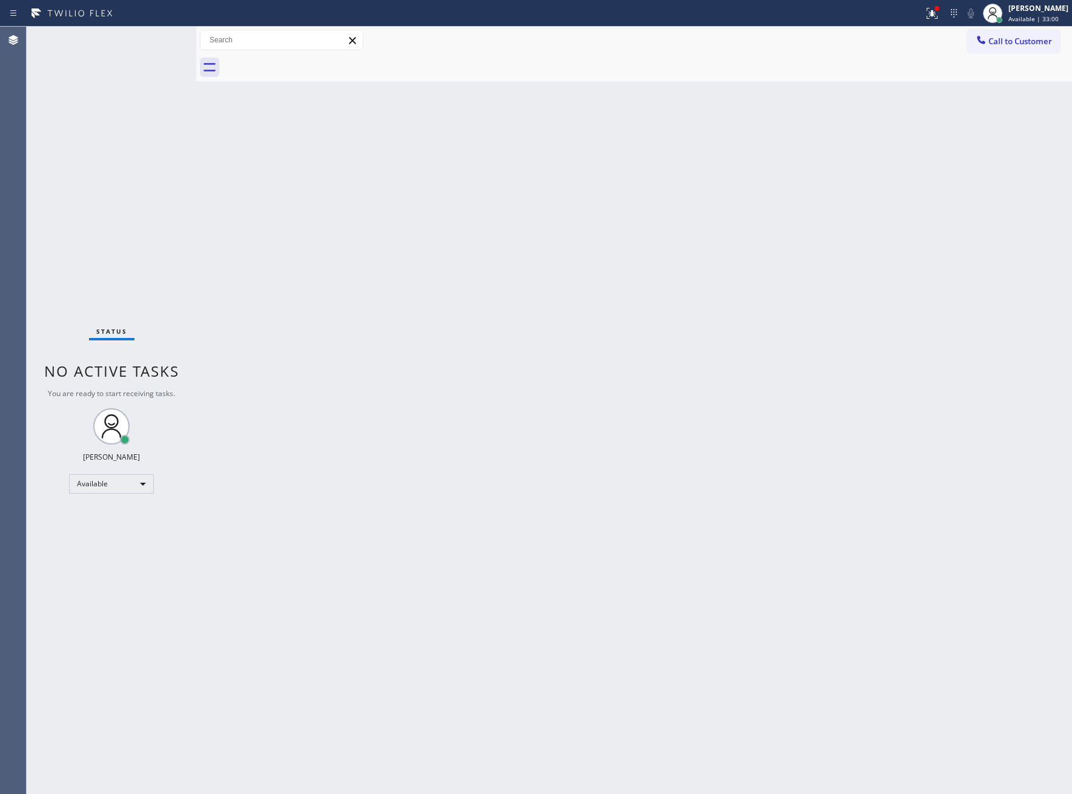
click at [656, 337] on div "Back to Dashboard Change Sender ID Customers Technicians Select a contact Outbo…" at bounding box center [634, 410] width 876 height 767
click at [1000, 41] on span "Call to Customer" at bounding box center [1020, 41] width 64 height 11
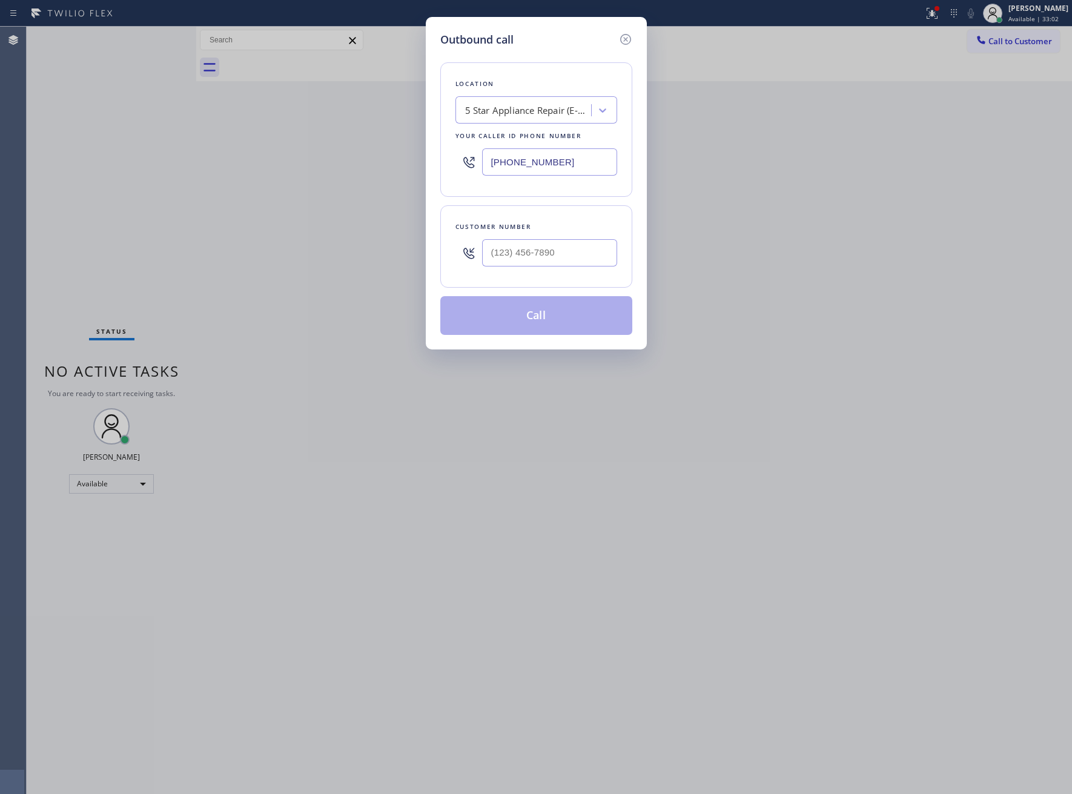
click at [526, 271] on div at bounding box center [549, 252] width 135 height 39
drag, startPoint x: 578, startPoint y: 257, endPoint x: 592, endPoint y: 259, distance: 14.0
click at [578, 259] on input "(___) ___-____" at bounding box center [549, 252] width 135 height 27
paste input "510) 237-3396"
type input "[PHONE_NUMBER]"
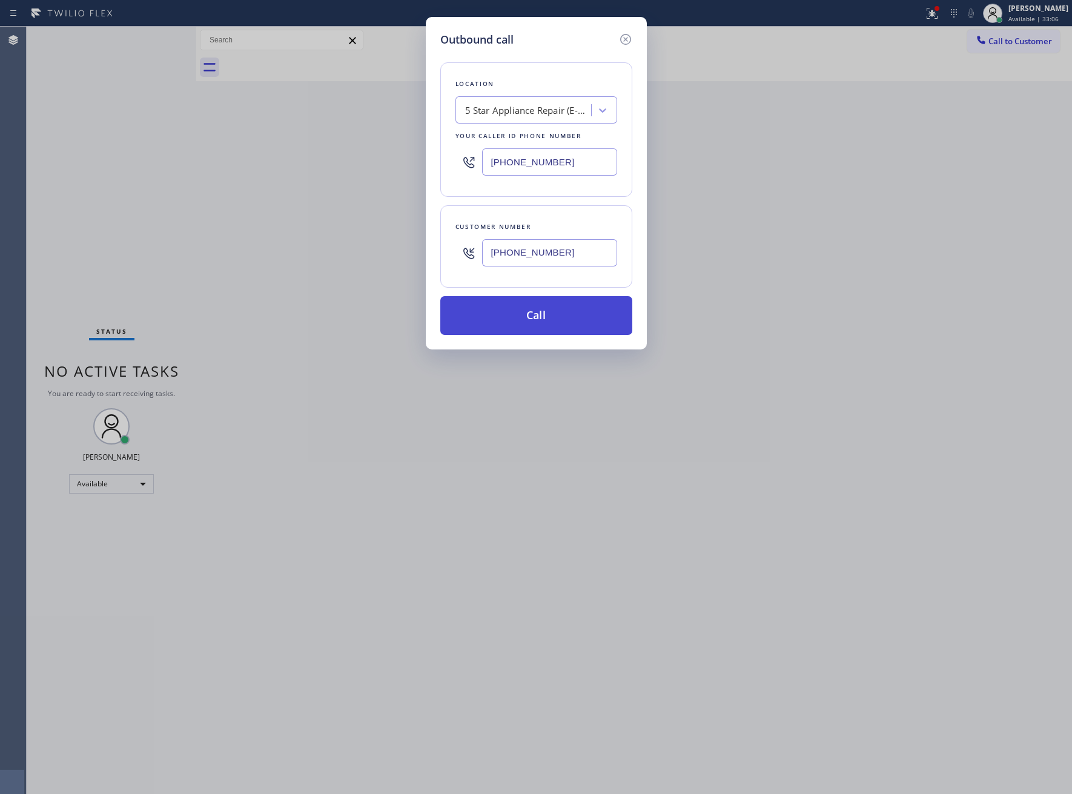
click at [574, 323] on button "Call" at bounding box center [536, 315] width 192 height 39
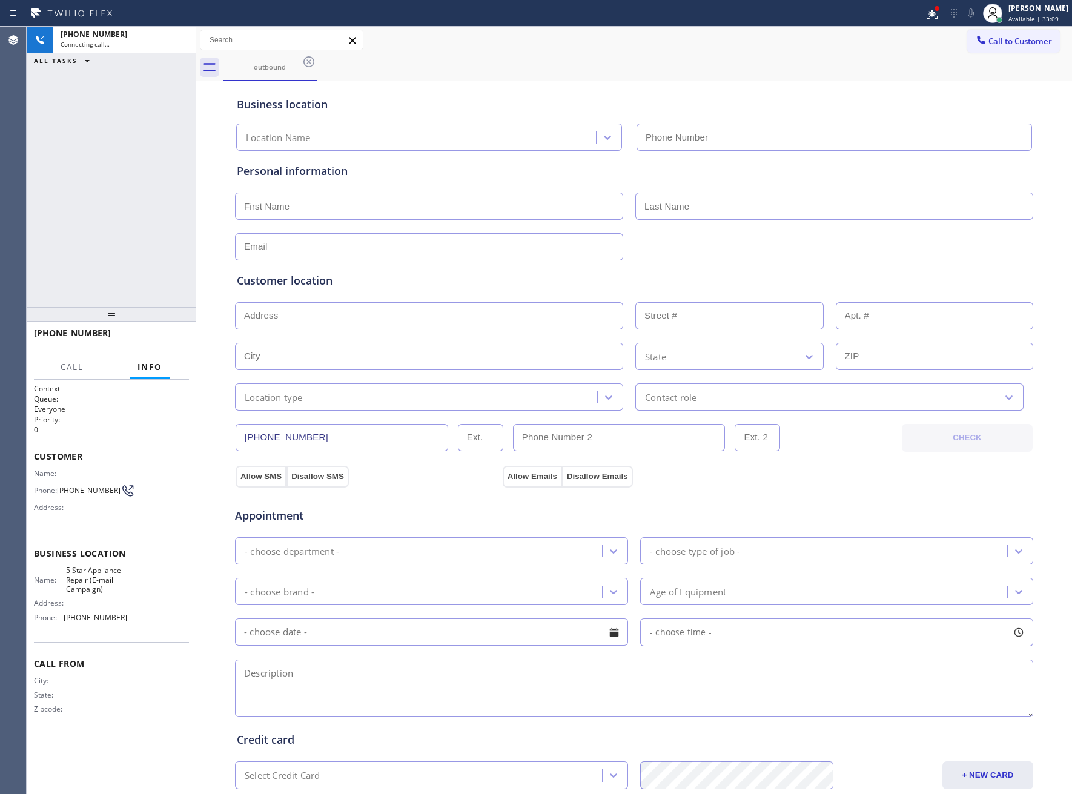
type input "[PHONE_NUMBER]"
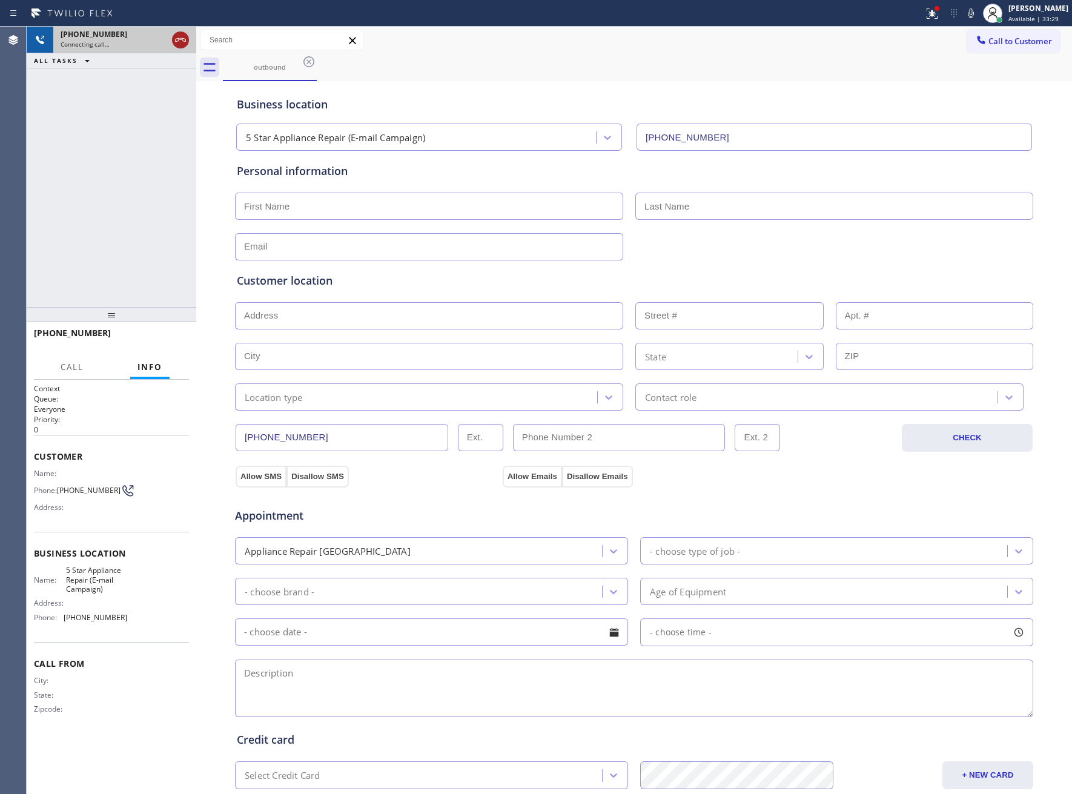
click at [180, 40] on icon at bounding box center [180, 40] width 15 height 15
click at [1002, 37] on span "Call to Customer" at bounding box center [1020, 41] width 64 height 11
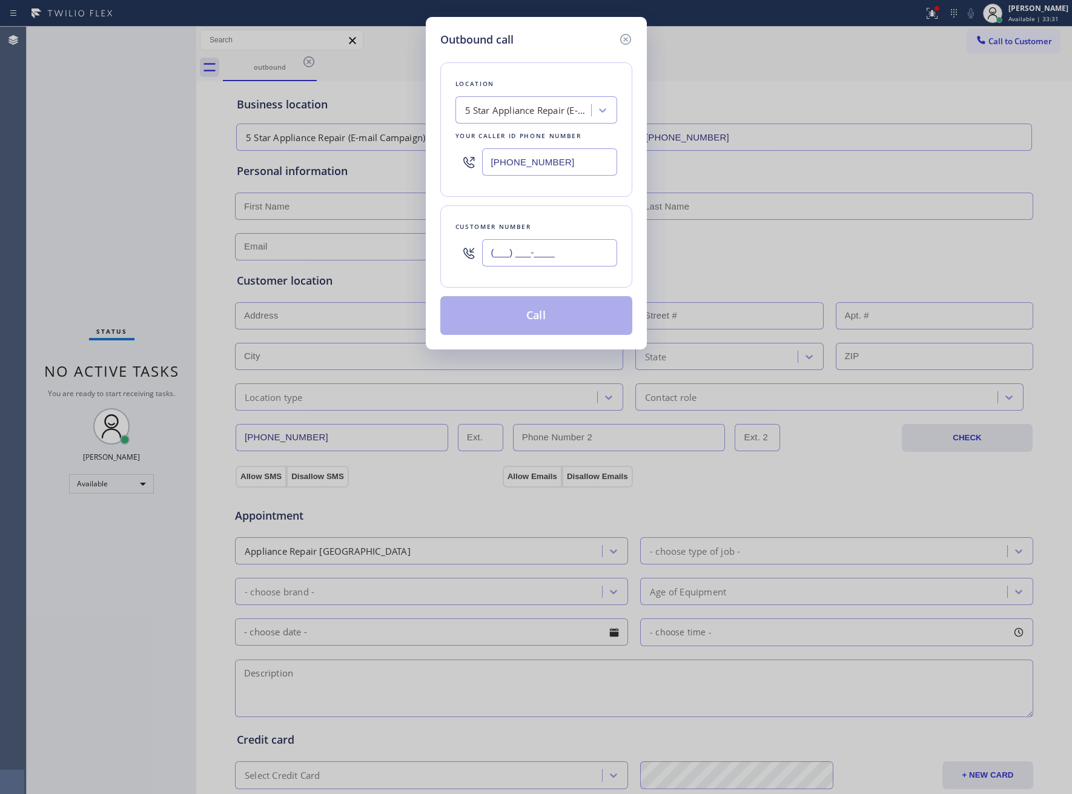
click at [563, 251] on input "(___) ___-____" at bounding box center [549, 252] width 135 height 27
paste input "510) 237-3396"
type input "[PHONE_NUMBER]"
click at [543, 311] on button "Call" at bounding box center [536, 315] width 192 height 39
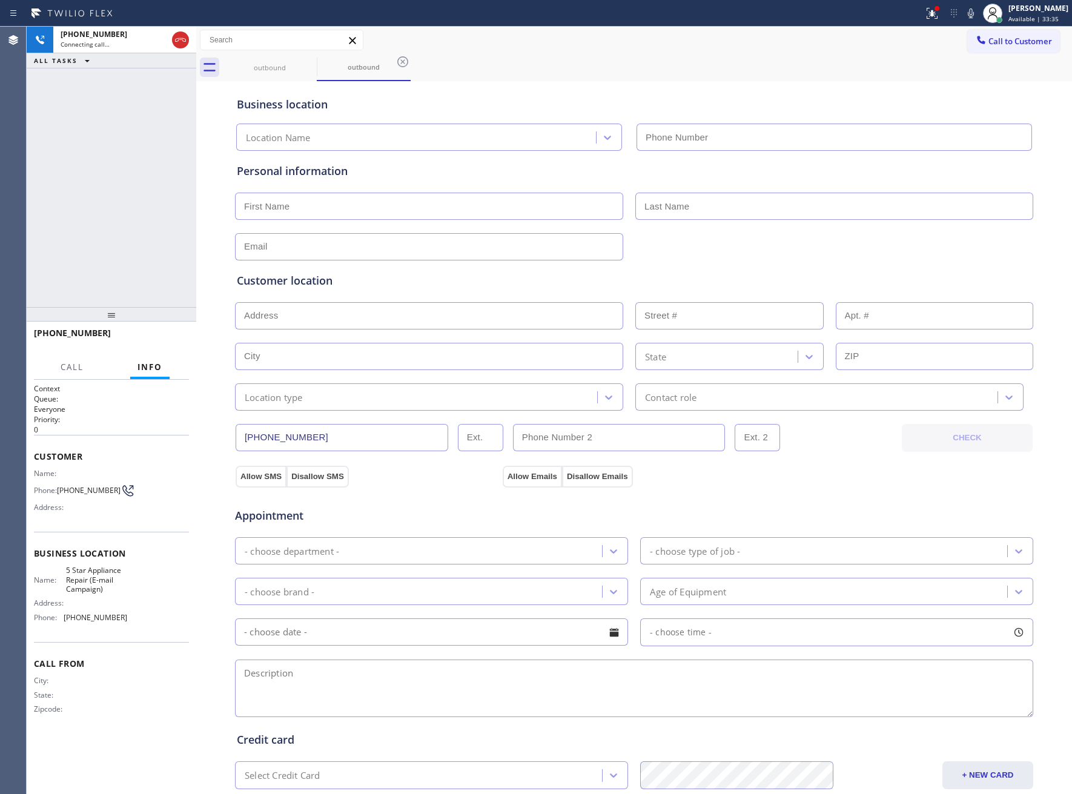
type input "[PHONE_NUMBER]"
click at [122, 148] on div "[PHONE_NUMBER] Connecting call… ALL TASKS ALL TASKS ACTIVE TASKS TASKS IN WRAP …" at bounding box center [112, 167] width 170 height 280
drag, startPoint x: 178, startPoint y: 31, endPoint x: 259, endPoint y: 127, distance: 125.1
click at [179, 33] on icon at bounding box center [180, 40] width 15 height 15
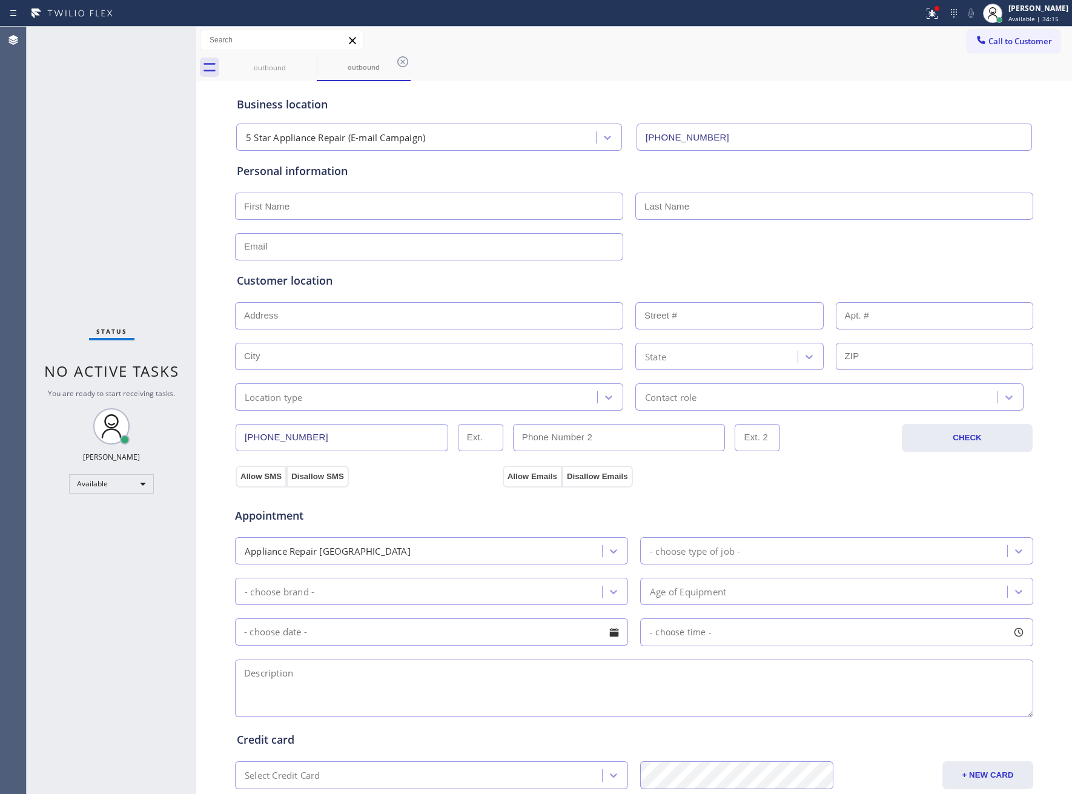
click at [105, 257] on div "Status No active tasks You are ready to start receiving tasks. [PERSON_NAME] Av…" at bounding box center [112, 410] width 170 height 767
click at [988, 40] on span "Call to Customer" at bounding box center [1020, 41] width 64 height 11
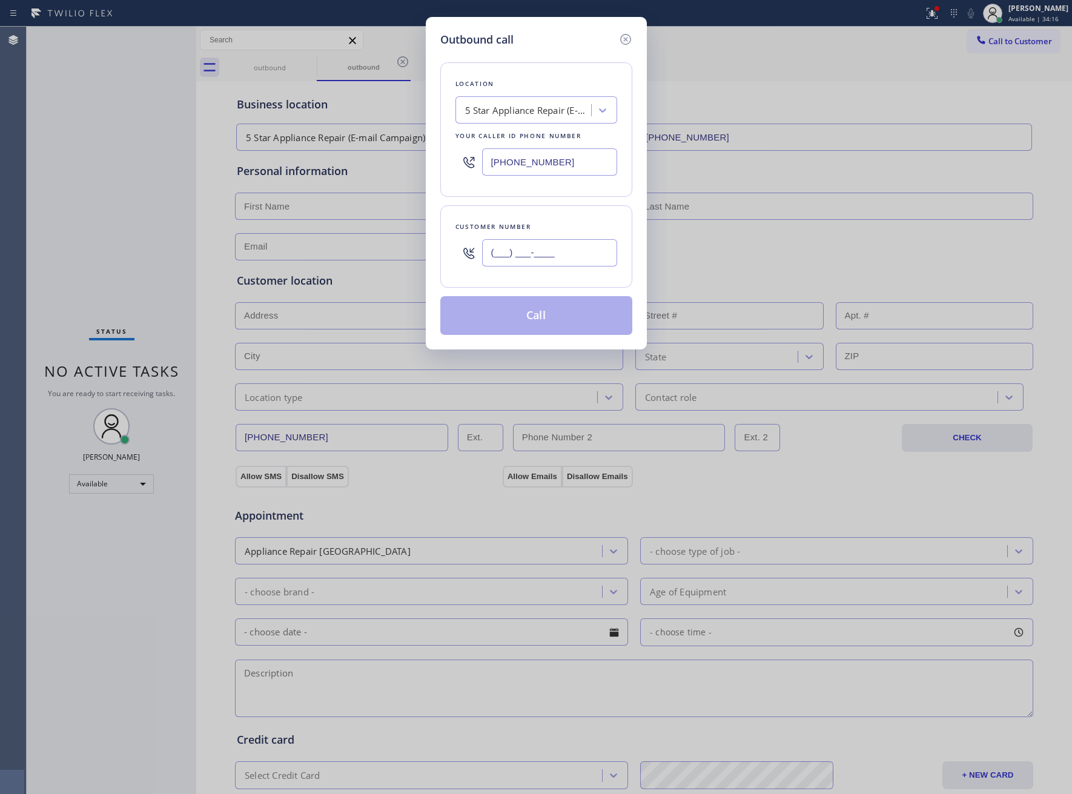
click at [520, 251] on input "(___) ___-____" at bounding box center [549, 252] width 135 height 27
paste input "363) 201-8087"
type input "[PHONE_NUMBER]"
click at [555, 328] on button "Call" at bounding box center [536, 315] width 192 height 39
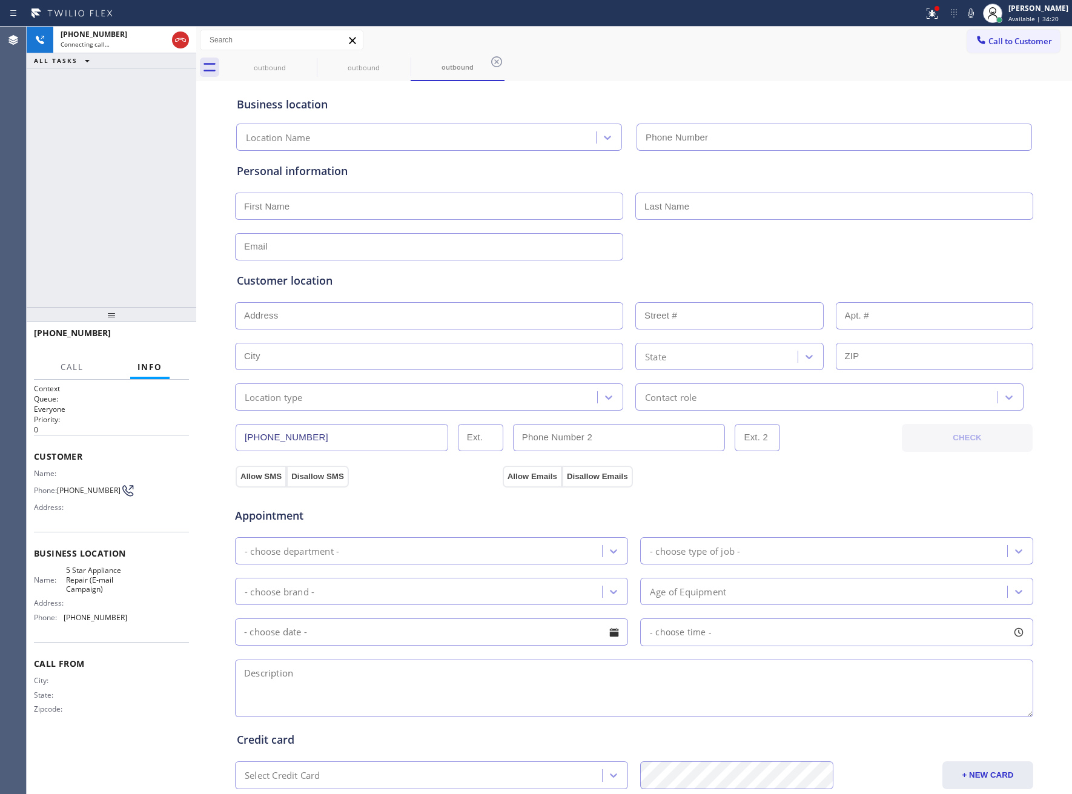
type input "[PHONE_NUMBER]"
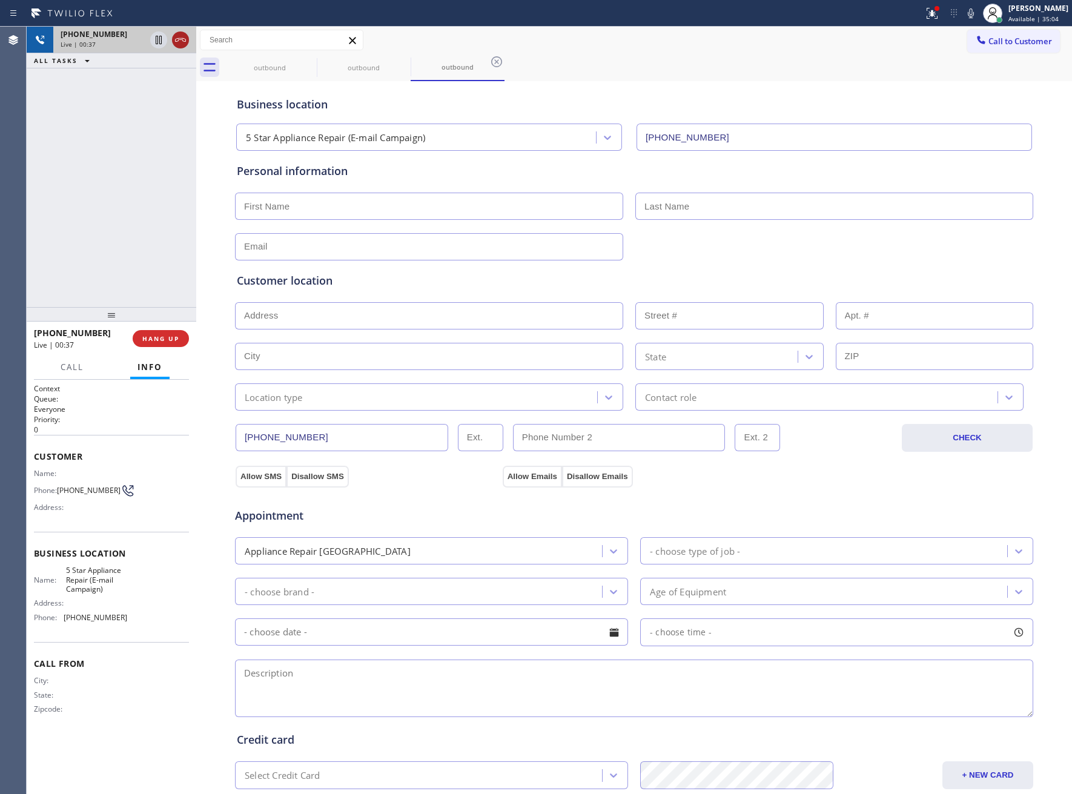
click at [185, 44] on icon at bounding box center [180, 40] width 15 height 15
click at [159, 758] on div "Context Queue: Everyone Priority: 0 Customer Name: Phone: [PHONE_NUMBER] Addres…" at bounding box center [111, 586] width 155 height 407
click at [81, 204] on div "ALL TASKS ALL TASKS ACTIVE TASKS TASKS IN WRAP UP [PHONE_NUMBER] Wrap up | 00:23" at bounding box center [112, 167] width 170 height 280
click at [173, 343] on button "COMPLETE" at bounding box center [158, 338] width 61 height 17
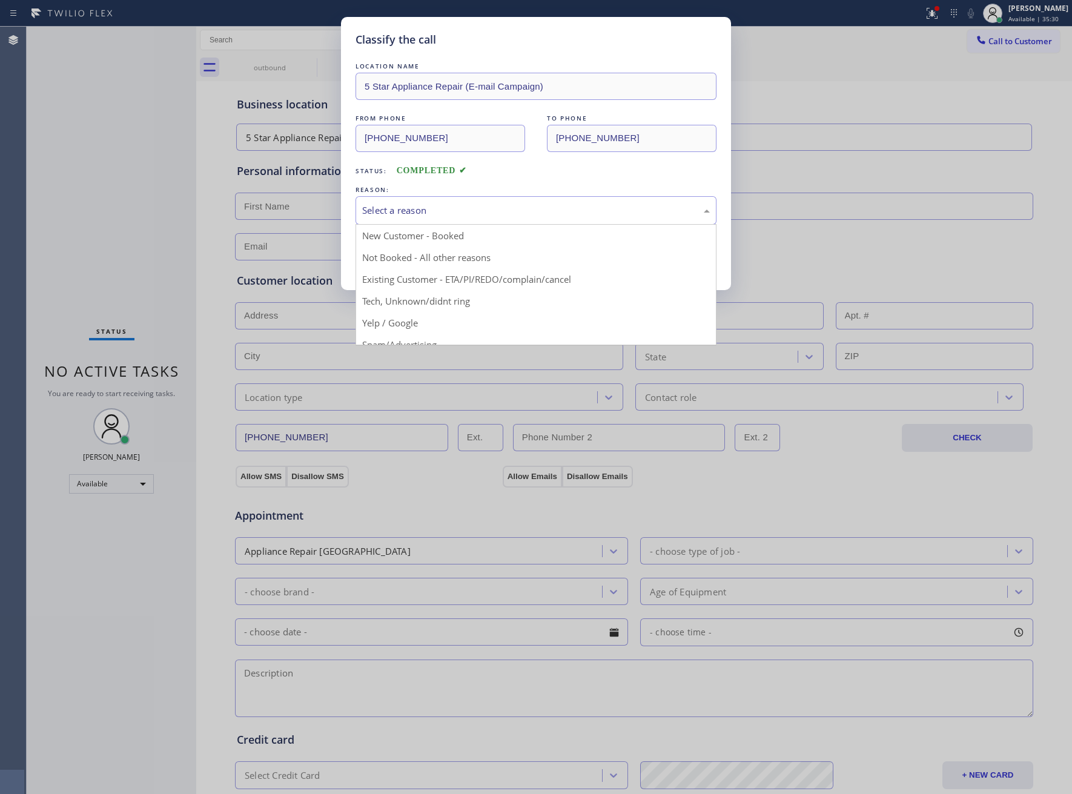
click at [452, 224] on div "Select a reason" at bounding box center [535, 210] width 361 height 28
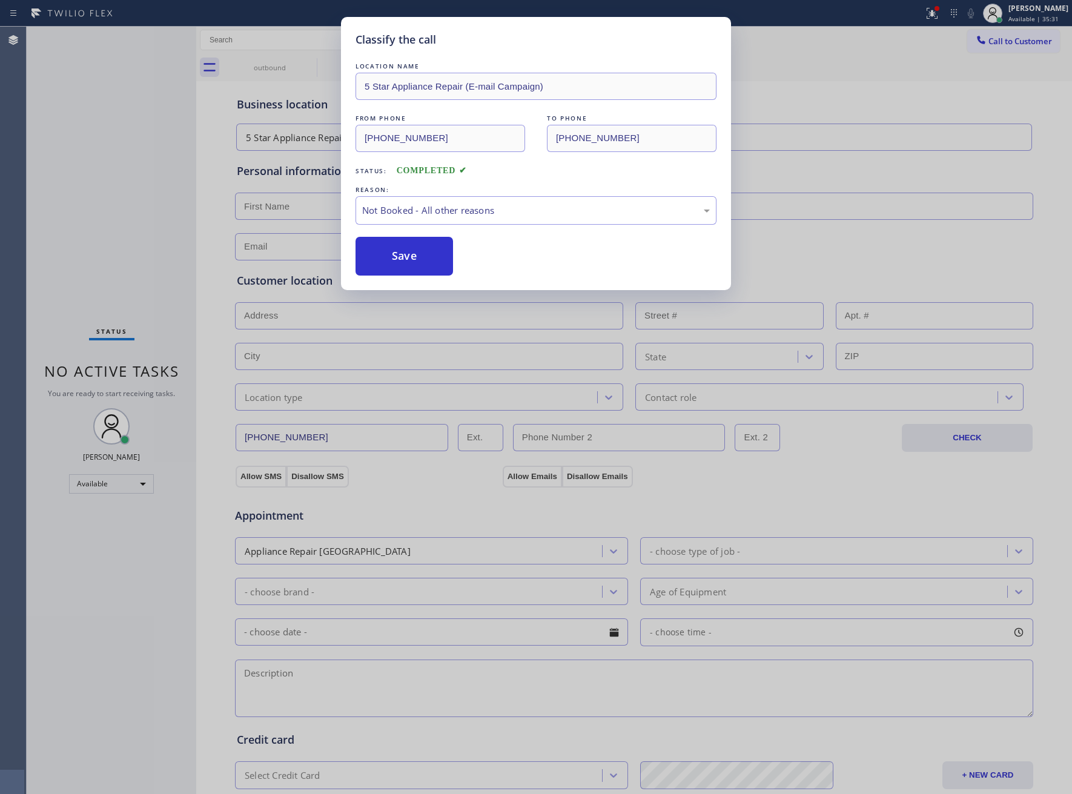
click at [411, 262] on button "Save" at bounding box center [403, 256] width 97 height 39
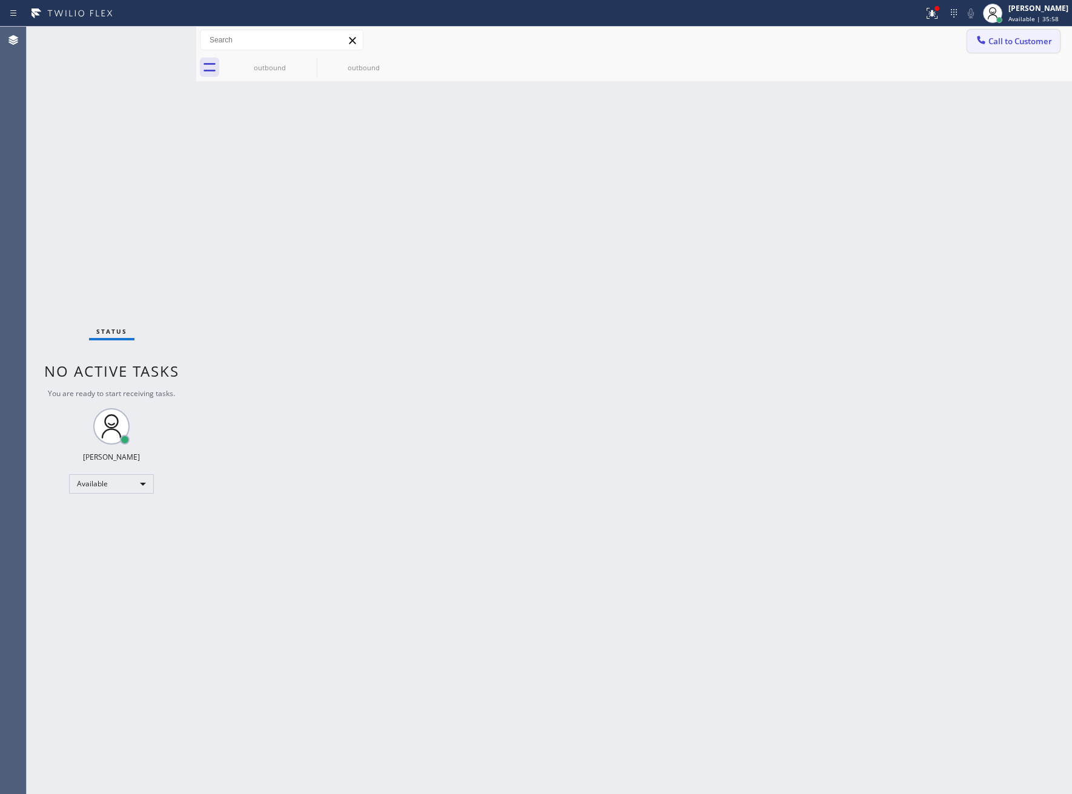
click at [1037, 50] on button "Call to Customer" at bounding box center [1013, 41] width 93 height 23
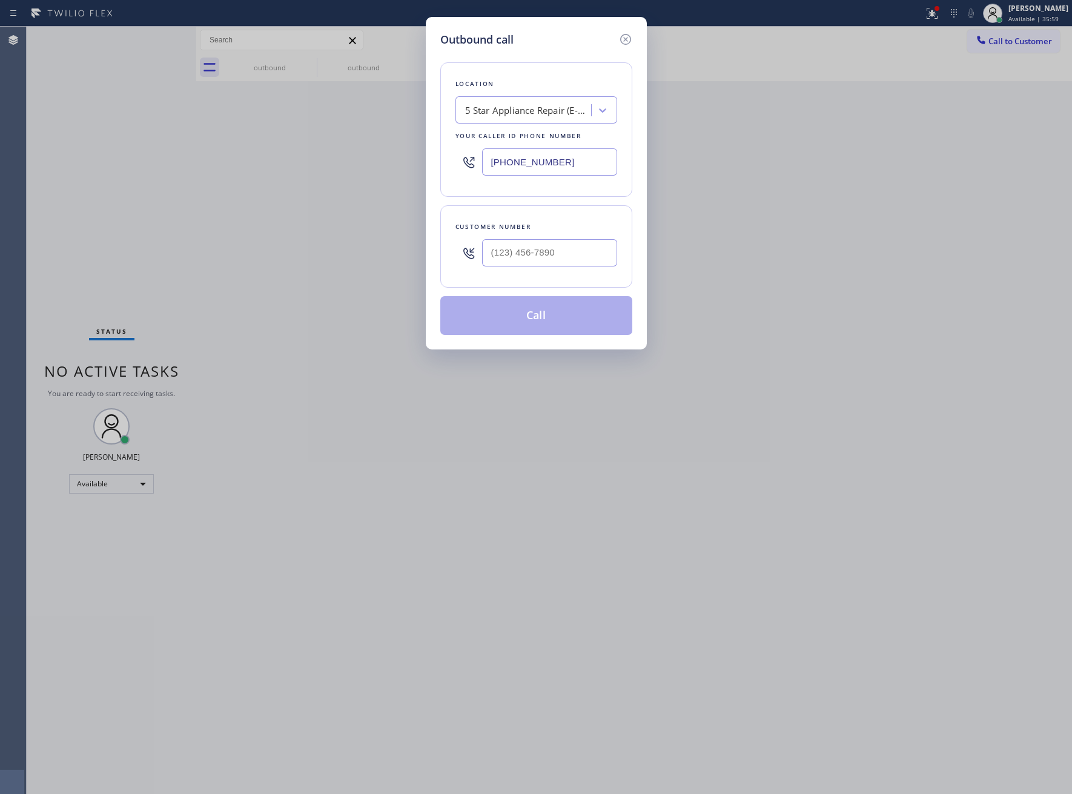
click at [596, 269] on div at bounding box center [549, 252] width 135 height 39
click at [560, 259] on input "(___) ___-____" at bounding box center [549, 252] width 135 height 27
paste input "818) 903-7980"
type input "[PHONE_NUMBER]"
click at [532, 323] on button "Call" at bounding box center [536, 315] width 192 height 39
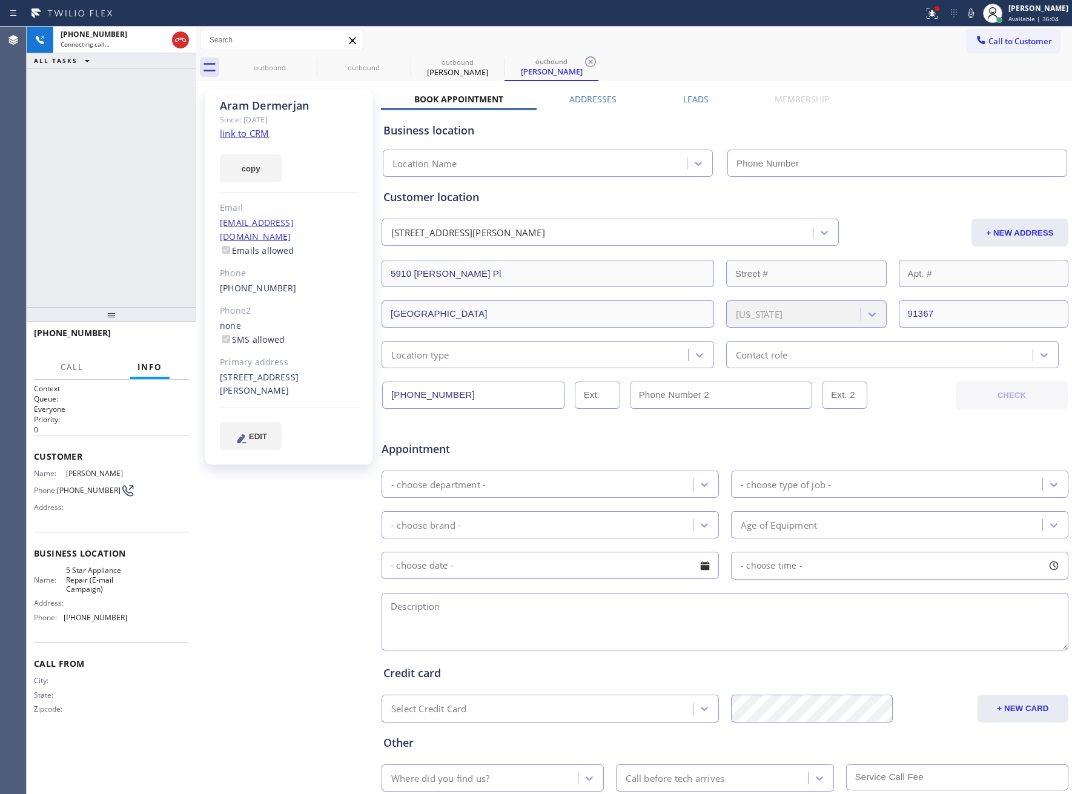
type input "[PHONE_NUMBER]"
click at [185, 45] on icon at bounding box center [180, 40] width 15 height 15
click at [251, 133] on link "link to CRM" at bounding box center [244, 133] width 49 height 12
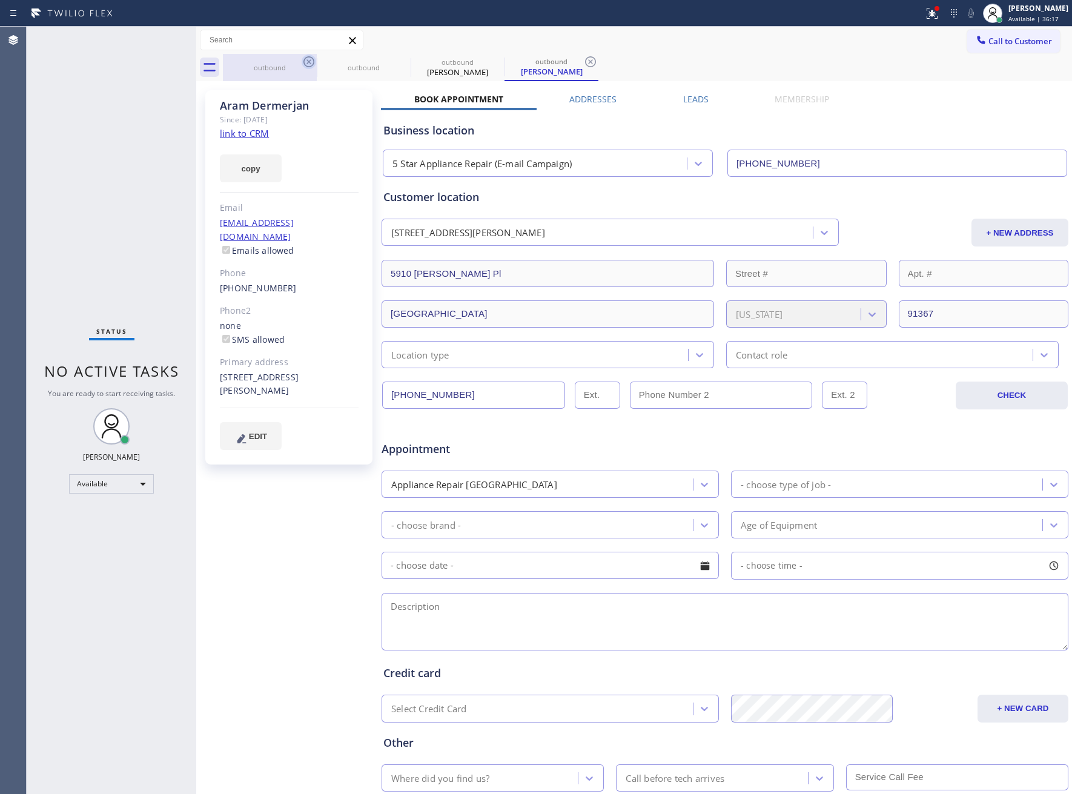
click at [303, 59] on icon at bounding box center [309, 61] width 15 height 15
click at [0, 0] on icon at bounding box center [0, 0] width 0 height 0
click at [583, 62] on icon at bounding box center [590, 61] width 15 height 15
click at [308, 62] on div "outbound outbound outbound Aram Dermerjan outbound Aram Dermerjan" at bounding box center [647, 67] width 849 height 27
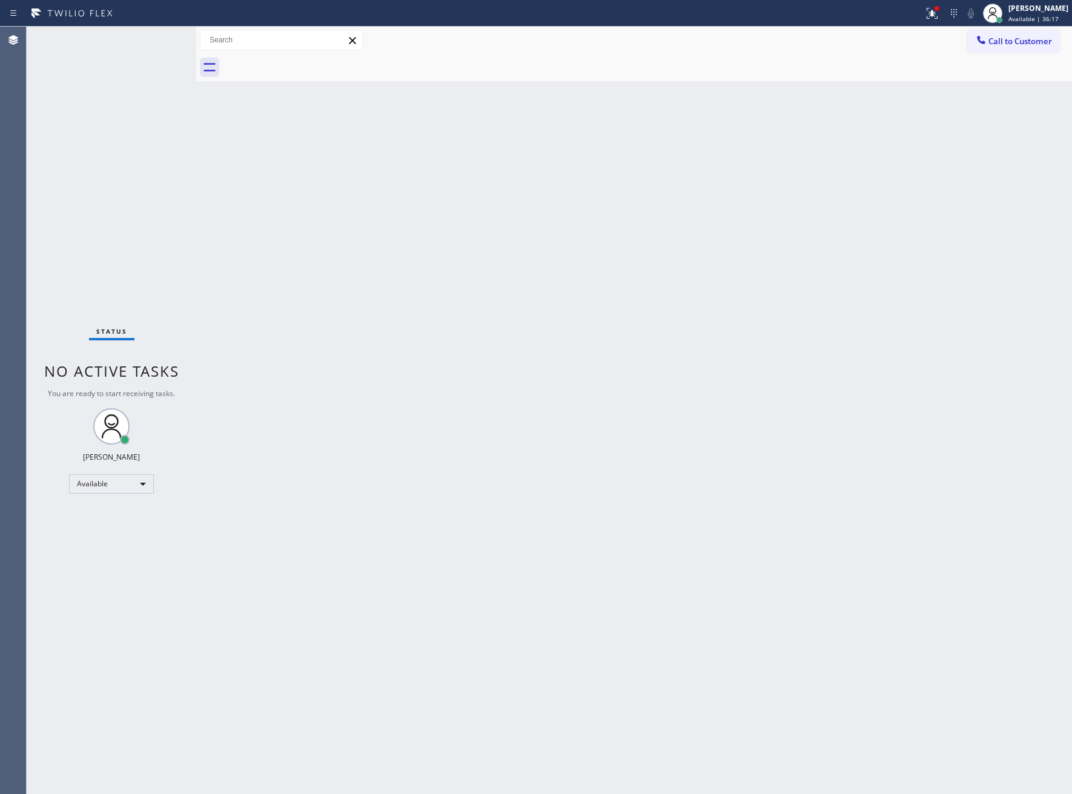
click at [304, 65] on div at bounding box center [647, 67] width 849 height 27
click at [303, 65] on div at bounding box center [647, 67] width 849 height 27
click at [302, 65] on div at bounding box center [647, 67] width 849 height 27
click at [222, 530] on div "Back to Dashboard Change Sender ID Customers Technicians Select a contact Outbo…" at bounding box center [634, 410] width 876 height 767
click at [1020, 42] on span "Call to Customer" at bounding box center [1020, 41] width 64 height 11
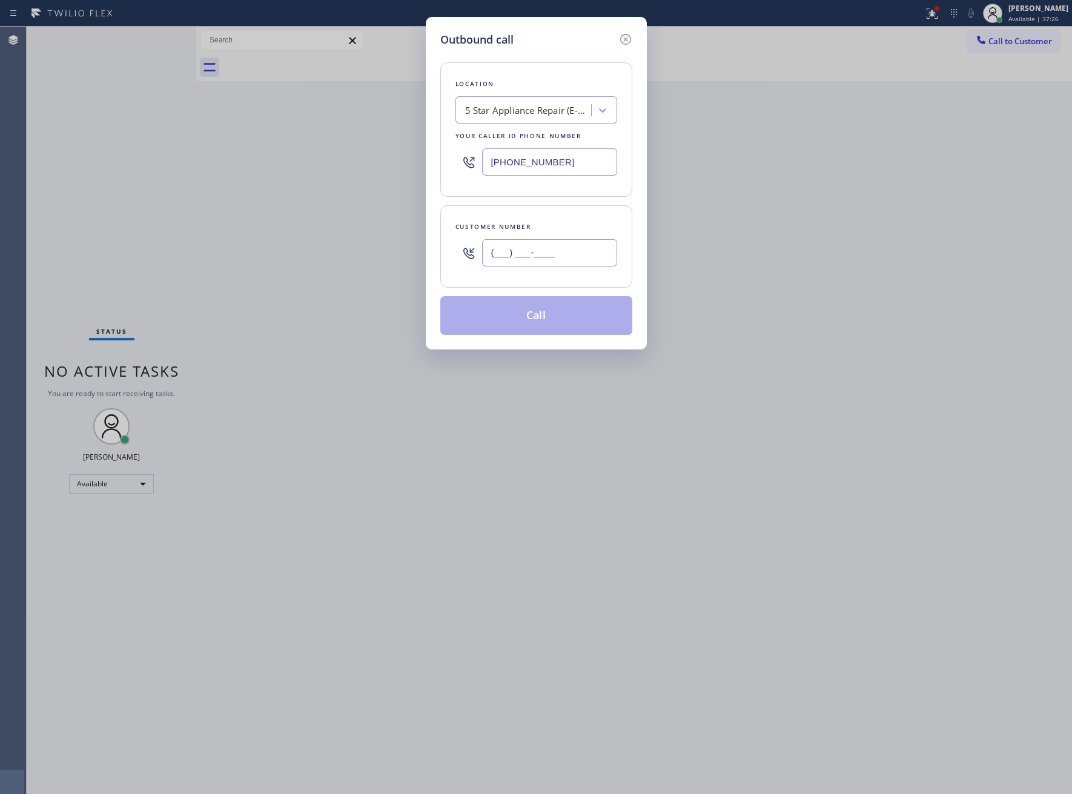
click at [565, 254] on input "(___) ___-____" at bounding box center [549, 252] width 135 height 27
paste input "818) 903-7980"
type input "[PHONE_NUMBER]"
click at [558, 316] on button "Call" at bounding box center [536, 315] width 192 height 39
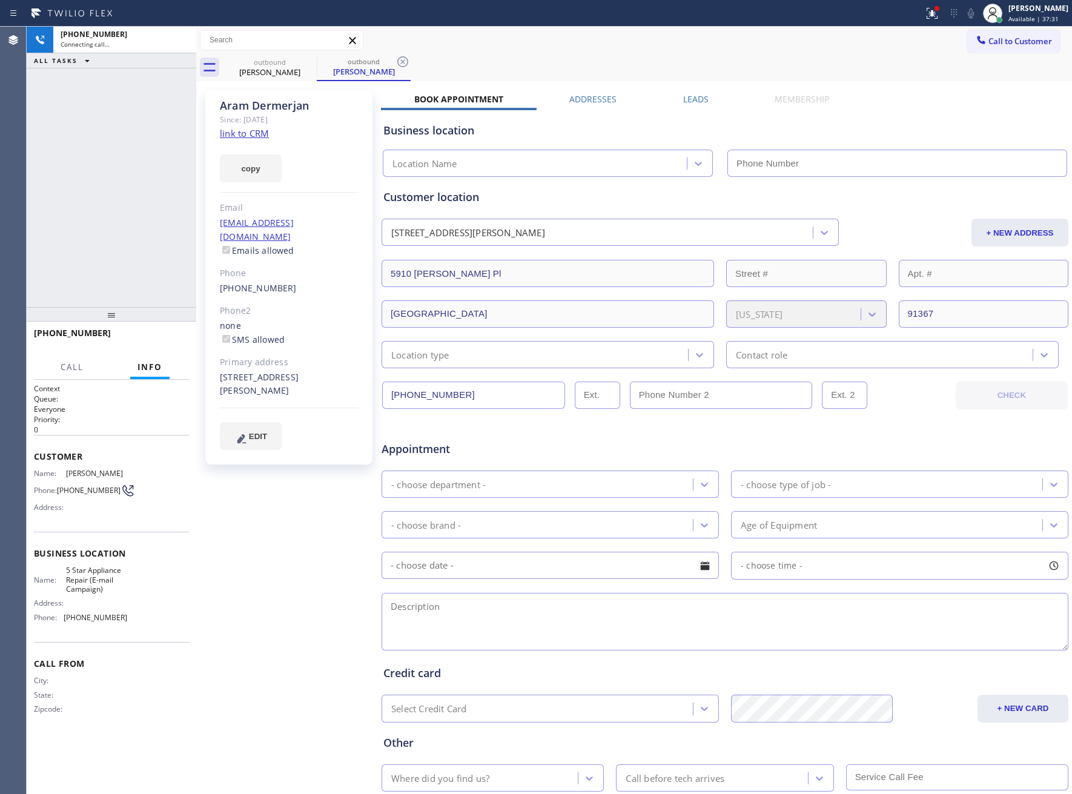
type input "[PHONE_NUMBER]"
click at [184, 37] on icon at bounding box center [180, 40] width 15 height 15
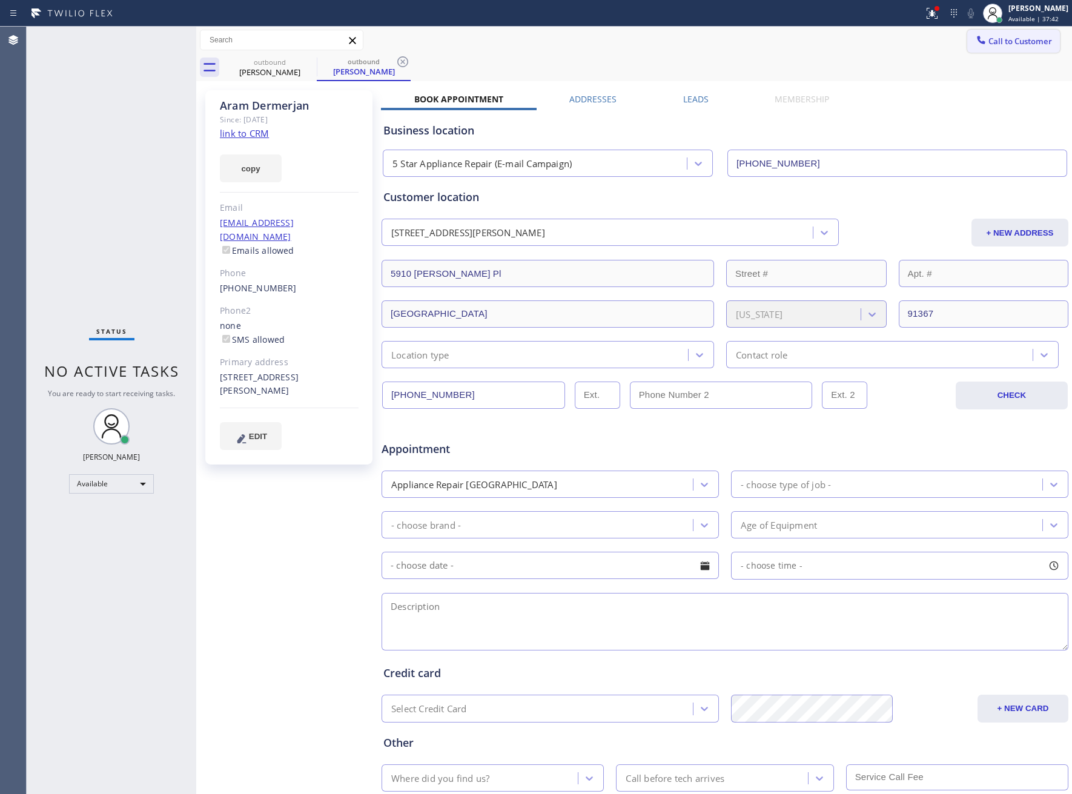
click at [992, 45] on button "Call to Customer" at bounding box center [1013, 41] width 93 height 23
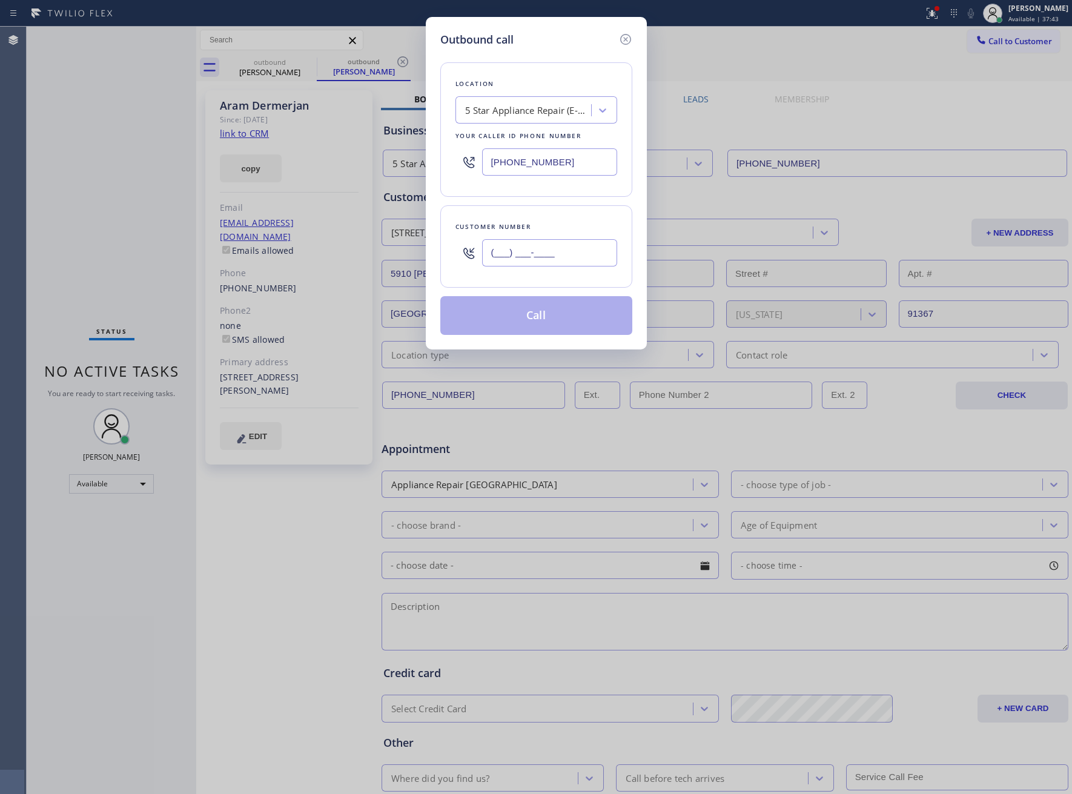
click at [555, 249] on input "(___) ___-____" at bounding box center [549, 252] width 135 height 27
paste input "363) 201-8087"
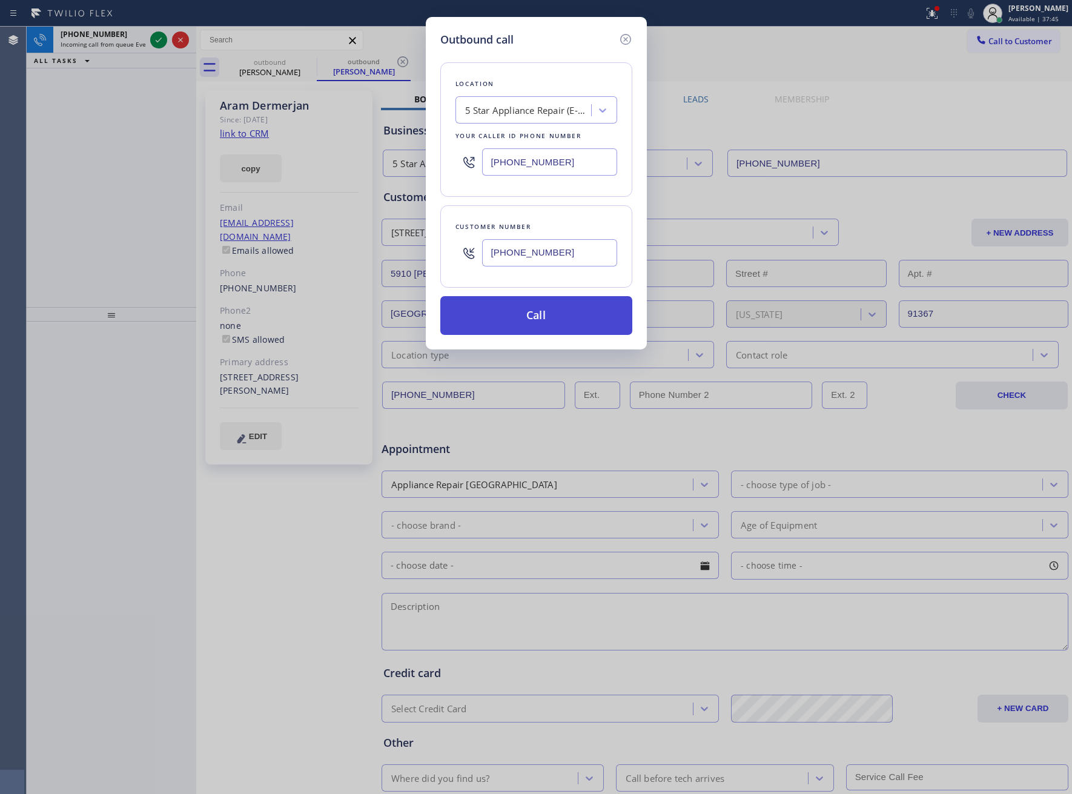
click at [547, 317] on button "Call" at bounding box center [536, 315] width 192 height 39
drag, startPoint x: 704, startPoint y: 104, endPoint x: 631, endPoint y: 105, distance: 72.7
click at [704, 104] on div "Outbound call Location 5 Star Appliance Repair (E-mail Campaign) Your caller id…" at bounding box center [536, 397] width 1072 height 794
click at [631, 105] on div "Outbound call Location 5 Star Appliance Repair (E-mail Campaign) Your caller id…" at bounding box center [536, 397] width 1072 height 794
drag, startPoint x: 625, startPoint y: 35, endPoint x: 266, endPoint y: 82, distance: 362.1
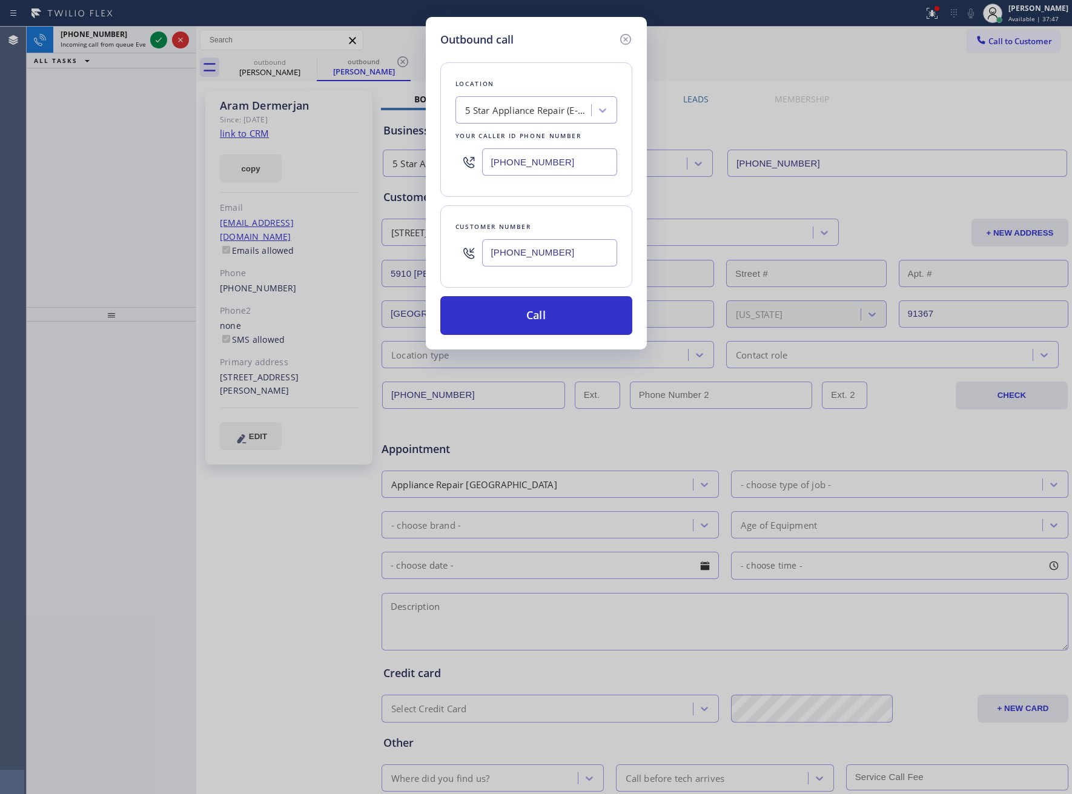
click at [624, 36] on icon at bounding box center [625, 39] width 15 height 15
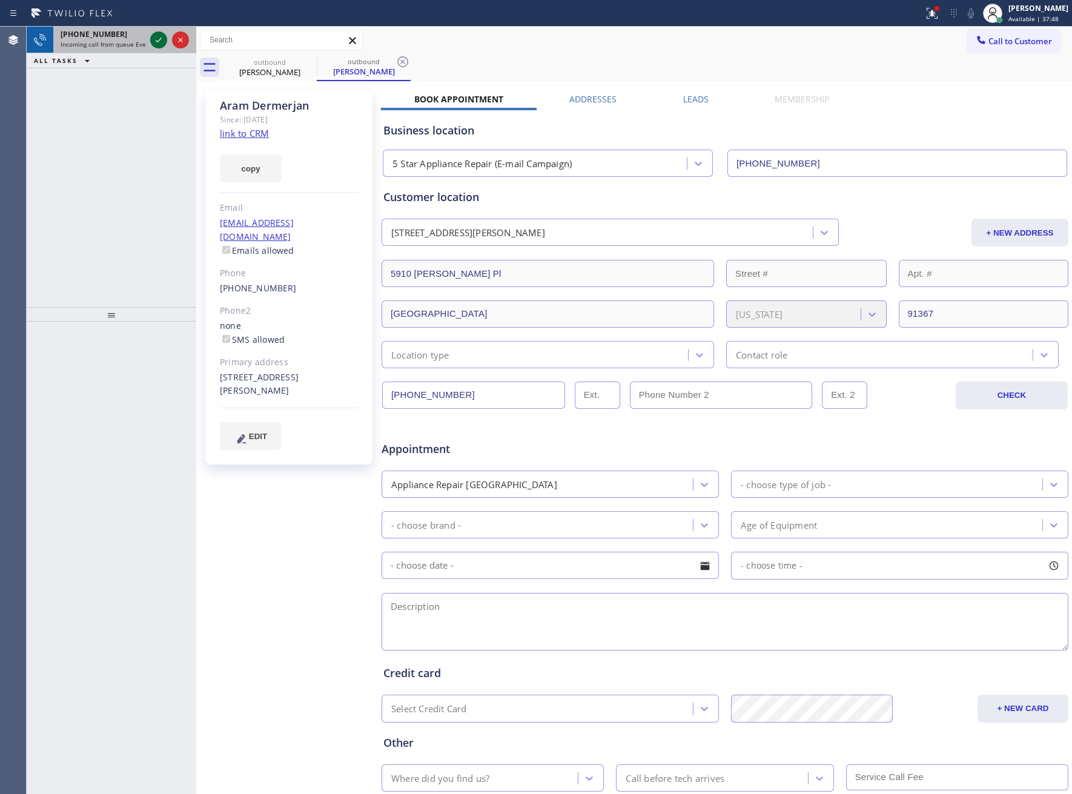
click at [159, 33] on icon at bounding box center [158, 40] width 15 height 15
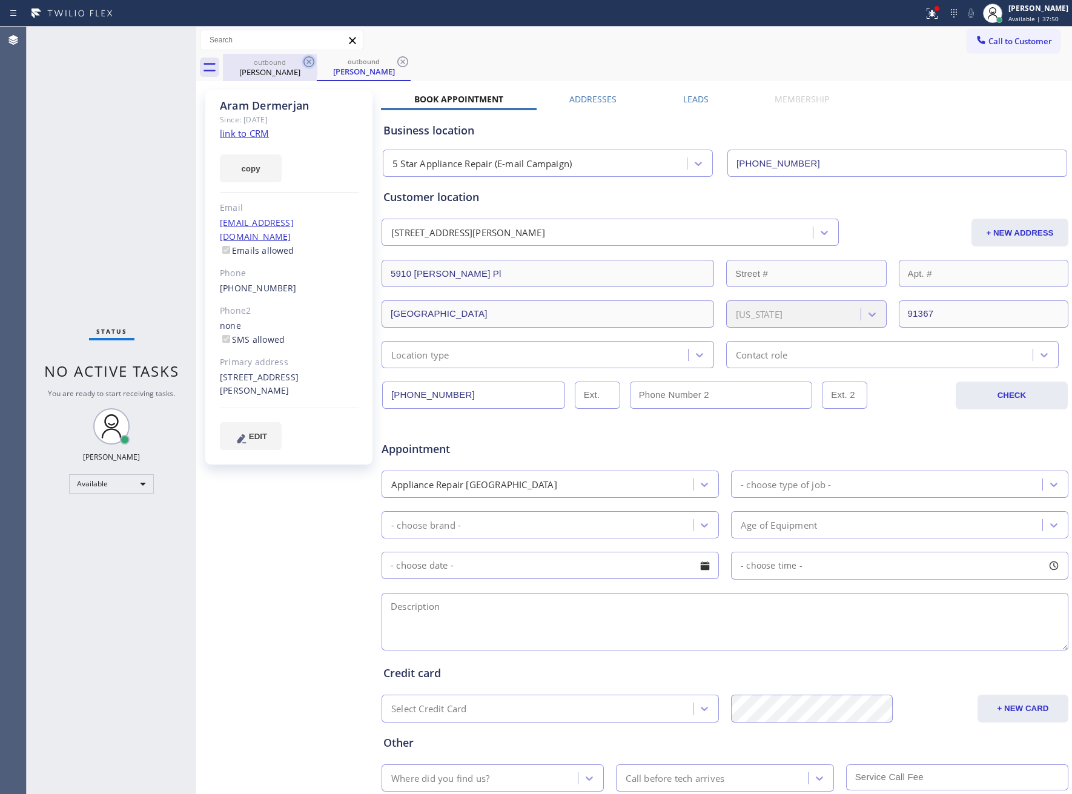
drag, startPoint x: 323, startPoint y: 61, endPoint x: 313, endPoint y: 62, distance: 10.4
click at [320, 62] on div "outbound" at bounding box center [363, 61] width 91 height 9
click at [313, 62] on icon at bounding box center [308, 61] width 11 height 11
click at [311, 61] on icon at bounding box center [309, 61] width 15 height 15
click at [317, 61] on div "outbound [PERSON_NAME]" at bounding box center [364, 67] width 94 height 27
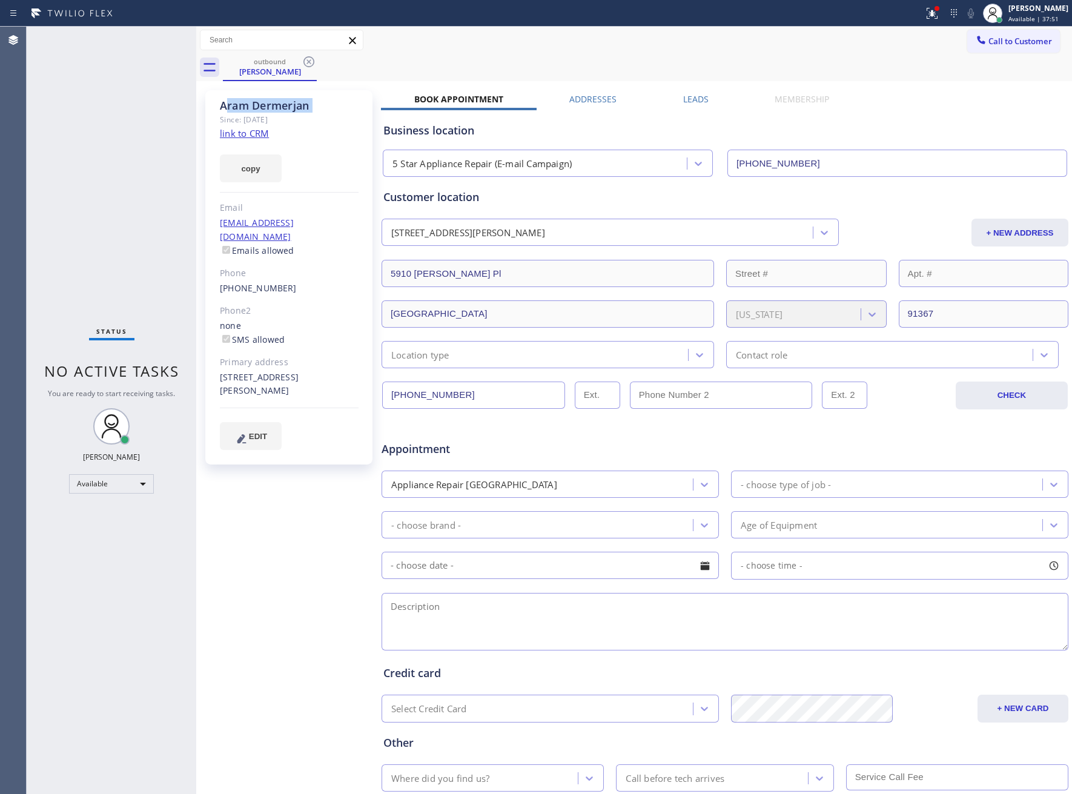
click at [311, 61] on icon at bounding box center [309, 61] width 15 height 15
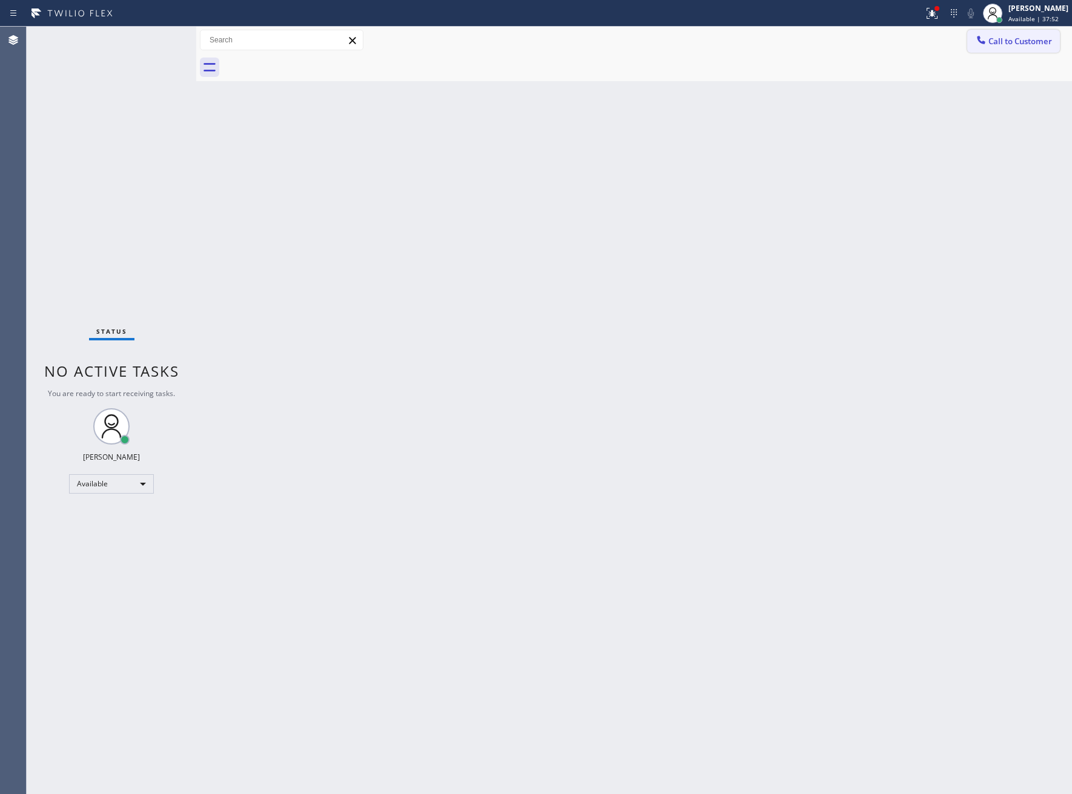
click at [1043, 33] on button "Call to Customer" at bounding box center [1013, 41] width 93 height 23
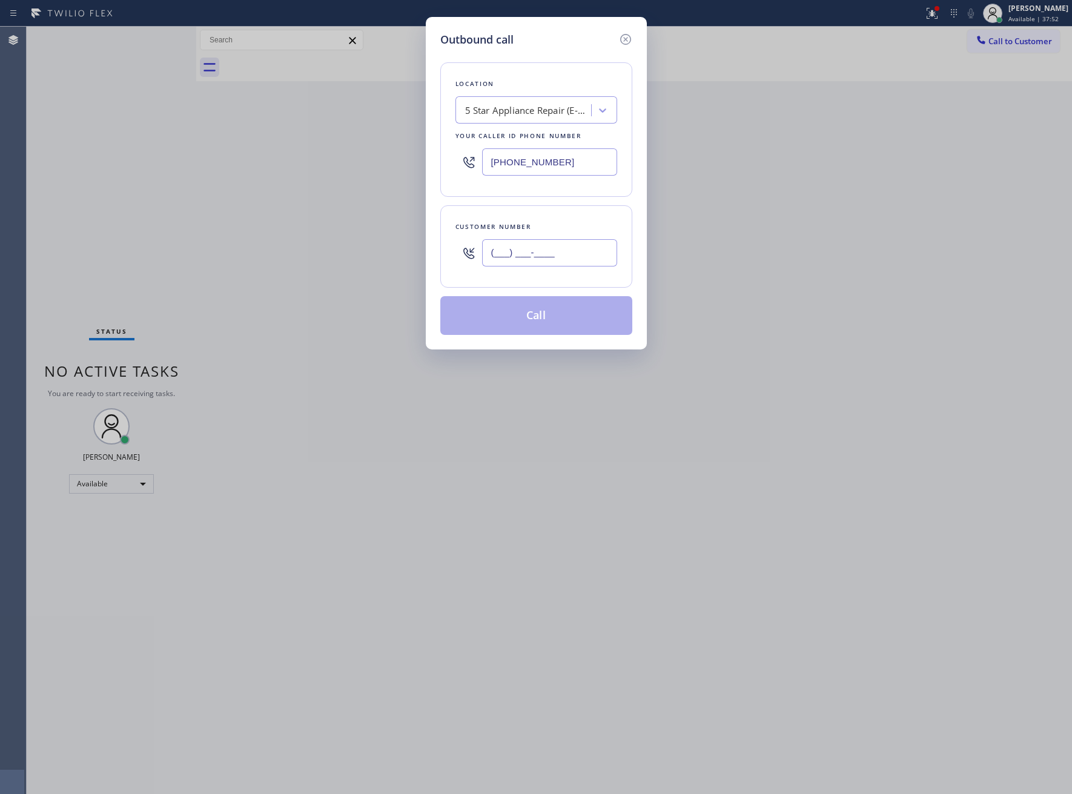
click at [585, 249] on input "(___) ___-____" at bounding box center [549, 252] width 135 height 27
paste input "363) 201-8087"
type input "[PHONE_NUMBER]"
click at [552, 327] on button "Call" at bounding box center [536, 315] width 192 height 39
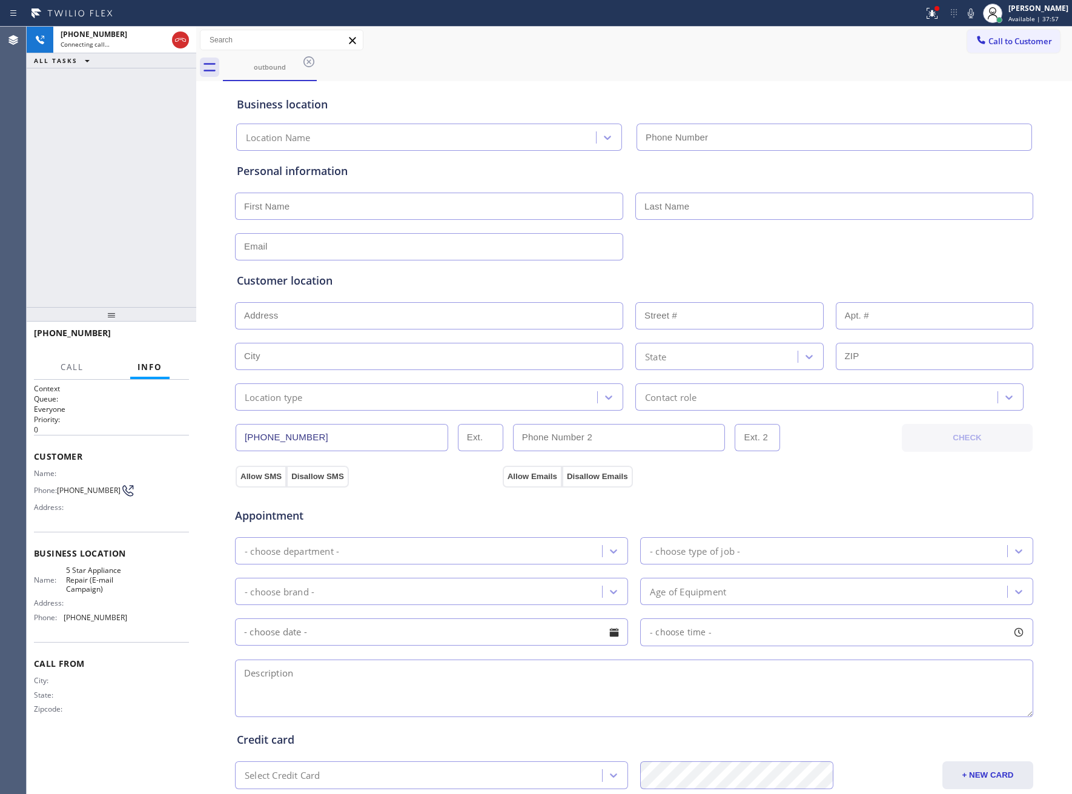
type input "[PHONE_NUMBER]"
click at [160, 337] on span "HANG UP" at bounding box center [160, 338] width 37 height 8
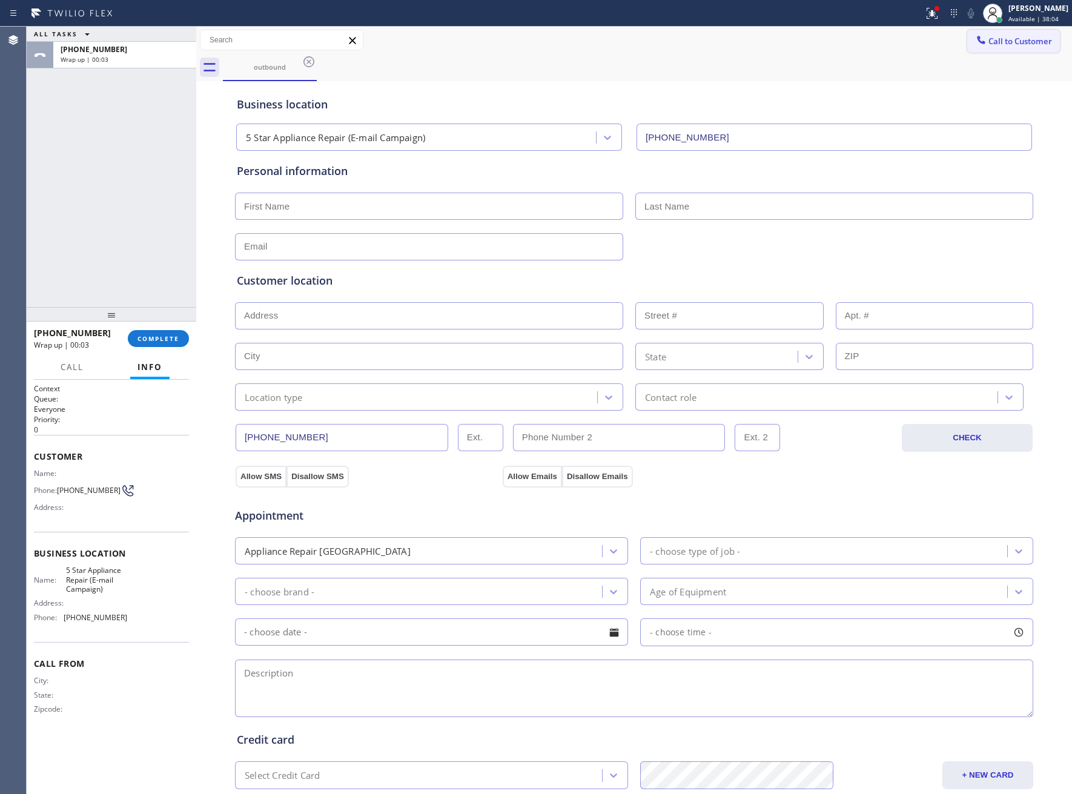
click at [1010, 44] on span "Call to Customer" at bounding box center [1020, 41] width 64 height 11
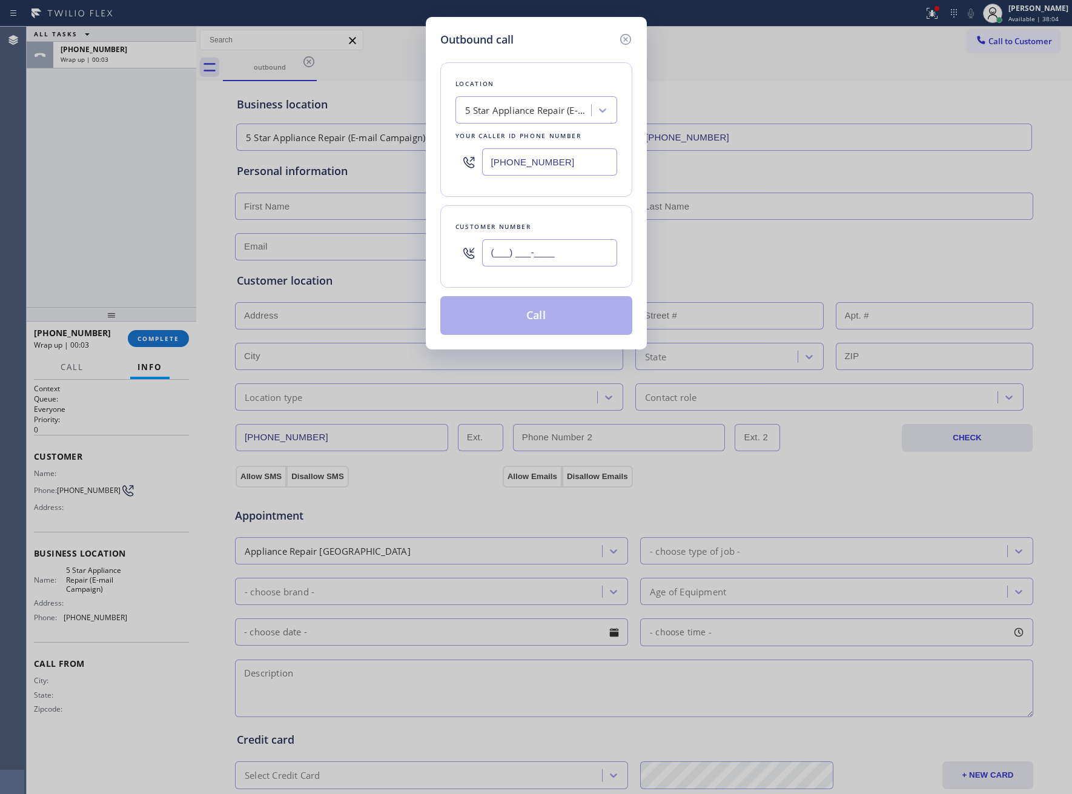
click at [537, 256] on input "(___) ___-____" at bounding box center [549, 252] width 135 height 27
paste input "363) 201-8087"
type input "[PHONE_NUMBER]"
click at [534, 311] on button "Call" at bounding box center [536, 315] width 192 height 39
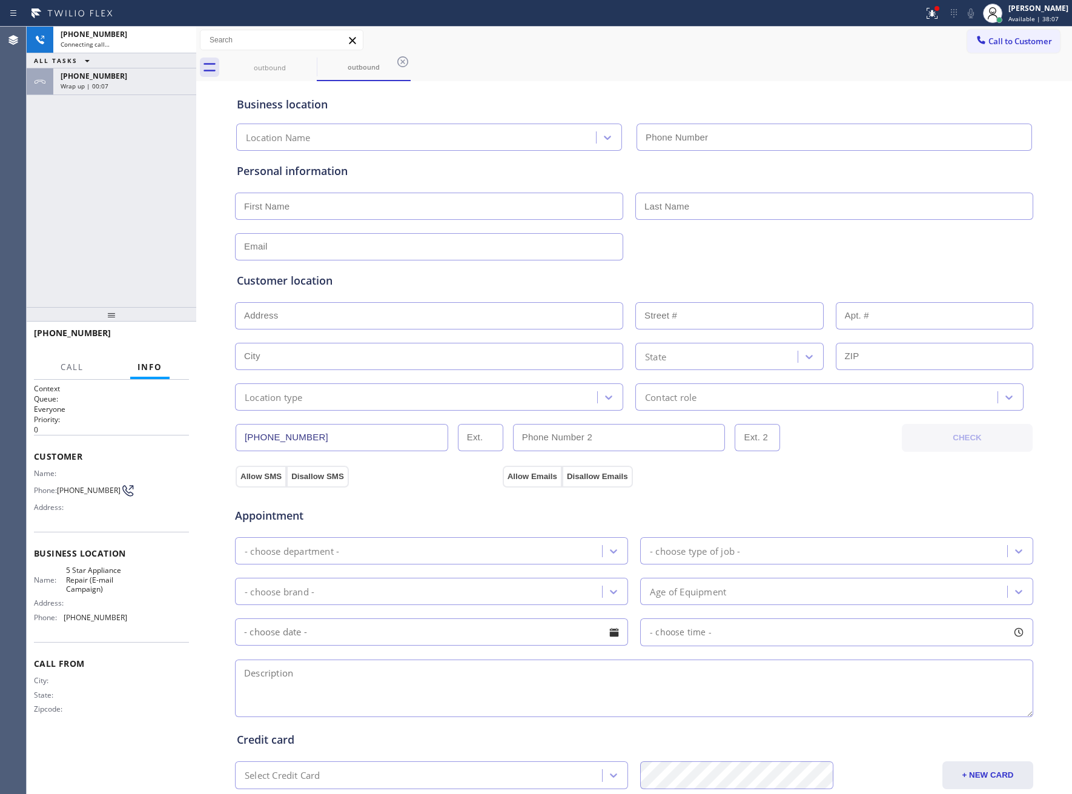
type input "[PHONE_NUMBER]"
drag, startPoint x: 155, startPoint y: 203, endPoint x: 140, endPoint y: 182, distance: 26.2
click at [151, 199] on div "[PHONE_NUMBER] Connecting call… ALL TASKS ALL TASKS ACTIVE TASKS TASKS IN WRAP …" at bounding box center [112, 167] width 170 height 280
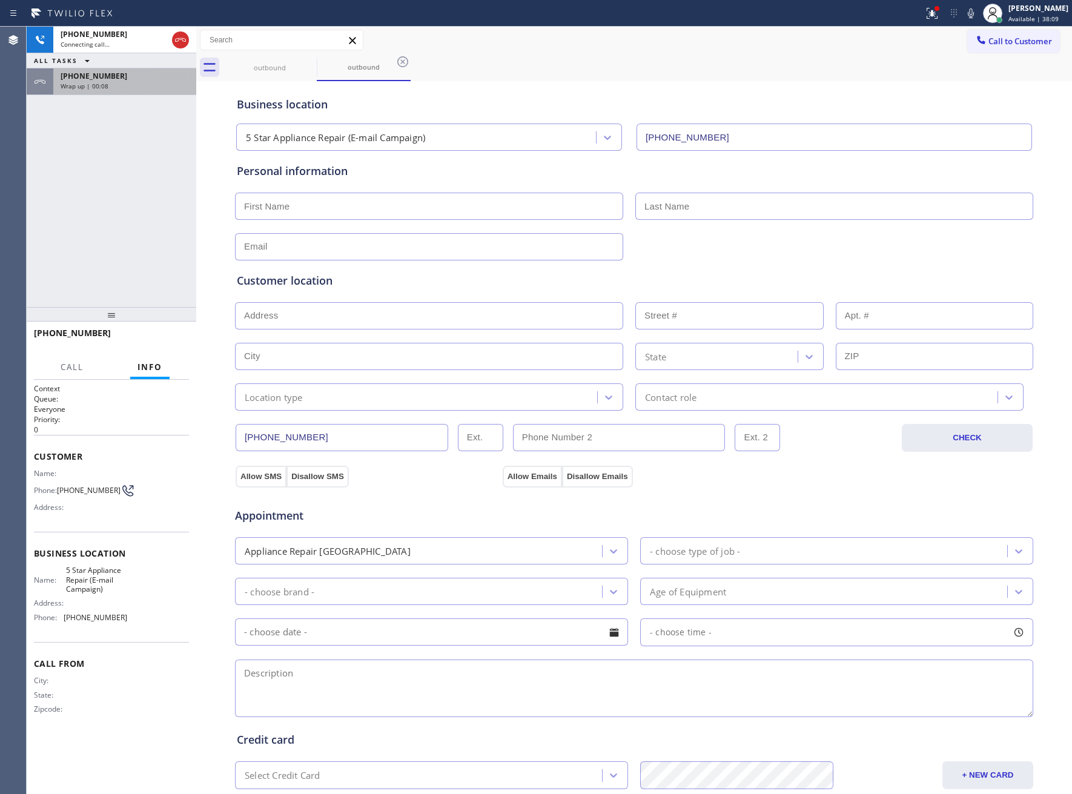
click at [114, 76] on div "[PHONE_NUMBER]" at bounding box center [125, 76] width 128 height 10
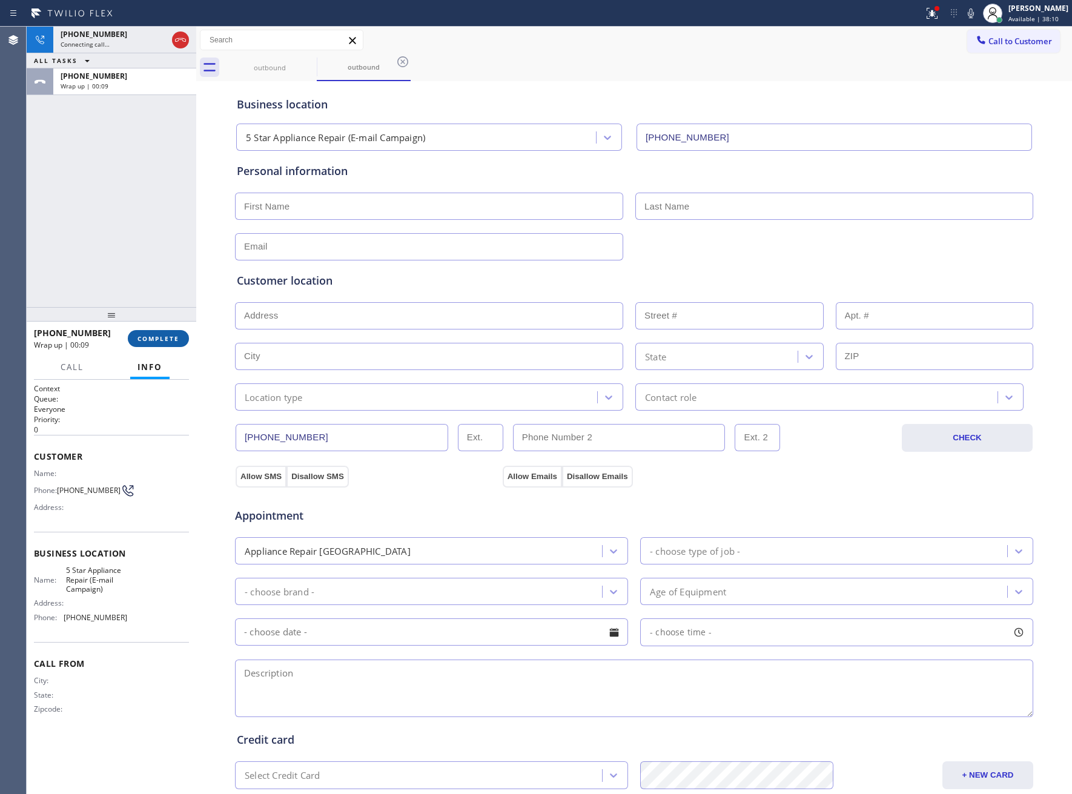
click at [156, 342] on span "COMPLETE" at bounding box center [158, 338] width 42 height 8
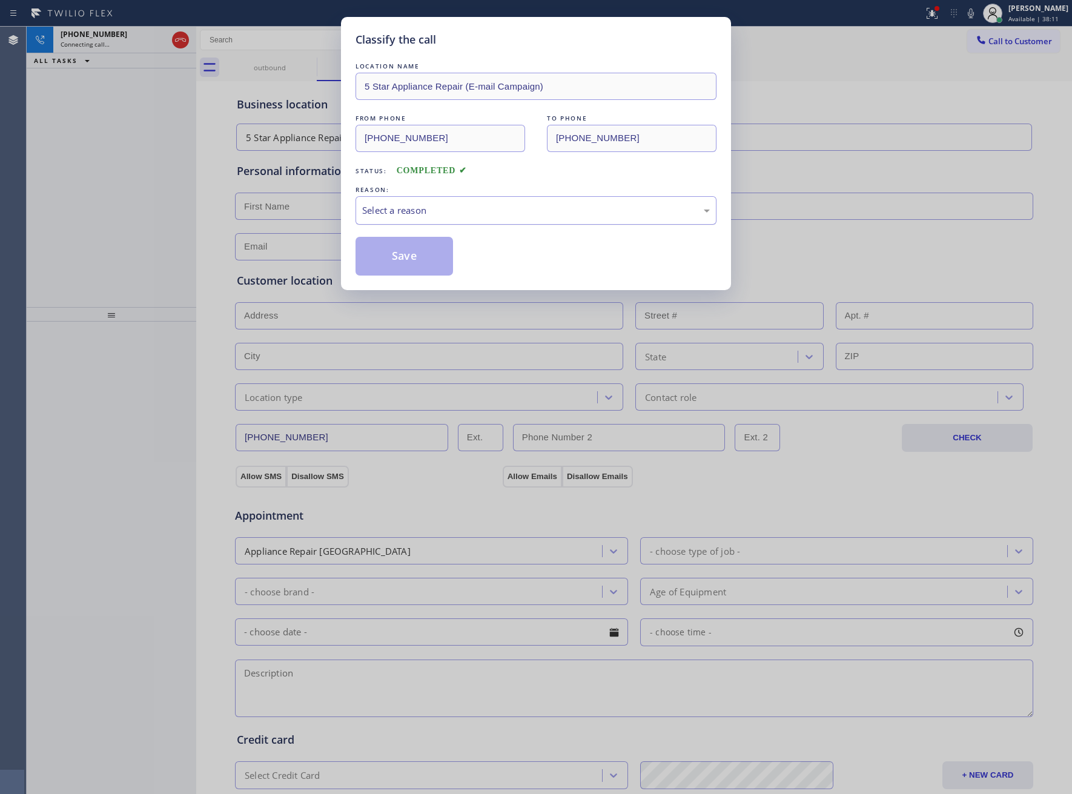
click at [429, 204] on div "Select a reason" at bounding box center [535, 210] width 361 height 28
click at [400, 264] on button "Save" at bounding box center [403, 256] width 97 height 39
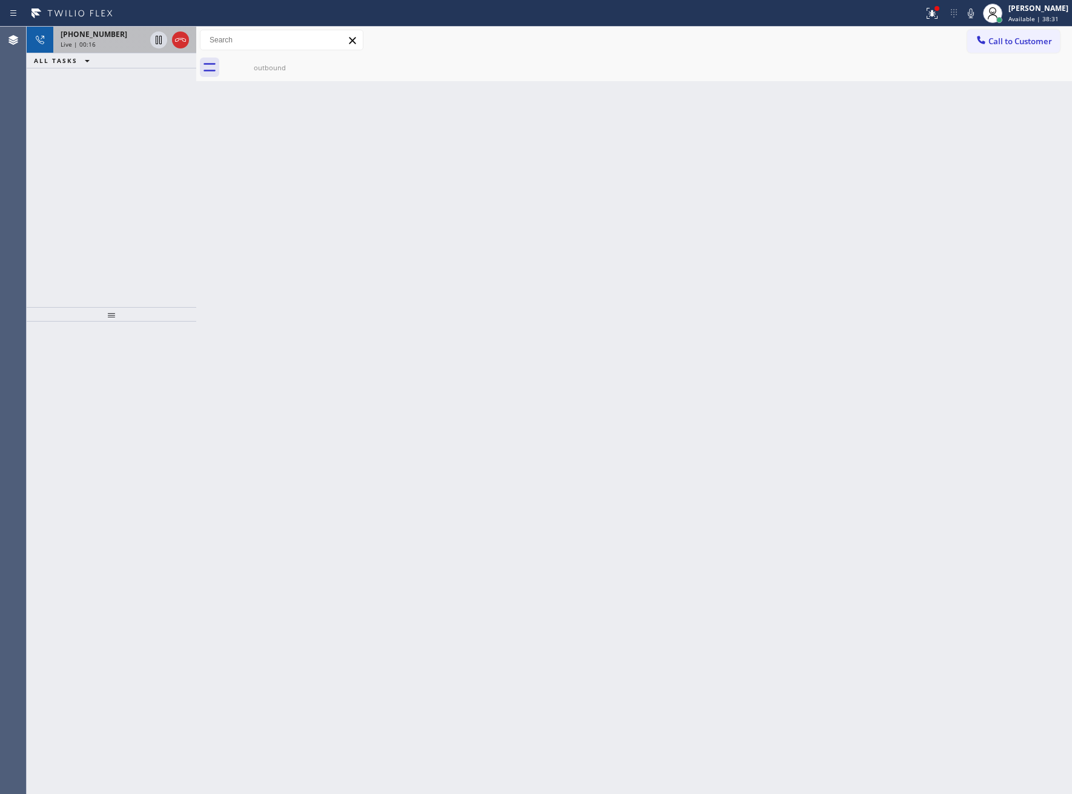
click at [185, 48] on div at bounding box center [170, 40] width 44 height 27
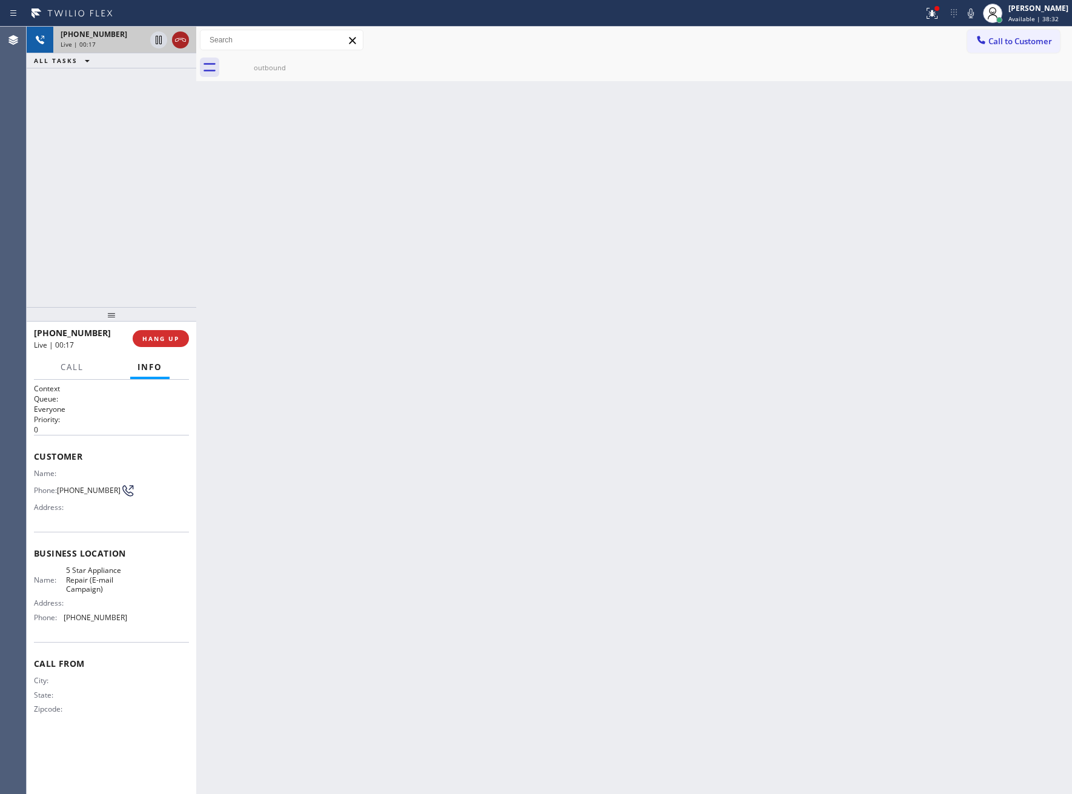
click at [182, 42] on icon at bounding box center [180, 40] width 15 height 15
click at [1032, 42] on span "Call to Customer" at bounding box center [1020, 41] width 64 height 11
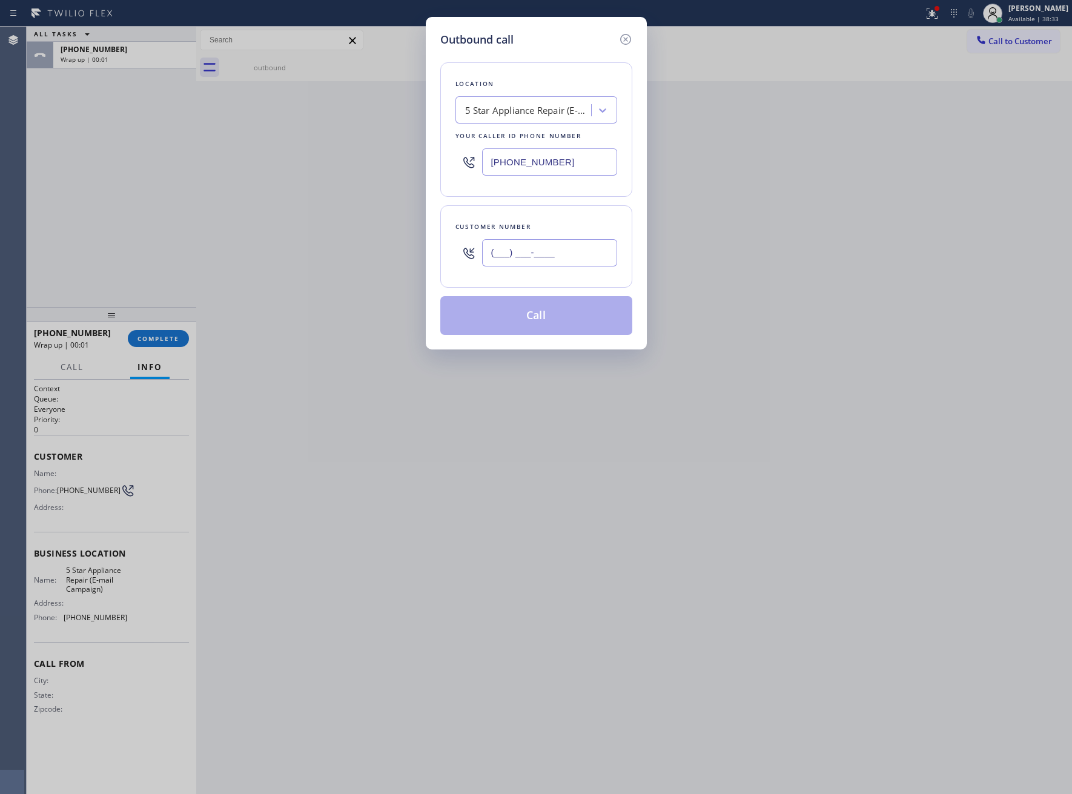
click at [526, 251] on input "(___) ___-____" at bounding box center [549, 252] width 135 height 27
paste input "363) 201-8087"
type input "[PHONE_NUMBER]"
click at [546, 320] on button "Call" at bounding box center [536, 315] width 192 height 39
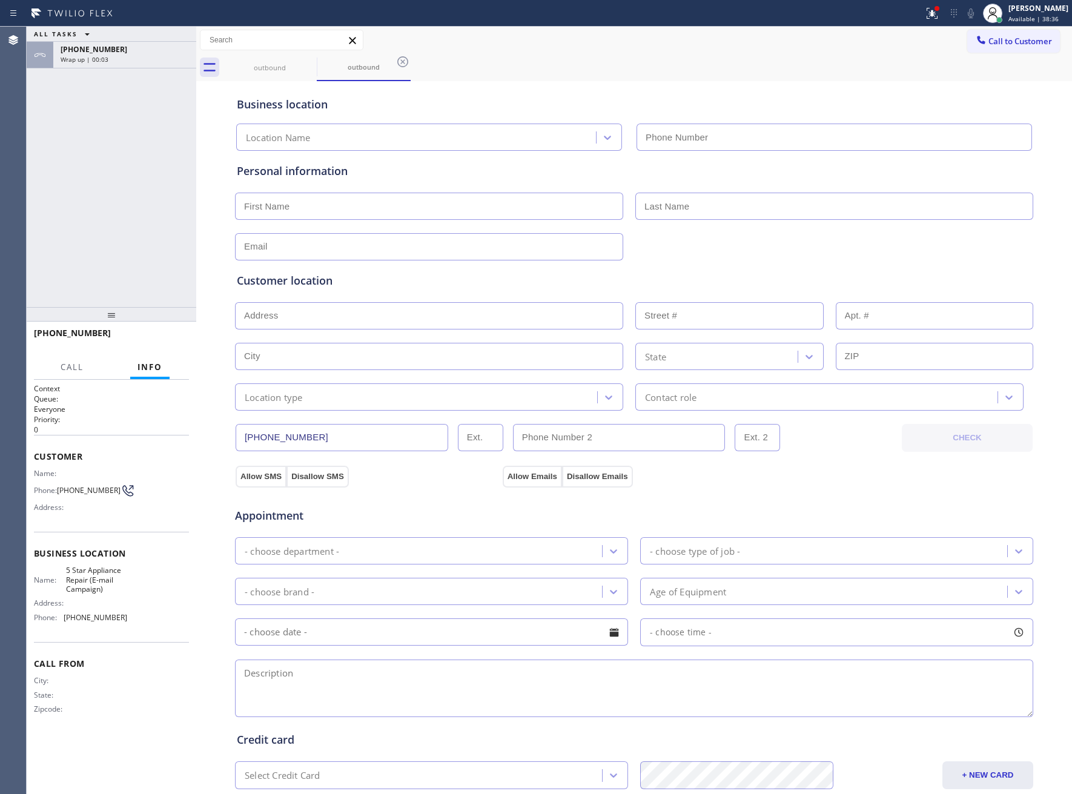
type input "[PHONE_NUMBER]"
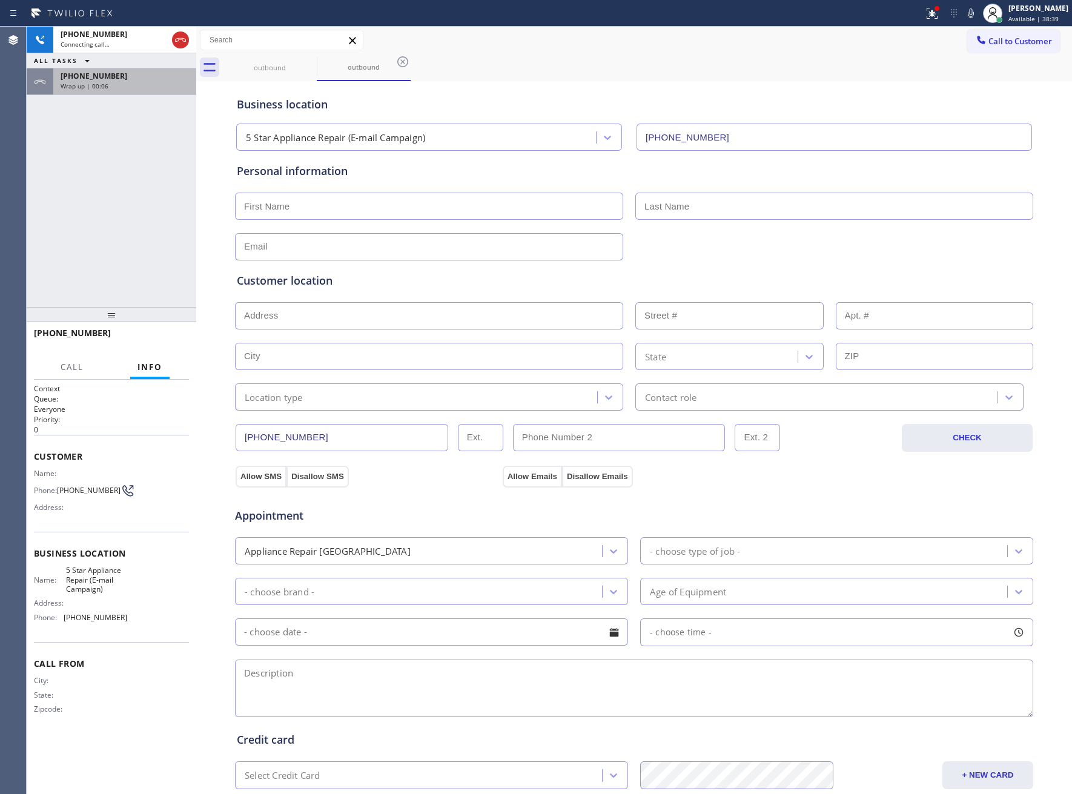
click at [121, 85] on div "Wrap up | 00:06" at bounding box center [125, 86] width 128 height 8
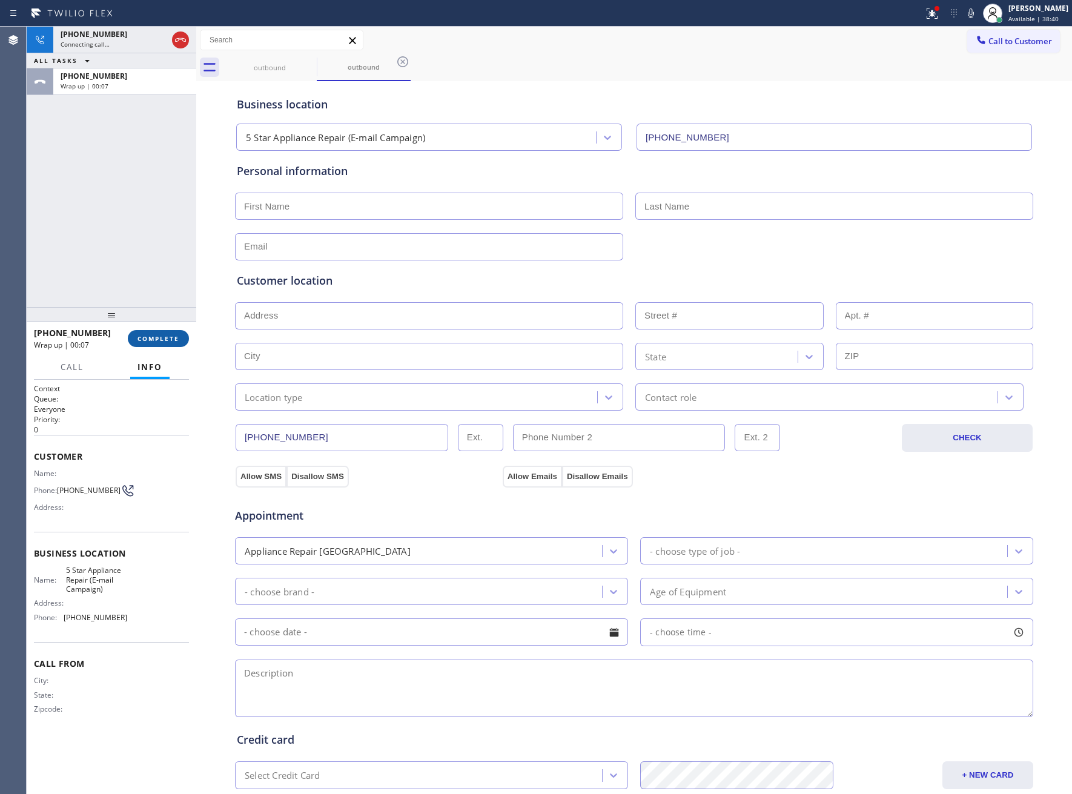
click at [150, 342] on span "COMPLETE" at bounding box center [158, 338] width 42 height 8
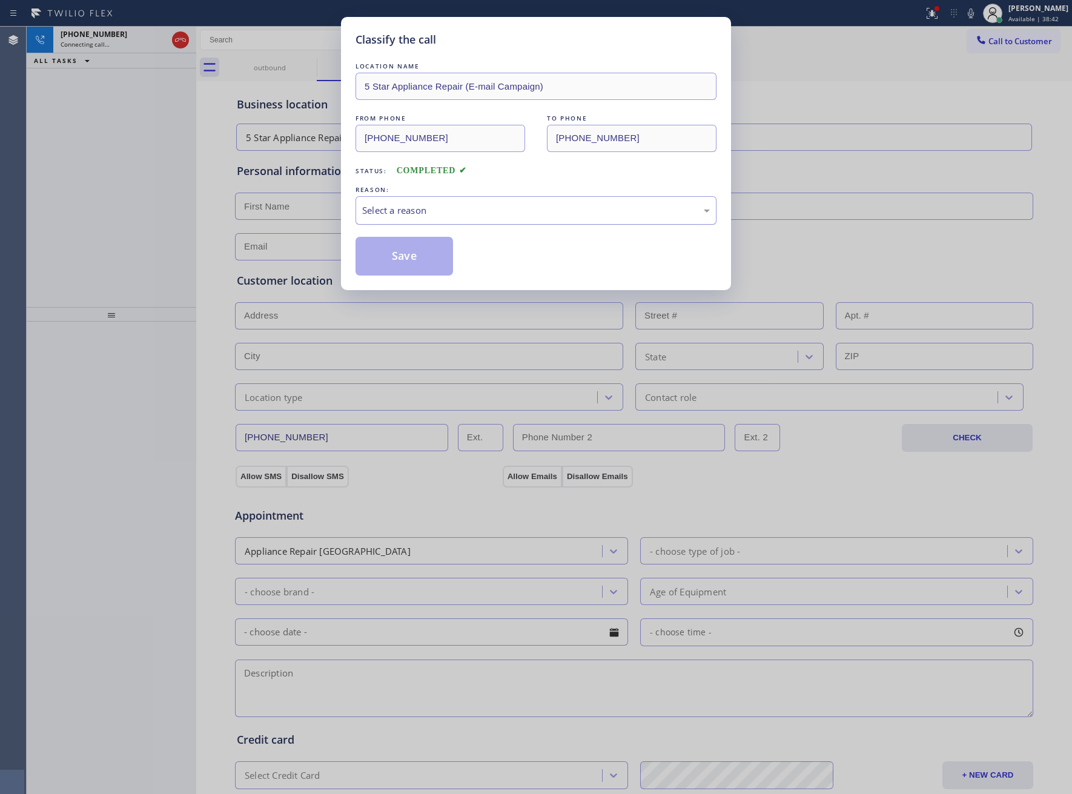
click at [452, 222] on div "Select a reason" at bounding box center [535, 210] width 361 height 28
click at [424, 262] on button "Save" at bounding box center [403, 256] width 97 height 39
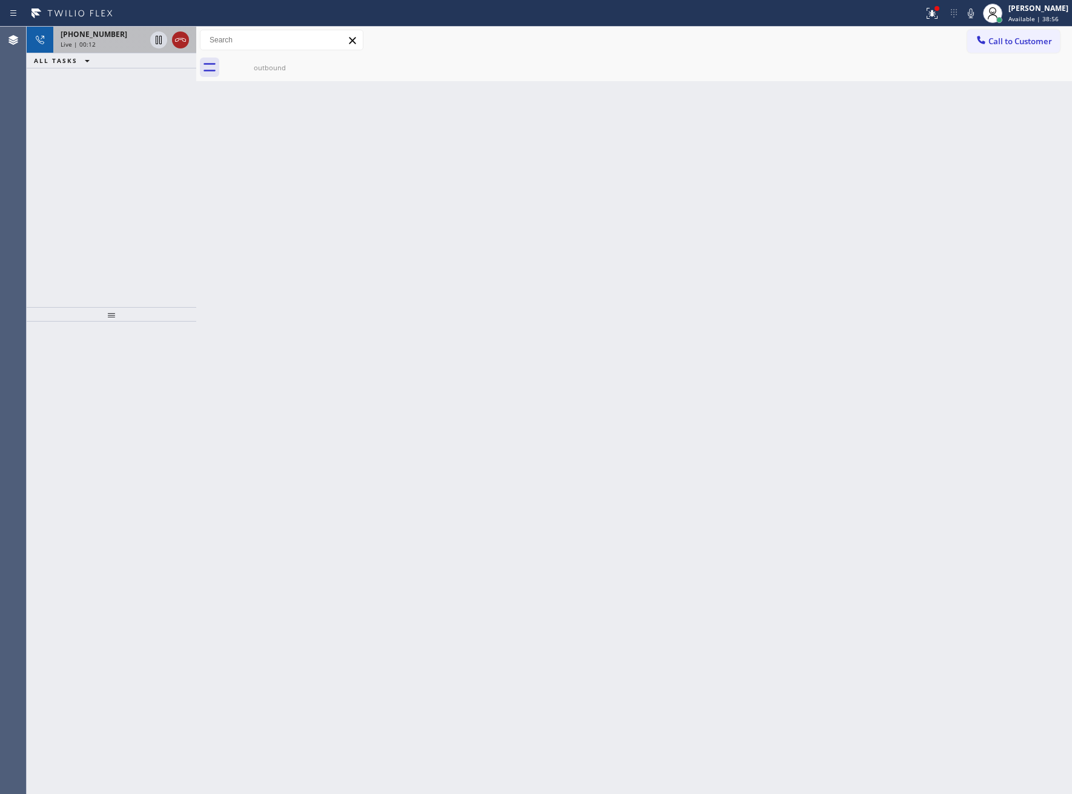
click at [176, 39] on icon at bounding box center [180, 40] width 11 height 4
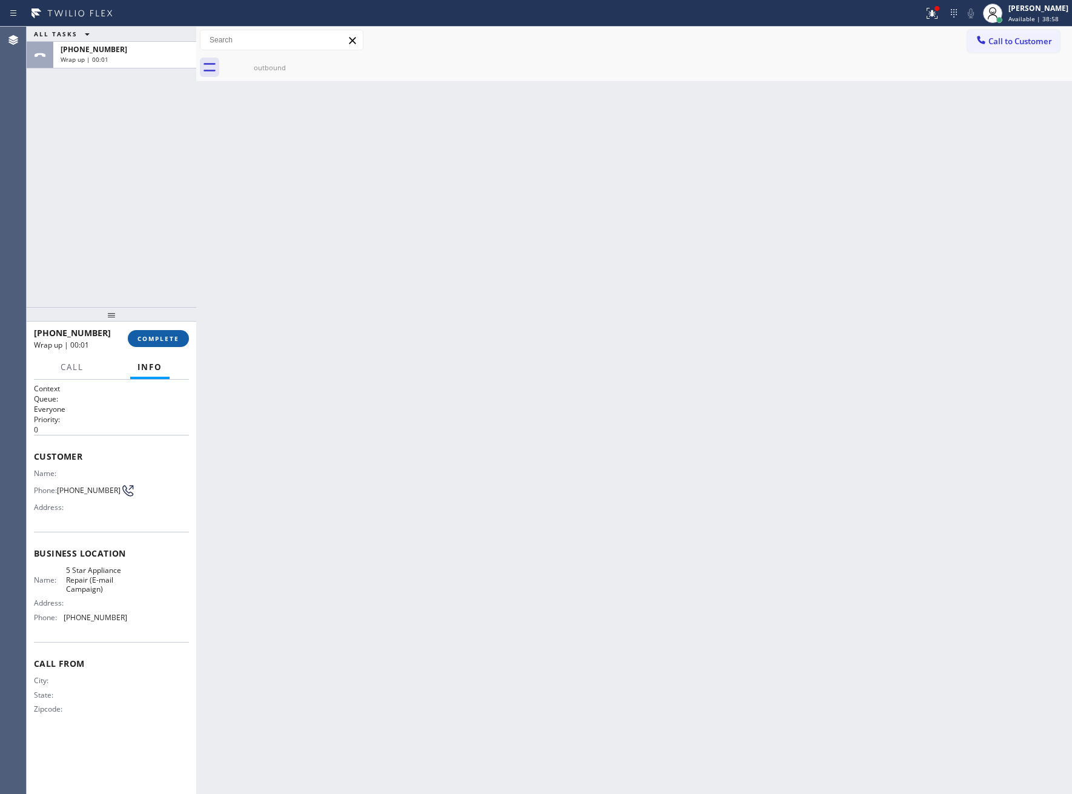
click at [168, 337] on span "COMPLETE" at bounding box center [158, 338] width 42 height 8
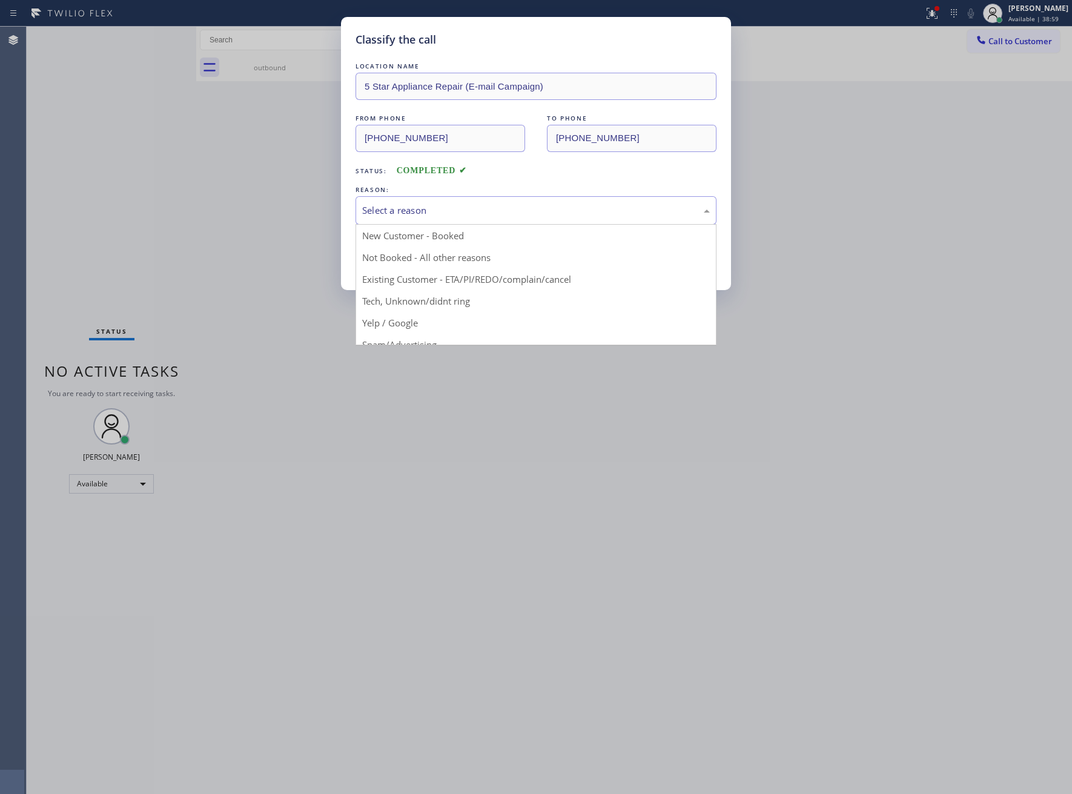
click at [471, 206] on div "Select a reason" at bounding box center [536, 210] width 348 height 14
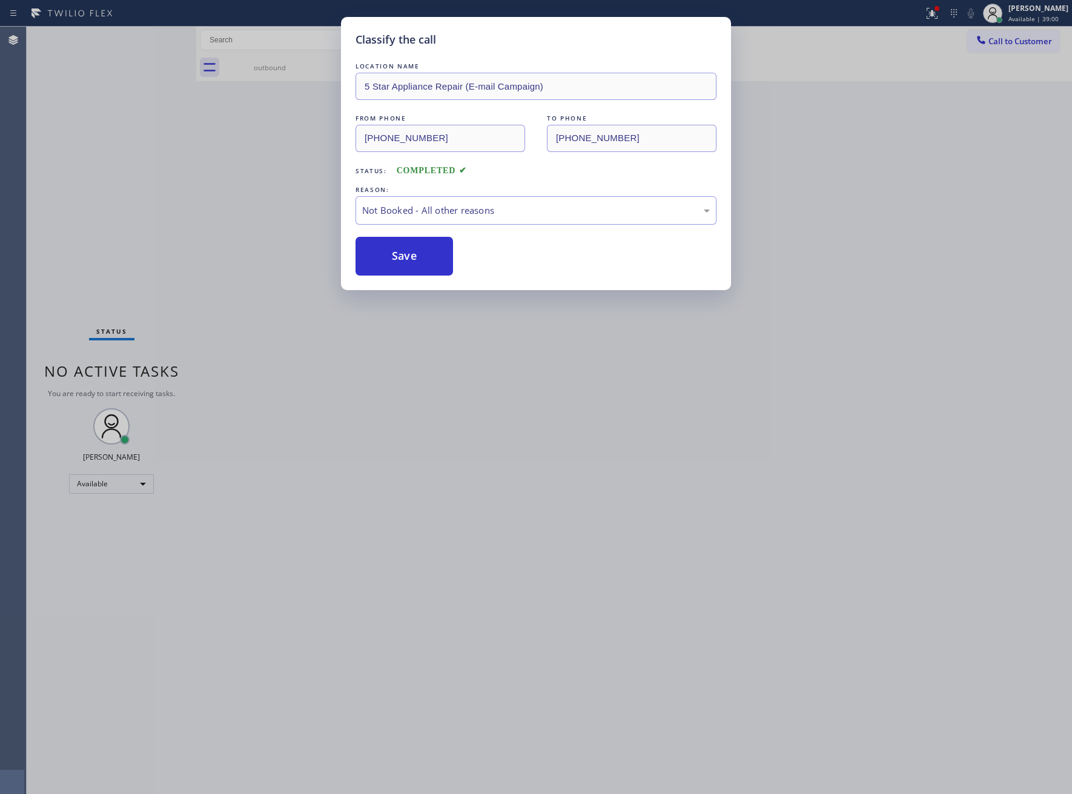
click at [421, 260] on button "Save" at bounding box center [403, 256] width 97 height 39
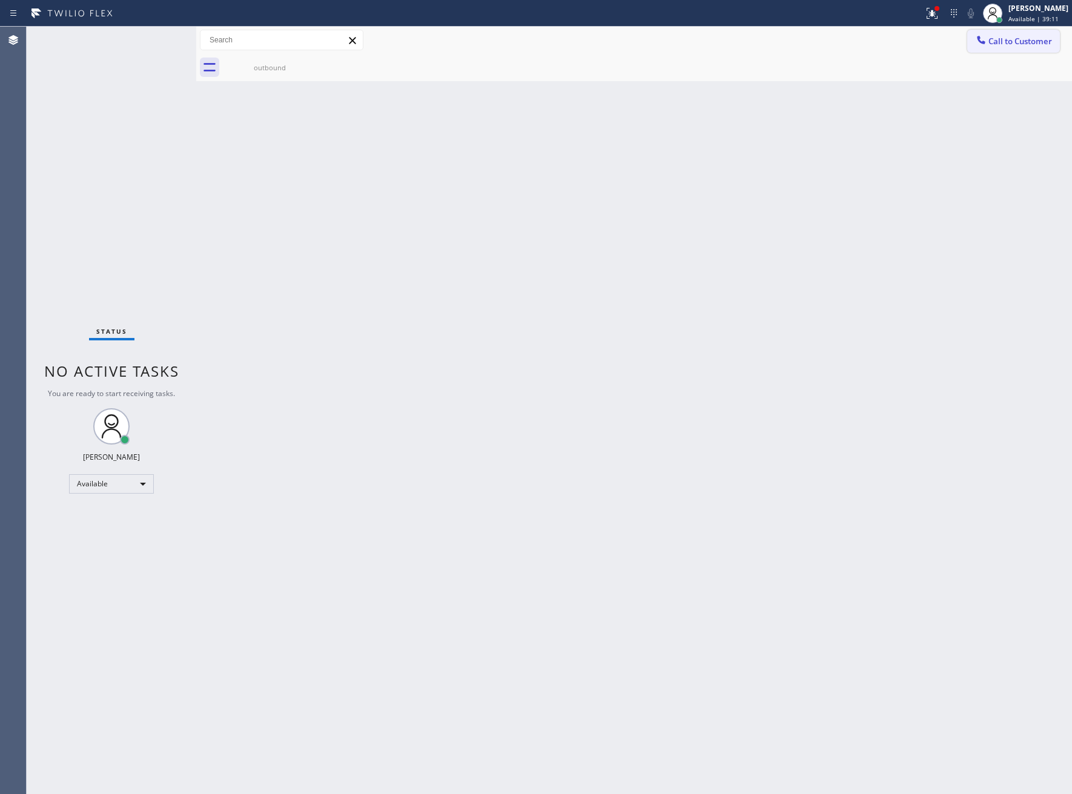
click at [1007, 47] on button "Call to Customer" at bounding box center [1013, 41] width 93 height 23
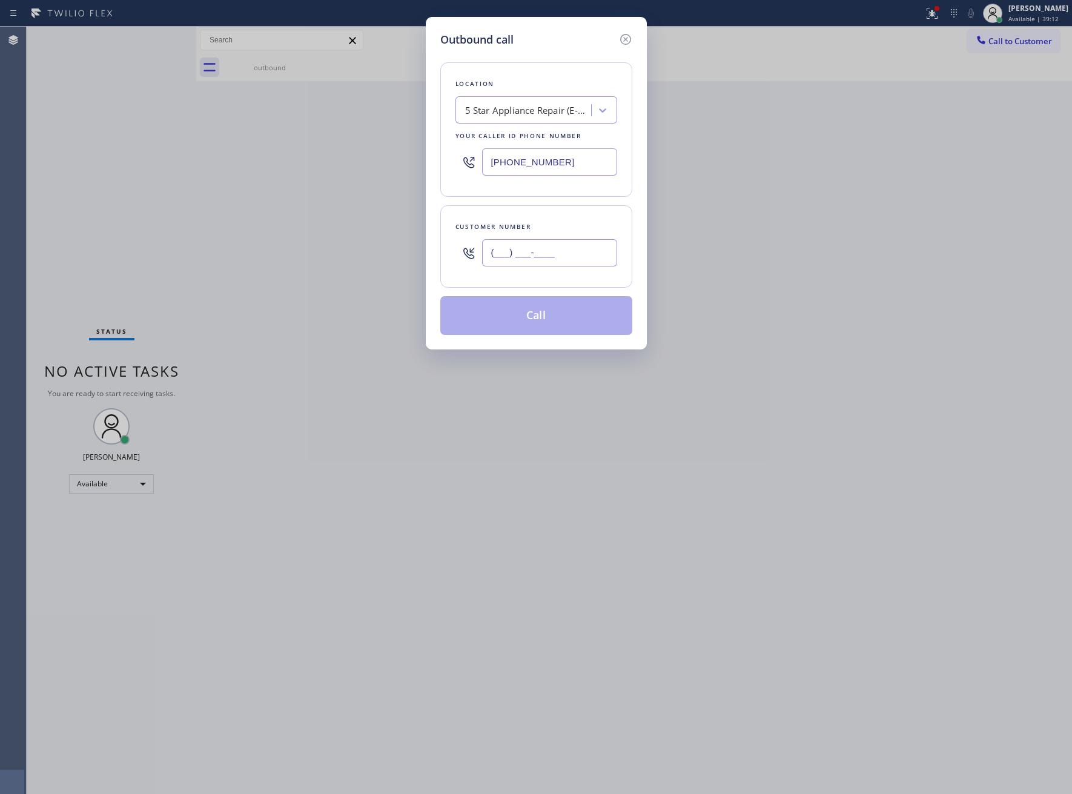
click at [584, 246] on input "(___) ___-____" at bounding box center [549, 252] width 135 height 27
paste input "363) 201-8087"
type input "[PHONE_NUMBER]"
click at [543, 320] on button "Call" at bounding box center [536, 315] width 192 height 39
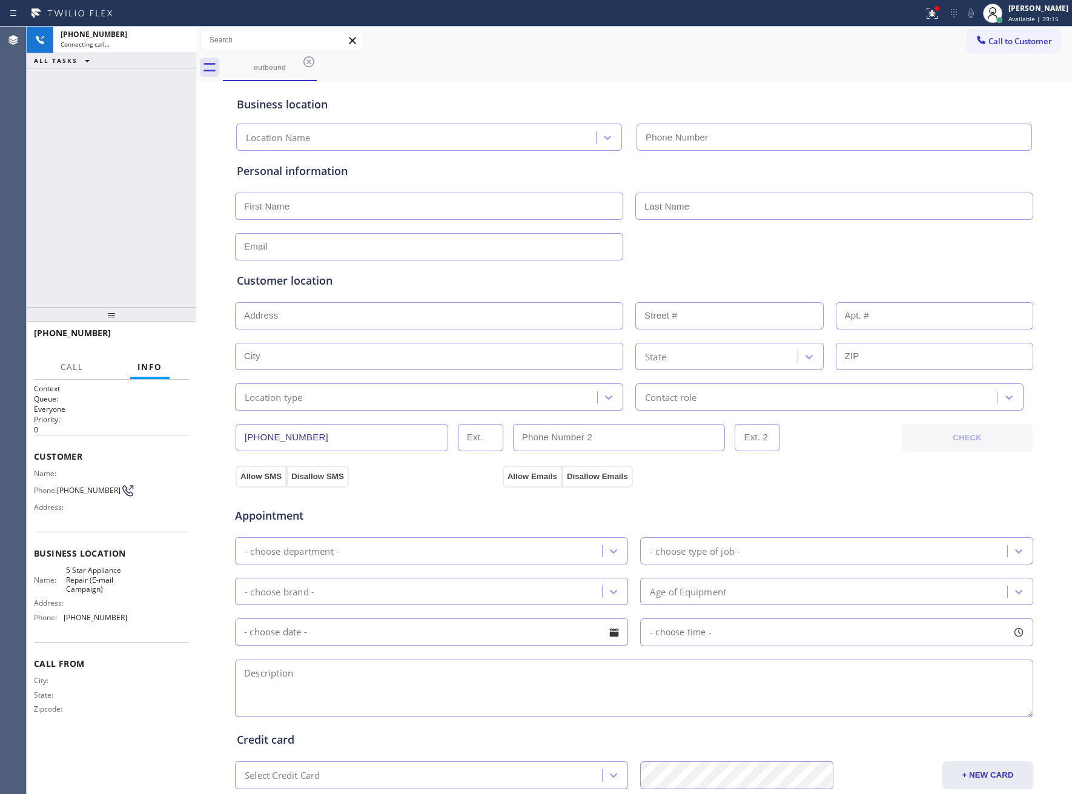
type input "[PHONE_NUMBER]"
click at [139, 231] on div "[PHONE_NUMBER] Live | 00:03 ALL TASKS ALL TASKS ACTIVE TASKS TASKS IN WRAP UP" at bounding box center [112, 167] width 170 height 280
click at [180, 335] on button "HANG UP" at bounding box center [161, 338] width 56 height 17
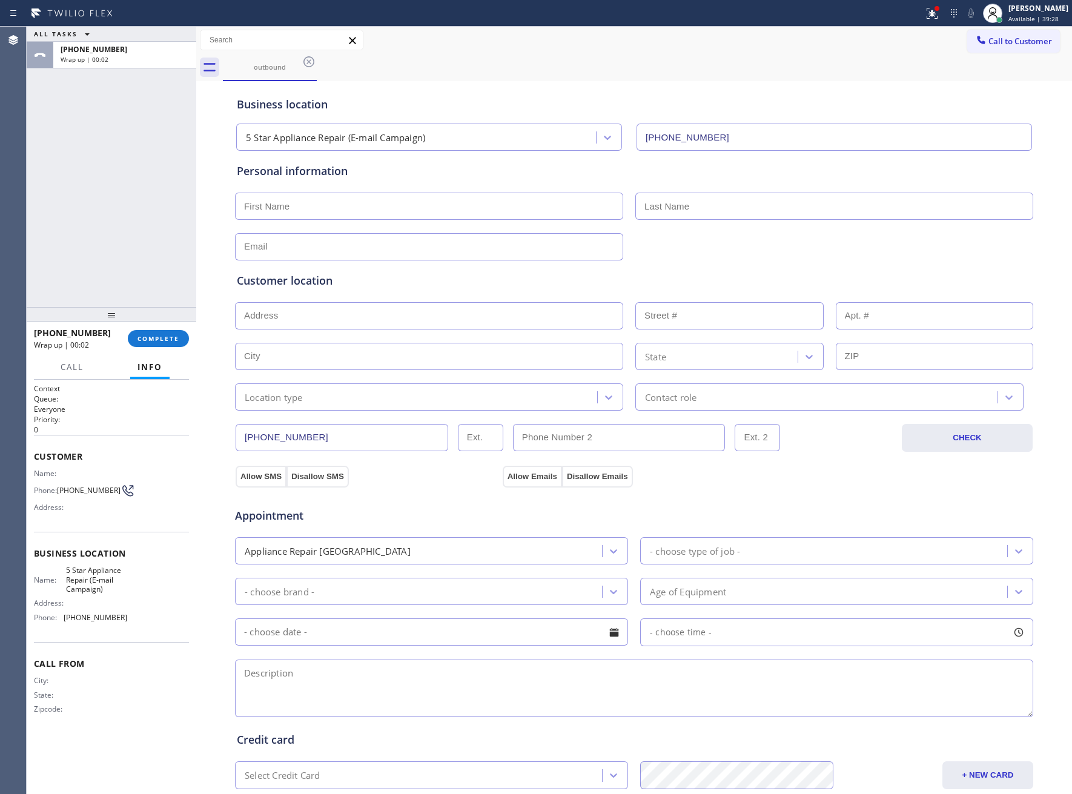
click at [115, 233] on div "ALL TASKS ALL TASKS ACTIVE TASKS TASKS IN WRAP UP [PHONE_NUMBER] Wrap up | 00:02" at bounding box center [112, 167] width 170 height 280
click at [162, 329] on div "[PHONE_NUMBER] Wrap up | 00:02 COMPLETE" at bounding box center [111, 338] width 155 height 31
click at [162, 339] on span "COMPLETE" at bounding box center [158, 338] width 42 height 8
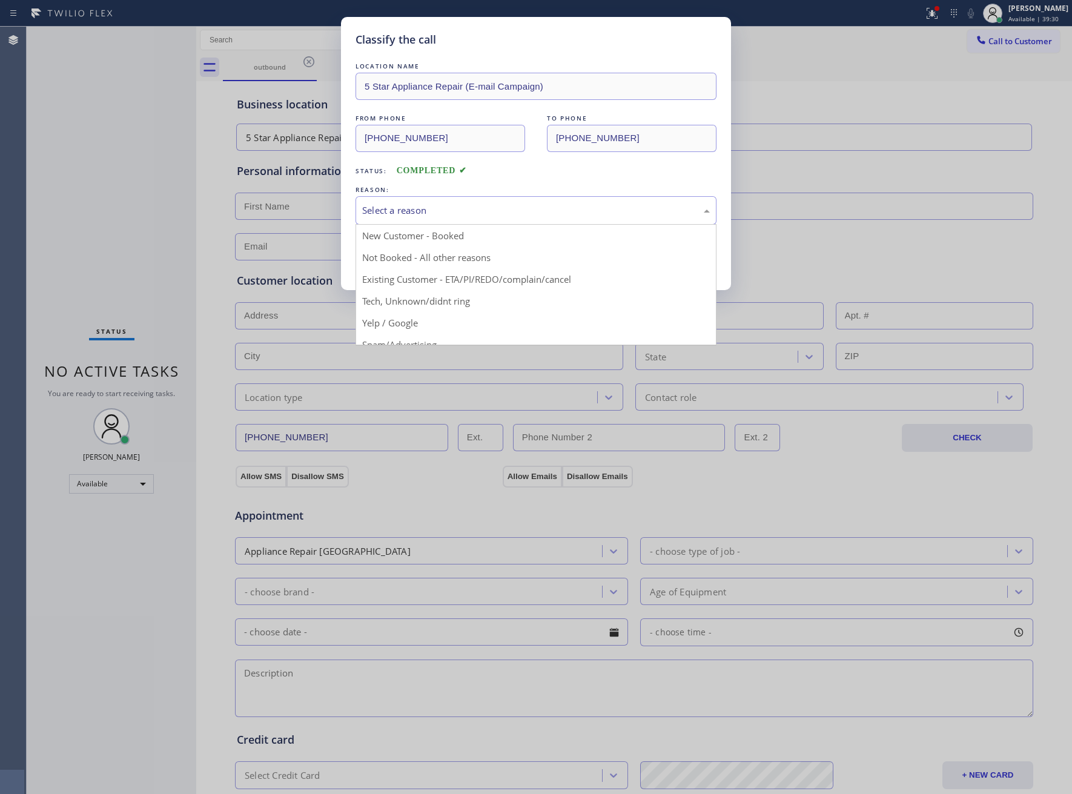
click at [398, 220] on div "Select a reason" at bounding box center [535, 210] width 361 height 28
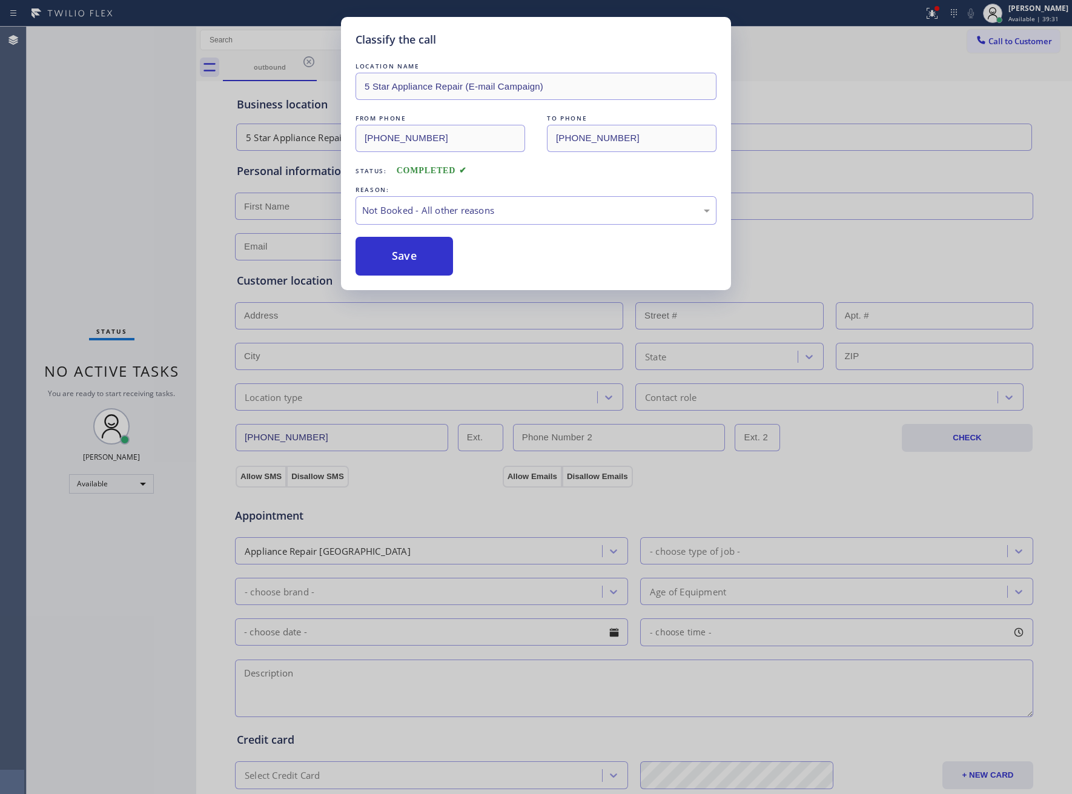
click at [387, 263] on button "Save" at bounding box center [403, 256] width 97 height 39
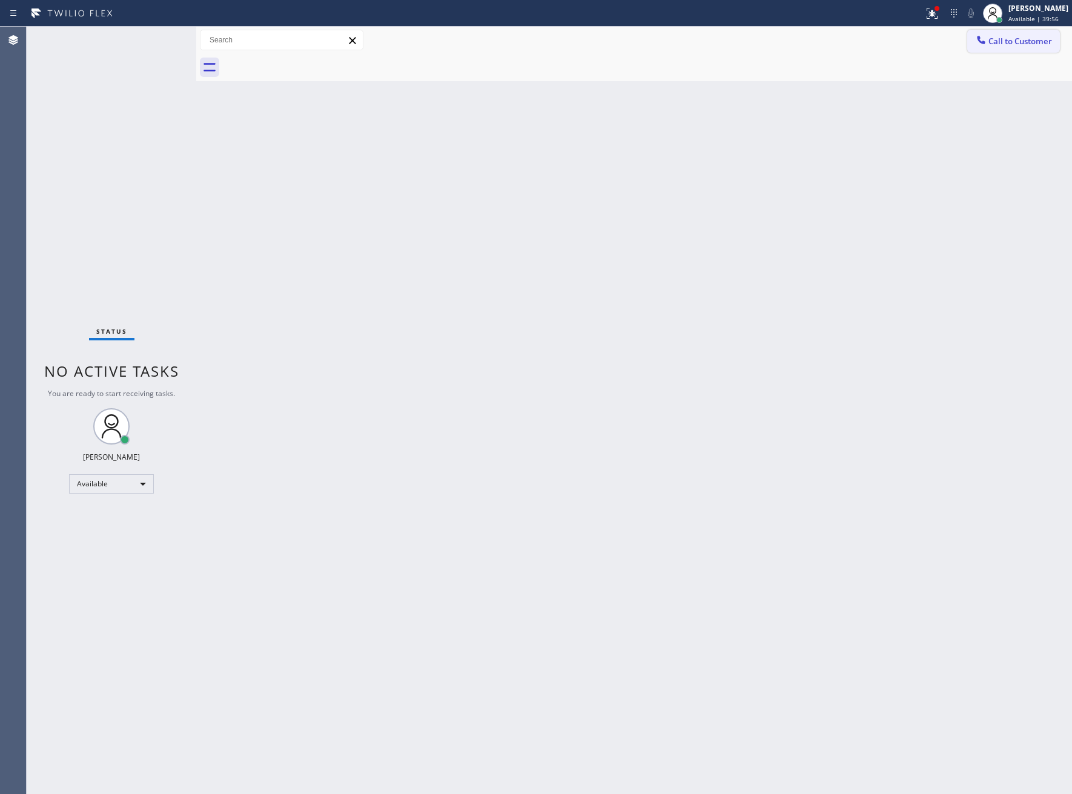
click at [1019, 47] on button "Call to Customer" at bounding box center [1013, 41] width 93 height 23
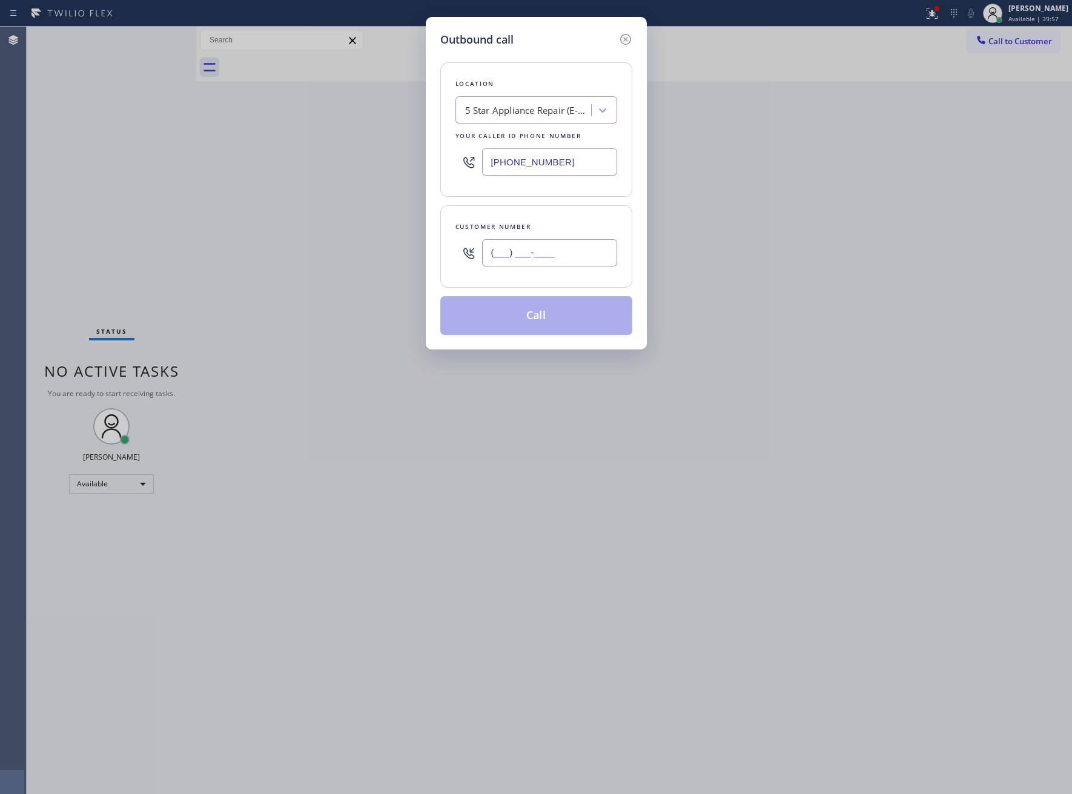
click at [504, 269] on div "(___) ___-____" at bounding box center [549, 252] width 135 height 39
paste input "363) 201-8087"
type input "[PHONE_NUMBER]"
click at [531, 294] on div "Location 5 Star Appliance Repair (E-mail Campaign) Your caller id phone number …" at bounding box center [536, 191] width 192 height 287
click at [531, 312] on button "Call" at bounding box center [536, 315] width 192 height 39
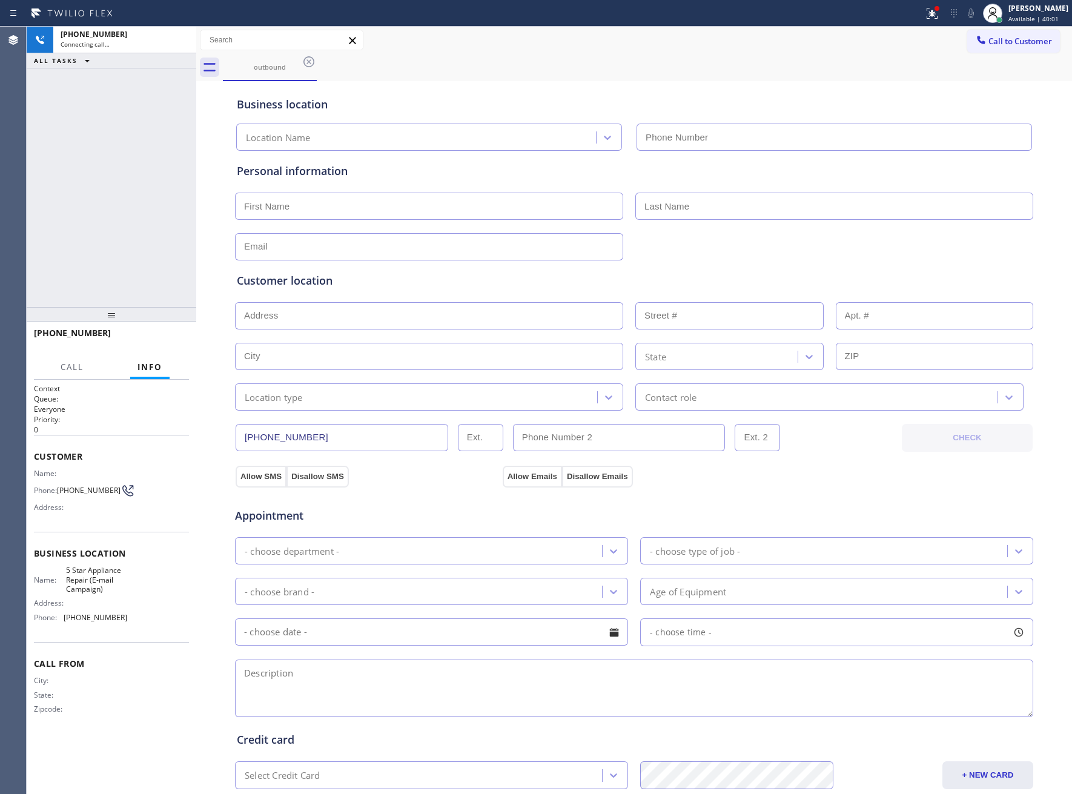
type input "[PHONE_NUMBER]"
click at [160, 339] on span "HANG UP" at bounding box center [160, 338] width 37 height 8
click at [1003, 42] on span "Call to Customer" at bounding box center [1020, 41] width 64 height 11
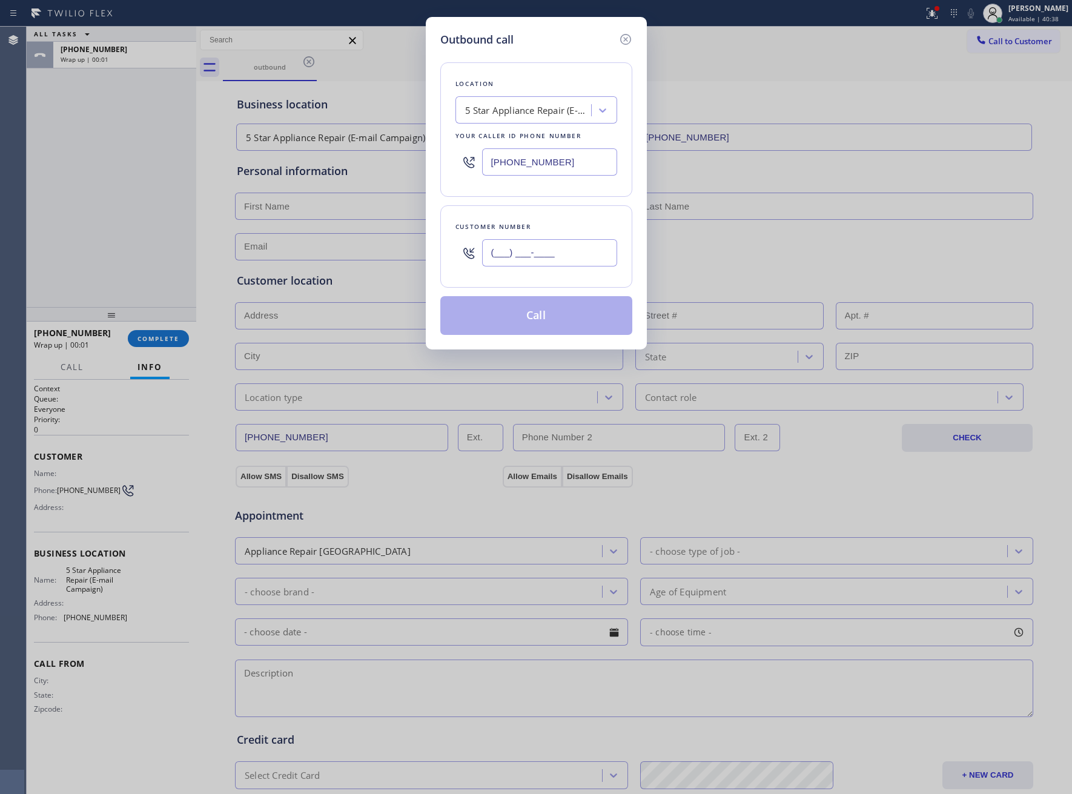
click at [580, 246] on input "(___) ___-____" at bounding box center [549, 252] width 135 height 27
paste input "363) 201-8087"
type input "[PHONE_NUMBER]"
click at [571, 320] on button "Call" at bounding box center [536, 315] width 192 height 39
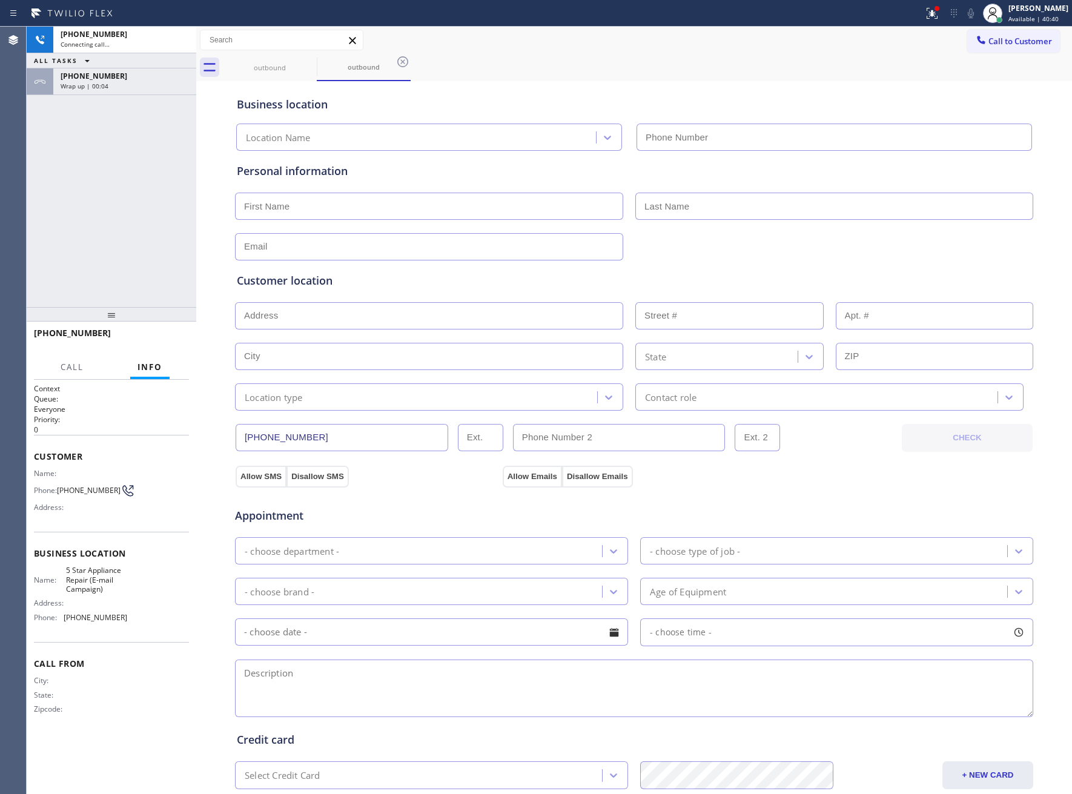
type input "[PHONE_NUMBER]"
click at [89, 224] on div "[PHONE_NUMBER] Connecting call… ALL TASKS ALL TASKS ACTIVE TASKS TASKS IN WRAP …" at bounding box center [112, 167] width 170 height 280
click at [969, 17] on icon at bounding box center [970, 13] width 15 height 15
click at [159, 334] on span "HANG UP" at bounding box center [160, 338] width 37 height 8
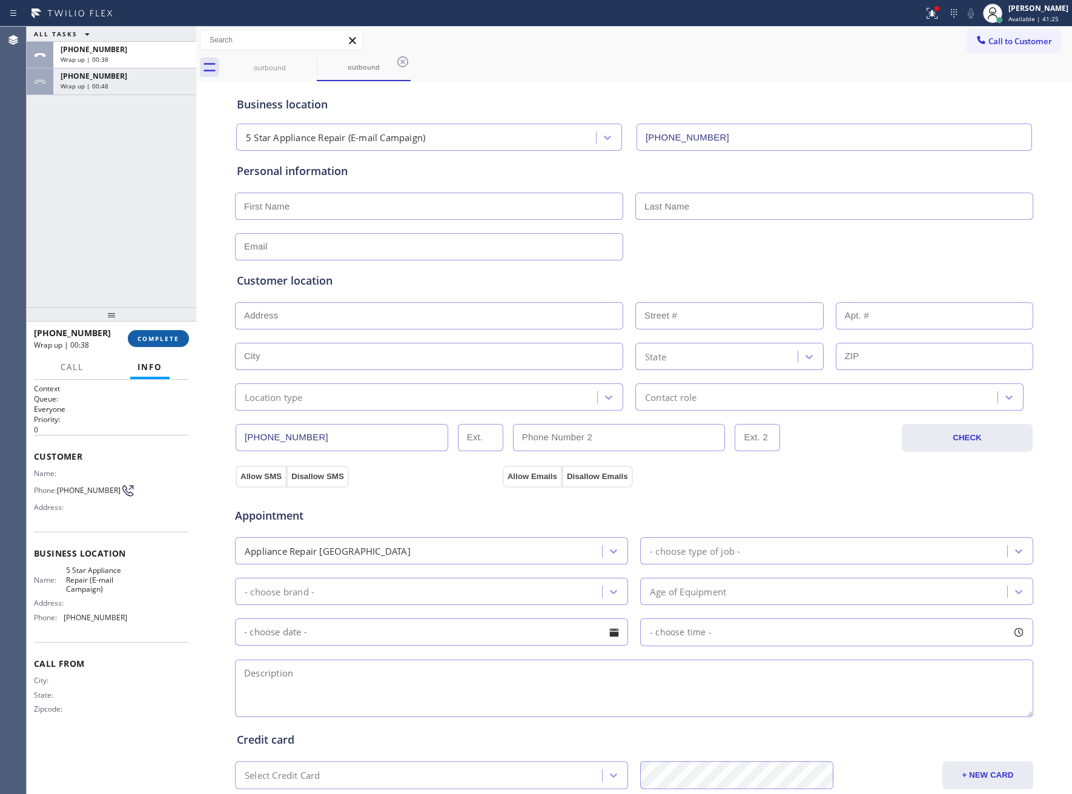
click at [158, 336] on span "COMPLETE" at bounding box center [158, 338] width 42 height 8
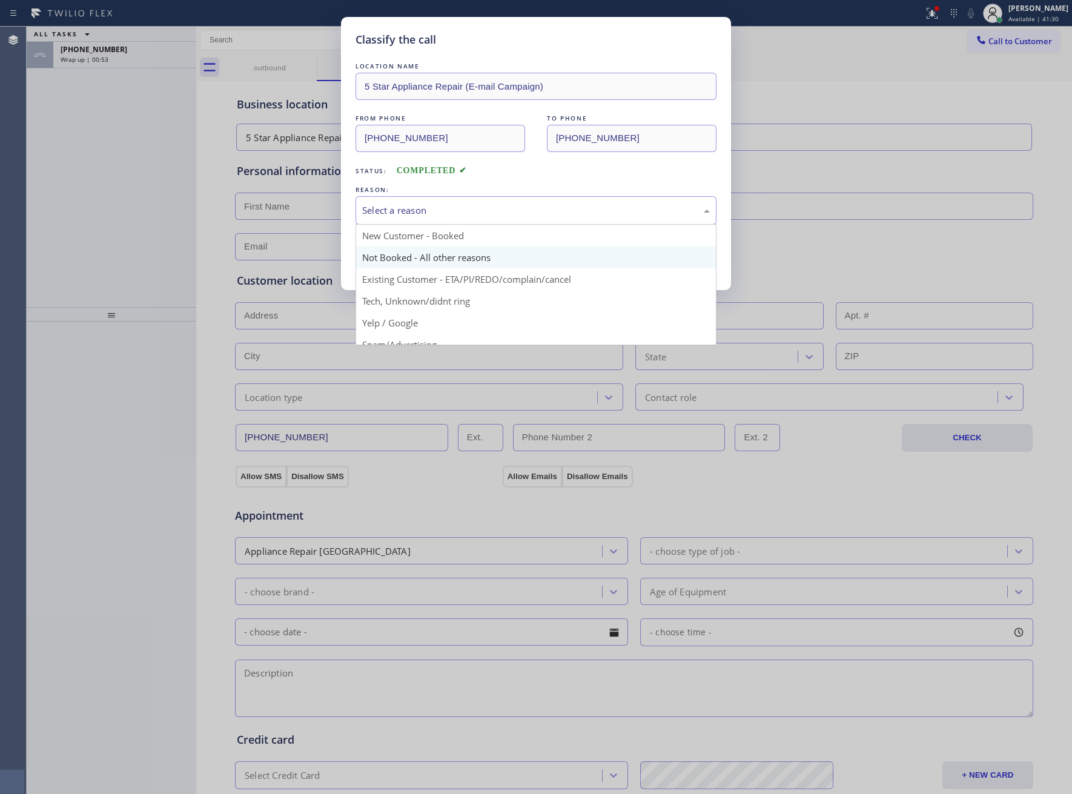
drag, startPoint x: 426, startPoint y: 211, endPoint x: 434, endPoint y: 266, distance: 55.2
click at [426, 213] on div "Select a reason" at bounding box center [536, 210] width 348 height 14
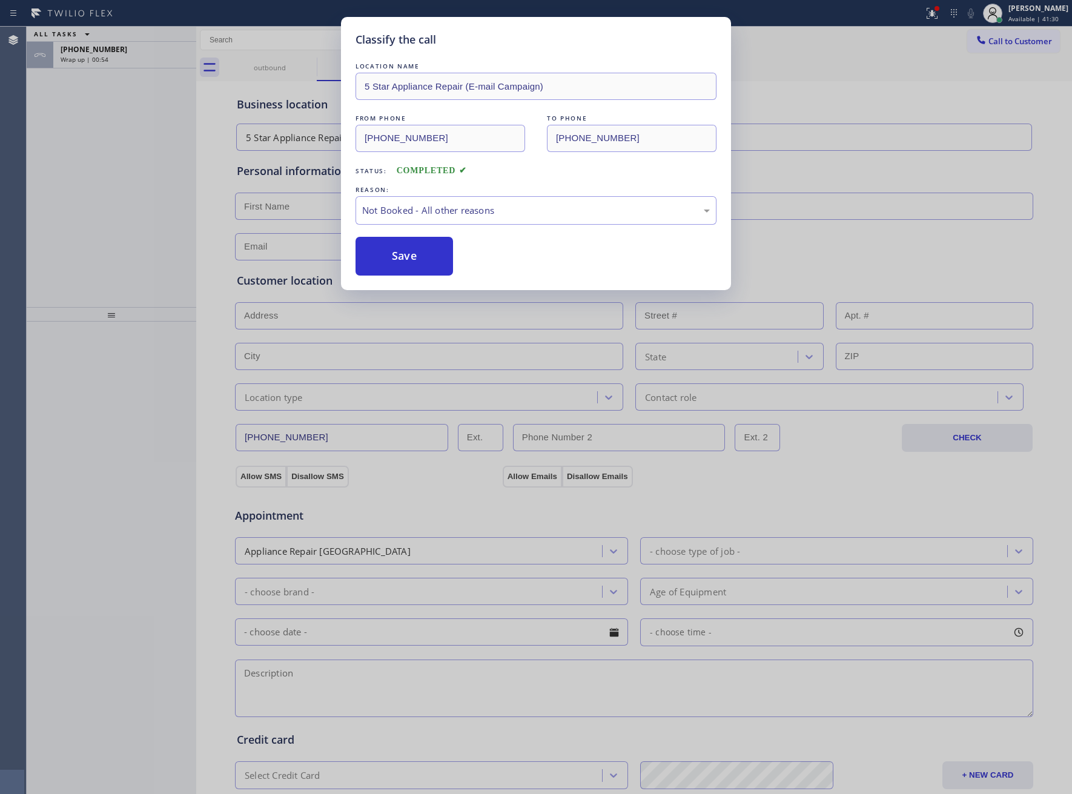
click at [400, 257] on button "Save" at bounding box center [403, 256] width 97 height 39
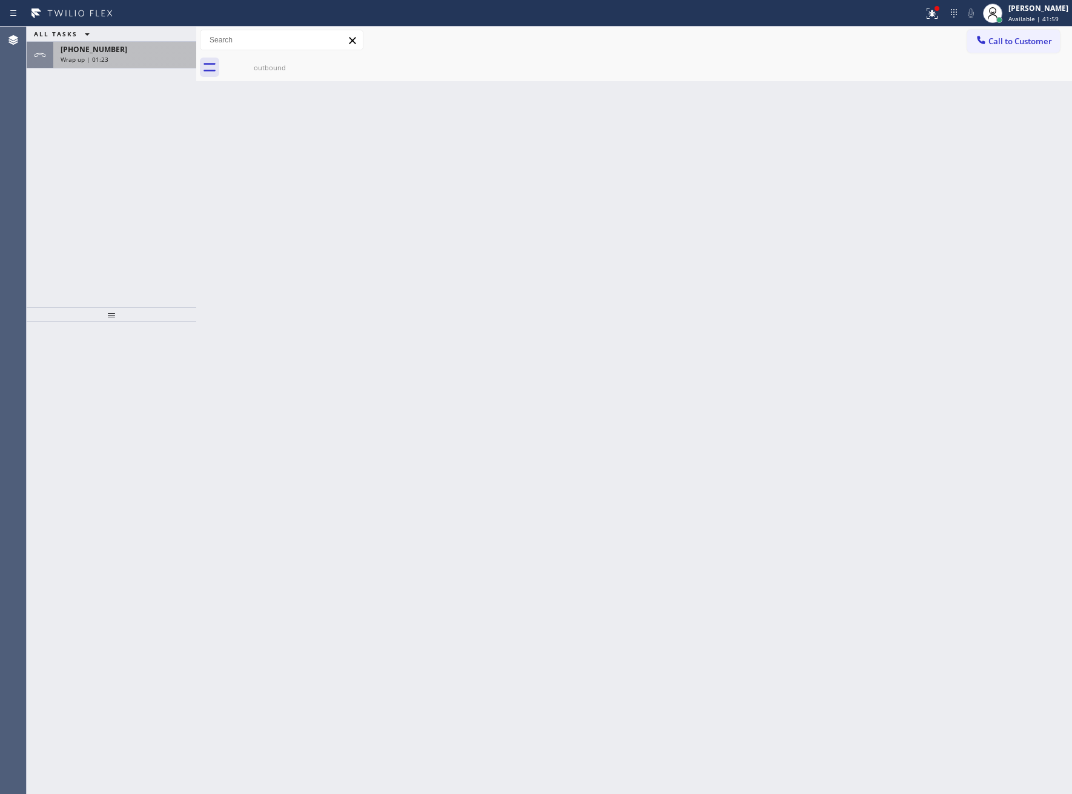
click at [102, 53] on span "[PHONE_NUMBER]" at bounding box center [94, 49] width 67 height 10
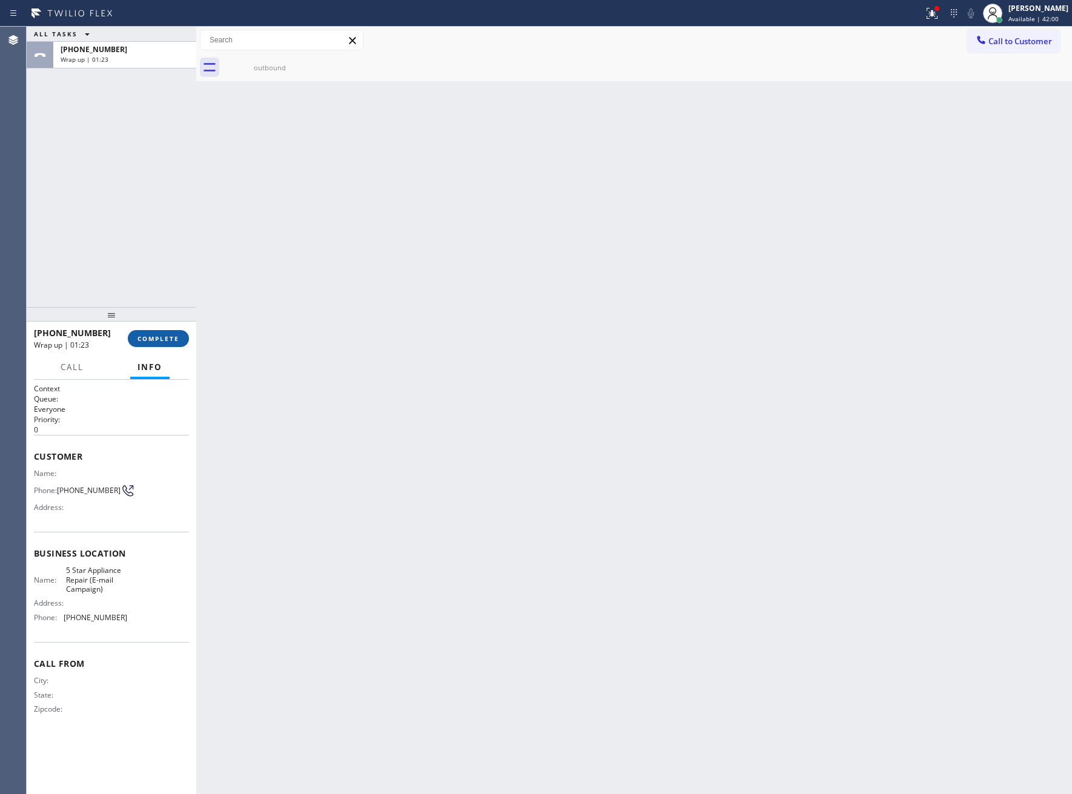
click at [147, 337] on span "COMPLETE" at bounding box center [158, 338] width 42 height 8
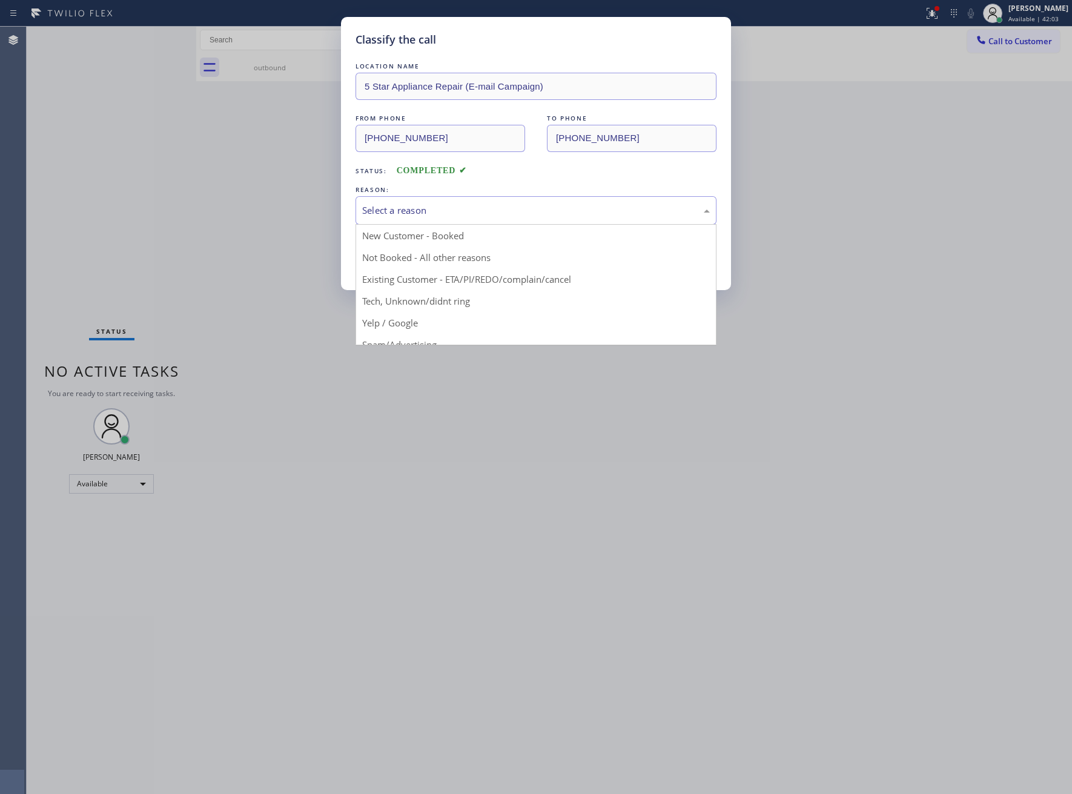
drag, startPoint x: 480, startPoint y: 195, endPoint x: 480, endPoint y: 204, distance: 9.1
click at [480, 204] on div "Select a reason" at bounding box center [535, 210] width 361 height 28
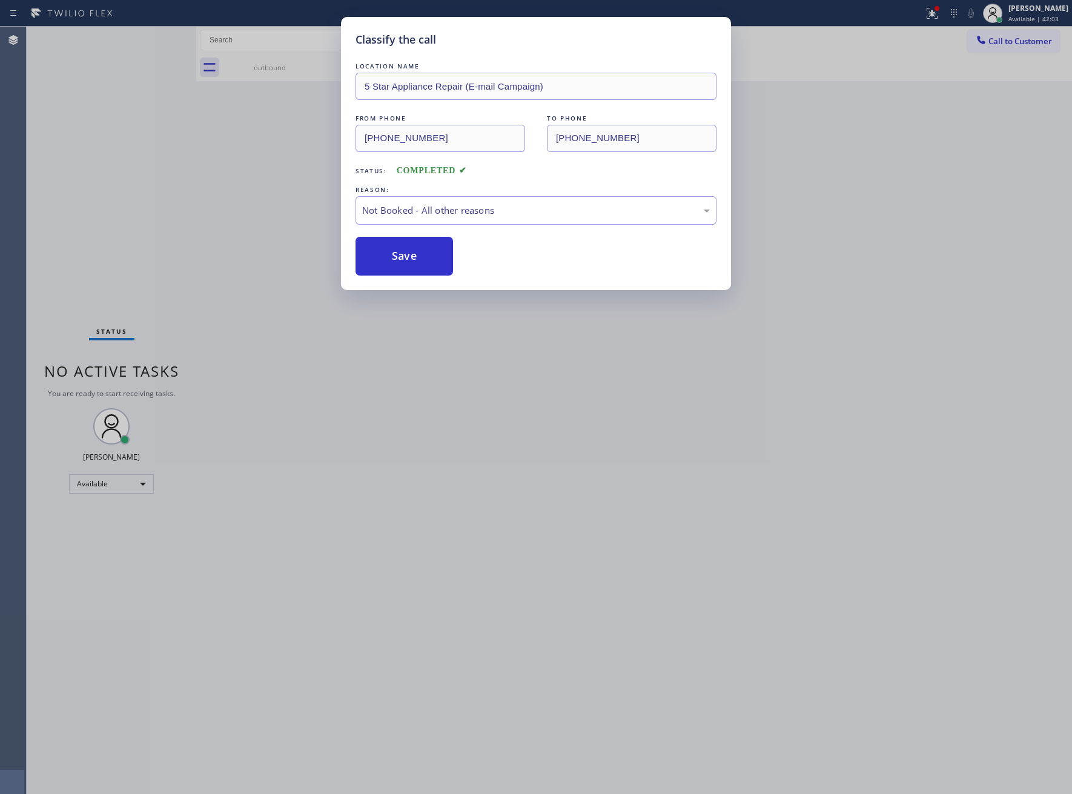
click at [427, 255] on button "Save" at bounding box center [403, 256] width 97 height 39
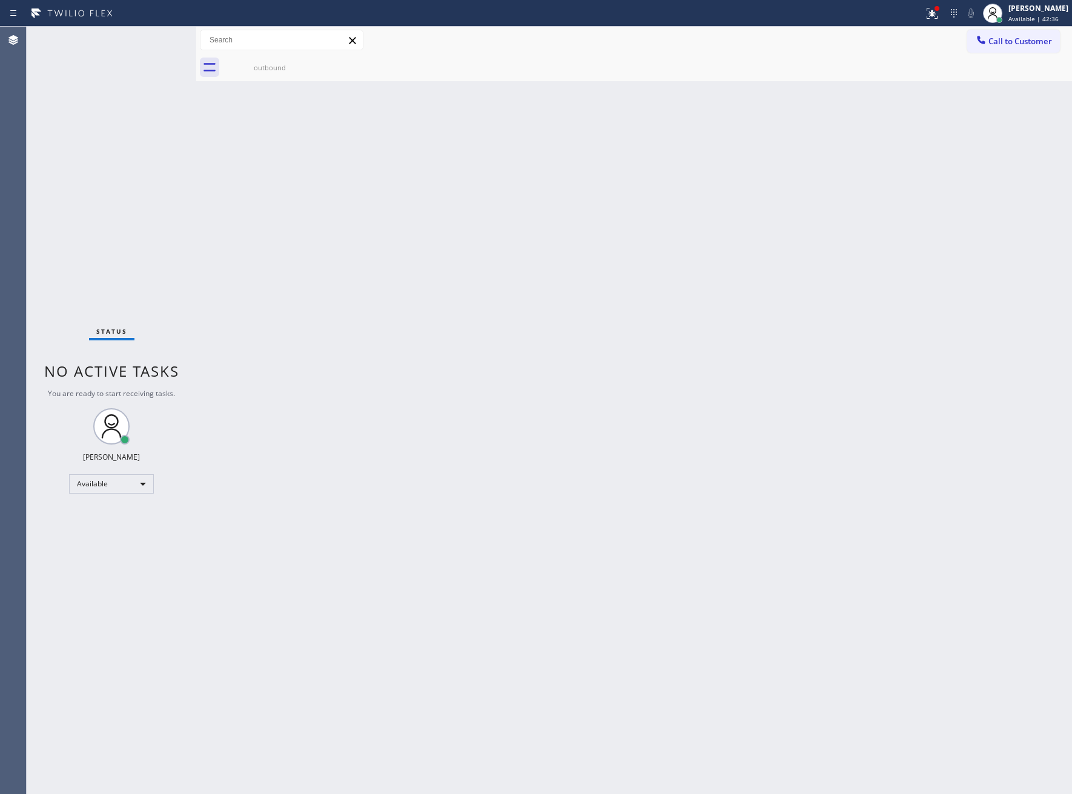
drag, startPoint x: 125, startPoint y: 282, endPoint x: 865, endPoint y: 114, distance: 758.2
click at [142, 280] on div "Status No active tasks You are ready to start receiving tasks. [PERSON_NAME] Av…" at bounding box center [112, 410] width 170 height 767
click at [1043, 44] on span "Call to Customer" at bounding box center [1020, 41] width 64 height 11
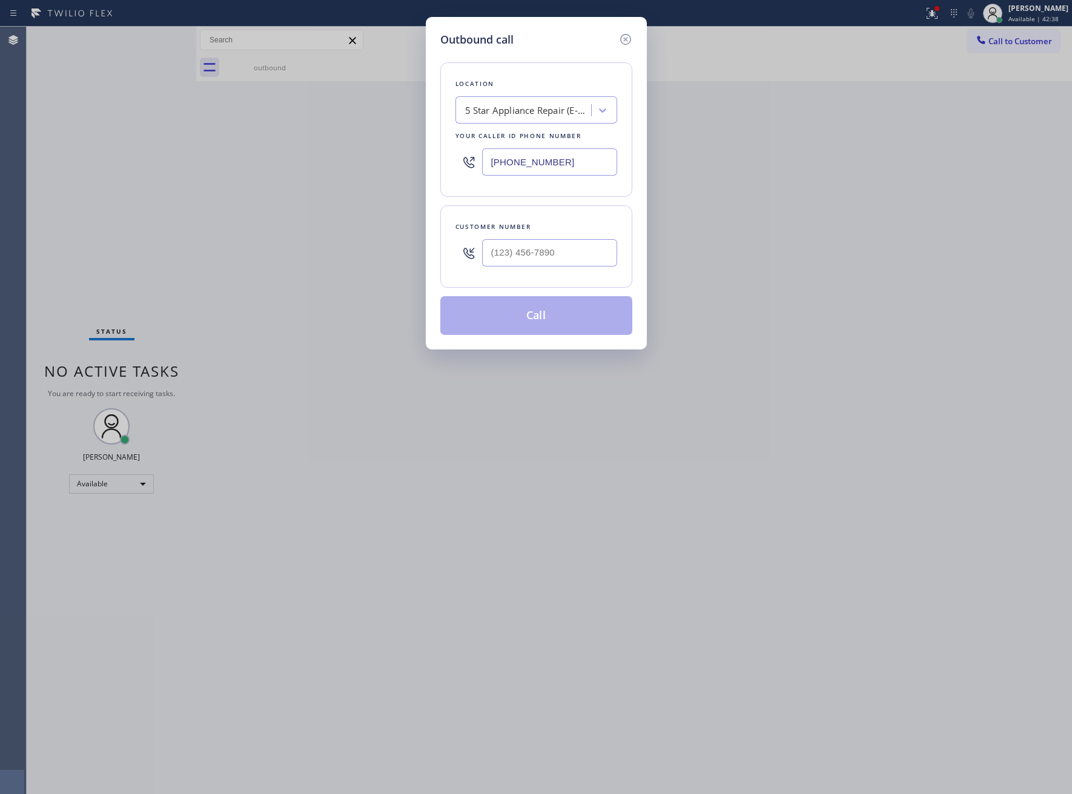
click at [552, 271] on div at bounding box center [549, 252] width 135 height 39
click at [551, 253] on input "(___) ___-____" at bounding box center [549, 252] width 135 height 27
paste input "363) 201-8087"
type input "[PHONE_NUMBER]"
click at [544, 314] on button "Call" at bounding box center [536, 315] width 192 height 39
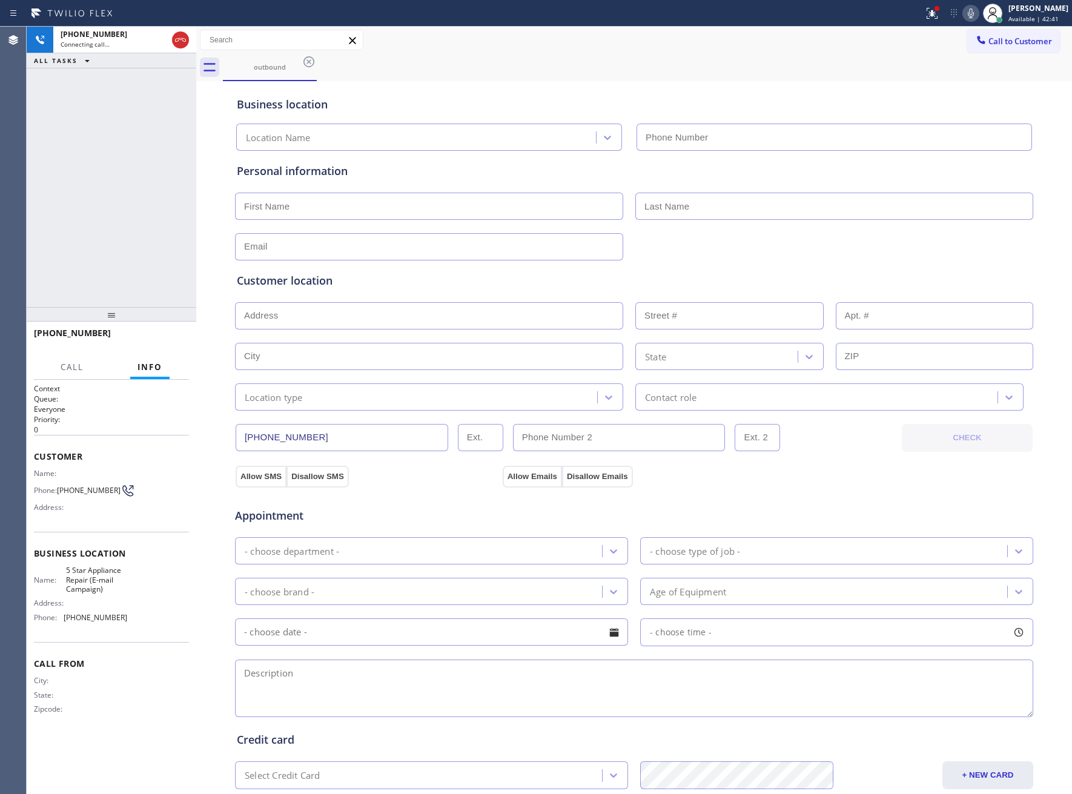
type input "[PHONE_NUMBER]"
click at [151, 329] on div "[PHONE_NUMBER] Live | 00:25 HANG UP" at bounding box center [111, 338] width 155 height 31
click at [148, 337] on span "HANG UP" at bounding box center [160, 338] width 37 height 8
click at [151, 336] on span "HANG UP" at bounding box center [160, 338] width 37 height 8
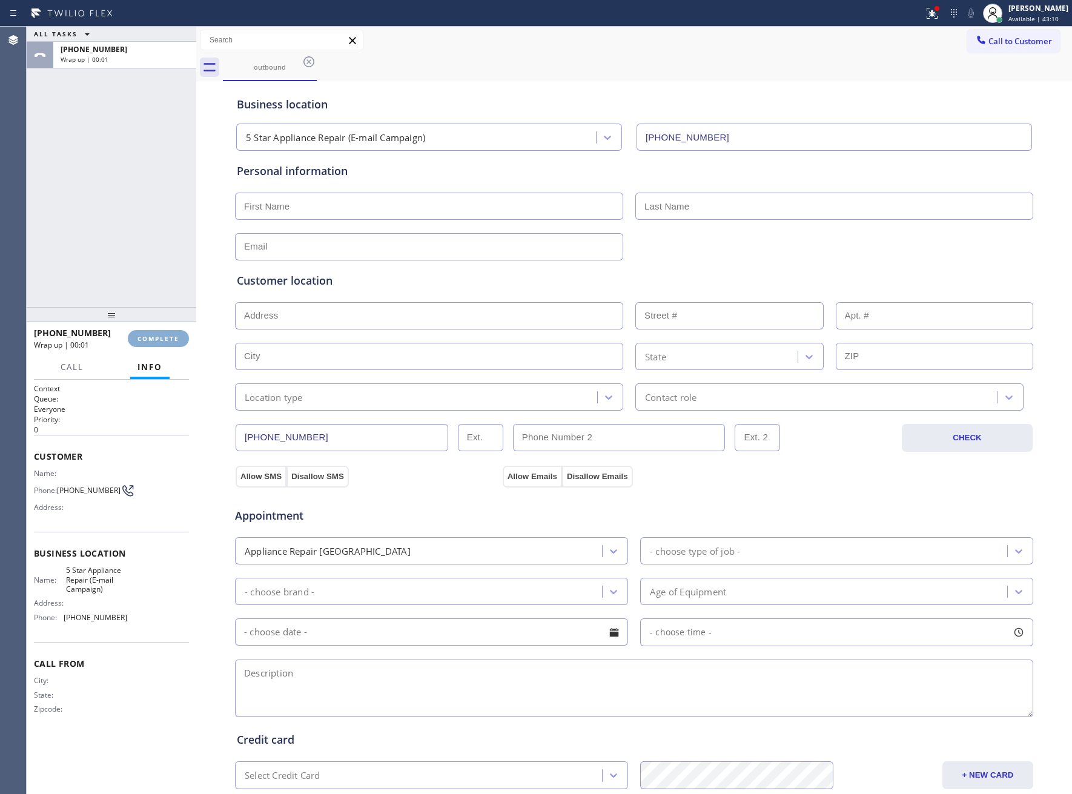
click at [151, 336] on span "COMPLETE" at bounding box center [158, 338] width 42 height 8
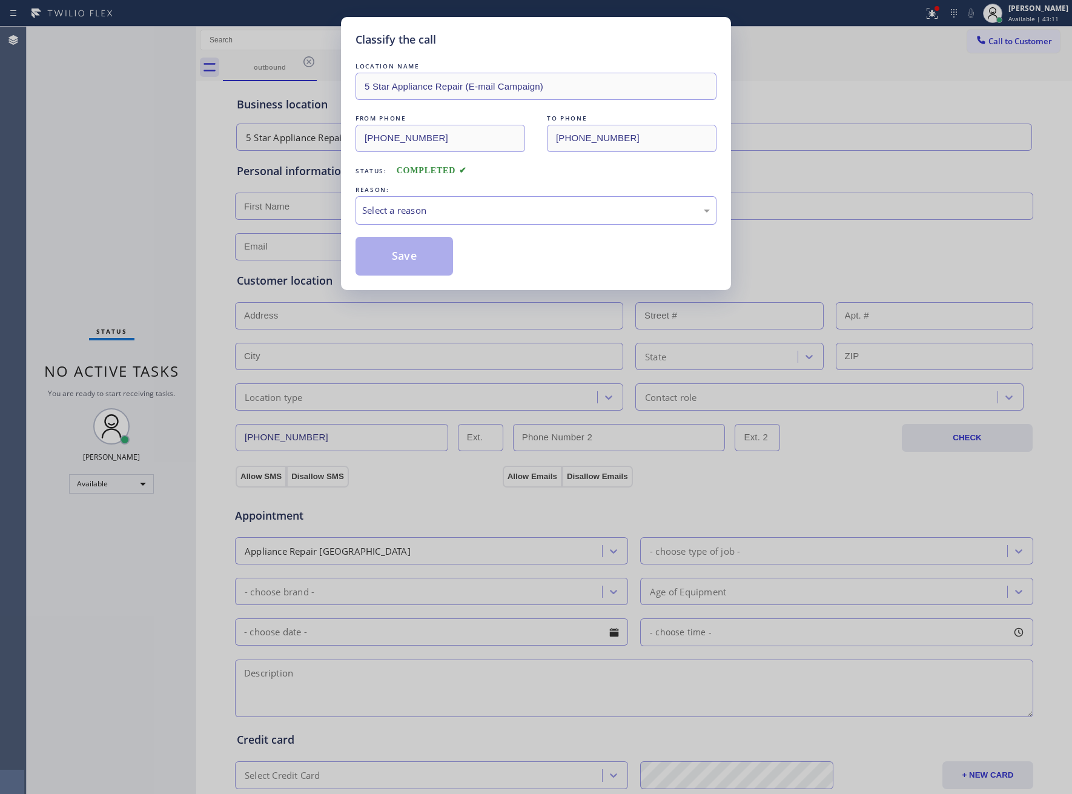
click at [431, 195] on div "REASON:" at bounding box center [535, 189] width 361 height 13
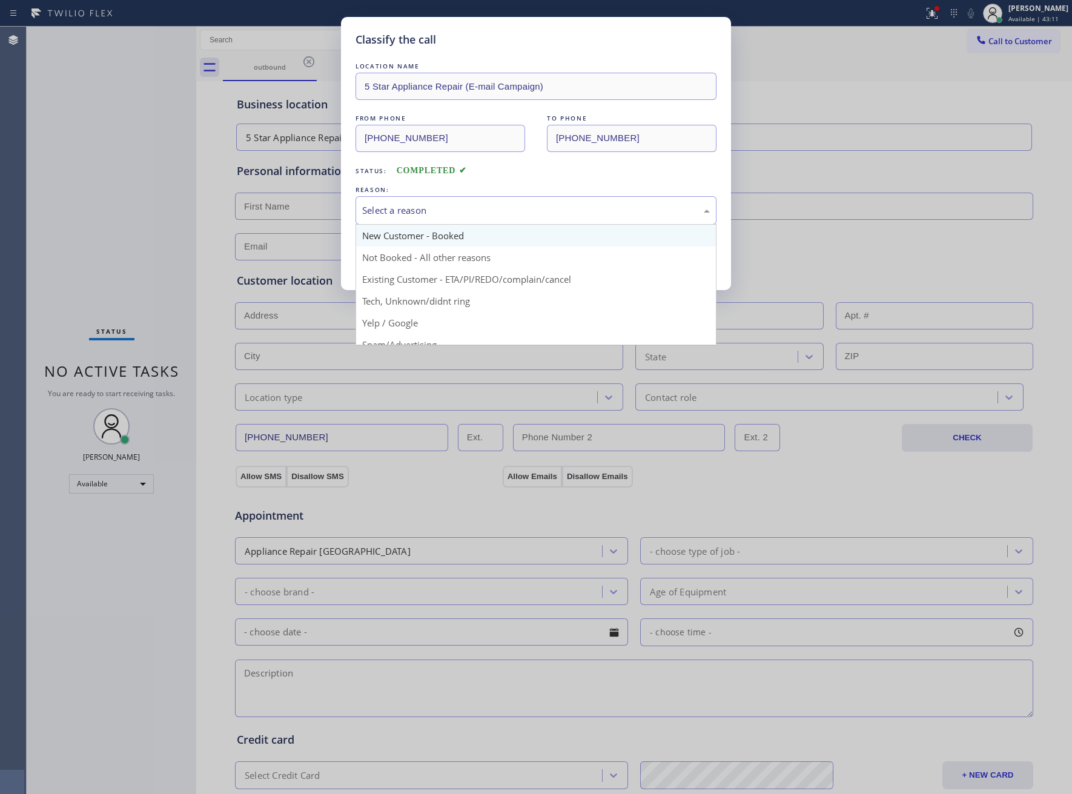
drag, startPoint x: 437, startPoint y: 204, endPoint x: 437, endPoint y: 231, distance: 26.6
click at [438, 206] on div "Select a reason" at bounding box center [536, 210] width 348 height 14
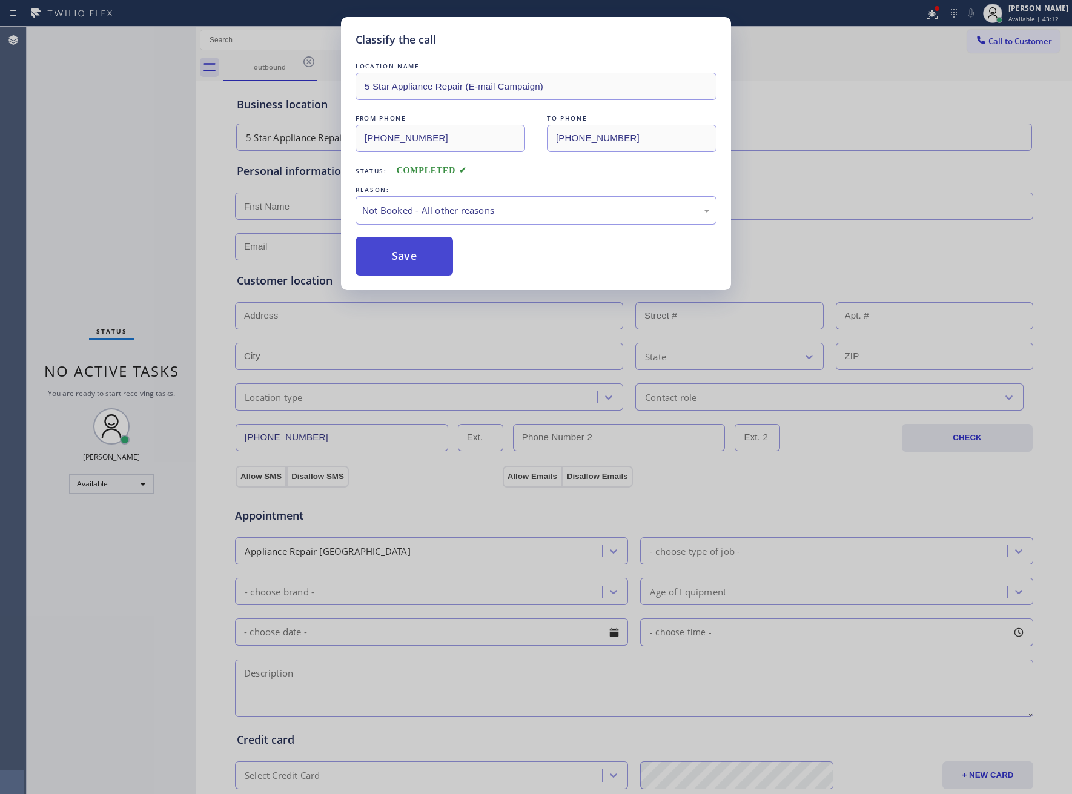
click at [424, 251] on button "Save" at bounding box center [403, 256] width 97 height 39
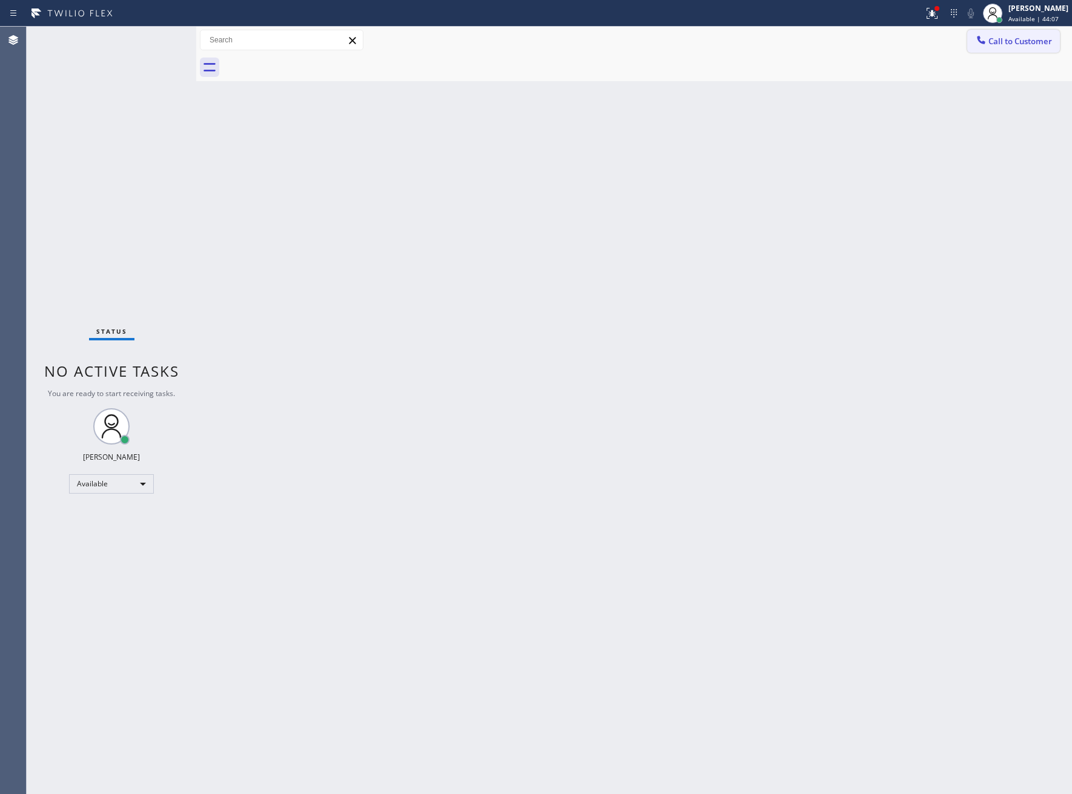
click at [1007, 37] on span "Call to Customer" at bounding box center [1020, 41] width 64 height 11
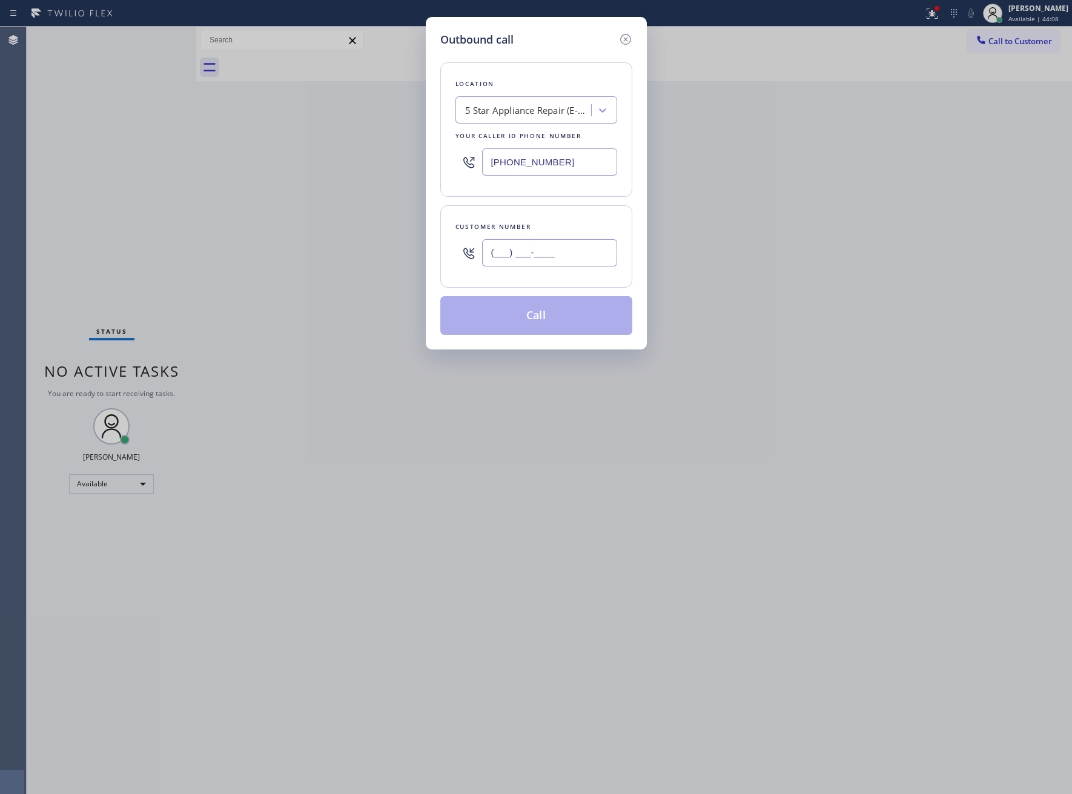
click at [582, 263] on input "(___) ___-____" at bounding box center [549, 252] width 135 height 27
paste input "363) 201-8087"
type input "[PHONE_NUMBER]"
click at [595, 322] on button "Call" at bounding box center [536, 315] width 192 height 39
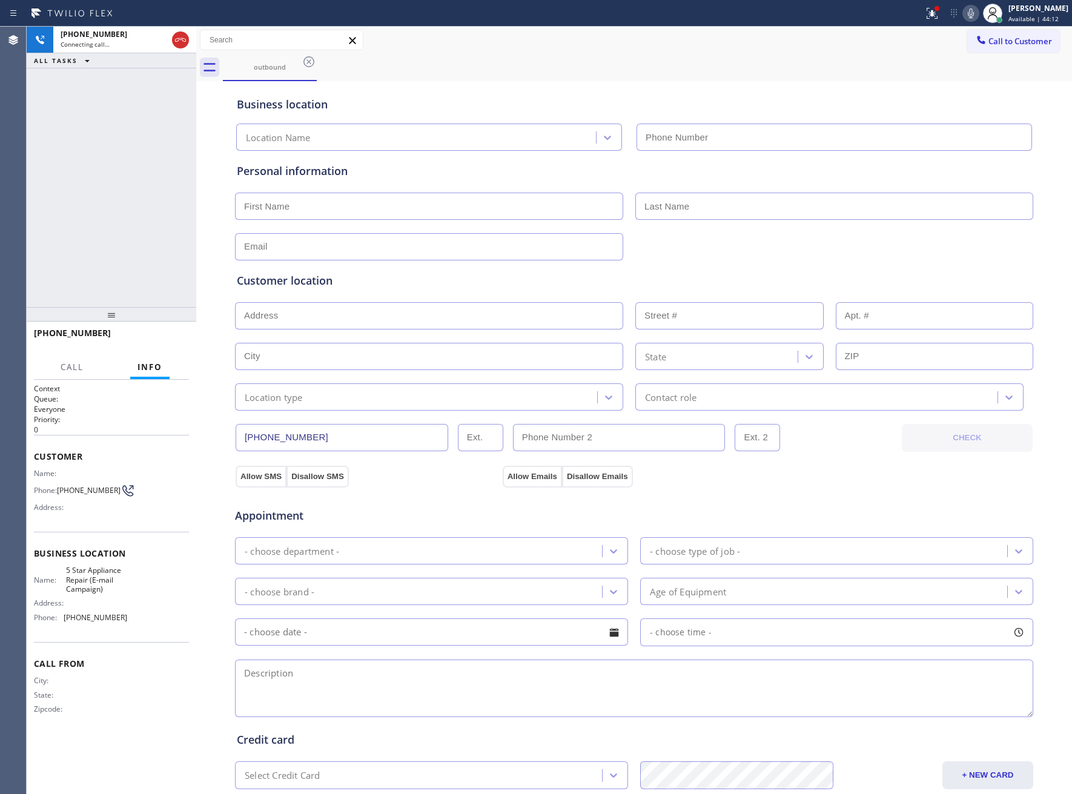
type input "[PHONE_NUMBER]"
click at [180, 328] on div "[PHONE_NUMBER] Live | 00:17 HANG UP" at bounding box center [111, 338] width 155 height 31
click at [177, 331] on div "[PHONE_NUMBER] Live | 00:17 HANG UP" at bounding box center [111, 338] width 155 height 31
click at [173, 336] on button "HANG UP" at bounding box center [161, 338] width 56 height 17
click at [173, 340] on span "HANG UP" at bounding box center [160, 338] width 37 height 8
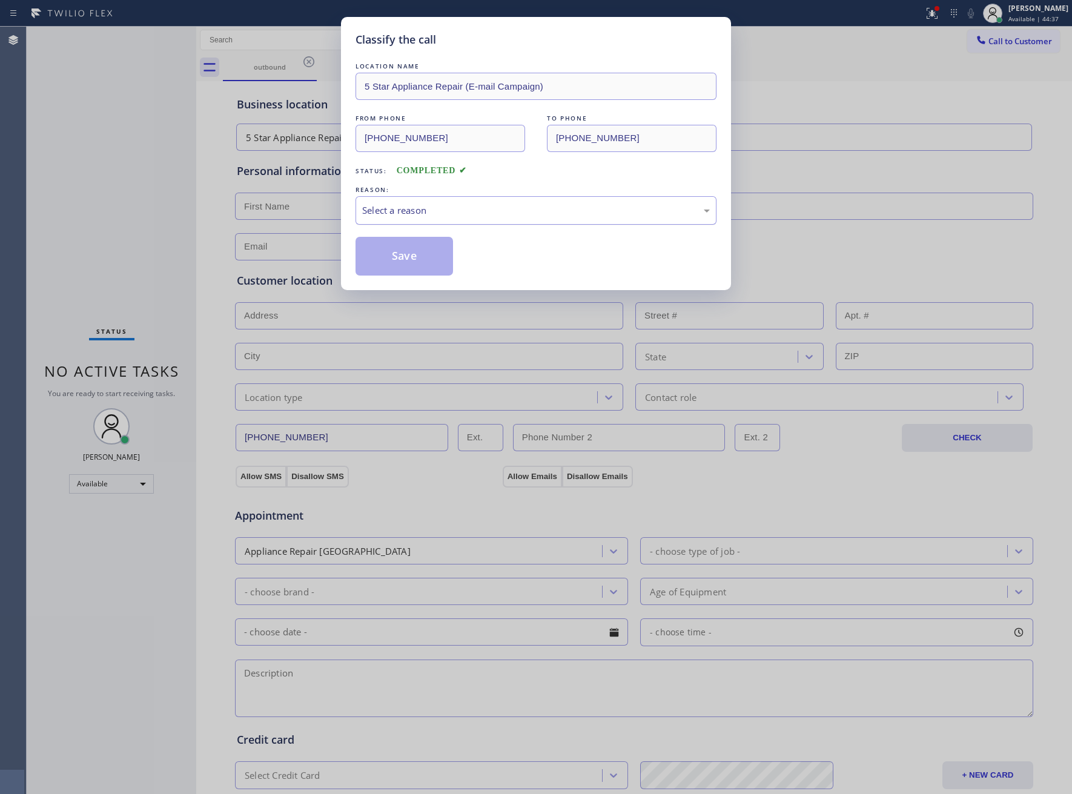
click at [543, 213] on div "Select a reason" at bounding box center [536, 210] width 348 height 14
click at [449, 260] on button "Save" at bounding box center [403, 256] width 97 height 39
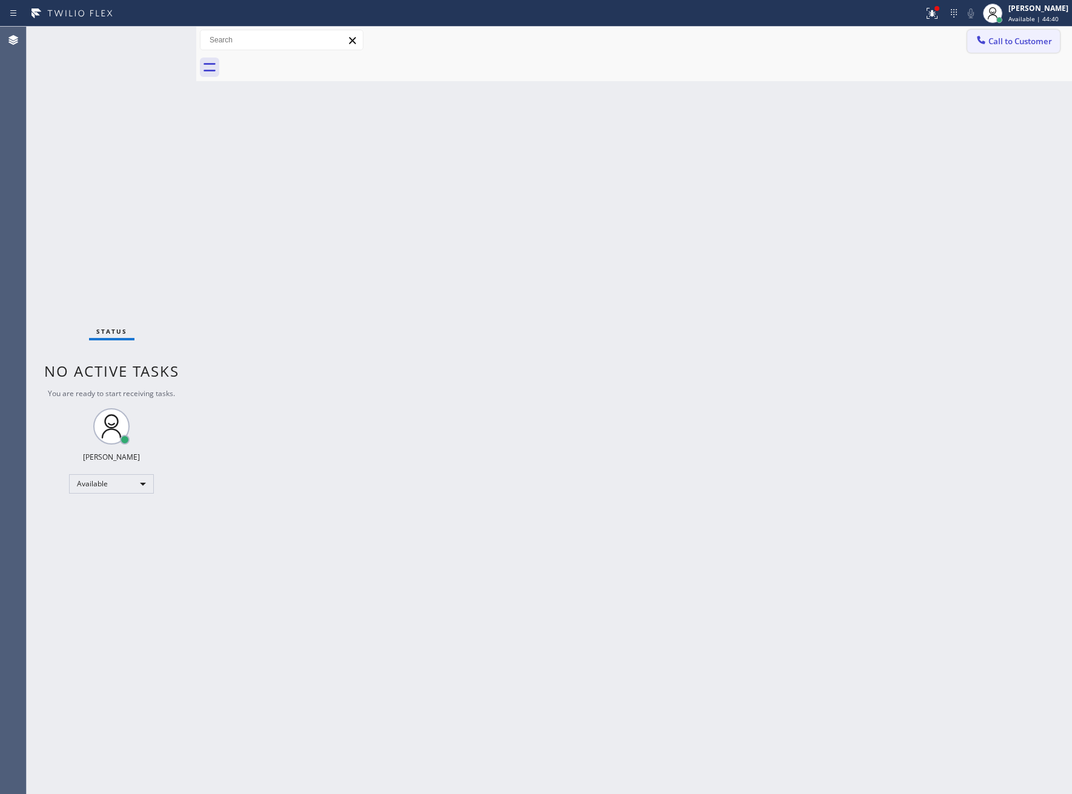
click at [1034, 37] on span "Call to Customer" at bounding box center [1020, 41] width 64 height 11
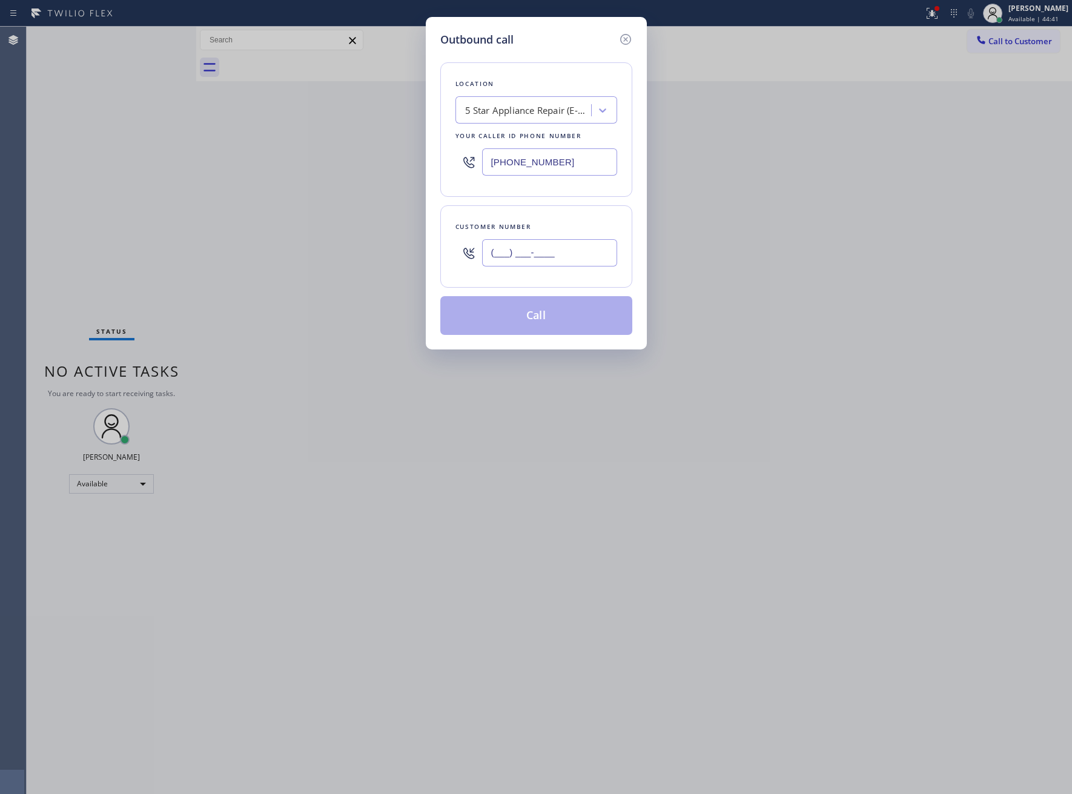
click at [553, 251] on input "(___) ___-____" at bounding box center [549, 252] width 135 height 27
paste input "363) 201-8087"
type input "[PHONE_NUMBER]"
click at [541, 329] on button "Call" at bounding box center [536, 315] width 192 height 39
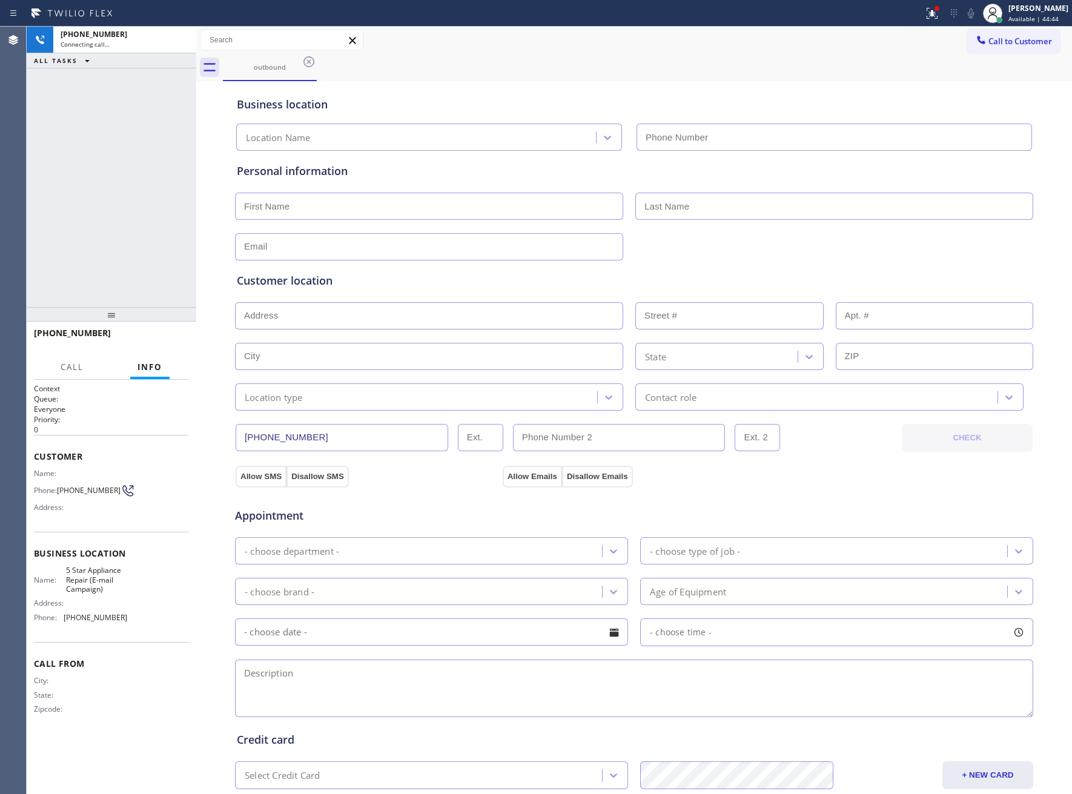
type input "[PHONE_NUMBER]"
click at [151, 334] on button "HANG UP" at bounding box center [161, 338] width 56 height 17
click at [151, 334] on span "HANG UP" at bounding box center [160, 338] width 37 height 8
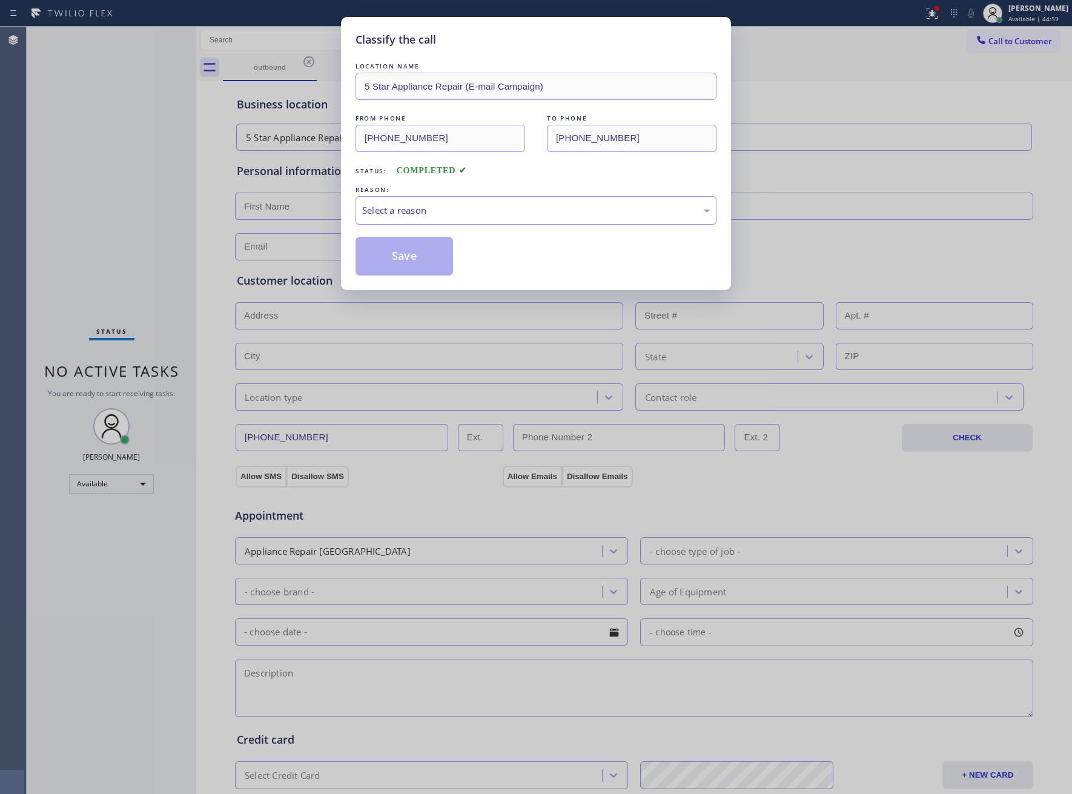
drag, startPoint x: 517, startPoint y: 210, endPoint x: 510, endPoint y: 216, distance: 9.0
click at [517, 211] on div "Select a reason" at bounding box center [536, 210] width 348 height 14
click at [425, 256] on button "Save" at bounding box center [403, 256] width 97 height 39
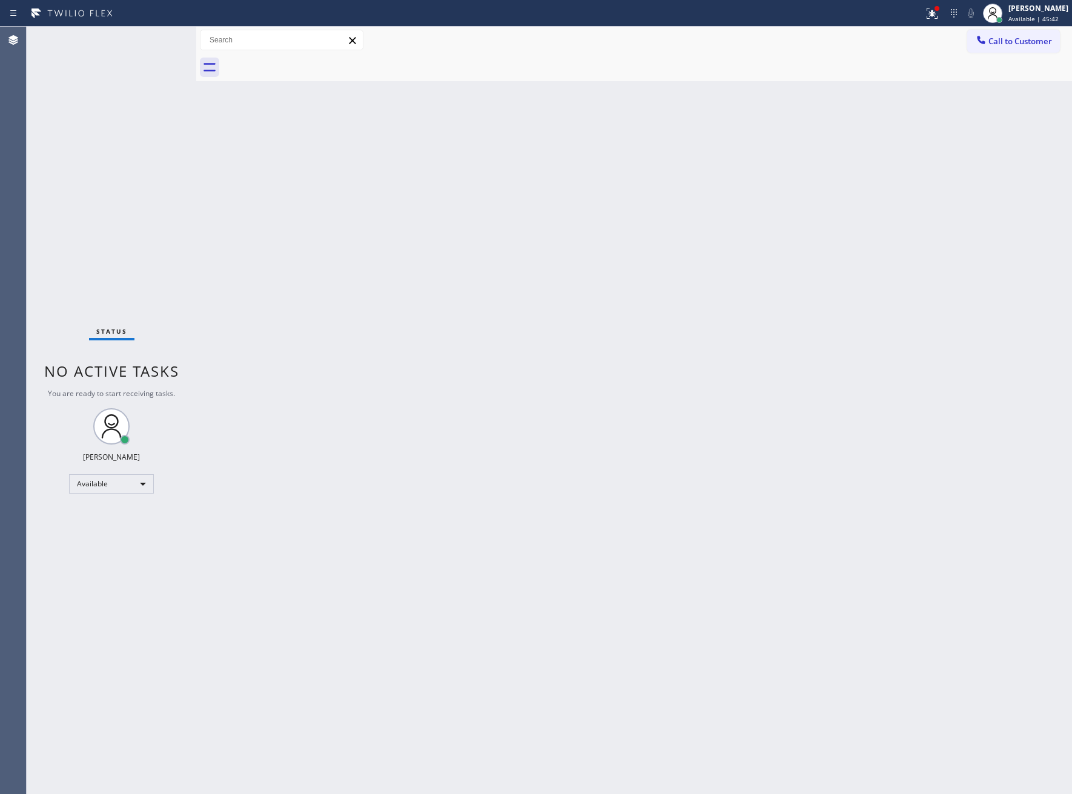
click at [779, 267] on div "Back to Dashboard Change Sender ID Customers Technicians Select a contact Outbo…" at bounding box center [634, 410] width 876 height 767
click at [1059, 17] on div "Available | 45:42" at bounding box center [1038, 19] width 60 height 8
drag, startPoint x: 863, startPoint y: 77, endPoint x: 988, endPoint y: 53, distance: 127.7
click at [873, 76] on div at bounding box center [647, 67] width 849 height 27
click at [1011, 47] on button "Call to Customer" at bounding box center [1013, 41] width 93 height 23
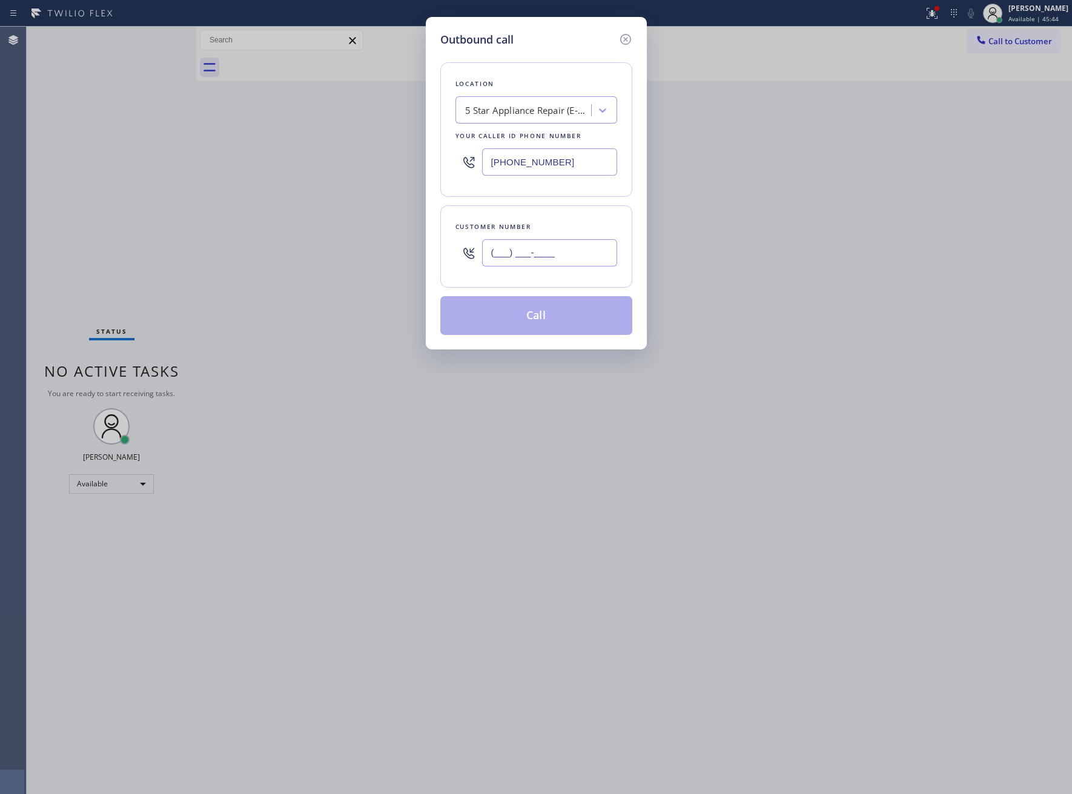
click at [554, 262] on input "(___) ___-____" at bounding box center [549, 252] width 135 height 27
paste input "574) 348-6530"
type input "[PHONE_NUMBER]"
drag, startPoint x: 566, startPoint y: 331, endPoint x: 591, endPoint y: 348, distance: 30.2
click at [565, 331] on button "Call" at bounding box center [536, 315] width 192 height 39
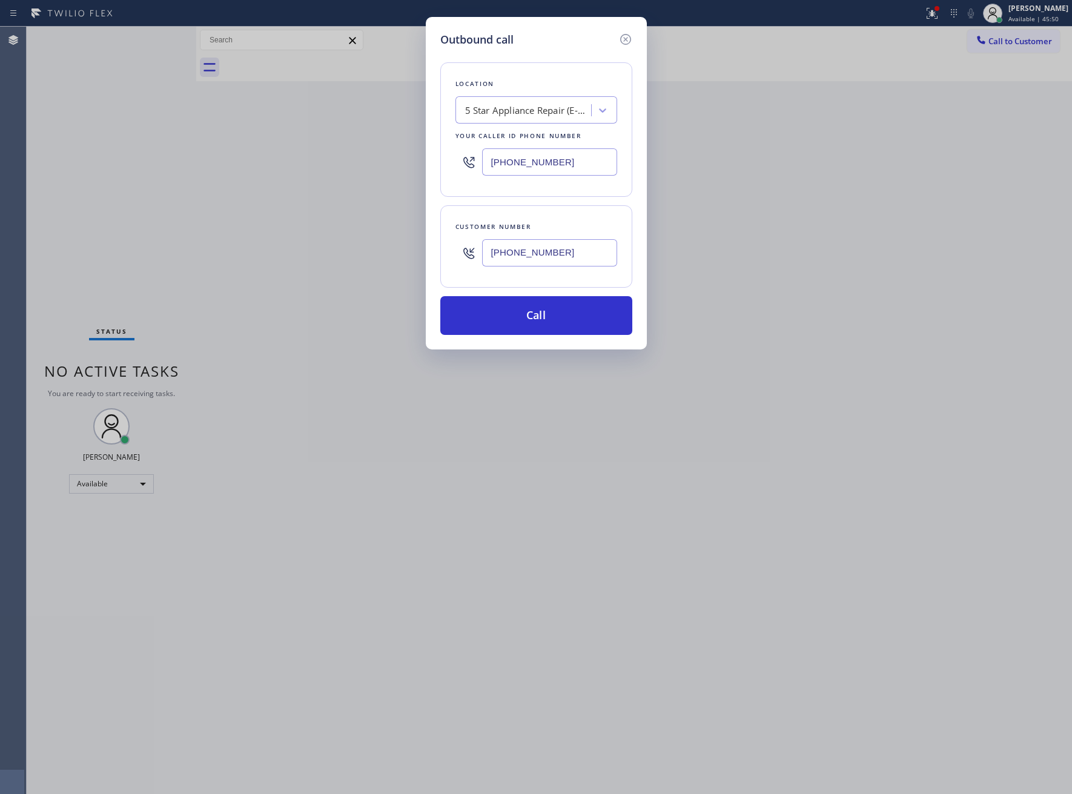
click at [699, 84] on div "Outbound call Location 5 Star Appliance Repair (E-mail Campaign) Your caller id…" at bounding box center [536, 397] width 1072 height 794
click at [576, 320] on button "Call" at bounding box center [536, 315] width 192 height 39
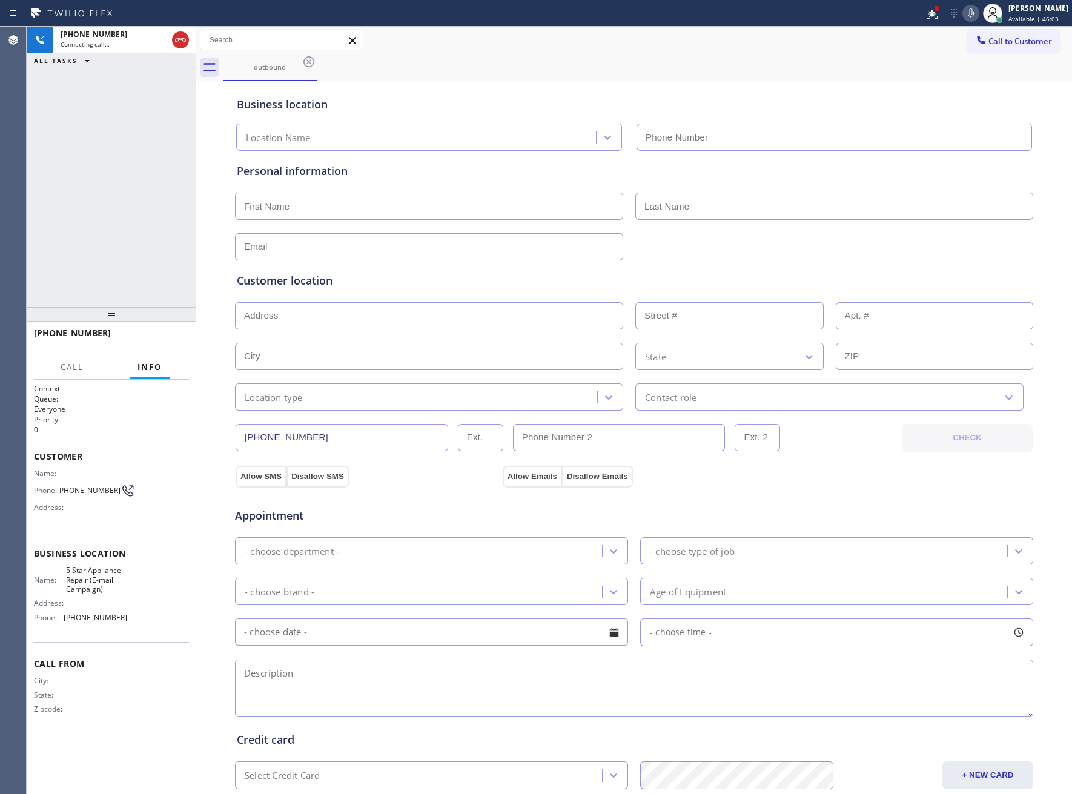
type input "[PHONE_NUMBER]"
drag, startPoint x: 70, startPoint y: 220, endPoint x: 179, endPoint y: 304, distance: 137.3
click at [116, 244] on div "[PHONE_NUMBER] Live | 00:03 ALL TASKS ALL TASKS ACTIVE TASKS TASKS IN WRAP UP" at bounding box center [112, 167] width 170 height 280
click at [170, 345] on button "HANG UP" at bounding box center [161, 338] width 56 height 17
click at [166, 336] on span "HANG UP" at bounding box center [160, 338] width 37 height 8
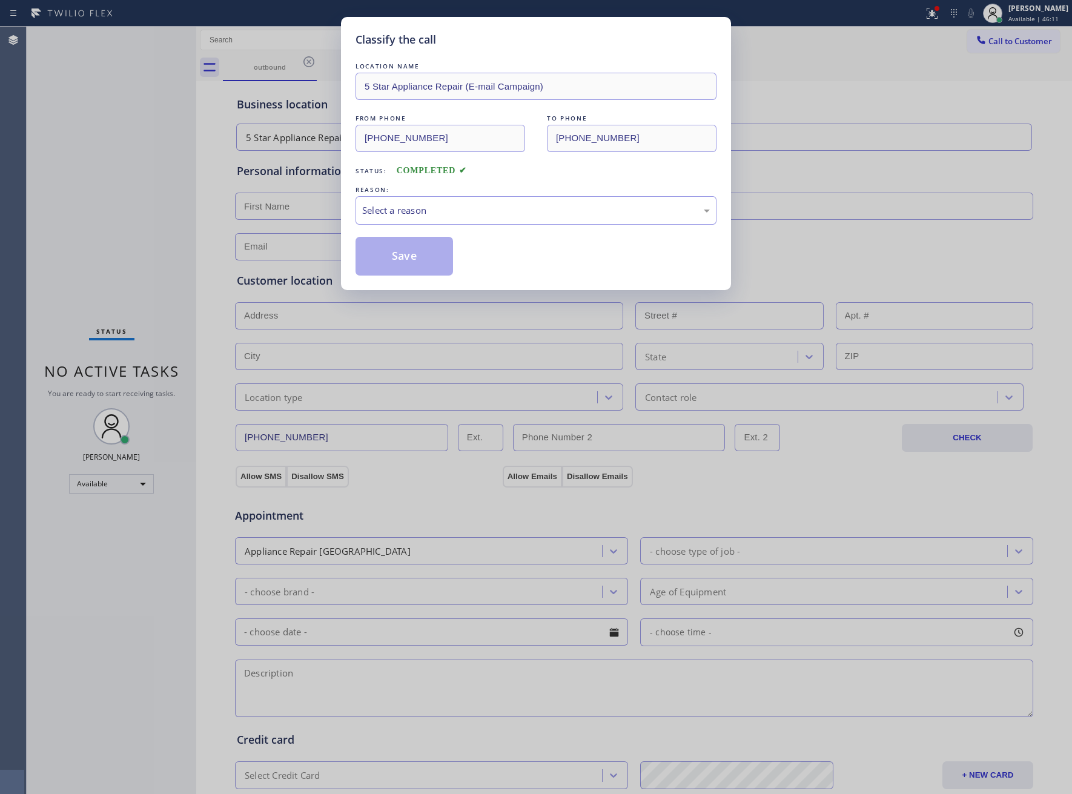
click at [166, 336] on div "Classify the call LOCATION NAME 5 Star Appliance Repair (E-mail Campaign) FROM …" at bounding box center [536, 397] width 1072 height 794
click at [418, 225] on div "Select a reason" at bounding box center [535, 210] width 361 height 28
click at [409, 262] on button "Save" at bounding box center [403, 256] width 97 height 39
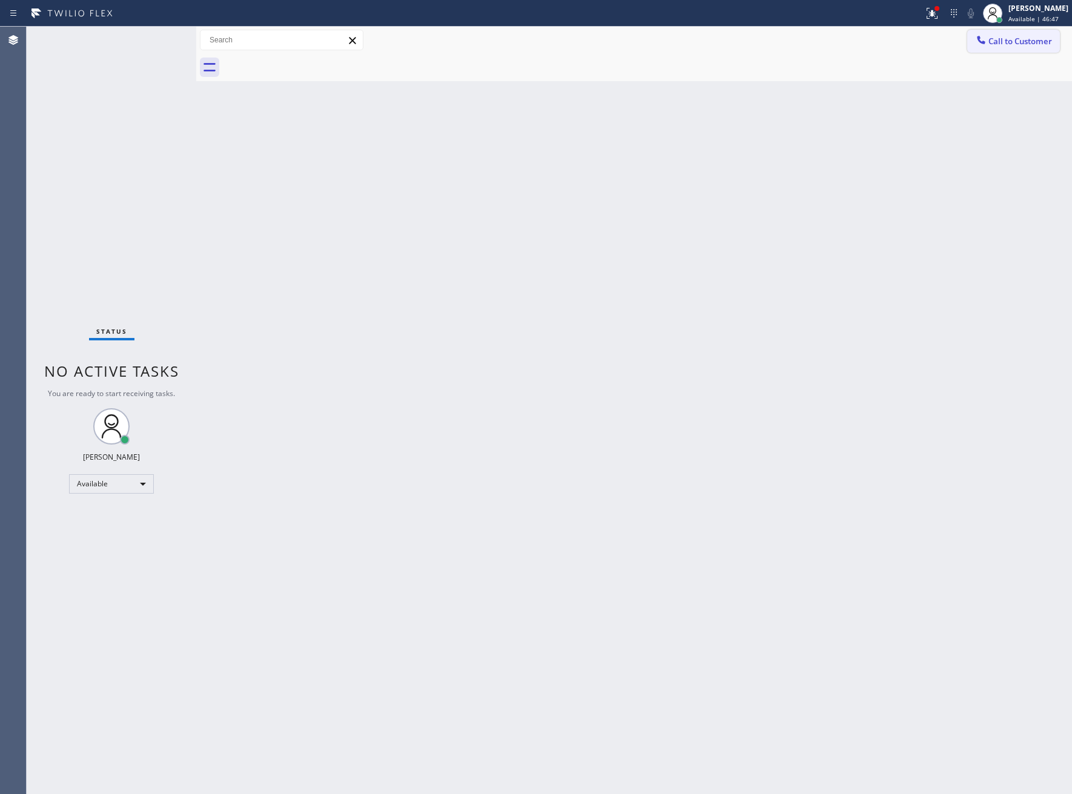
click at [1032, 39] on span "Call to Customer" at bounding box center [1020, 41] width 64 height 11
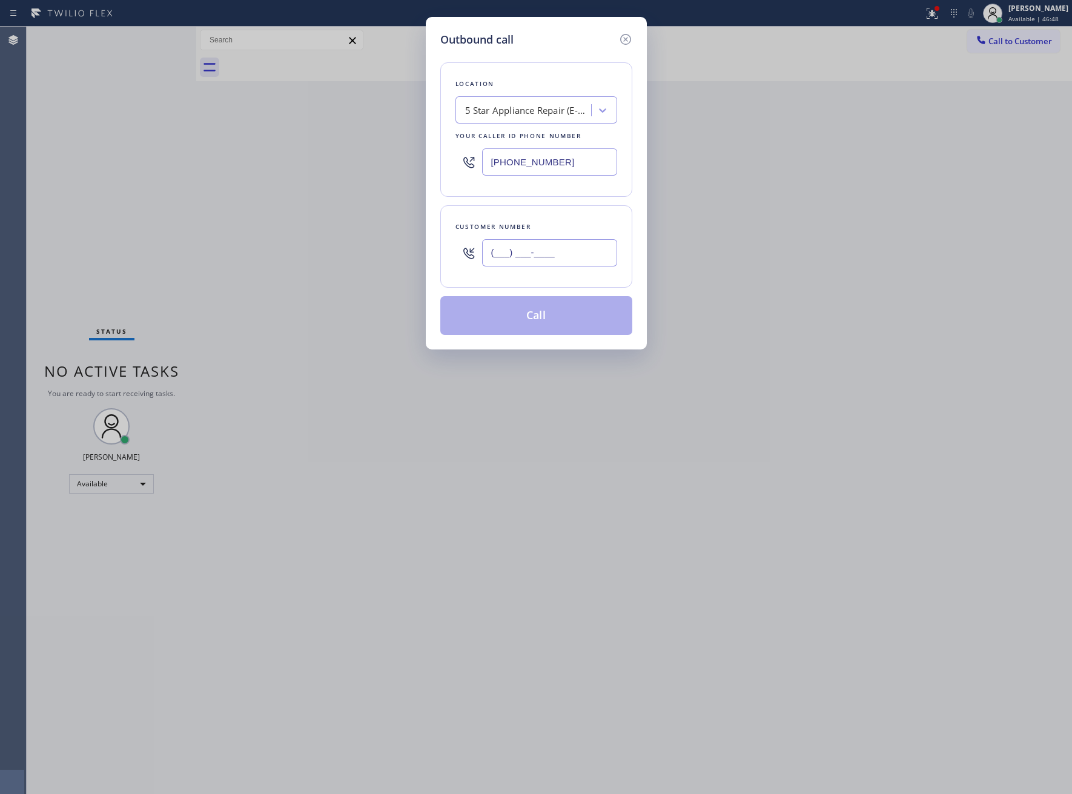
click at [572, 257] on input "(___) ___-____" at bounding box center [549, 252] width 135 height 27
paste input "310) 922-8777"
type input "[PHONE_NUMBER]"
click at [520, 106] on div "5 Star Appliance Repair (E-mail Campaign)" at bounding box center [528, 111] width 127 height 14
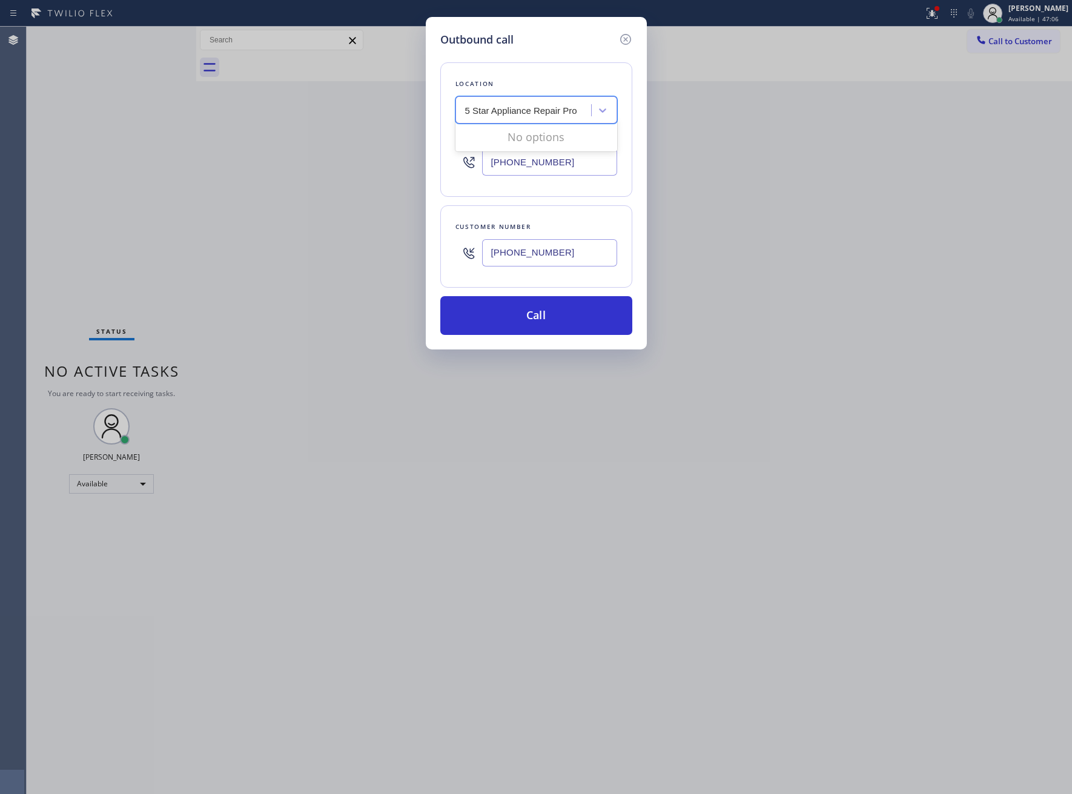
click at [555, 109] on input "5 Star Appliance Repair Pro" at bounding box center [521, 110] width 113 height 10
type input "5 Star Appliance Pro"
click at [562, 106] on div "5 Star Appliance Pro" at bounding box center [525, 110] width 132 height 21
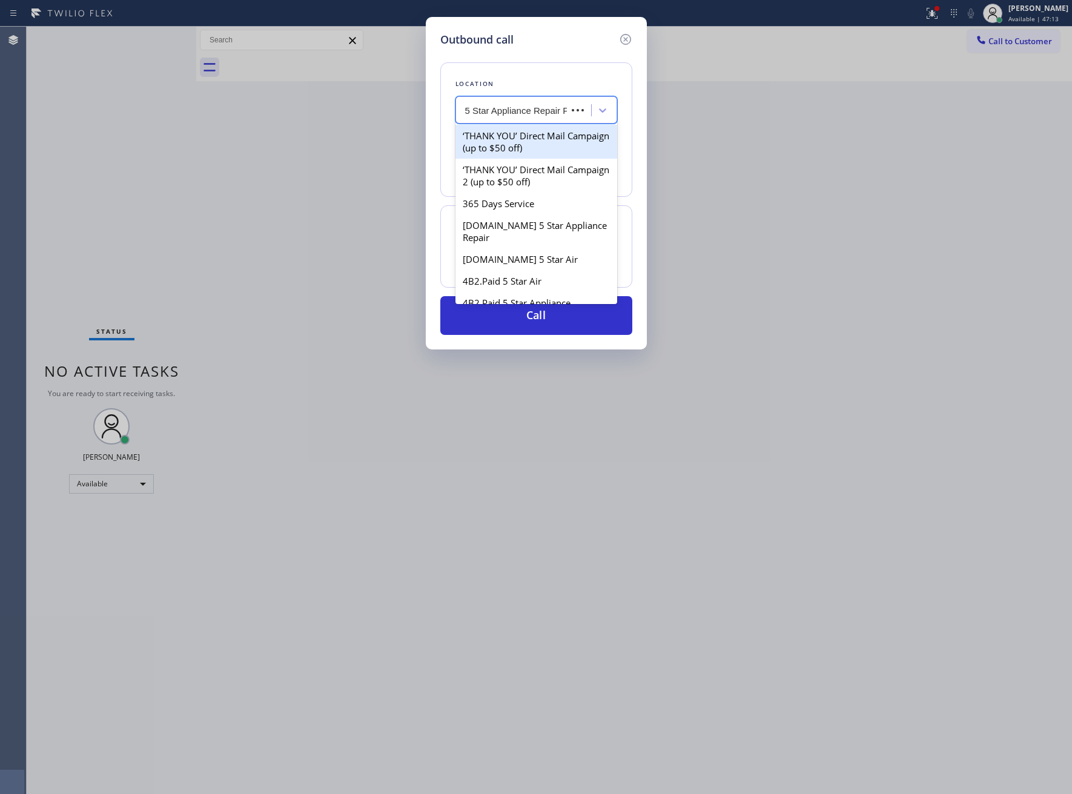
scroll to position [0, 13]
type input "5 Star Appliance Repair Pro"
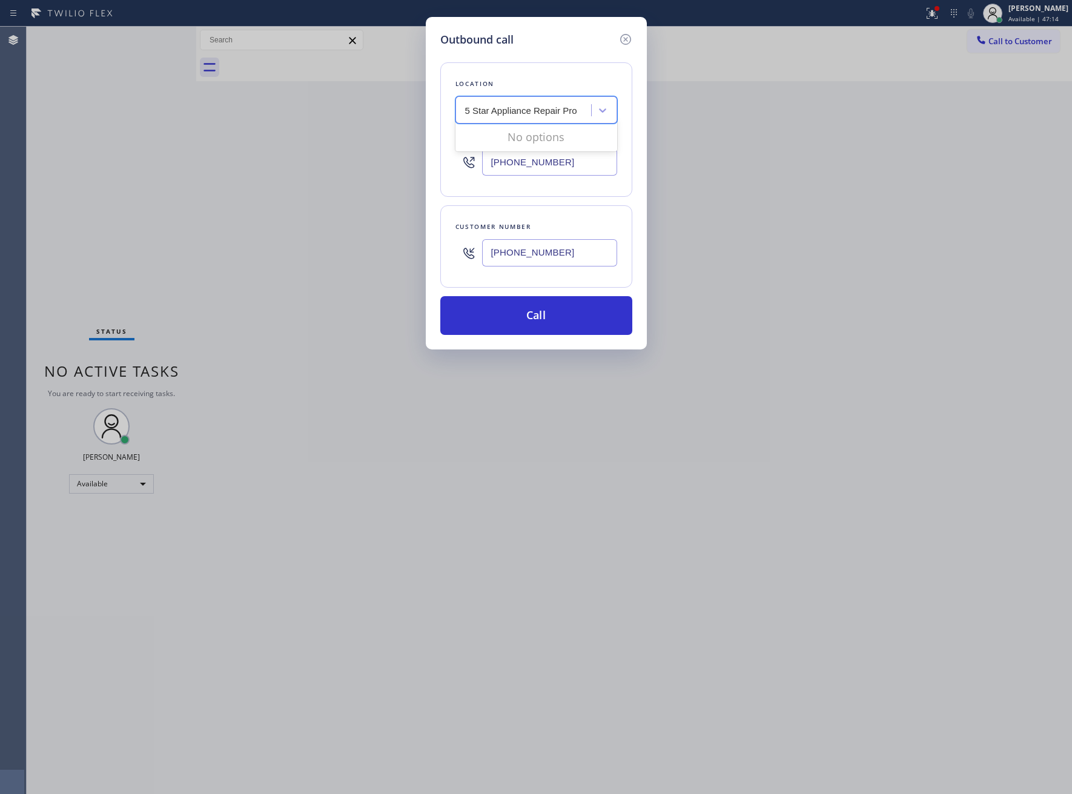
scroll to position [0, 0]
click at [613, 107] on div "5 Star Appliance Repair (E-mail Campaign)" at bounding box center [536, 109] width 162 height 27
click at [556, 171] on input "[PHONE_NUMBER]" at bounding box center [549, 161] width 135 height 27
paste input "720-2788"
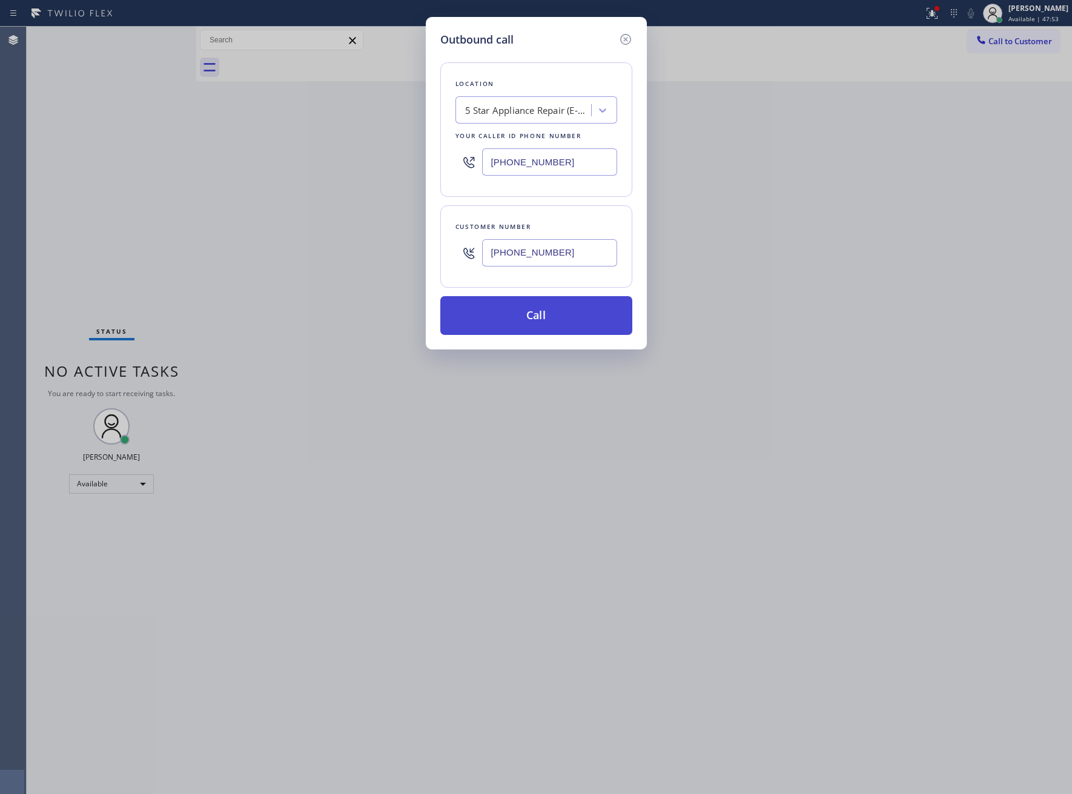
type input "[PHONE_NUMBER]"
click at [584, 322] on button "Call" at bounding box center [536, 315] width 192 height 39
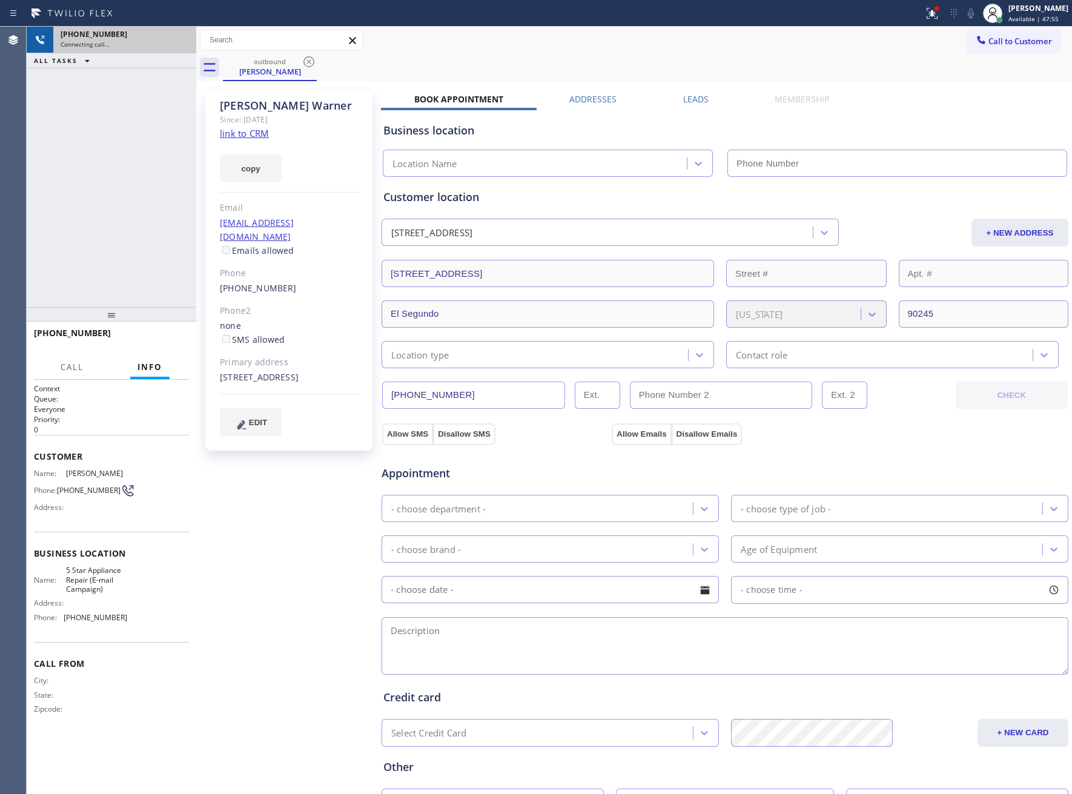
click at [173, 40] on div "Connecting call…" at bounding box center [125, 44] width 128 height 8
click at [175, 40] on div "Connecting call…" at bounding box center [125, 44] width 128 height 8
click at [177, 38] on div "[PHONE_NUMBER] Connecting call…" at bounding box center [122, 40] width 138 height 27
click at [178, 38] on div "[PHONE_NUMBER]" at bounding box center [125, 34] width 128 height 10
click at [178, 38] on div "[PHONE_NUMBER] Connecting call…" at bounding box center [112, 40] width 170 height 27
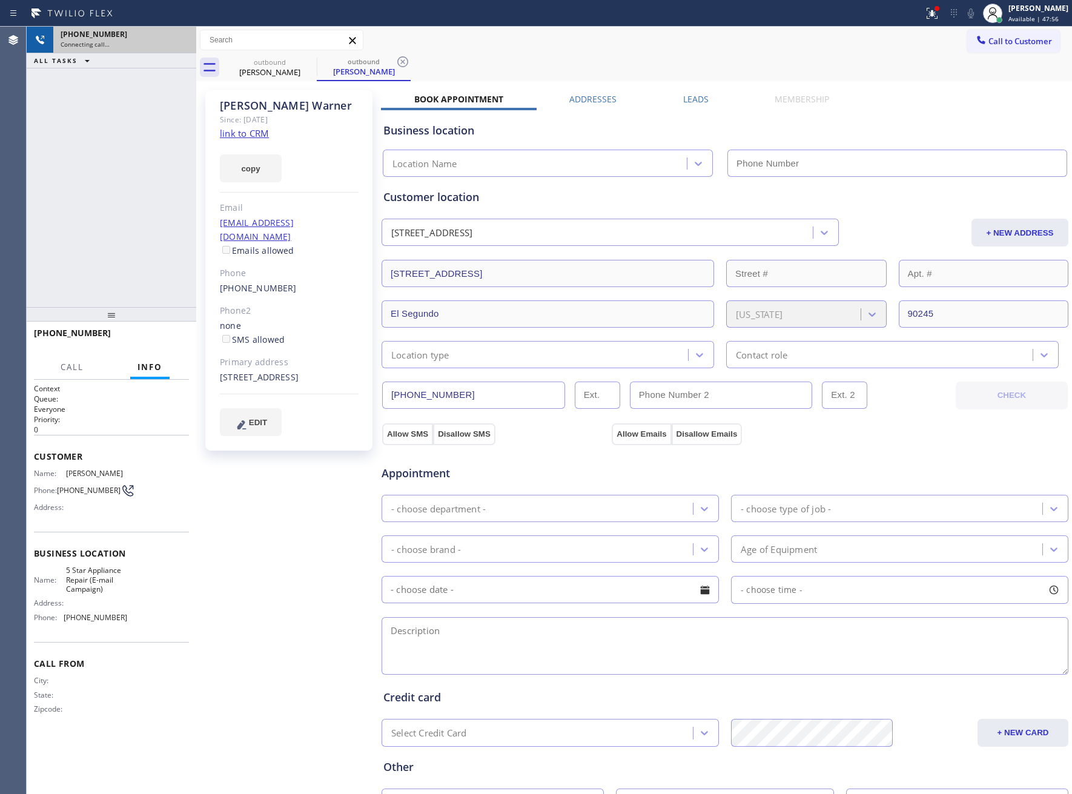
click at [179, 37] on div "[PHONE_NUMBER]" at bounding box center [125, 34] width 128 height 10
type input "[PHONE_NUMBER]"
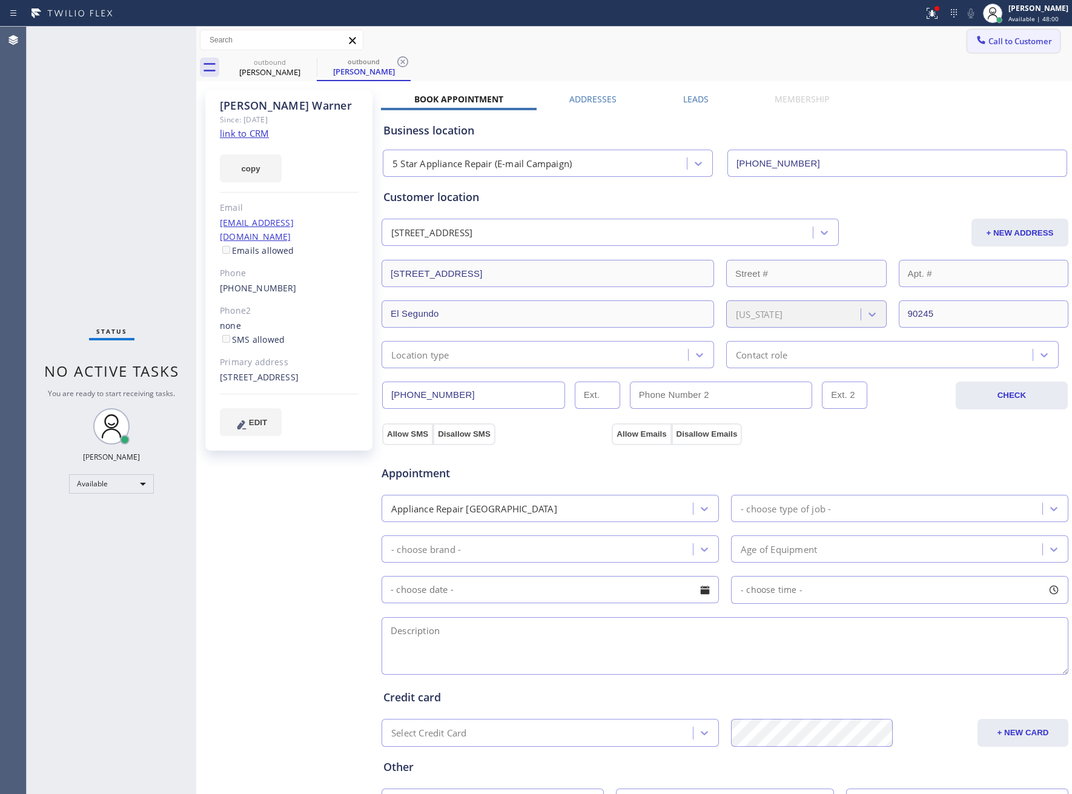
click at [1003, 38] on span "Call to Customer" at bounding box center [1020, 41] width 64 height 11
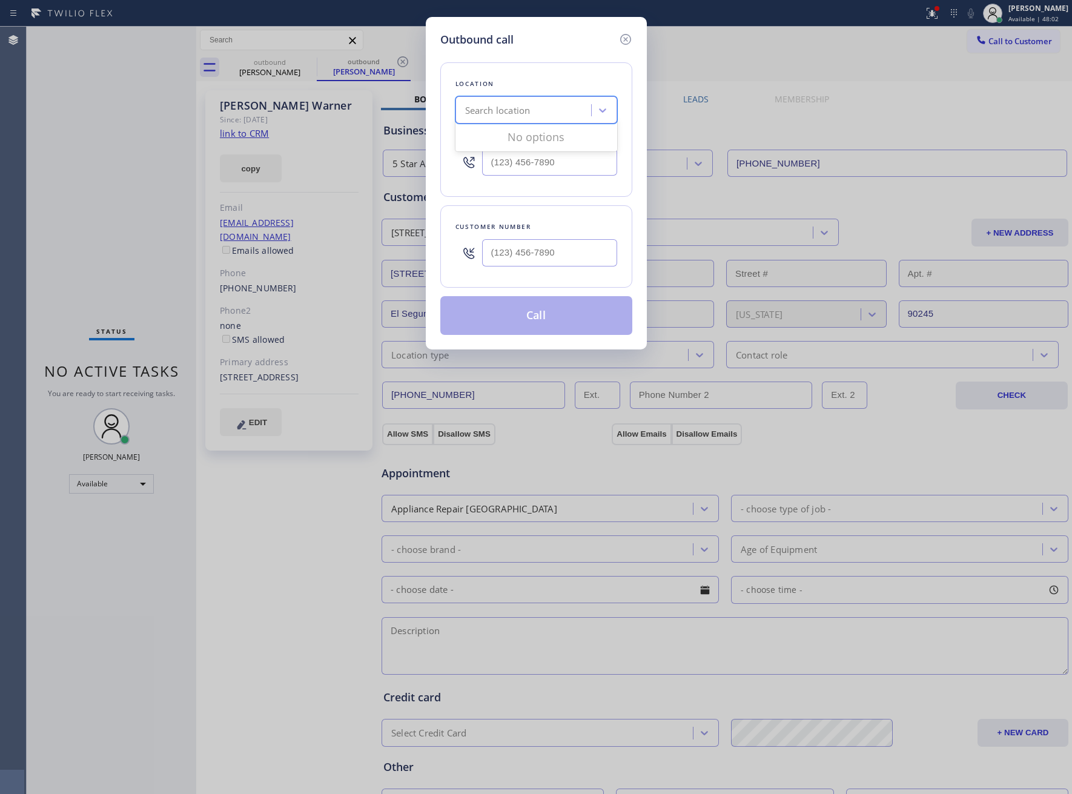
click at [510, 111] on div "Search location" at bounding box center [497, 111] width 65 height 14
type input "5 star Appliance rep"
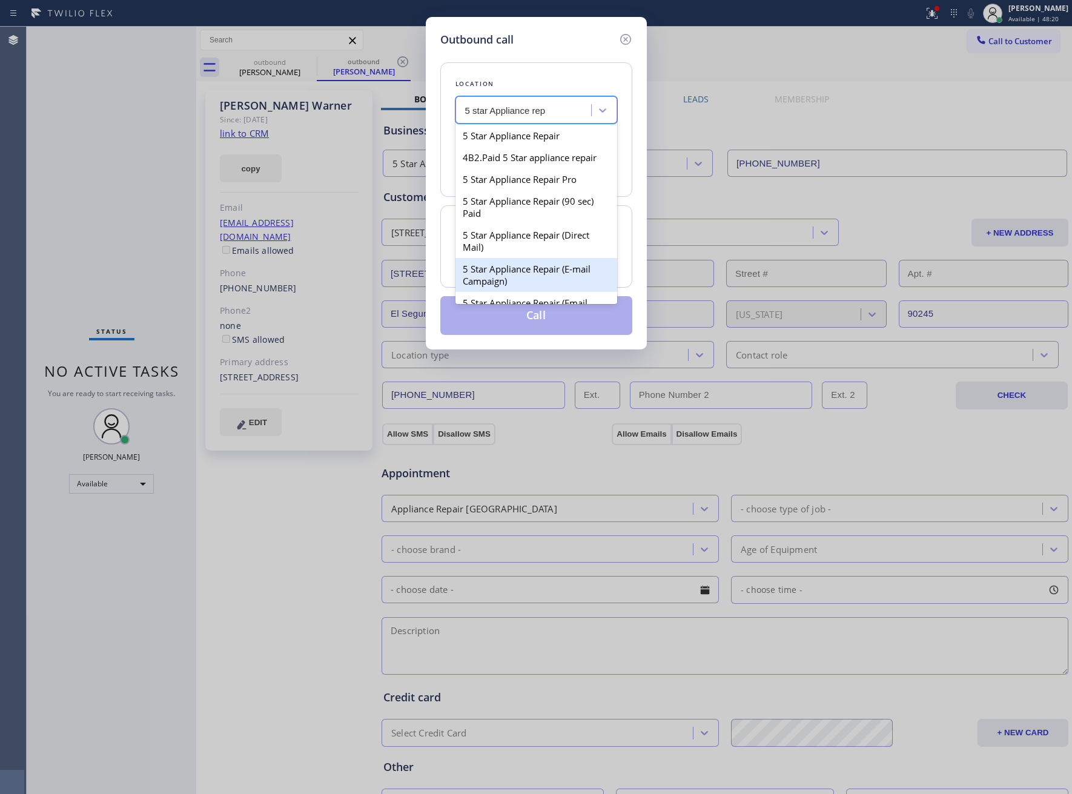
click at [576, 276] on div "5 Star Appliance Repair (E-mail Campaign)" at bounding box center [536, 275] width 162 height 34
type input "[PHONE_NUMBER]"
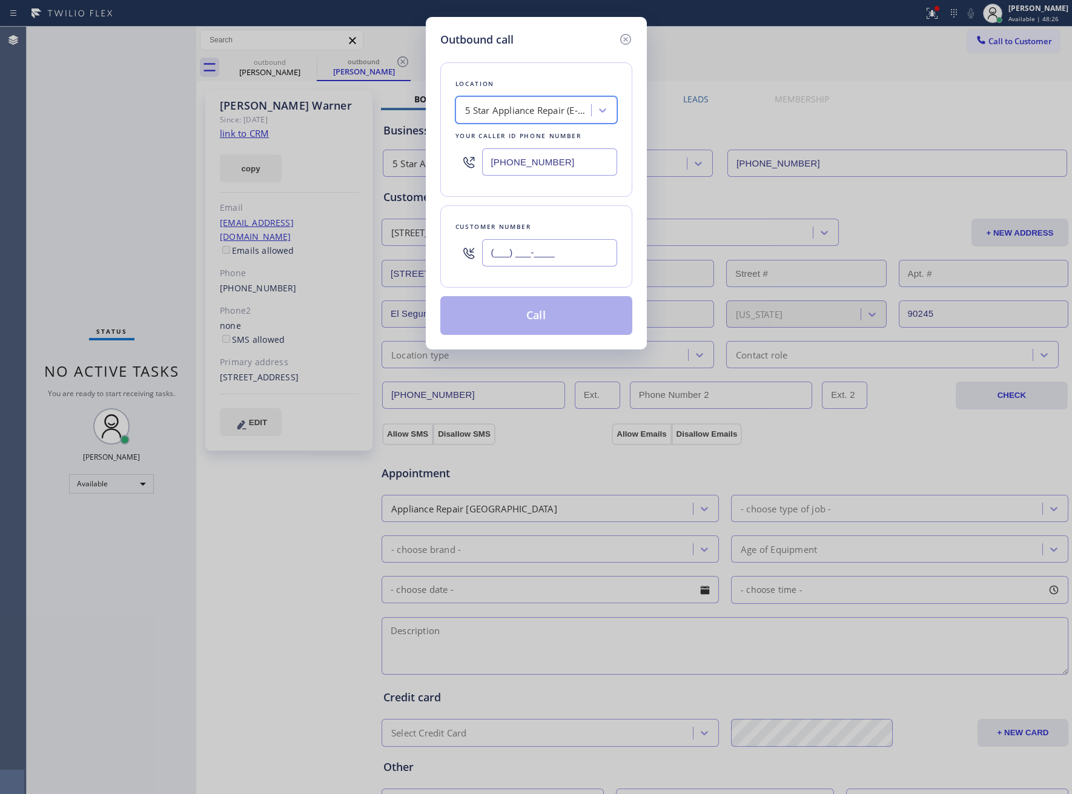
drag, startPoint x: 527, startPoint y: 254, endPoint x: 613, endPoint y: 299, distance: 96.1
click at [529, 254] on input "(___) ___-____" at bounding box center [549, 252] width 135 height 27
paste input "310) 922-8777"
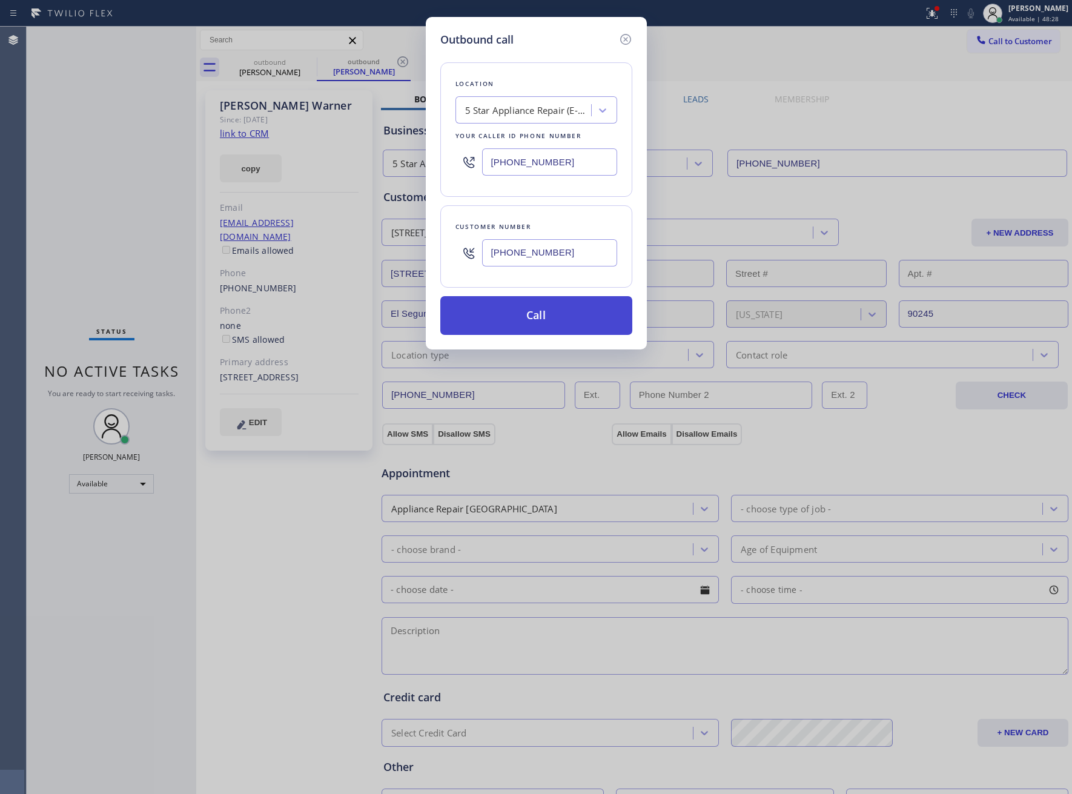
type input "[PHONE_NUMBER]"
click at [596, 319] on button "Call" at bounding box center [536, 315] width 192 height 39
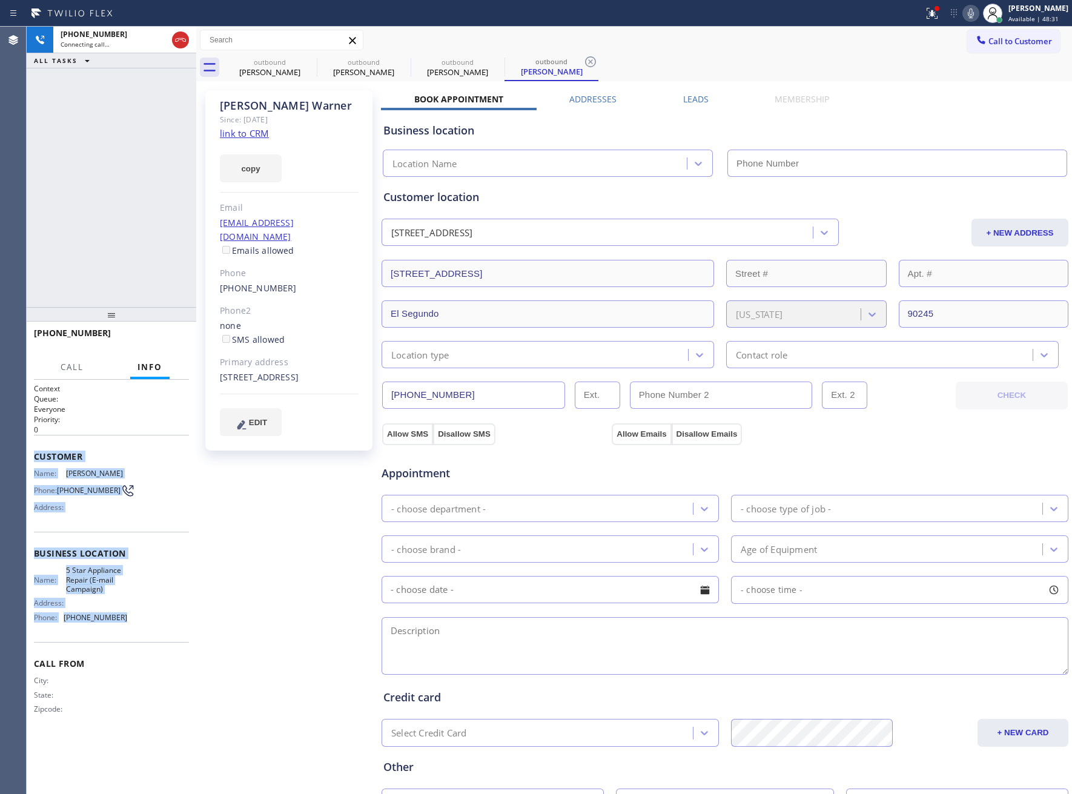
drag, startPoint x: 62, startPoint y: 514, endPoint x: 35, endPoint y: 455, distance: 65.1
click at [35, 455] on div "Context Queue: Everyone Priority: 0 Customer Name: [PERSON_NAME] Phone: [PHONE_…" at bounding box center [111, 558] width 155 height 351
click at [176, 39] on icon at bounding box center [180, 40] width 15 height 15
click at [177, 40] on div "Connecting call…" at bounding box center [125, 44] width 128 height 8
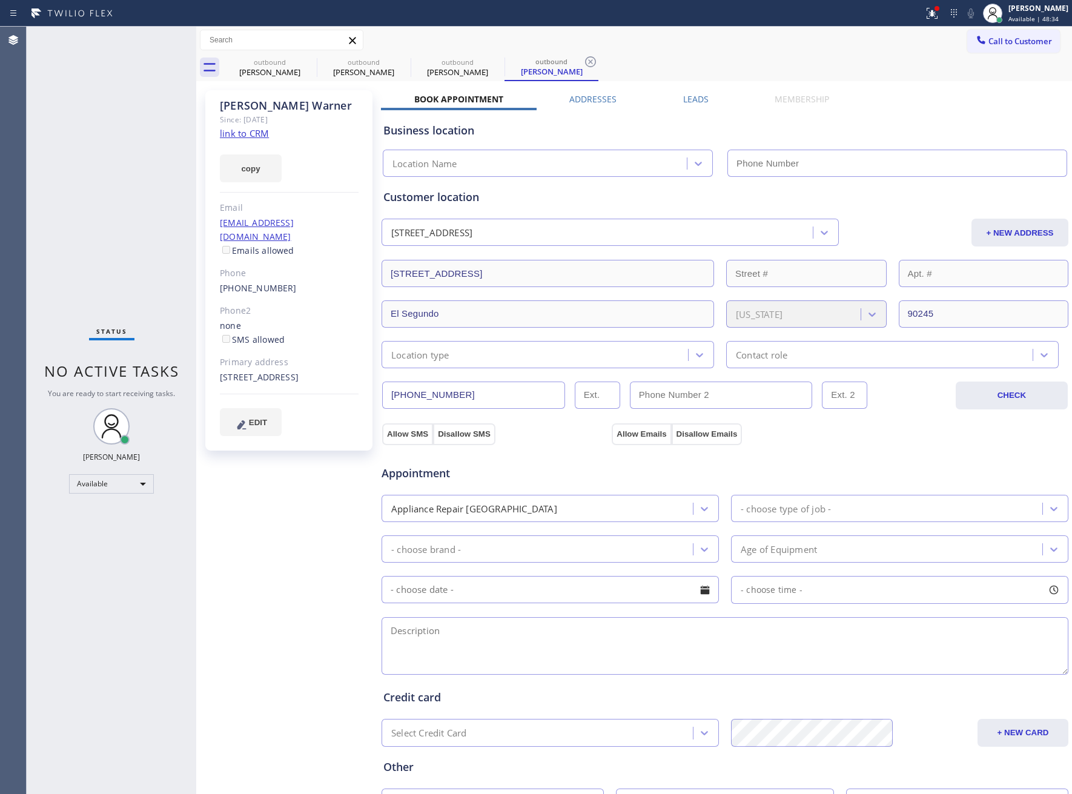
type input "[PHONE_NUMBER]"
click at [308, 64] on icon at bounding box center [309, 61] width 15 height 15
click at [0, 0] on icon at bounding box center [0, 0] width 0 height 0
click at [583, 64] on icon at bounding box center [590, 61] width 15 height 15
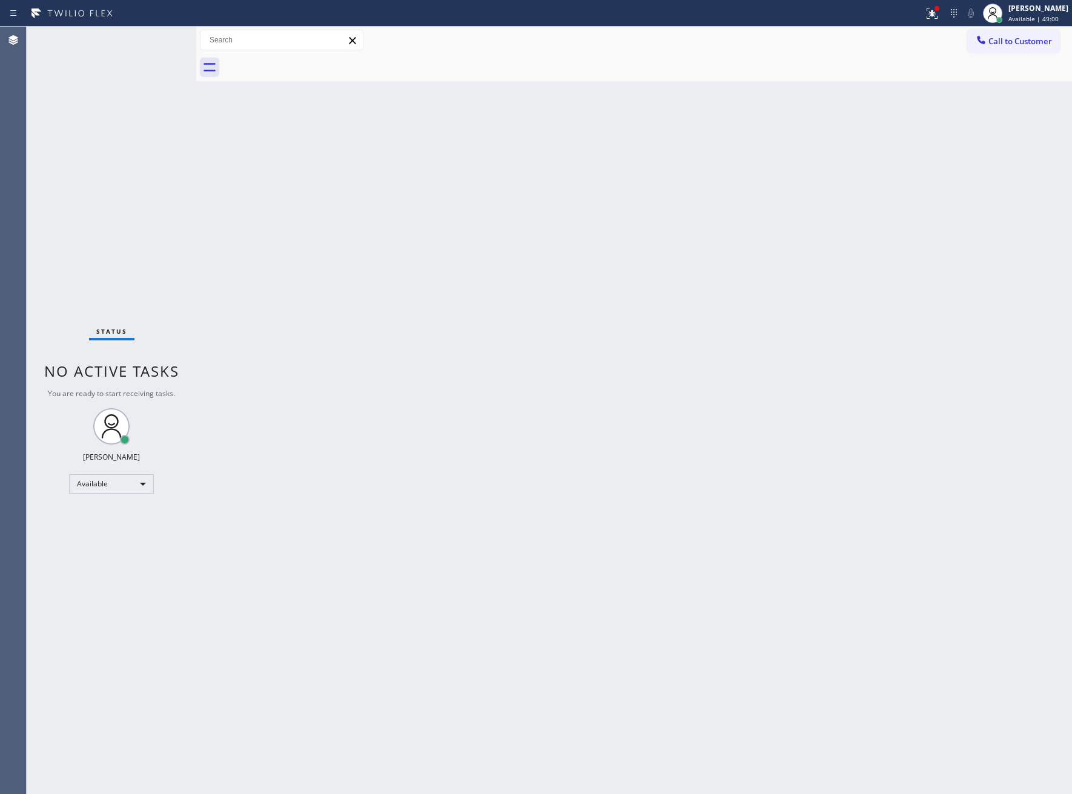
click at [308, 64] on div at bounding box center [647, 67] width 849 height 27
click at [191, 162] on div "Status No active tasks You are ready to start receiving tasks. [PERSON_NAME] Av…" at bounding box center [112, 410] width 170 height 767
click at [239, 480] on div "Back to Dashboard Change Sender ID Customers Technicians Select a contact Outbo…" at bounding box center [634, 411] width 876 height 768
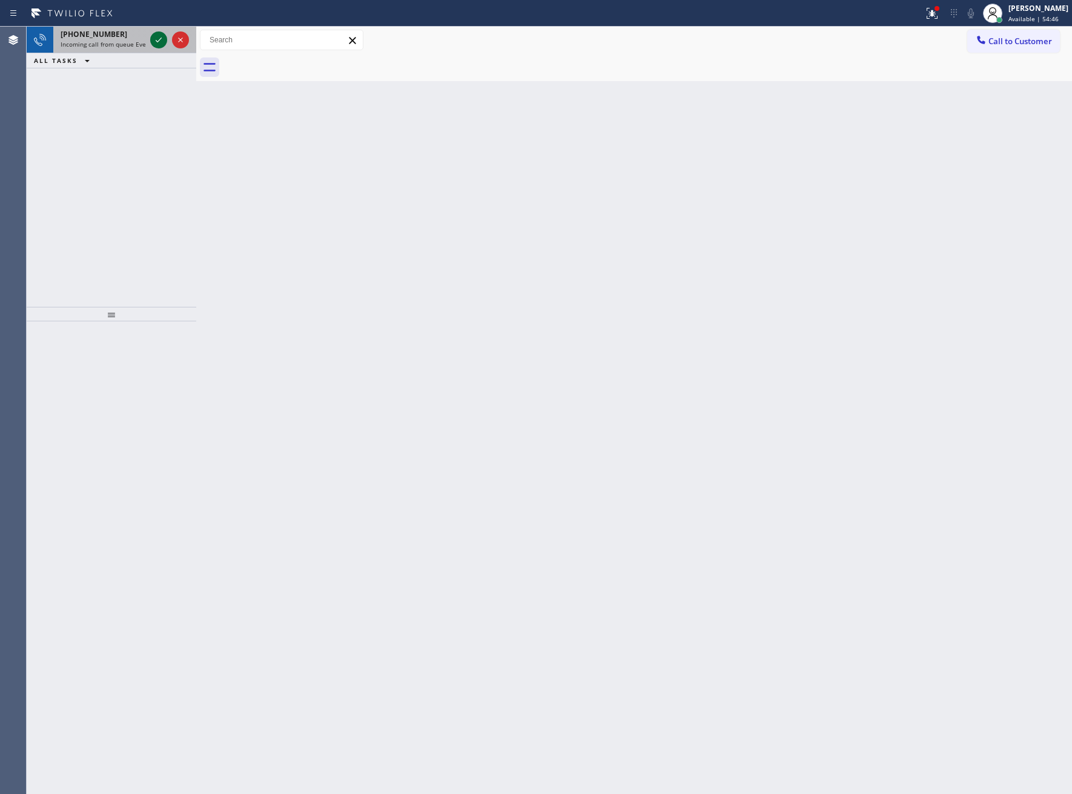
drag, startPoint x: 140, startPoint y: 31, endPoint x: 150, endPoint y: 39, distance: 12.1
click at [147, 37] on div "[PHONE_NUMBER] Incoming call from queue Everybody" at bounding box center [112, 40] width 170 height 27
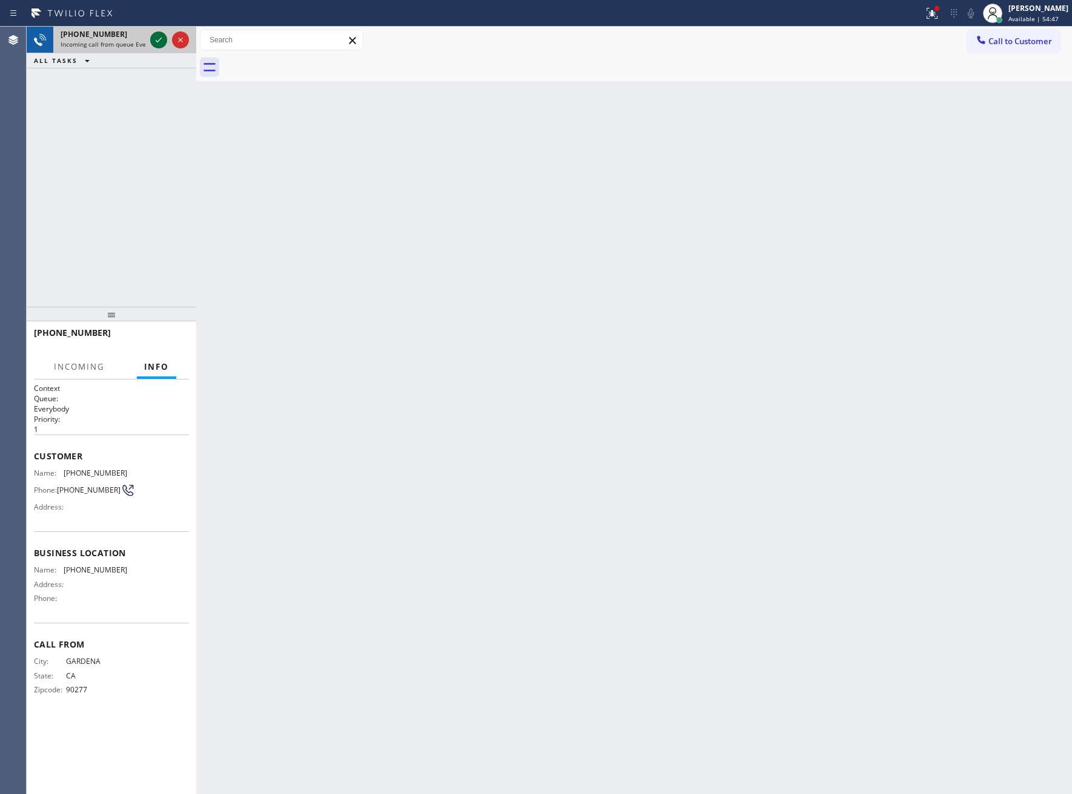
click at [150, 39] on div at bounding box center [158, 40] width 17 height 15
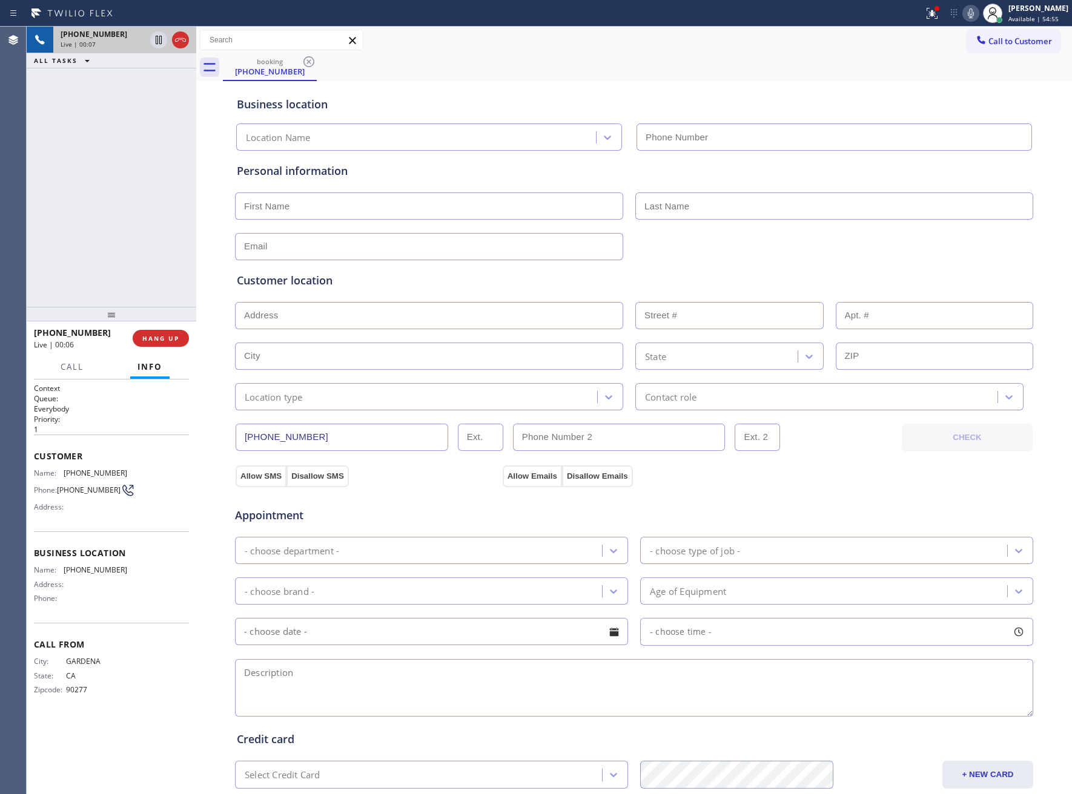
click at [967, 15] on icon at bounding box center [970, 13] width 15 height 15
click at [153, 342] on span "COMPLETE" at bounding box center [158, 338] width 42 height 8
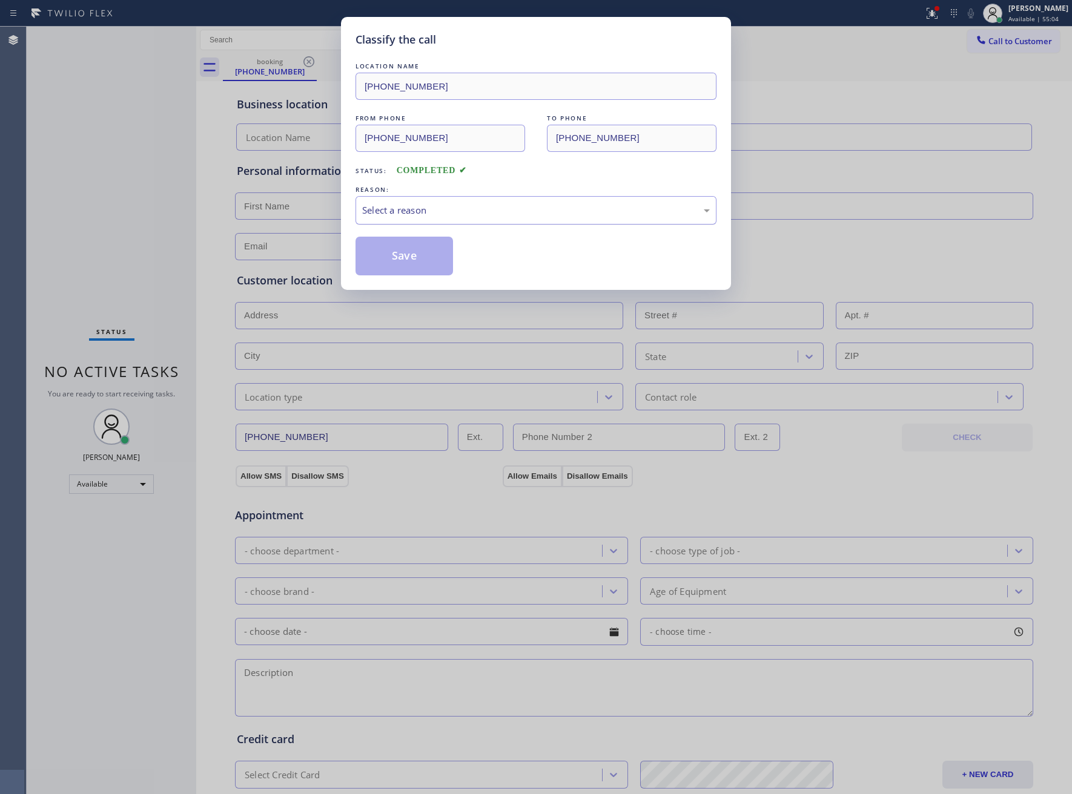
click at [408, 208] on div "Select a reason" at bounding box center [536, 210] width 348 height 14
click at [339, 77] on div "Classify the call LOCATION NAME [PHONE_NUMBER] FROM PHONE [PHONE_NUMBER] TO PHO…" at bounding box center [536, 397] width 1072 height 794
click at [344, 144] on div "Classify the call LOCATION NAME [PHONE_NUMBER] FROM PHONE [PHONE_NUMBER] TO PHO…" at bounding box center [536, 153] width 390 height 273
click at [216, 214] on div "Classify the call LOCATION NAME [PHONE_NUMBER] FROM PHONE [PHONE_NUMBER] TO PHO…" at bounding box center [536, 397] width 1072 height 794
click at [237, 144] on div "Classify the call LOCATION NAME [PHONE_NUMBER] FROM PHONE [PHONE_NUMBER] TO PHO…" at bounding box center [536, 397] width 1072 height 794
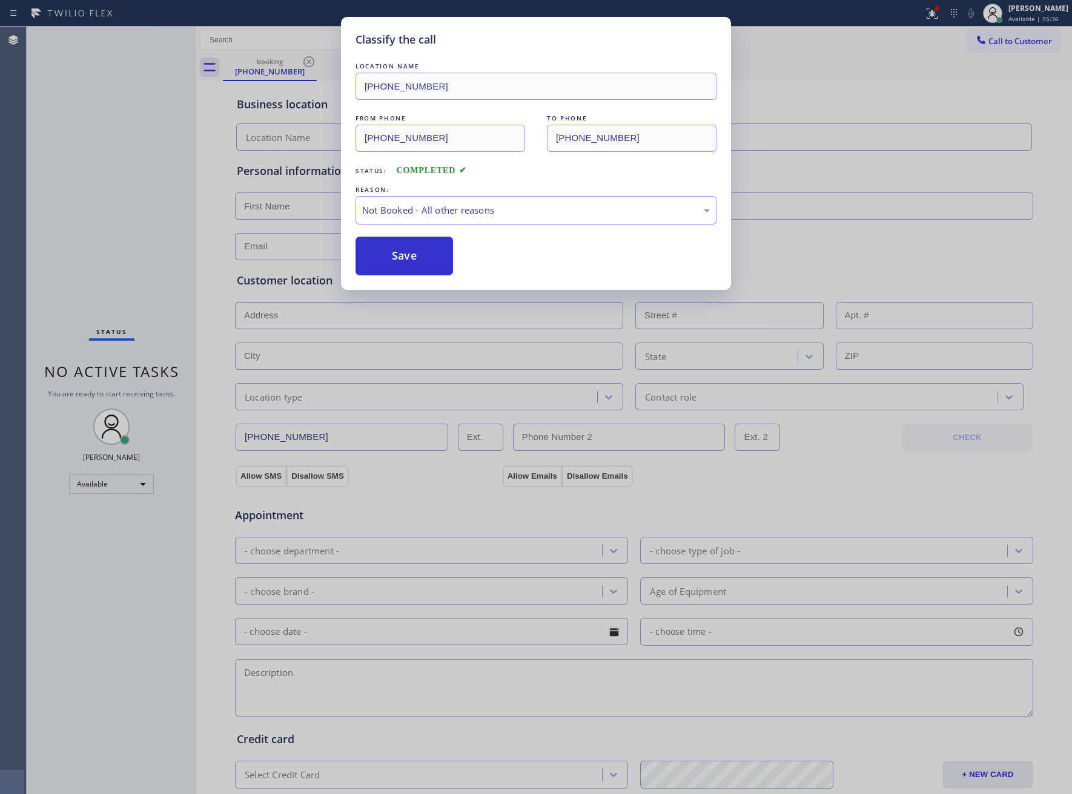
click at [354, 87] on div "Classify the call LOCATION NAME [PHONE_NUMBER] FROM PHONE [PHONE_NUMBER] TO PHO…" at bounding box center [536, 153] width 390 height 273
click at [96, 169] on div "Classify the call LOCATION NAME [PHONE_NUMBER] FROM PHONE [PHONE_NUMBER] TO PHO…" at bounding box center [536, 397] width 1072 height 794
click at [413, 257] on button "Save" at bounding box center [403, 256] width 97 height 39
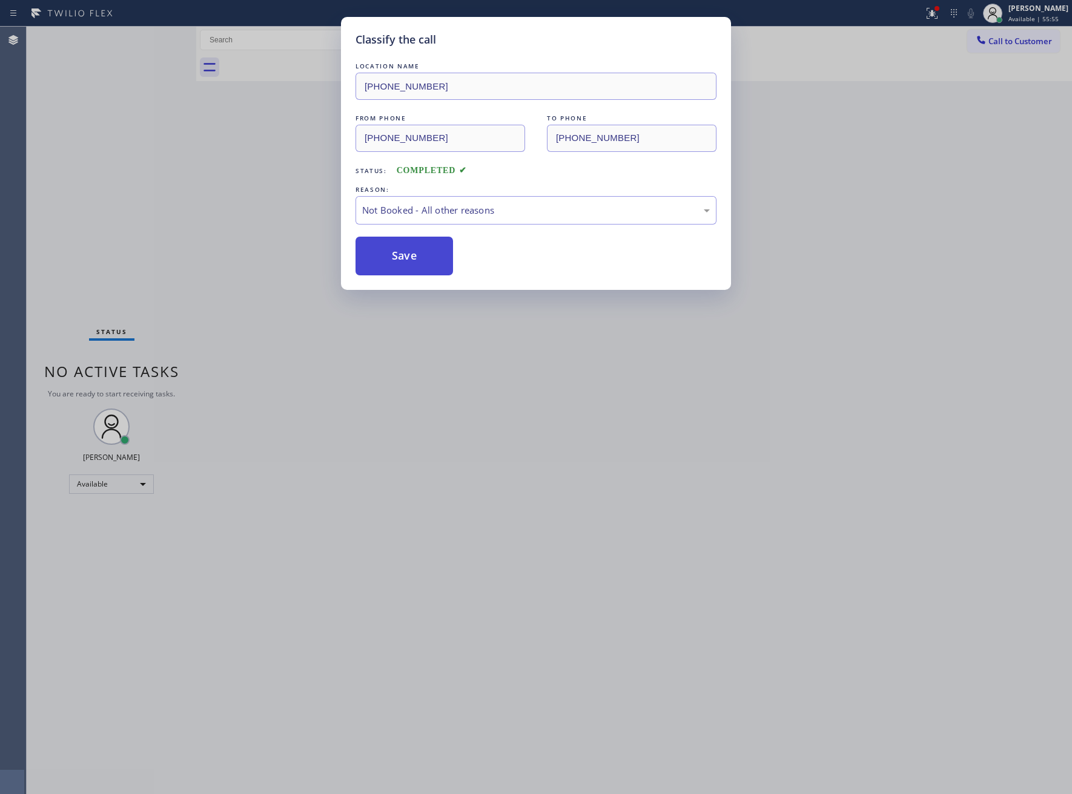
click at [424, 249] on button "Save" at bounding box center [403, 256] width 97 height 39
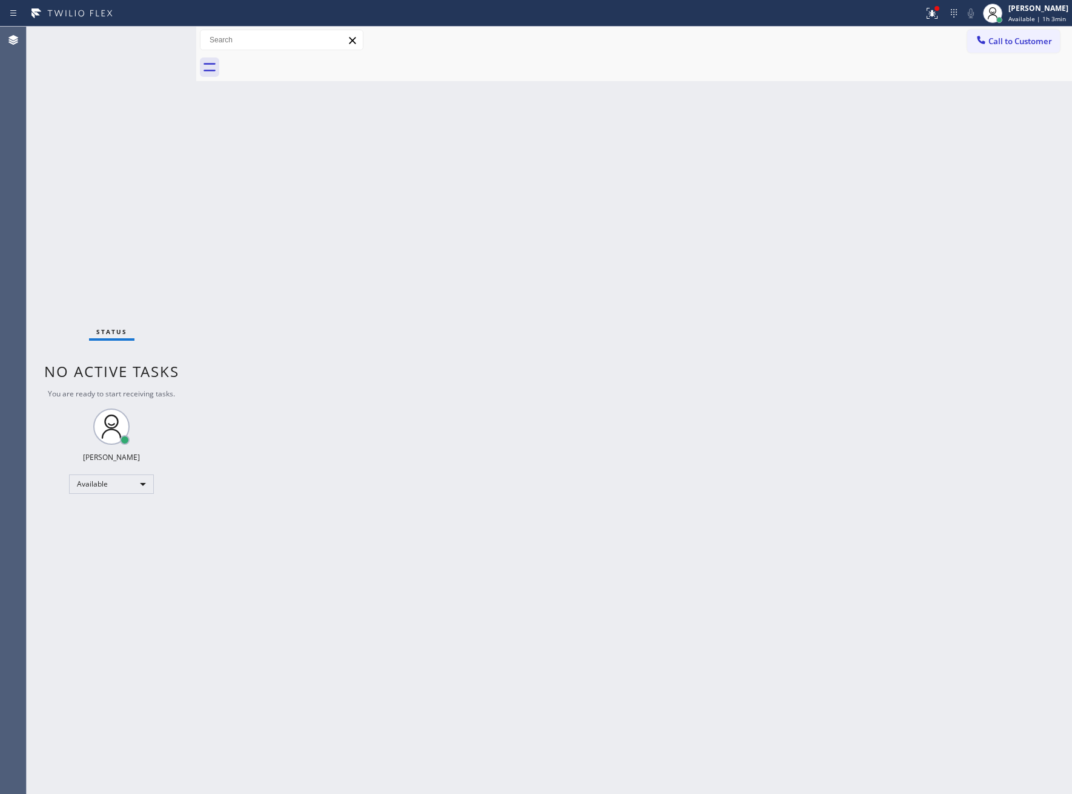
click at [219, 680] on div "Back to Dashboard Change Sender ID Customers Technicians Select a contact Outbo…" at bounding box center [634, 411] width 876 height 768
click at [102, 188] on div "Status No active tasks You are ready to start receiving tasks. [PERSON_NAME] Av…" at bounding box center [112, 411] width 170 height 768
click at [148, 131] on div "Status No active tasks You are ready to start receiving tasks. [PERSON_NAME] Av…" at bounding box center [112, 411] width 170 height 768
click at [133, 148] on div "Status No active tasks You are ready to start receiving tasks. [PERSON_NAME] Av…" at bounding box center [112, 411] width 170 height 768
click at [897, 211] on div "Back to Dashboard Change Sender ID Customers Technicians Select a contact Outbo…" at bounding box center [634, 411] width 876 height 768
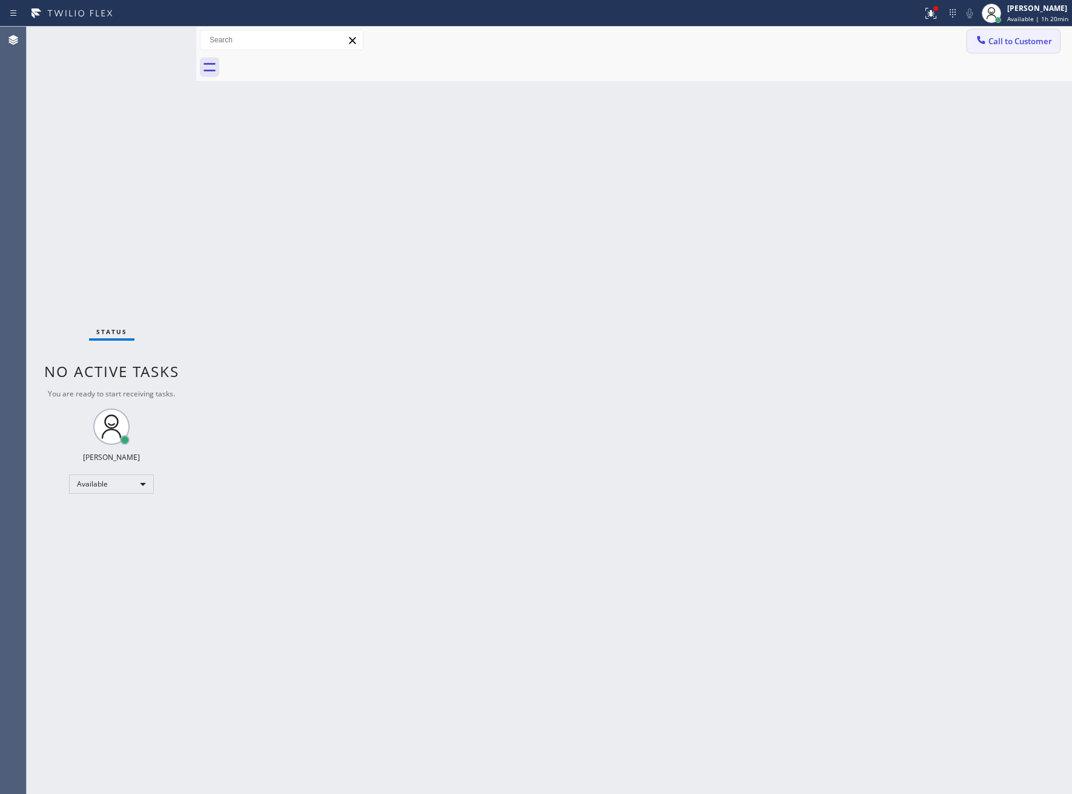
click at [1040, 39] on span "Call to Customer" at bounding box center [1020, 41] width 64 height 11
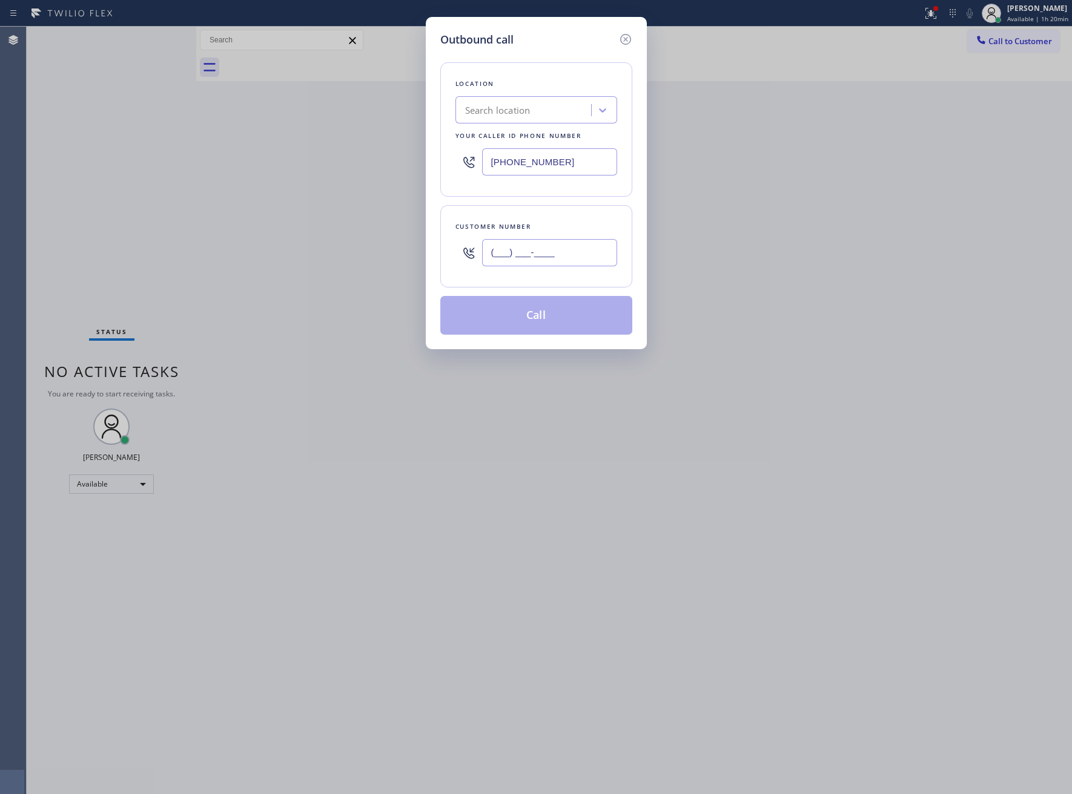
click at [512, 260] on input "(___) ___-____" at bounding box center [549, 252] width 135 height 27
paste input "363) 201-8087"
type input "[PHONE_NUMBER]"
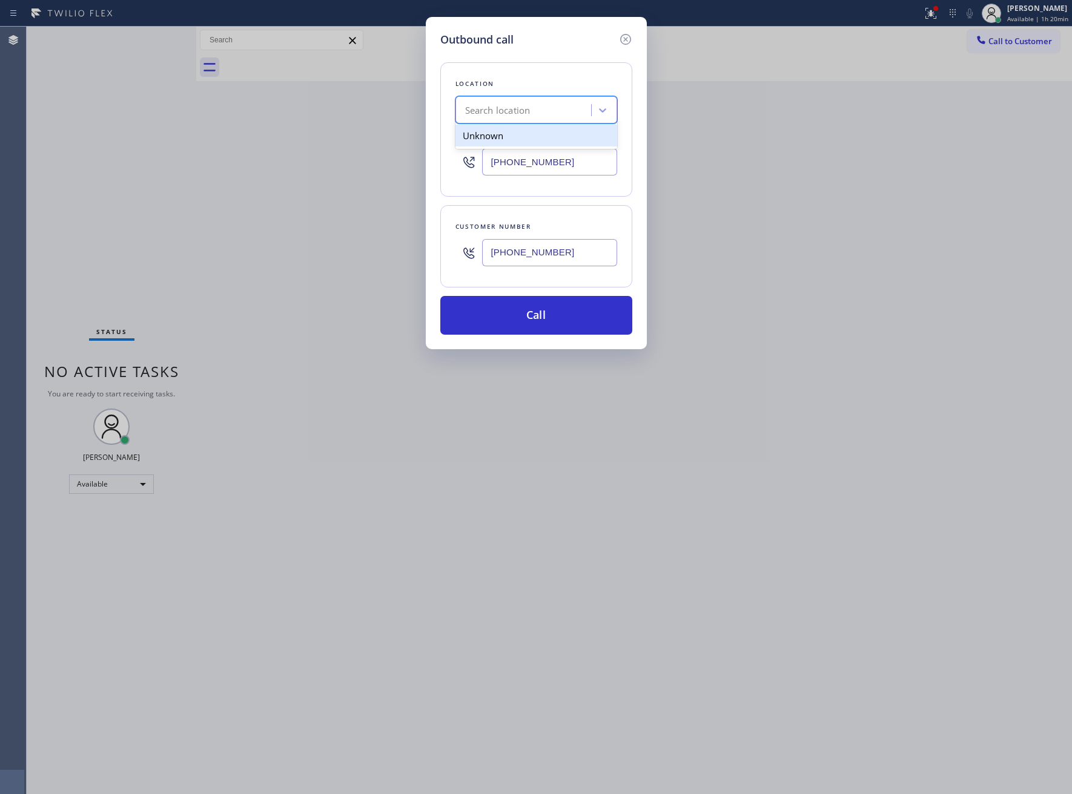
click at [520, 114] on div "Search location" at bounding box center [497, 111] width 65 height 14
type input "5 Star Appliance Repa"
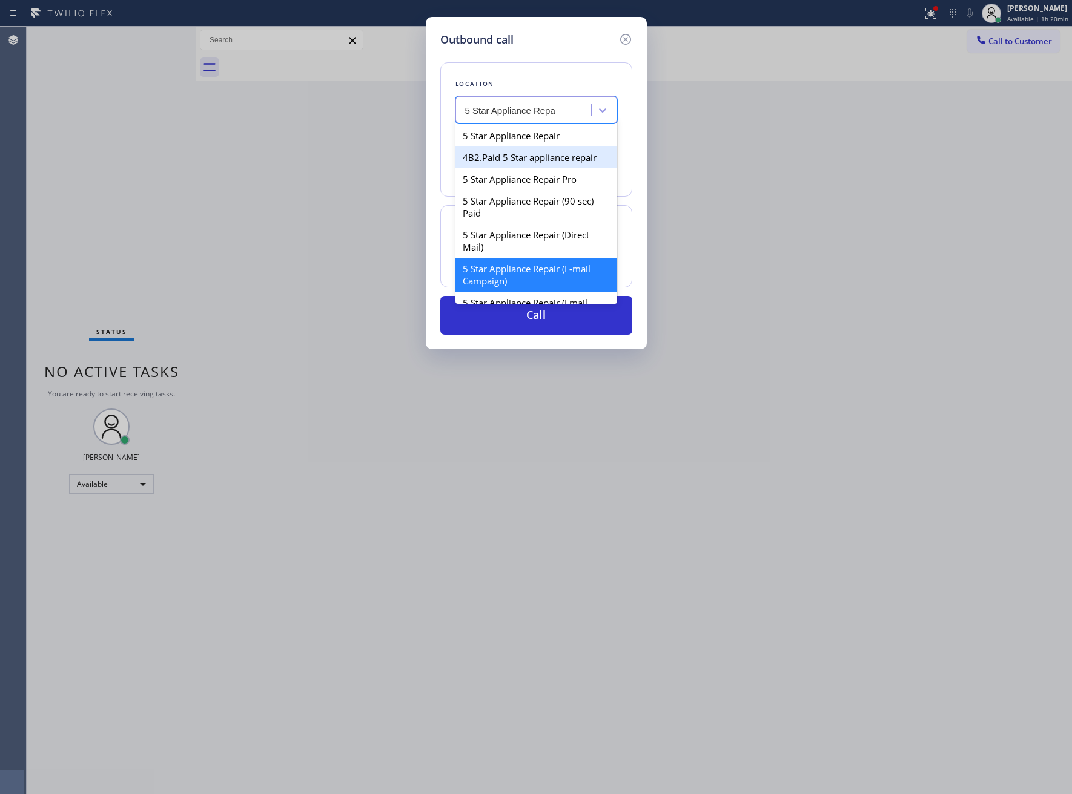
click at [541, 142] on div "5 Star Appliance Repair" at bounding box center [536, 136] width 162 height 22
type input "[PHONE_NUMBER]"
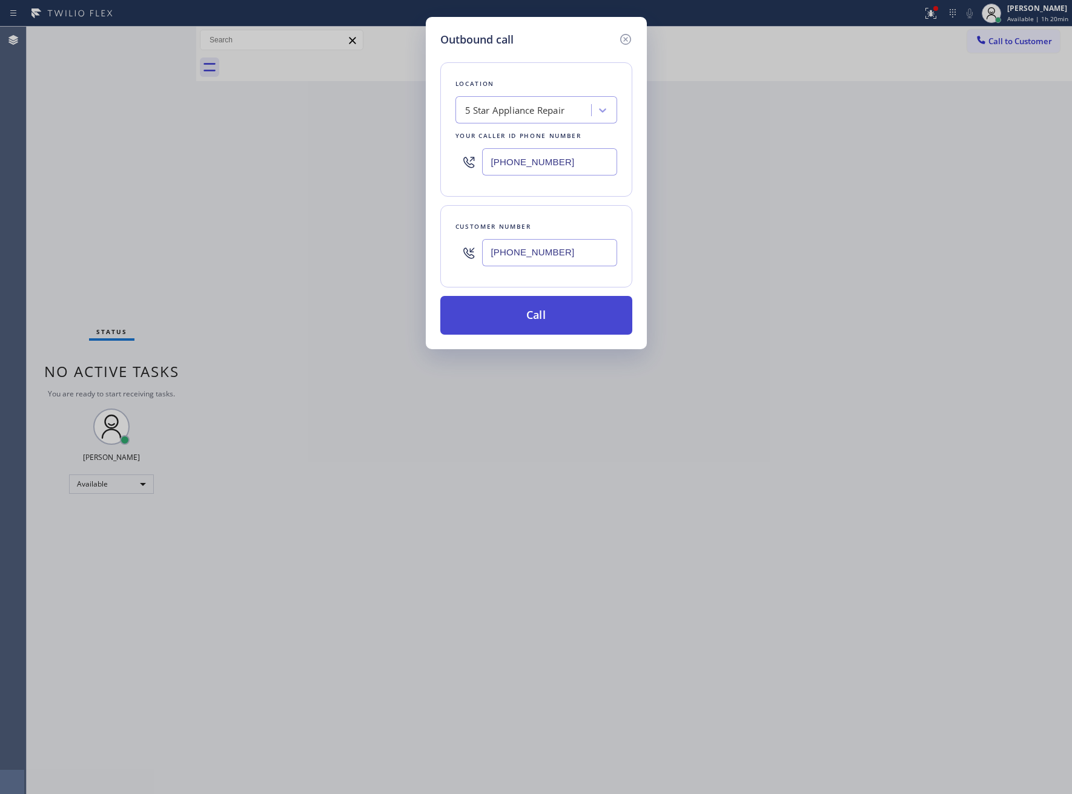
click at [563, 317] on button "Call" at bounding box center [536, 315] width 192 height 39
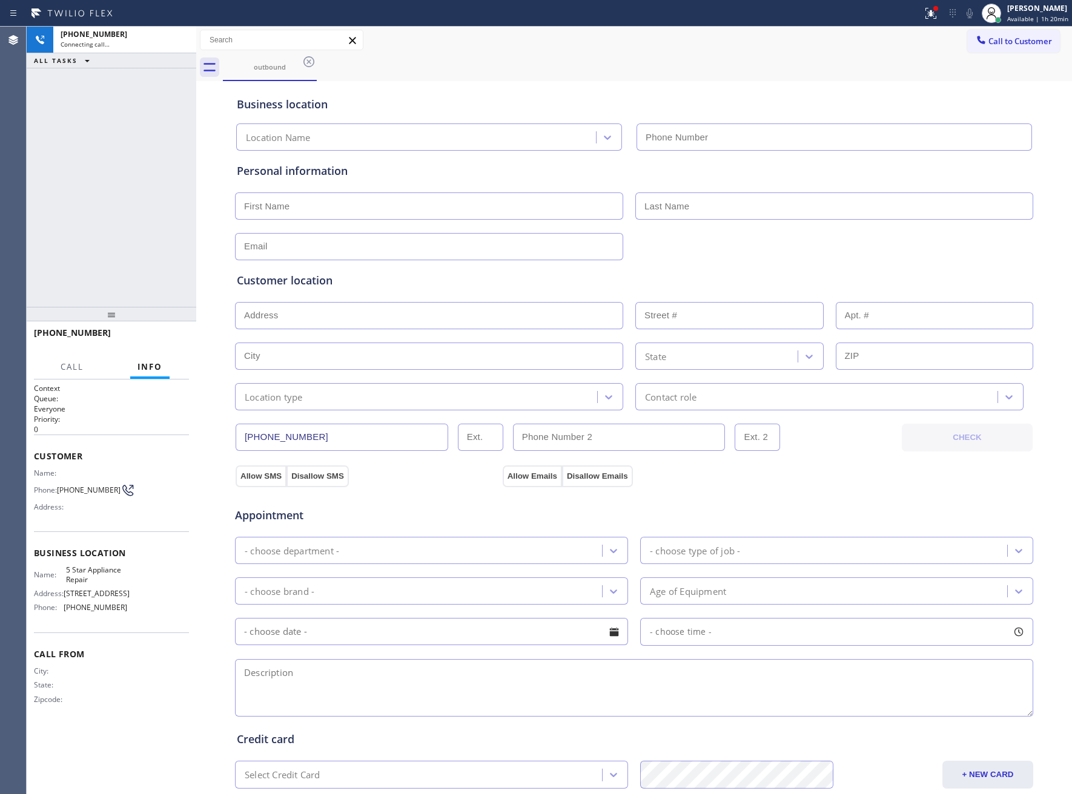
type input "[PHONE_NUMBER]"
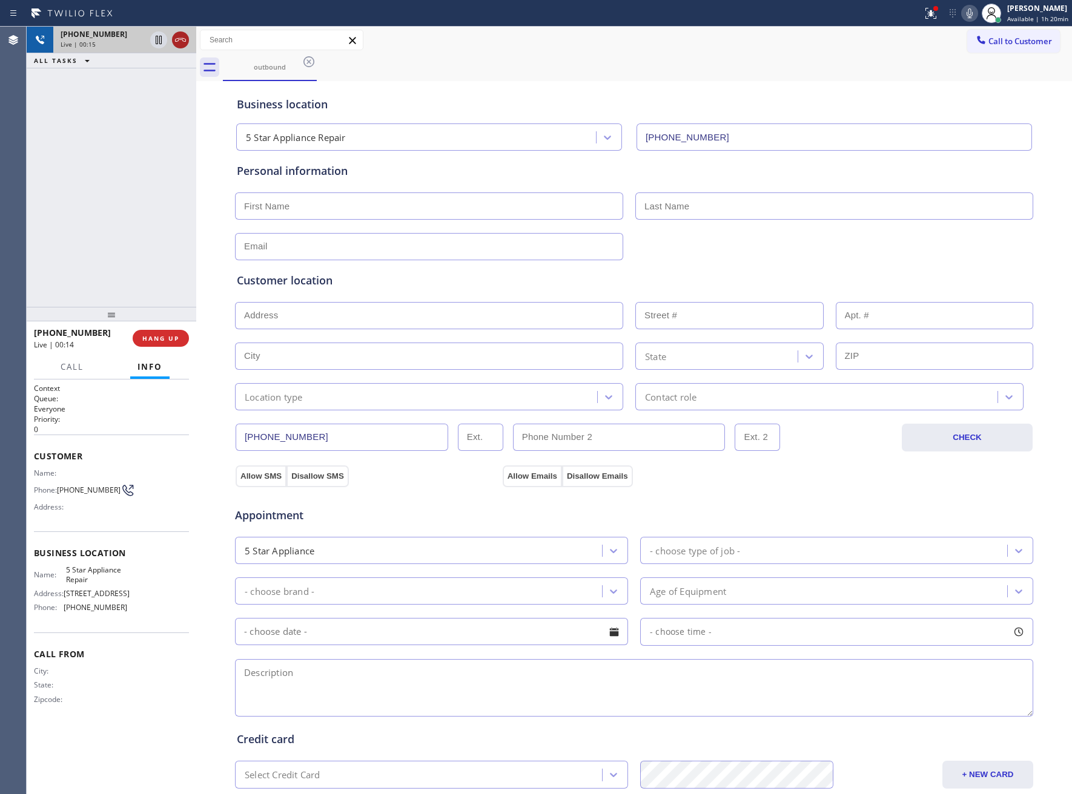
click at [173, 35] on icon at bounding box center [180, 40] width 15 height 15
drag, startPoint x: 62, startPoint y: 489, endPoint x: 113, endPoint y: 495, distance: 51.8
click at [113, 495] on div "Phone: [PHONE_NUMBER]" at bounding box center [80, 490] width 93 height 15
click at [1018, 46] on button "Call to Customer" at bounding box center [1013, 41] width 93 height 23
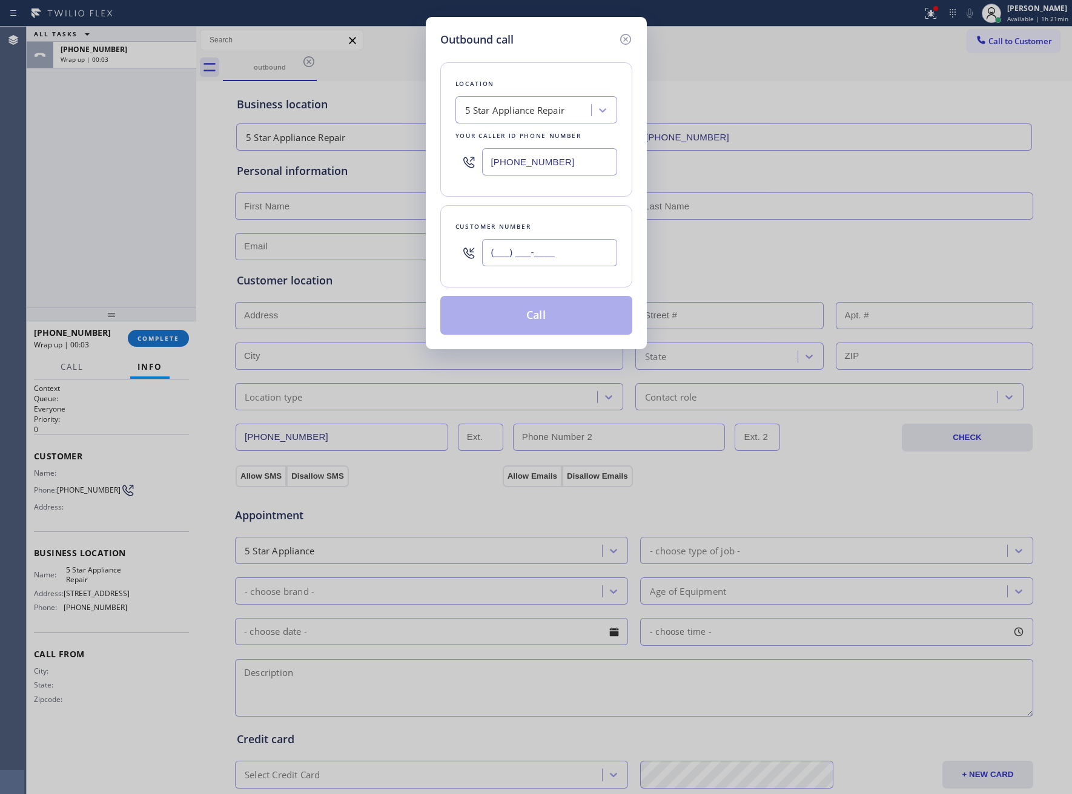
click at [572, 247] on input "(___) ___-____" at bounding box center [549, 252] width 135 height 27
paste input "363) 201-8087"
type input "[PHONE_NUMBER]"
click at [593, 325] on button "Call" at bounding box center [536, 315] width 192 height 39
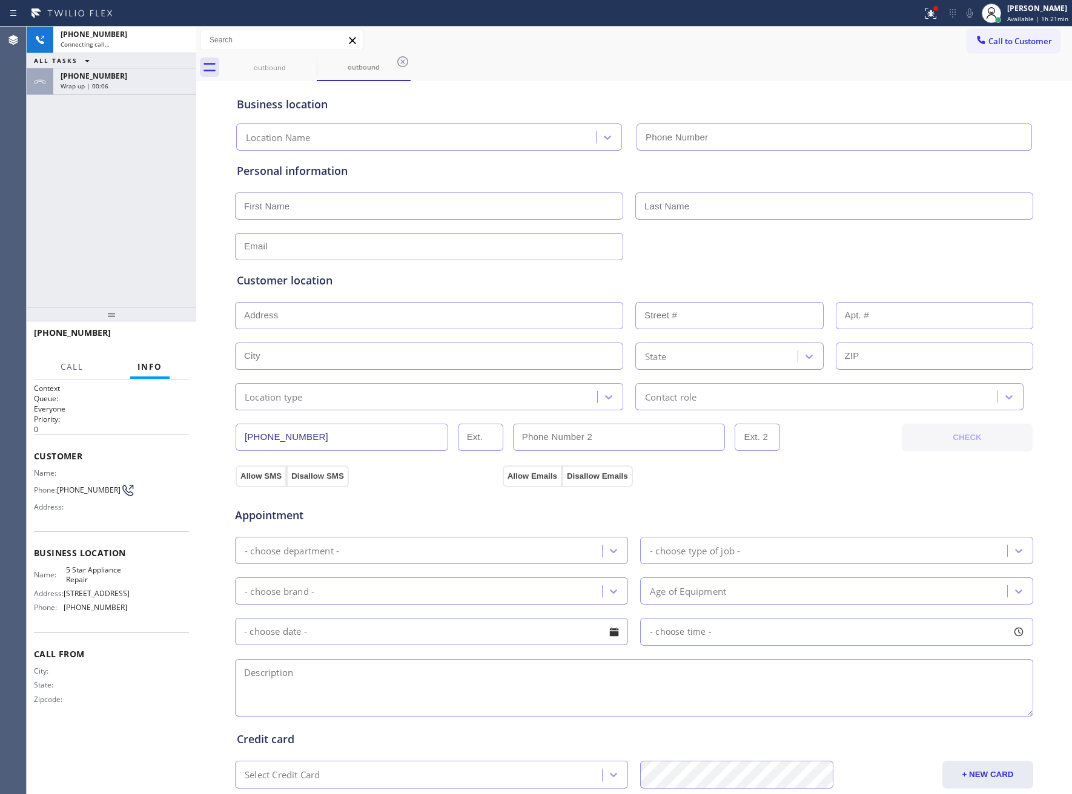
type input "[PHONE_NUMBER]"
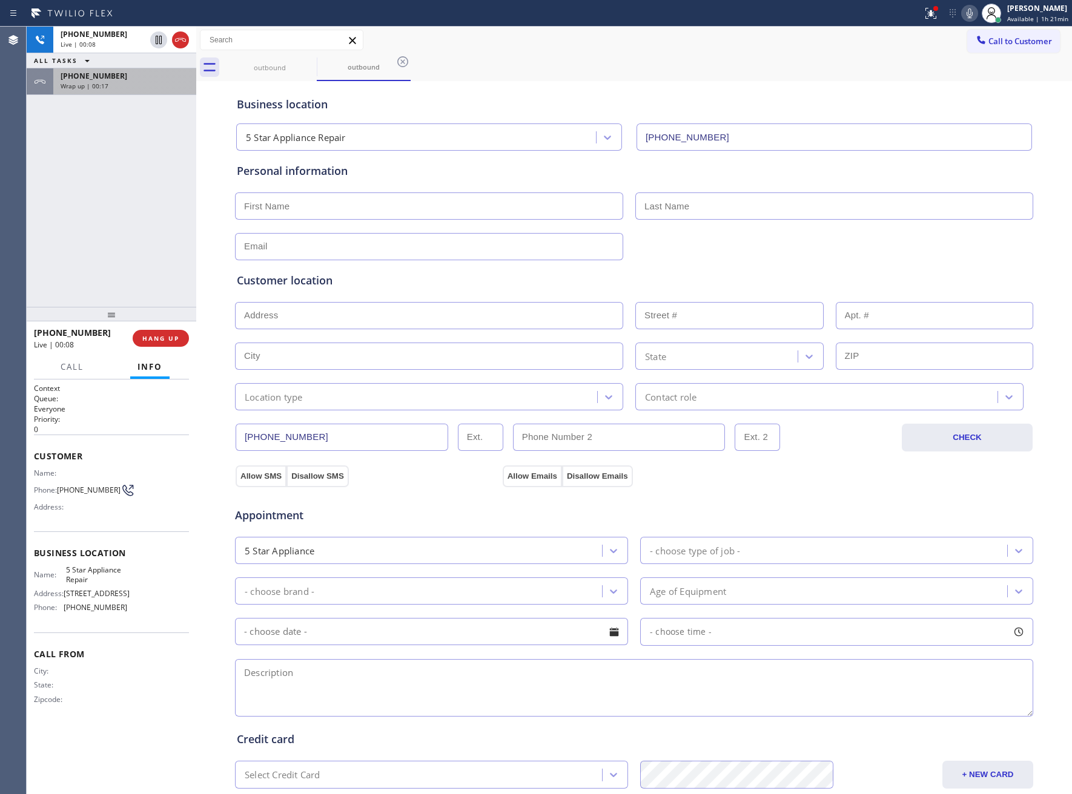
click at [113, 88] on div "Wrap up | 00:17" at bounding box center [125, 86] width 128 height 8
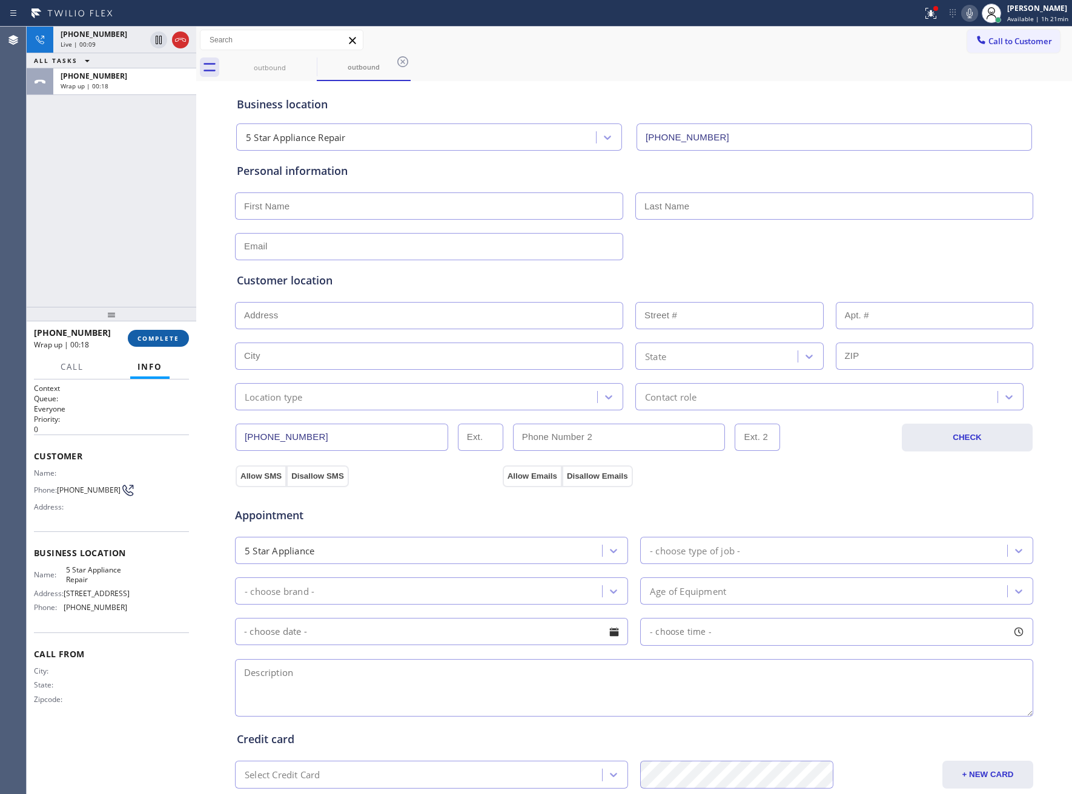
drag, startPoint x: 158, startPoint y: 346, endPoint x: 171, endPoint y: 340, distance: 14.1
click at [157, 346] on button "COMPLETE" at bounding box center [158, 338] width 61 height 17
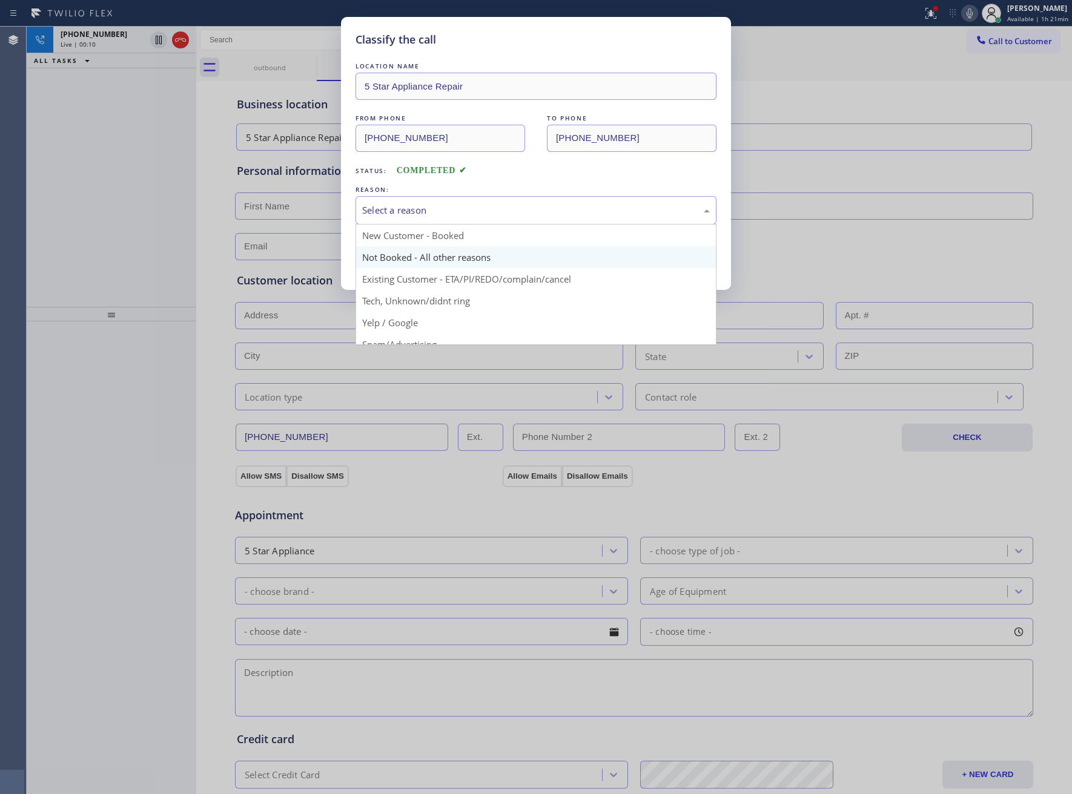
drag, startPoint x: 423, startPoint y: 210, endPoint x: 420, endPoint y: 249, distance: 40.1
click at [423, 220] on div "Select a reason" at bounding box center [535, 210] width 361 height 28
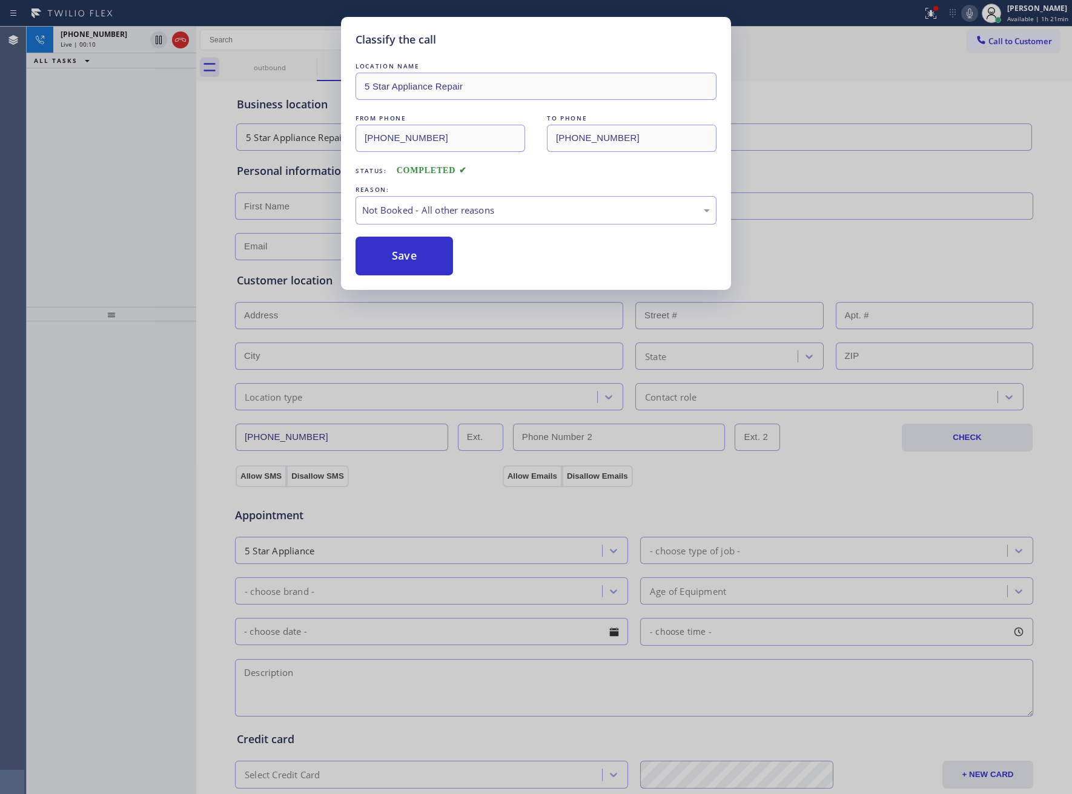
click at [417, 254] on button "Save" at bounding box center [403, 256] width 97 height 39
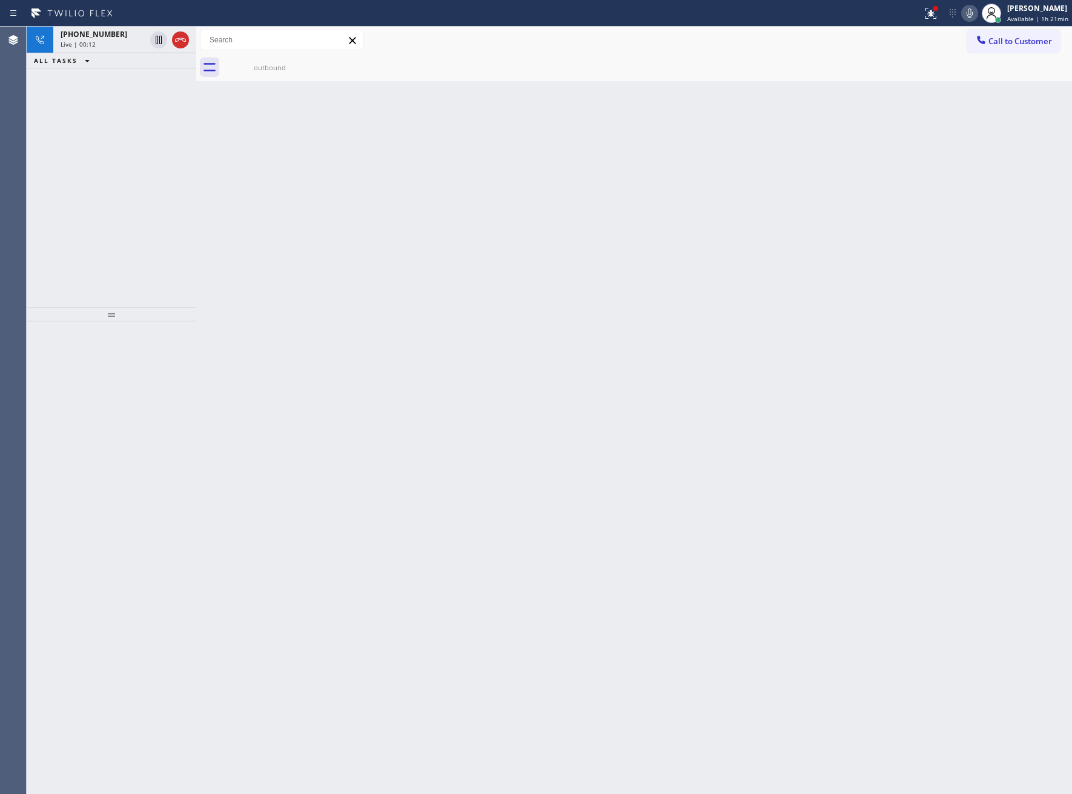
click at [188, 40] on div at bounding box center [180, 40] width 17 height 15
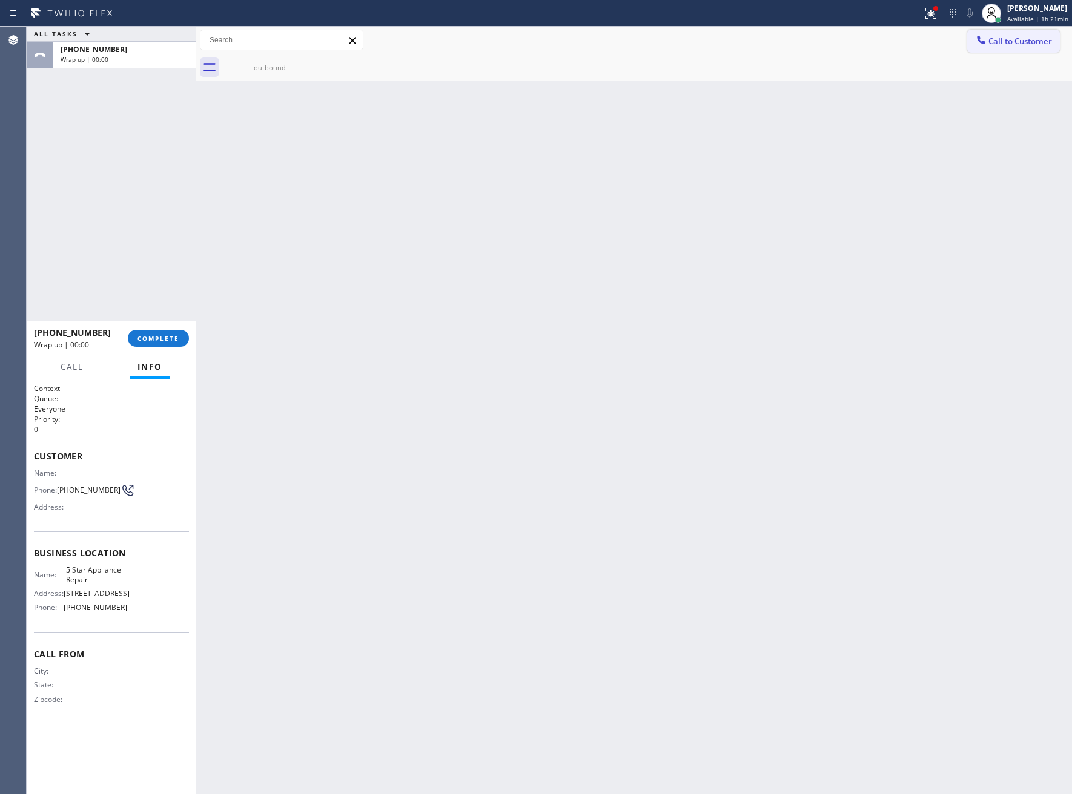
click at [1005, 44] on span "Call to Customer" at bounding box center [1020, 41] width 64 height 11
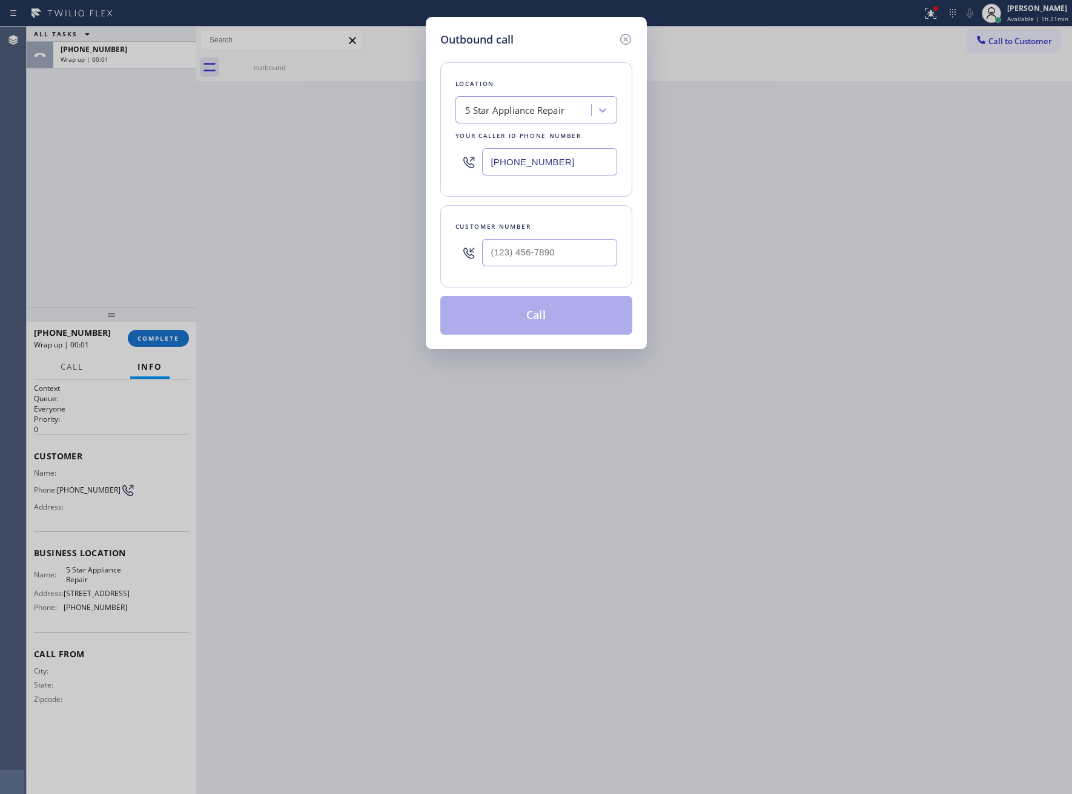
click at [515, 272] on div at bounding box center [549, 252] width 135 height 39
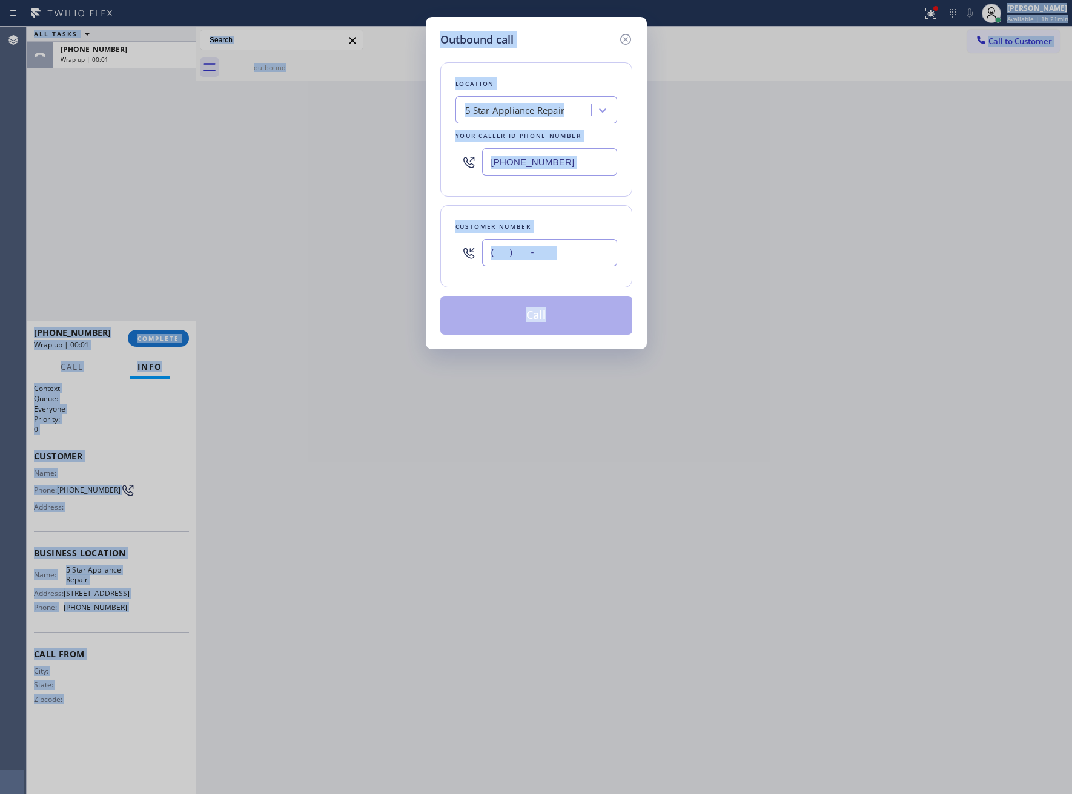
click at [543, 257] on input "(___) ___-____" at bounding box center [549, 252] width 135 height 27
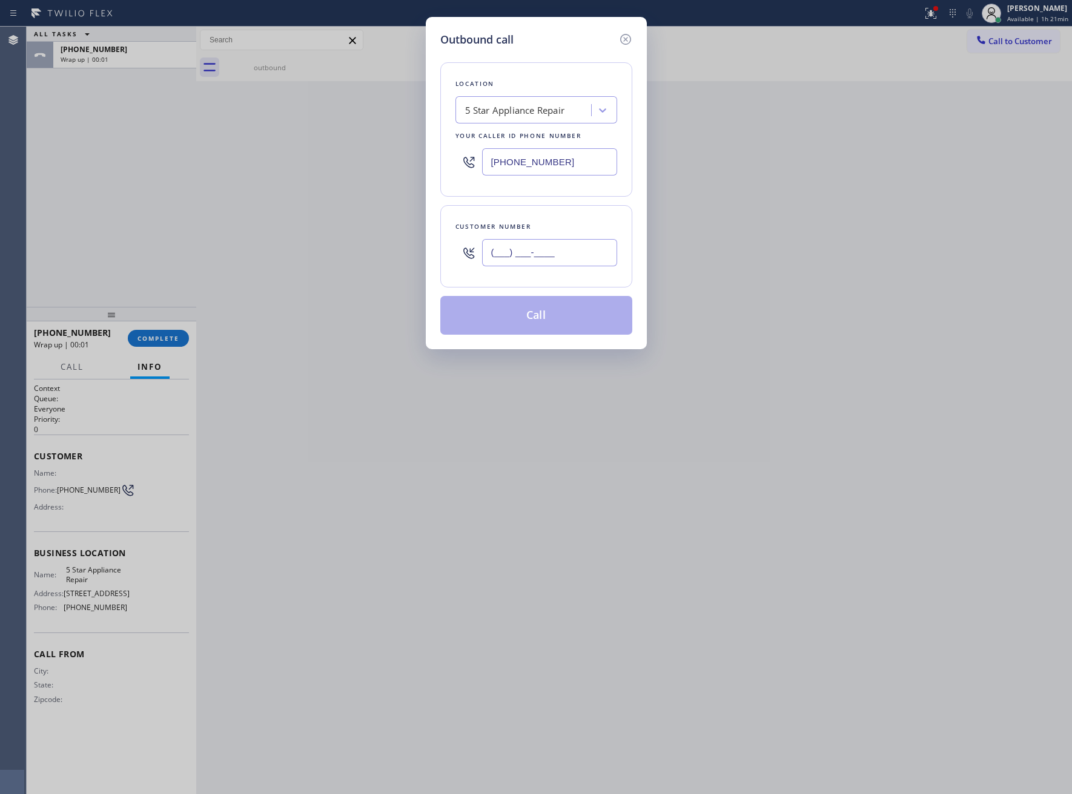
paste input "363) 201-8087"
type input "[PHONE_NUMBER]"
click at [555, 320] on button "Call" at bounding box center [536, 315] width 192 height 39
drag, startPoint x: 168, startPoint y: 783, endPoint x: 126, endPoint y: 787, distance: 41.9
click at [168, 784] on div "ALL TASKS ALL TASKS ACTIVE TASKS TASKS IN WRAP UP [PHONE_NUMBER] Wrap up | 00:0…" at bounding box center [549, 411] width 1045 height 768
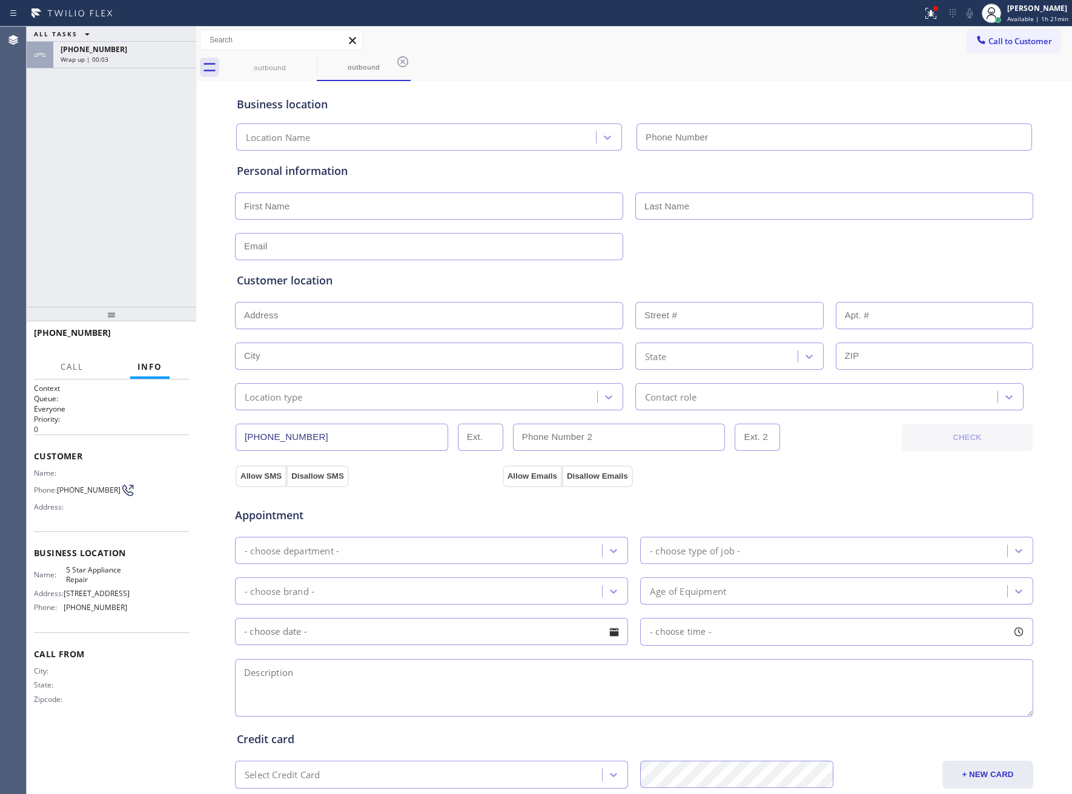
type input "[PHONE_NUMBER]"
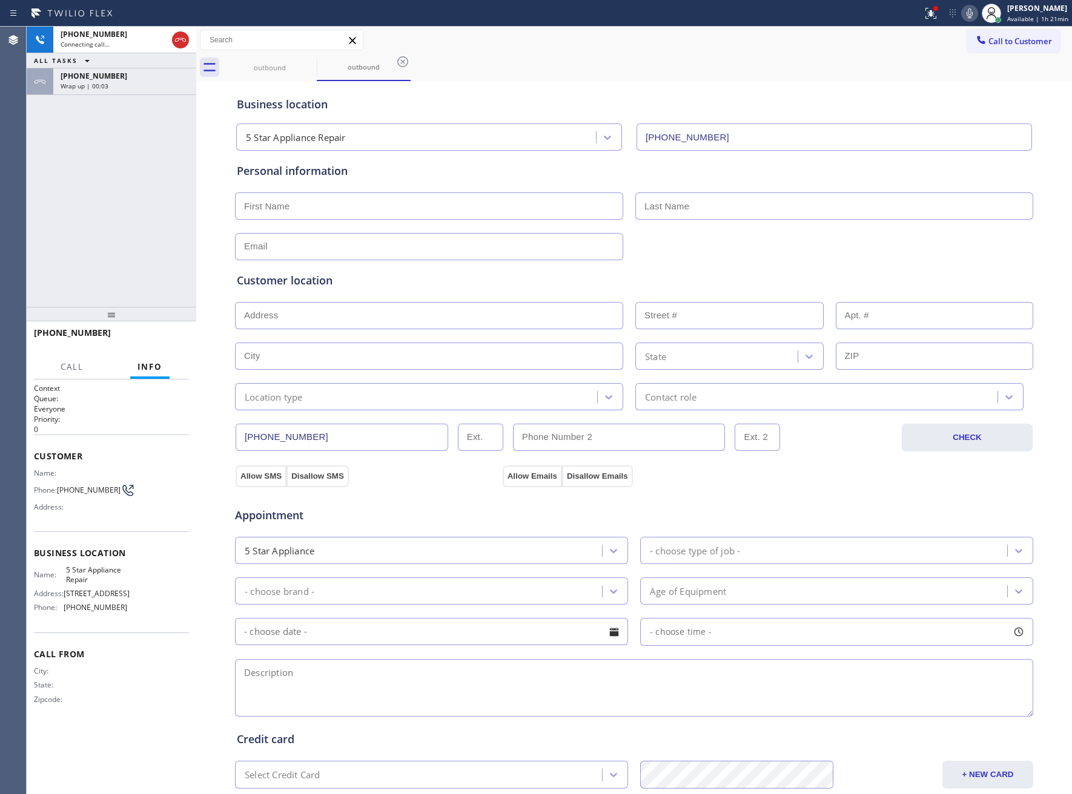
drag, startPoint x: 146, startPoint y: 219, endPoint x: 163, endPoint y: 169, distance: 52.7
click at [150, 195] on div "[PHONE_NUMBER] Connecting call… ALL TASKS ALL TASKS ACTIVE TASKS TASKS IN WRAP …" at bounding box center [112, 167] width 170 height 280
click at [124, 82] on div "Wrap up | 00:05" at bounding box center [125, 86] width 128 height 8
click at [150, 337] on span "COMPLETE" at bounding box center [158, 338] width 42 height 8
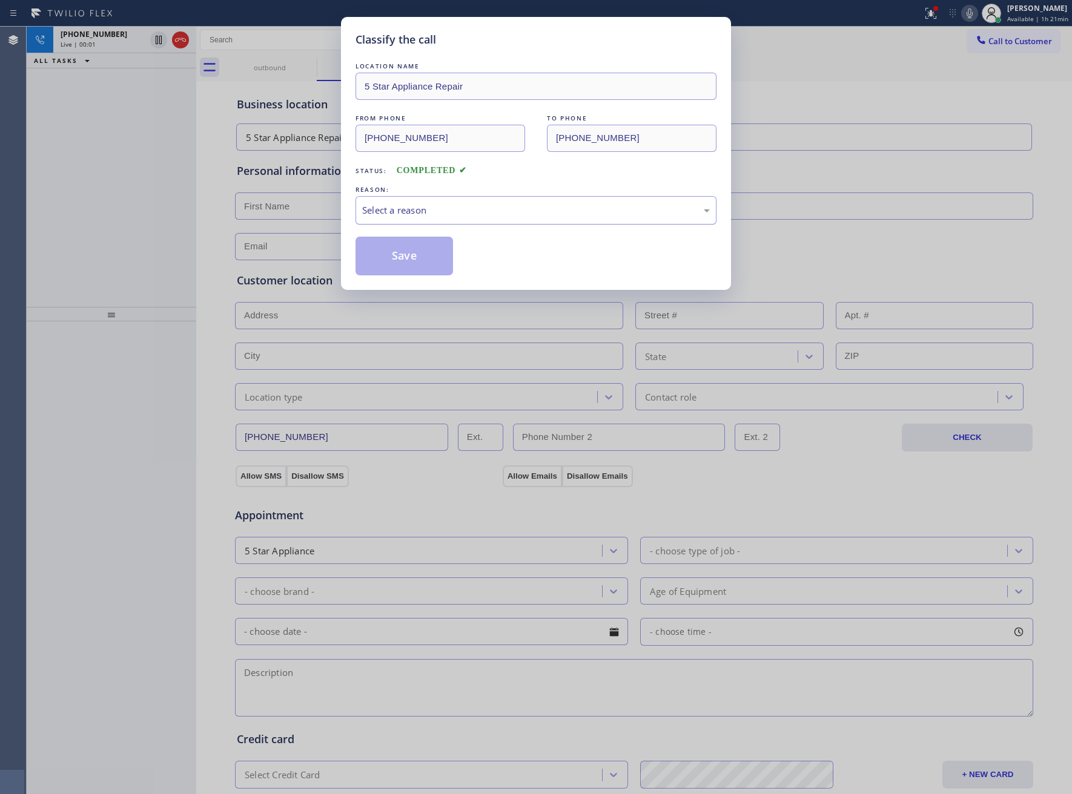
click at [454, 220] on div "Select a reason" at bounding box center [535, 210] width 361 height 28
drag, startPoint x: 435, startPoint y: 258, endPoint x: 873, endPoint y: 530, distance: 515.7
click at [435, 258] on button "Save" at bounding box center [403, 256] width 97 height 39
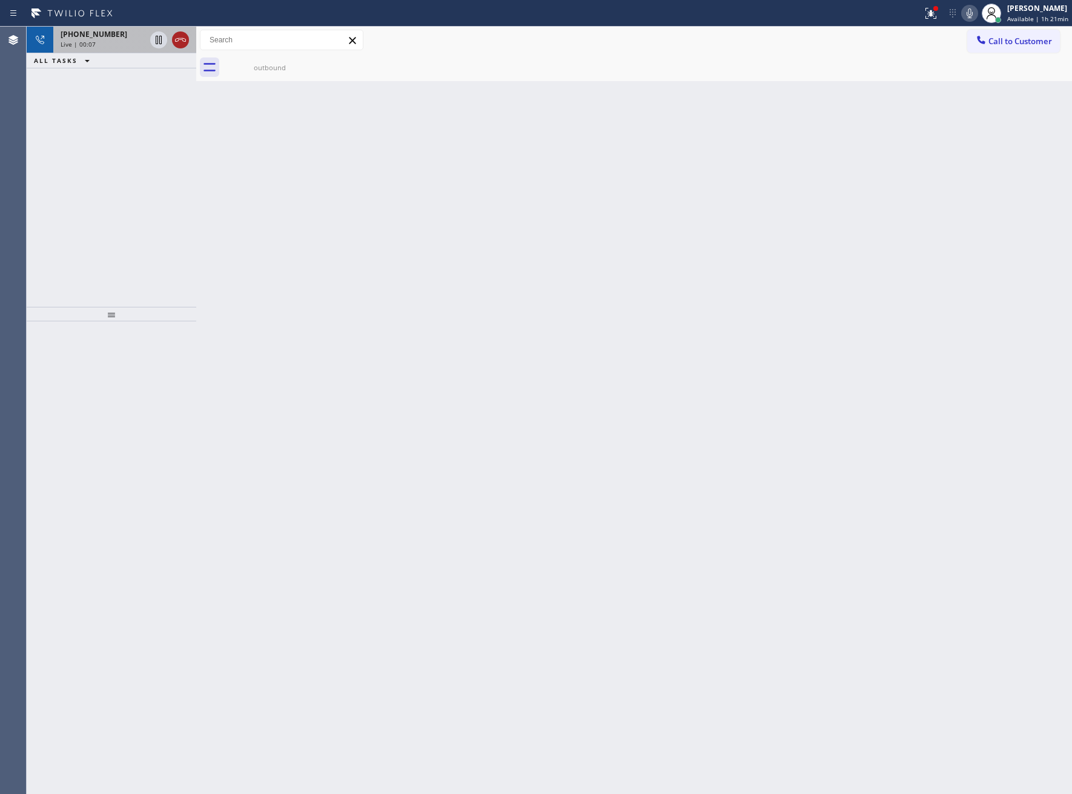
click at [184, 41] on icon at bounding box center [180, 40] width 15 height 15
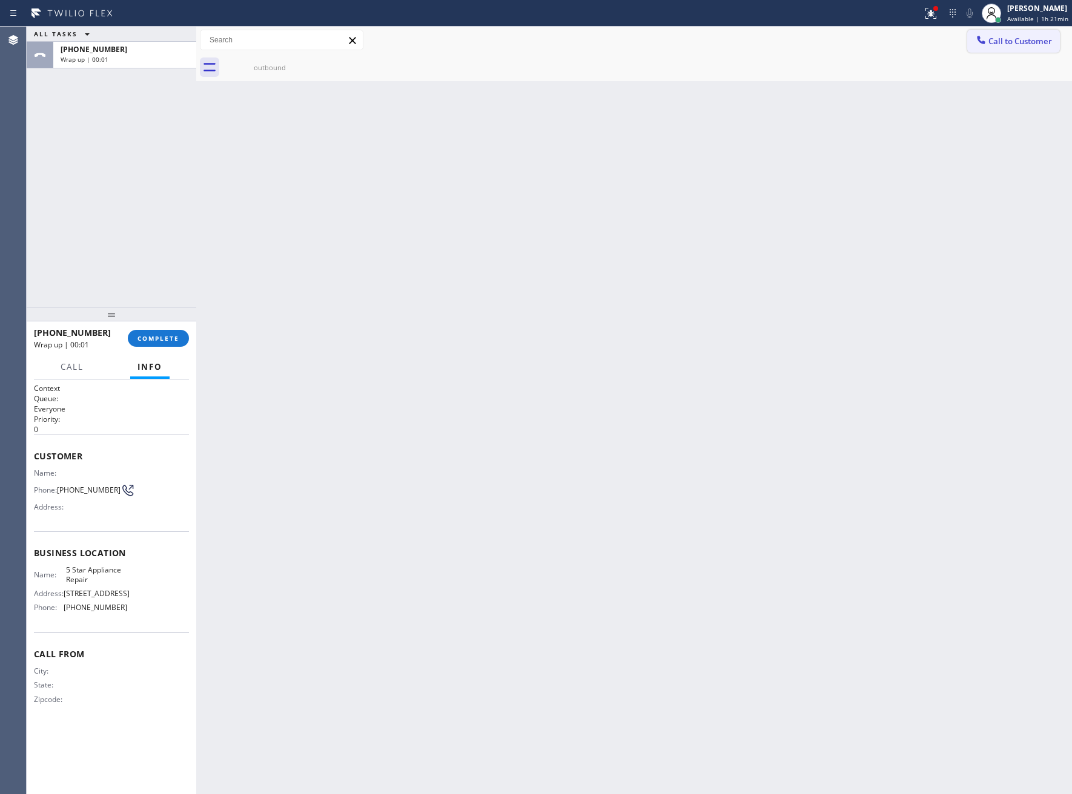
click at [1034, 38] on span "Call to Customer" at bounding box center [1020, 41] width 64 height 11
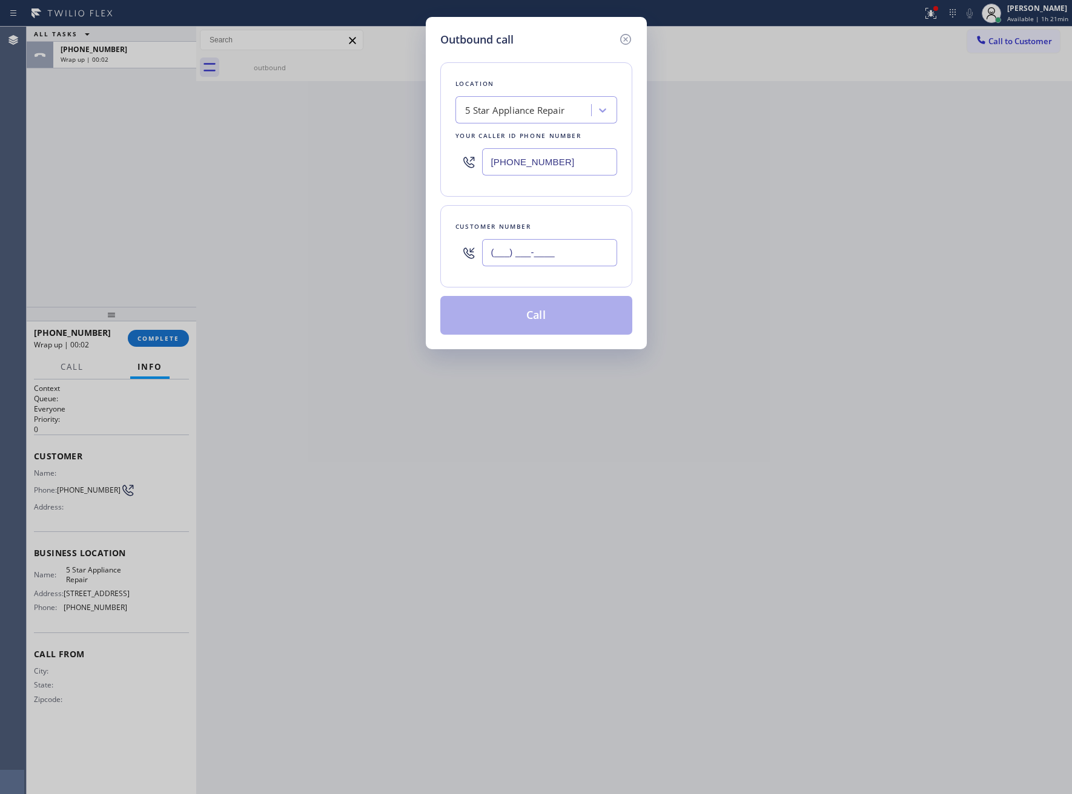
click at [534, 259] on input "(___) ___-____" at bounding box center [549, 252] width 135 height 27
paste input "363) 201-8087"
type input "[PHONE_NUMBER]"
click at [573, 322] on button "Call" at bounding box center [536, 315] width 192 height 39
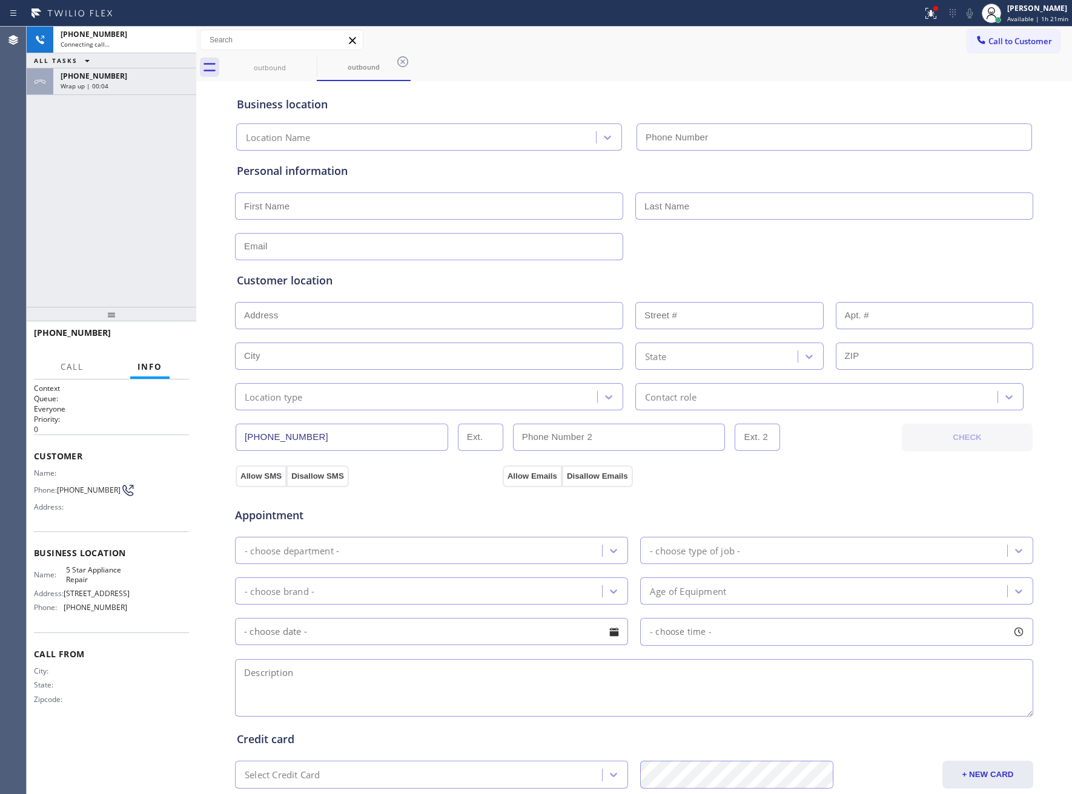
type input "[PHONE_NUMBER]"
click at [113, 97] on div "[PHONE_NUMBER] Connecting call… ALL TASKS ALL TASKS ACTIVE TASKS TASKS IN WRAP …" at bounding box center [112, 167] width 170 height 280
click at [113, 93] on div "[PHONE_NUMBER] Wrap up | 00:05" at bounding box center [112, 81] width 170 height 27
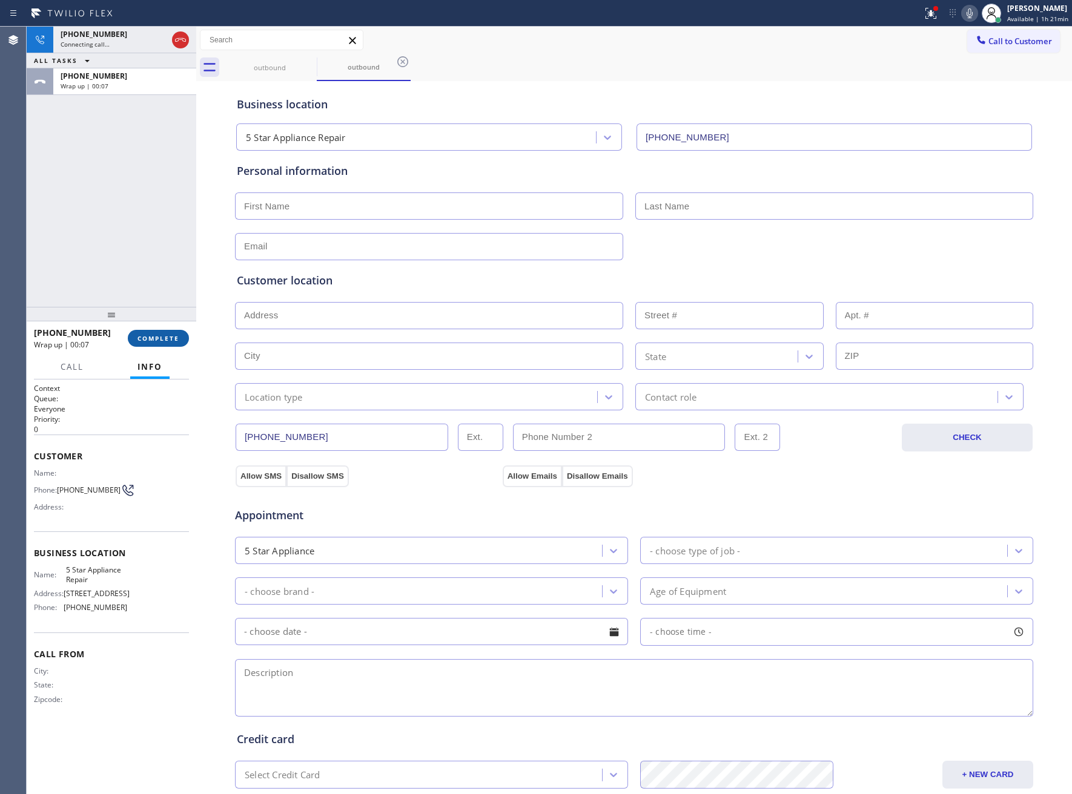
click at [163, 337] on span "COMPLETE" at bounding box center [158, 338] width 42 height 8
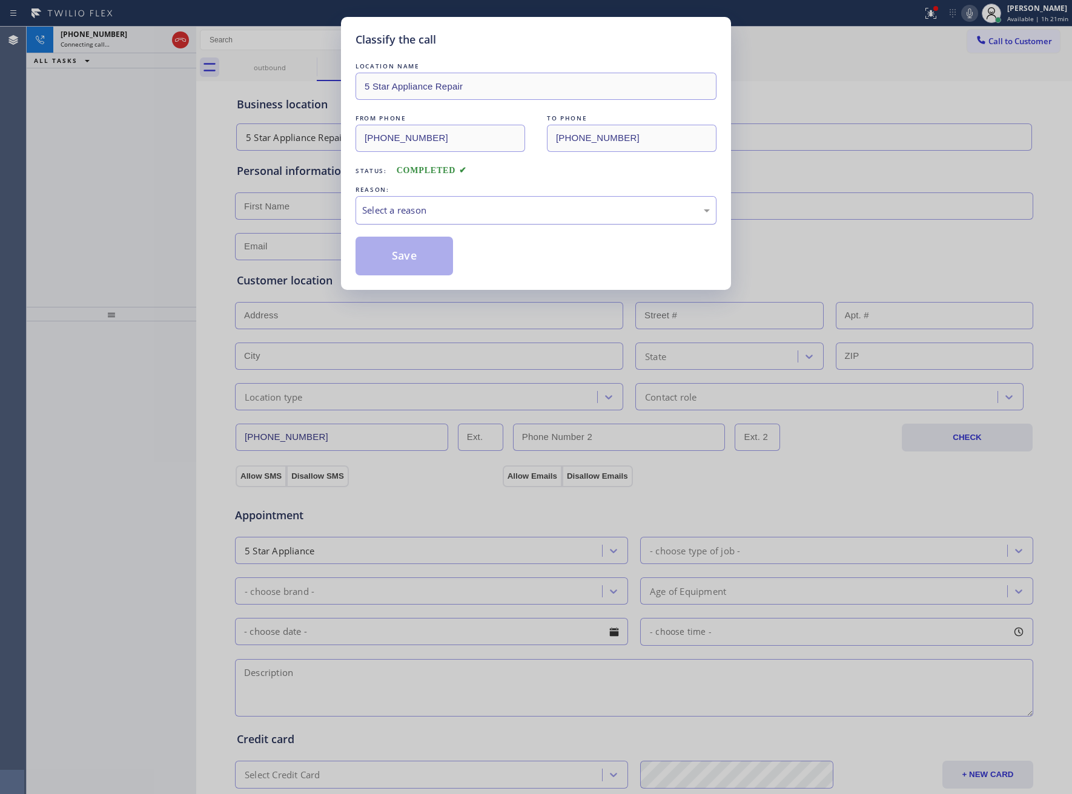
click at [464, 215] on div "Select a reason" at bounding box center [536, 210] width 348 height 14
click at [405, 259] on button "Save" at bounding box center [403, 256] width 97 height 39
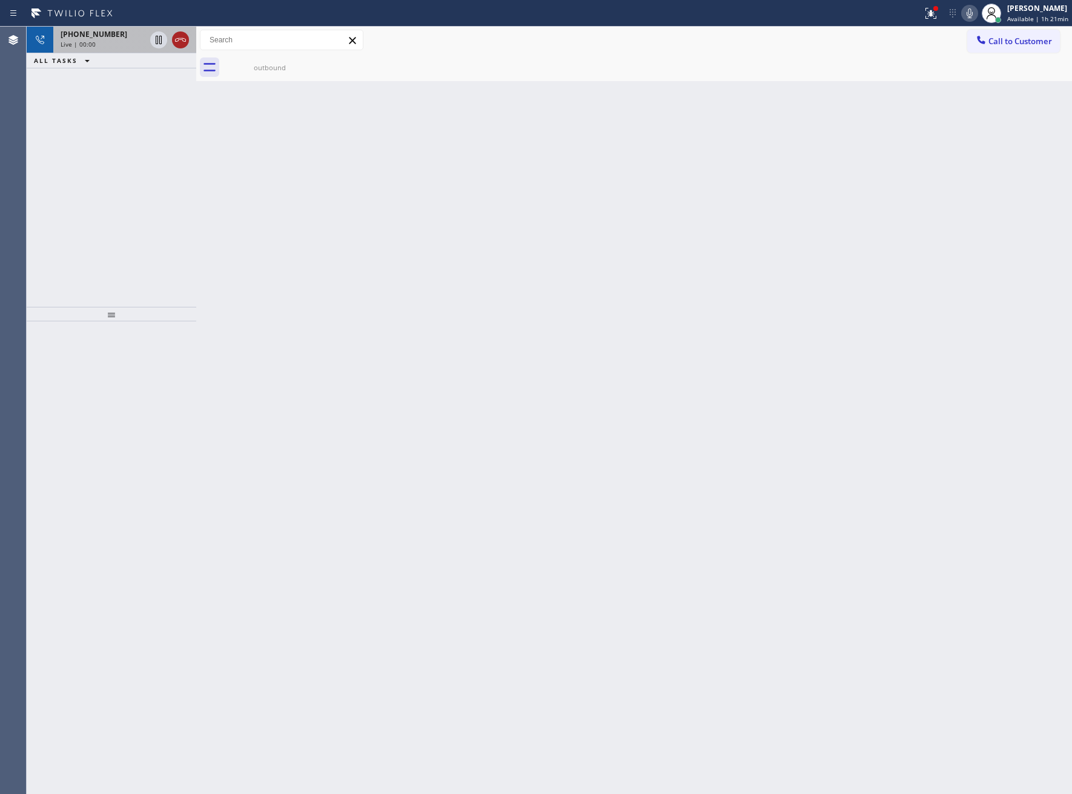
click at [180, 40] on icon at bounding box center [180, 40] width 15 height 15
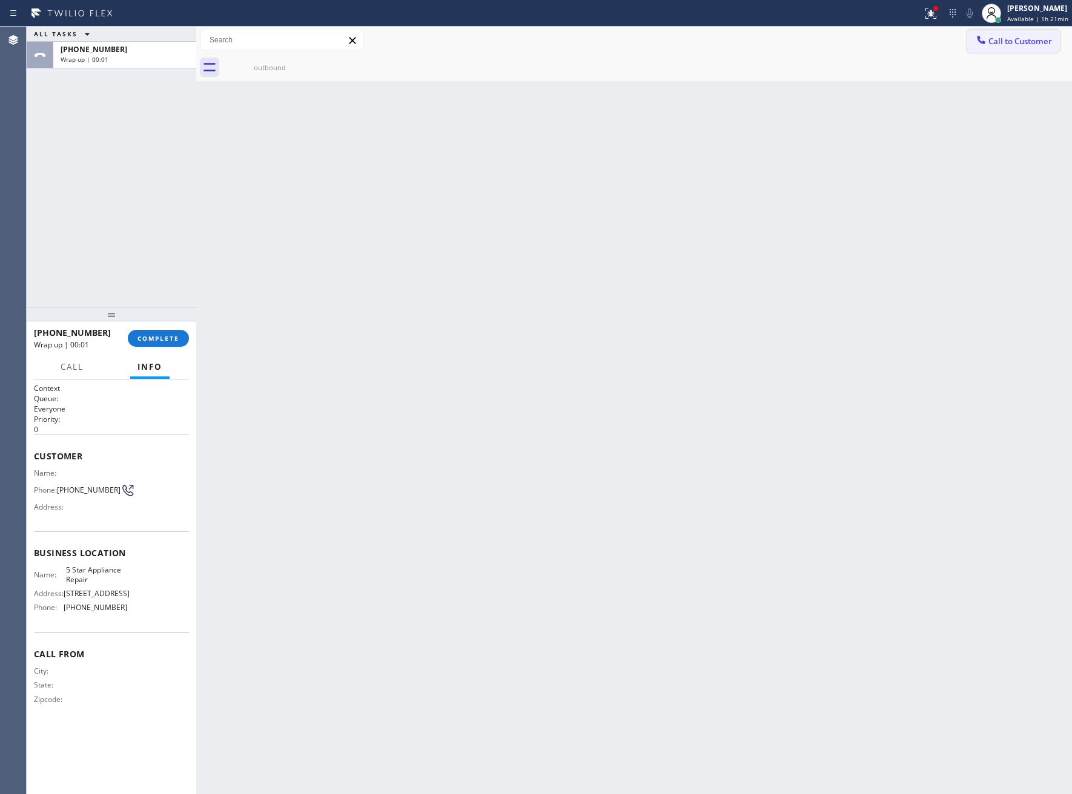
click at [1025, 42] on span "Call to Customer" at bounding box center [1020, 41] width 64 height 11
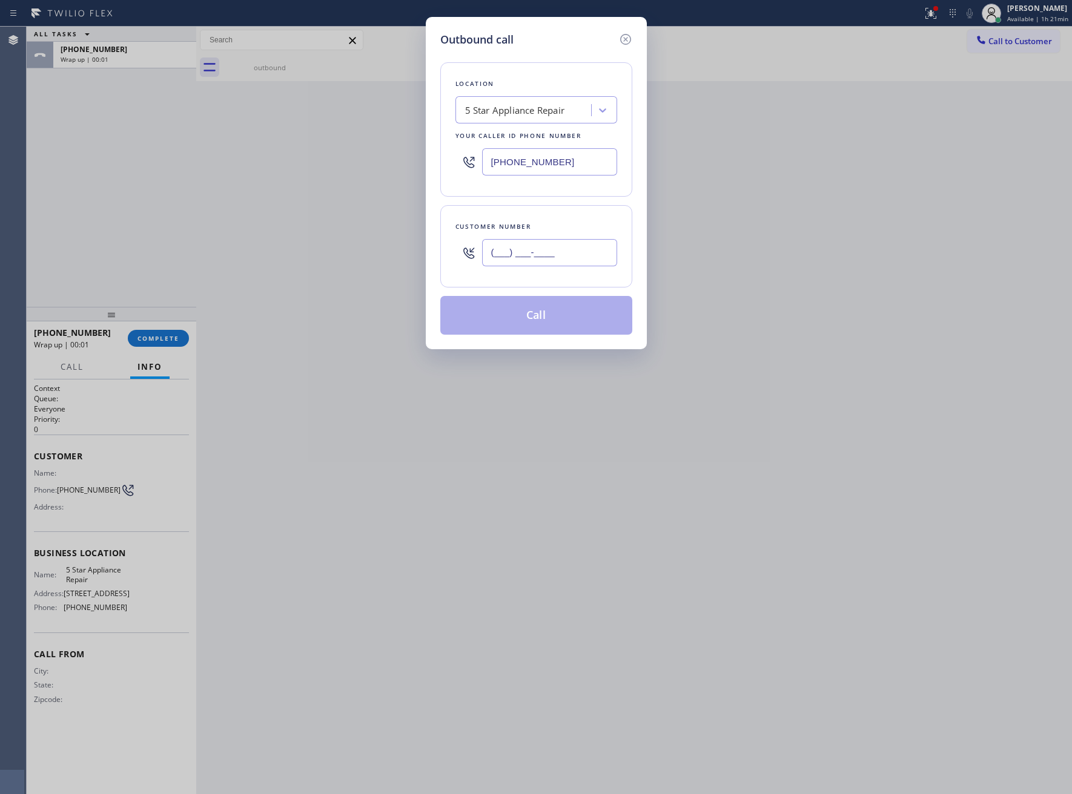
click at [556, 256] on input "(___) ___-____" at bounding box center [549, 252] width 135 height 27
paste input "363) 201-8087"
type input "[PHONE_NUMBER]"
click at [586, 319] on button "Call" at bounding box center [536, 315] width 192 height 39
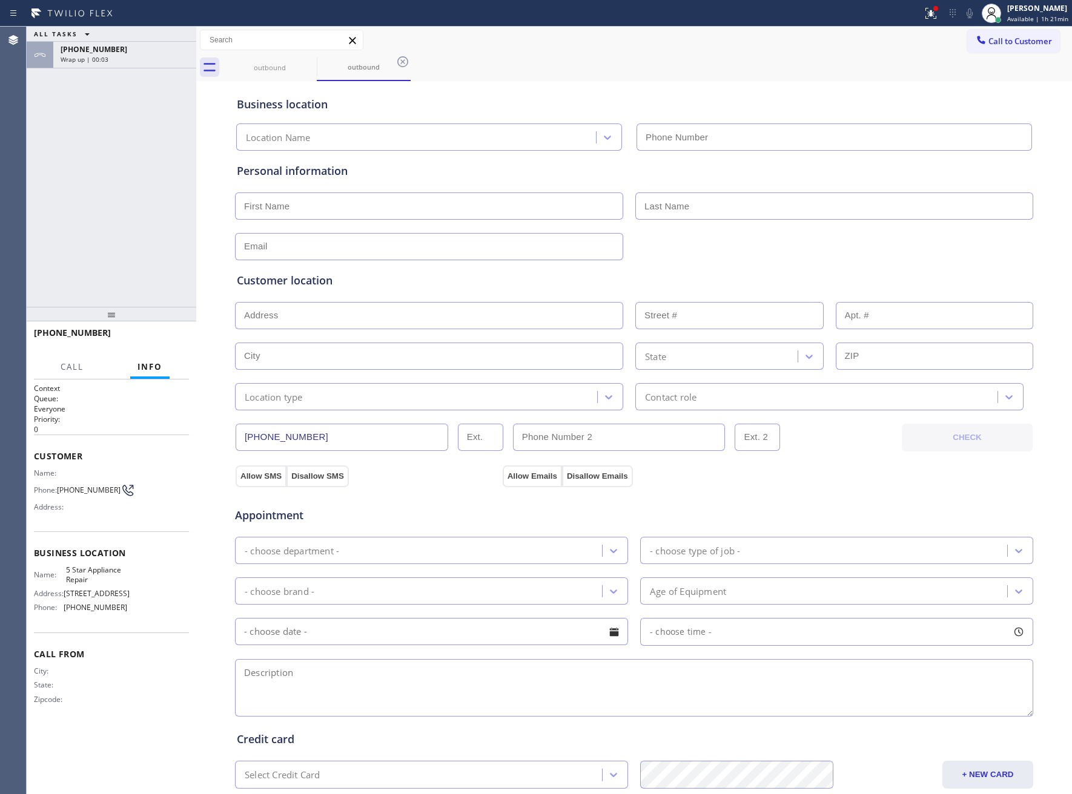
type input "[PHONE_NUMBER]"
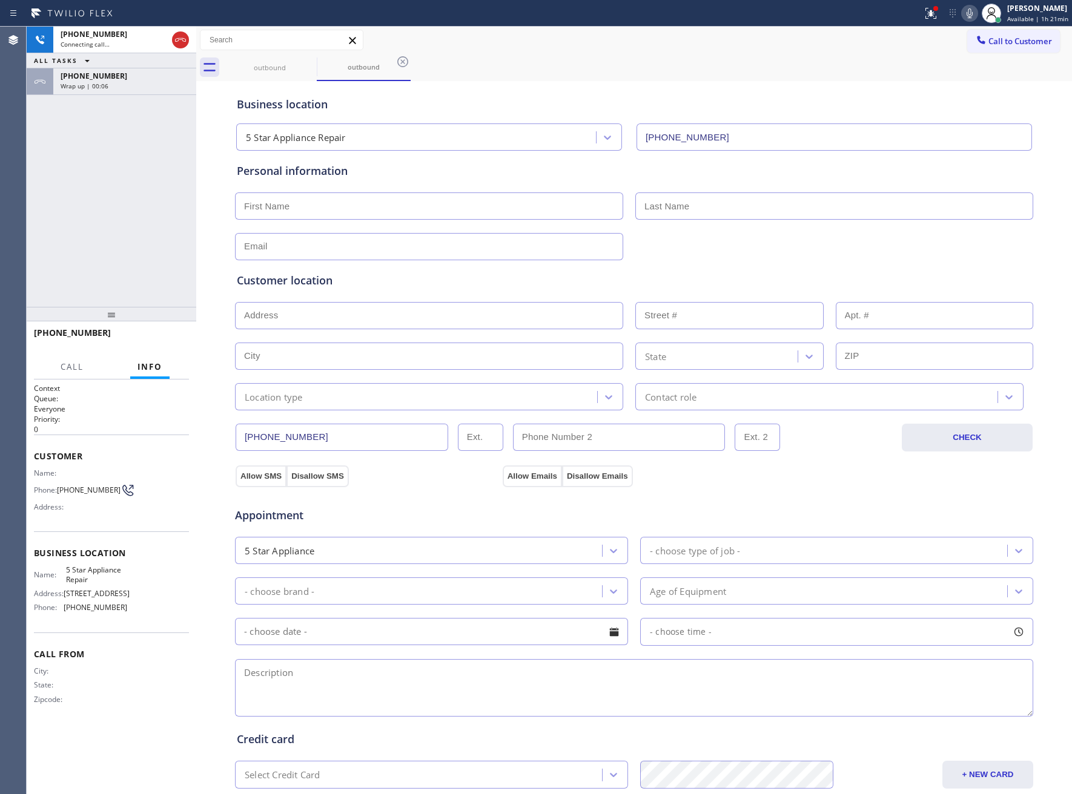
click at [111, 85] on div "Wrap up | 00:06" at bounding box center [125, 86] width 128 height 8
click at [171, 331] on div "[PHONE_NUMBER] Wrap up | 00:07 COMPLETE" at bounding box center [111, 338] width 155 height 31
click at [171, 336] on span "COMPLETE" at bounding box center [158, 338] width 42 height 8
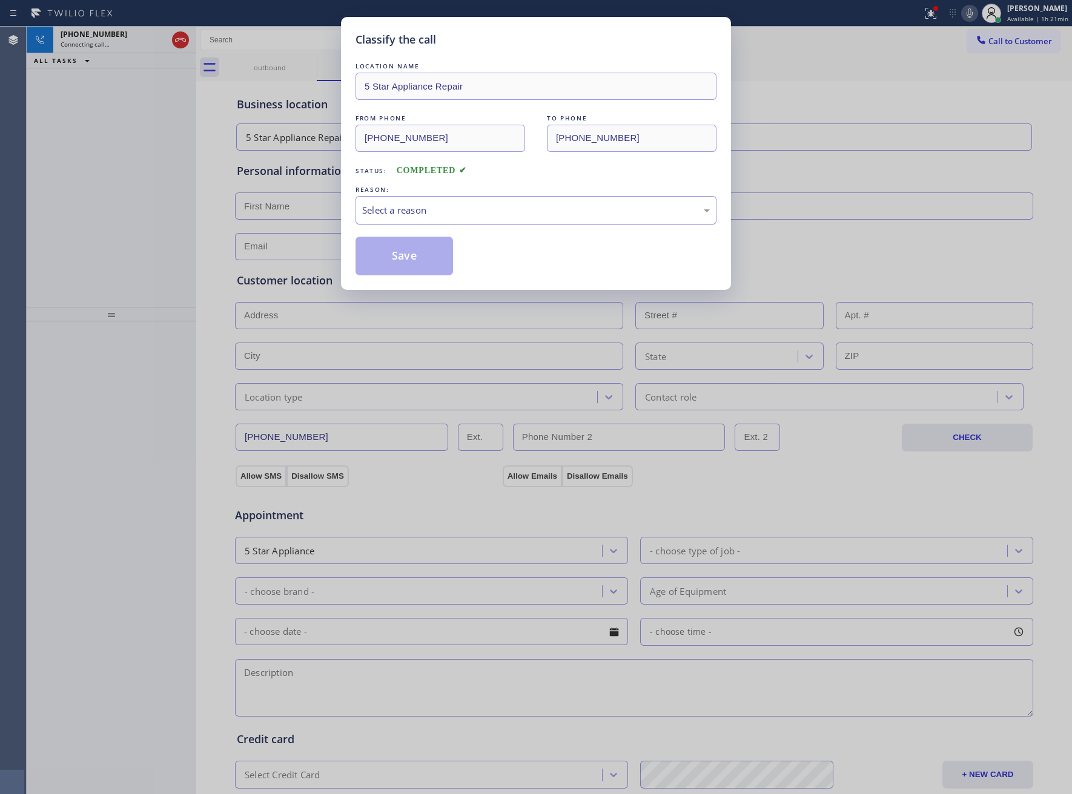
drag, startPoint x: 474, startPoint y: 200, endPoint x: 469, endPoint y: 217, distance: 17.8
click at [474, 200] on div "Select a reason" at bounding box center [535, 210] width 361 height 28
click at [440, 257] on button "Save" at bounding box center [403, 256] width 97 height 39
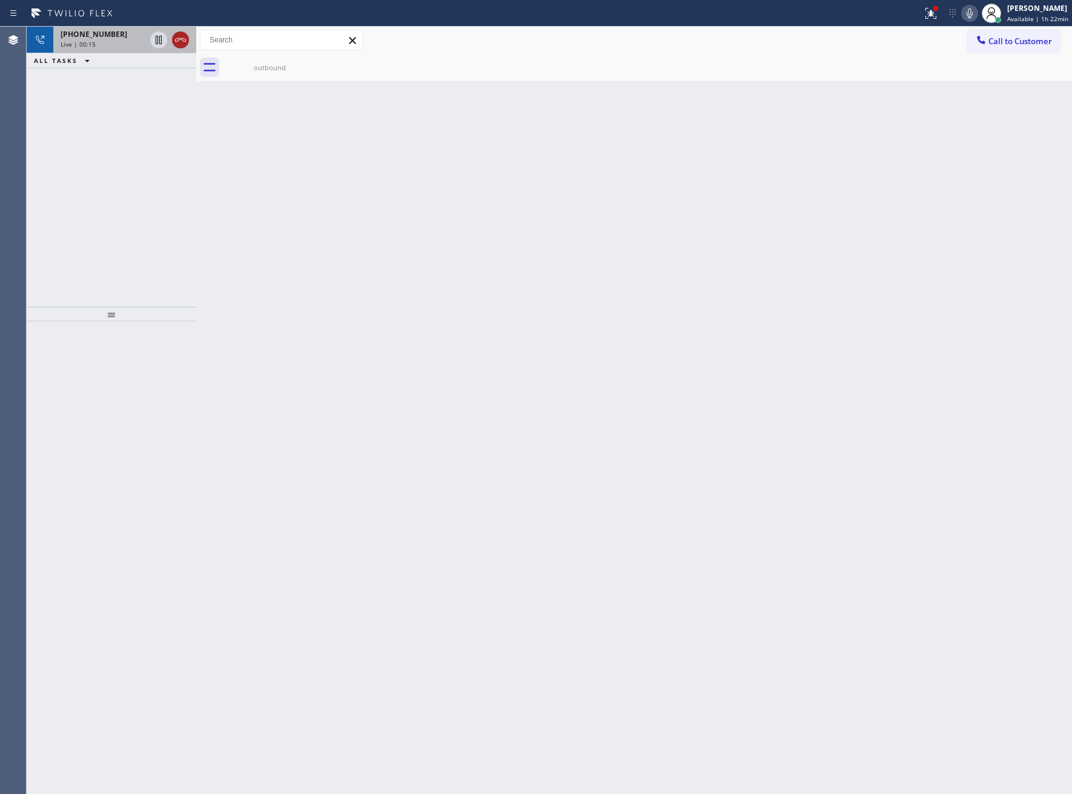
click at [180, 41] on icon at bounding box center [180, 40] width 15 height 15
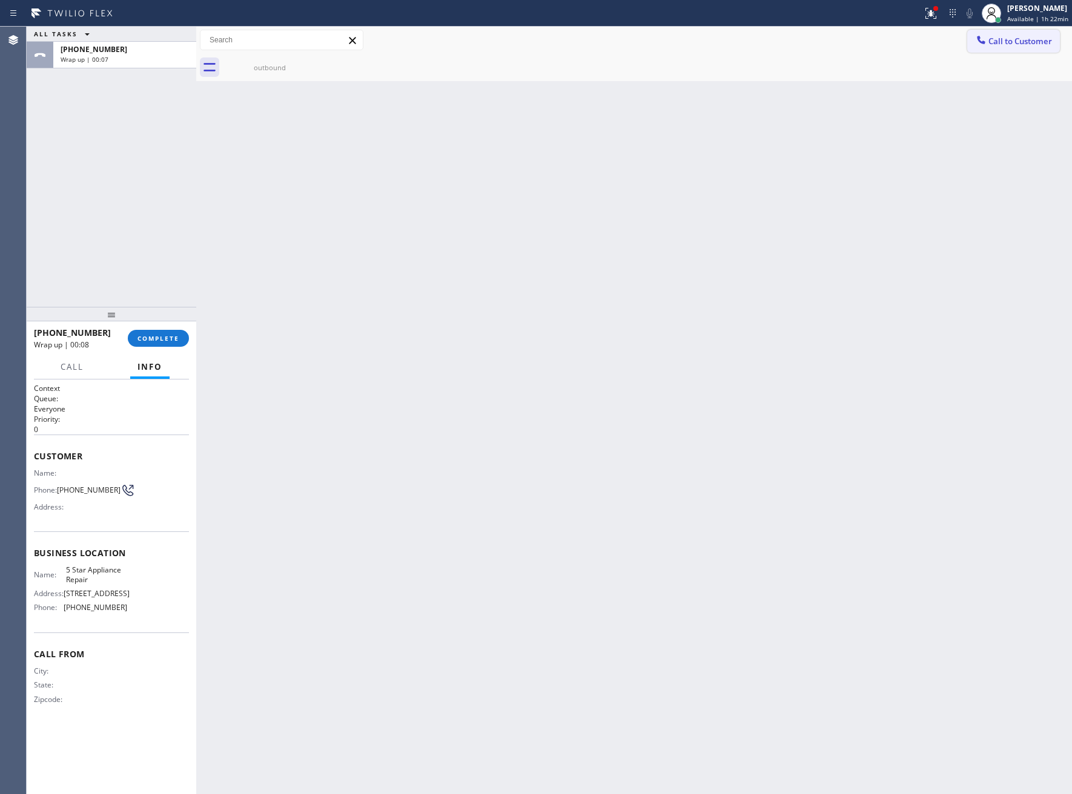
click at [1012, 44] on span "Call to Customer" at bounding box center [1020, 41] width 64 height 11
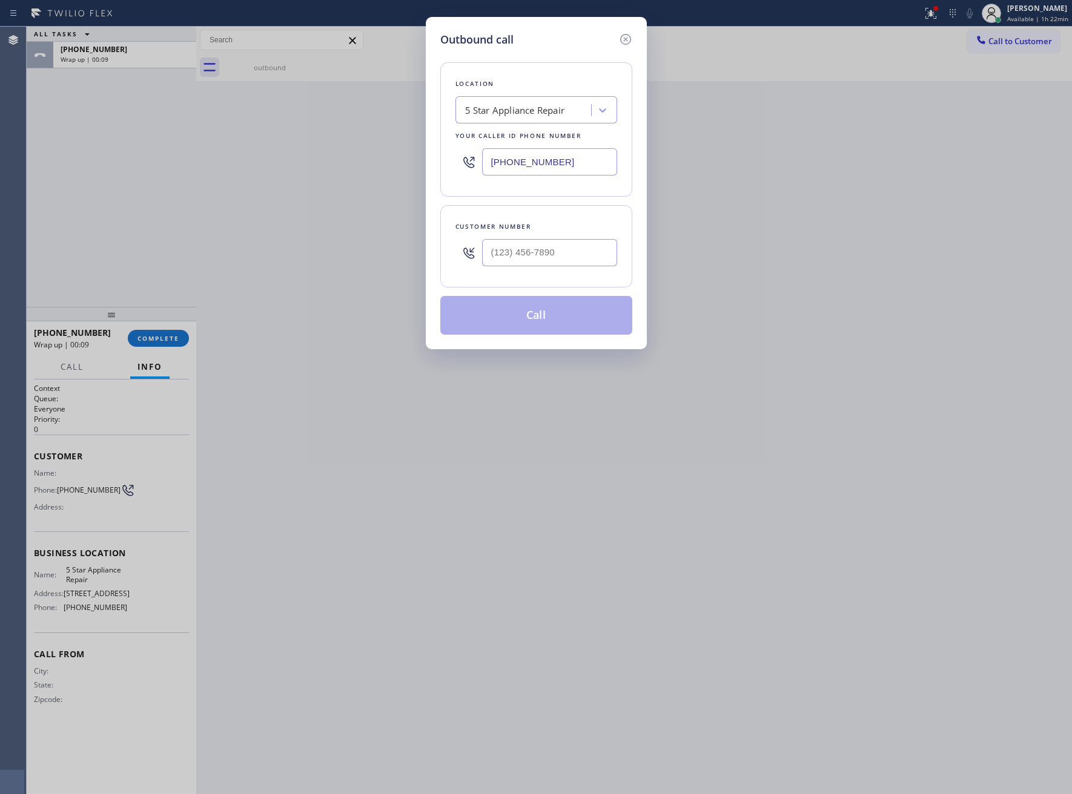
click at [501, 113] on div "5 Star Appliance Repair" at bounding box center [515, 111] width 100 height 14
type input "5 SAtar Appliance Rep"
type input "5 Star Appliance Re"
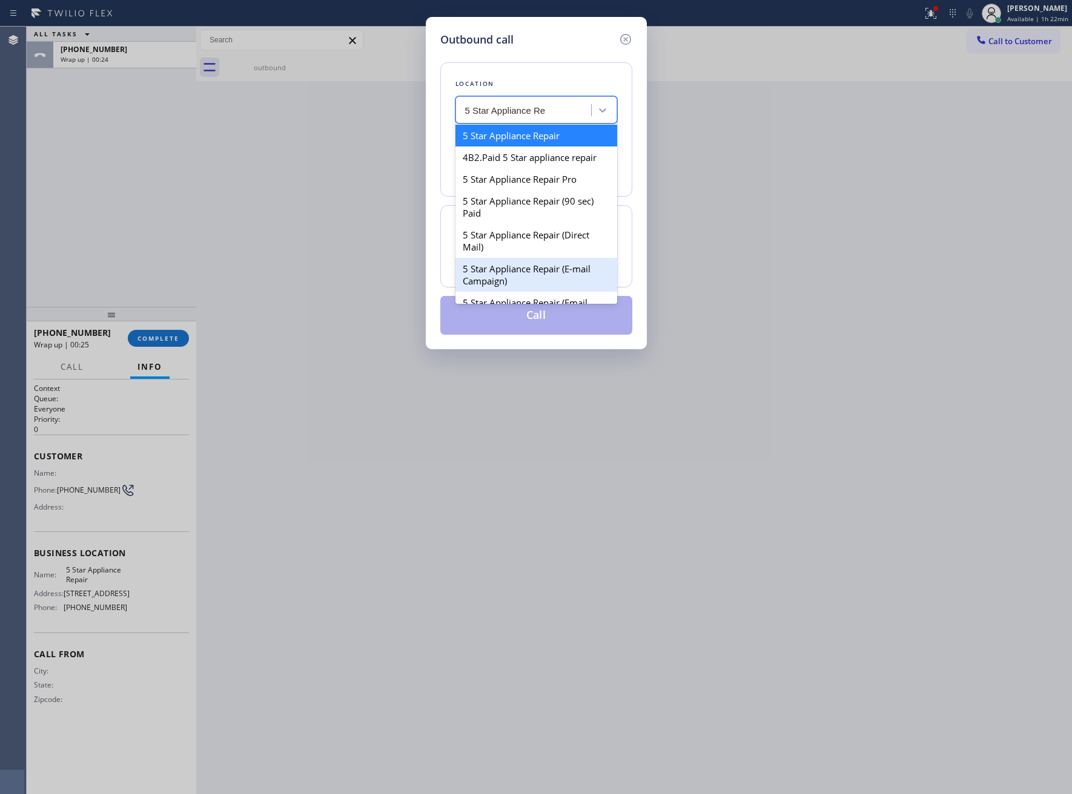
click at [560, 289] on div "5 Star Appliance Repair (E-mail Campaign)" at bounding box center [536, 275] width 162 height 34
type input "[PHONE_NUMBER]"
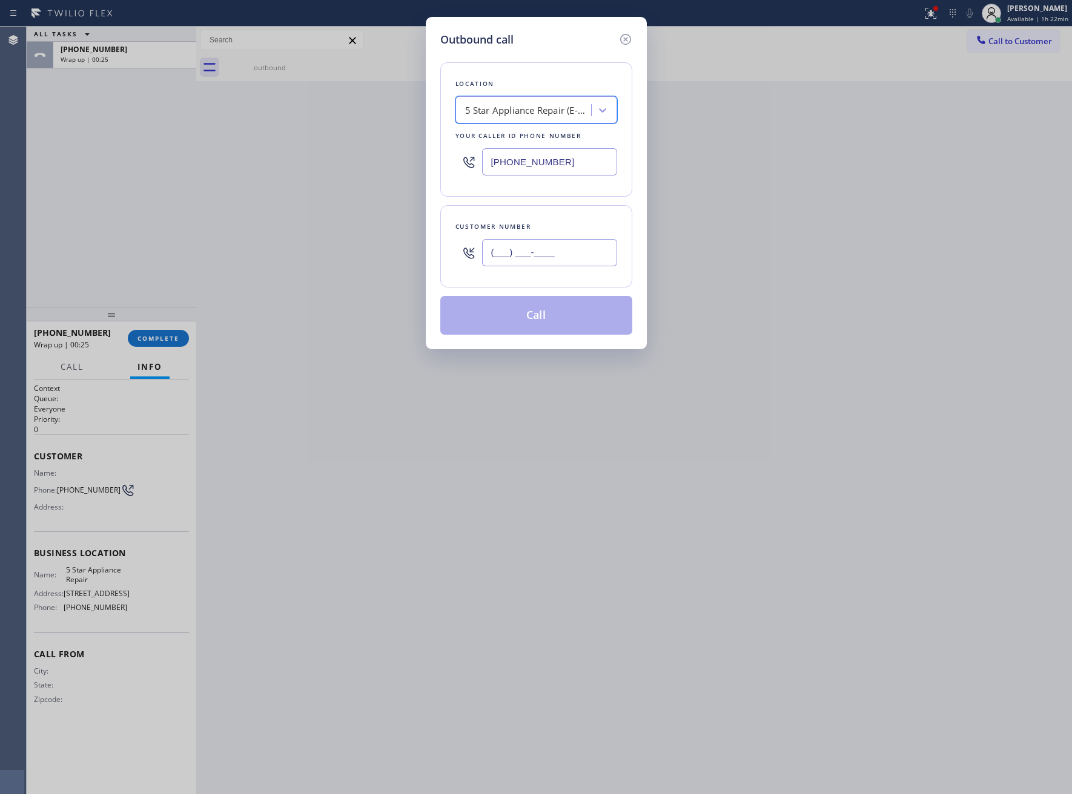
click at [554, 262] on input "(___) ___-____" at bounding box center [549, 252] width 135 height 27
paste input "310) 922-8777"
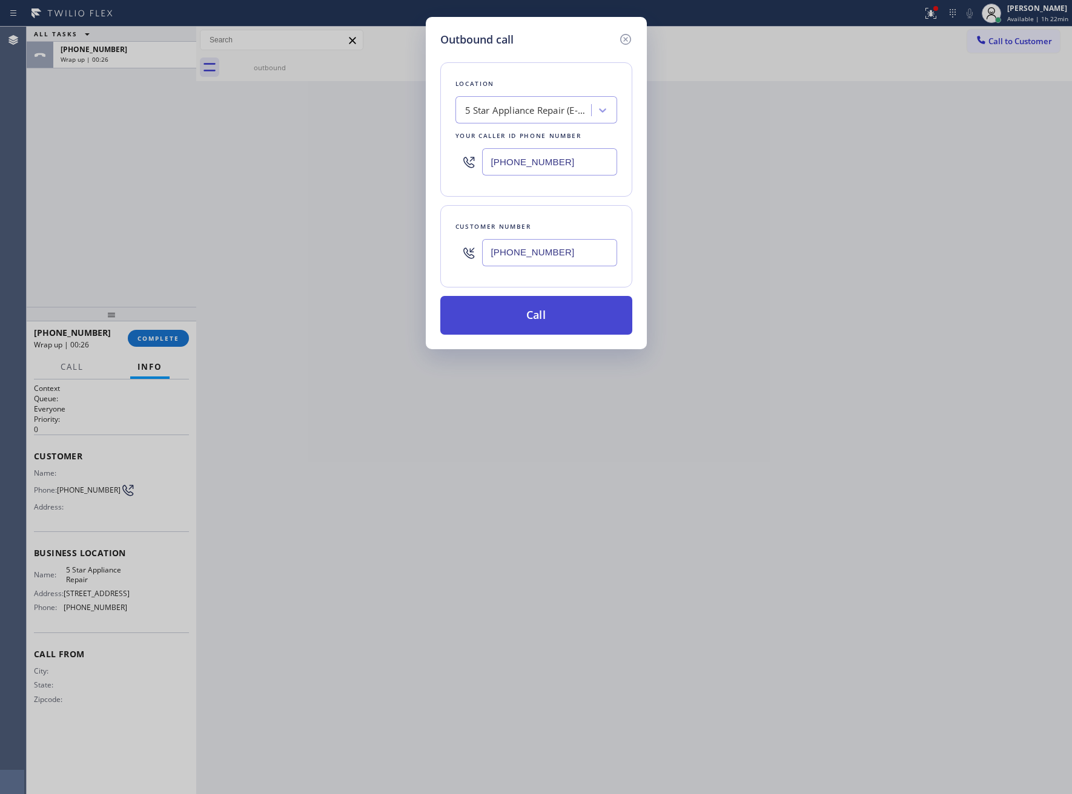
type input "[PHONE_NUMBER]"
click at [574, 327] on button "Call" at bounding box center [536, 315] width 192 height 39
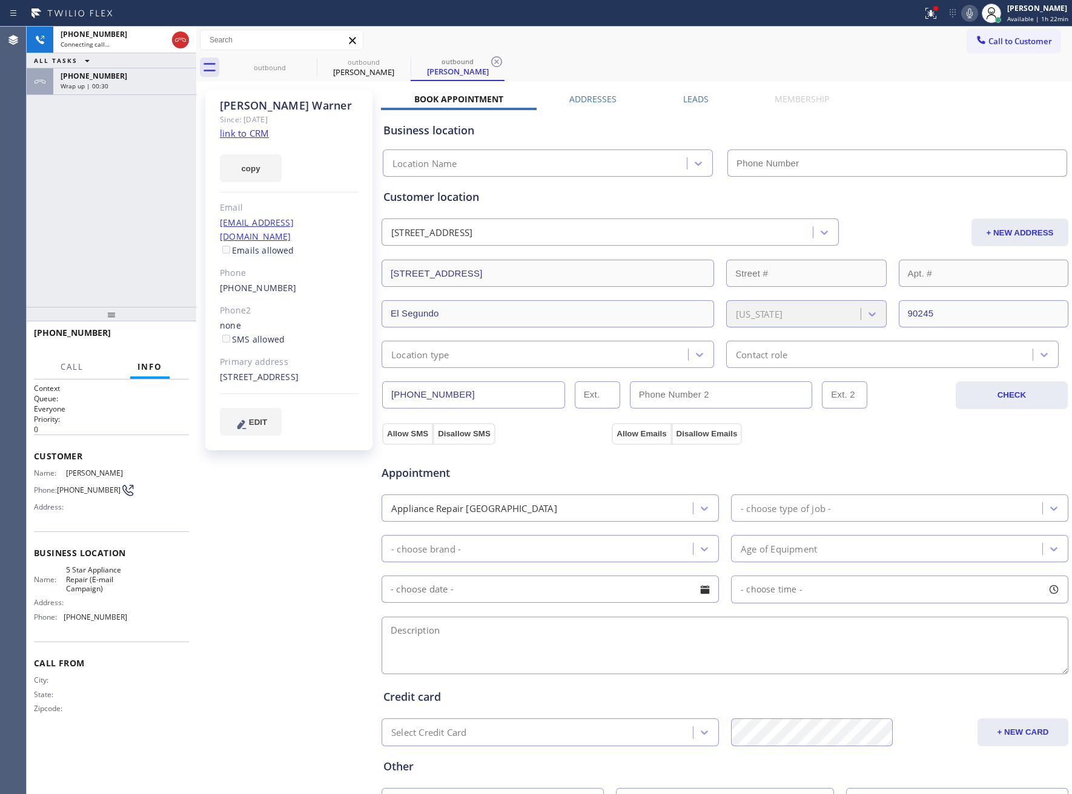
type input "[PHONE_NUMBER]"
click at [105, 200] on div "[PHONE_NUMBER] Live | 00:10 ALL TASKS ALL TASKS ACTIVE TASKS TASKS IN WRAP UP […" at bounding box center [112, 167] width 170 height 280
click at [70, 222] on div "[PHONE_NUMBER] Live | 00:19 ALL TASKS ALL TASKS ACTIVE TASKS TASKS IN WRAP UP […" at bounding box center [112, 167] width 170 height 280
drag, startPoint x: 131, startPoint y: 621, endPoint x: 66, endPoint y: 622, distance: 65.4
click at [66, 622] on div "Name: 5 Star Appliance Repair (E-mail Campaign) Address: Phone: [PHONE_NUMBER]" at bounding box center [111, 596] width 155 height 61
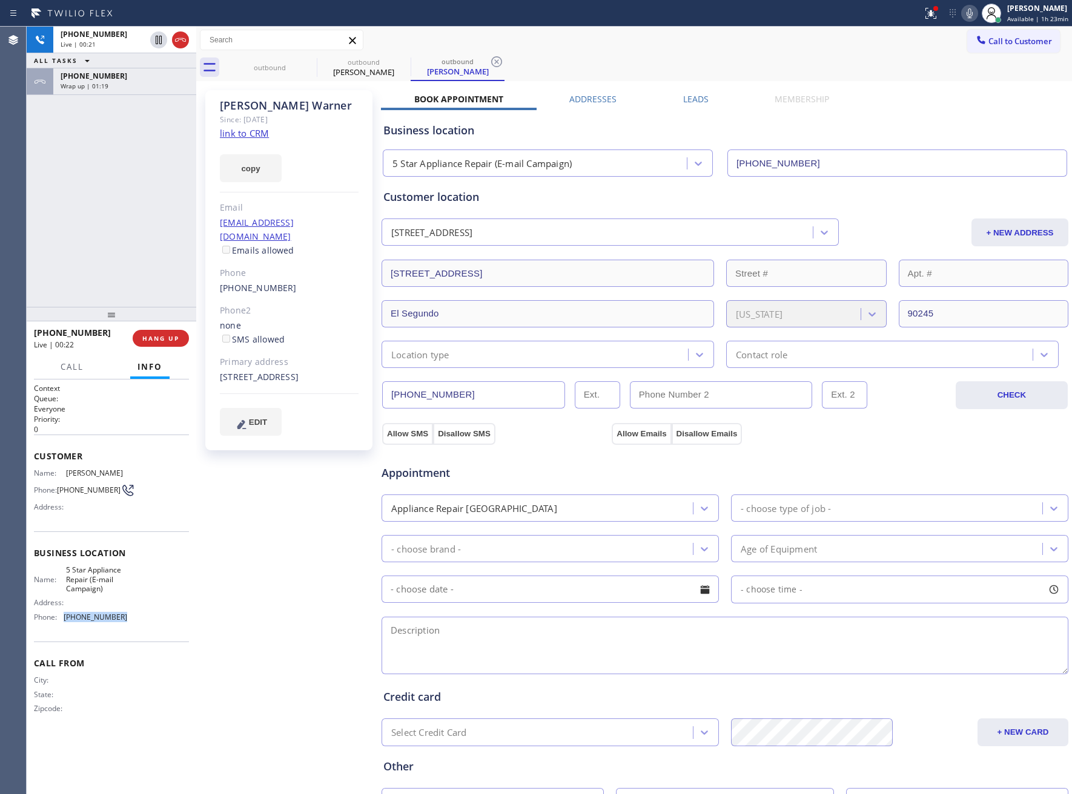
click at [173, 616] on div "Name: 5 Star Appliance Repair (E-mail Campaign) Address: Phone: [PHONE_NUMBER]" at bounding box center [111, 596] width 155 height 61
click at [179, 618] on div "Name: 5 Star Appliance Repair (E-mail Campaign) Address: Phone: [PHONE_NUMBER]" at bounding box center [111, 596] width 155 height 61
drag, startPoint x: 131, startPoint y: 592, endPoint x: 66, endPoint y: 569, distance: 69.0
click at [66, 569] on div "Name: 5 Star Appliance Repair (E-mail Campaign) Address: Phone: [PHONE_NUMBER]" at bounding box center [111, 596] width 155 height 61
click at [185, 587] on div "Name: 5 Star Appliance Repair (E-mail Campaign) Address: Phone: [PHONE_NUMBER]" at bounding box center [111, 596] width 155 height 61
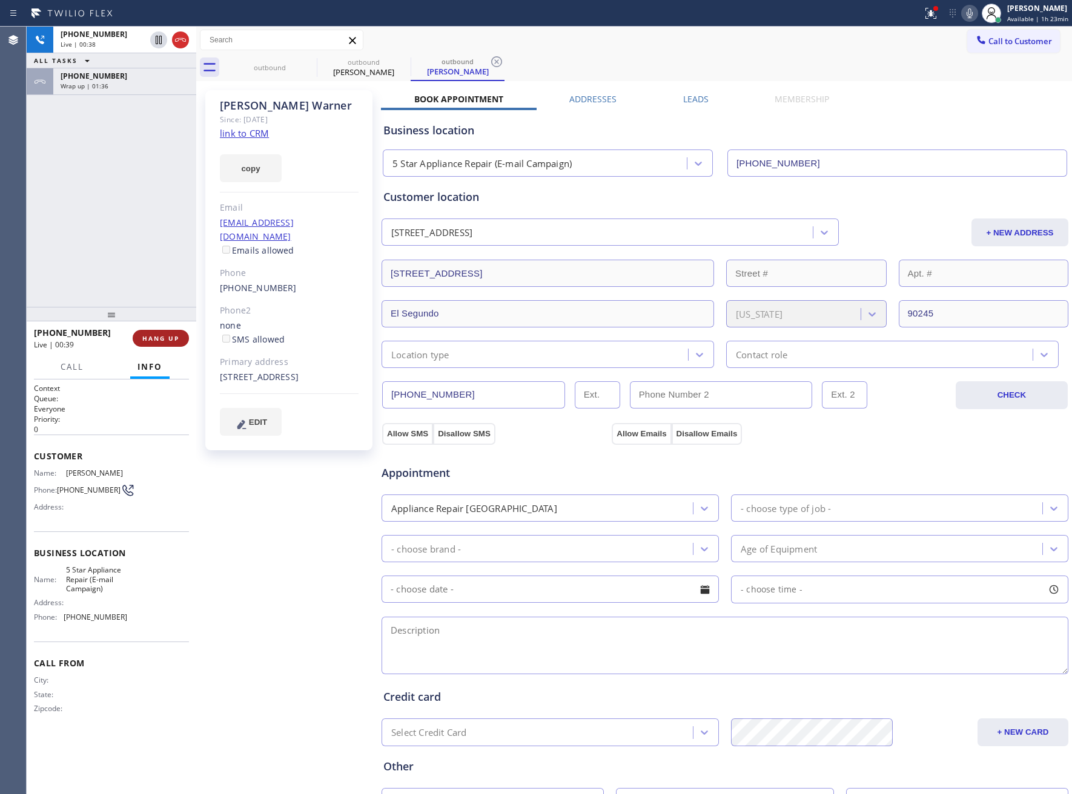
click at [159, 342] on span "HANG UP" at bounding box center [160, 338] width 37 height 8
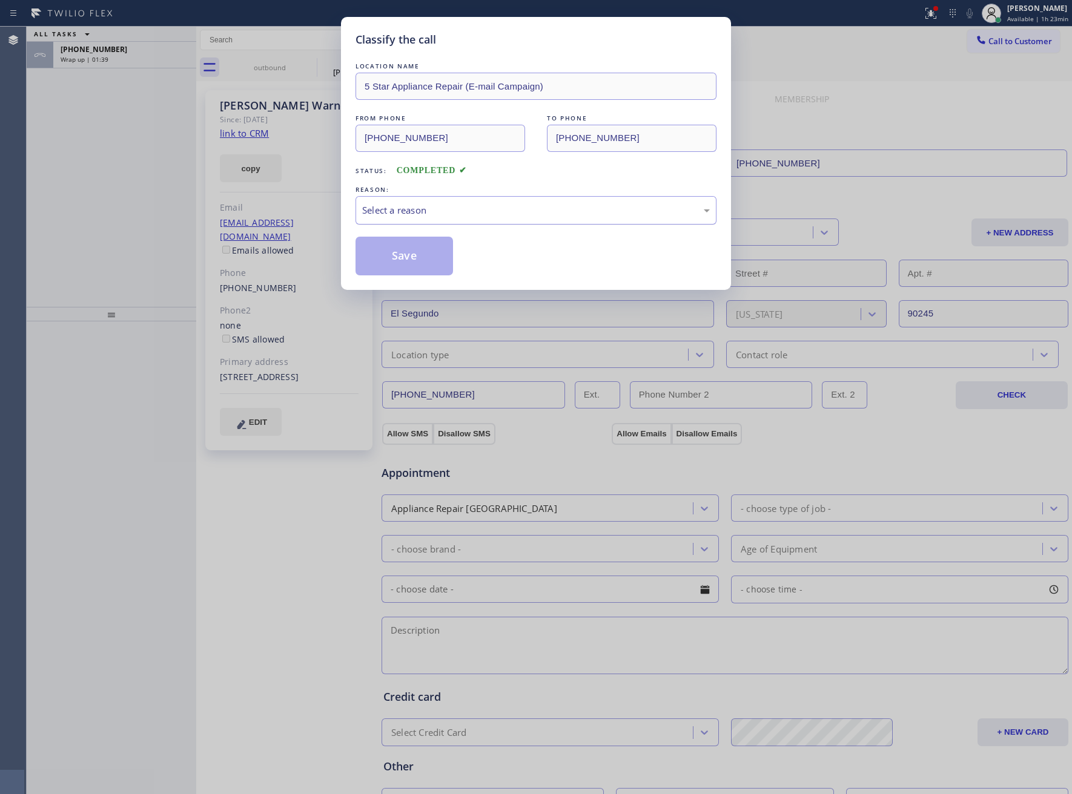
click at [487, 200] on div "Select a reason" at bounding box center [535, 210] width 361 height 28
click at [415, 249] on button "Save" at bounding box center [403, 256] width 97 height 39
click at [122, 58] on div "Classify the call LOCATION NAME 5 star appliance FROM PHONE [PHONE_NUMBER] TO P…" at bounding box center [549, 411] width 1045 height 768
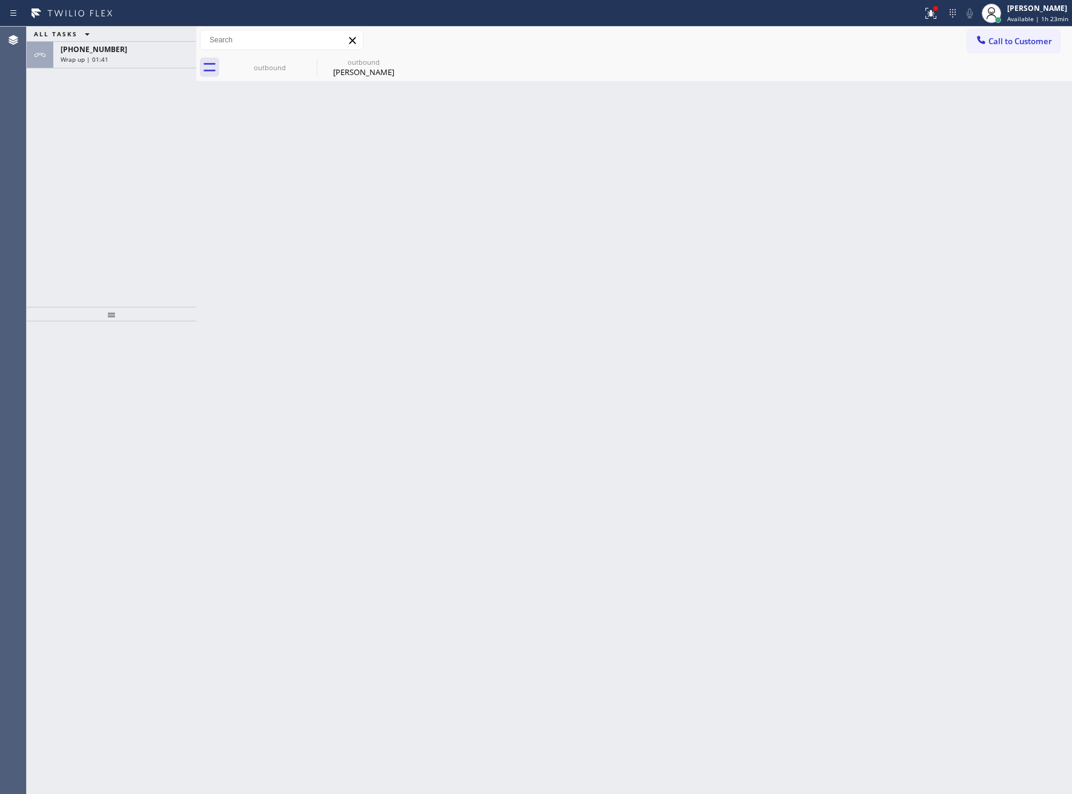
click at [122, 58] on div "Wrap up | 01:41" at bounding box center [125, 59] width 128 height 8
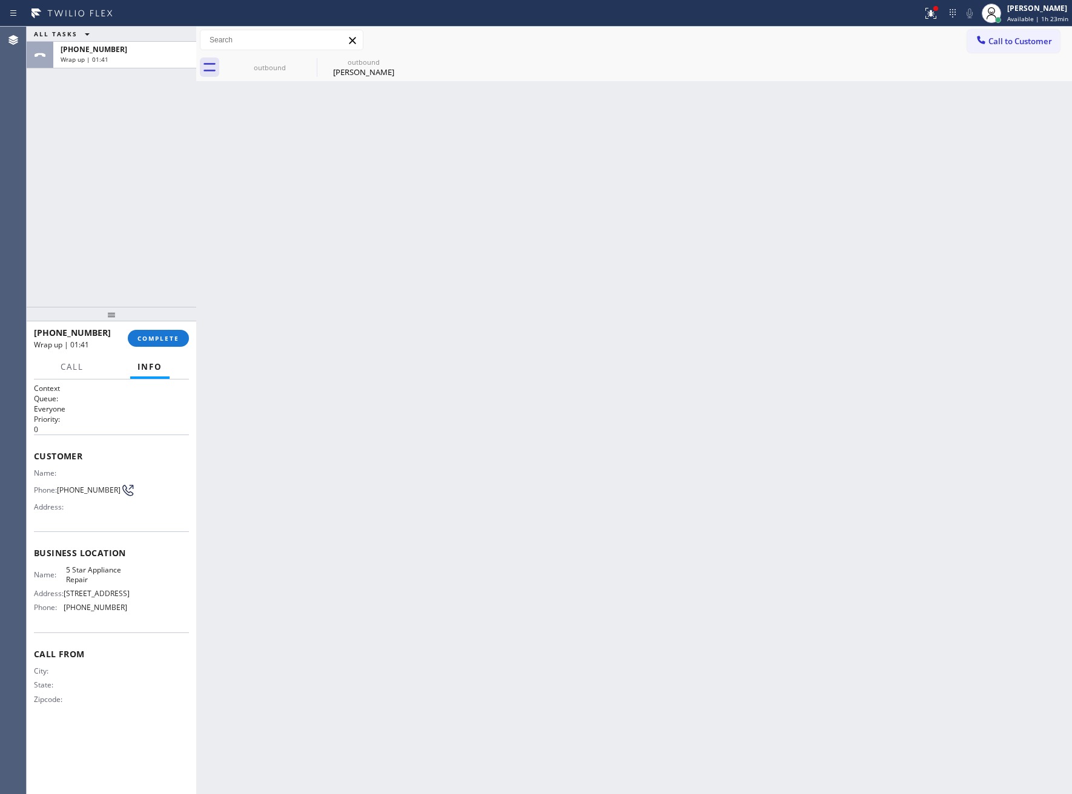
drag, startPoint x: 163, startPoint y: 334, endPoint x: 188, endPoint y: 322, distance: 27.4
click at [162, 334] on span "COMPLETE" at bounding box center [158, 338] width 42 height 8
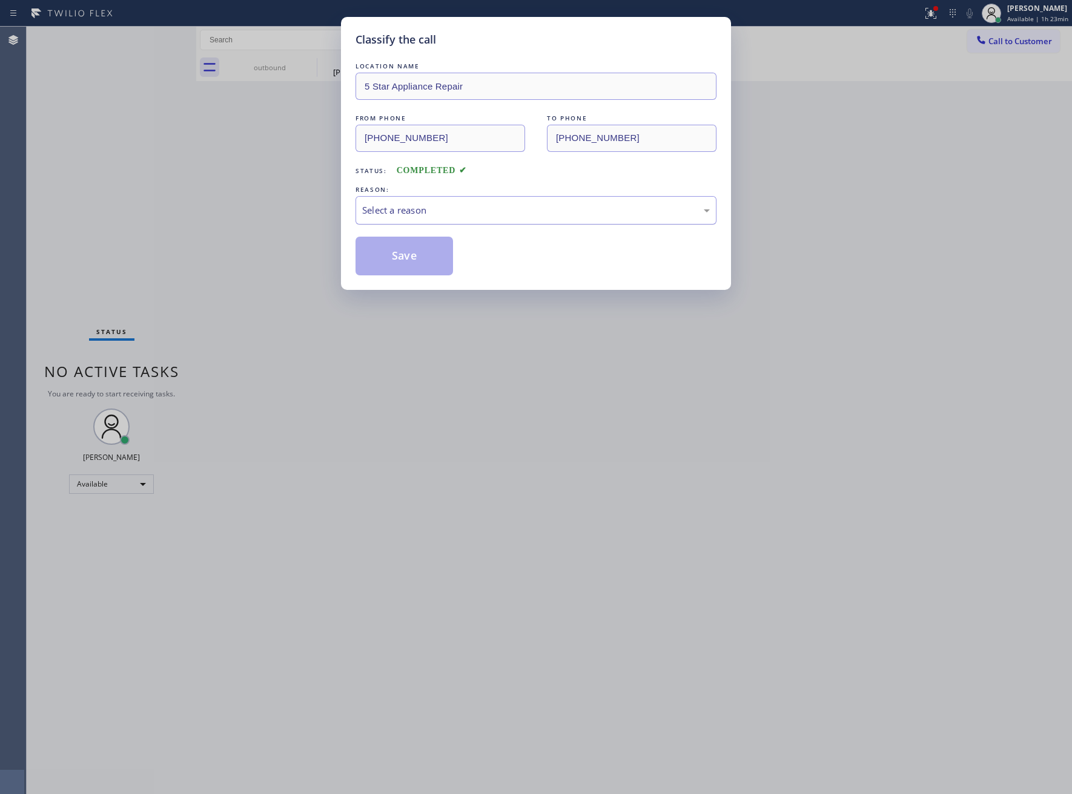
click at [471, 208] on div "Select a reason" at bounding box center [535, 210] width 361 height 28
click at [413, 267] on button "Save" at bounding box center [403, 256] width 97 height 39
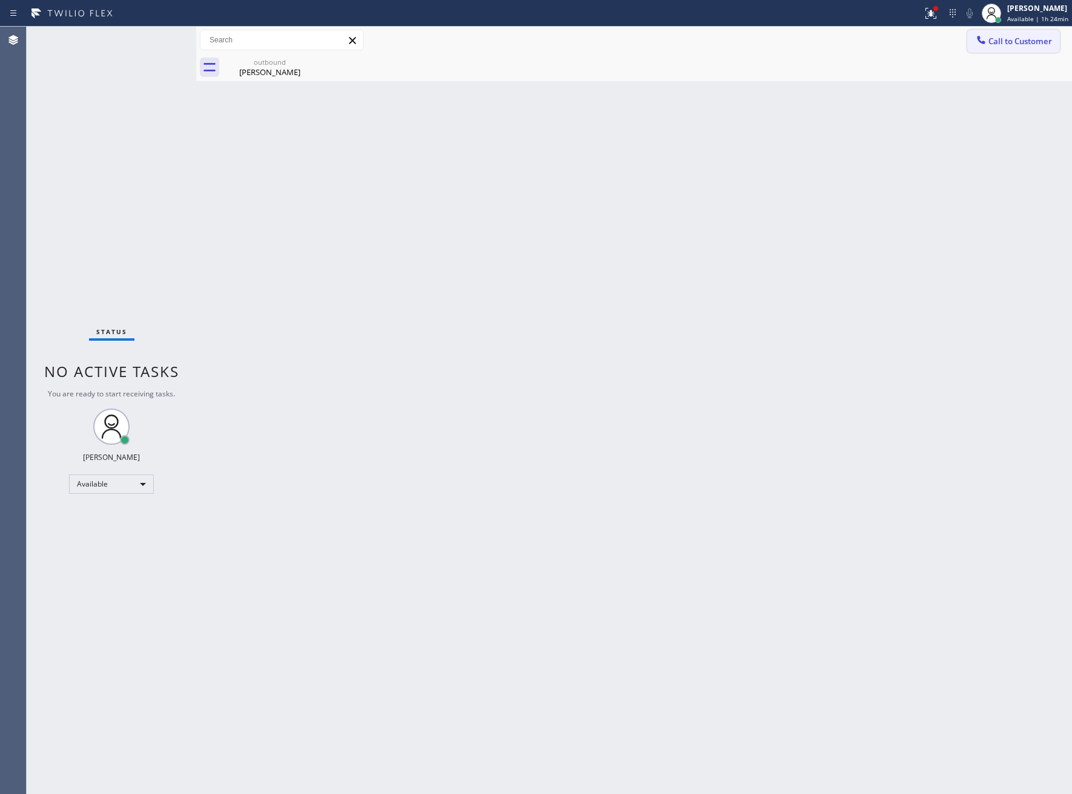
click at [1032, 40] on span "Call to Customer" at bounding box center [1020, 41] width 64 height 11
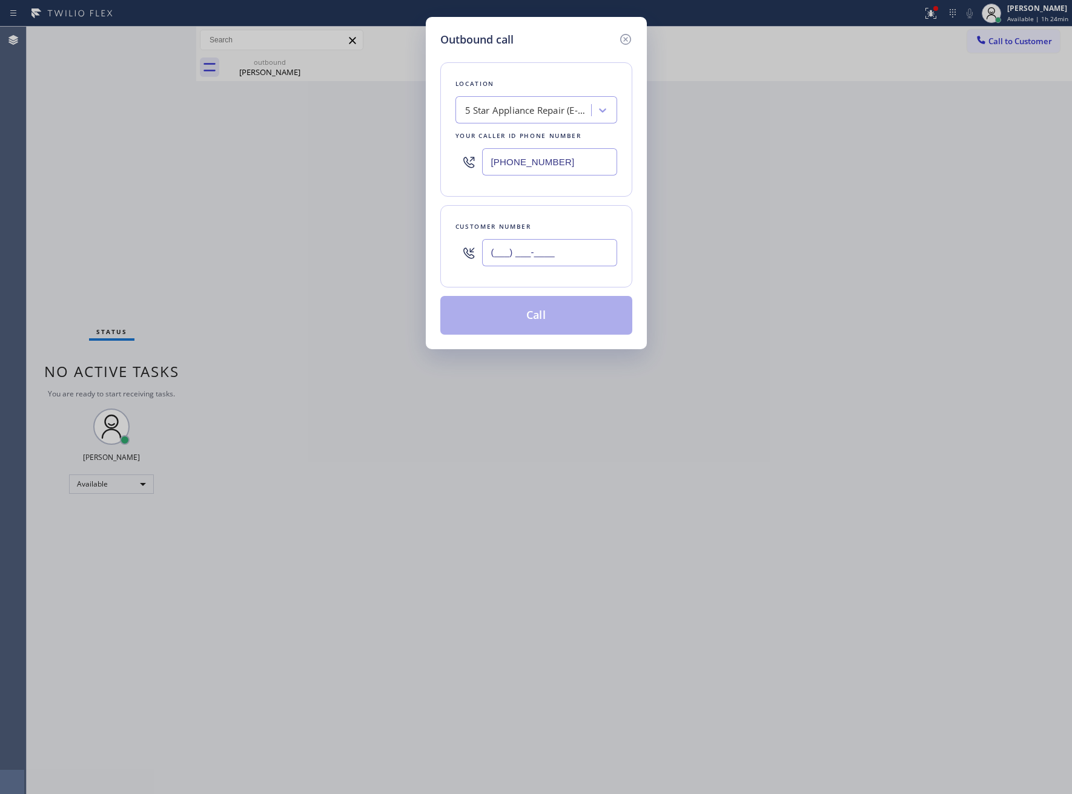
click at [527, 258] on input "(___) ___-____" at bounding box center [549, 252] width 135 height 27
paste input "363) 201-8087"
type input "[PHONE_NUMBER]"
click at [546, 326] on button "Call" at bounding box center [536, 315] width 192 height 39
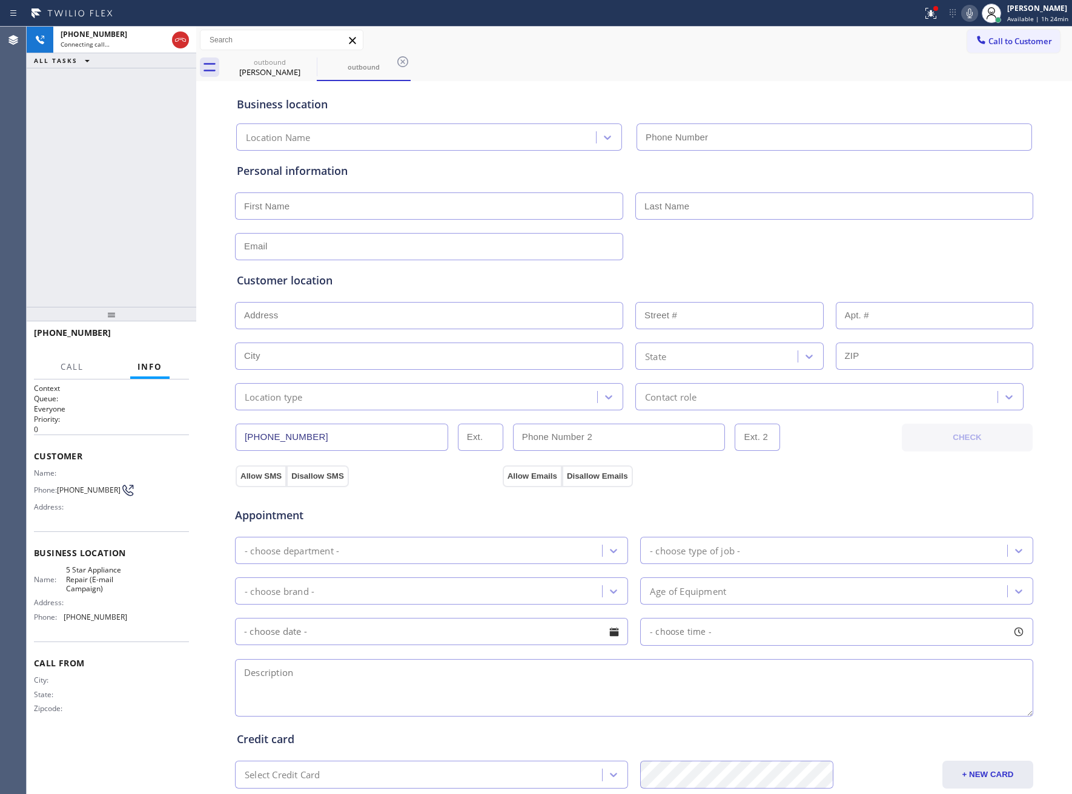
type input "[PHONE_NUMBER]"
click at [163, 342] on span "HANG UP" at bounding box center [160, 338] width 37 height 8
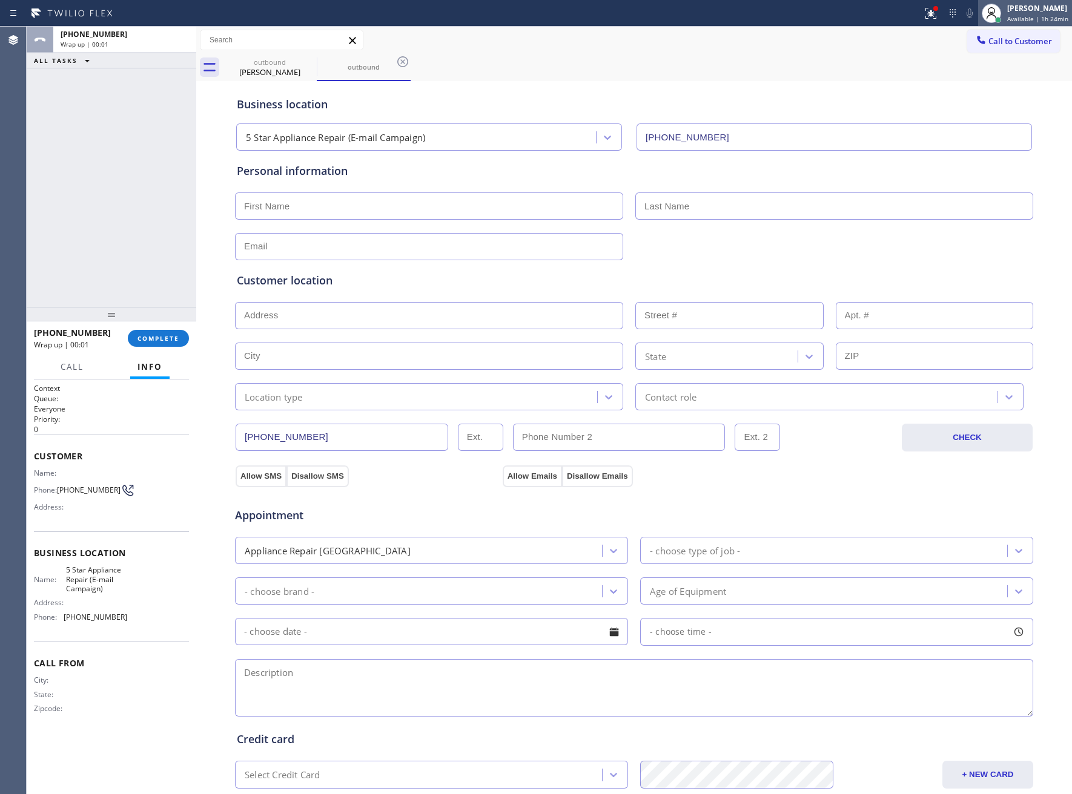
click at [1005, 25] on div "[PERSON_NAME] Available | 1h 24min" at bounding box center [1025, 13] width 94 height 27
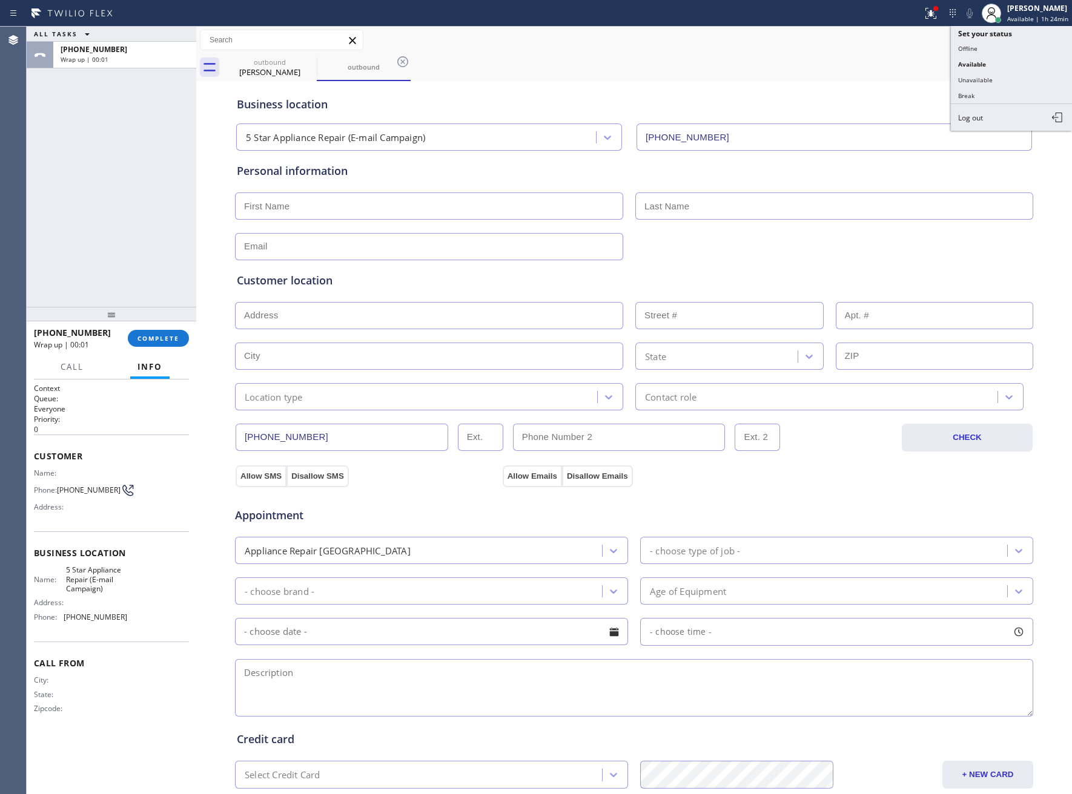
drag, startPoint x: 890, startPoint y: 93, endPoint x: 1003, endPoint y: 41, distance: 124.6
click at [899, 87] on div "Business location 5 Star Appliance Repair (E-mail Campaign) [PHONE_NUMBER]" at bounding box center [633, 117] width 799 height 67
click at [1008, 36] on span "Call to Customer" at bounding box center [1020, 41] width 64 height 11
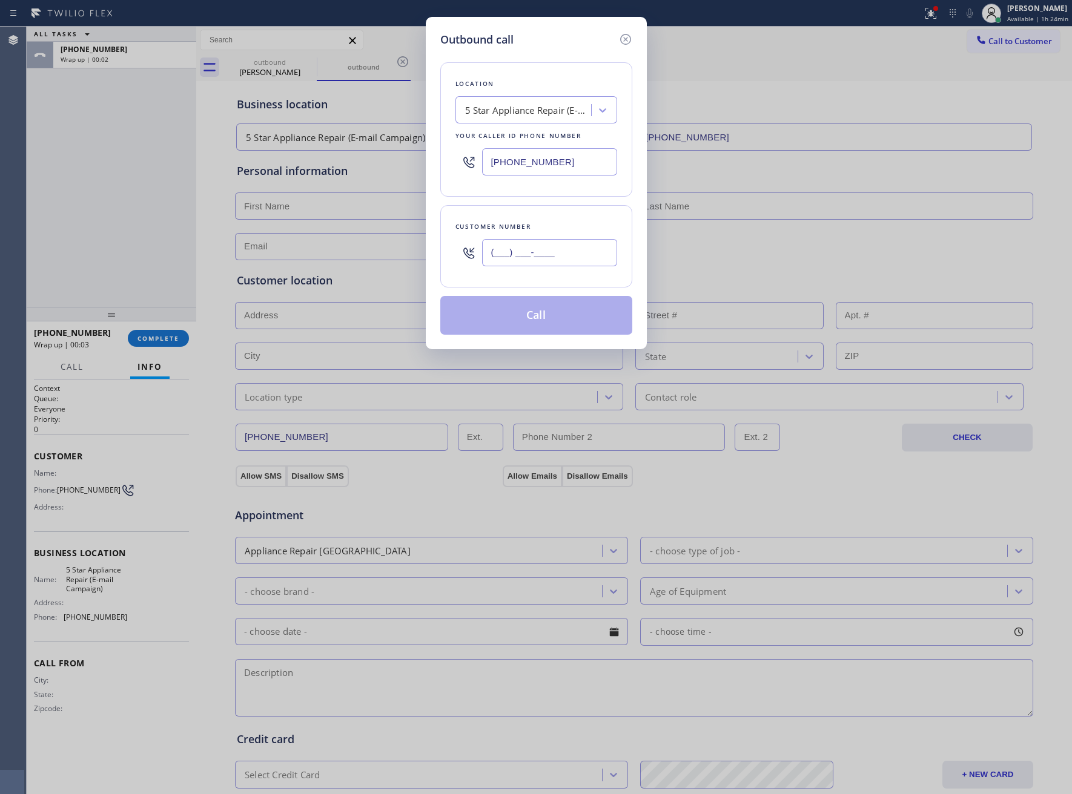
drag, startPoint x: 563, startPoint y: 253, endPoint x: 589, endPoint y: 353, distance: 103.7
click at [563, 253] on input "(___) ___-____" at bounding box center [549, 252] width 135 height 27
paste input "363) 201-8087"
type input "[PHONE_NUMBER]"
click at [540, 313] on button "Call" at bounding box center [536, 315] width 192 height 39
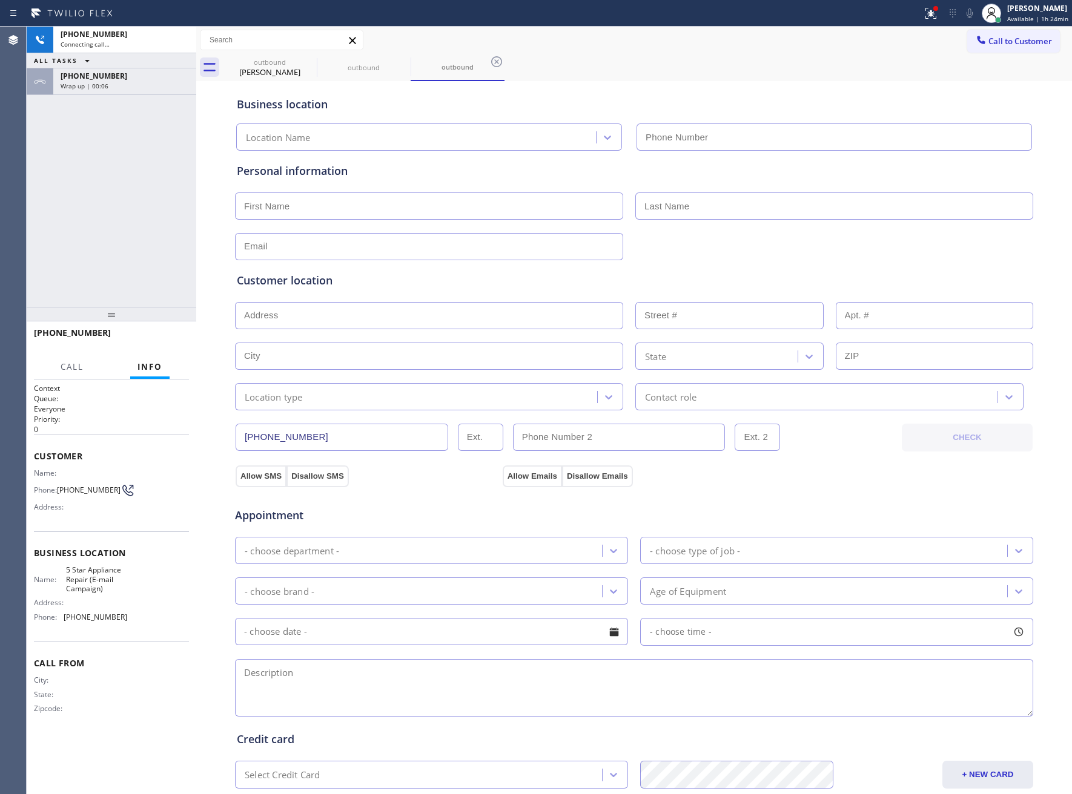
type input "[PHONE_NUMBER]"
click at [153, 343] on button "HANG UP" at bounding box center [161, 338] width 56 height 17
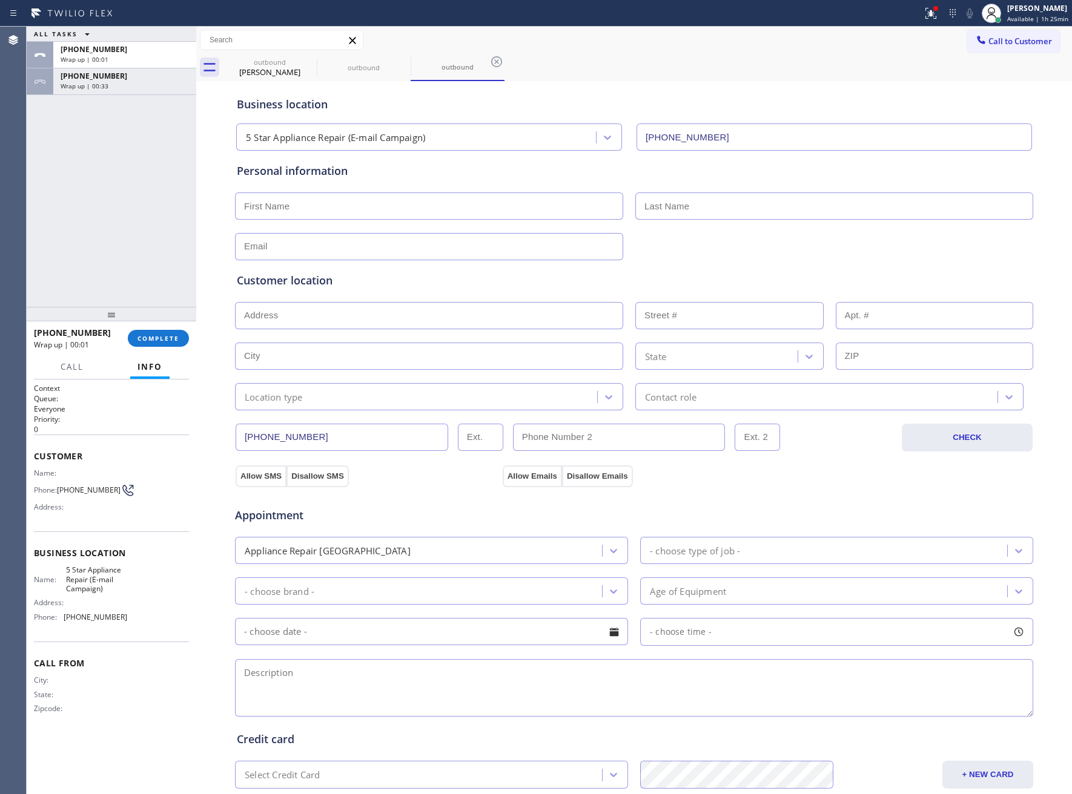
click at [991, 45] on span "Call to Customer" at bounding box center [1020, 41] width 64 height 11
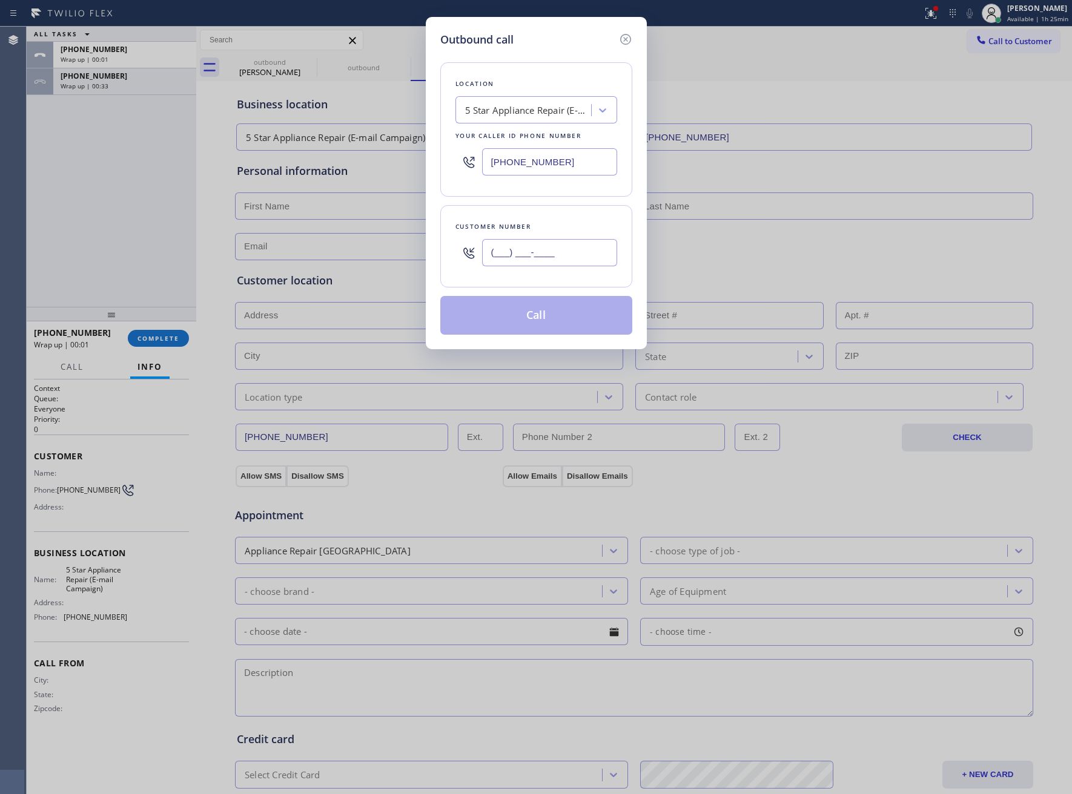
click at [569, 257] on input "(___) ___-____" at bounding box center [549, 252] width 135 height 27
paste input "363) 201-8087"
type input "[PHONE_NUMBER]"
click at [541, 328] on button "Call" at bounding box center [536, 315] width 192 height 39
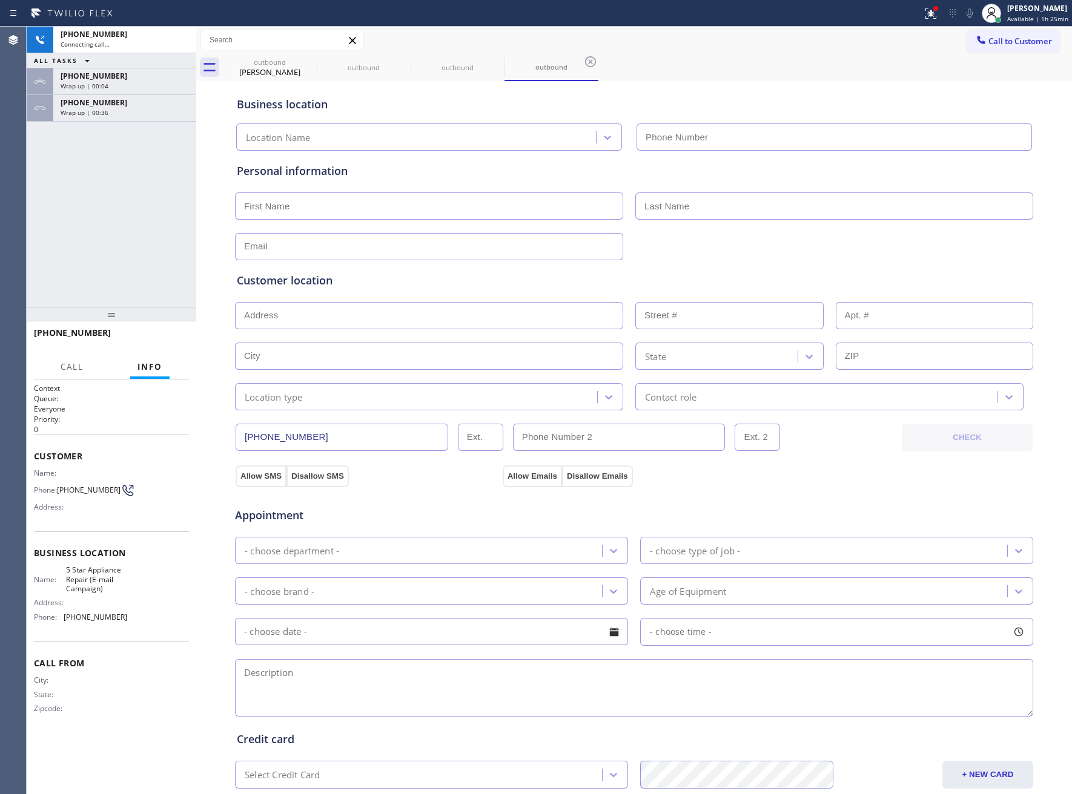
type input "[PHONE_NUMBER]"
click at [156, 340] on span "HANG UP" at bounding box center [160, 338] width 37 height 8
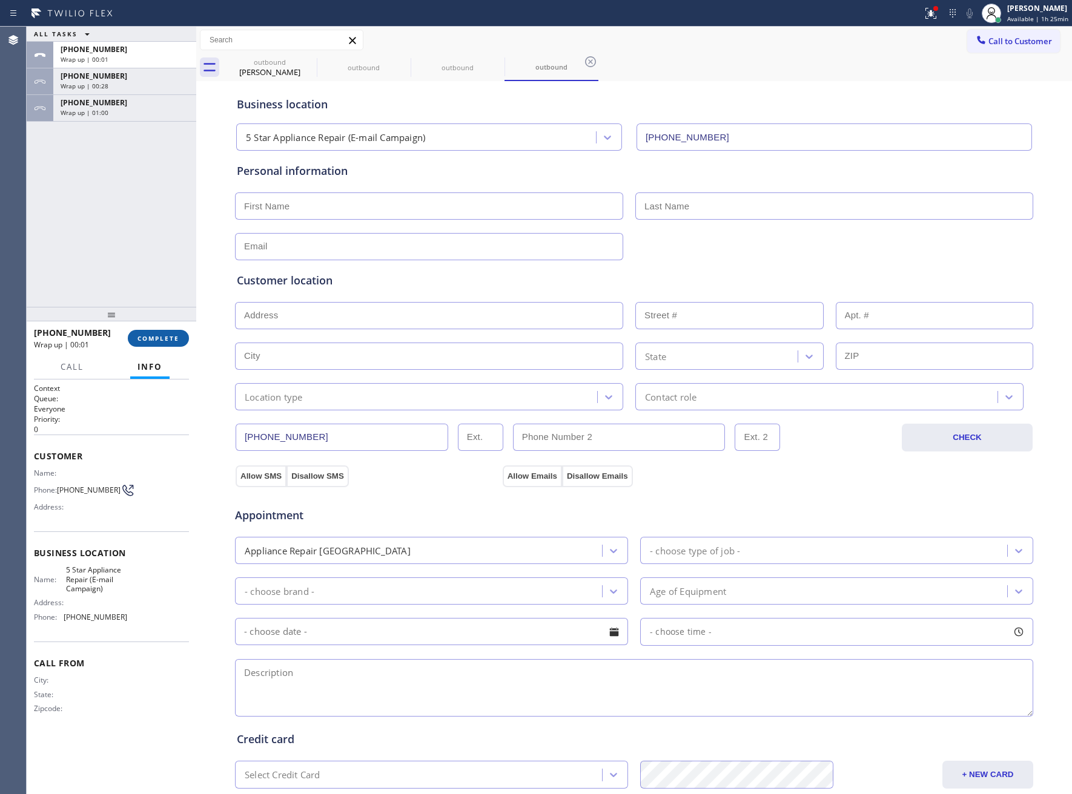
click at [156, 339] on span "COMPLETE" at bounding box center [158, 338] width 42 height 8
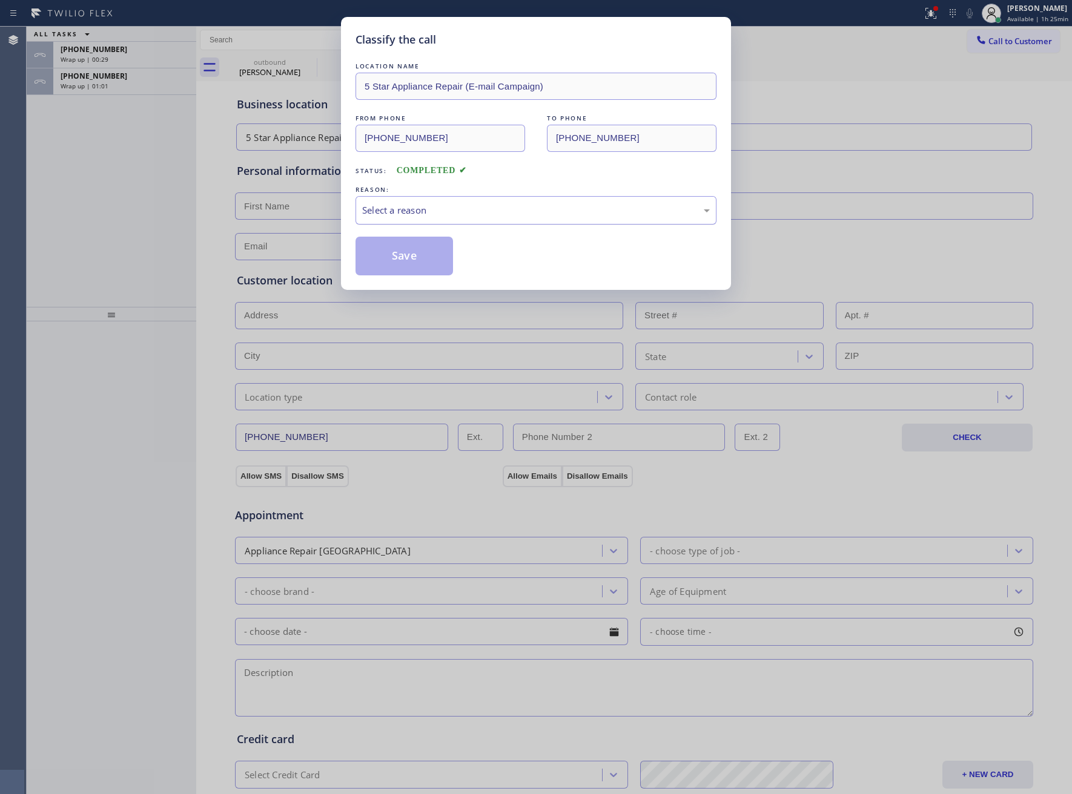
click at [451, 213] on div "Select a reason" at bounding box center [536, 210] width 348 height 14
click at [414, 207] on div "New Customer - Booked" at bounding box center [536, 210] width 348 height 14
click at [408, 263] on button "Save" at bounding box center [403, 256] width 97 height 39
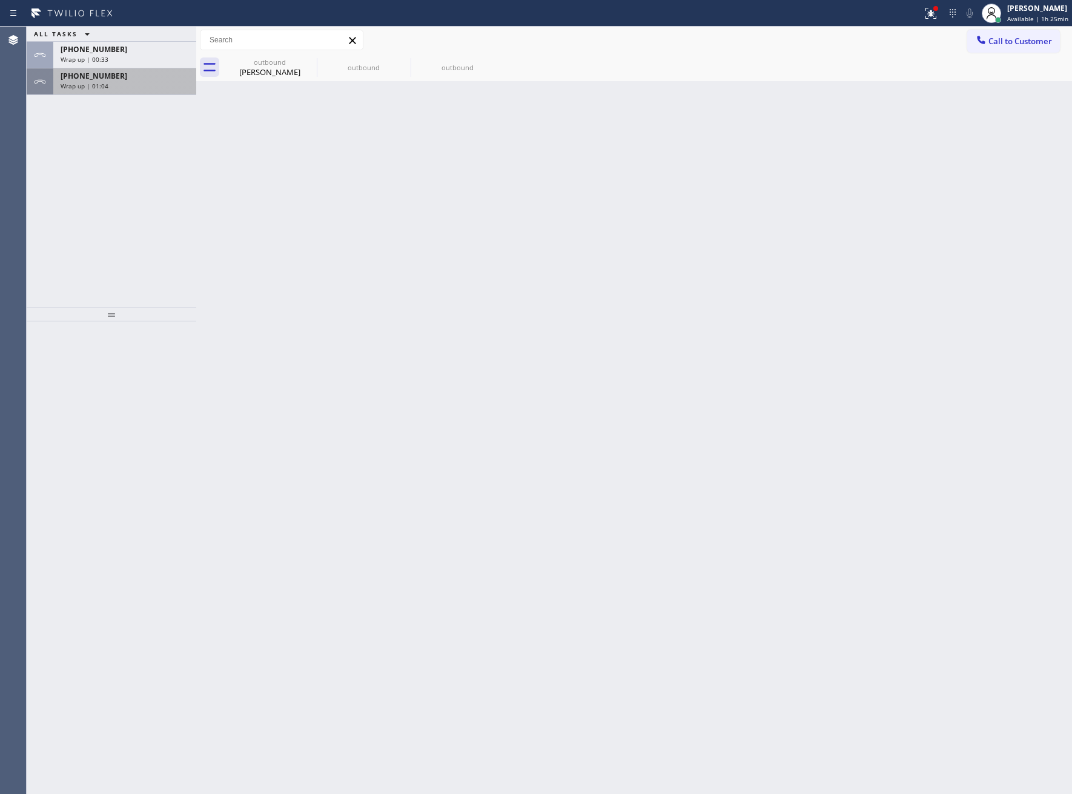
click at [121, 82] on div "Wrap up | 01:04" at bounding box center [125, 86] width 128 height 8
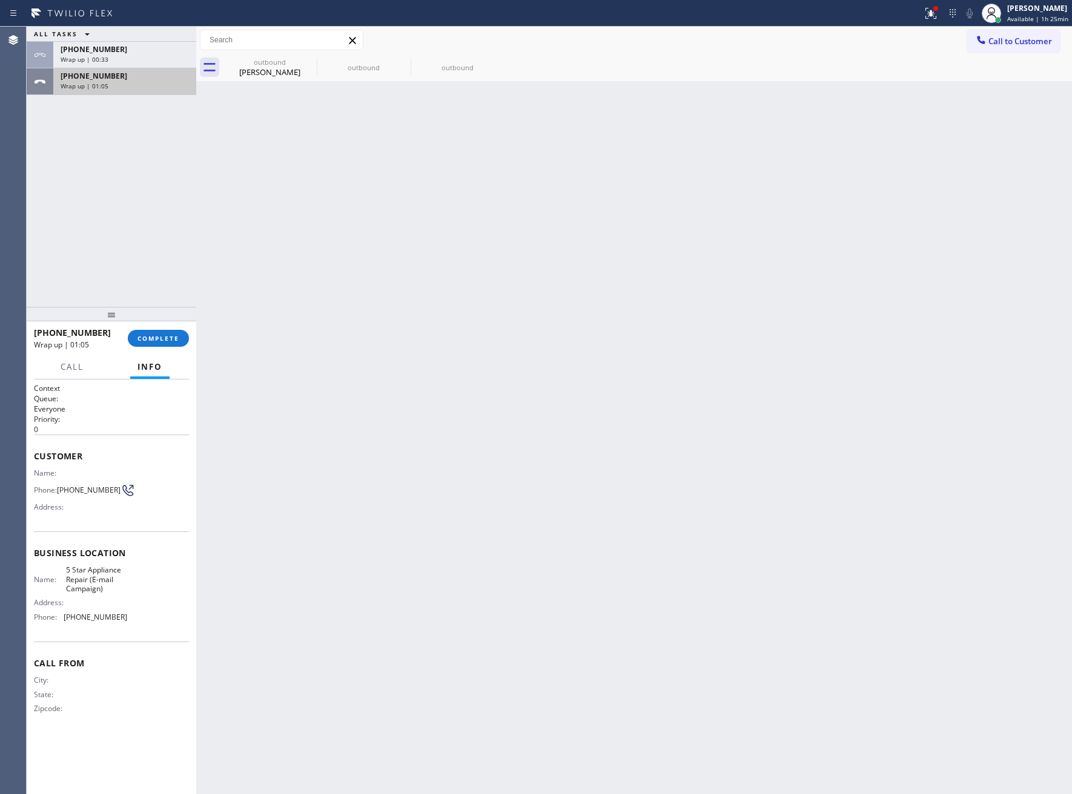
click at [121, 82] on div "Wrap up | 01:05" at bounding box center [125, 86] width 128 height 8
click at [151, 347] on button "COMPLETE" at bounding box center [158, 338] width 61 height 17
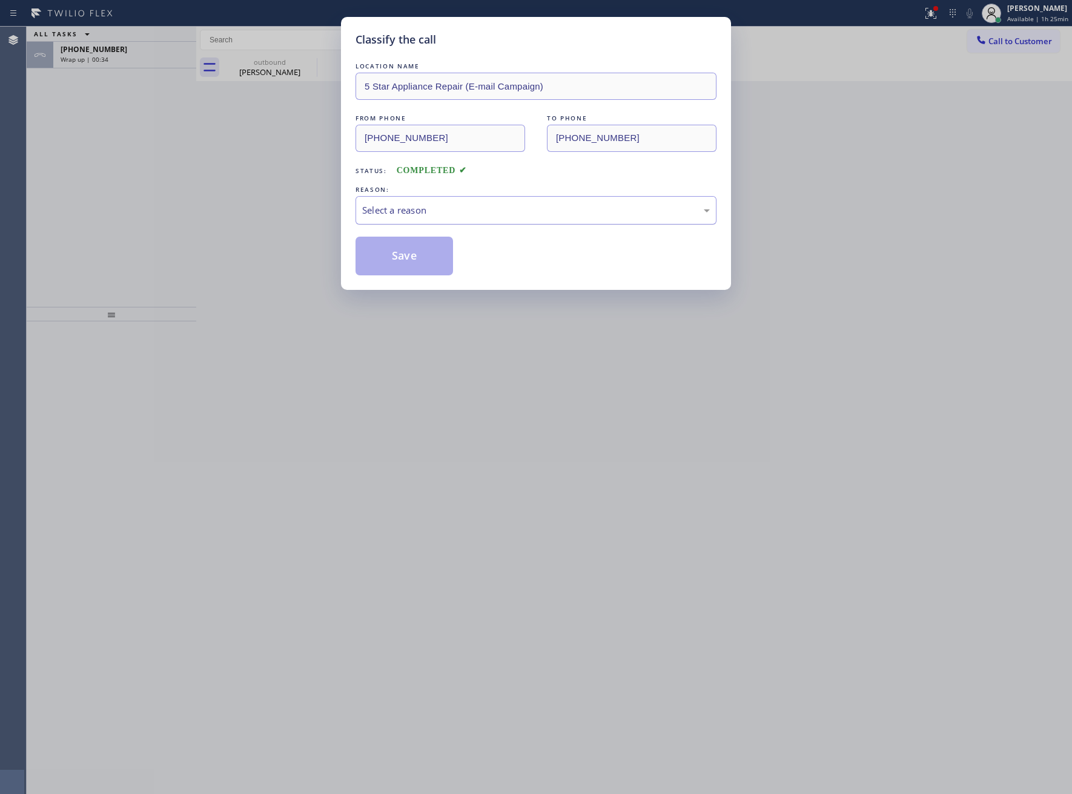
click at [420, 216] on div "Select a reason" at bounding box center [536, 210] width 348 height 14
click at [414, 268] on button "Save" at bounding box center [403, 256] width 97 height 39
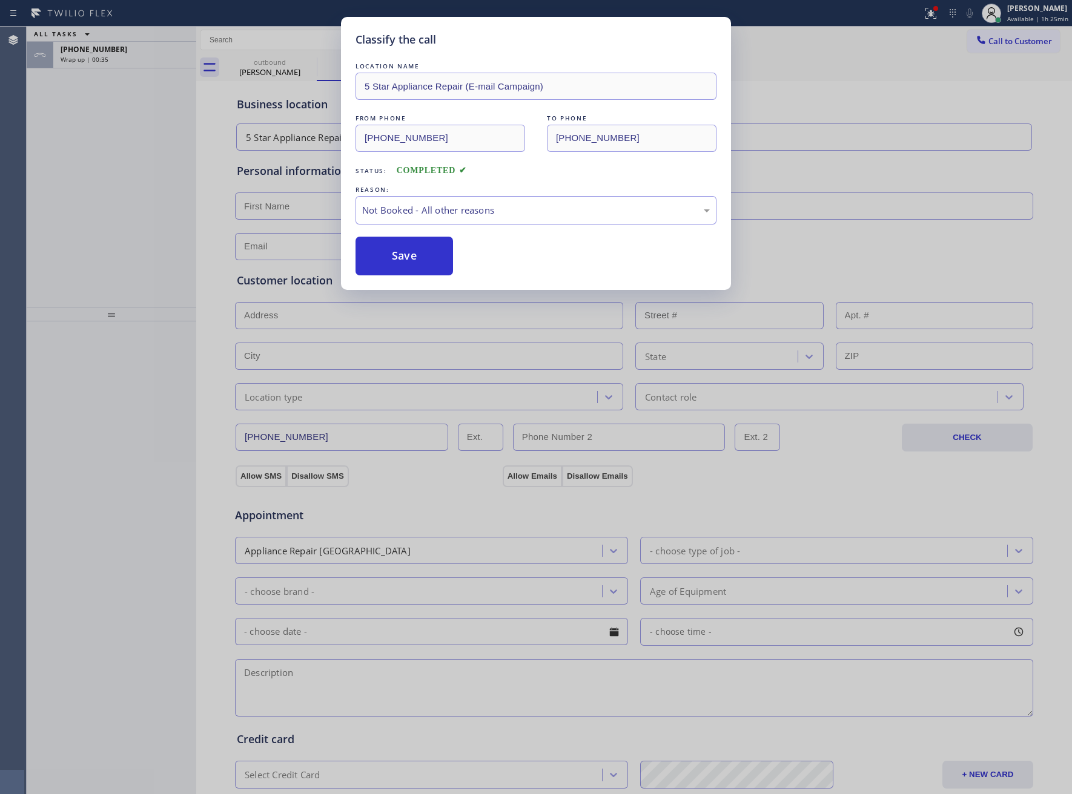
click at [124, 55] on div "Classify the call LOCATION NAME 5 star appliance FROM PHONE [PHONE_NUMBER] TO P…" at bounding box center [549, 411] width 1045 height 768
click at [124, 55] on div "Wrap up | 00:35" at bounding box center [125, 59] width 128 height 8
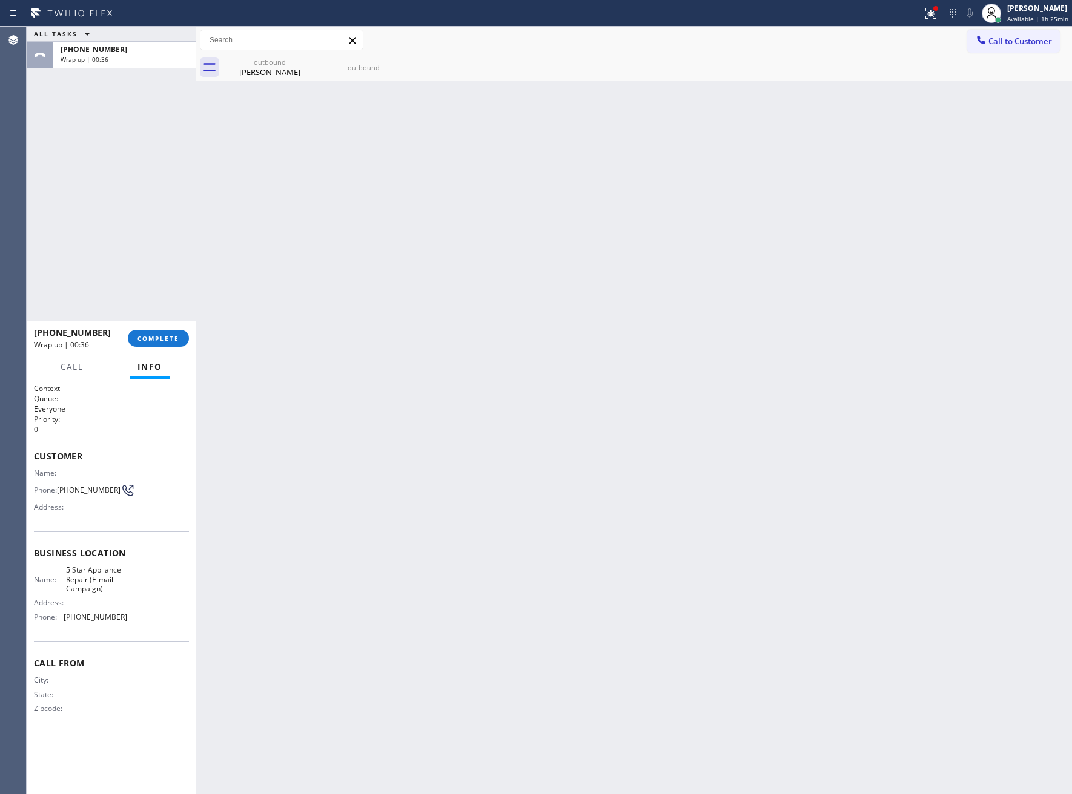
click at [124, 55] on div "Wrap up | 00:36" at bounding box center [125, 59] width 128 height 8
click at [157, 340] on span "COMPLETE" at bounding box center [158, 338] width 42 height 8
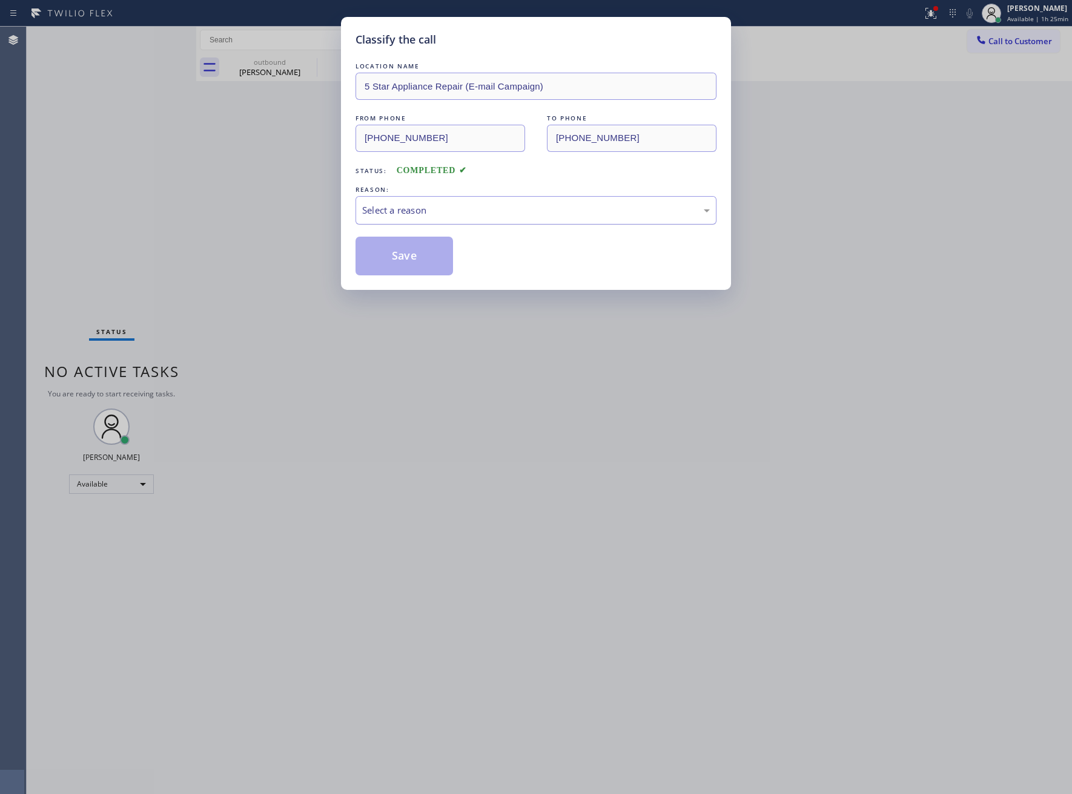
click at [398, 219] on div "Select a reason" at bounding box center [535, 210] width 361 height 28
click at [396, 259] on button "Save" at bounding box center [403, 256] width 97 height 39
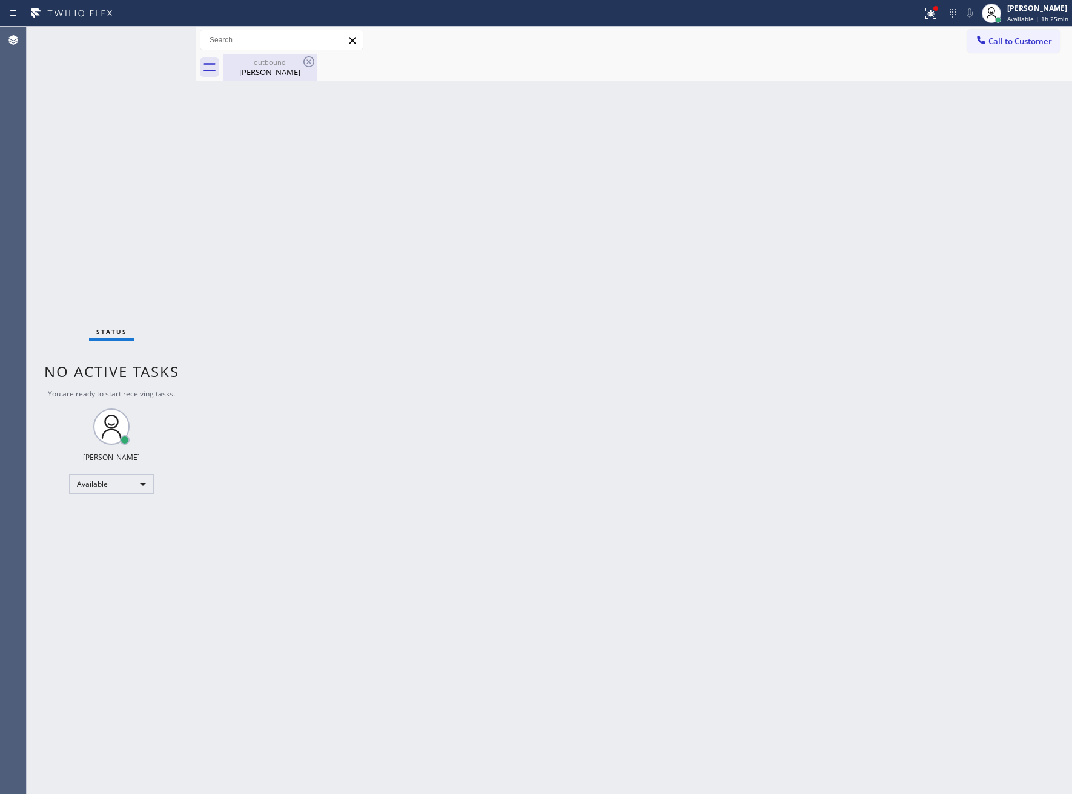
click at [309, 58] on icon at bounding box center [309, 61] width 15 height 15
click at [260, 60] on div "outbound" at bounding box center [269, 62] width 91 height 9
click at [311, 58] on div at bounding box center [647, 67] width 849 height 27
click at [1003, 46] on span "Call to Customer" at bounding box center [1020, 41] width 64 height 11
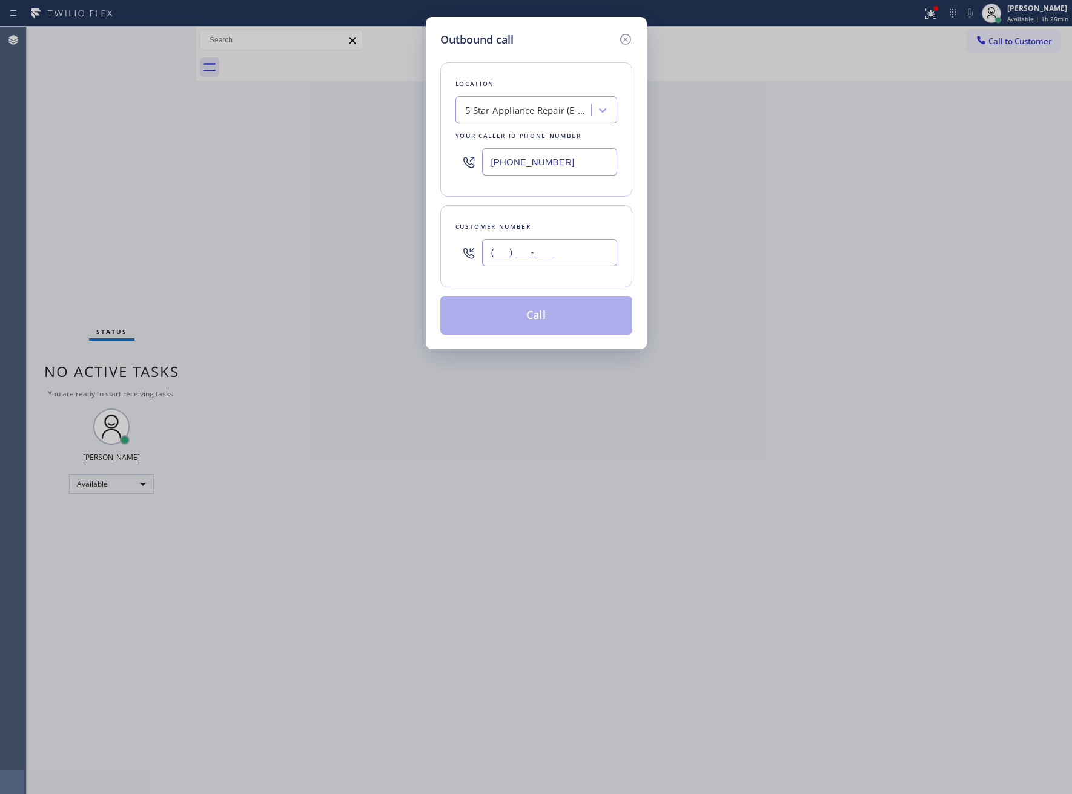
click at [540, 260] on input "(___) ___-____" at bounding box center [549, 252] width 135 height 27
paste input "363) 201-8087"
type input "[PHONE_NUMBER]"
click at [571, 324] on button "Call" at bounding box center [536, 315] width 192 height 39
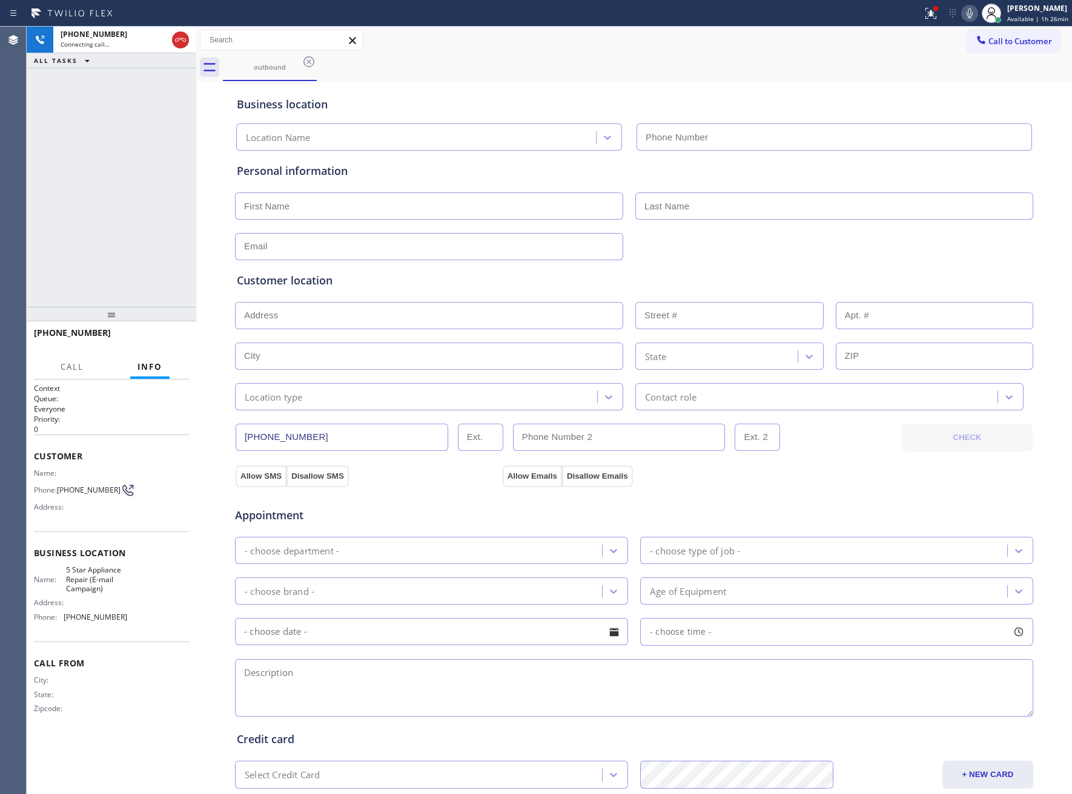
type input "[PHONE_NUMBER]"
click at [158, 346] on button "HANG UP" at bounding box center [161, 338] width 56 height 17
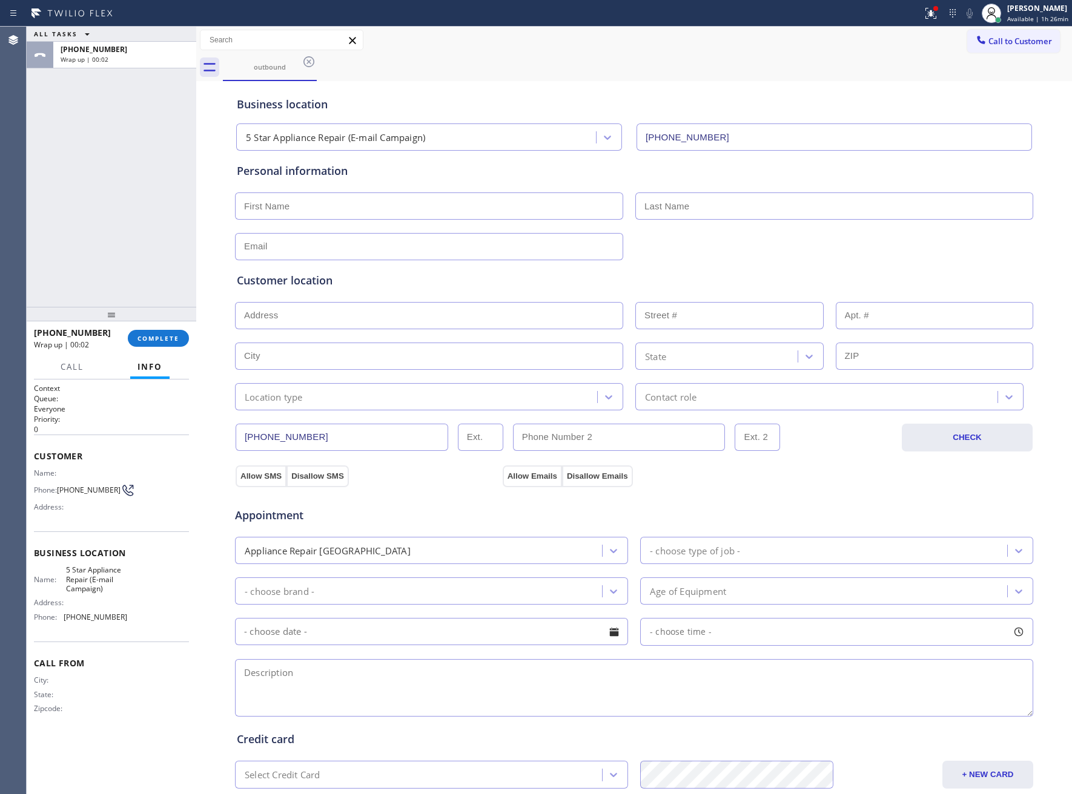
click at [980, 47] on button "Call to Customer" at bounding box center [1013, 41] width 93 height 23
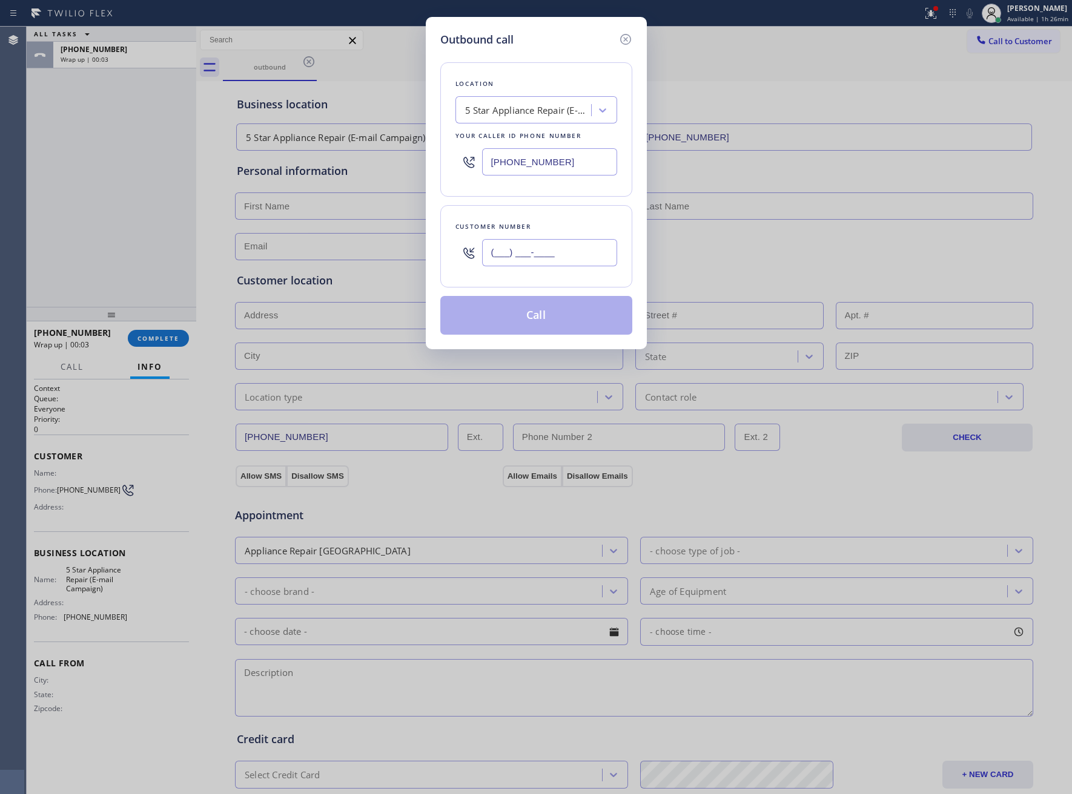
click at [504, 266] on input "(___) ___-____" at bounding box center [549, 252] width 135 height 27
paste input "363) 201-8087"
type input "[PHONE_NUMBER]"
click at [565, 318] on button "Call" at bounding box center [536, 315] width 192 height 39
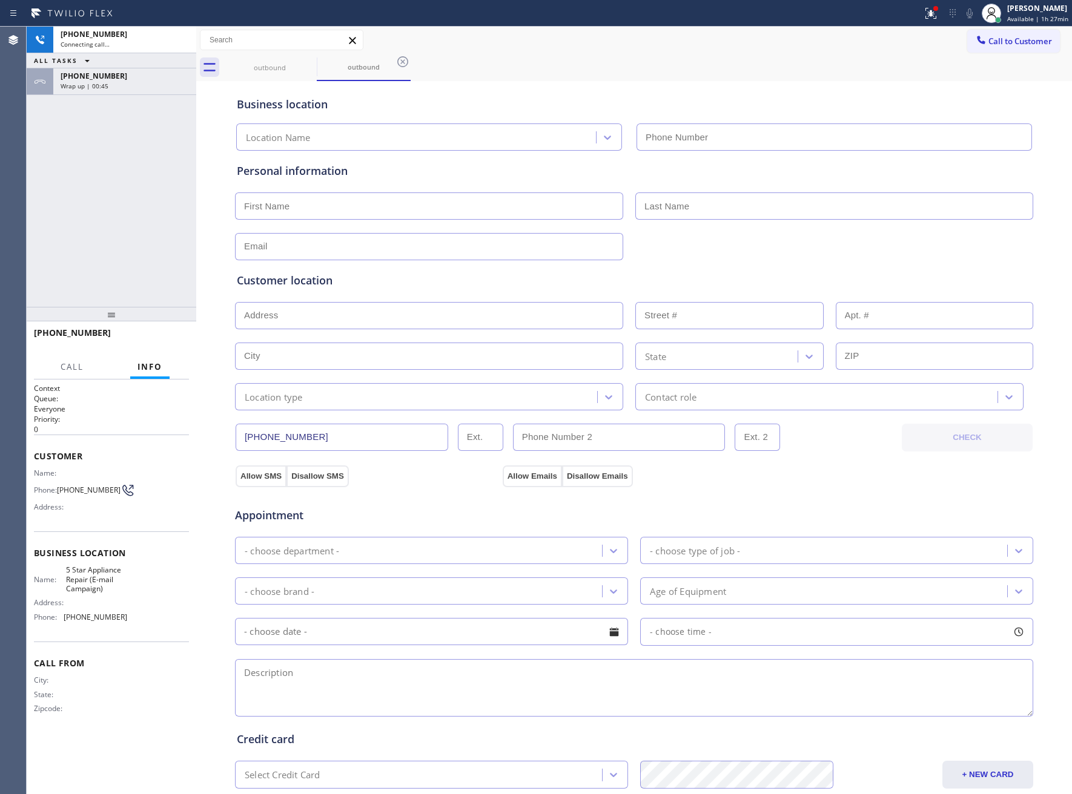
type input "[PHONE_NUMBER]"
click at [151, 331] on button "HANG UP" at bounding box center [161, 338] width 56 height 17
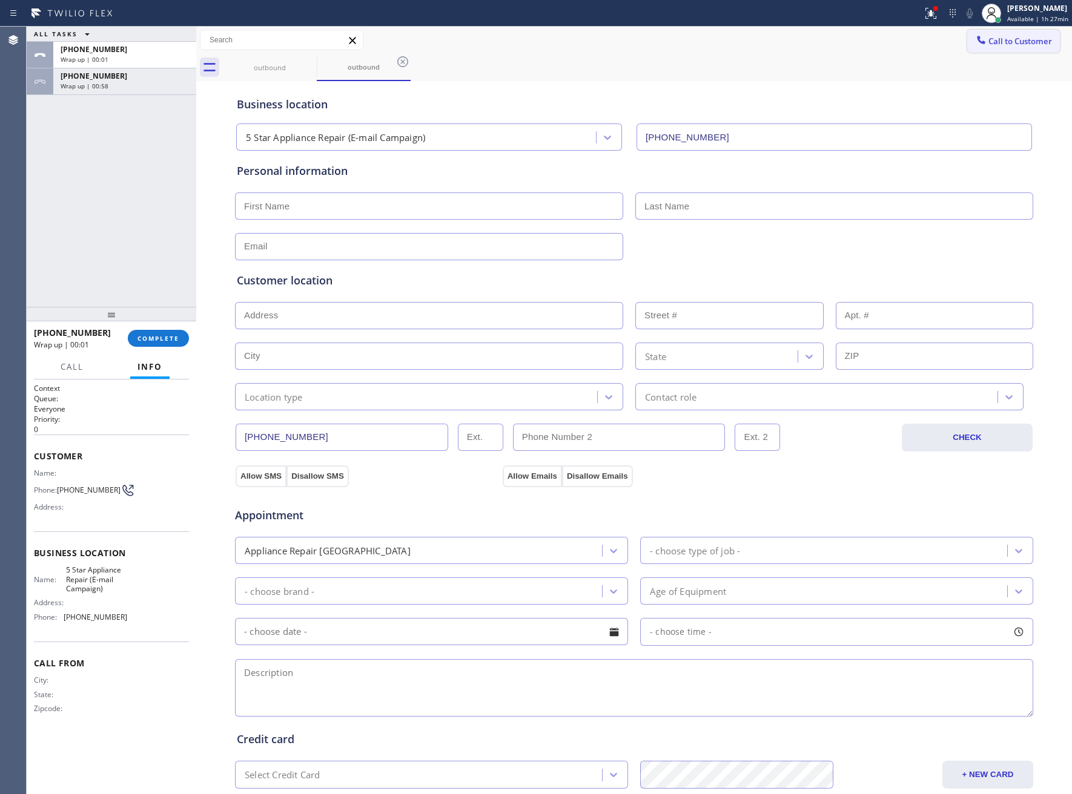
click at [988, 39] on span "Call to Customer" at bounding box center [1020, 41] width 64 height 11
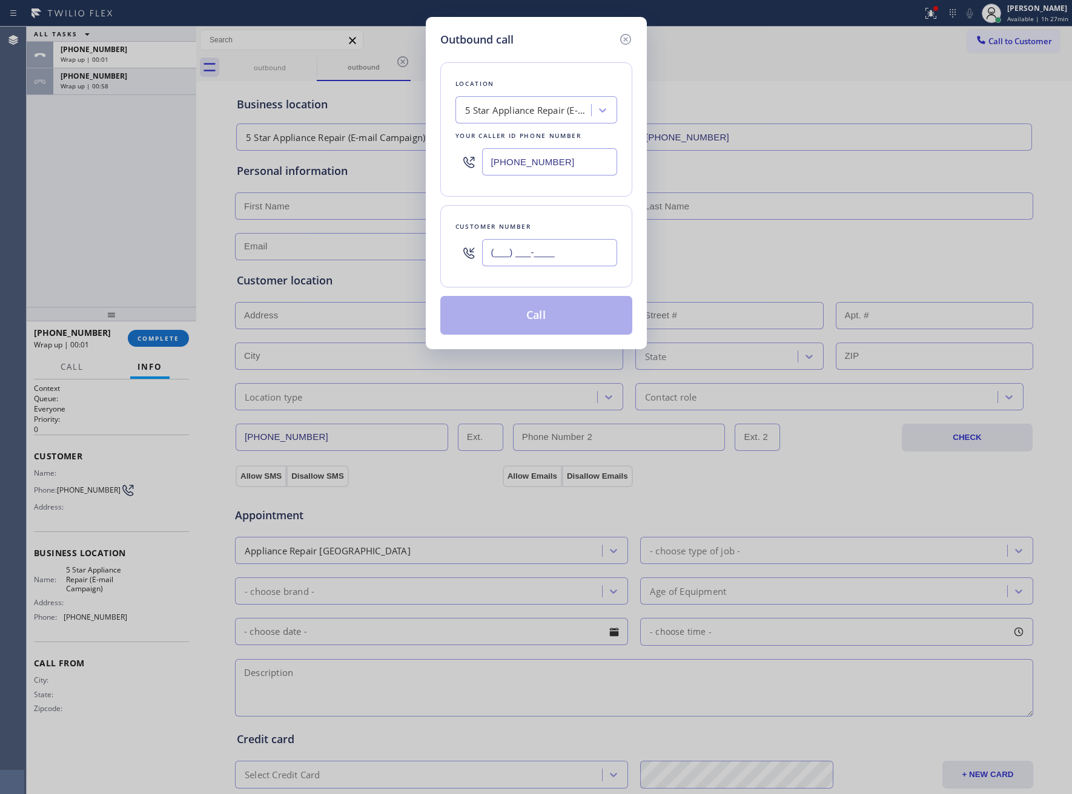
click at [504, 266] on input "(___) ___-____" at bounding box center [549, 252] width 135 height 27
paste input "363) 201-8087"
type input "[PHONE_NUMBER]"
click at [547, 306] on button "Call" at bounding box center [536, 315] width 192 height 39
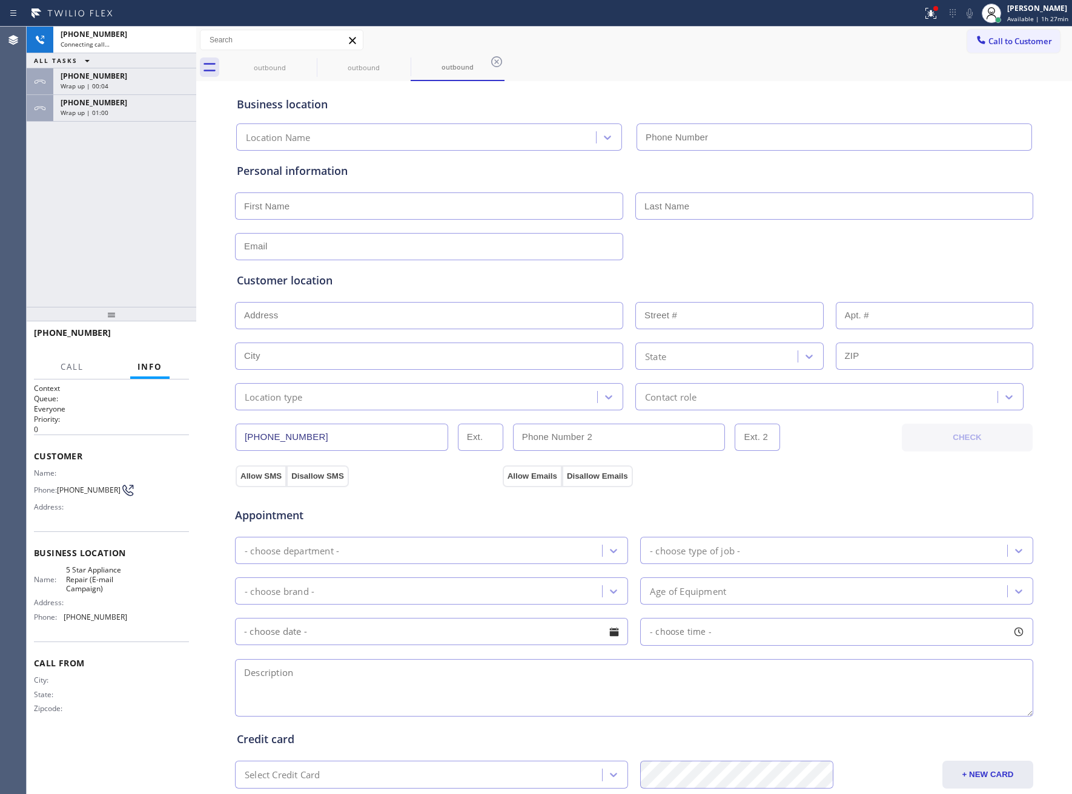
type input "[PHONE_NUMBER]"
click at [162, 339] on span "HANG UP" at bounding box center [160, 338] width 37 height 8
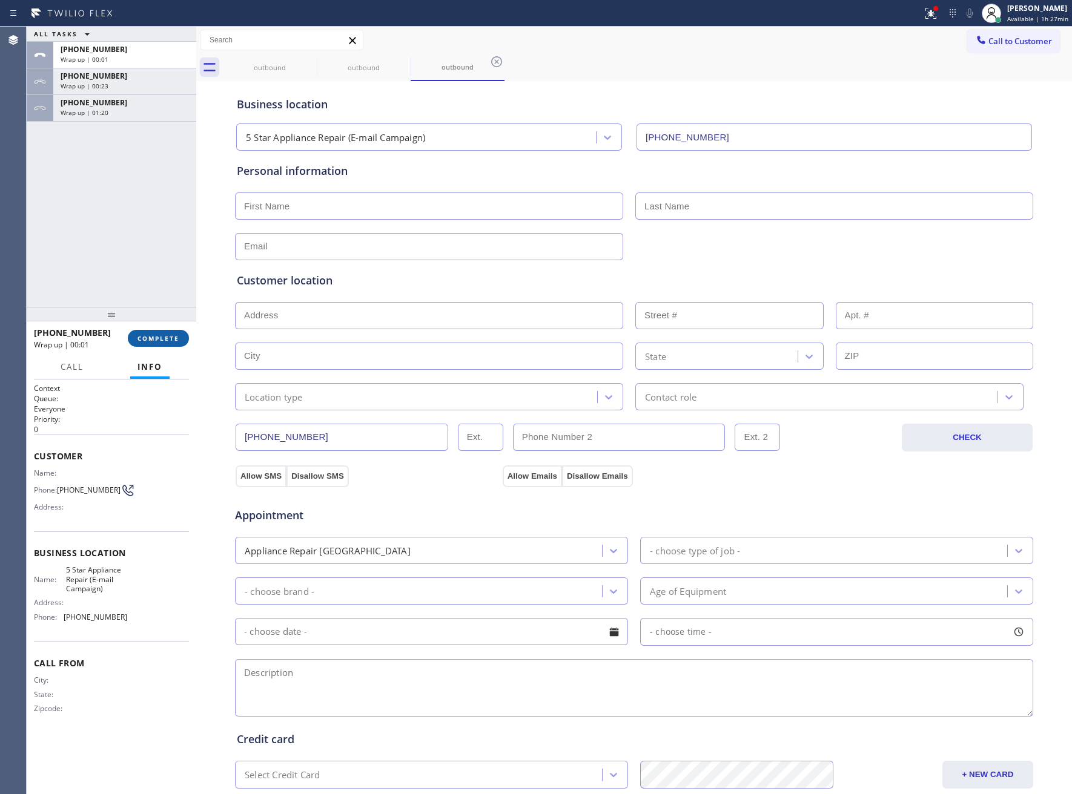
click at [162, 339] on span "COMPLETE" at bounding box center [158, 338] width 42 height 8
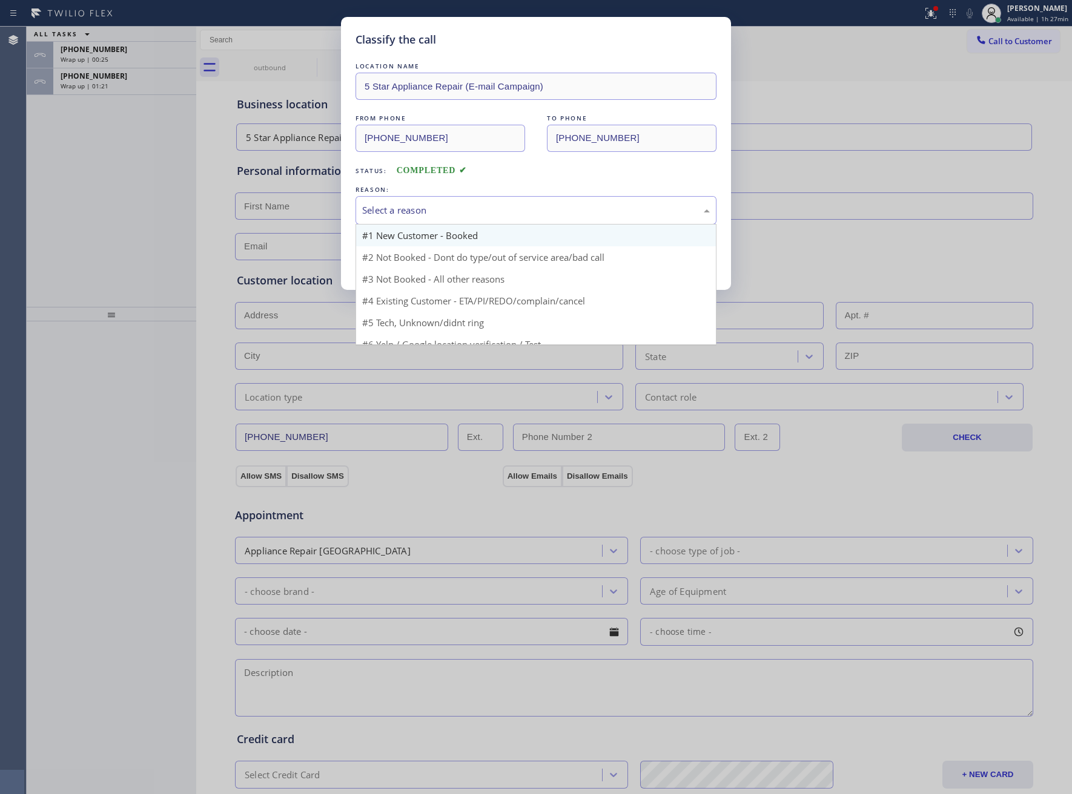
drag, startPoint x: 443, startPoint y: 214, endPoint x: 425, endPoint y: 242, distance: 32.7
click at [443, 220] on div "Select a reason" at bounding box center [535, 210] width 361 height 28
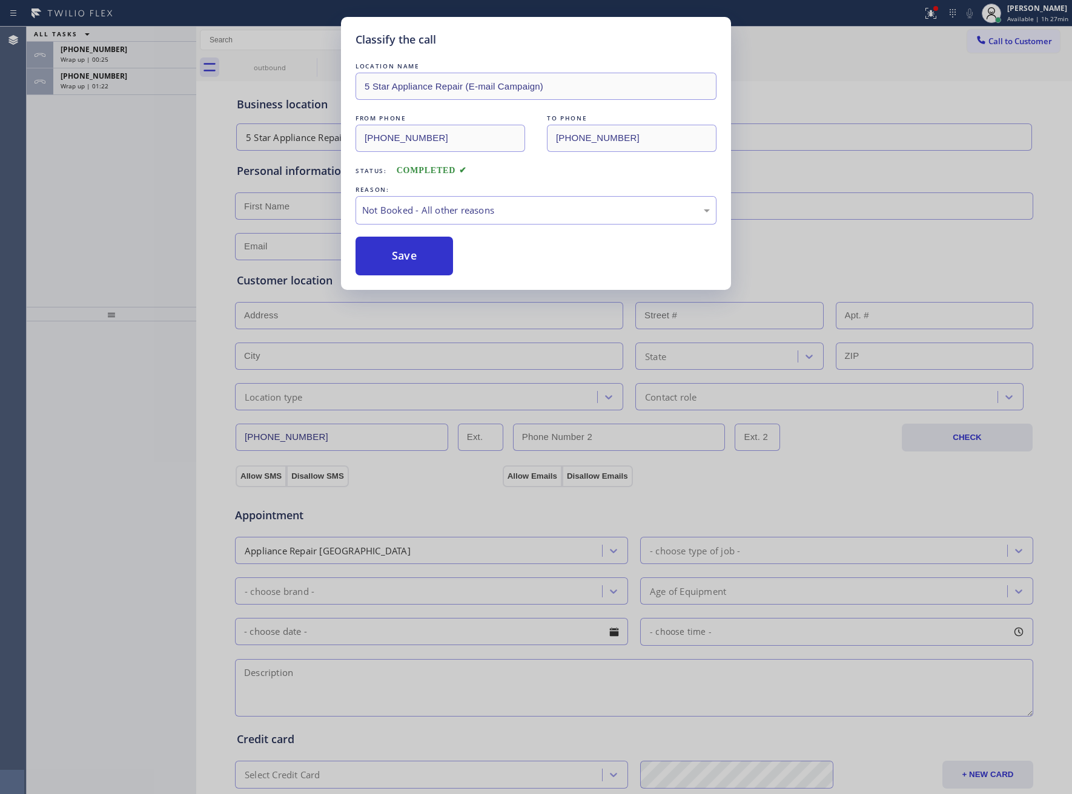
click at [414, 251] on button "Save" at bounding box center [403, 256] width 97 height 39
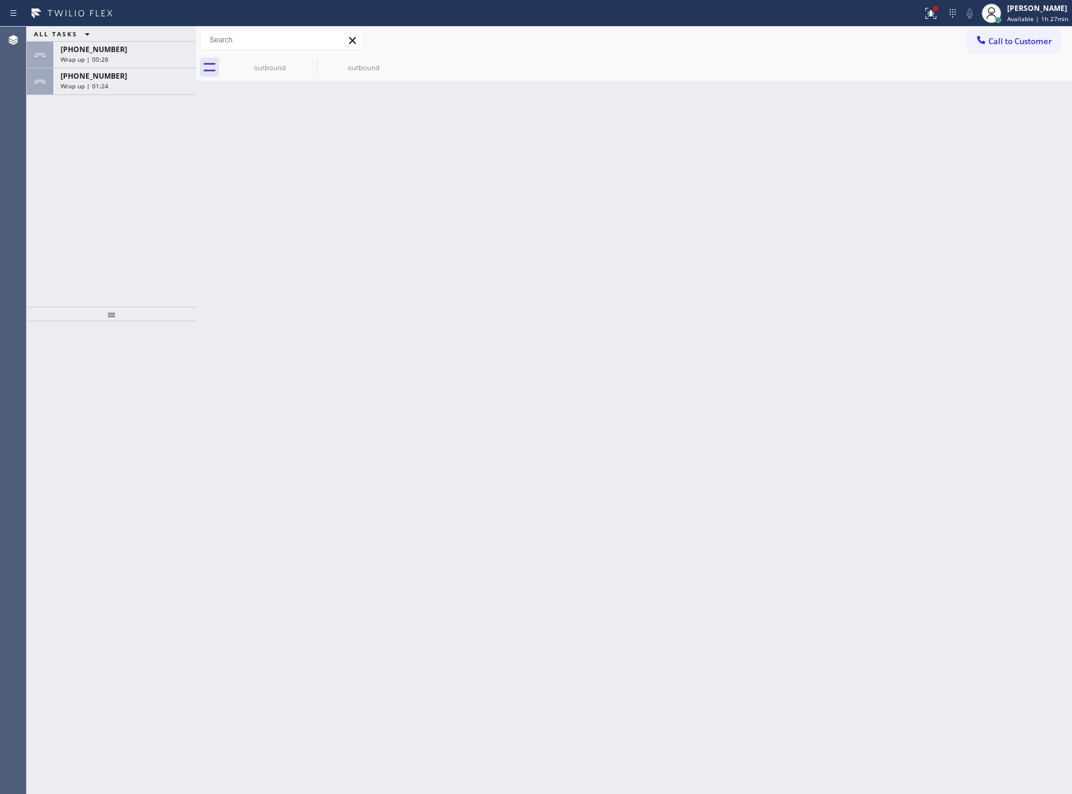
click at [102, 97] on div "ALL TASKS ALL TASKS ACTIVE TASKS TASKS IN WRAP UP [PHONE_NUMBER] Wrap up | 00:2…" at bounding box center [112, 167] width 170 height 280
click at [108, 79] on span "[PHONE_NUMBER]" at bounding box center [94, 76] width 67 height 10
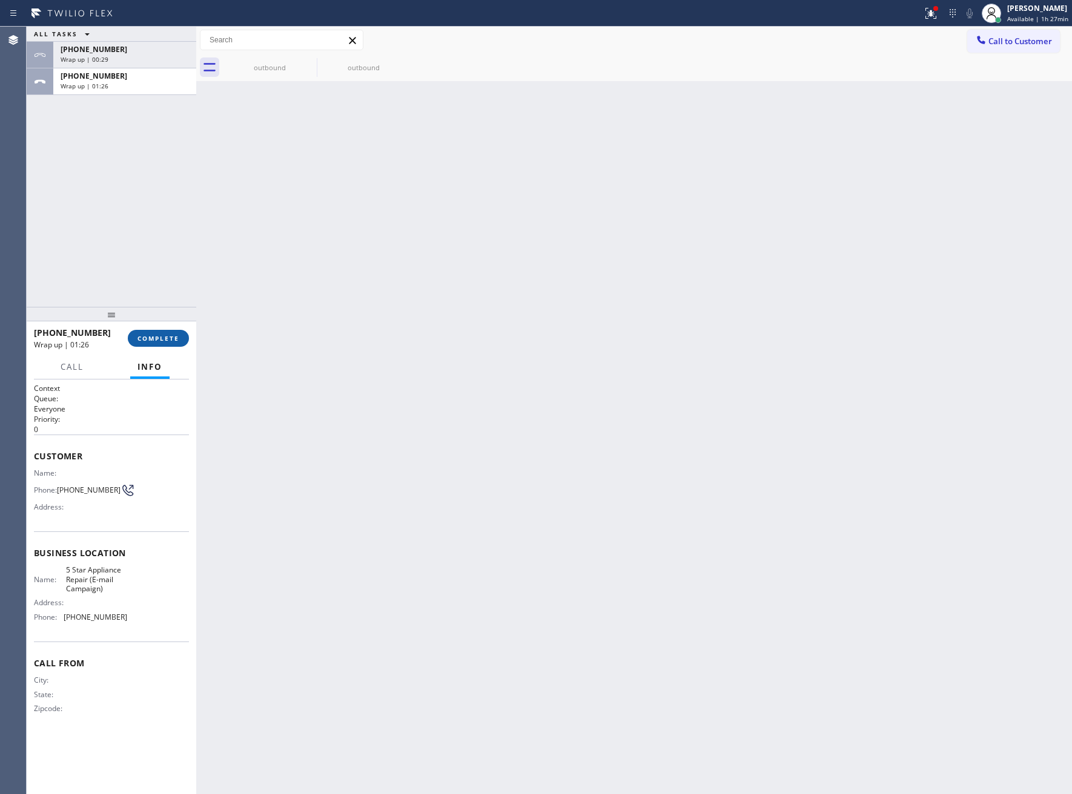
click at [159, 342] on span "COMPLETE" at bounding box center [158, 338] width 42 height 8
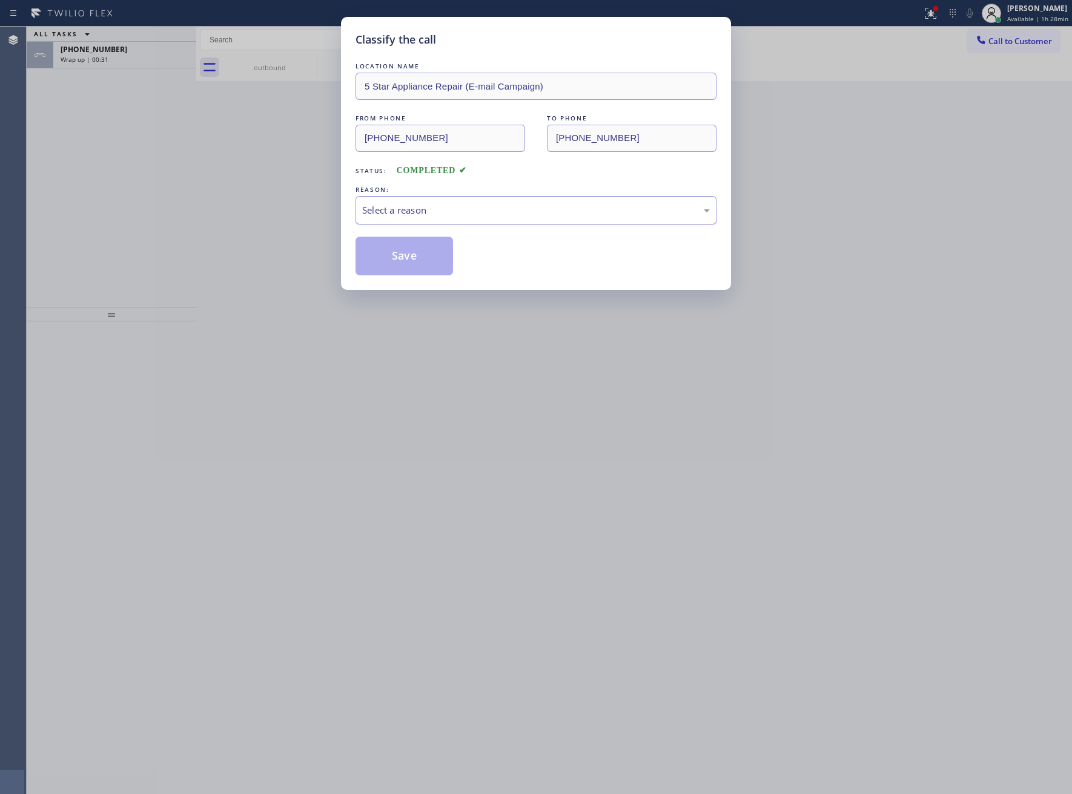
click at [432, 211] on div "Select a reason" at bounding box center [536, 210] width 348 height 14
click at [424, 256] on button "Save" at bounding box center [403, 256] width 97 height 39
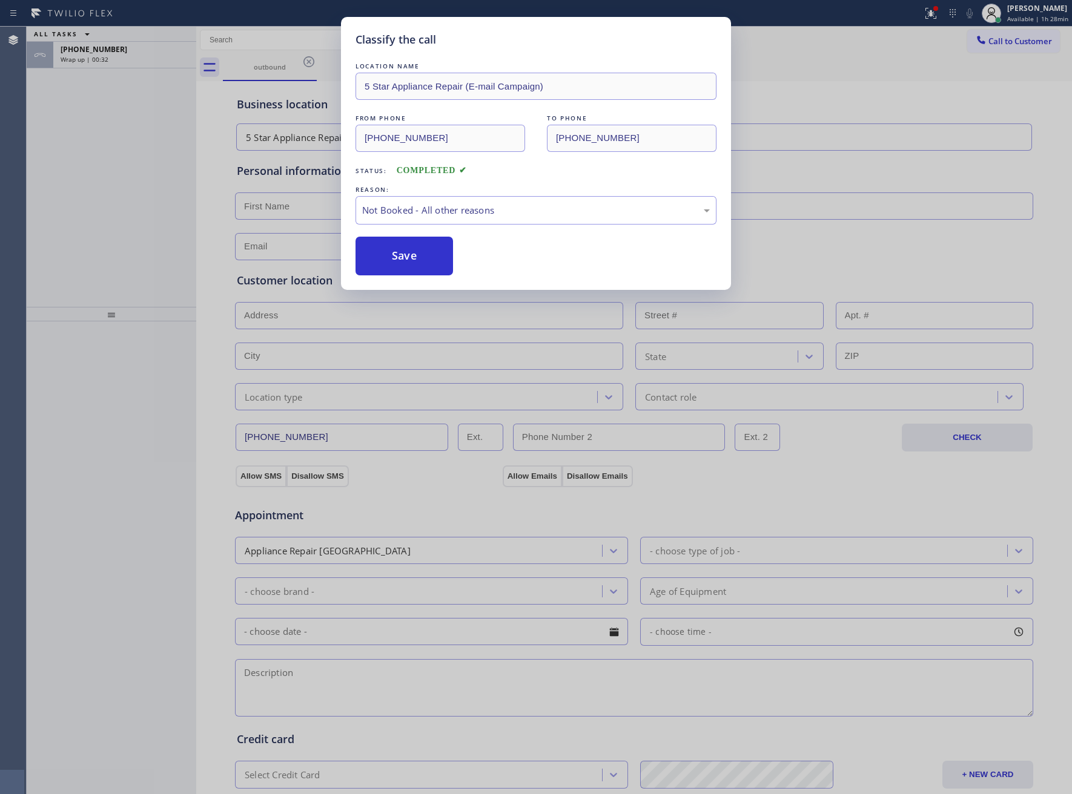
click at [125, 70] on div "ALL TASKS ALL TASKS ACTIVE TASKS TASKS IN WRAP UP [PHONE_NUMBER] Wrap up | 00:32" at bounding box center [112, 167] width 170 height 280
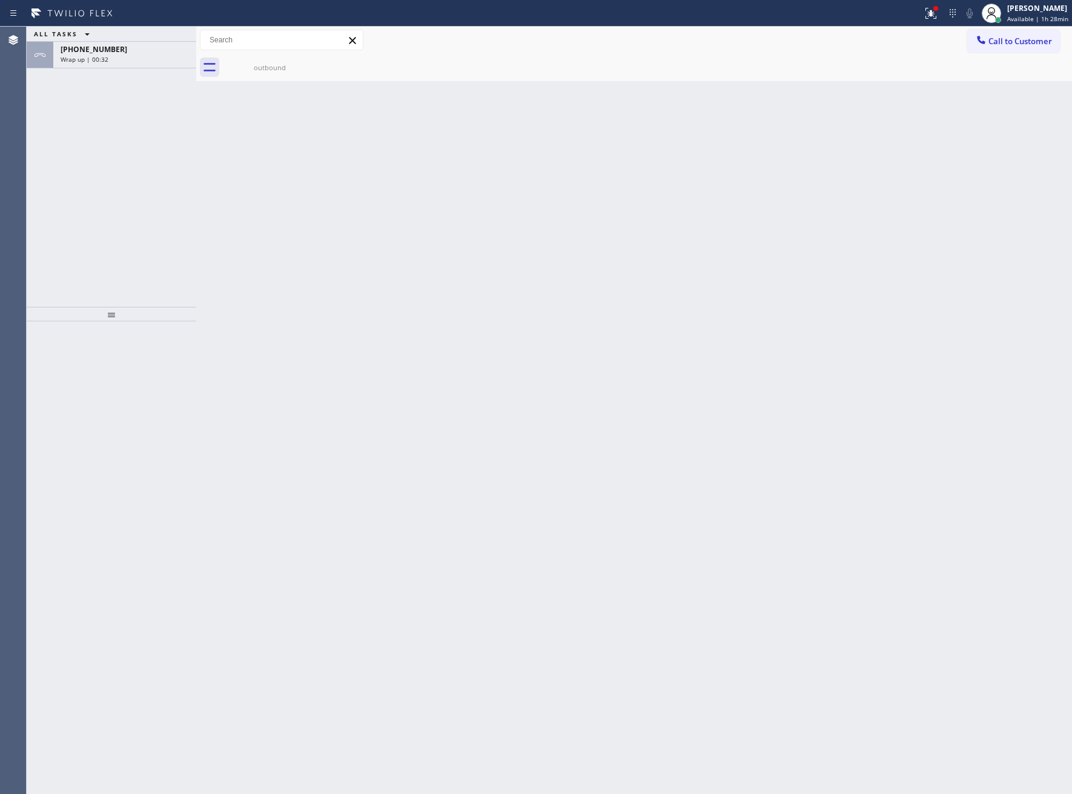
click at [125, 70] on div "ALL TASKS ALL TASKS ACTIVE TASKS TASKS IN WRAP UP [PHONE_NUMBER] Wrap up | 00:32" at bounding box center [112, 167] width 170 height 280
click at [125, 70] on div "ALL TASKS ALL TASKS ACTIVE TASKS TASKS IN WRAP UP [PHONE_NUMBER] Wrap up | 00:33" at bounding box center [112, 167] width 170 height 280
click at [125, 67] on div "[PHONE_NUMBER] Wrap up | 00:33" at bounding box center [112, 55] width 170 height 27
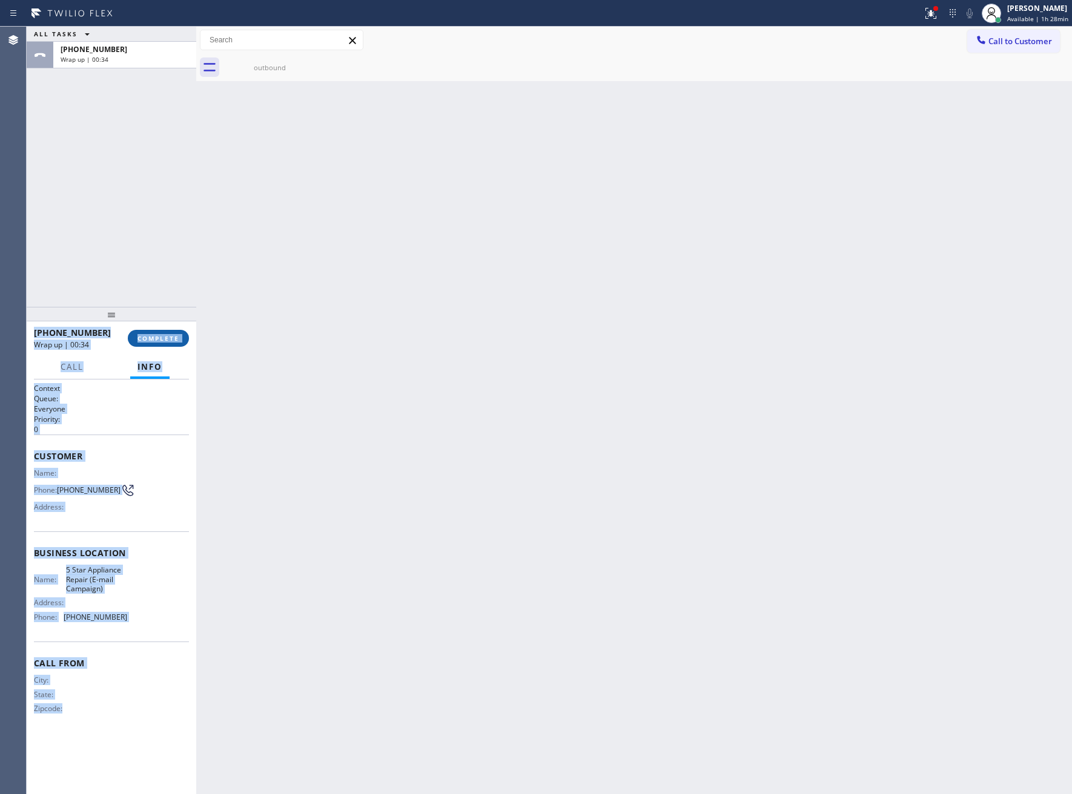
click at [160, 330] on button "COMPLETE" at bounding box center [158, 338] width 61 height 17
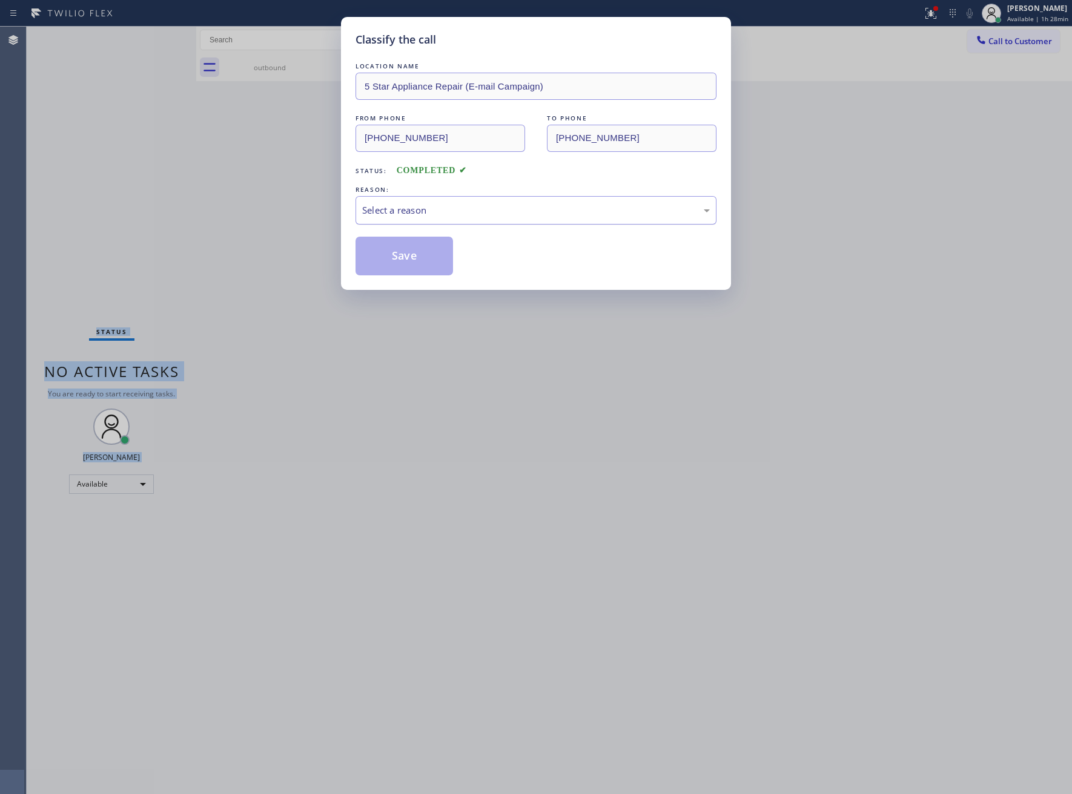
click at [446, 207] on div "Select a reason" at bounding box center [536, 210] width 348 height 14
drag, startPoint x: 432, startPoint y: 258, endPoint x: 776, endPoint y: 13, distance: 422.4
click at [438, 253] on button "Save" at bounding box center [403, 256] width 97 height 39
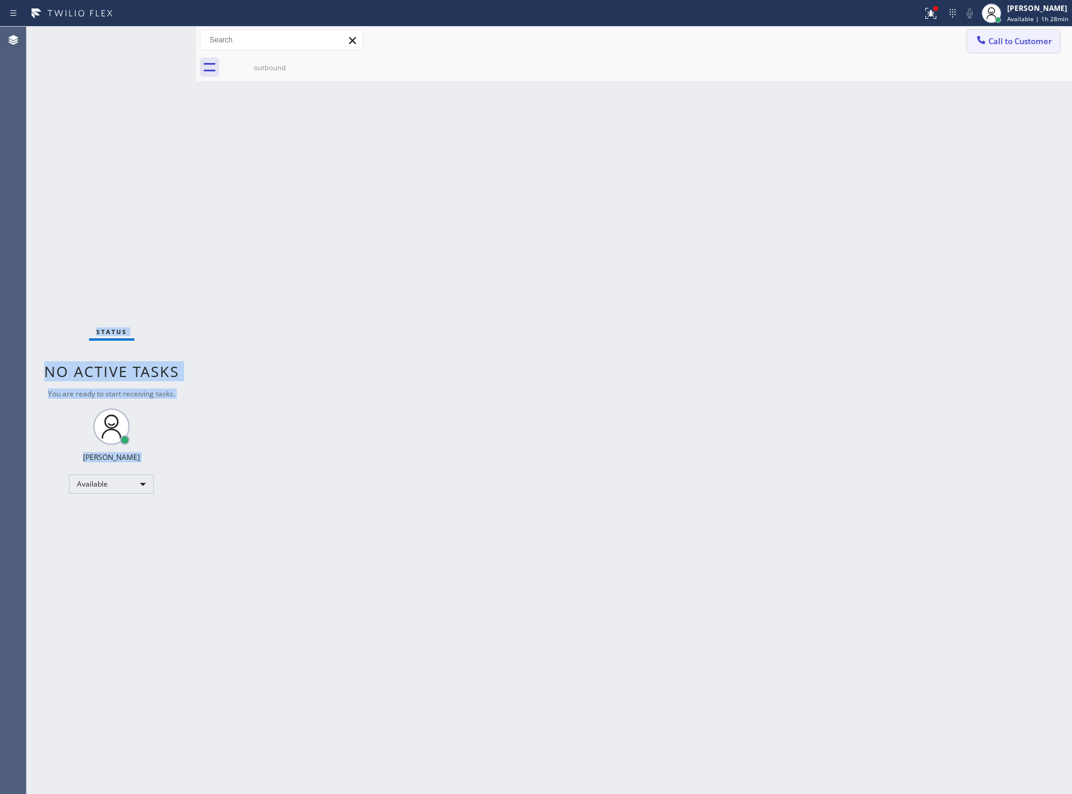
click at [996, 36] on span "Call to Customer" at bounding box center [1020, 41] width 64 height 11
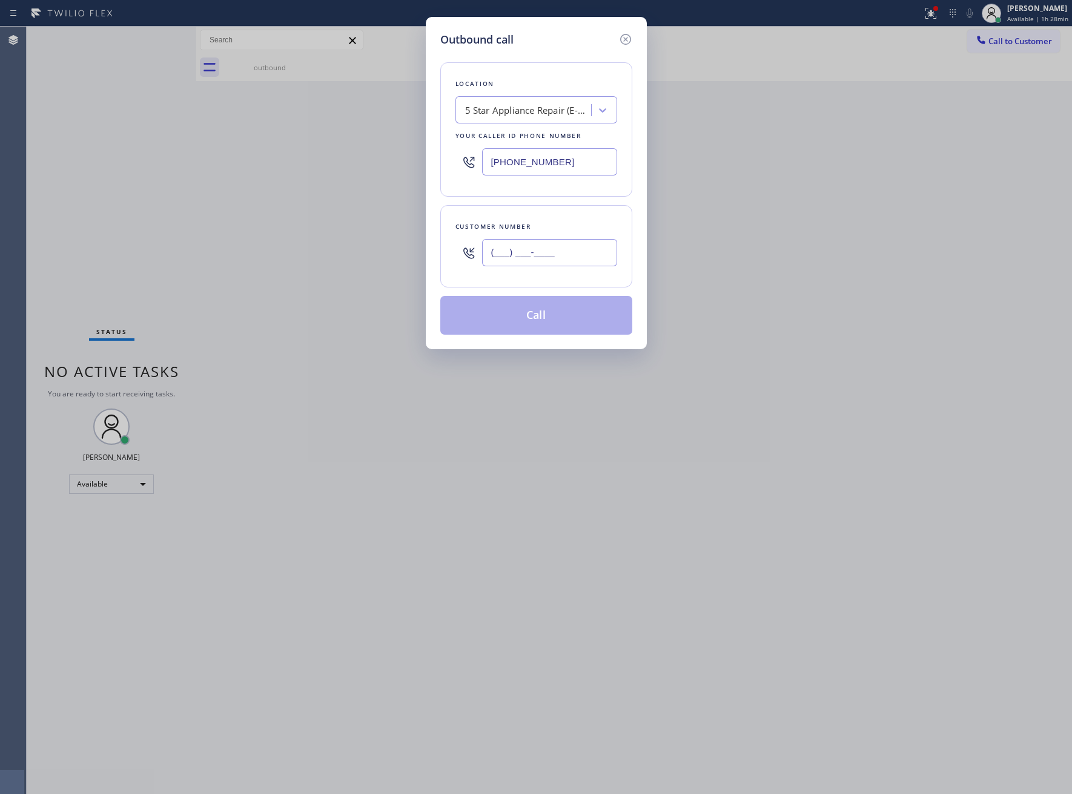
click at [563, 260] on input "(___) ___-____" at bounding box center [549, 252] width 135 height 27
paste input "310) 922-8777"
type input "[PHONE_NUMBER]"
click at [569, 323] on button "Call" at bounding box center [536, 315] width 192 height 39
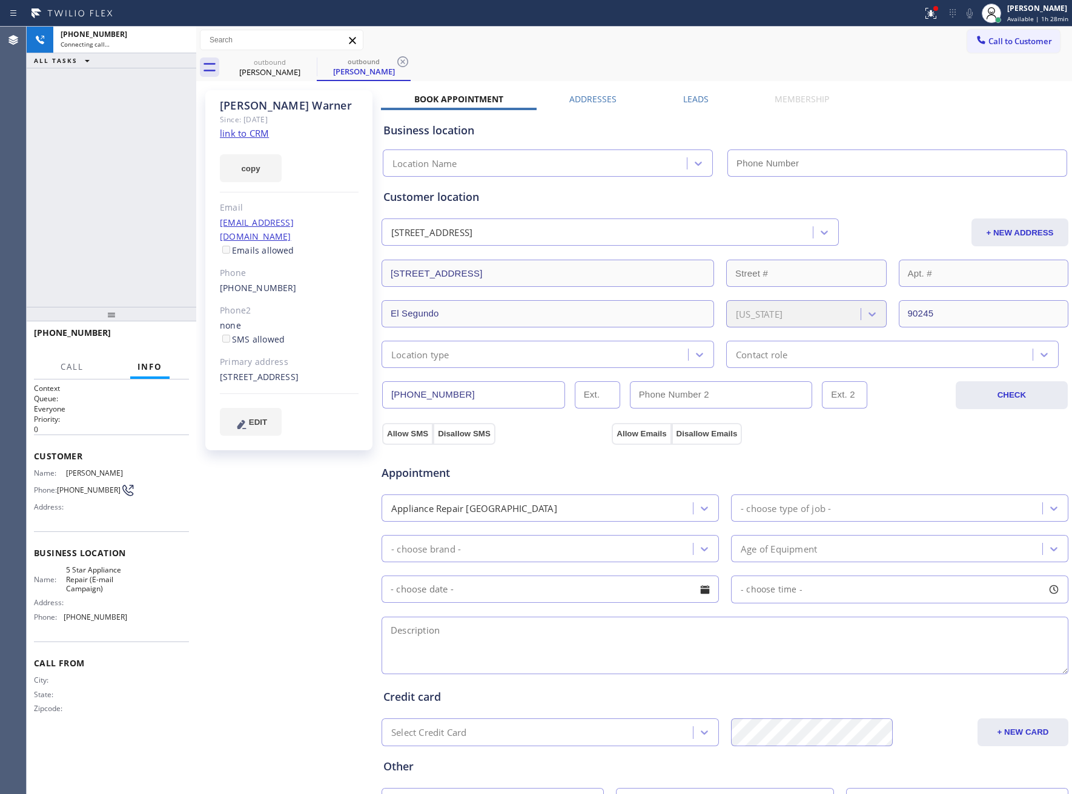
type input "[PHONE_NUMBER]"
click at [127, 218] on div "[PHONE_NUMBER] Connecting call… ALL TASKS ALL TASKS ACTIVE TASKS TASKS IN WRAP …" at bounding box center [112, 167] width 170 height 280
click at [59, 207] on div "[PHONE_NUMBER] Connecting call… ALL TASKS ALL TASKS ACTIVE TASKS TASKS IN WRAP …" at bounding box center [112, 167] width 170 height 280
drag, startPoint x: 180, startPoint y: 33, endPoint x: 190, endPoint y: 273, distance: 240.0
click at [182, 33] on icon at bounding box center [180, 40] width 15 height 15
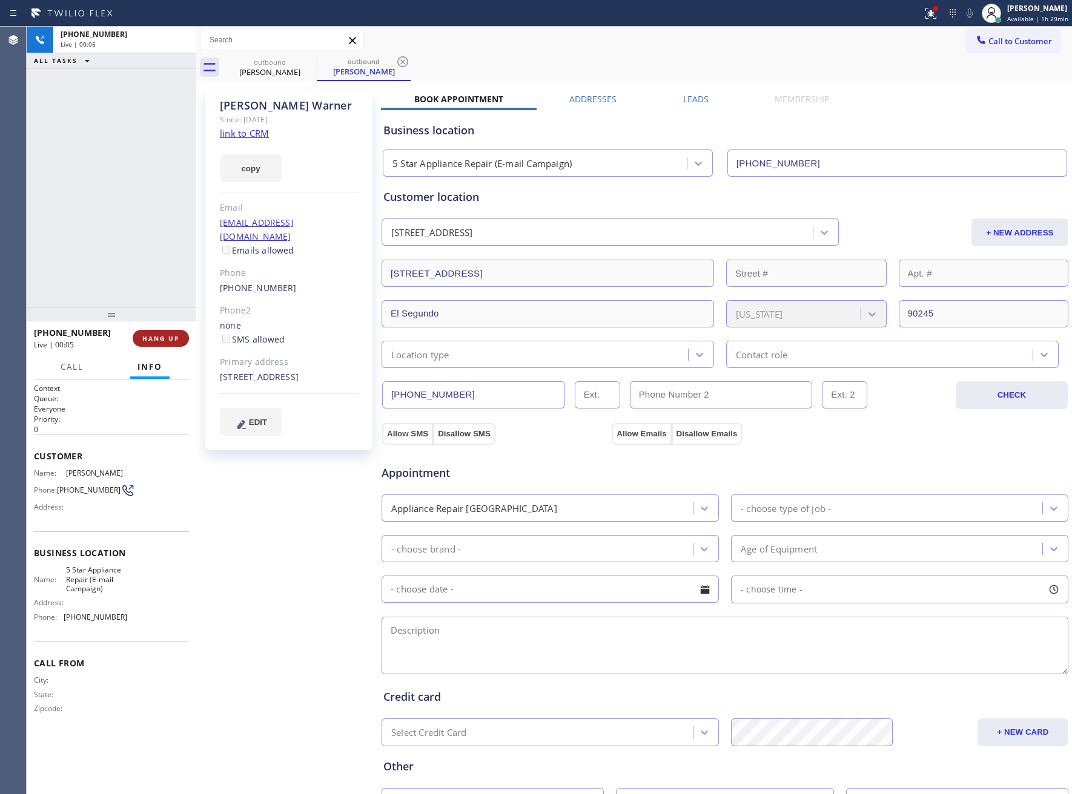
click at [177, 340] on span "HANG UP" at bounding box center [160, 338] width 37 height 8
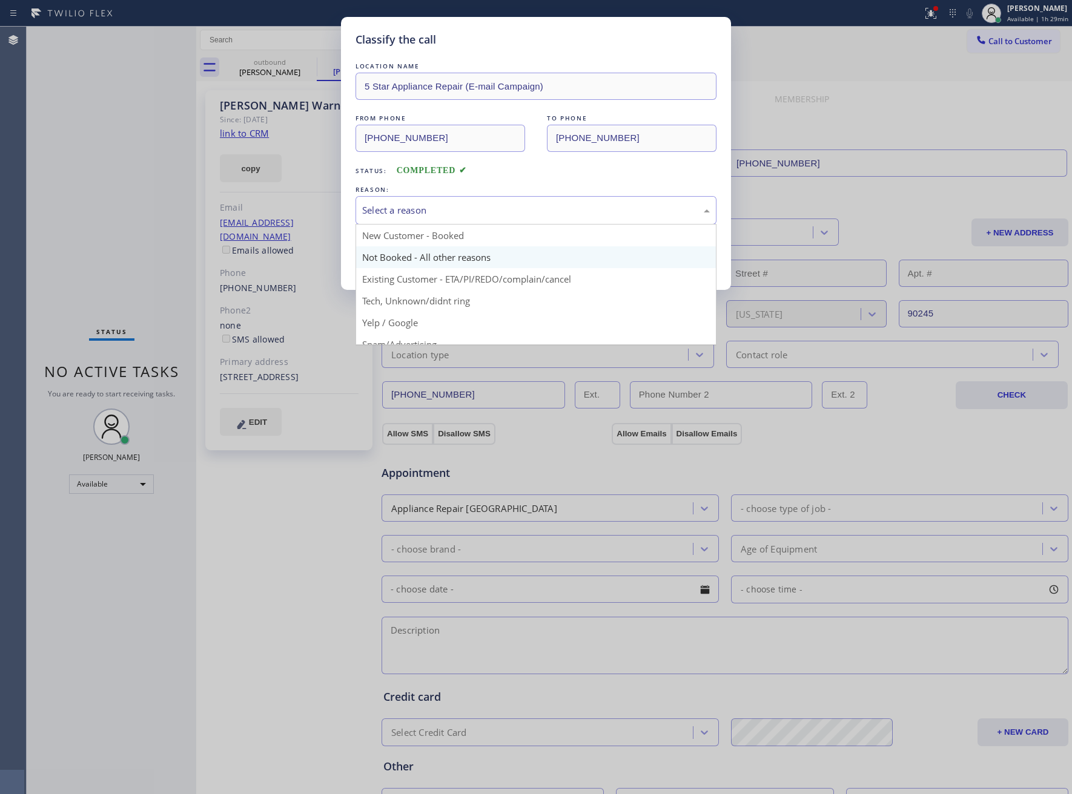
drag, startPoint x: 404, startPoint y: 204, endPoint x: 406, endPoint y: 253, distance: 49.1
click at [404, 205] on div "Select a reason" at bounding box center [536, 210] width 348 height 14
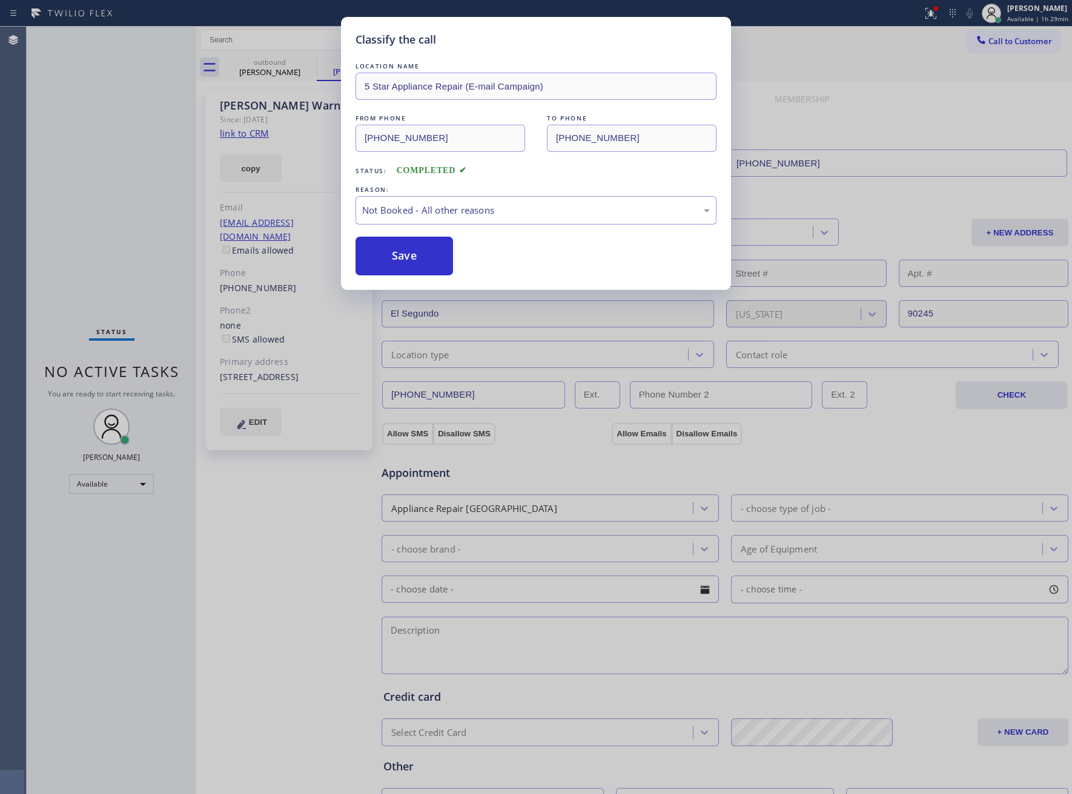
click at [406, 253] on button "Save" at bounding box center [403, 256] width 97 height 39
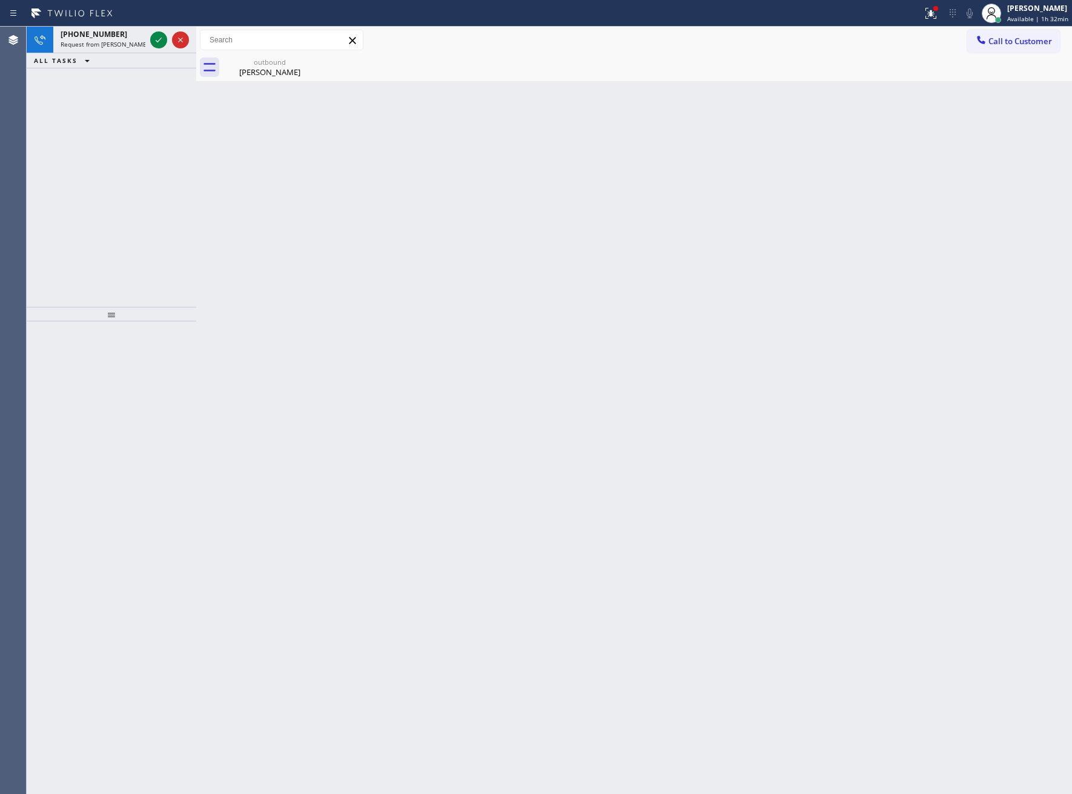
click at [160, 38] on icon at bounding box center [158, 40] width 15 height 15
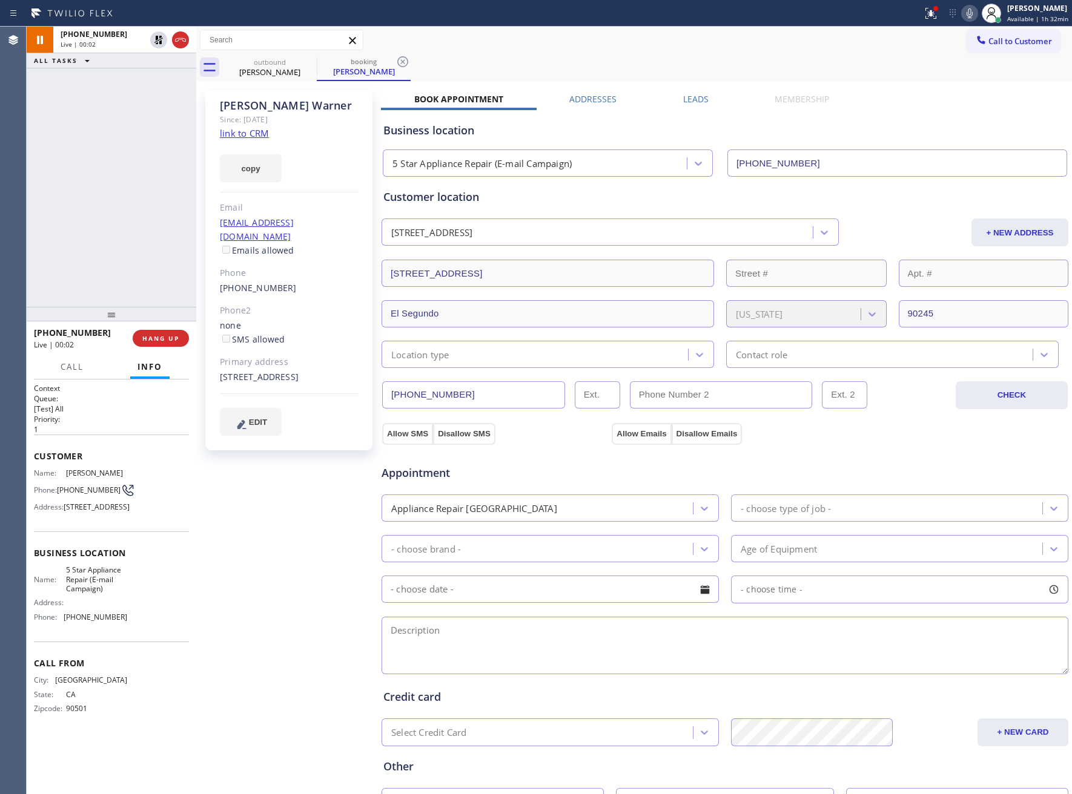
type input "[PHONE_NUMBER]"
drag, startPoint x: 249, startPoint y: 376, endPoint x: 217, endPoint y: 364, distance: 34.3
click at [217, 364] on div "[PERSON_NAME] Since: [DATE] link to CRM copy Email [EMAIL_ADDRESS][DOMAIN_NAME]…" at bounding box center [288, 270] width 167 height 360
copy div "[STREET_ADDRESS]"
click at [168, 335] on span "HANG UP" at bounding box center [160, 338] width 37 height 8
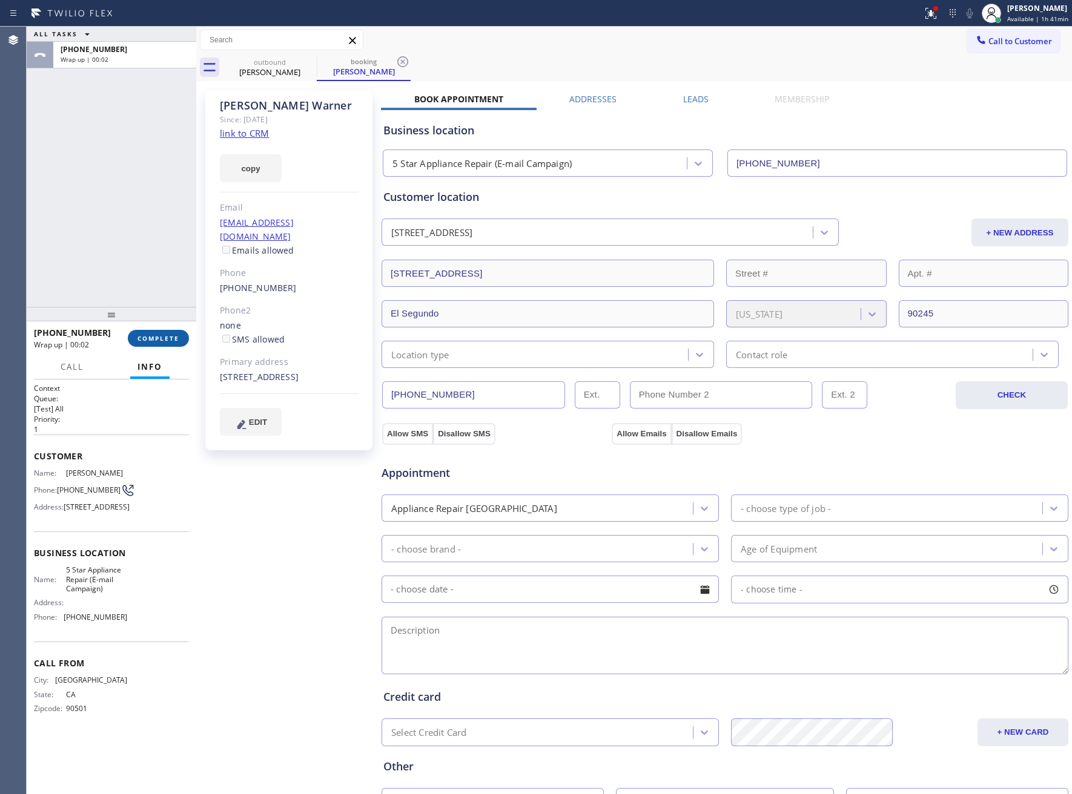
click at [176, 342] on span "COMPLETE" at bounding box center [158, 338] width 42 height 8
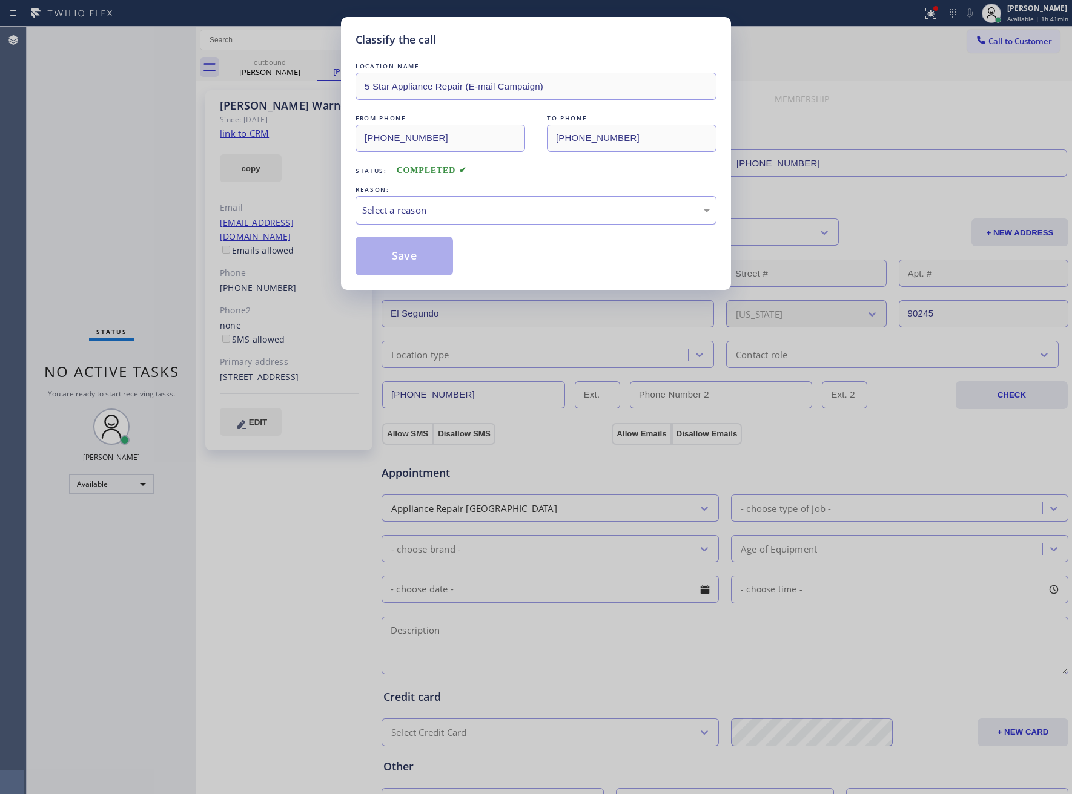
click at [391, 214] on div "Select a reason" at bounding box center [535, 210] width 361 height 28
click at [392, 260] on button "Save" at bounding box center [403, 256] width 97 height 39
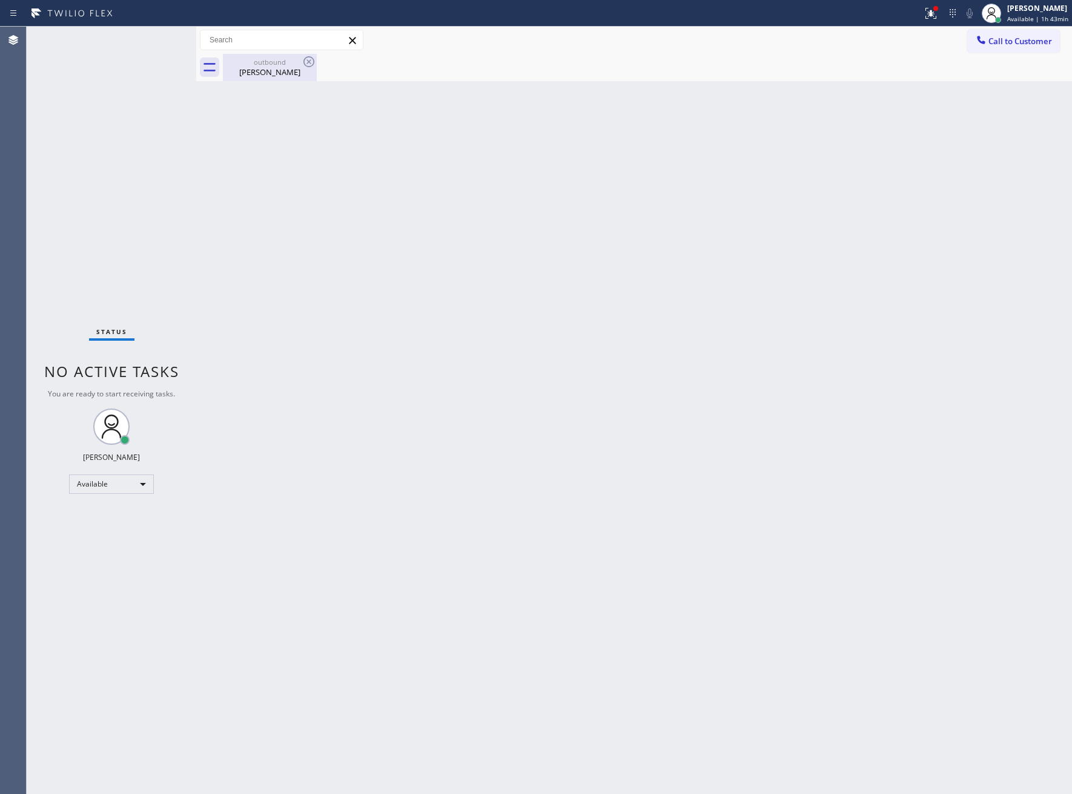
click at [256, 77] on div "[PERSON_NAME]" at bounding box center [269, 72] width 91 height 11
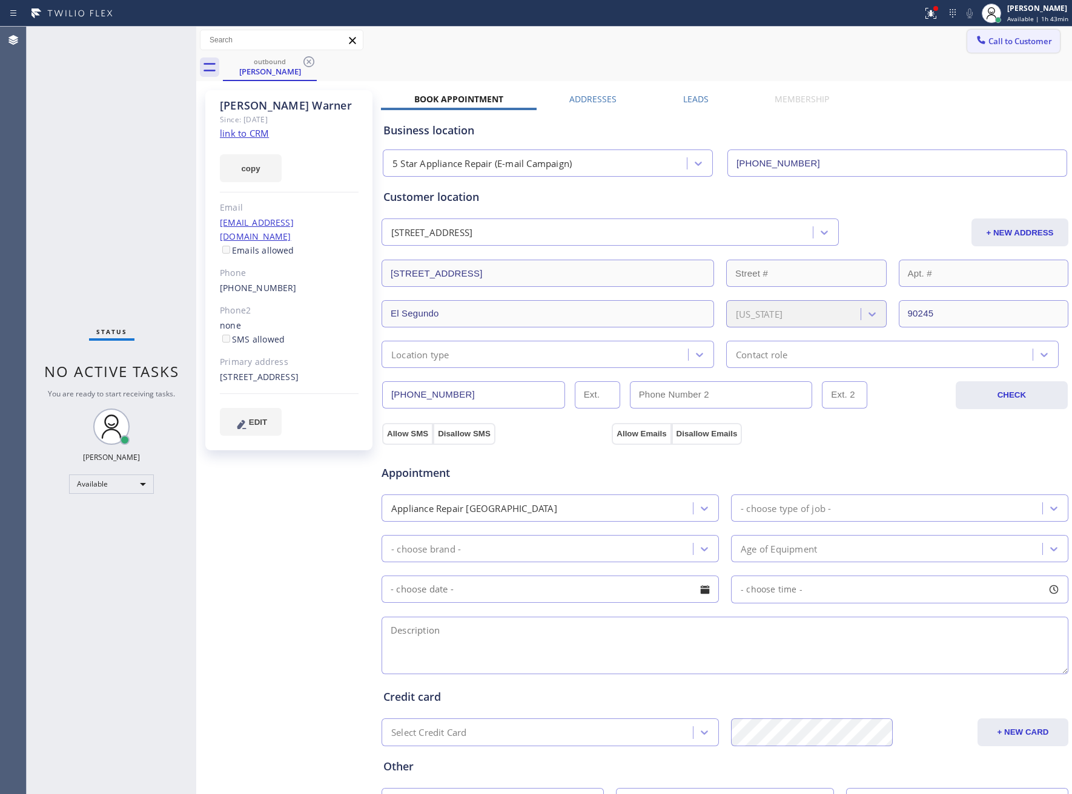
drag, startPoint x: 1040, startPoint y: 47, endPoint x: 722, endPoint y: 113, distance: 324.7
click at [1039, 47] on button "Call to Customer" at bounding box center [1013, 41] width 93 height 23
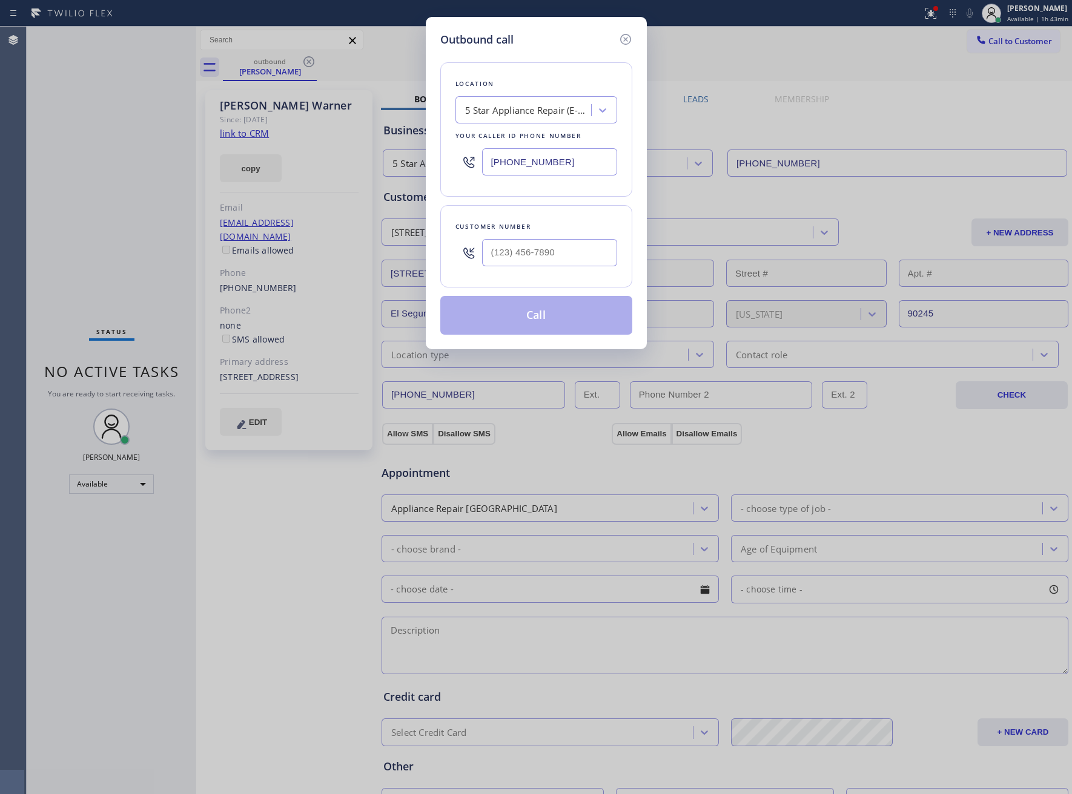
click at [566, 160] on input "[PHONE_NUMBER]" at bounding box center [549, 161] width 135 height 27
drag, startPoint x: 624, startPoint y: 39, endPoint x: 518, endPoint y: 53, distance: 106.9
click at [613, 39] on div "Outbound call" at bounding box center [536, 39] width 192 height 16
click at [626, 37] on icon at bounding box center [625, 39] width 15 height 15
